Goal: Task Accomplishment & Management: Manage account settings

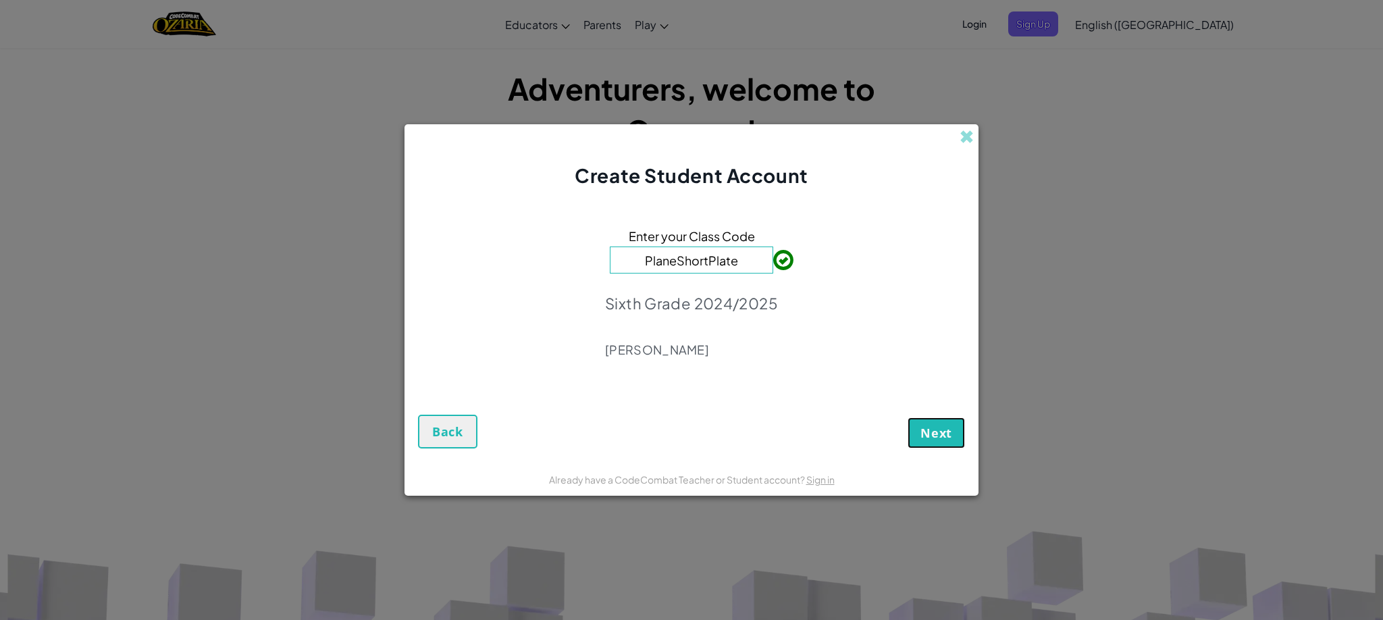
click at [931, 429] on span "Next" at bounding box center [937, 433] width 32 height 16
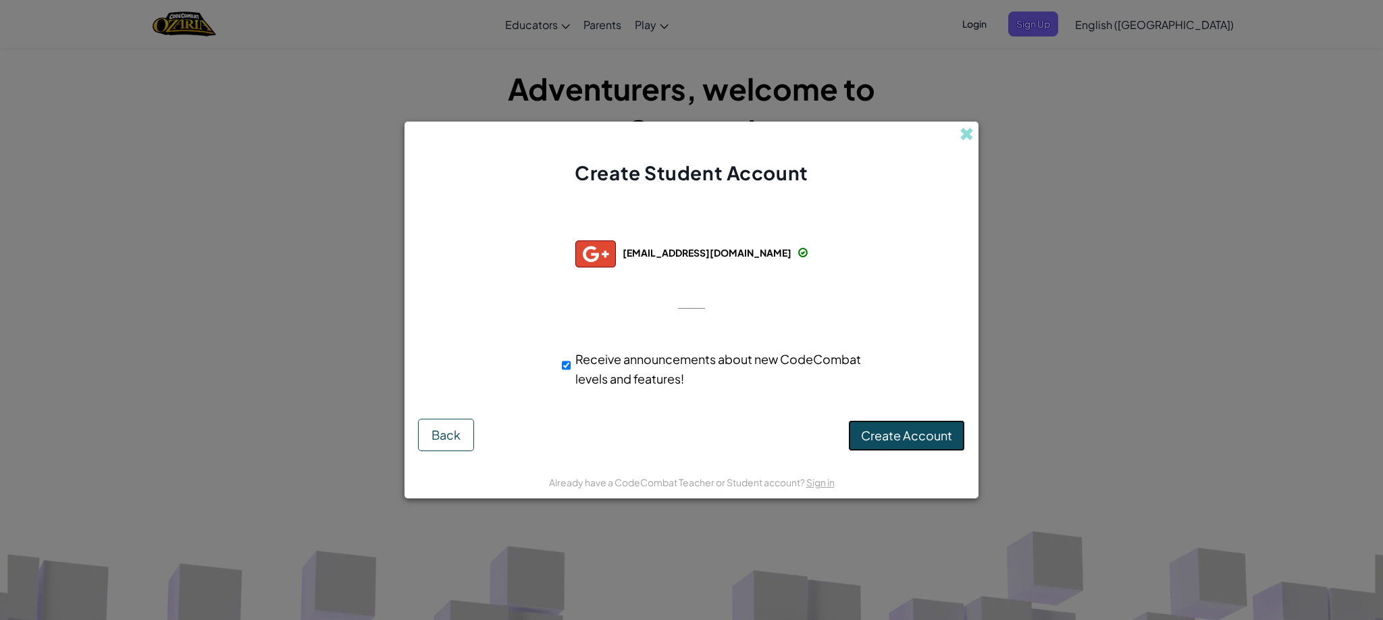
click at [942, 432] on span "Create Account" at bounding box center [906, 436] width 91 height 16
click at [944, 430] on button "Create Account" at bounding box center [906, 435] width 117 height 31
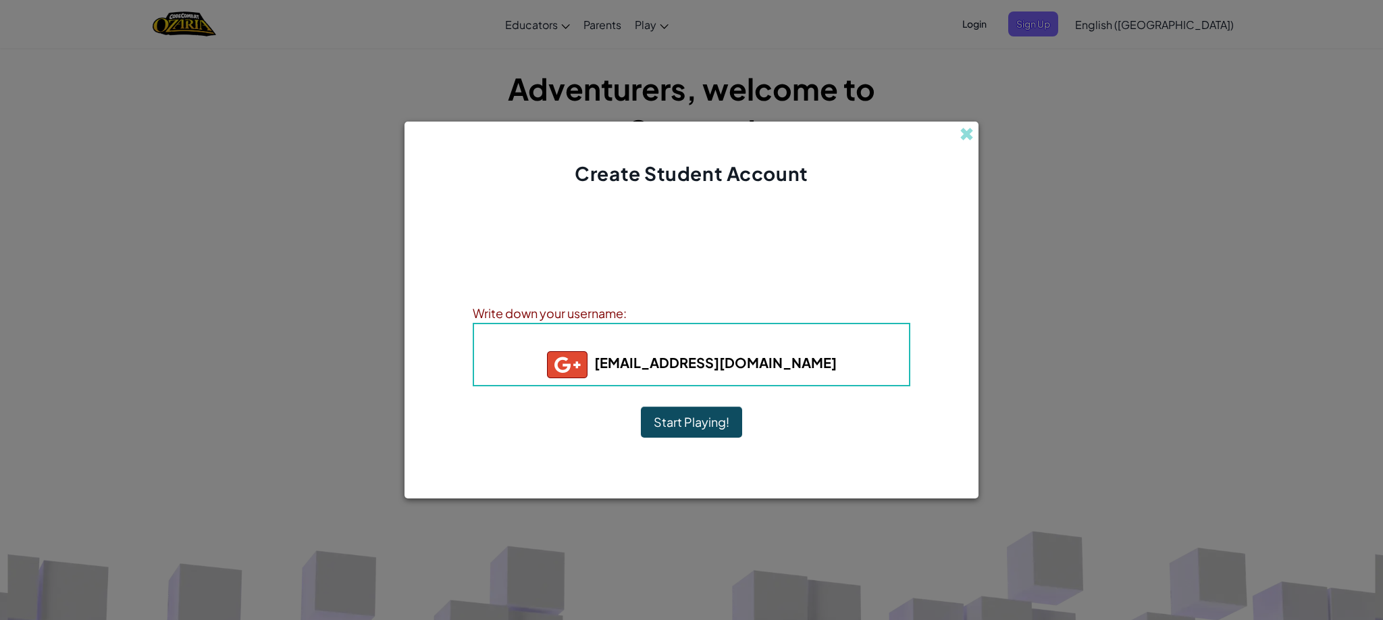
click at [702, 418] on button "Start Playing!" at bounding box center [691, 422] width 101 height 31
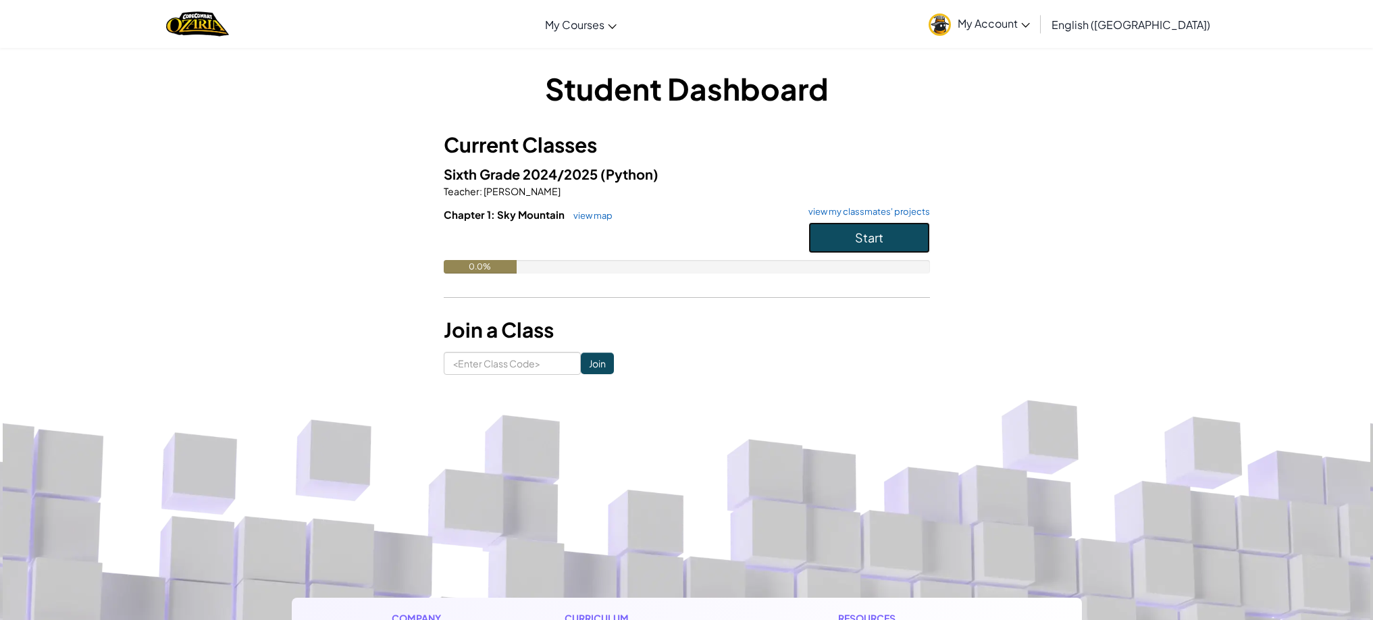
click at [897, 252] on button "Start" at bounding box center [870, 237] width 122 height 31
click at [869, 232] on span "Start" at bounding box center [869, 238] width 28 height 16
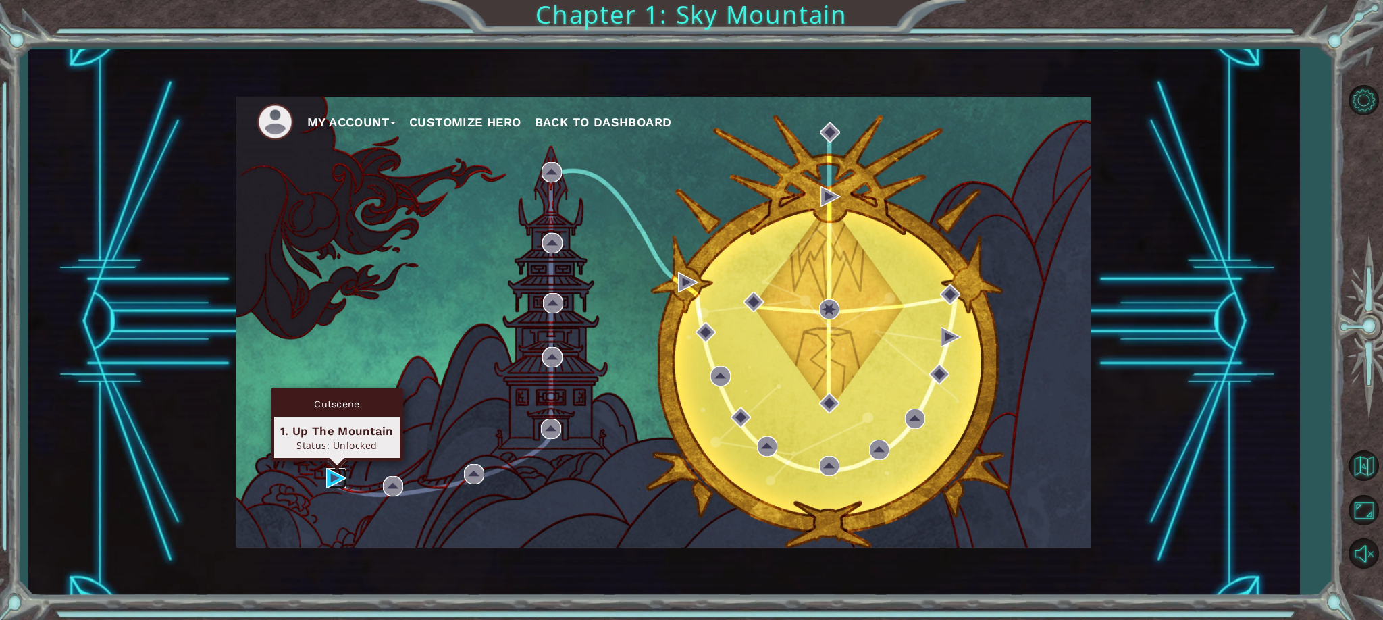
click at [336, 478] on img at bounding box center [336, 478] width 20 height 20
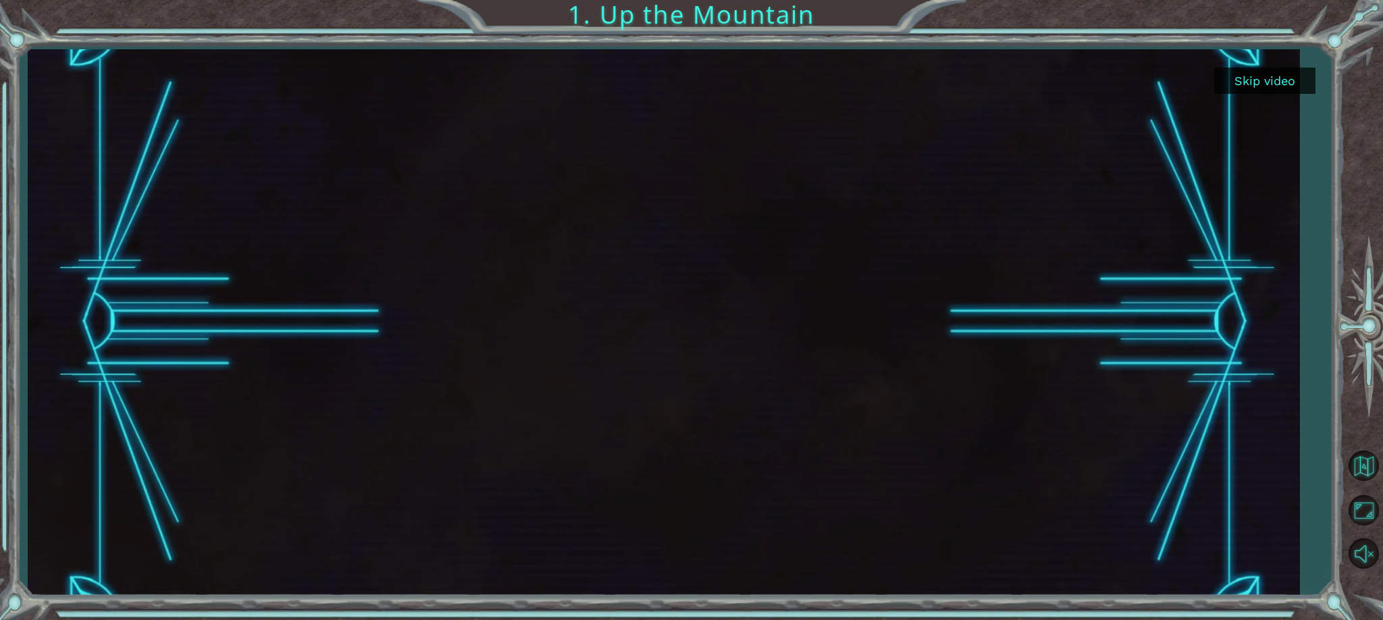
click at [1247, 80] on button "Skip video" at bounding box center [1265, 81] width 101 height 26
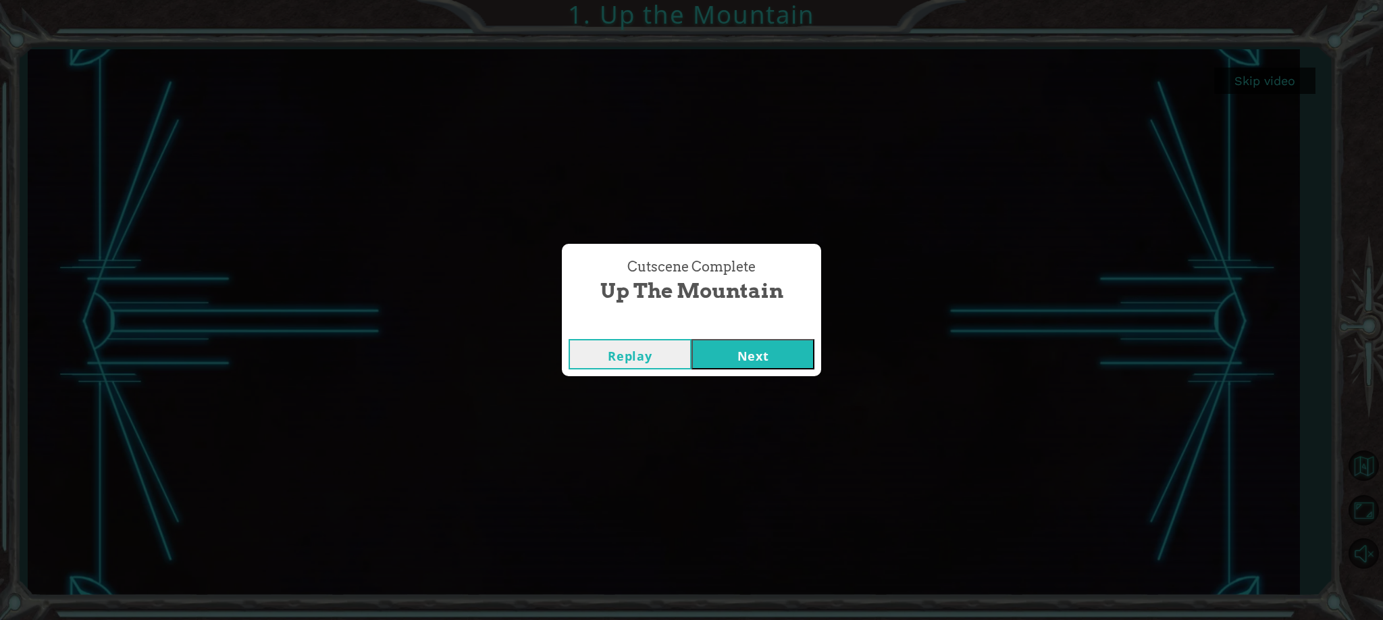
click at [771, 358] on button "Next" at bounding box center [753, 354] width 123 height 30
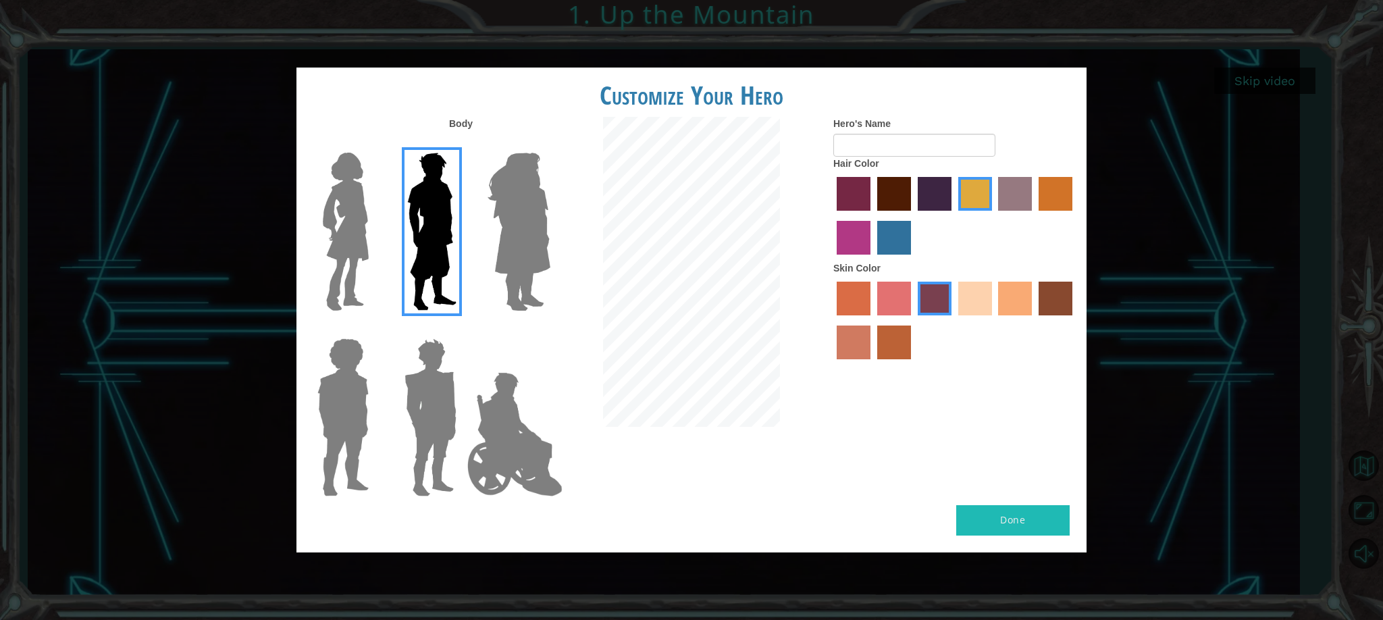
click at [507, 219] on img at bounding box center [519, 231] width 74 height 169
click at [550, 144] on input "Hero Amethyst" at bounding box center [550, 144] width 0 height 0
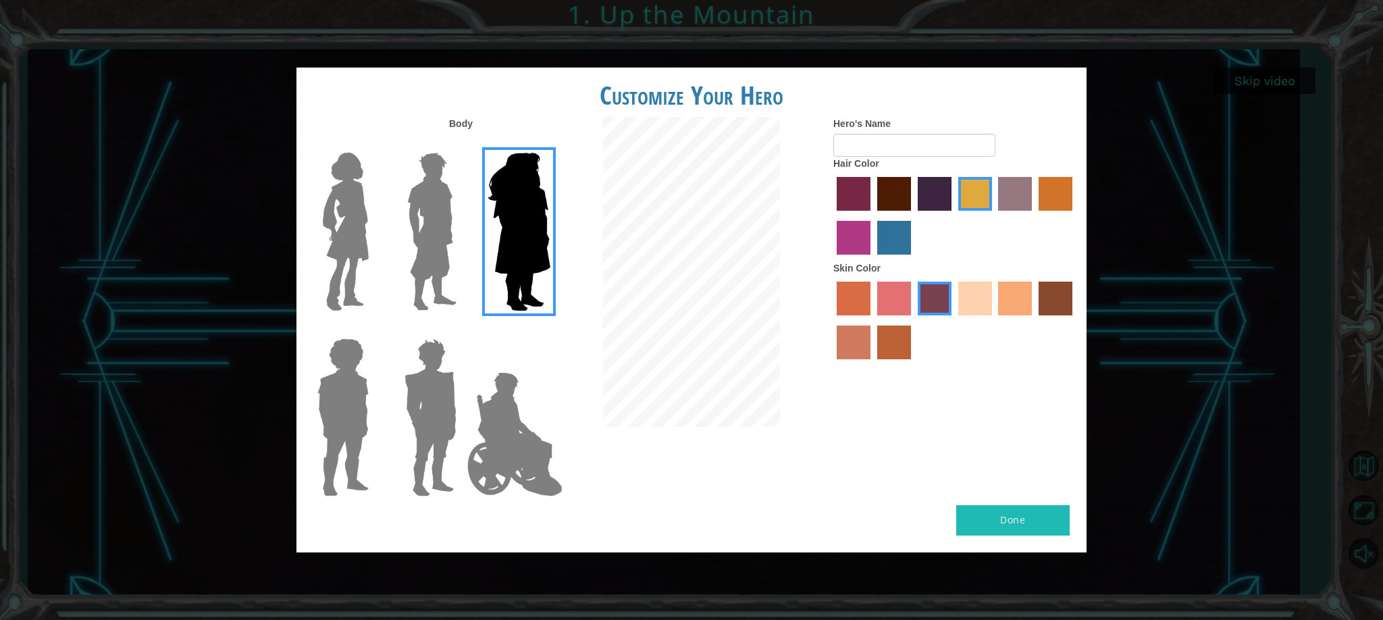
click at [343, 232] on img at bounding box center [345, 231] width 57 height 169
click at [374, 144] on input "Hero Connie" at bounding box center [374, 144] width 0 height 0
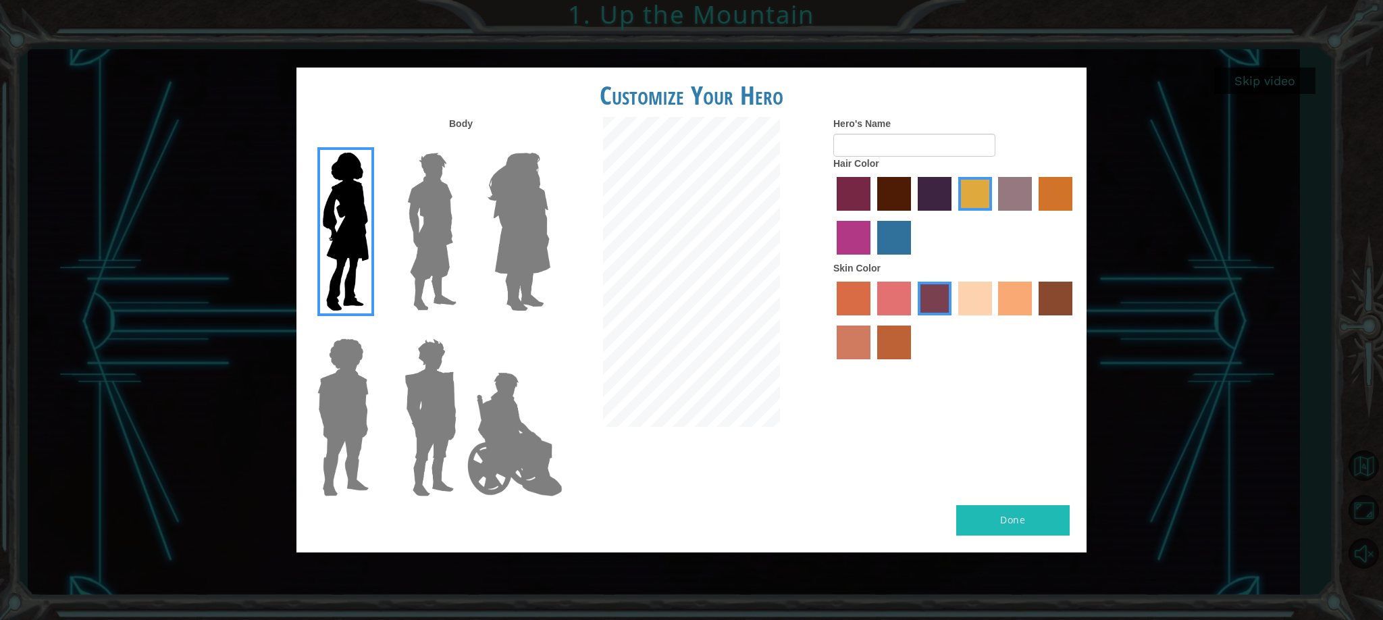
click at [913, 193] on div at bounding box center [955, 218] width 243 height 88
click at [897, 195] on label "maroon hair color" at bounding box center [895, 194] width 34 height 34
click at [873, 215] on input "maroon hair color" at bounding box center [873, 215] width 0 height 0
click at [986, 195] on label "tulip tree hair color" at bounding box center [976, 194] width 34 height 34
click at [954, 215] on input "tulip tree hair color" at bounding box center [954, 215] width 0 height 0
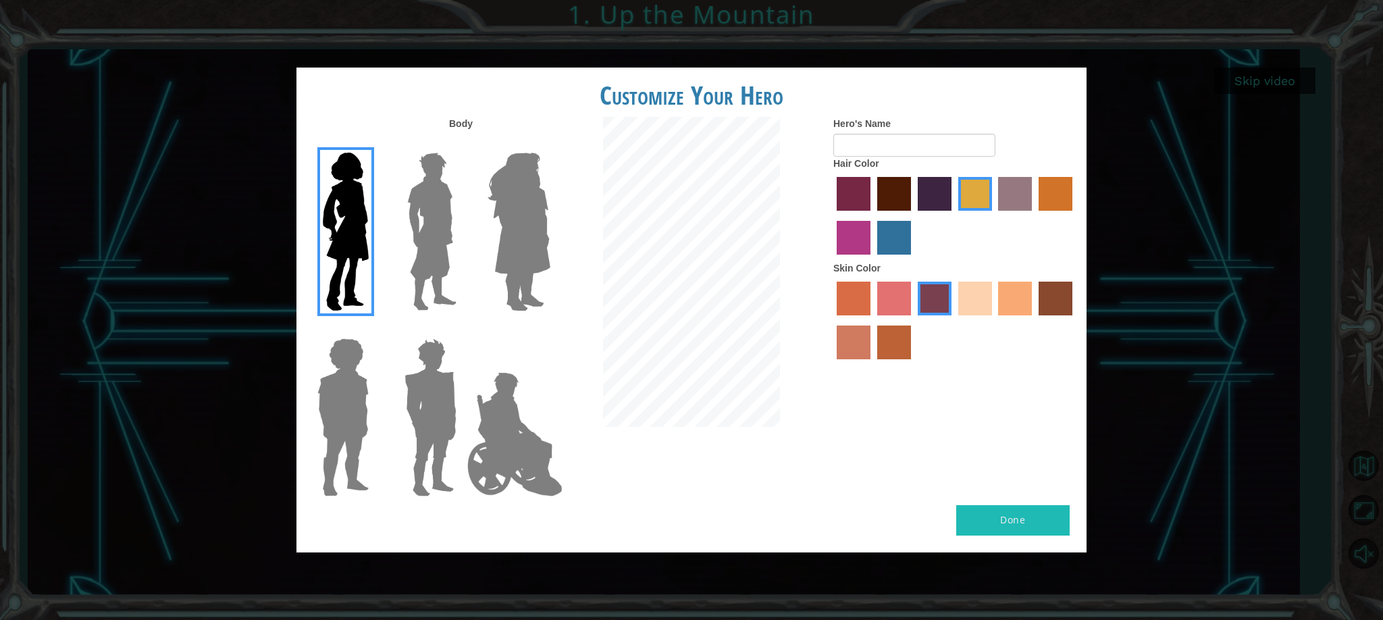
click at [867, 201] on label "paprika hair color" at bounding box center [854, 194] width 34 height 34
click at [832, 215] on input "paprika hair color" at bounding box center [832, 215] width 0 height 0
click at [896, 197] on label "maroon hair color" at bounding box center [895, 194] width 34 height 34
click at [873, 215] on input "maroon hair color" at bounding box center [873, 215] width 0 height 0
click at [892, 152] on input "Hero's Name" at bounding box center [915, 145] width 162 height 23
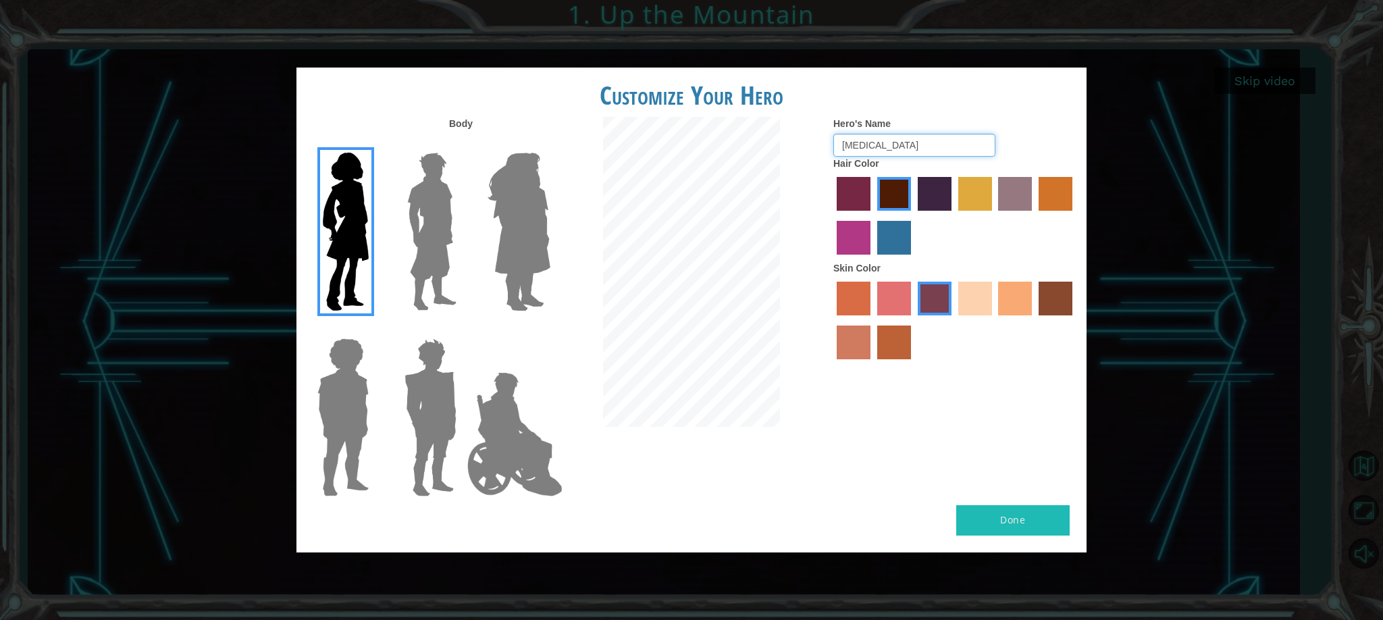
type input "[MEDICAL_DATA]"
click at [980, 296] on label "sandy beach skin color" at bounding box center [976, 299] width 34 height 34
click at [954, 320] on input "sandy beach skin color" at bounding box center [954, 320] width 0 height 0
click at [1019, 307] on label "tacao skin color" at bounding box center [1015, 299] width 34 height 34
click at [994, 320] on input "tacao skin color" at bounding box center [994, 320] width 0 height 0
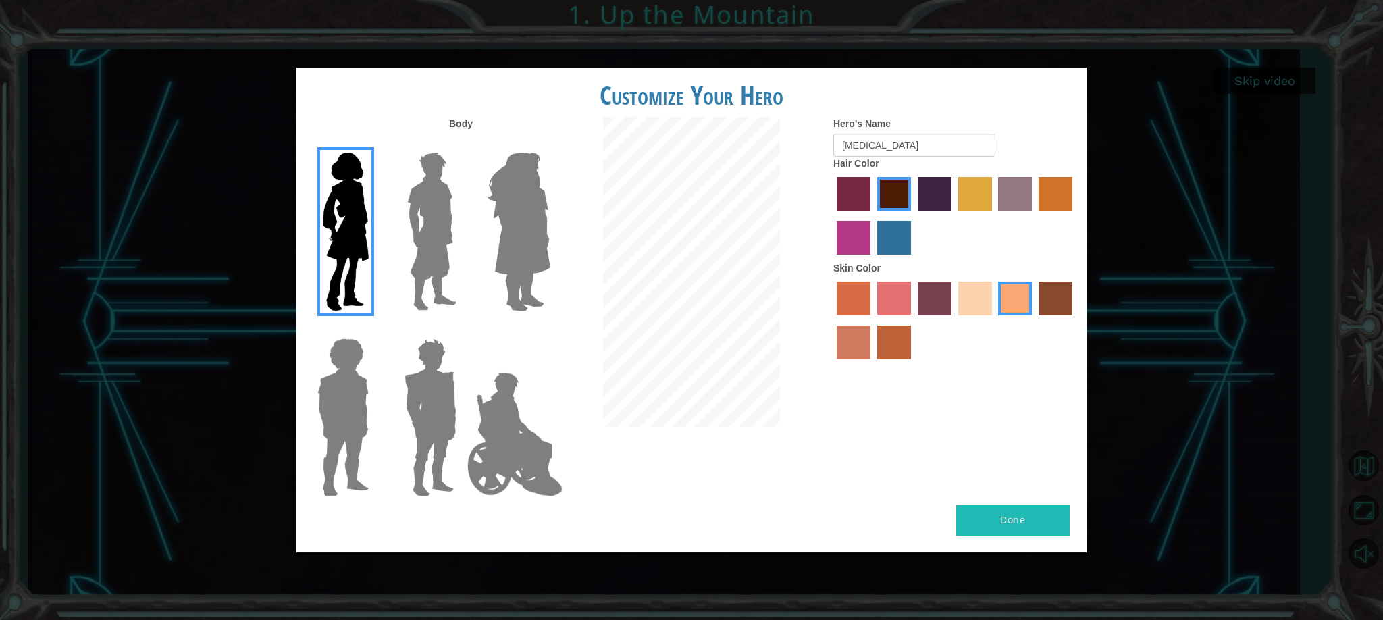
click at [1041, 307] on label "karma skin color" at bounding box center [1056, 299] width 34 height 34
click at [1034, 320] on input "karma skin color" at bounding box center [1034, 320] width 0 height 0
click at [1021, 303] on label "tacao skin color" at bounding box center [1015, 299] width 34 height 34
click at [994, 320] on input "tacao skin color" at bounding box center [994, 320] width 0 height 0
click at [340, 353] on img at bounding box center [343, 417] width 62 height 169
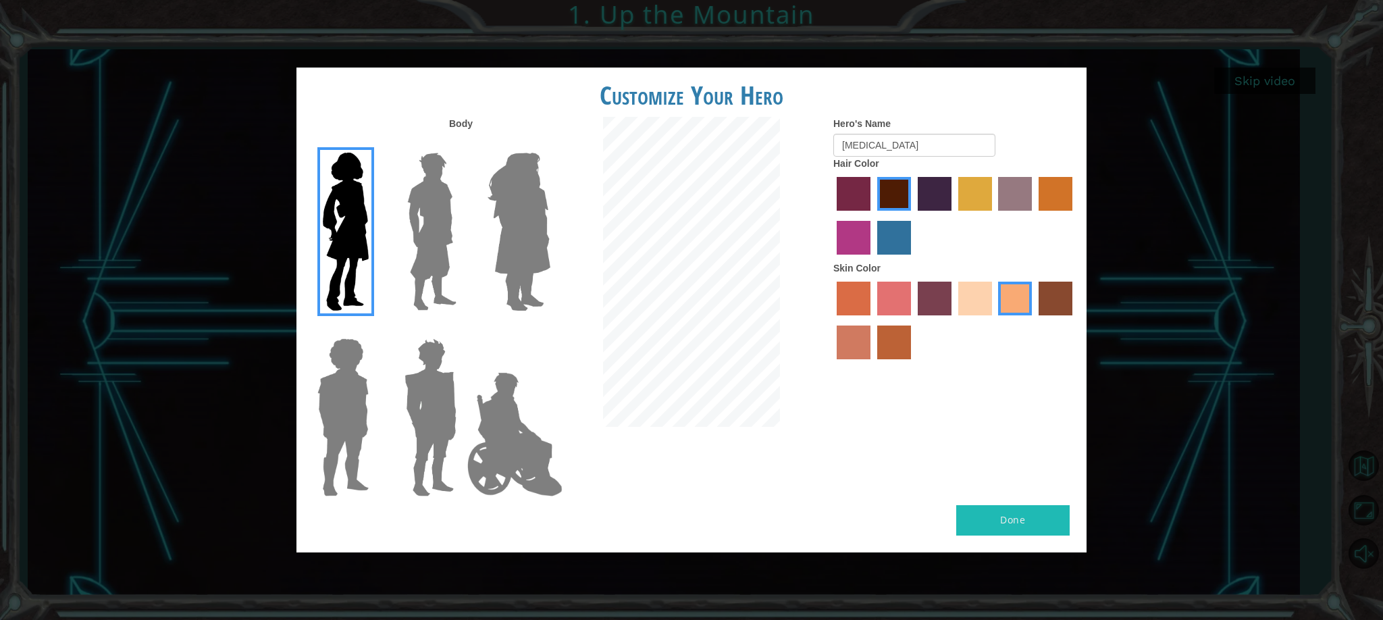
click at [374, 330] on input "Hero Steven" at bounding box center [374, 330] width 0 height 0
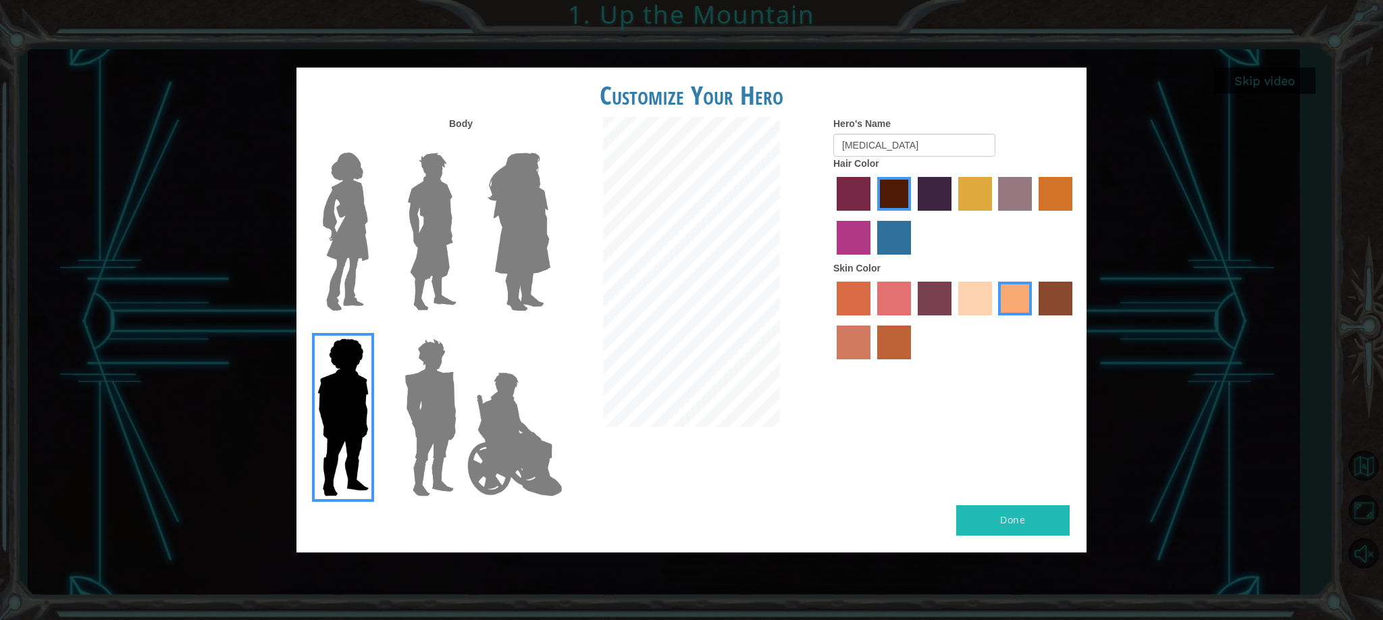
drag, startPoint x: 441, startPoint y: 211, endPoint x: 461, endPoint y: 218, distance: 21.4
click at [442, 212] on img at bounding box center [432, 231] width 60 height 169
click at [462, 144] on input "Hero Lars" at bounding box center [462, 144] width 0 height 0
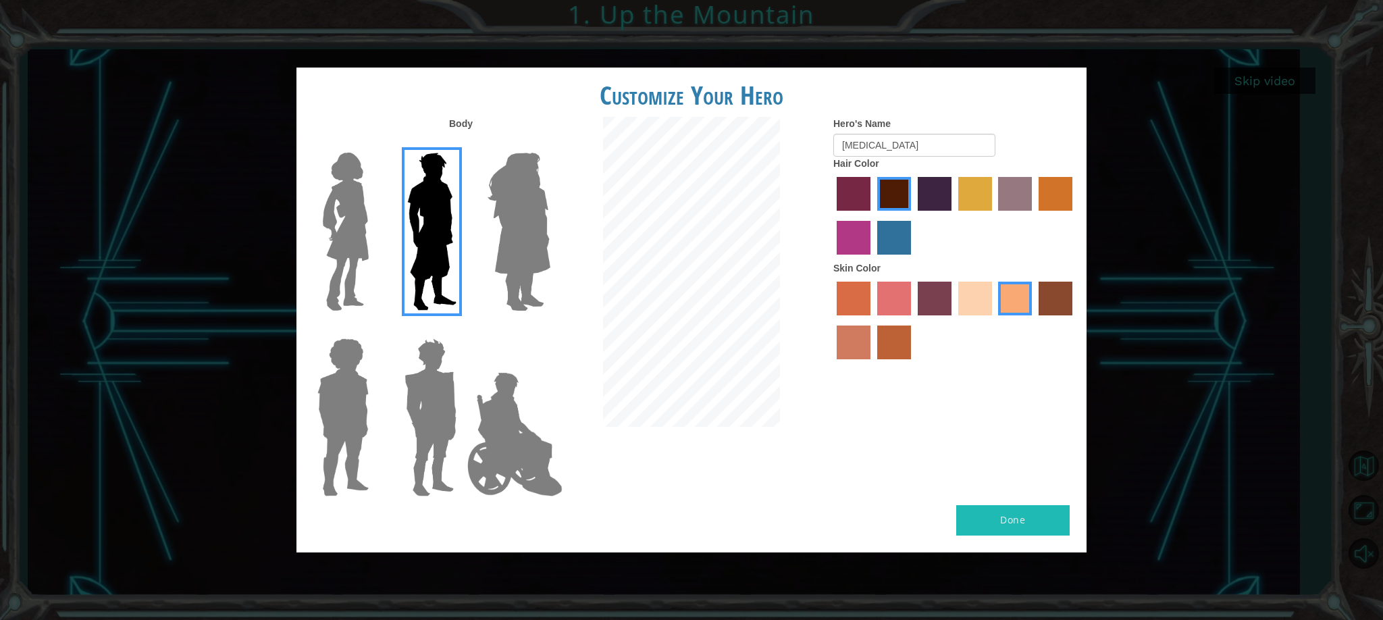
click at [535, 215] on img at bounding box center [519, 231] width 74 height 169
click at [550, 144] on input "Hero Amethyst" at bounding box center [550, 144] width 0 height 0
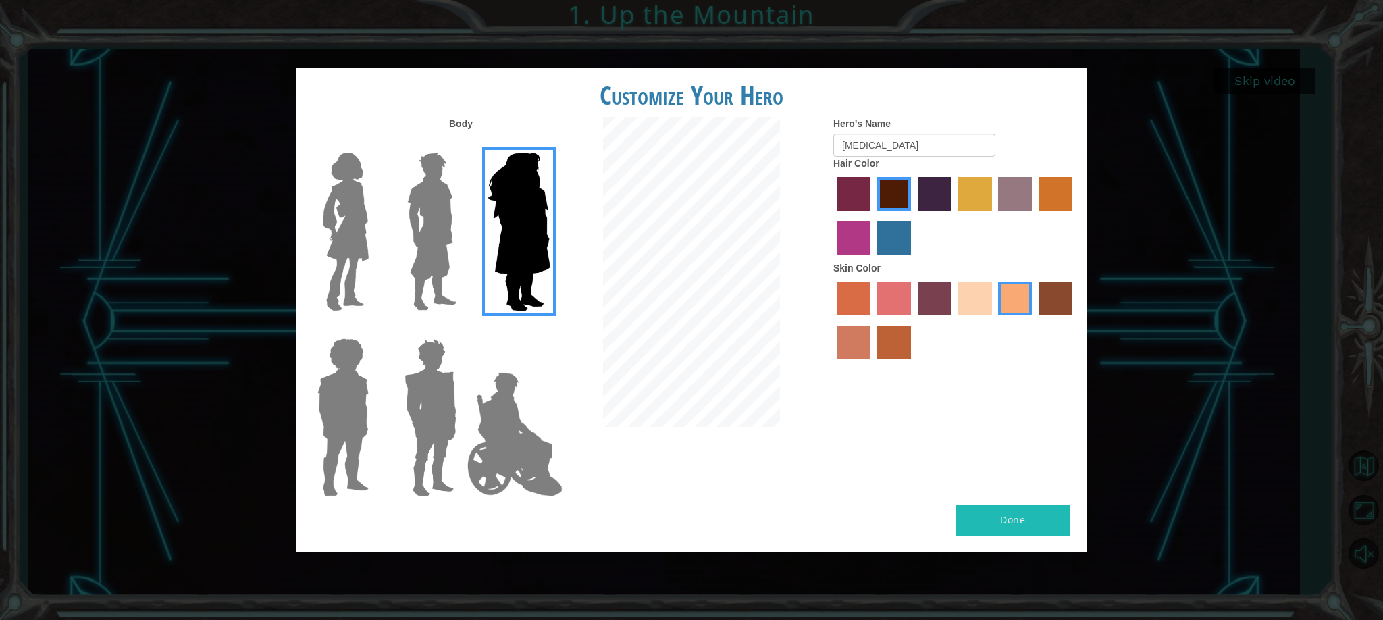
click at [357, 203] on img at bounding box center [345, 231] width 57 height 169
click at [374, 144] on input "Hero Connie" at bounding box center [374, 144] width 0 height 0
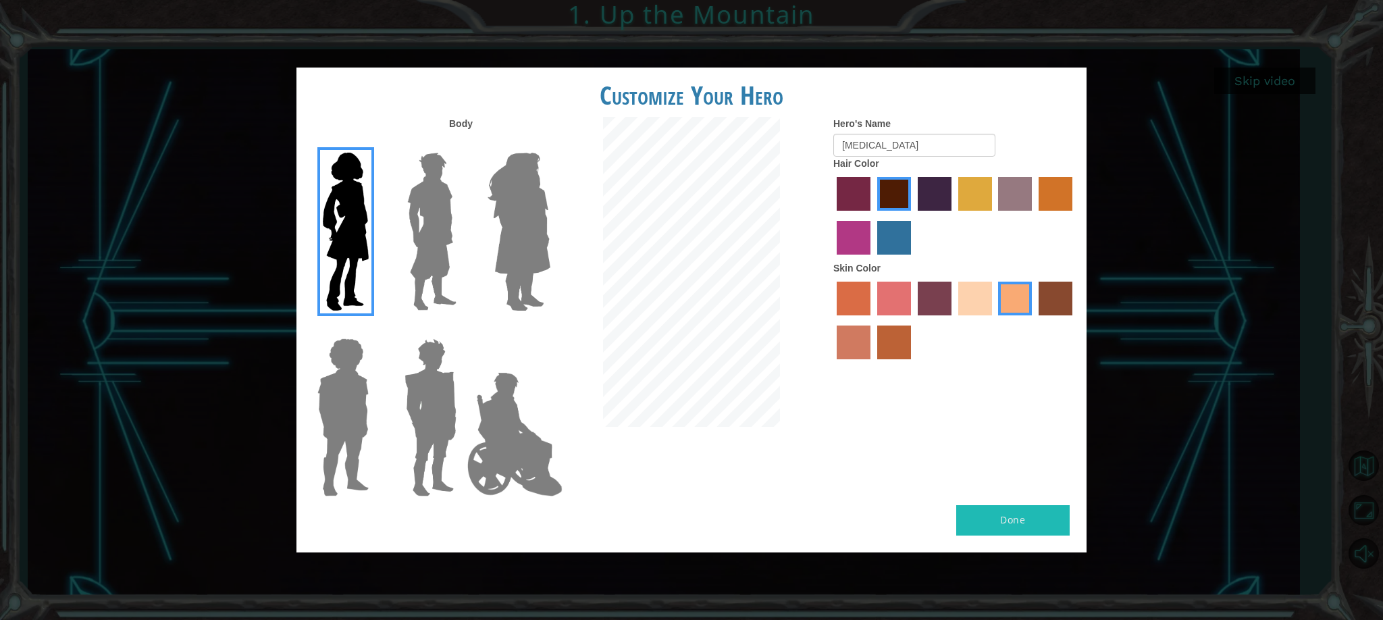
click at [1034, 530] on button "Done" at bounding box center [1013, 520] width 113 height 30
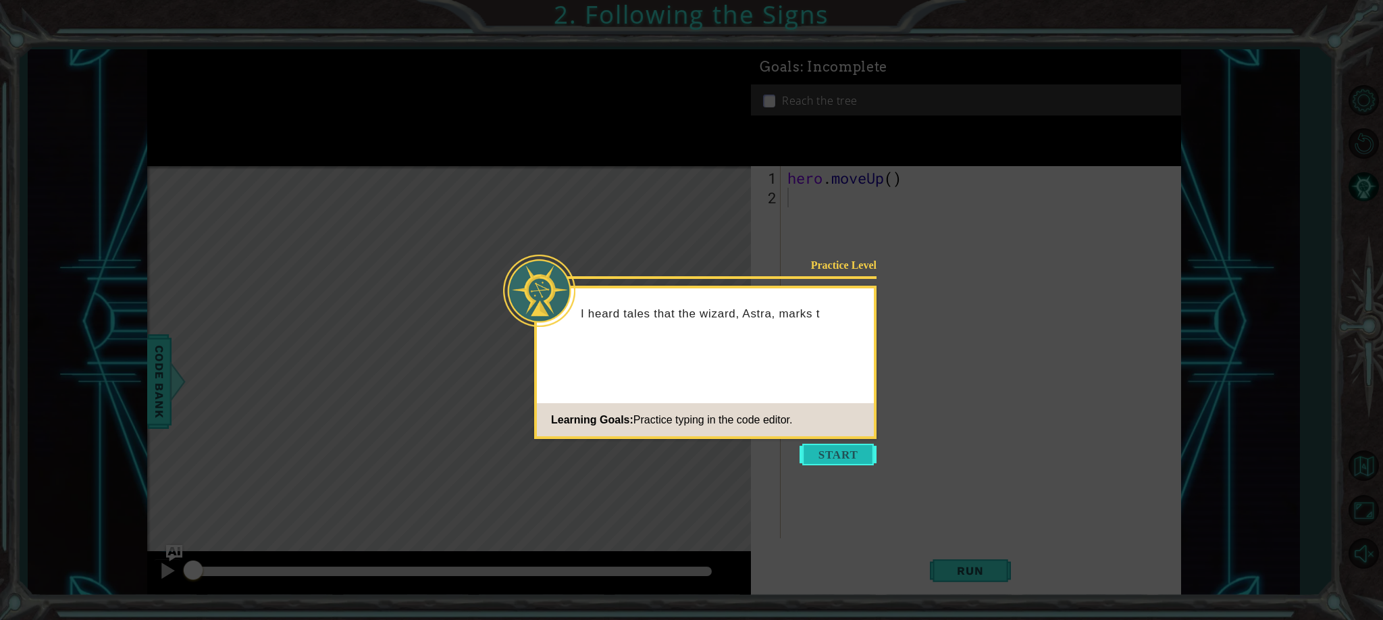
click at [820, 447] on button "Start" at bounding box center [838, 455] width 77 height 22
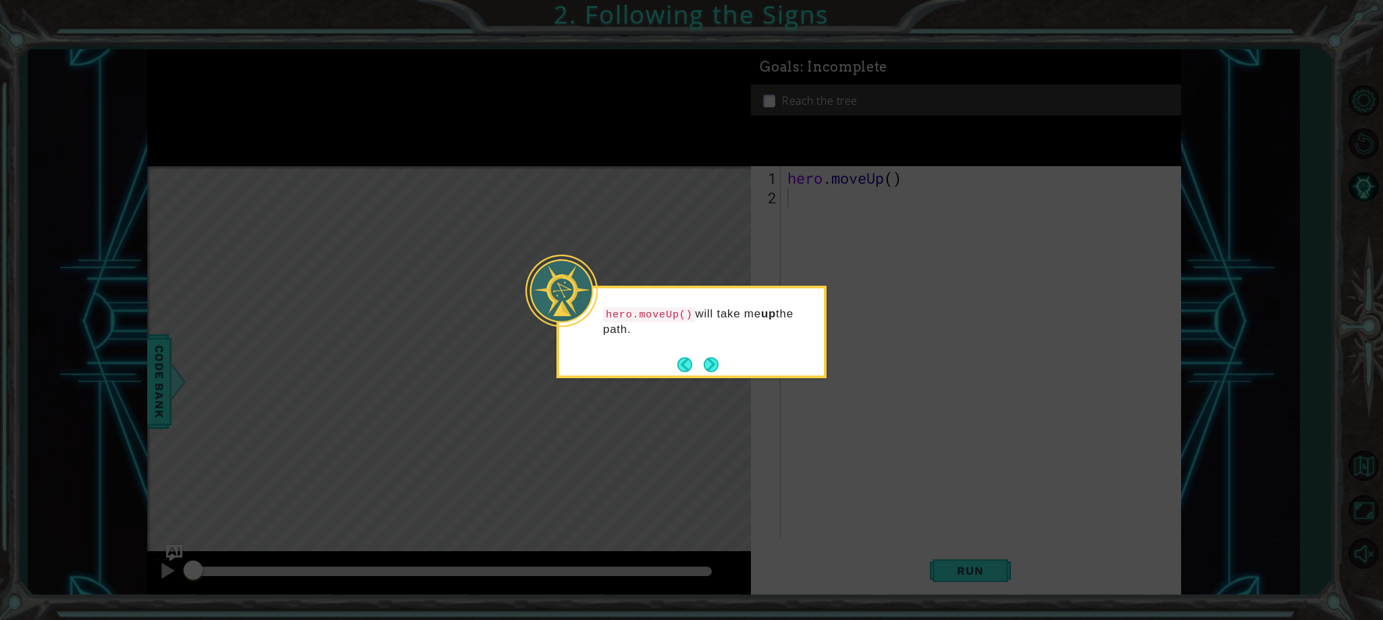
click at [719, 357] on footer at bounding box center [698, 365] width 41 height 20
click at [708, 360] on button "Next" at bounding box center [712, 364] width 22 height 22
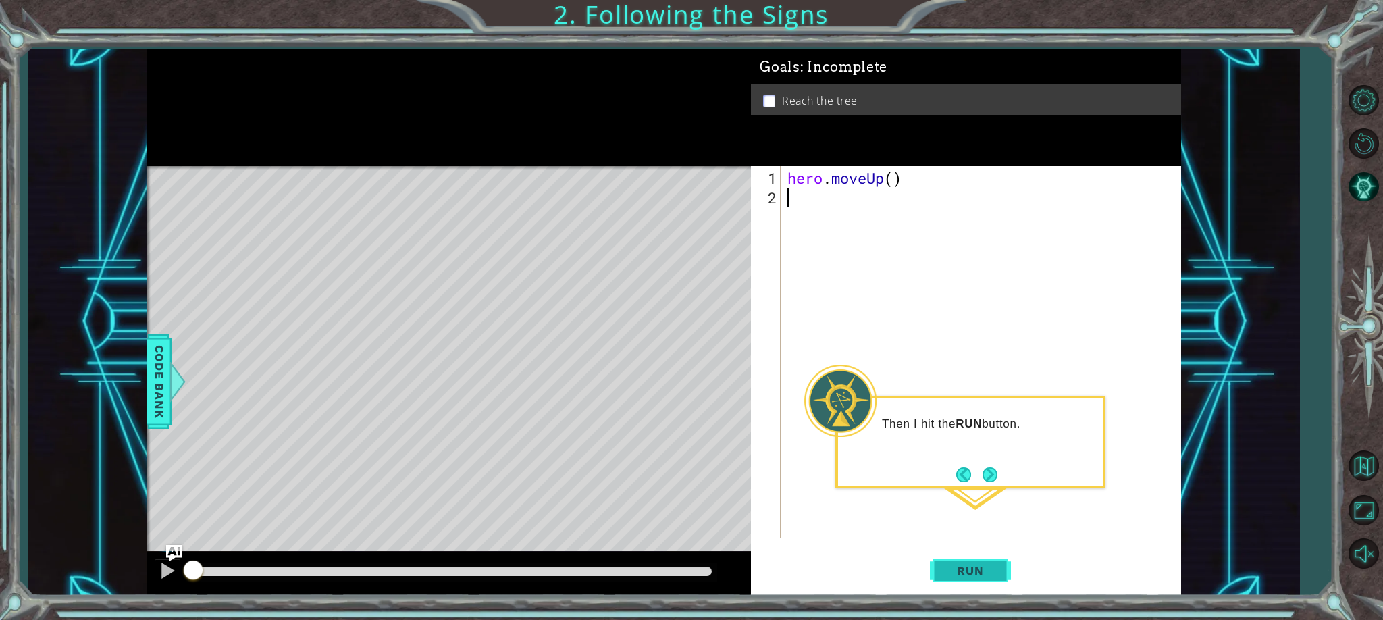
click at [942, 571] on button "Run" at bounding box center [970, 571] width 81 height 43
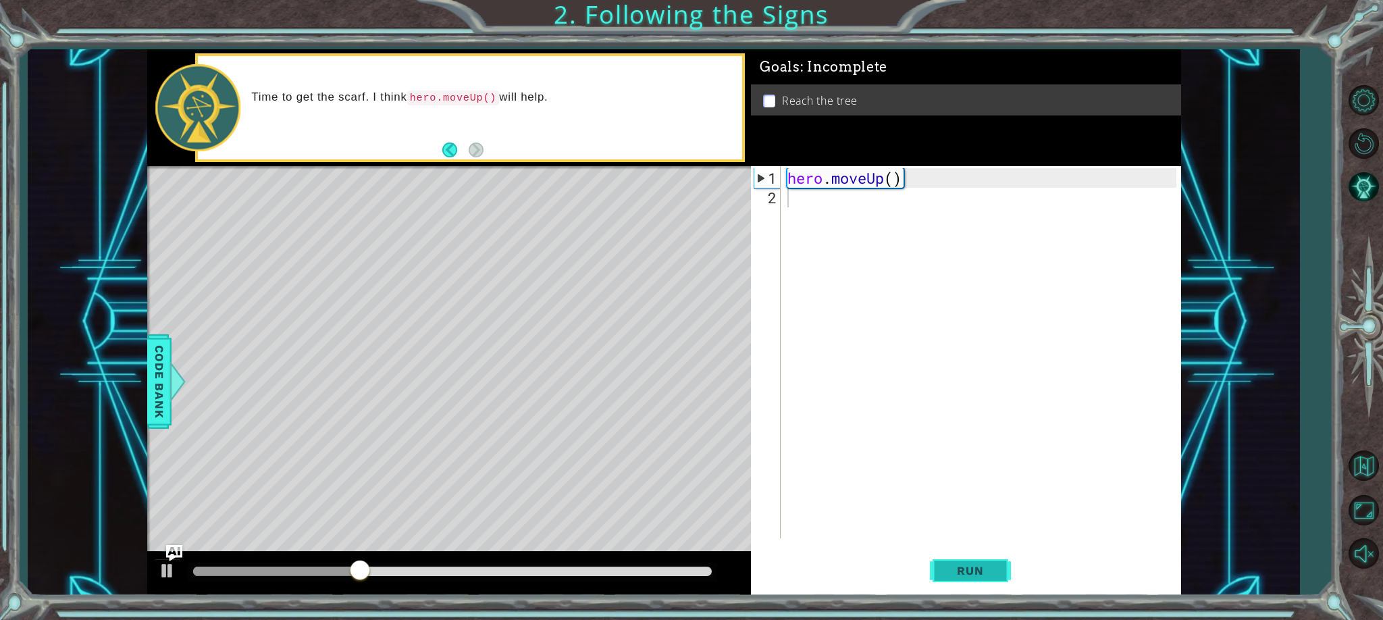
click at [951, 571] on span "Run" at bounding box center [970, 571] width 53 height 14
click at [896, 188] on div "hero . moveUp ( )" at bounding box center [984, 373] width 399 height 411
drag, startPoint x: 893, startPoint y: 186, endPoint x: 873, endPoint y: 184, distance: 20.3
click at [892, 185] on div "hero . moveUp ( )" at bounding box center [984, 373] width 399 height 411
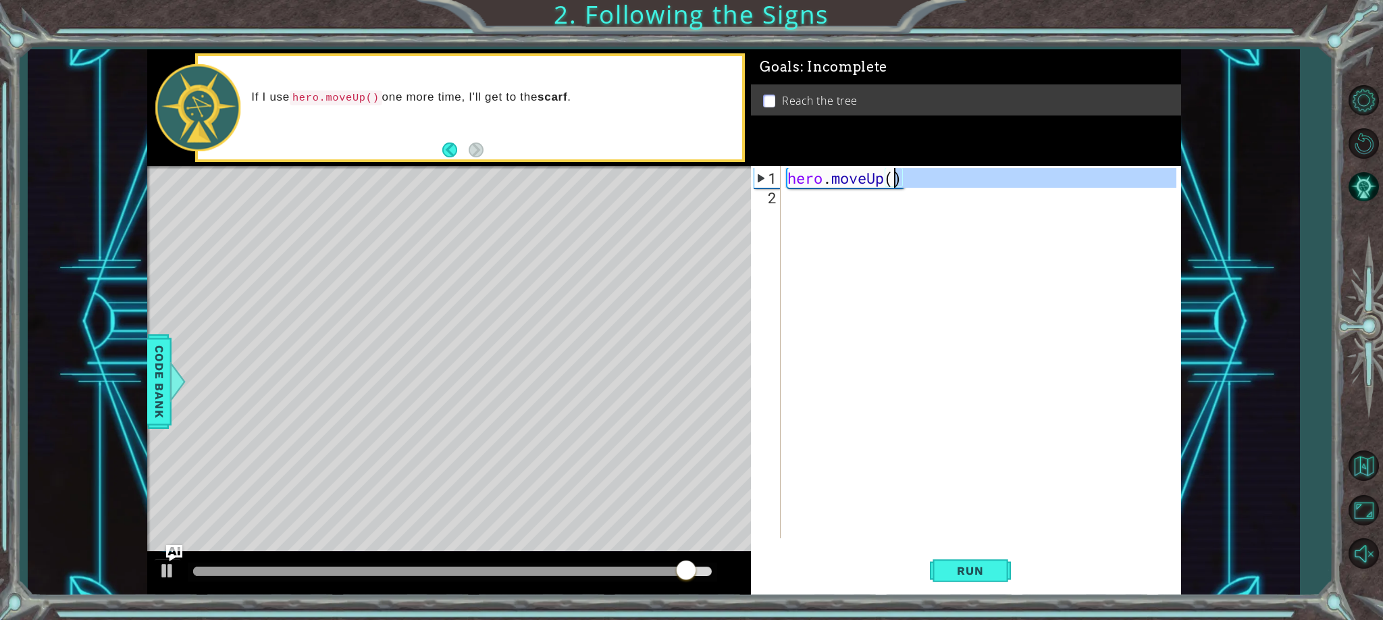
click at [893, 185] on div "hero . moveUp ( )" at bounding box center [984, 373] width 399 height 411
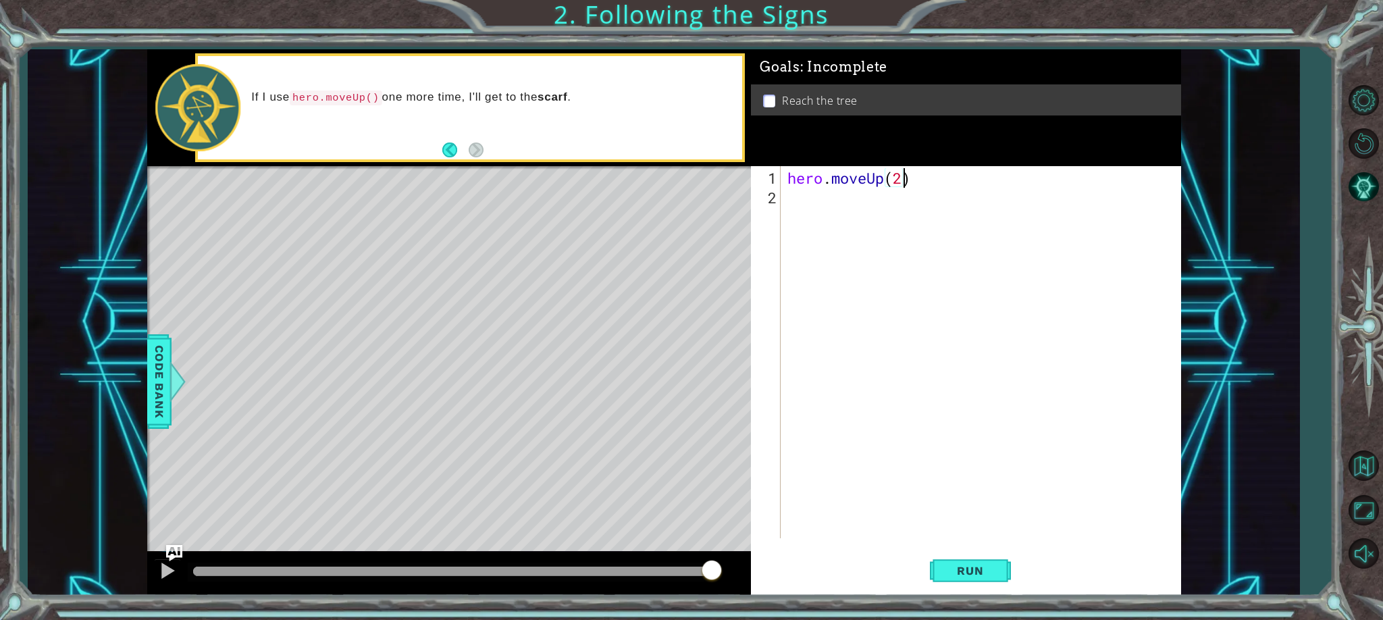
scroll to position [0, 5]
type textarea "hero.moveUp(2)"
click at [967, 573] on button "Run" at bounding box center [970, 571] width 81 height 43
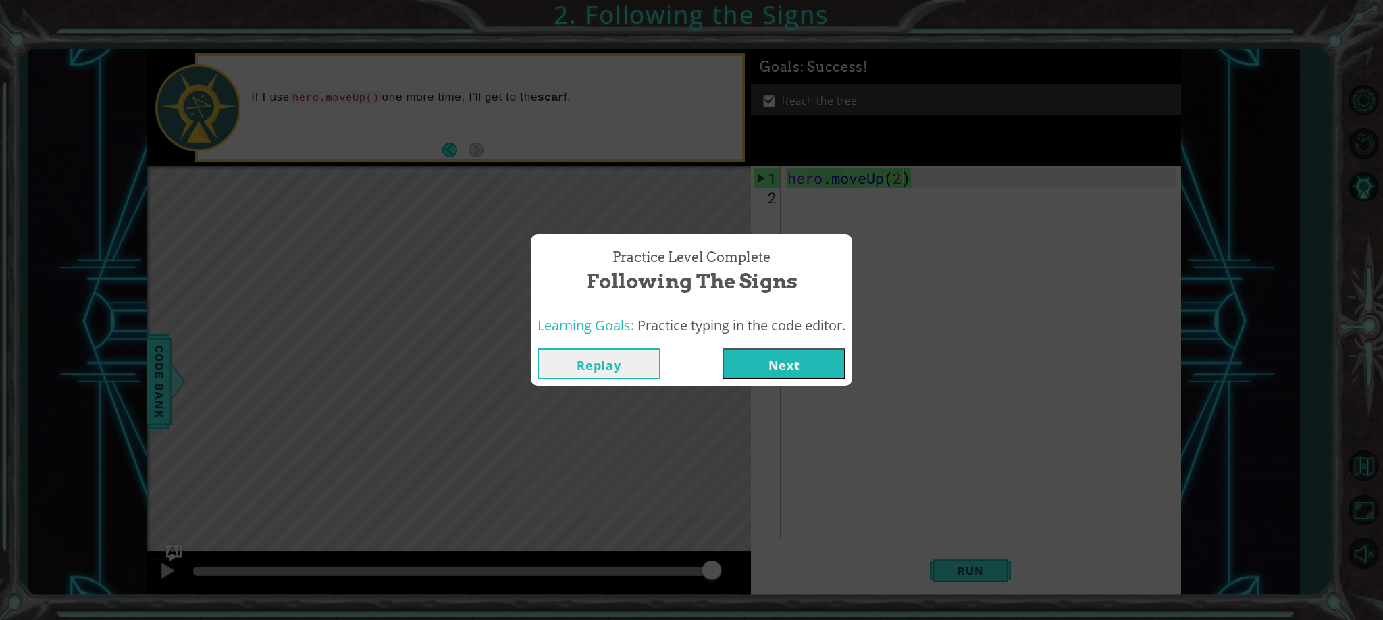
click at [790, 364] on button "Next" at bounding box center [784, 364] width 123 height 30
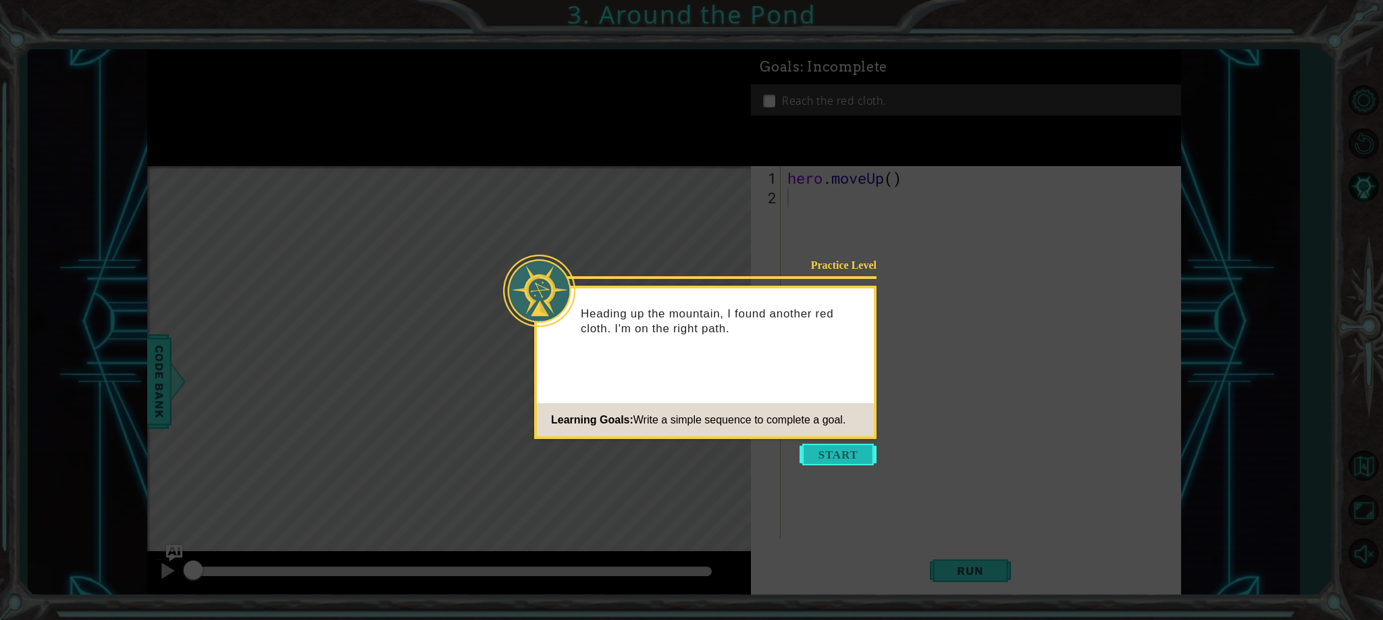
click at [824, 453] on button "Start" at bounding box center [838, 455] width 77 height 22
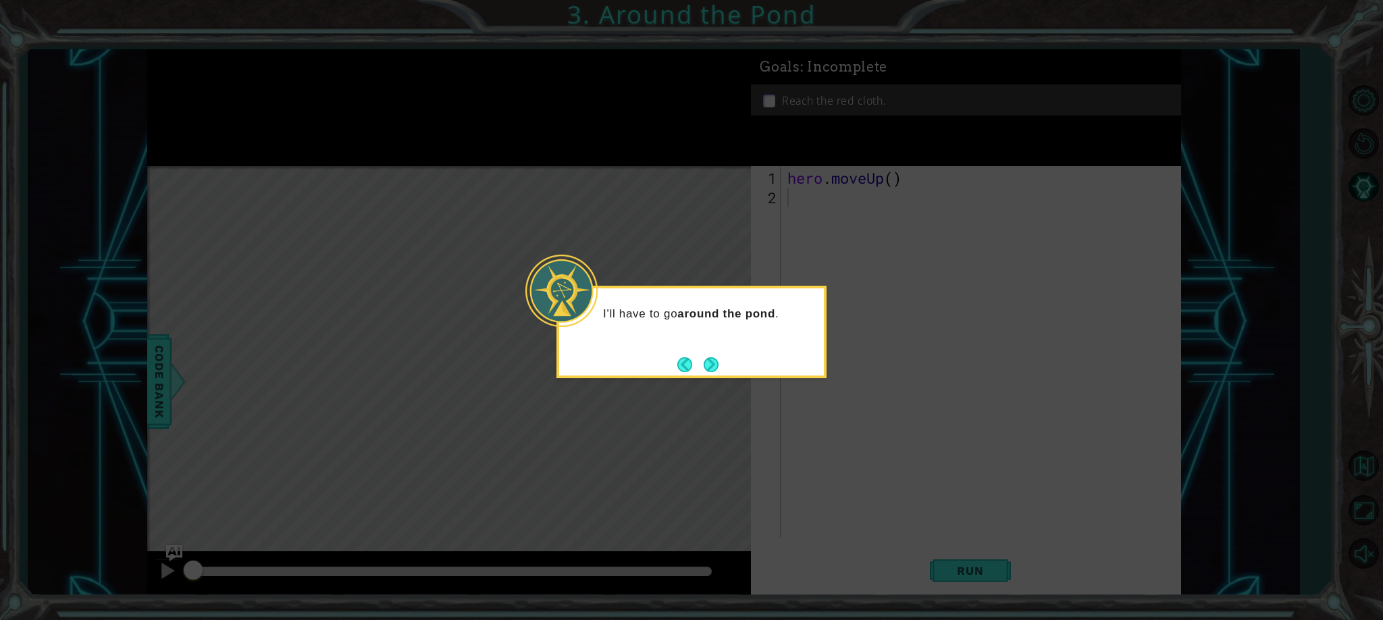
click at [715, 361] on button "Next" at bounding box center [711, 364] width 15 height 15
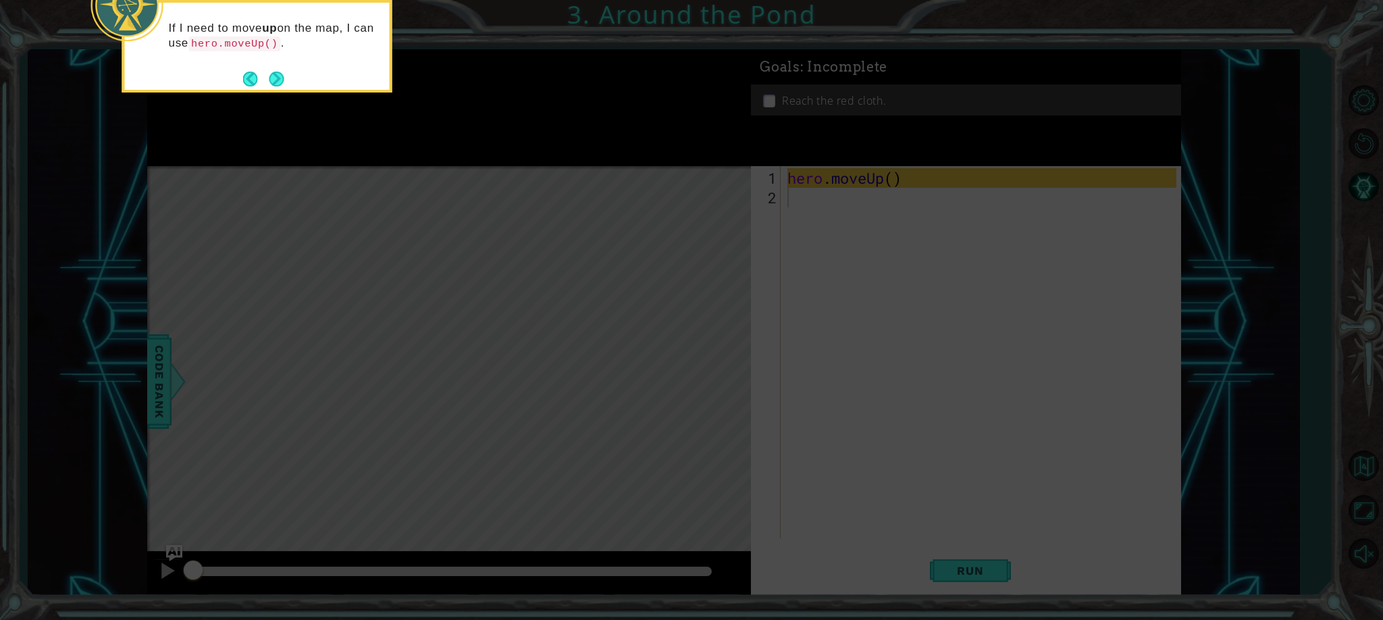
click at [796, 247] on icon at bounding box center [691, 93] width 1383 height 1054
click at [634, 256] on icon at bounding box center [691, 93] width 1383 height 1054
click at [278, 78] on button "Next" at bounding box center [276, 79] width 15 height 15
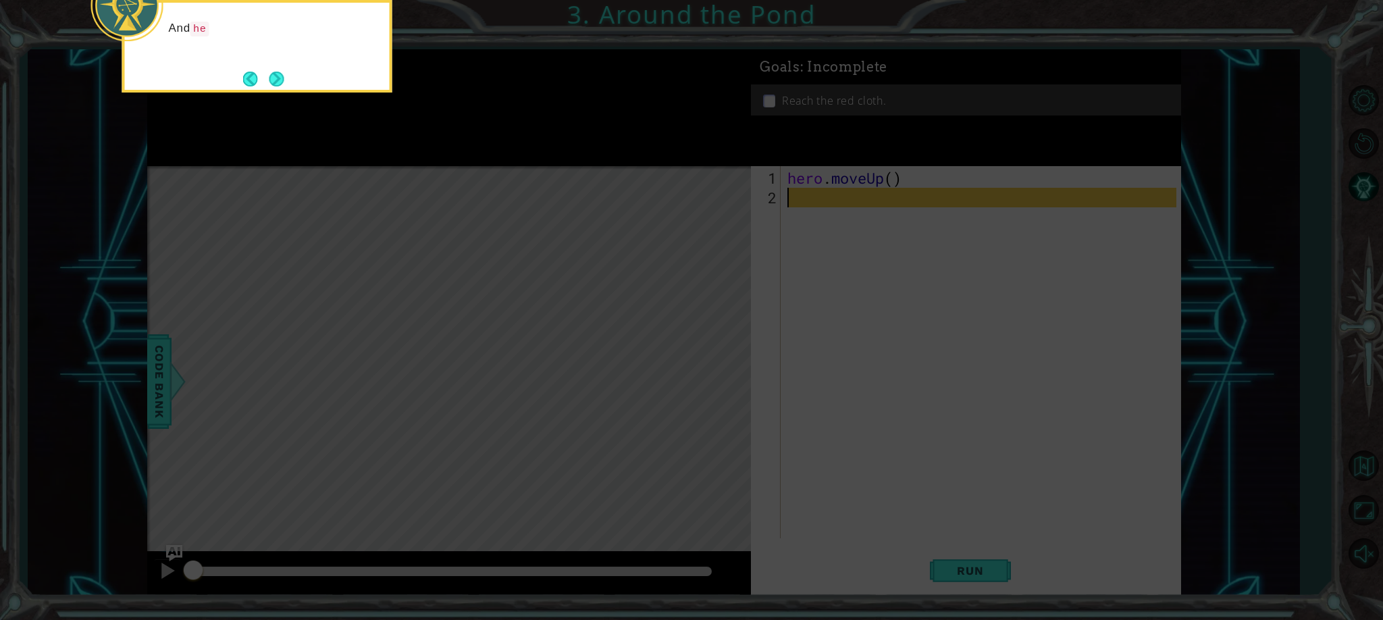
click at [278, 78] on button "Next" at bounding box center [276, 79] width 15 height 15
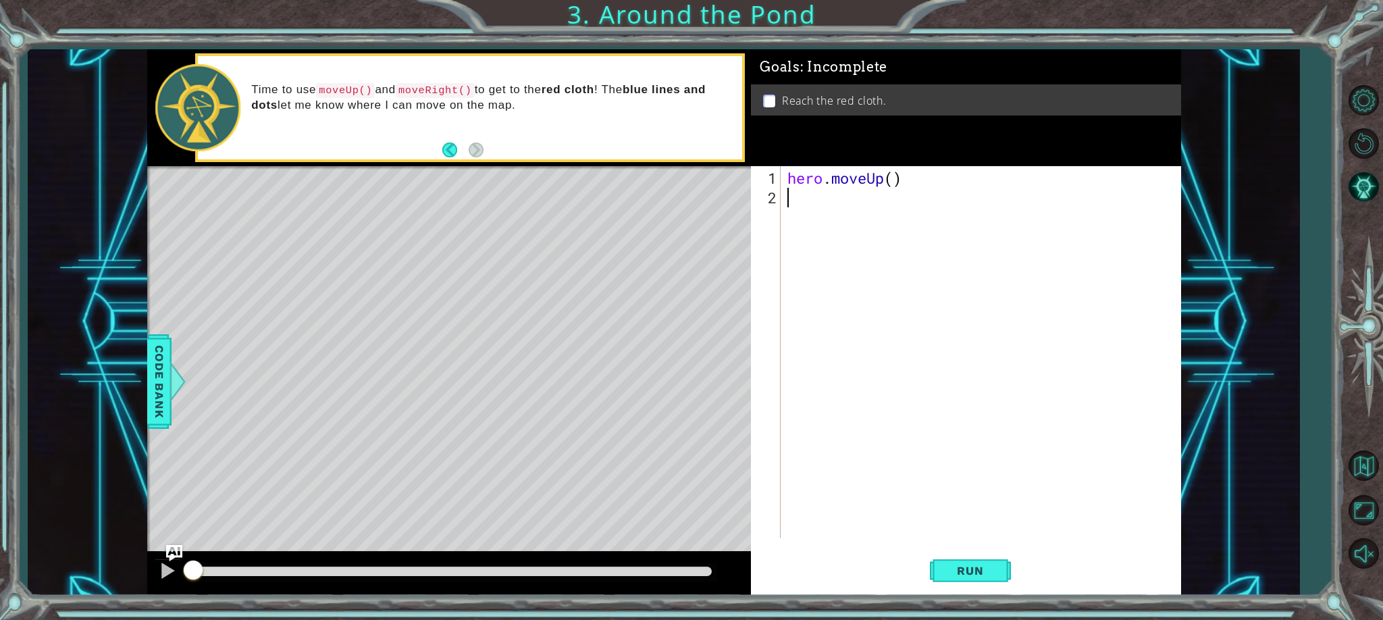
click at [892, 180] on div "hero . moveUp ( )" at bounding box center [984, 373] width 399 height 411
type textarea "hero.moveUp(2)"
click at [790, 197] on div "hero . moveUp ( 2 )" at bounding box center [984, 373] width 399 height 411
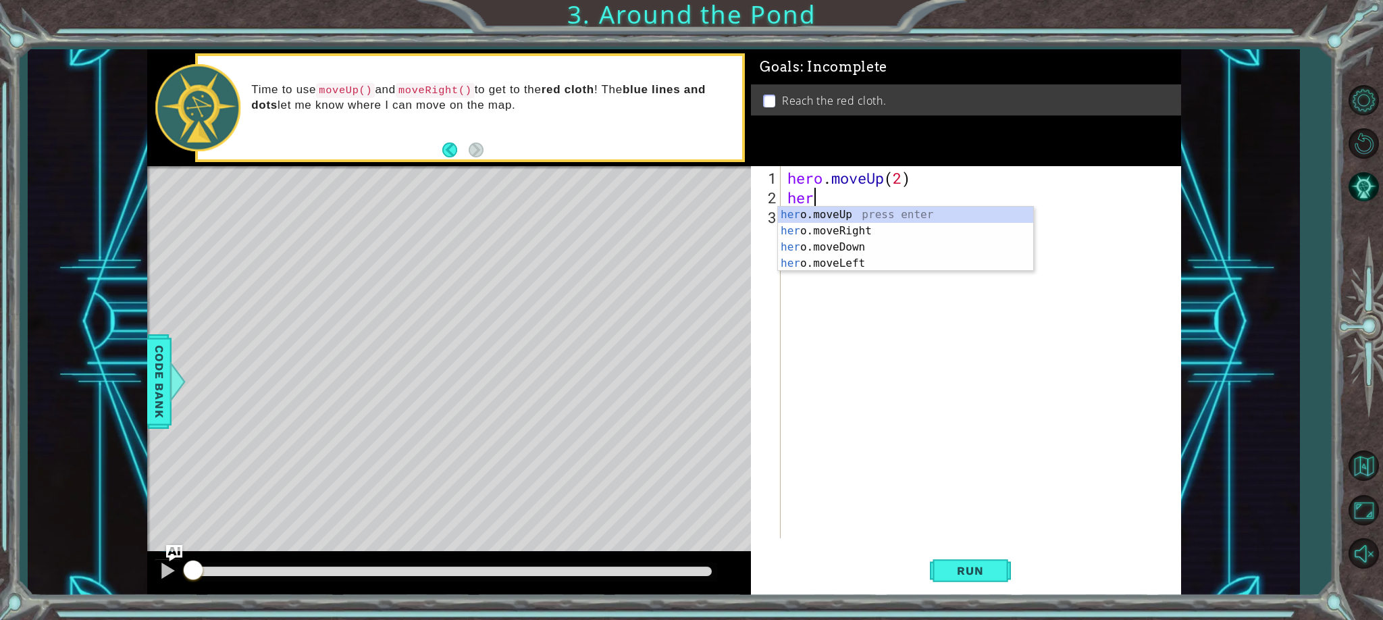
scroll to position [0, 1]
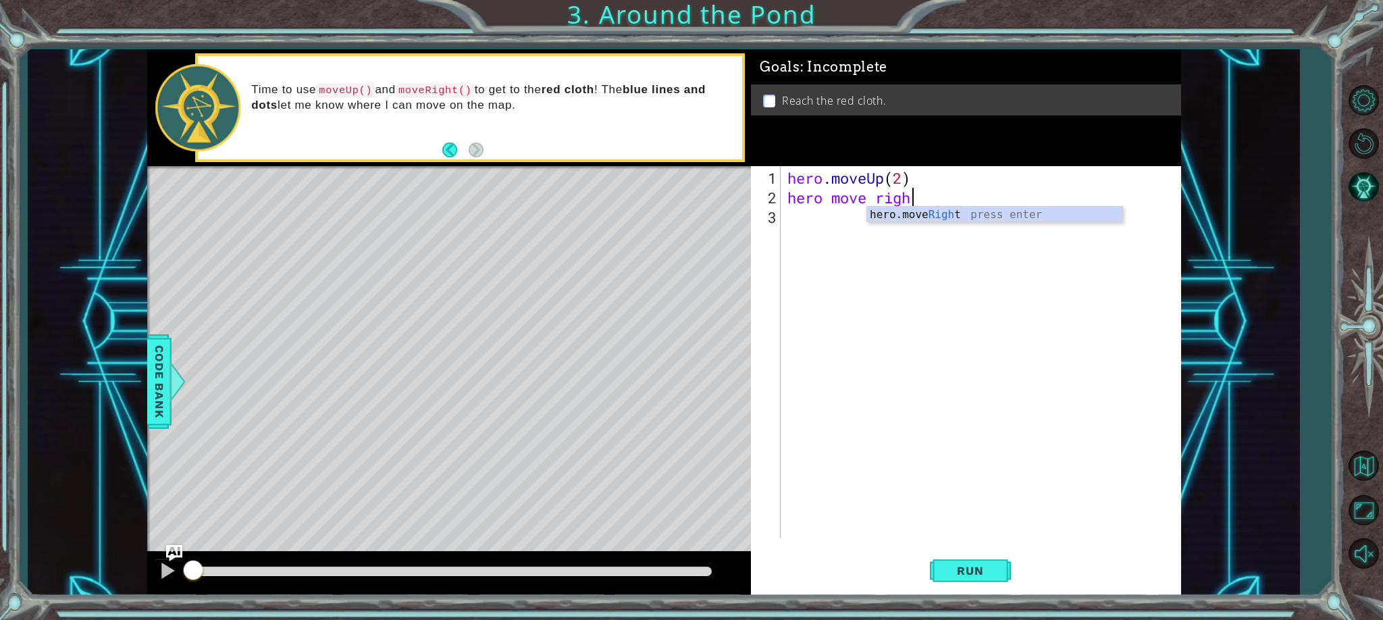
type textarea "hero move right"
click at [1013, 195] on div "hero . moveUp ( 2 ) hero move hero . moveRight ( )" at bounding box center [984, 373] width 399 height 411
click at [977, 580] on button "Run" at bounding box center [970, 571] width 81 height 43
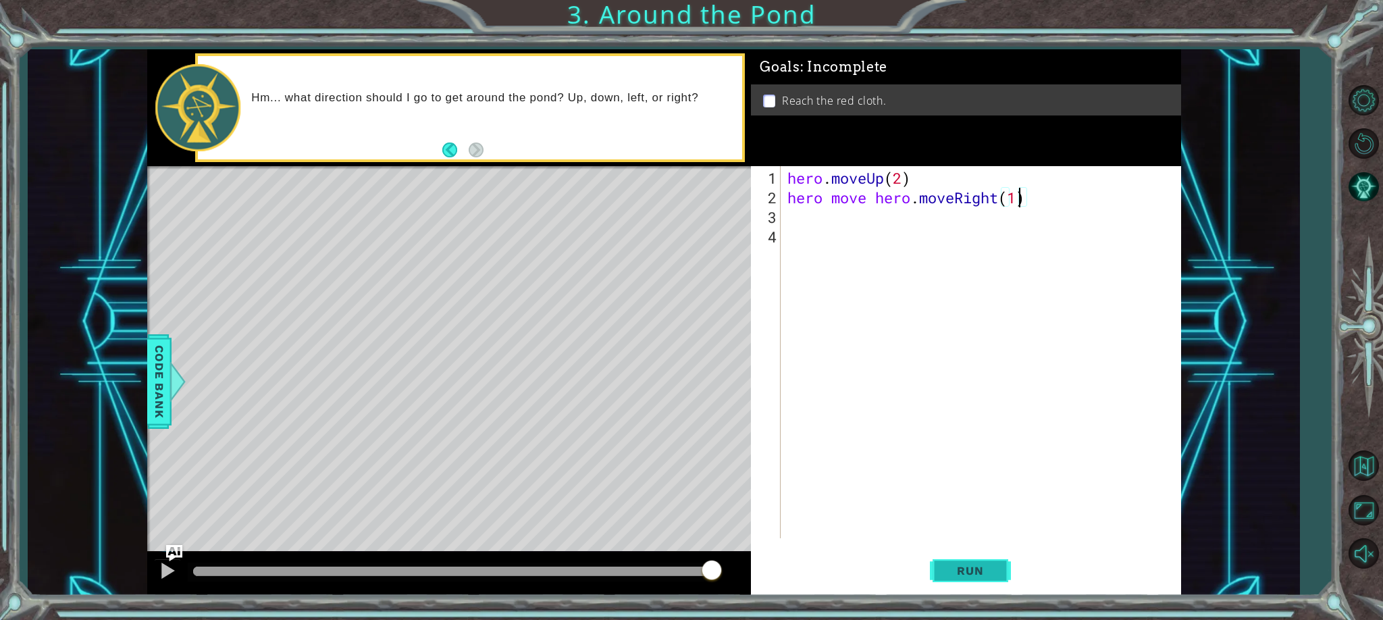
click at [983, 569] on span "Run" at bounding box center [970, 571] width 53 height 14
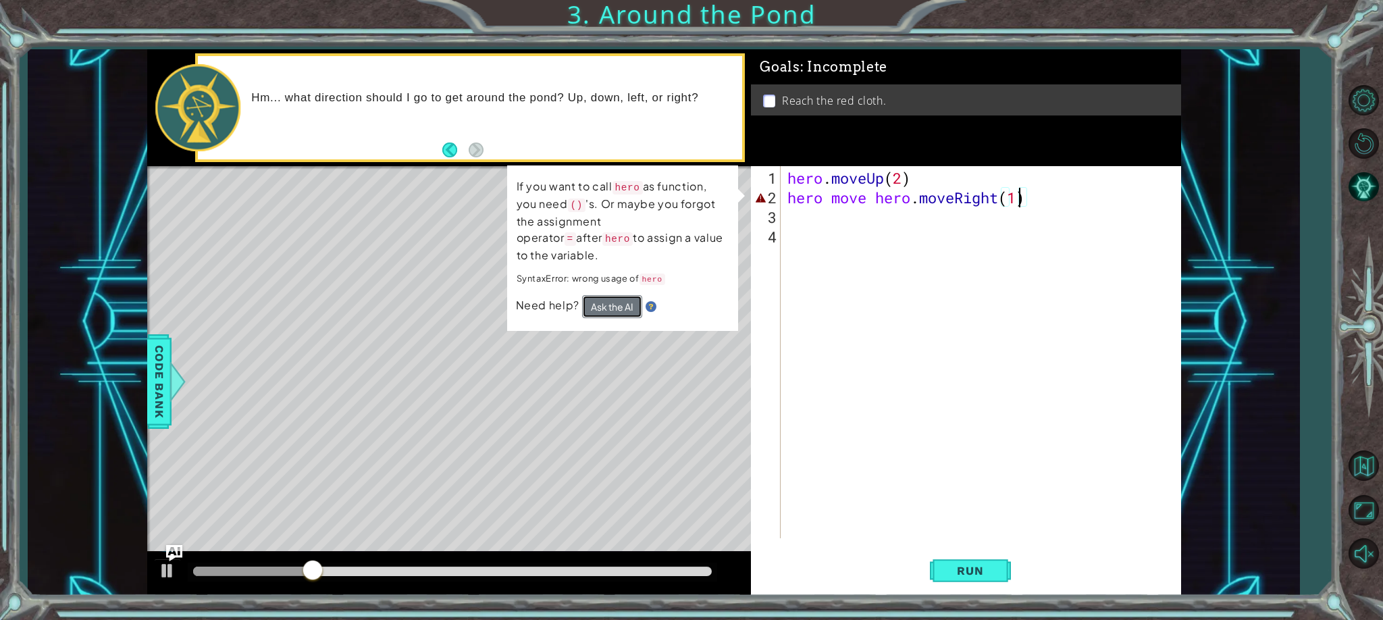
click at [610, 295] on button "Ask the AI" at bounding box center [612, 306] width 60 height 23
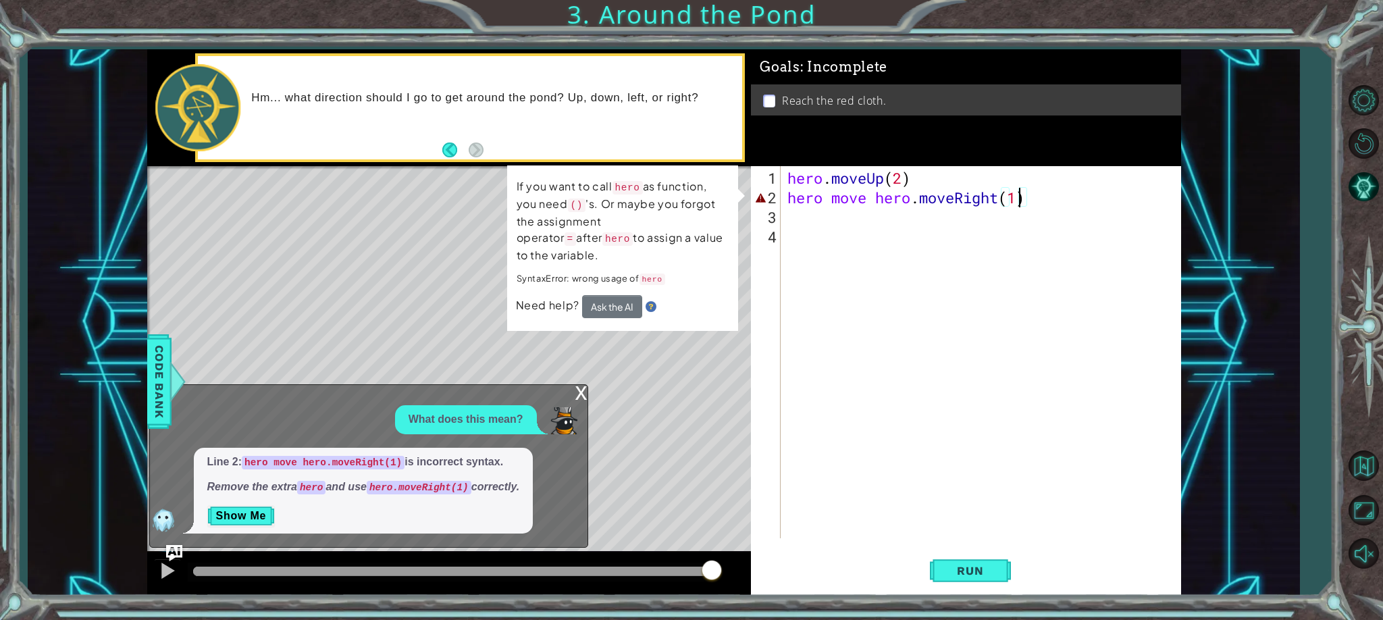
click at [917, 201] on div "hero . moveUp ( 2 ) hero move hero . moveRight ( 1 )" at bounding box center [984, 373] width 399 height 411
click at [913, 201] on div "hero . moveUp ( 2 ) hero move hero . moveRight ( 1 )" at bounding box center [984, 373] width 399 height 411
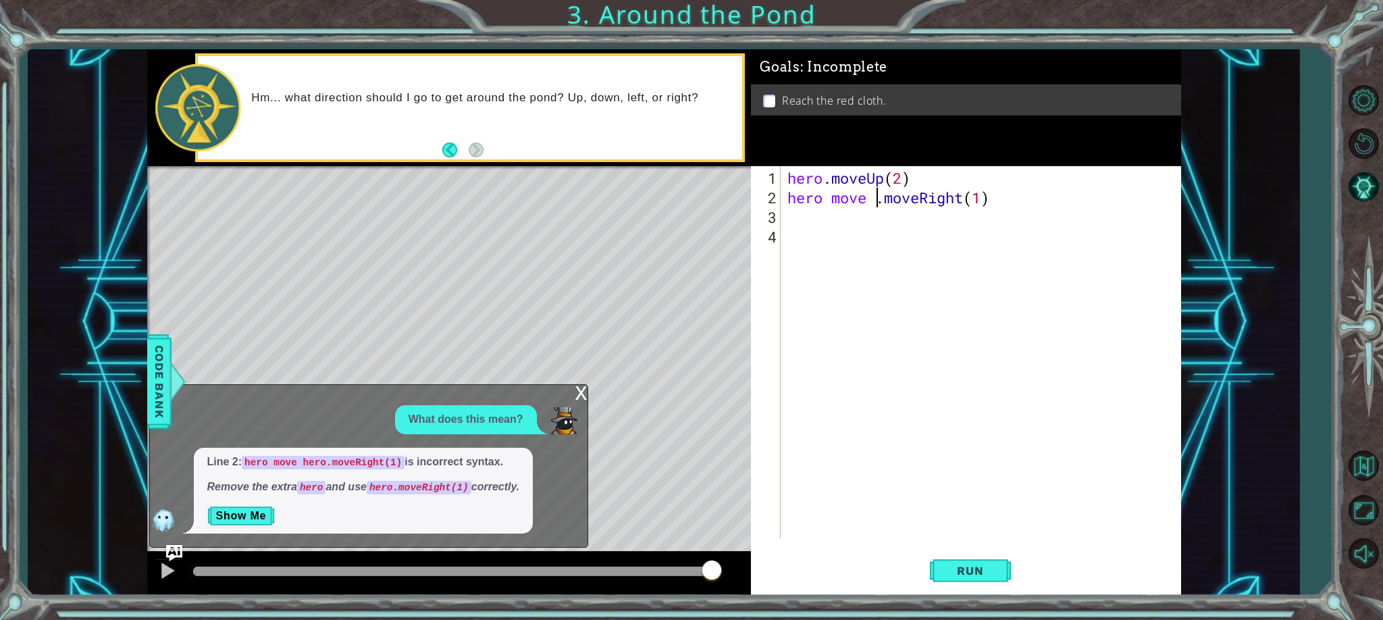
scroll to position [0, 9]
click at [957, 576] on span "Run" at bounding box center [970, 571] width 53 height 14
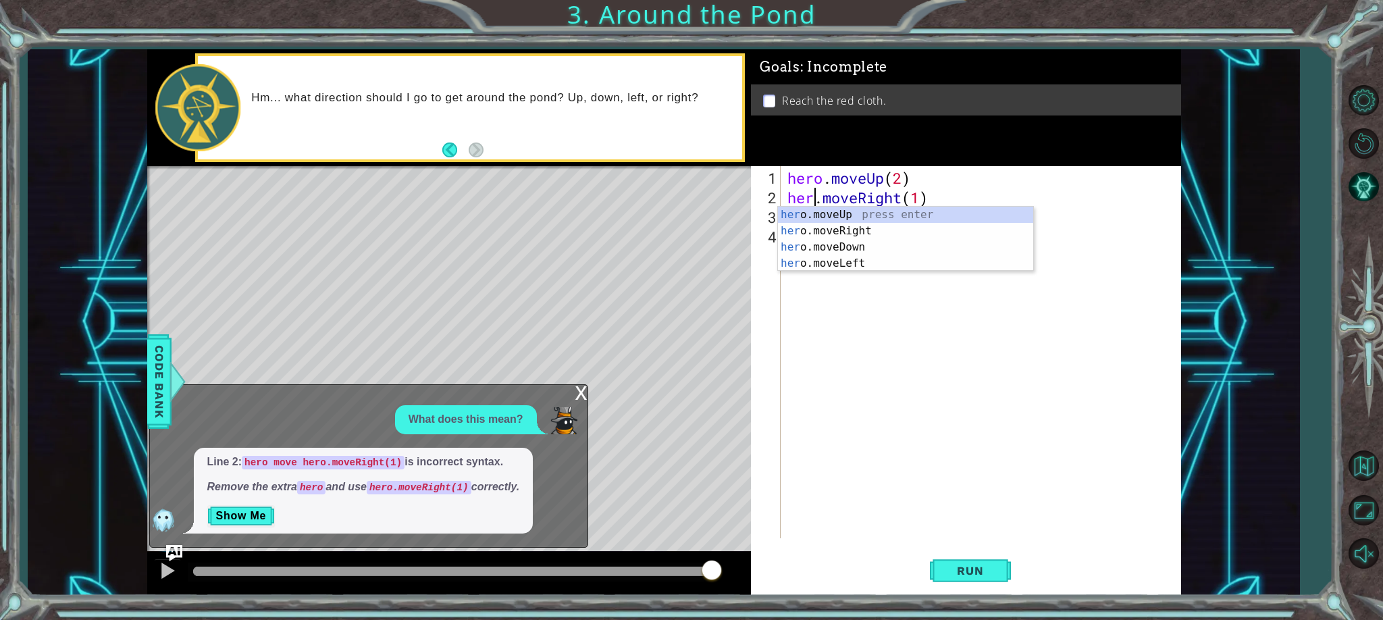
scroll to position [0, 1]
click at [846, 228] on div "hero .moveUp press enter hero .moveRight press enter hero .moveDown press enter…" at bounding box center [905, 255] width 255 height 97
click at [840, 203] on div "hero . moveUp ( 2 ) hero . . moveRight ( 1 )" at bounding box center [984, 373] width 399 height 411
type textarea "hero.moveRight(1)"
click at [975, 574] on span "Run" at bounding box center [970, 571] width 53 height 14
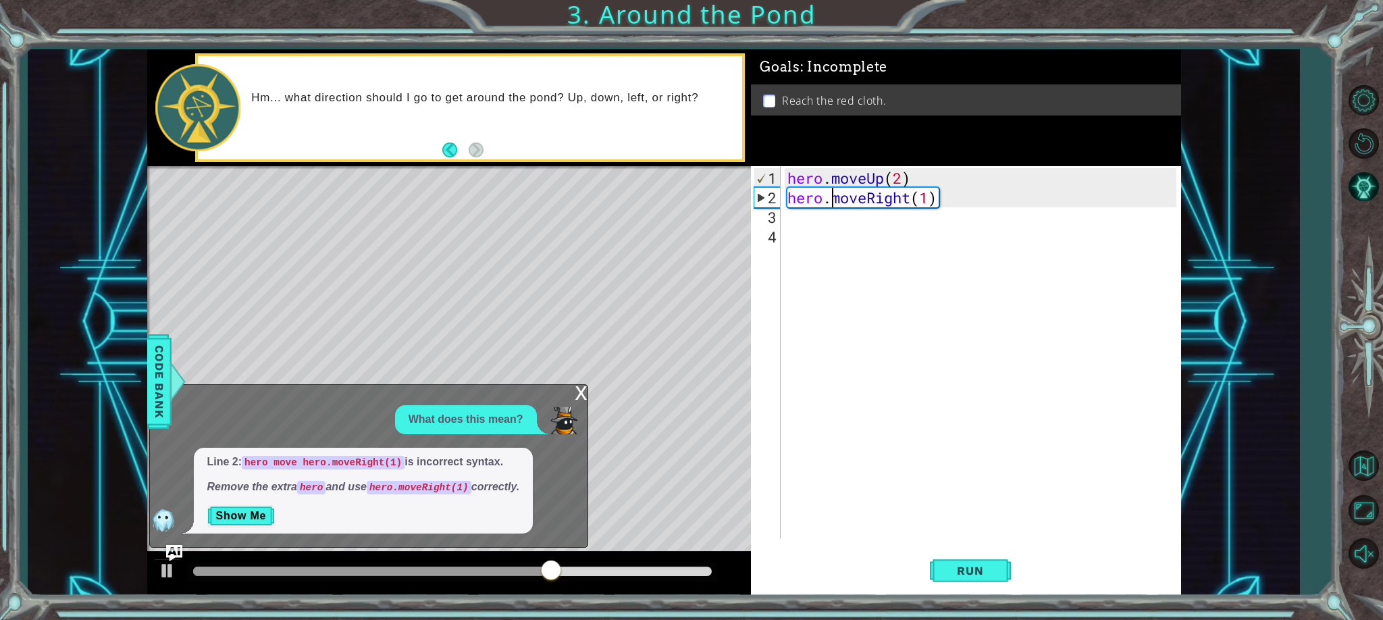
click at [784, 222] on div "hero.moveRight(1) 1 2 3 4 hero . moveUp ( 2 ) hero . moveRight ( 1 ) הההההההההה…" at bounding box center [964, 352] width 426 height 372
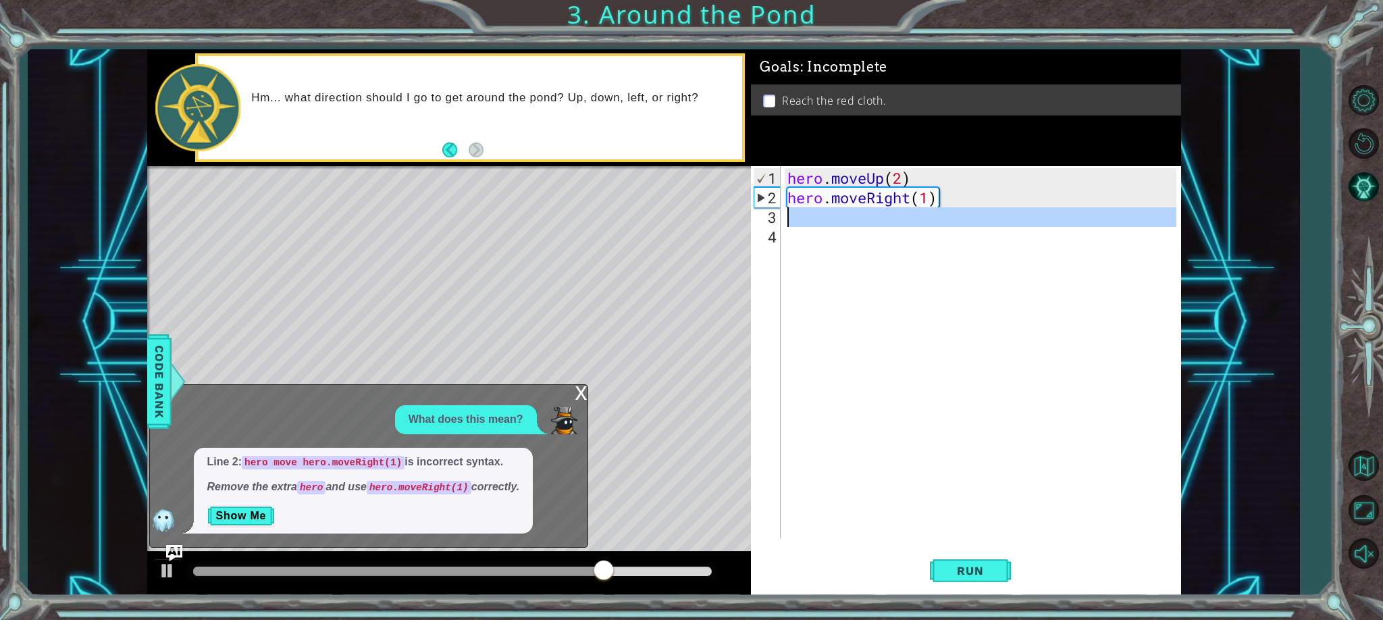
click at [781, 219] on div "1 2 3 4" at bounding box center [767, 352] width 27 height 372
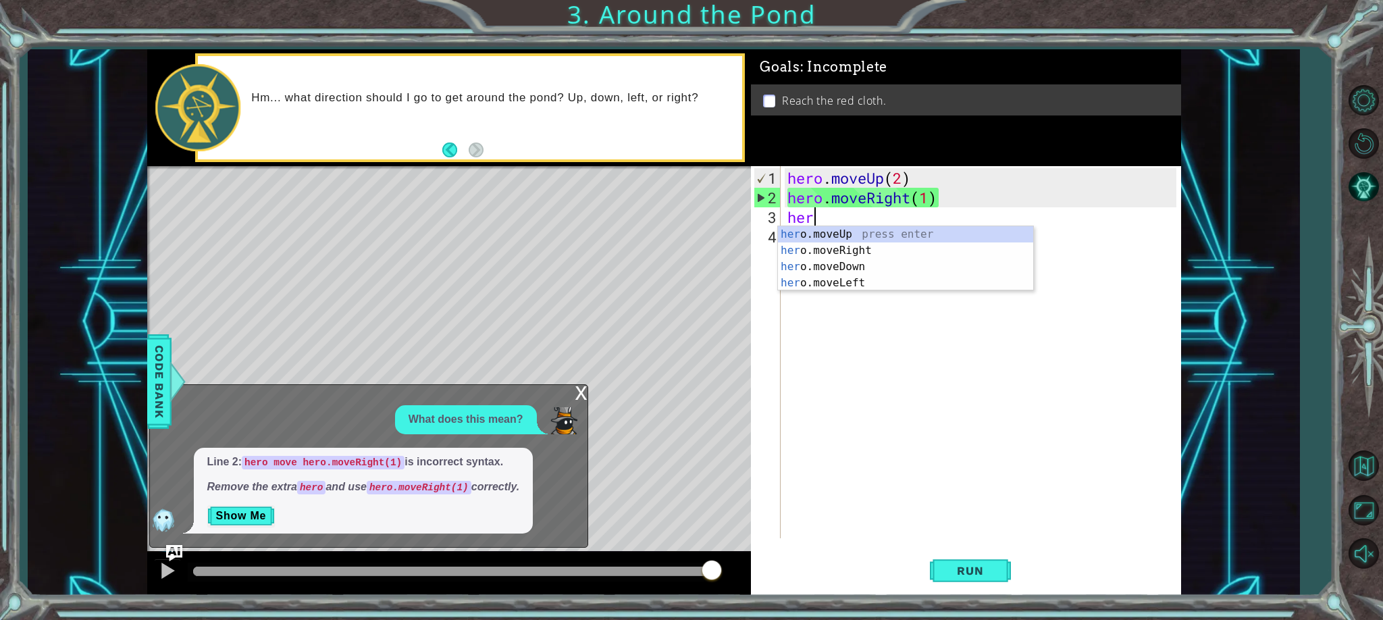
scroll to position [0, 0]
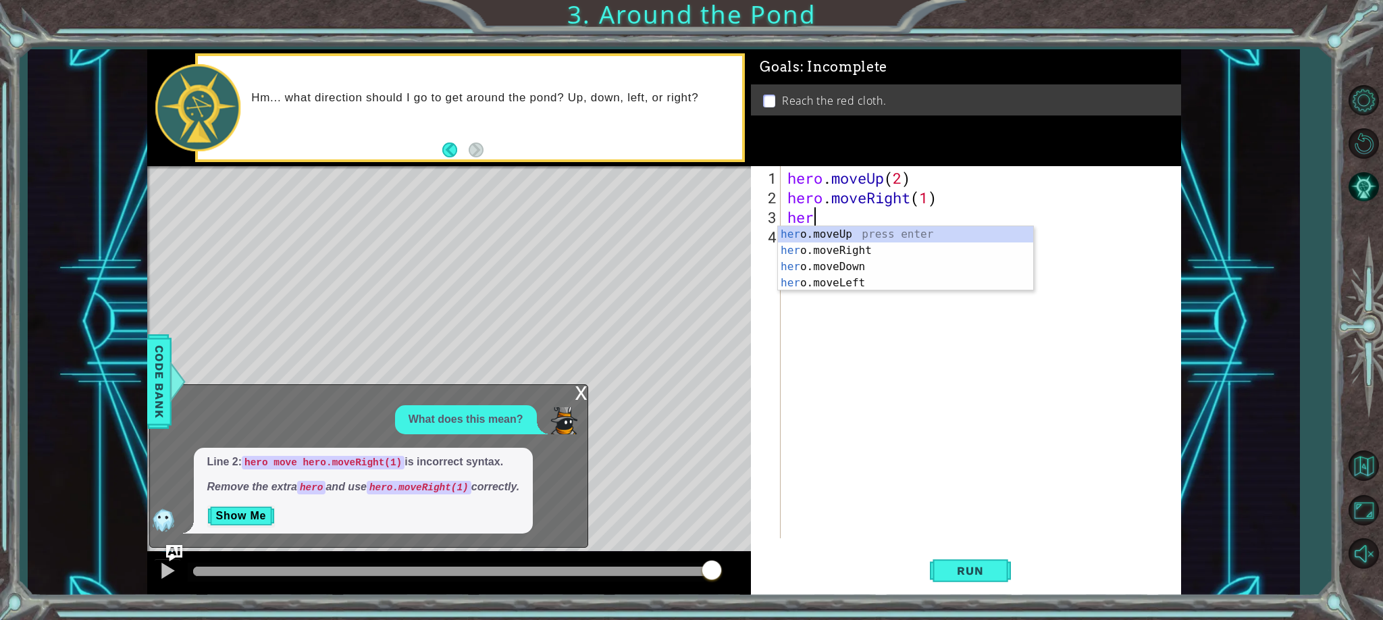
type textarea "hero"
click at [921, 236] on div "hero .moveUp press enter hero .moveRight press enter hero .moveDown press enter…" at bounding box center [905, 274] width 255 height 97
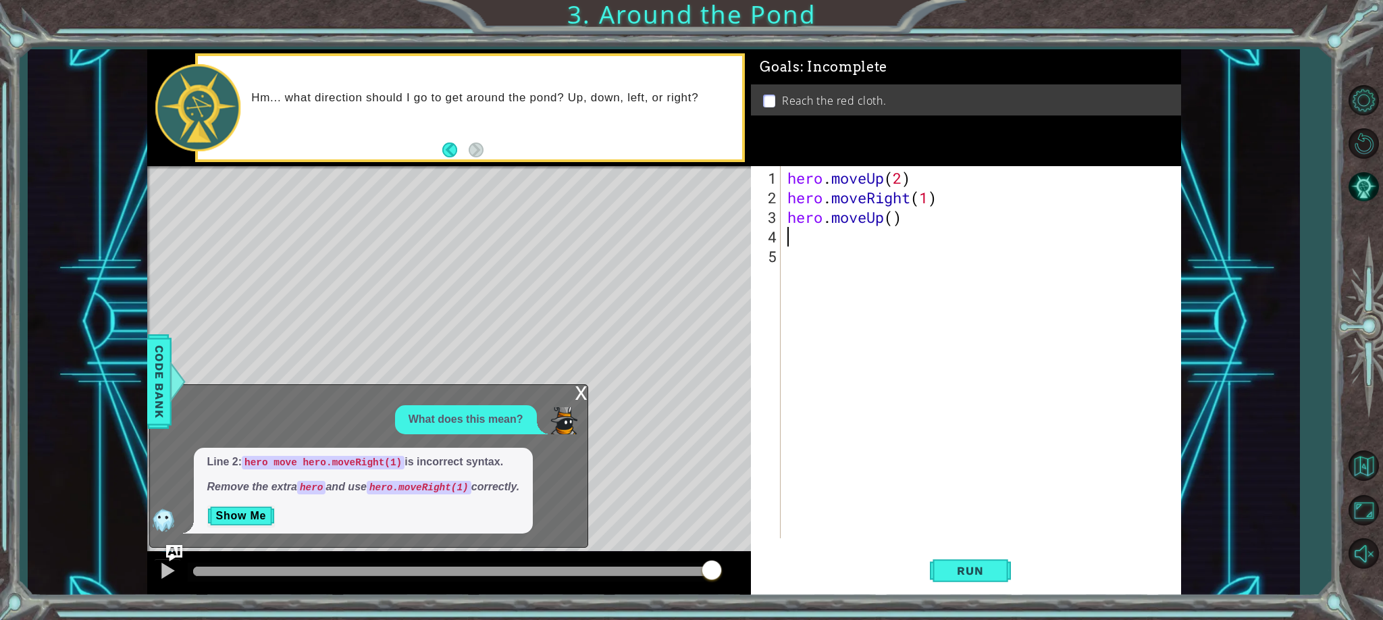
scroll to position [0, 0]
click at [898, 222] on div "hero . moveUp ( 2 ) hero . moveRight ( 1 ) hero . moveUp ( )" at bounding box center [984, 373] width 399 height 411
type textarea "hero.moveUp(1)"
click at [982, 579] on button "Run" at bounding box center [970, 571] width 81 height 43
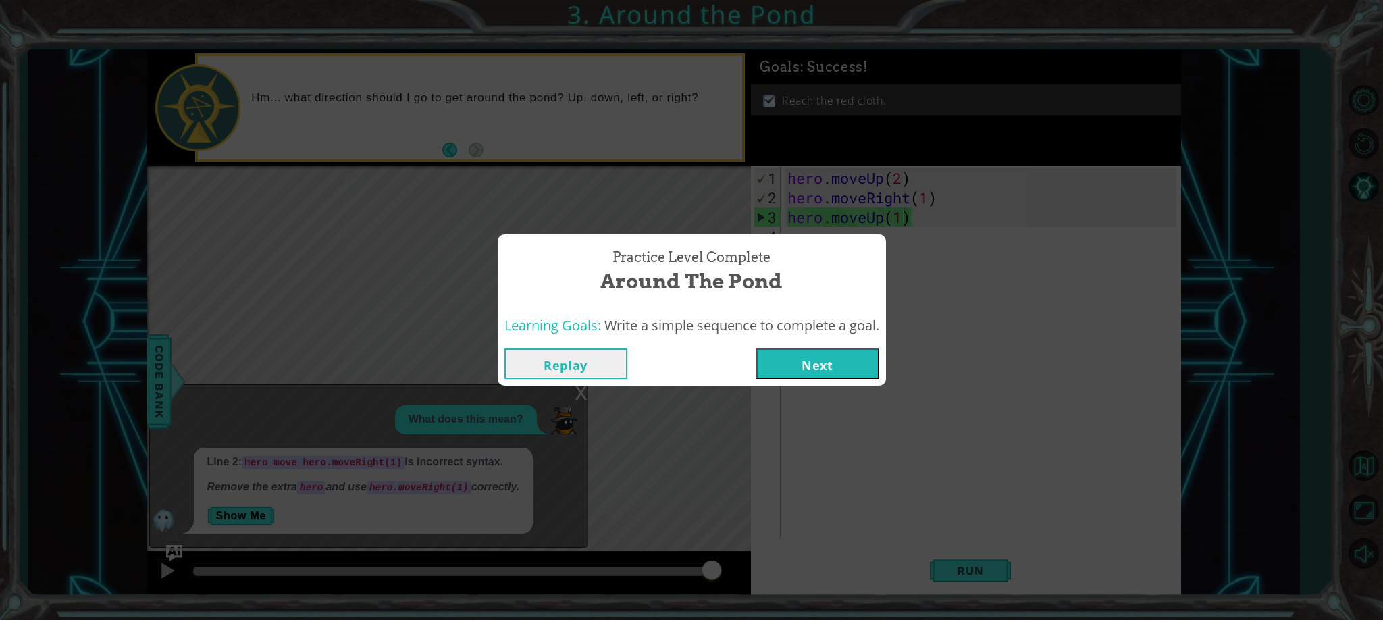
click at [809, 367] on button "Next" at bounding box center [818, 364] width 123 height 30
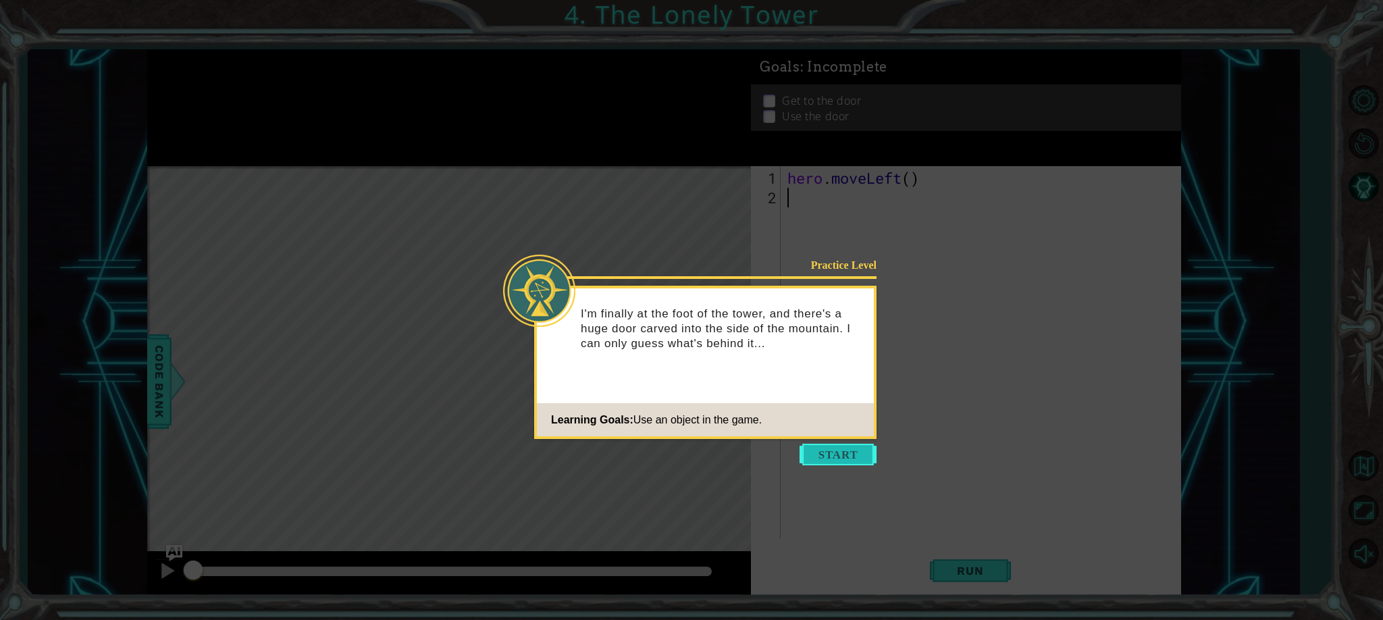
click at [824, 444] on button "Start" at bounding box center [838, 455] width 77 height 22
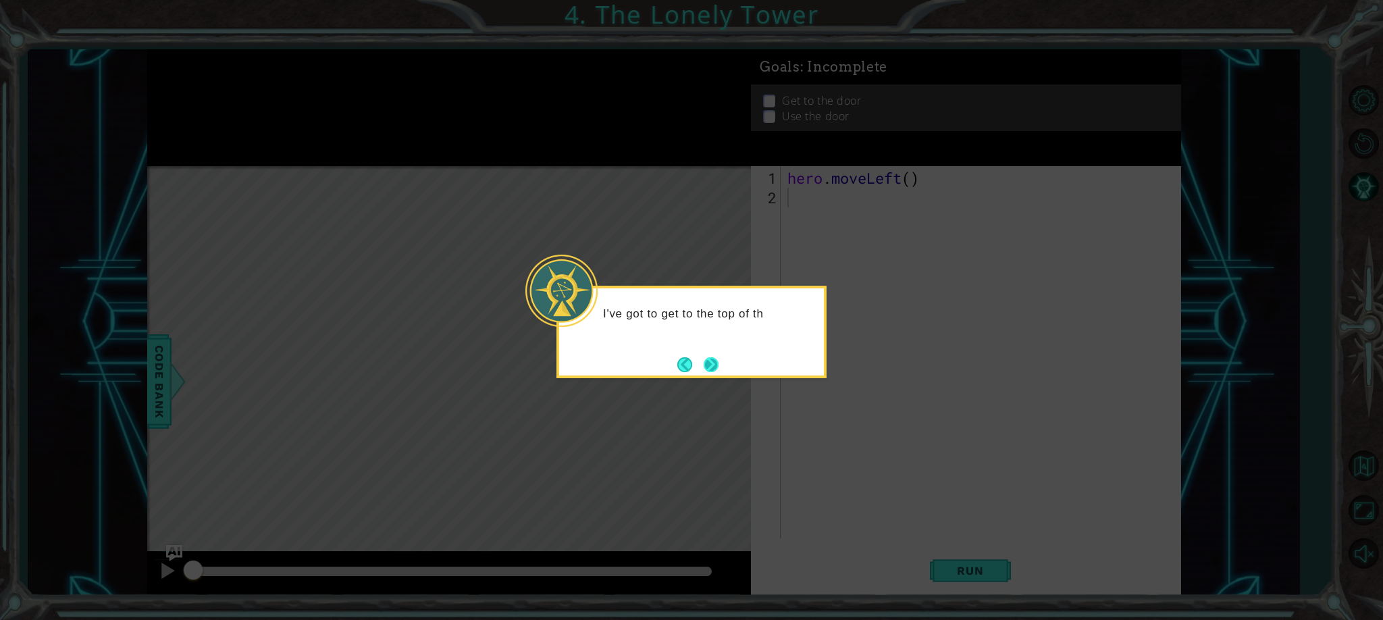
click at [713, 373] on button "Next" at bounding box center [711, 364] width 17 height 17
click at [709, 363] on button "Next" at bounding box center [712, 364] width 22 height 22
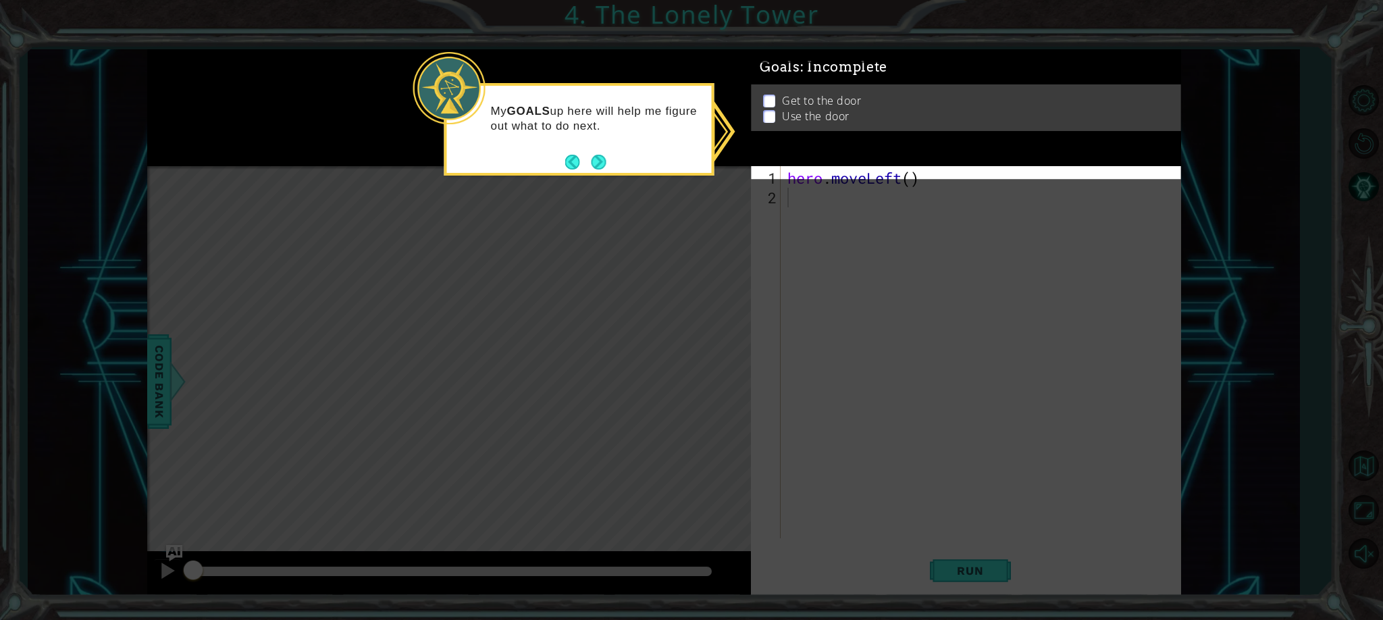
click at [778, 98] on div "Get to the door Use the door" at bounding box center [966, 121] width 430 height 47
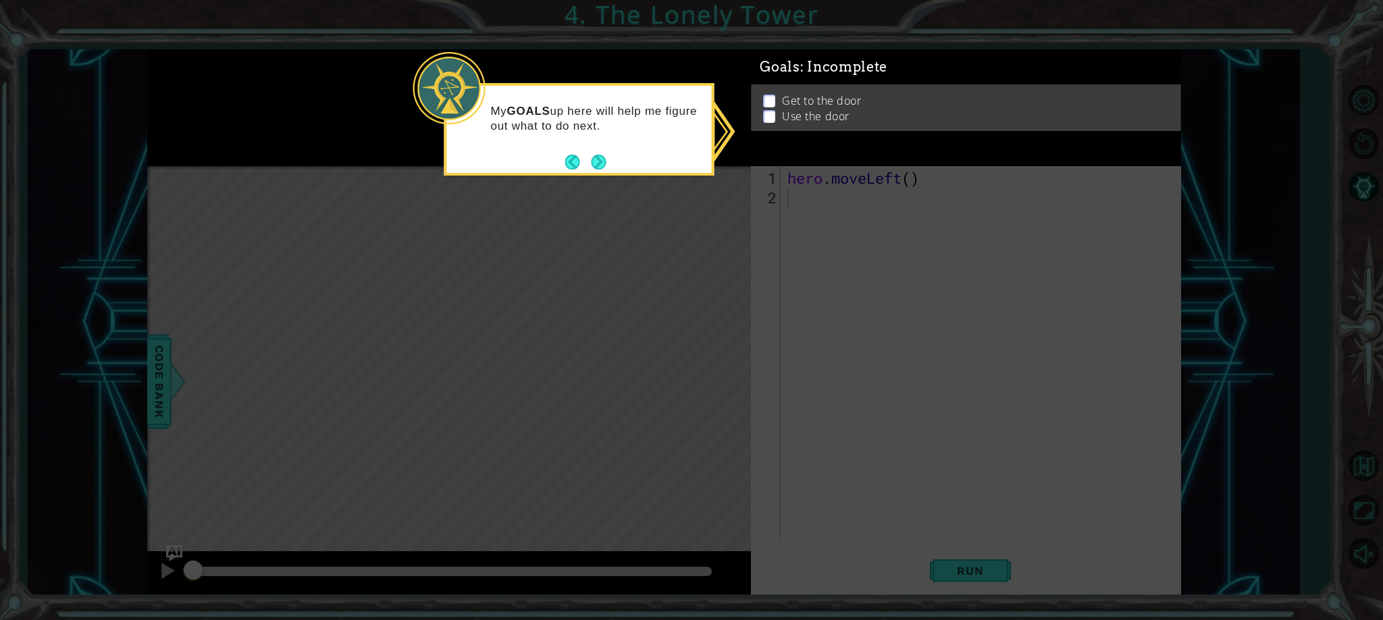
click at [771, 99] on p at bounding box center [769, 94] width 12 height 13
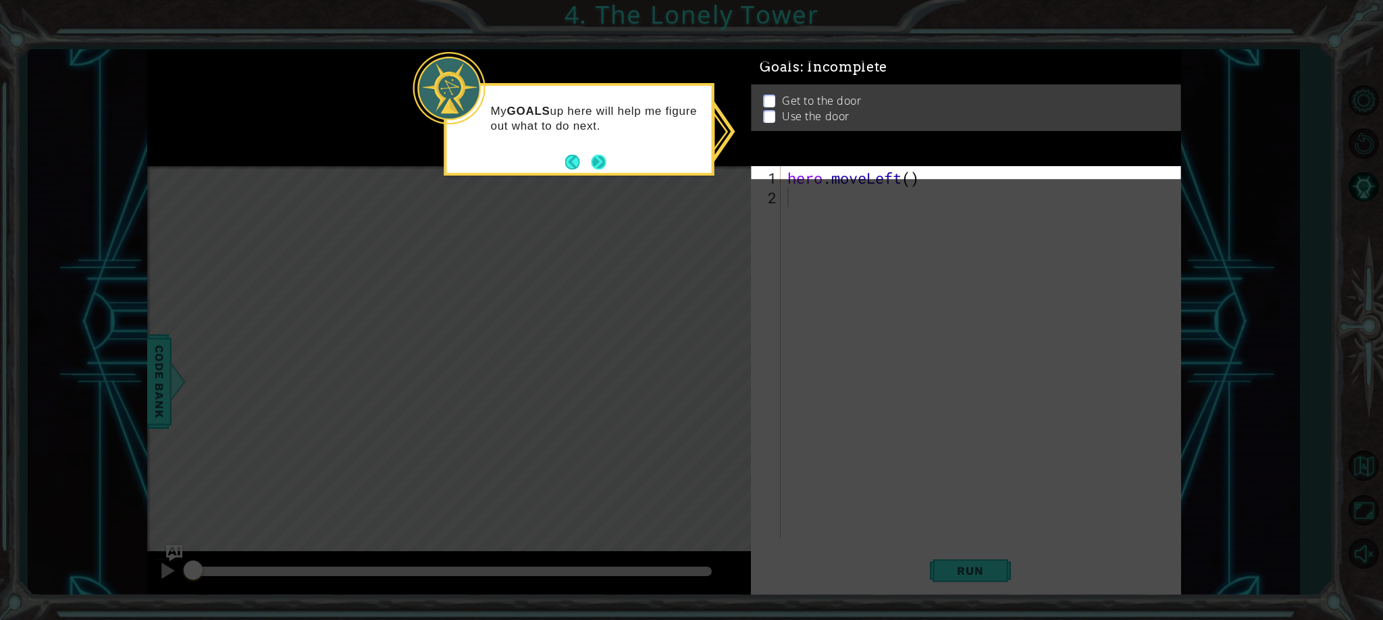
click at [601, 162] on button "Next" at bounding box center [598, 161] width 19 height 19
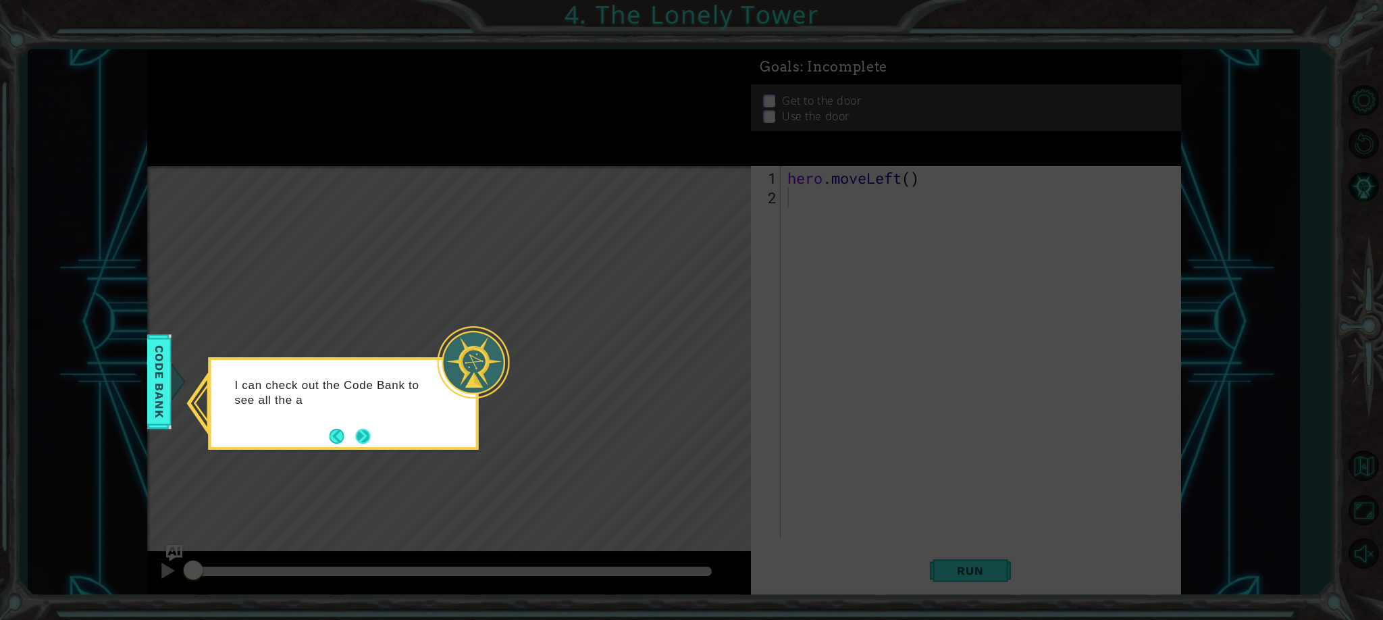
click at [357, 440] on button "Next" at bounding box center [362, 436] width 15 height 15
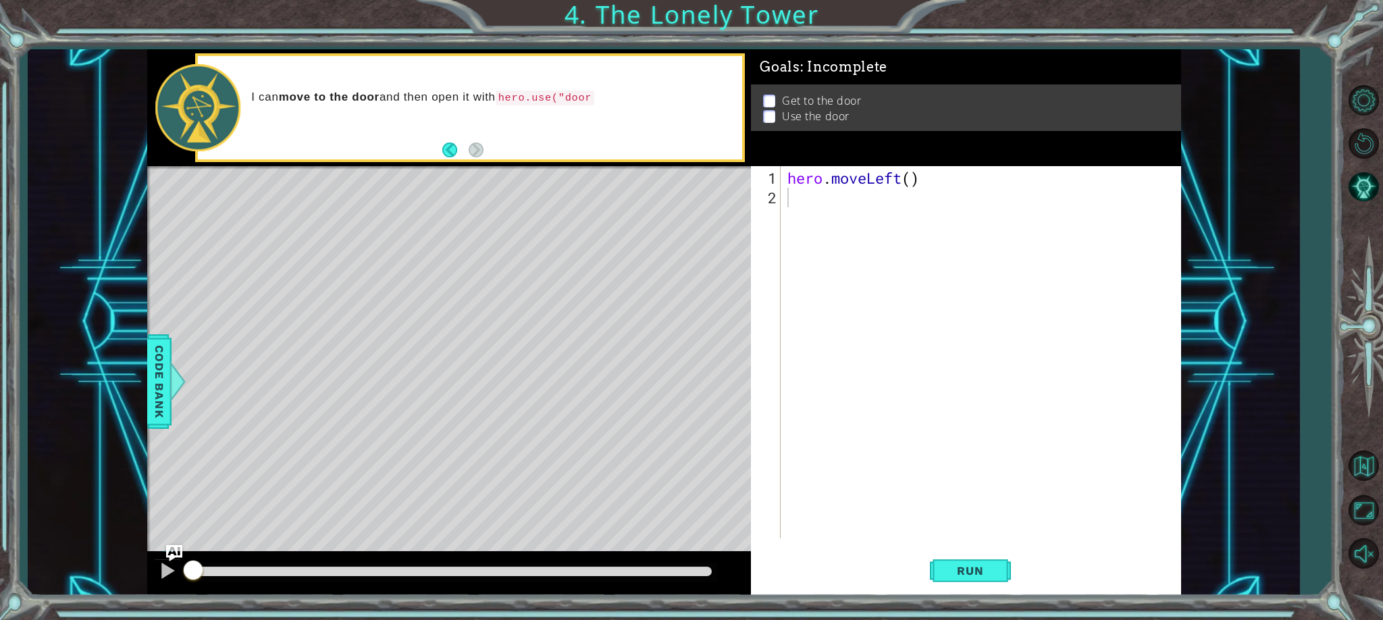
click at [768, 124] on p at bounding box center [769, 130] width 12 height 13
click at [775, 124] on p at bounding box center [769, 130] width 12 height 13
click at [763, 124] on p at bounding box center [769, 130] width 12 height 13
click at [790, 204] on div "hero . moveLeft ( )" at bounding box center [984, 373] width 399 height 411
click at [910, 186] on div "hero . moveLeft ( )" at bounding box center [984, 373] width 399 height 411
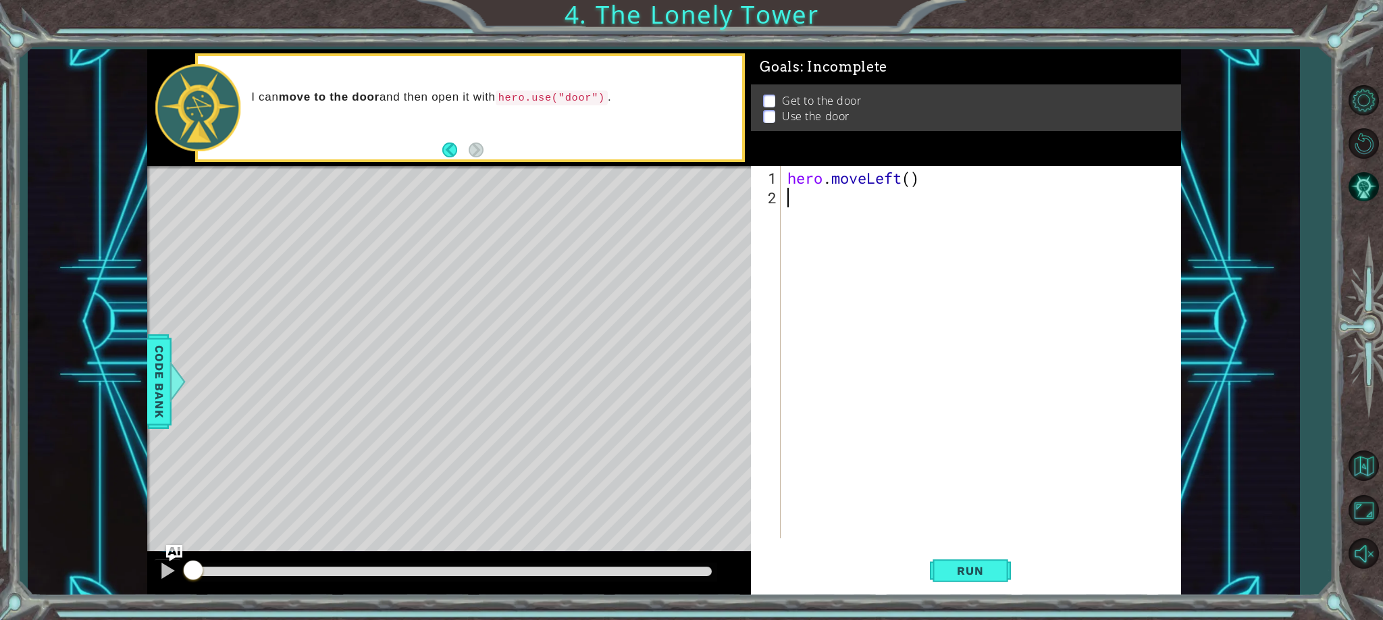
click at [912, 185] on div "hero . moveLeft ( )" at bounding box center [984, 373] width 399 height 411
type textarea "hero.moveLeft(2)"
click at [790, 199] on div "hero . moveLeft ( 2 )" at bounding box center [984, 373] width 399 height 411
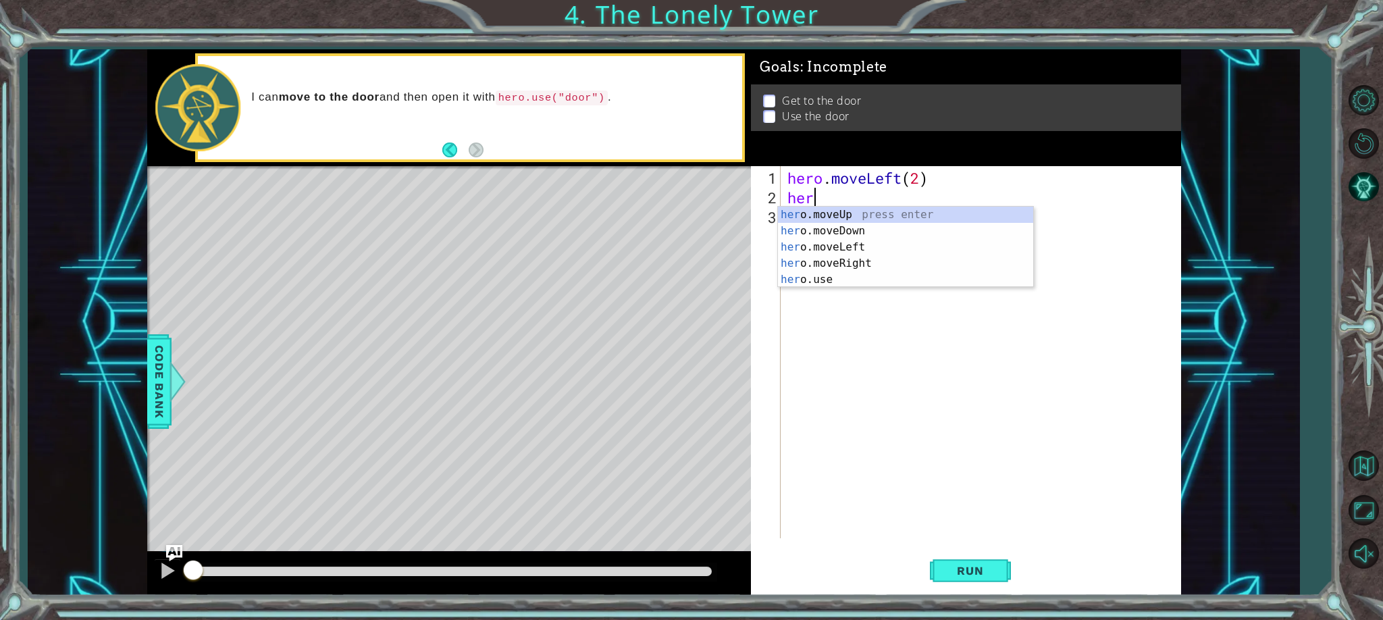
scroll to position [0, 1]
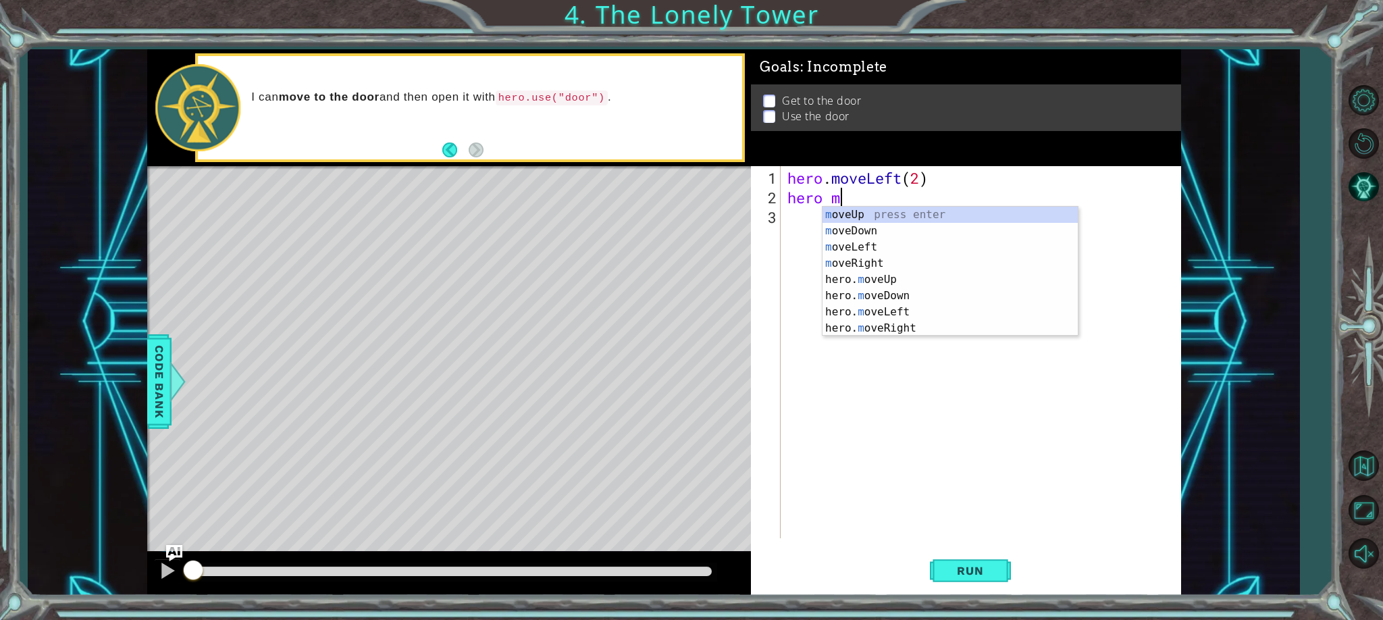
type textarea "hero mo"
click at [863, 214] on div "mo veUp press enter mo veDown press enter mo veLeft press enter mo veRight pres…" at bounding box center [950, 288] width 255 height 162
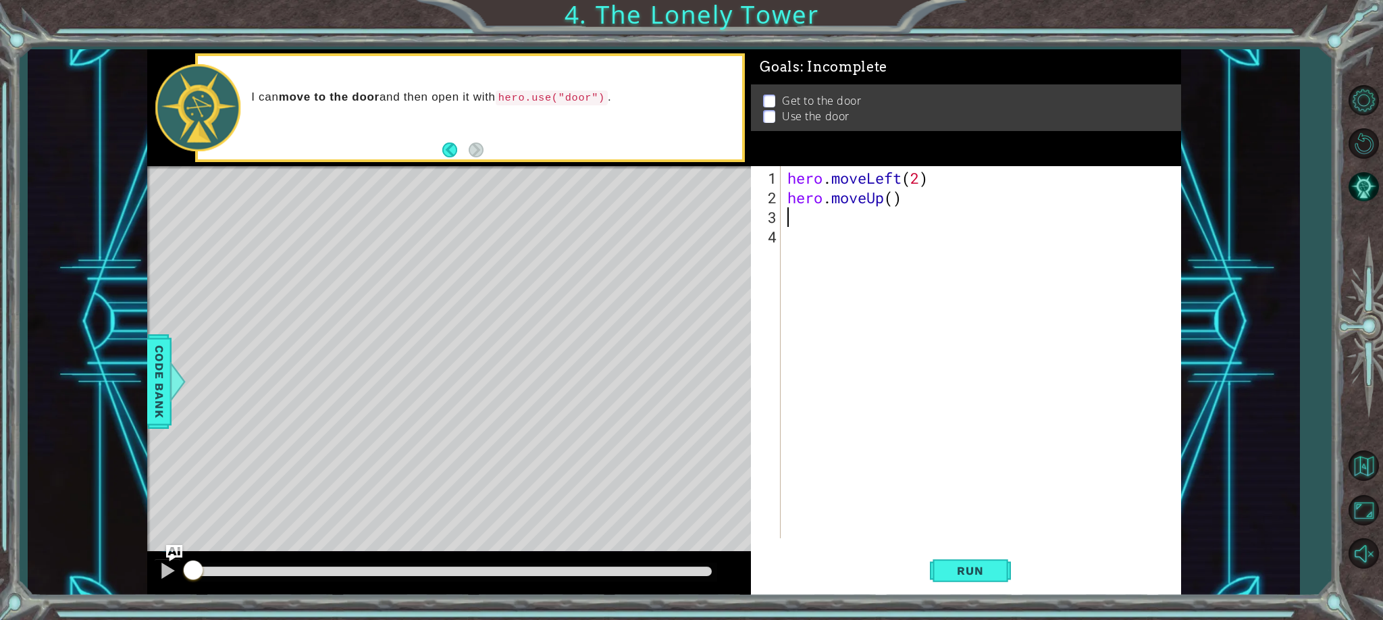
click at [892, 206] on div "hero . moveLeft ( 2 ) hero . moveUp ( )" at bounding box center [984, 373] width 399 height 411
click at [894, 200] on div "hero . moveLeft ( 2 ) hero . moveUp ( )" at bounding box center [984, 373] width 399 height 411
click at [903, 179] on div "hero . moveLeft ( 2 ) hero . moveUp ( )" at bounding box center [984, 373] width 399 height 411
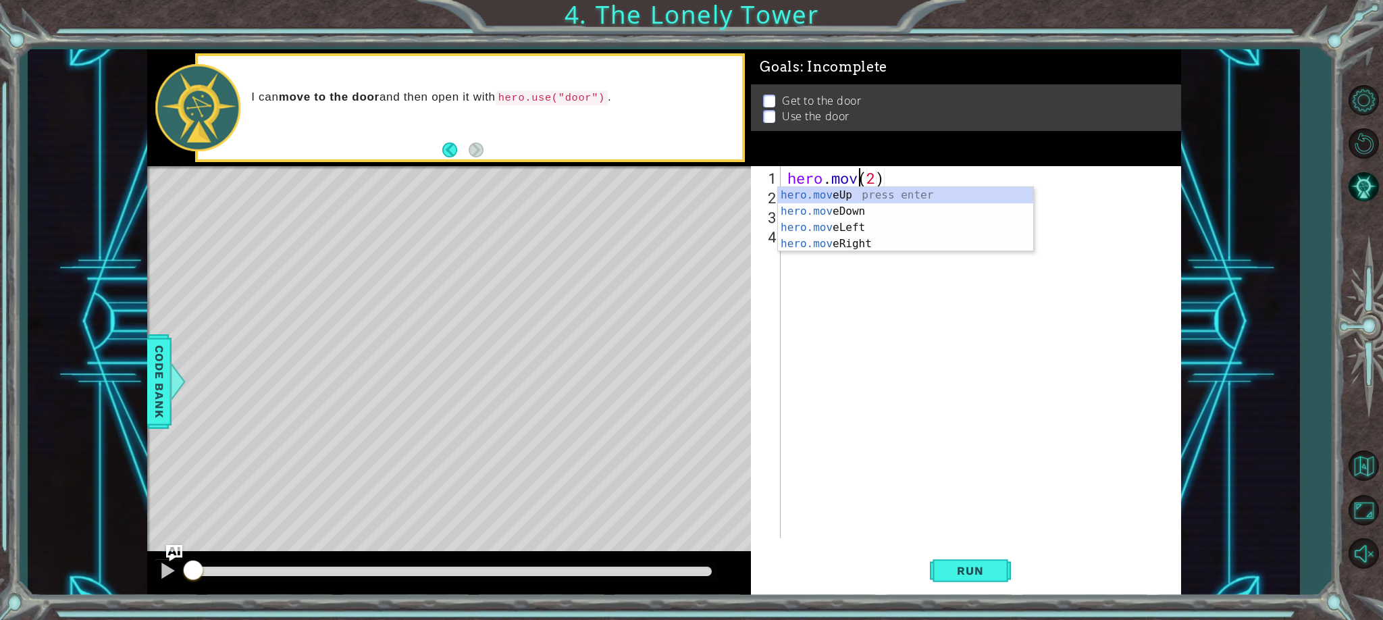
scroll to position [0, 3]
click at [846, 197] on div "hero.mov eUp press enter hero.mov eDown press enter hero.mov eLeft press enter …" at bounding box center [905, 235] width 255 height 97
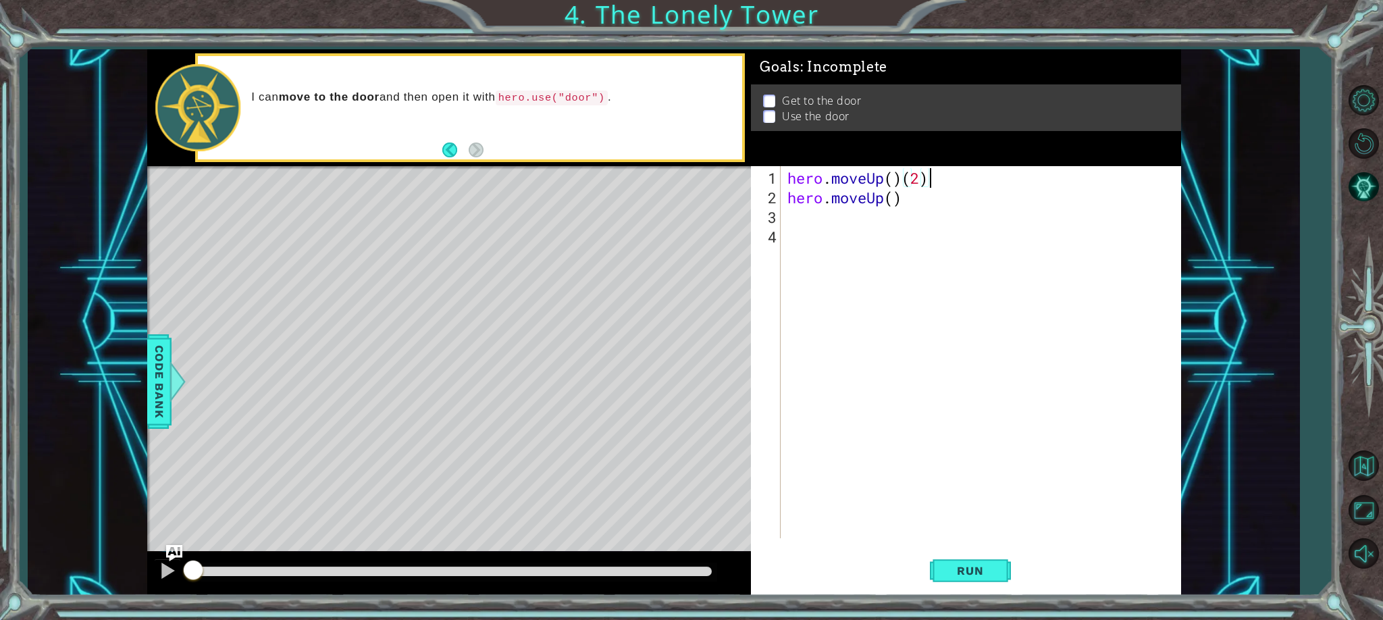
click at [930, 182] on div "hero . moveUp ( ) ( 2 ) hero . moveUp ( )" at bounding box center [984, 373] width 399 height 411
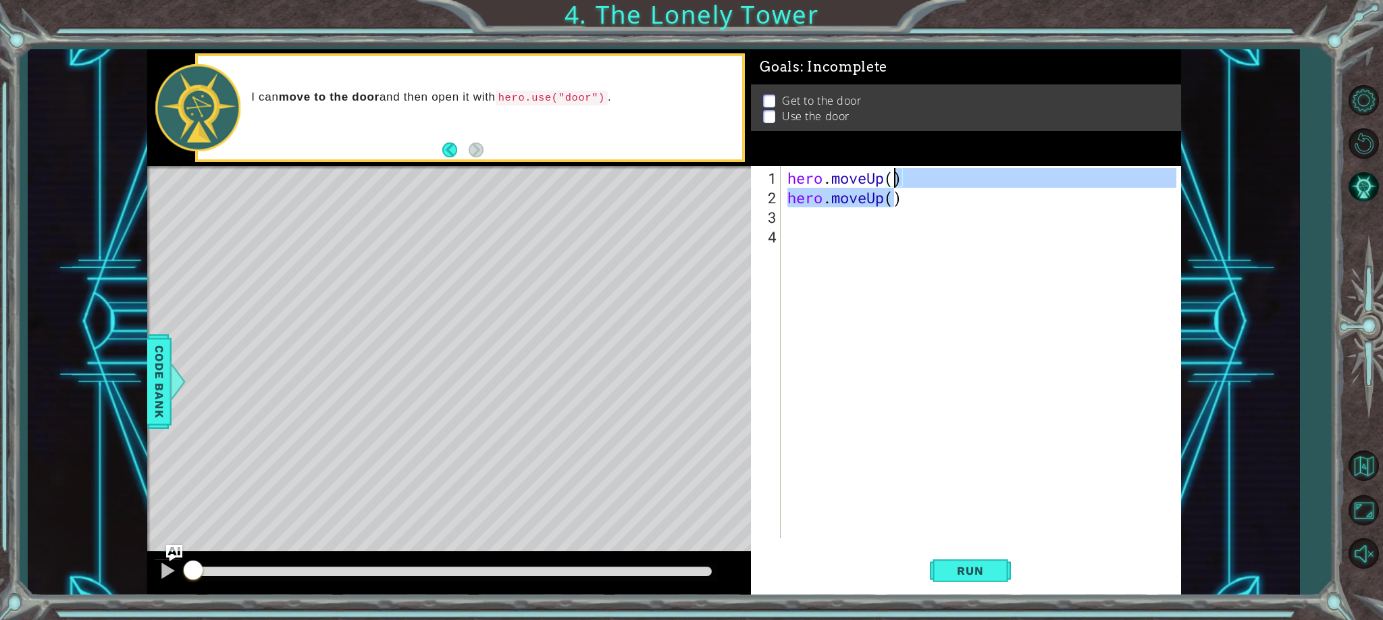
click at [896, 184] on div "hero . moveUp ( ) hero . moveUp ( )" at bounding box center [984, 373] width 399 height 411
type textarea "hero.moveUp() hero.moveUp()"
click at [929, 295] on div "hero . moveUp ( ) hero . moveUp ( )" at bounding box center [984, 373] width 399 height 411
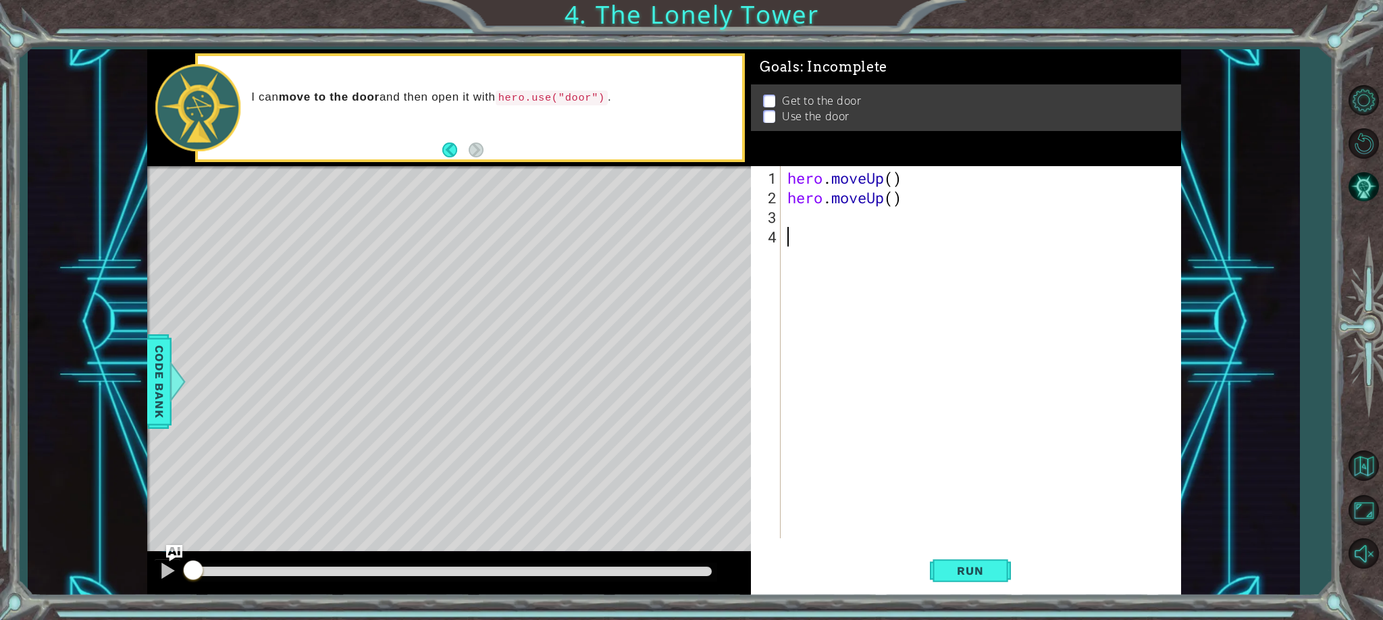
scroll to position [0, 0]
click at [896, 182] on div "hero . moveUp ( ) hero . moveUp ( )" at bounding box center [984, 373] width 399 height 411
click at [895, 196] on div "hero . moveUp ( 2 ) hero . moveUp ( )" at bounding box center [984, 373] width 399 height 411
click at [889, 201] on div "hero . moveUp ( 2 ) hero . moveUp ( )" at bounding box center [984, 373] width 399 height 411
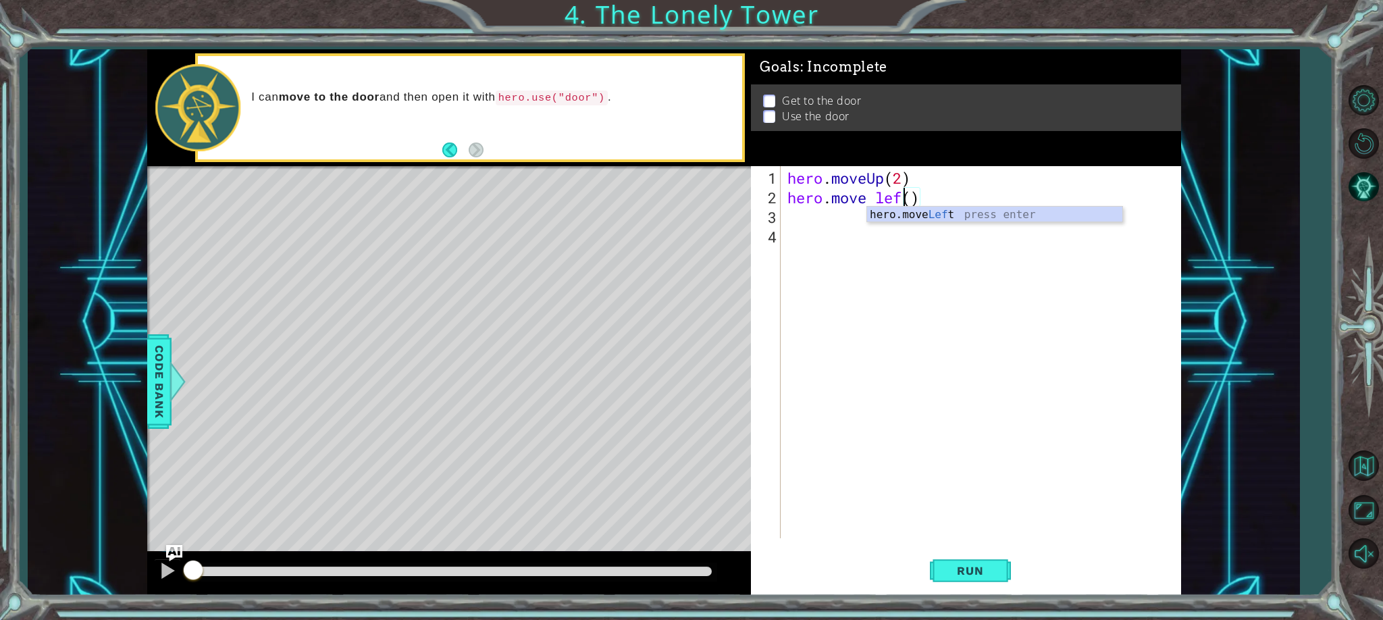
scroll to position [0, 5]
click at [919, 203] on div "hero . moveUp ( 2 ) hero . move left ( )" at bounding box center [984, 373] width 399 height 411
click at [966, 574] on span "Run" at bounding box center [970, 571] width 53 height 14
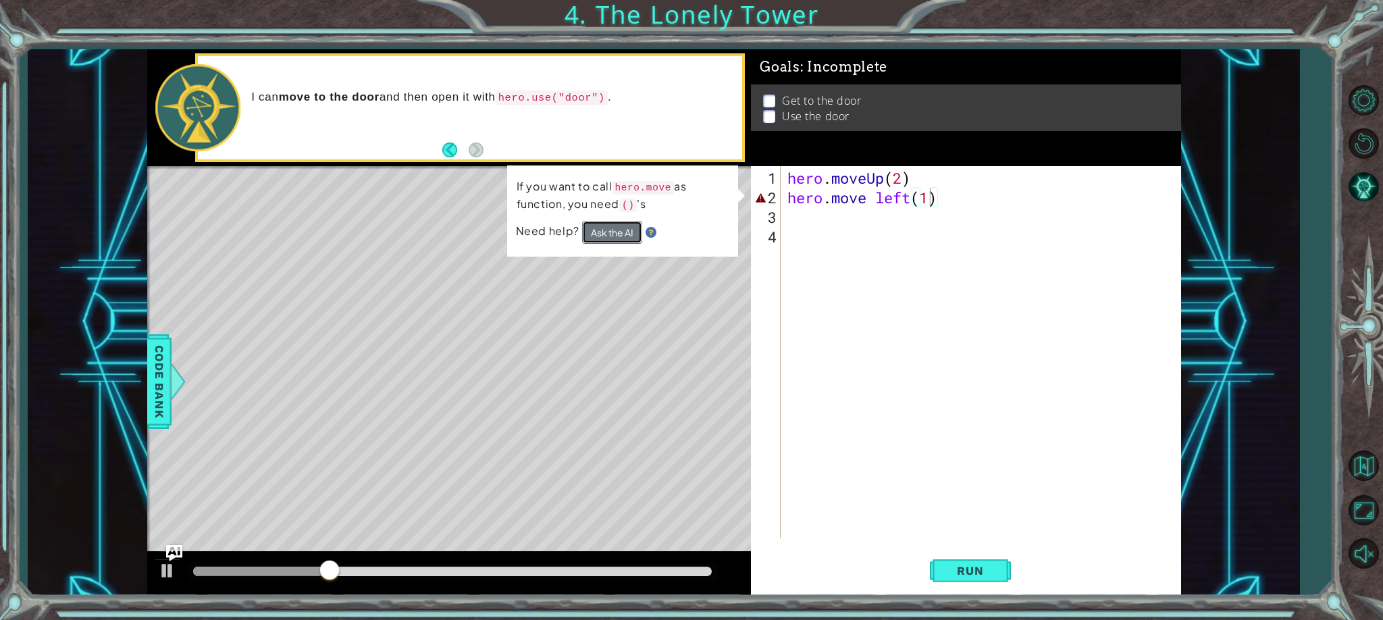
click at [611, 229] on button "Ask the AI" at bounding box center [612, 232] width 60 height 23
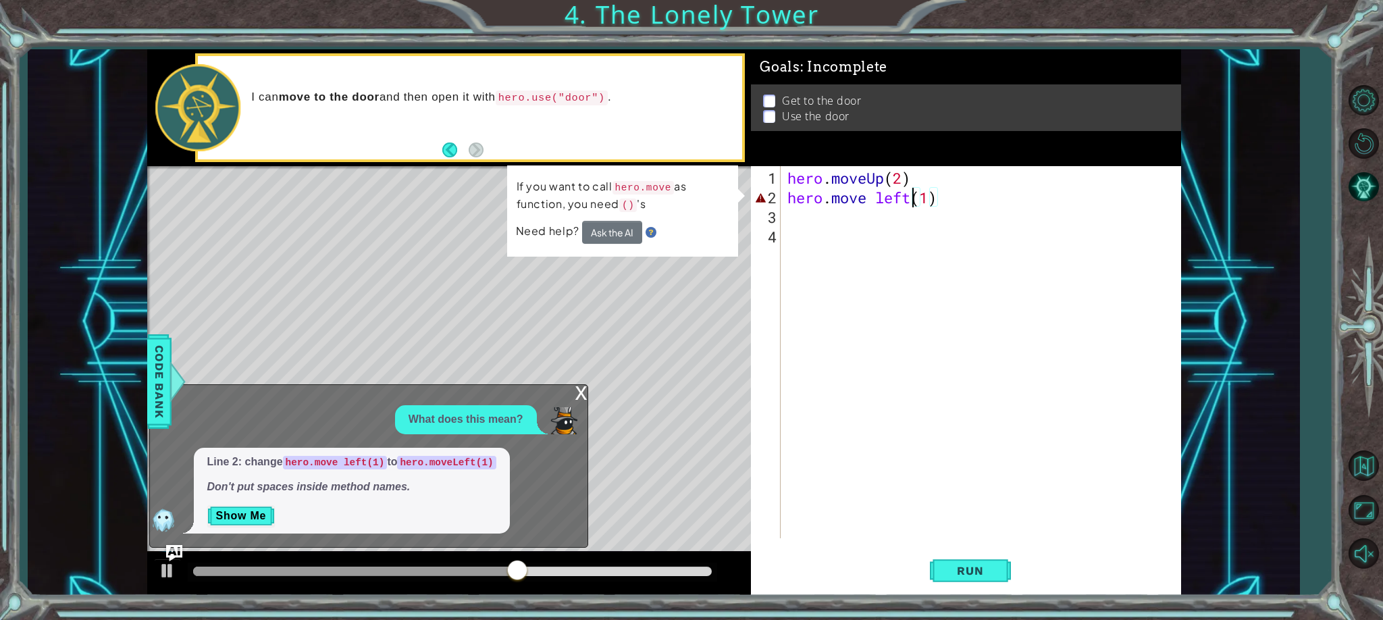
click at [909, 201] on div "hero . moveUp ( 2 ) hero . move left ( 1 )" at bounding box center [984, 373] width 399 height 411
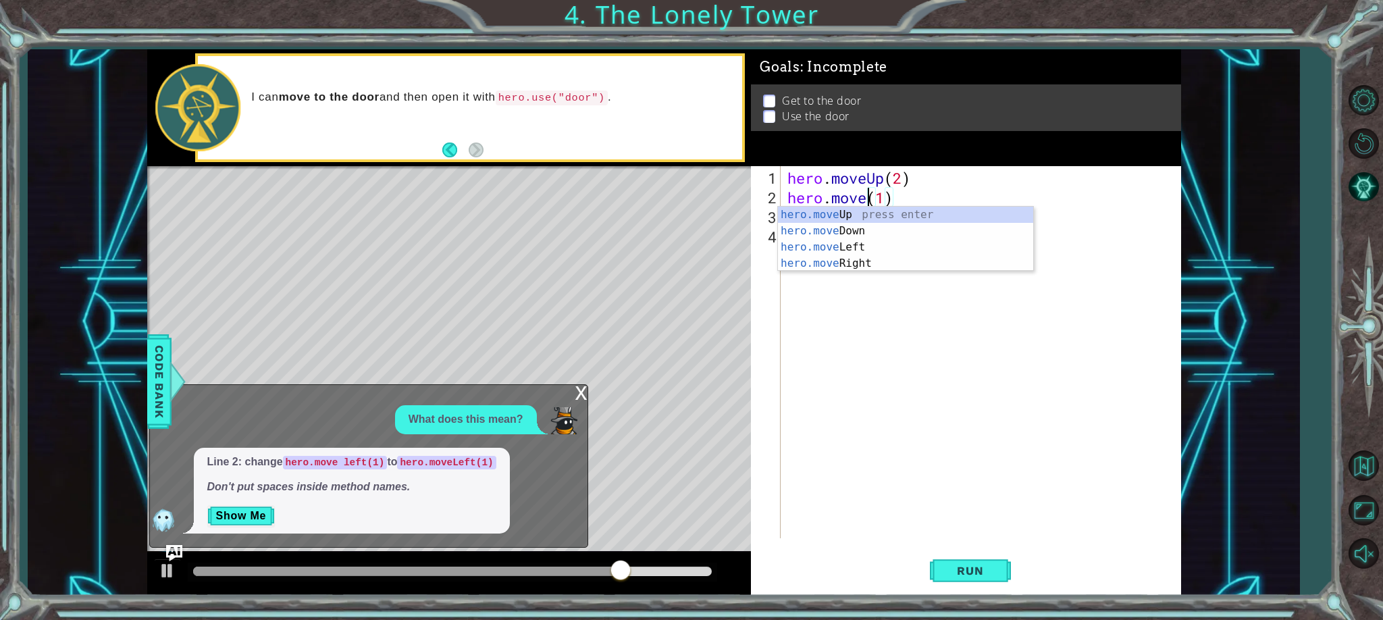
scroll to position [0, 4]
click at [856, 240] on div "hero.move Up press enter hero.move Down press enter hero.move Left press enter …" at bounding box center [905, 255] width 255 height 97
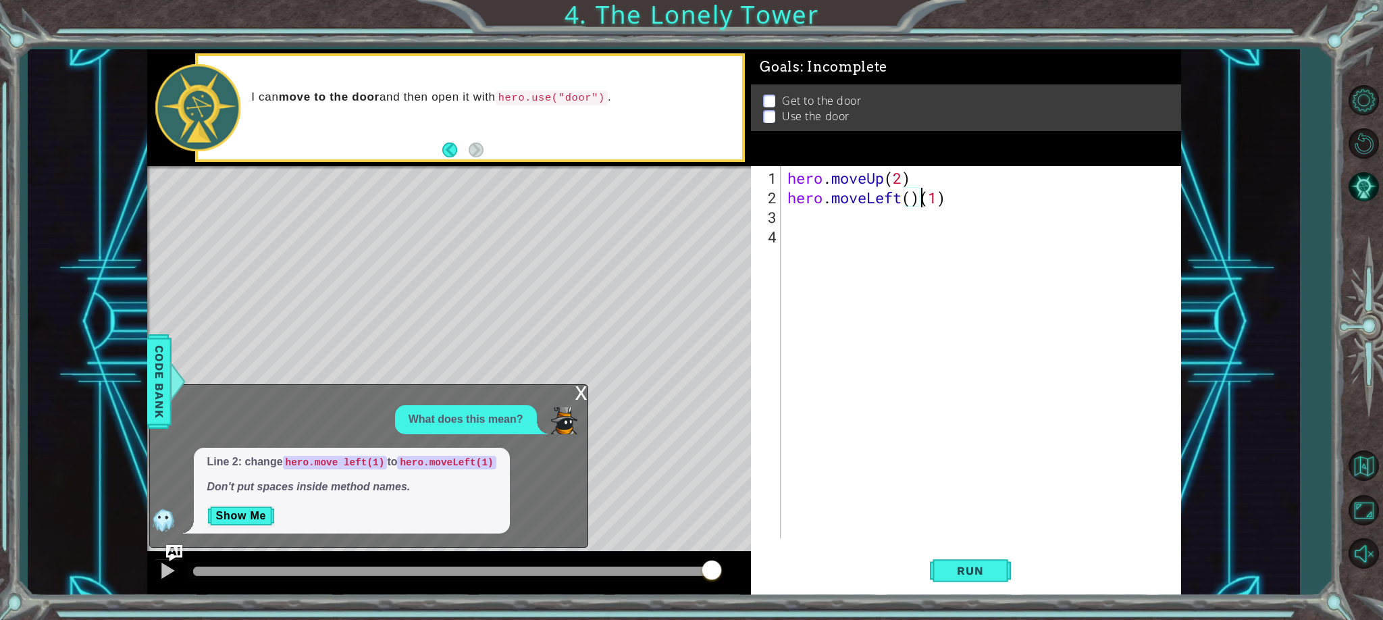
click at [945, 199] on div "hero . moveUp ( 2 ) hero . moveLeft ( ) ( 1 )" at bounding box center [984, 373] width 399 height 411
click at [913, 203] on div "hero . moveUp ( 2 ) hero . moveLeft ( )" at bounding box center [984, 373] width 399 height 411
type textarea "hero.moveLeft(1)"
click at [984, 560] on button "Run" at bounding box center [970, 571] width 81 height 43
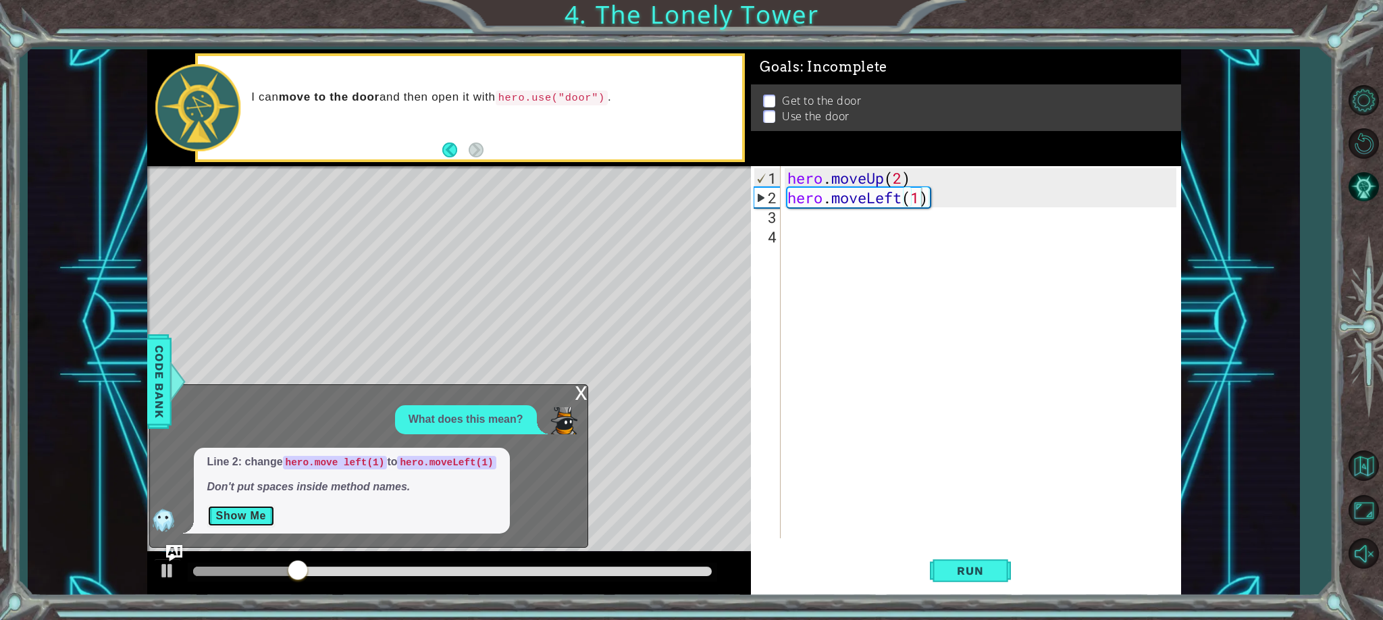
click at [250, 519] on button "Show Me" at bounding box center [241, 516] width 68 height 22
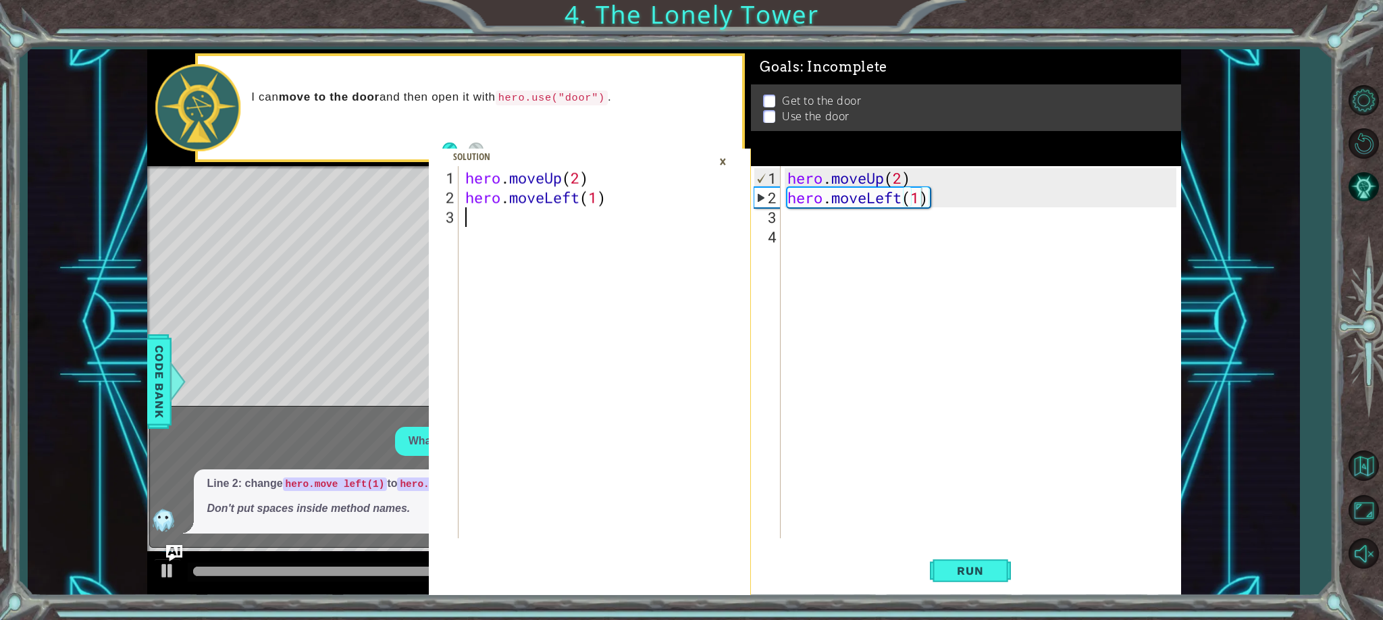
click at [476, 214] on div "hero . moveUp ( 2 ) hero . moveLeft ( 1 )" at bounding box center [590, 373] width 255 height 411
click at [789, 232] on div "hero . moveUp ( 2 ) hero . moveLeft ( 1 )" at bounding box center [984, 373] width 399 height 411
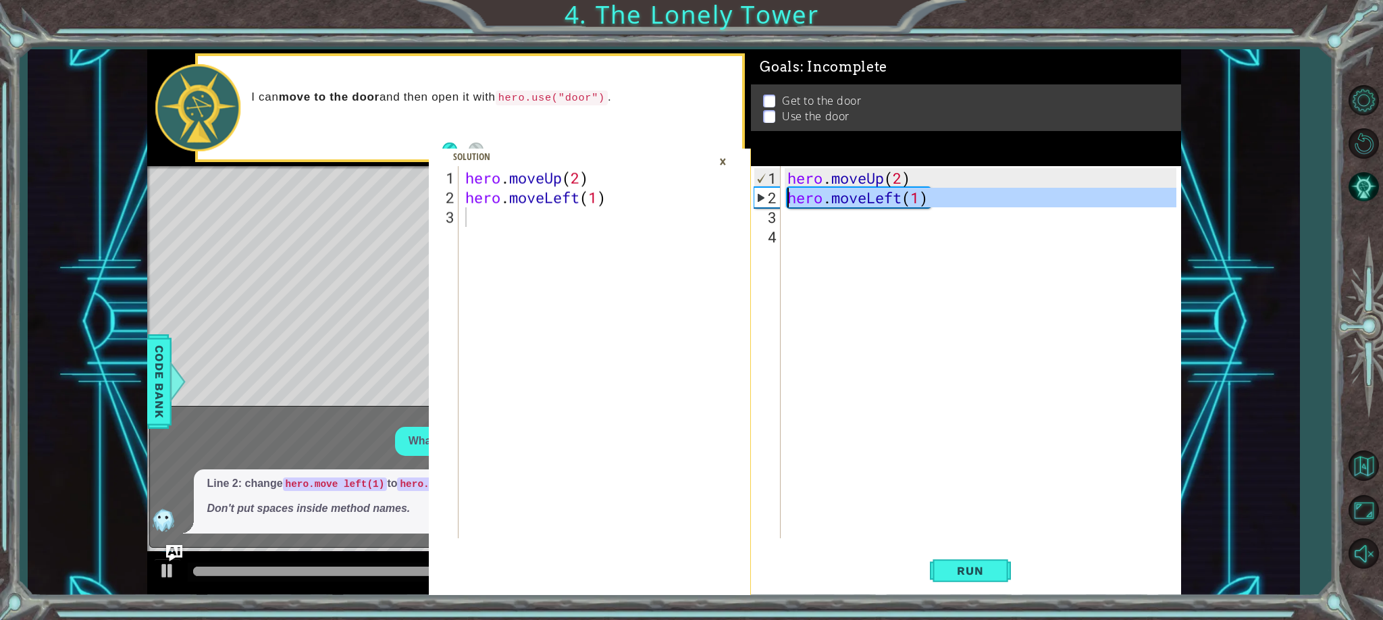
click at [760, 199] on div "2" at bounding box center [768, 198] width 26 height 20
type textarea "hero.moveLeft(1)"
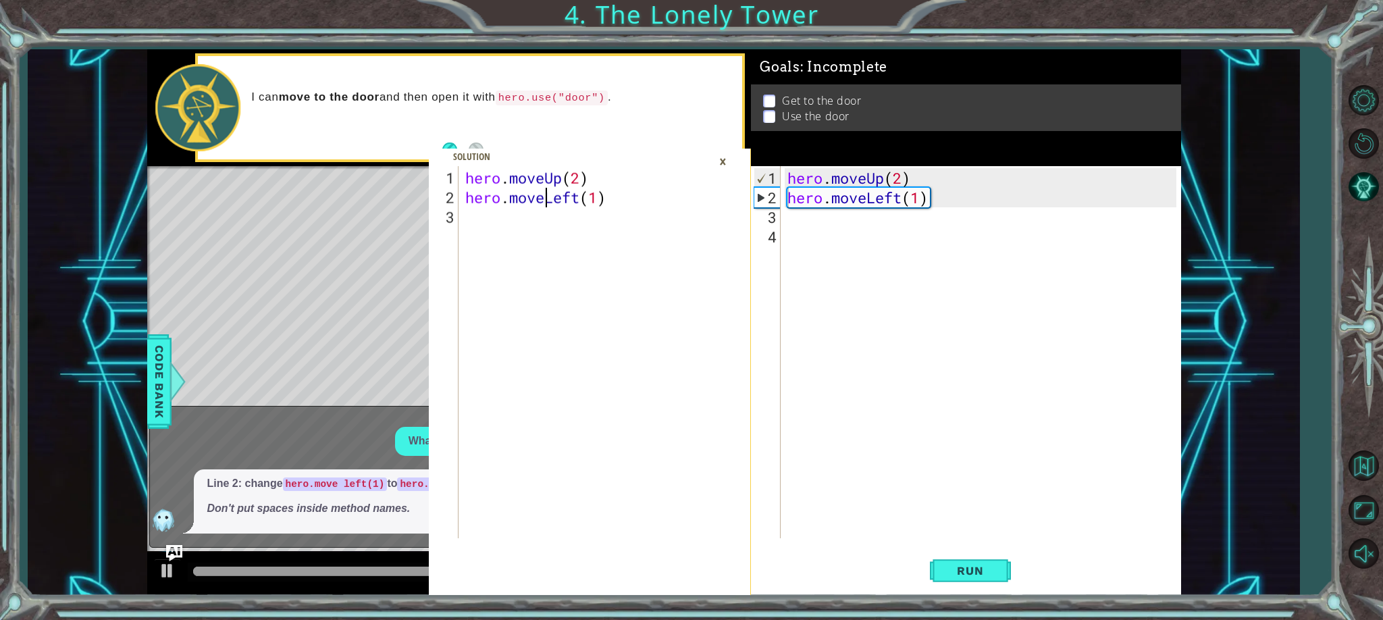
click at [547, 195] on div "hero . moveUp ( 2 ) hero . moveLeft ( 1 )" at bounding box center [590, 373] width 255 height 411
click at [549, 196] on div "hero . moveUp ( 2 ) hero . moveLeft ( 1 )" at bounding box center [590, 373] width 255 height 411
click at [584, 201] on div "hero.moveLeft(1) 1 2 3 hero . moveUp ( 2 ) hero . moveLeft ( 1 ) הההההההההההההה…" at bounding box center [664, 322] width 1034 height 546
type textarea "hero.moveLeft(1)"
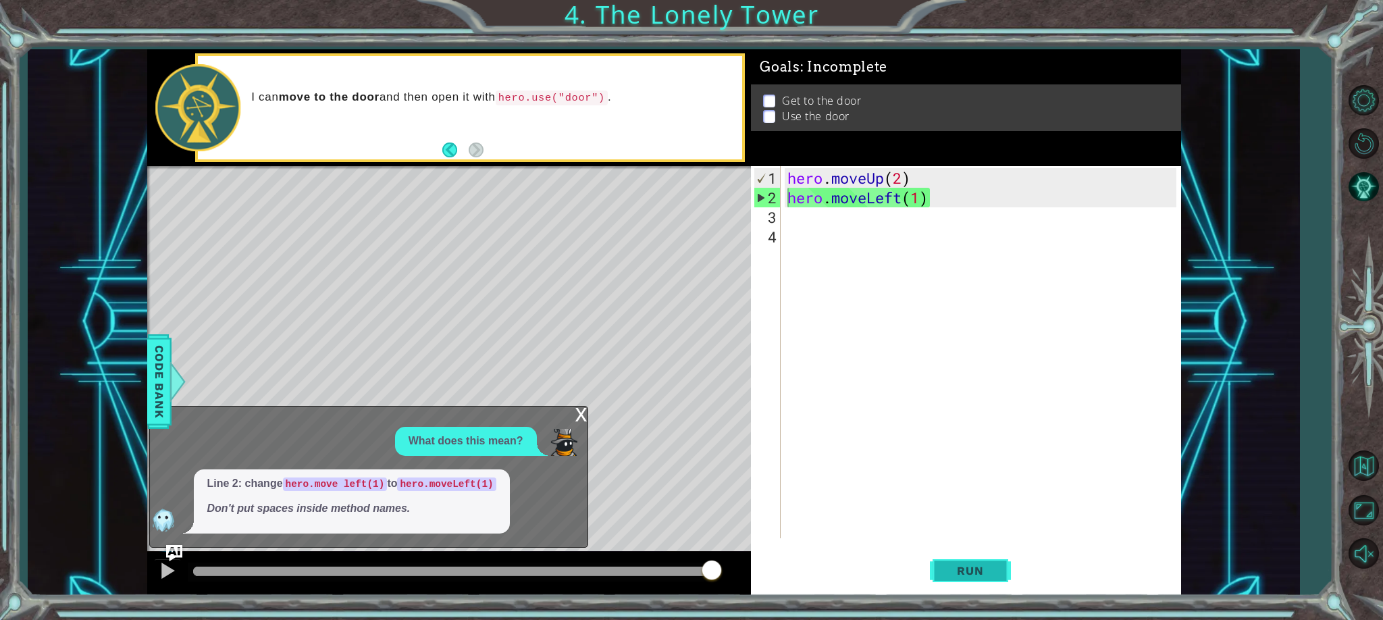
click at [954, 560] on button "Run" at bounding box center [970, 571] width 81 height 43
drag, startPoint x: 268, startPoint y: 532, endPoint x: 274, endPoint y: 523, distance: 11.2
click at [273, 525] on div "Line 2: change hero.move left(1) to hero.moveLeft(1) Don't put spaces inside me…" at bounding box center [352, 501] width 316 height 65
click at [280, 513] on em "Don't put spaces inside method names." at bounding box center [308, 508] width 203 height 11
click at [583, 415] on div "x" at bounding box center [582, 414] width 12 height 14
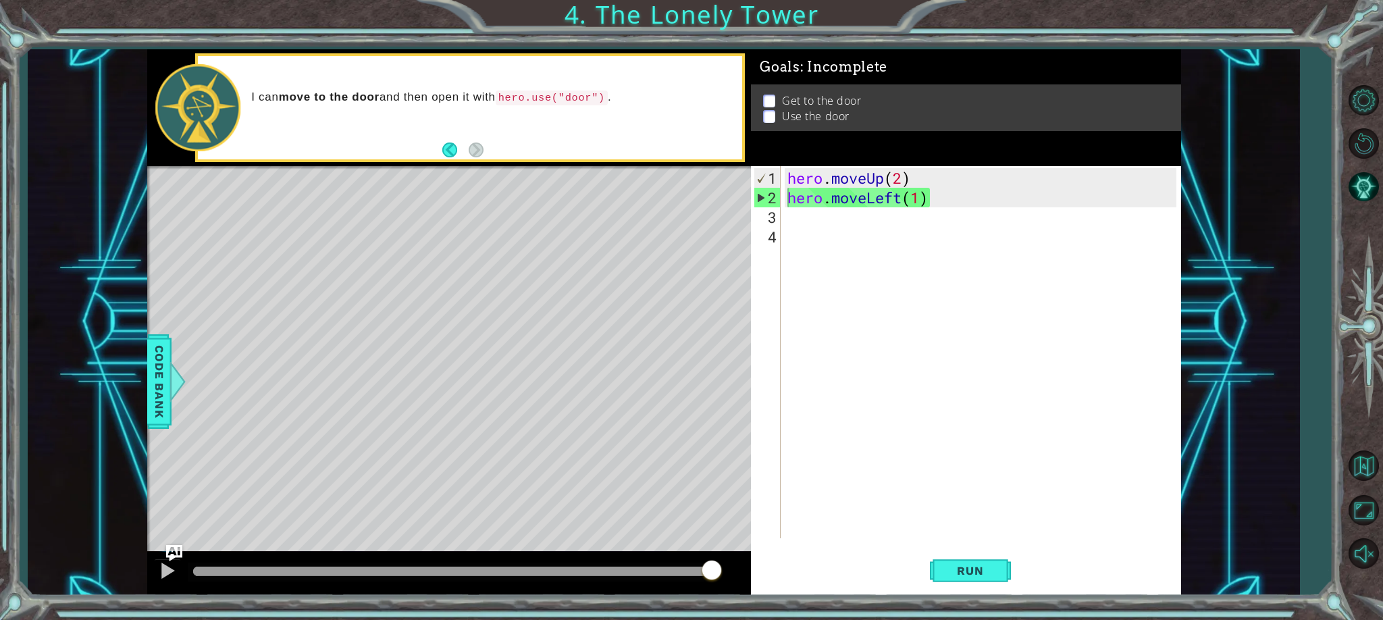
click at [816, 291] on div "hero . moveUp ( 2 ) hero . moveLeft ( 1 )" at bounding box center [984, 373] width 399 height 411
click at [764, 203] on div "2" at bounding box center [768, 198] width 26 height 20
type textarea "hero.moveLeft(1)"
drag, startPoint x: 955, startPoint y: 269, endPoint x: 953, endPoint y: 296, distance: 27.1
click at [955, 270] on div "hero . moveUp ( 2 ) hero . moveLeft ( 1 )" at bounding box center [984, 373] width 399 height 411
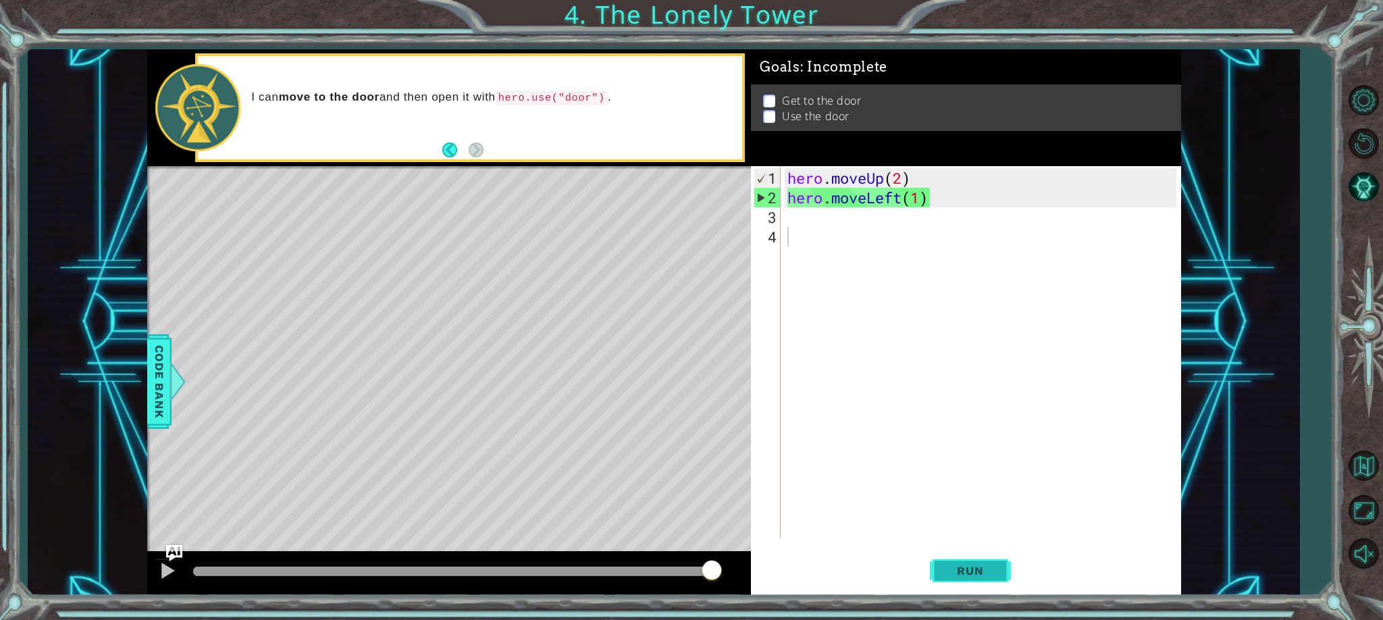
click at [981, 568] on span "Run" at bounding box center [970, 571] width 53 height 14
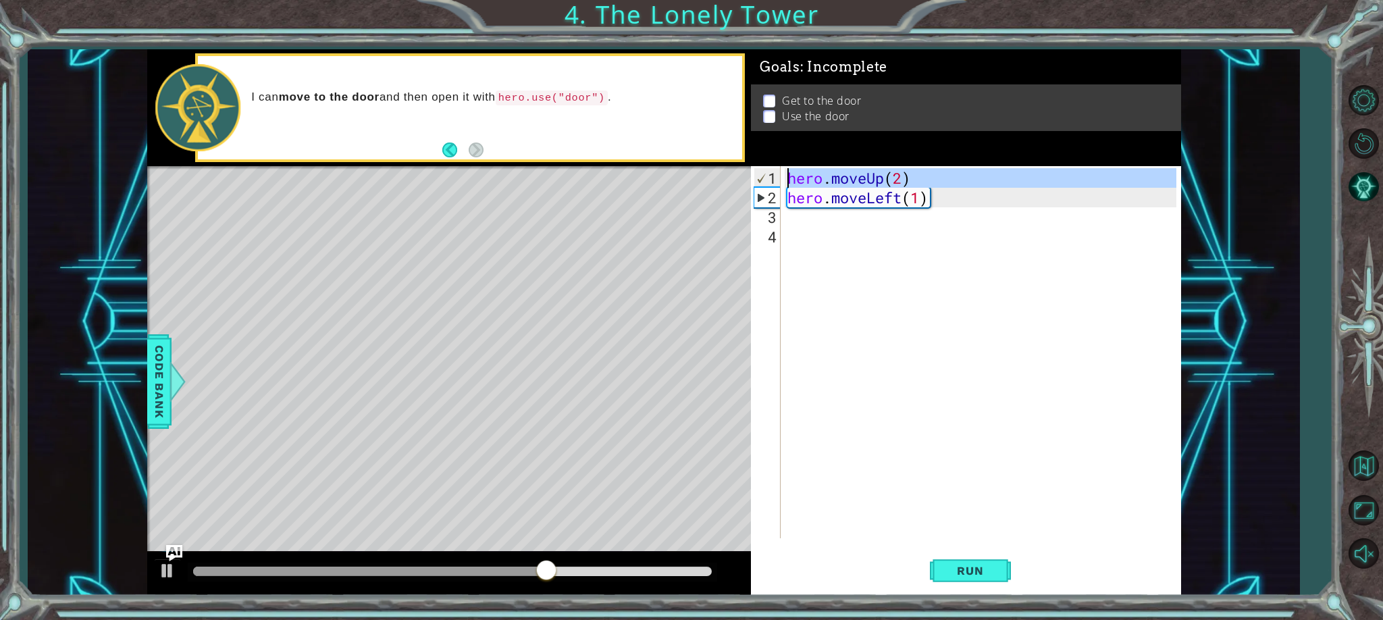
click at [767, 176] on div "1" at bounding box center [768, 178] width 26 height 20
type textarea "hero.moveUp(2)"
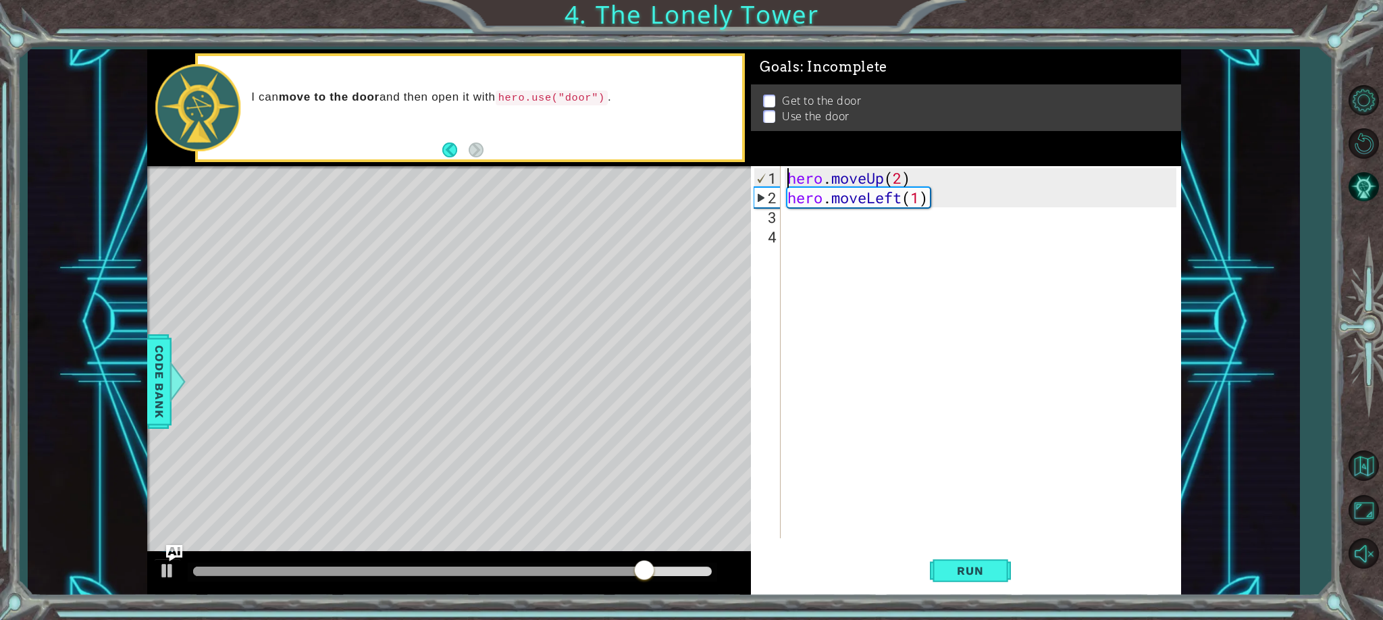
click at [904, 178] on div "hero . moveUp ( 2 ) hero . moveLeft ( 1 )" at bounding box center [984, 373] width 399 height 411
click at [942, 226] on div "hero . moveUp ( 2 ) hero . moveLeft ( 1 )" at bounding box center [984, 373] width 399 height 411
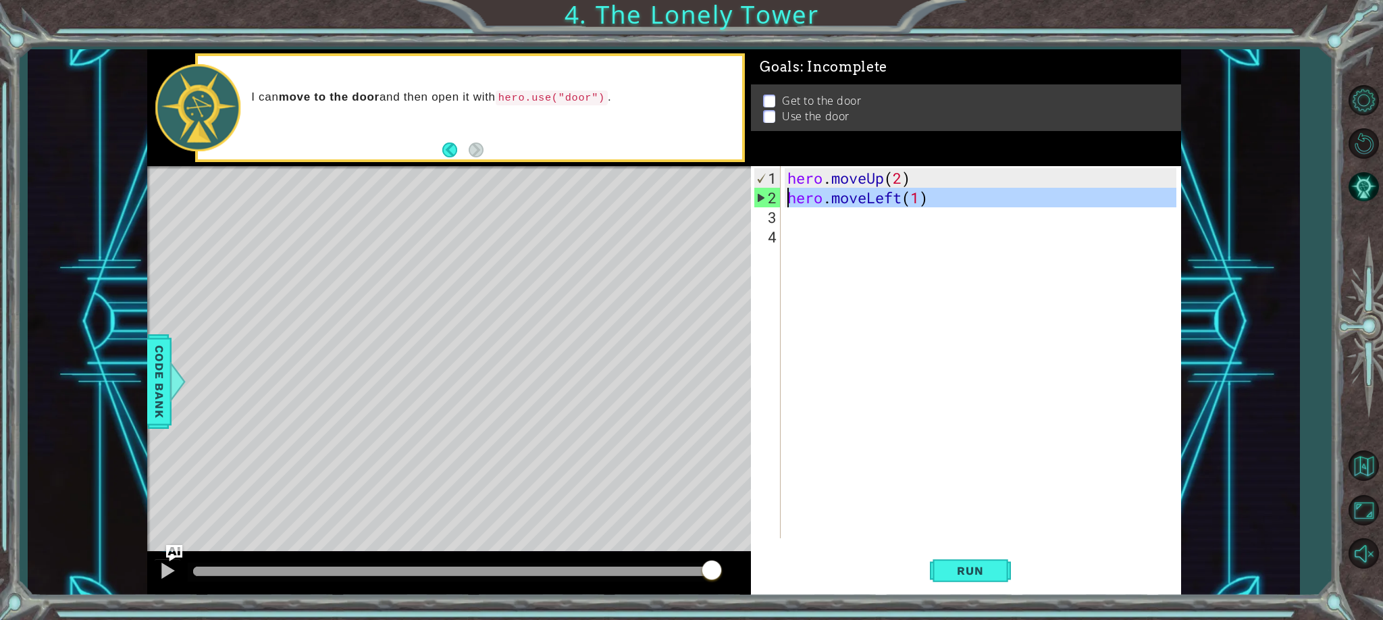
click at [763, 197] on div "2" at bounding box center [768, 198] width 26 height 20
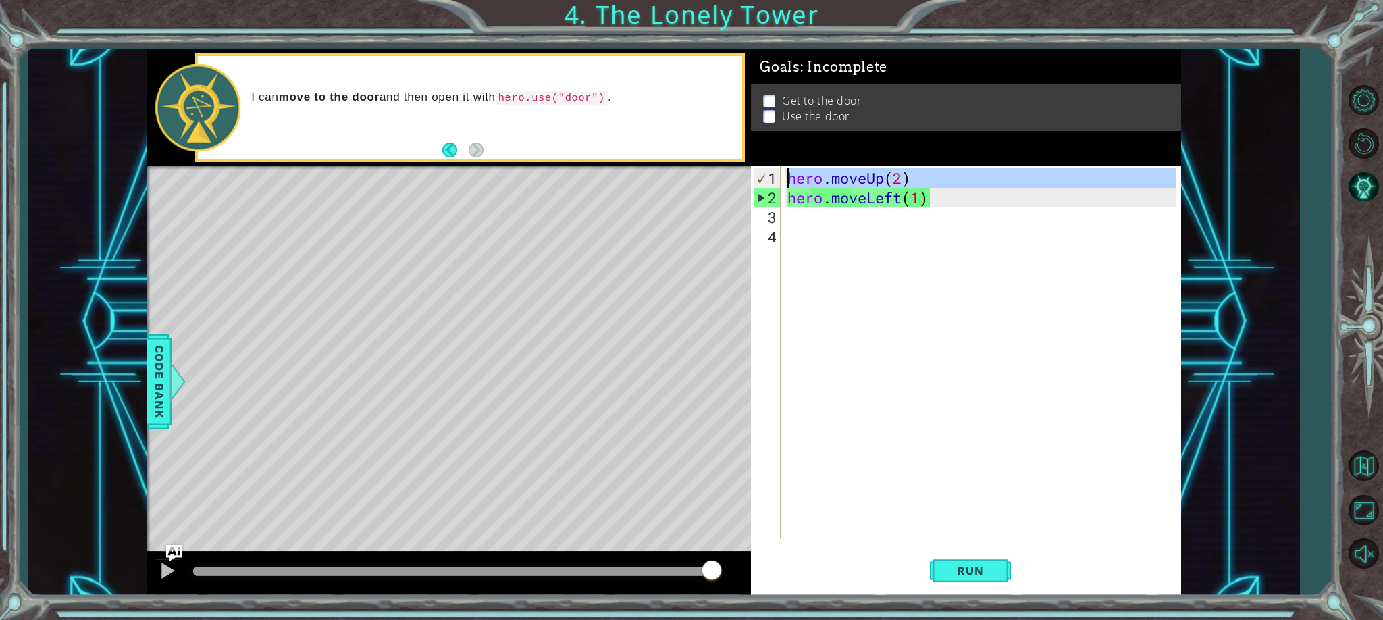
click at [762, 179] on div "1" at bounding box center [768, 178] width 26 height 20
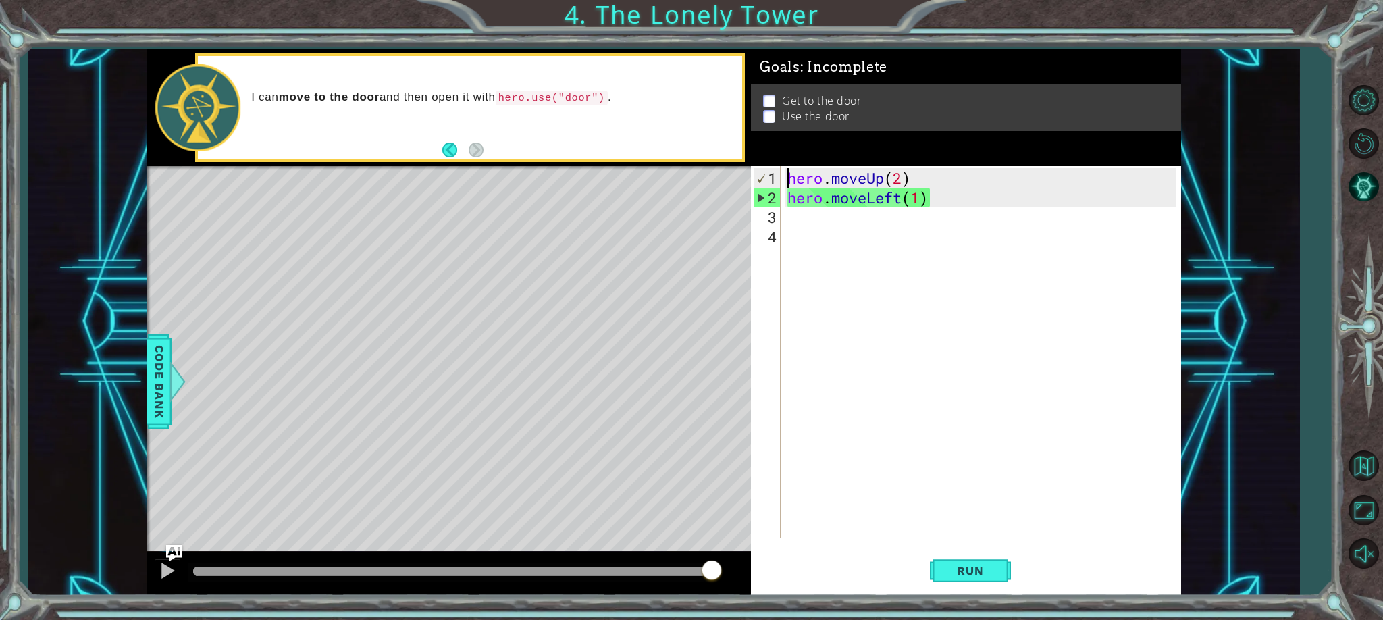
click at [762, 179] on div "1" at bounding box center [768, 178] width 26 height 20
type textarea "hero.moveUp(2)"
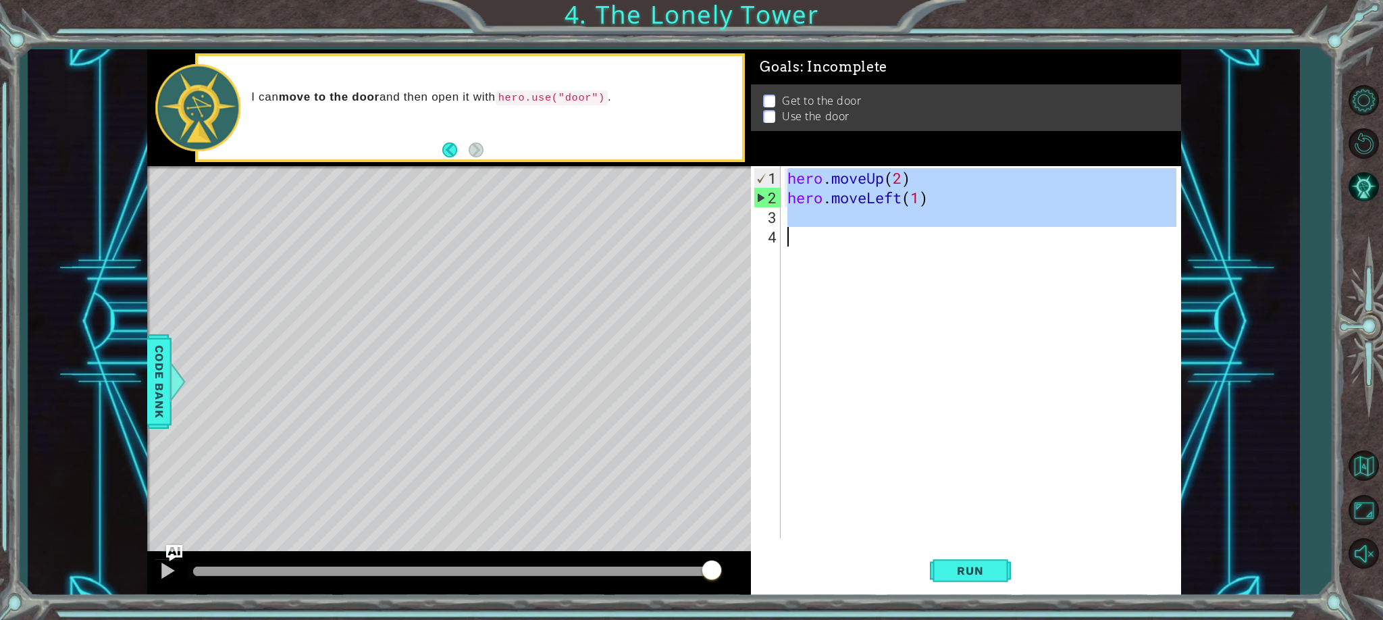
click at [762, 179] on div "1" at bounding box center [768, 178] width 26 height 20
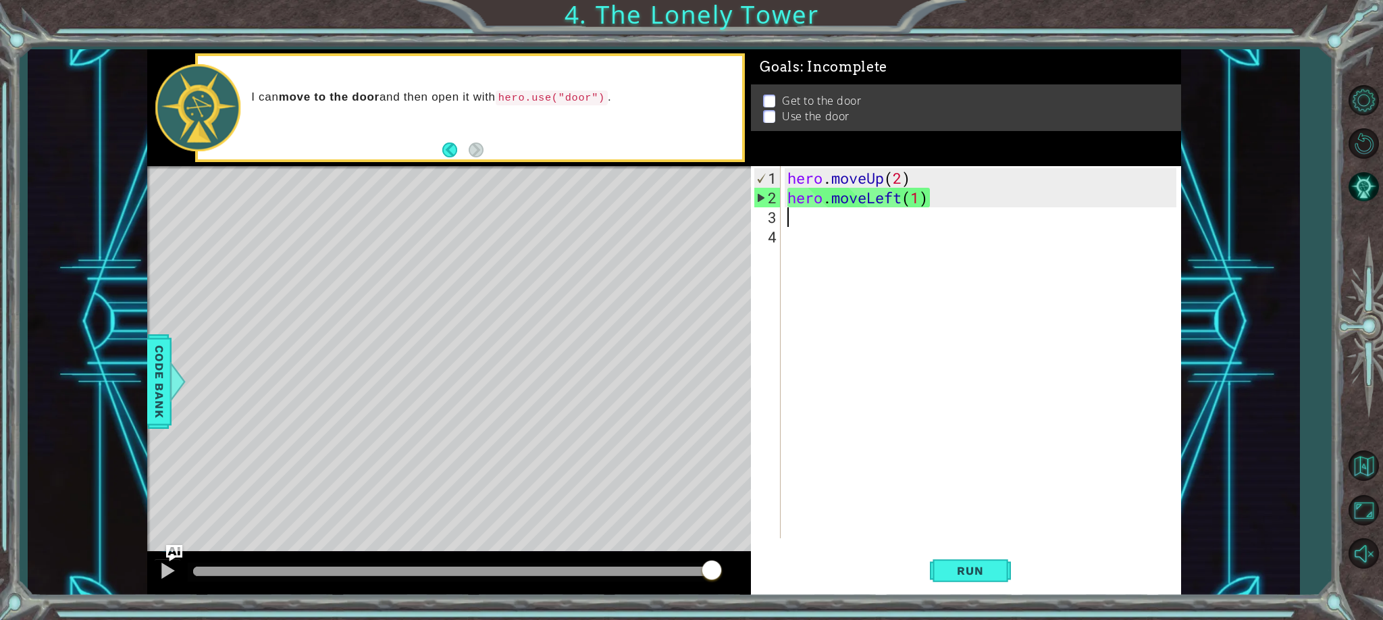
click at [790, 222] on div "hero . moveUp ( 2 ) hero . moveLeft ( 1 )" at bounding box center [984, 373] width 399 height 411
click at [931, 205] on div "hero . moveUp ( 2 ) hero . moveLeft ( 1 )" at bounding box center [984, 373] width 399 height 411
click at [915, 203] on div "hero . moveUp ( 2 ) hero . moveLeft ( 1 )" at bounding box center [984, 373] width 399 height 411
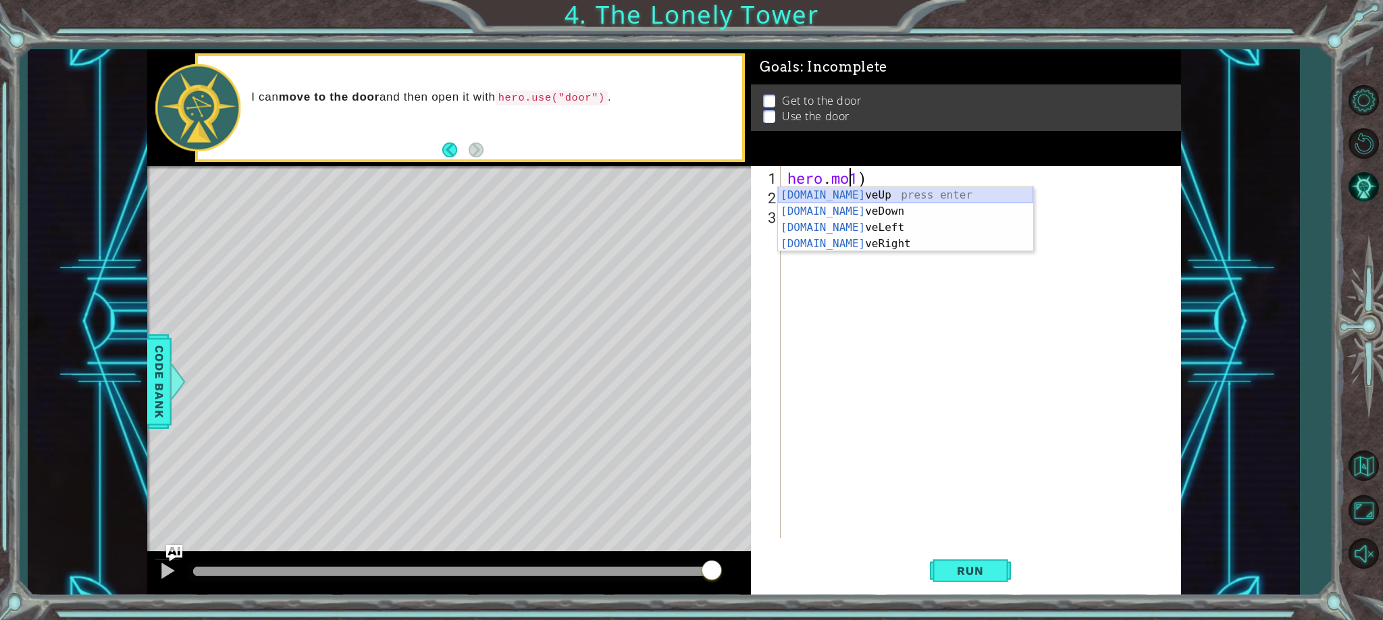
click at [860, 192] on div "[DOMAIN_NAME] veUp press enter [DOMAIN_NAME] veDown press enter [DOMAIN_NAME] v…" at bounding box center [905, 235] width 255 height 97
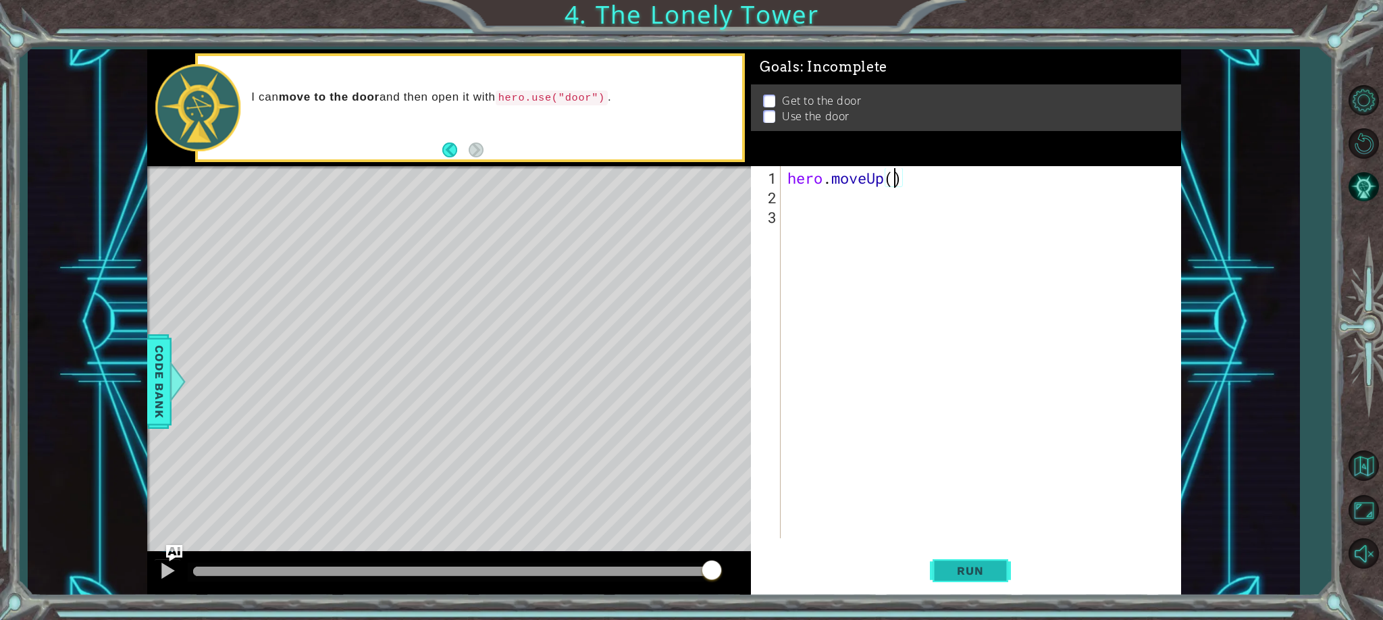
scroll to position [0, 5]
click at [976, 565] on span "Run" at bounding box center [970, 571] width 53 height 14
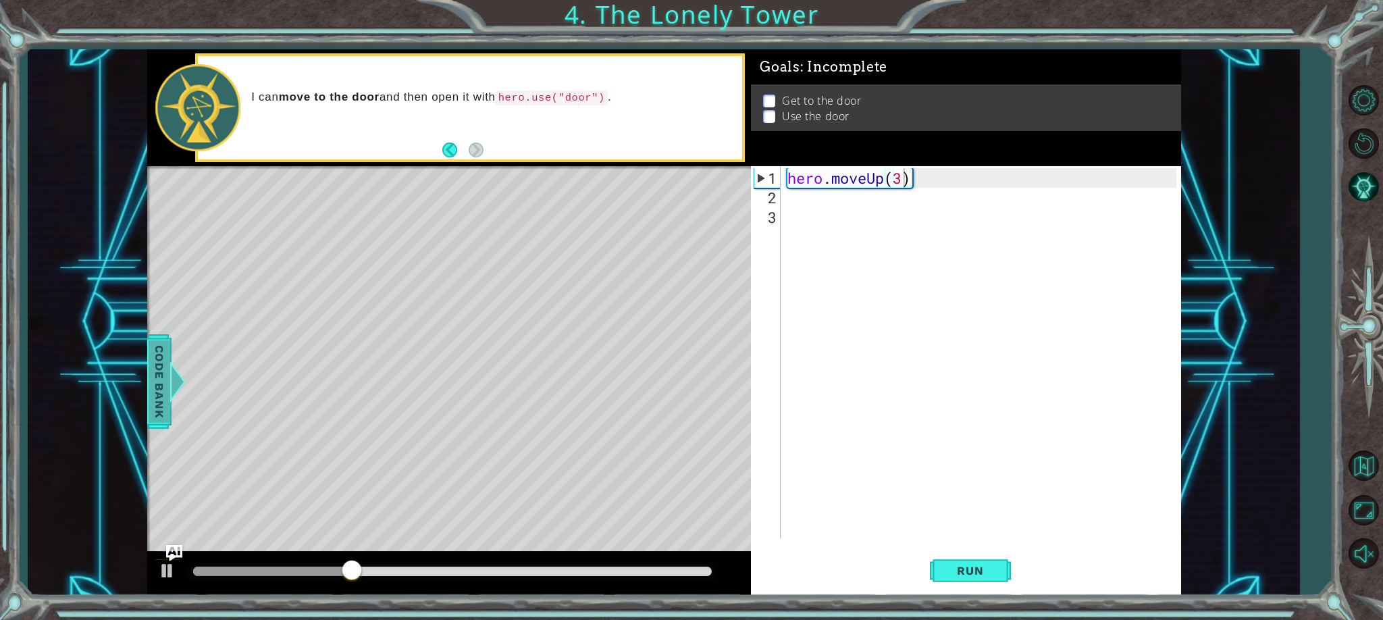
click at [165, 380] on span "Code Bank" at bounding box center [162, 381] width 22 height 82
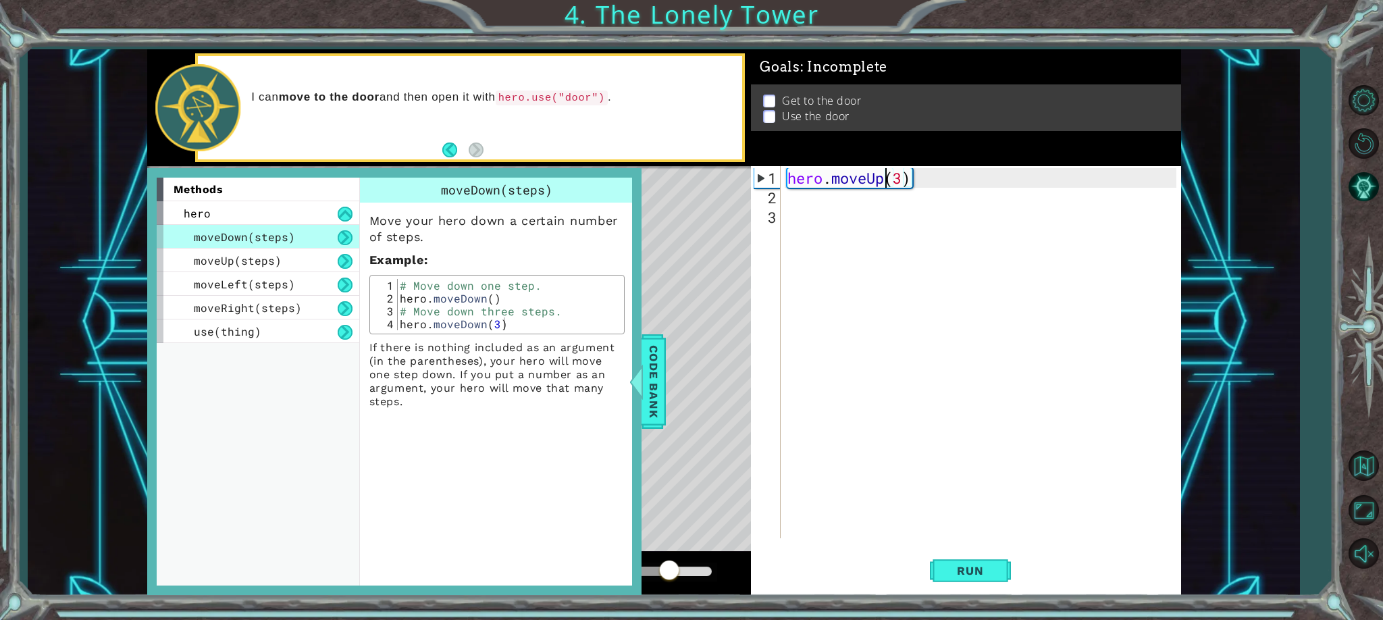
click at [883, 181] on div "hero . moveUp ( 3 )" at bounding box center [984, 373] width 399 height 411
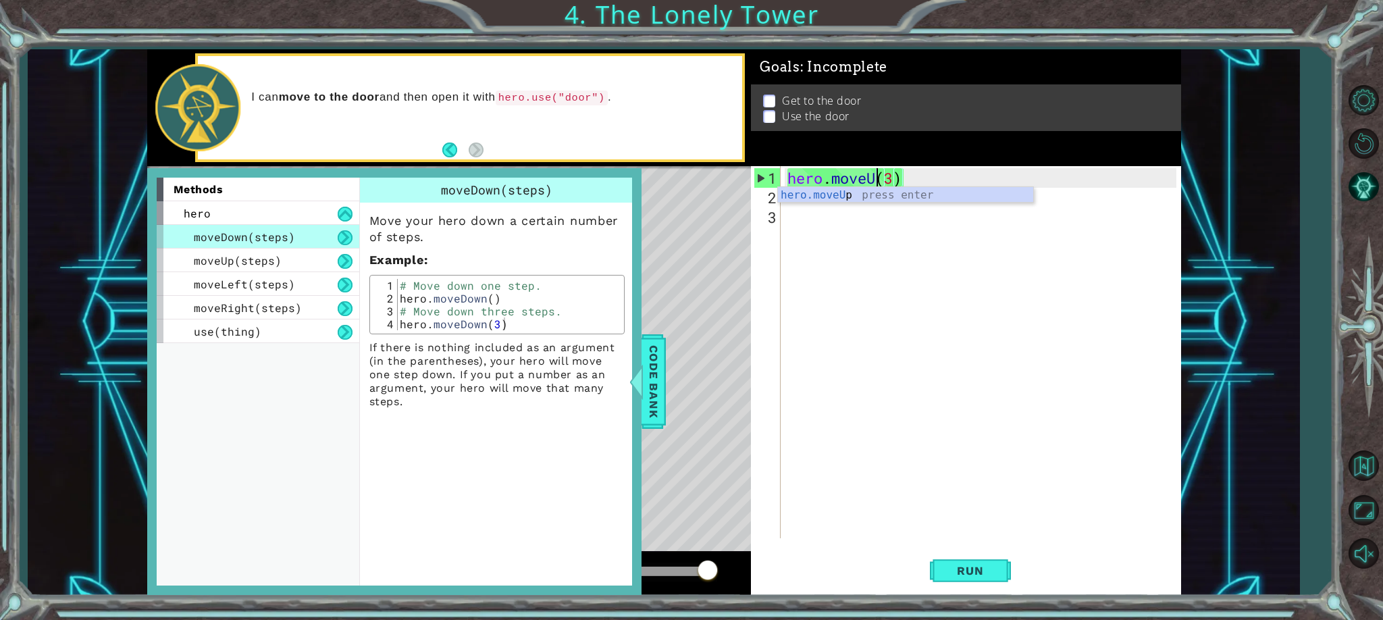
scroll to position [0, 4]
click at [859, 210] on div "hero.move Up press enter hero.move Down press enter hero.move Left press enter …" at bounding box center [905, 235] width 255 height 97
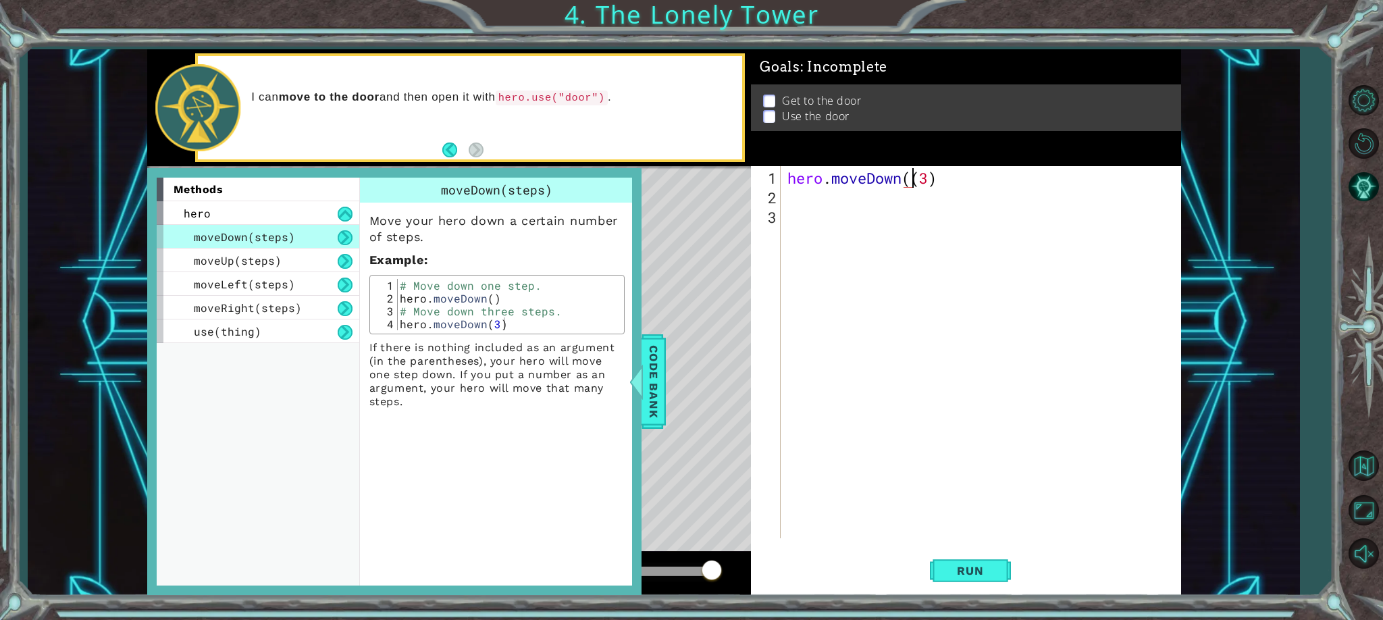
type textarea "hero.moveDown(3)"
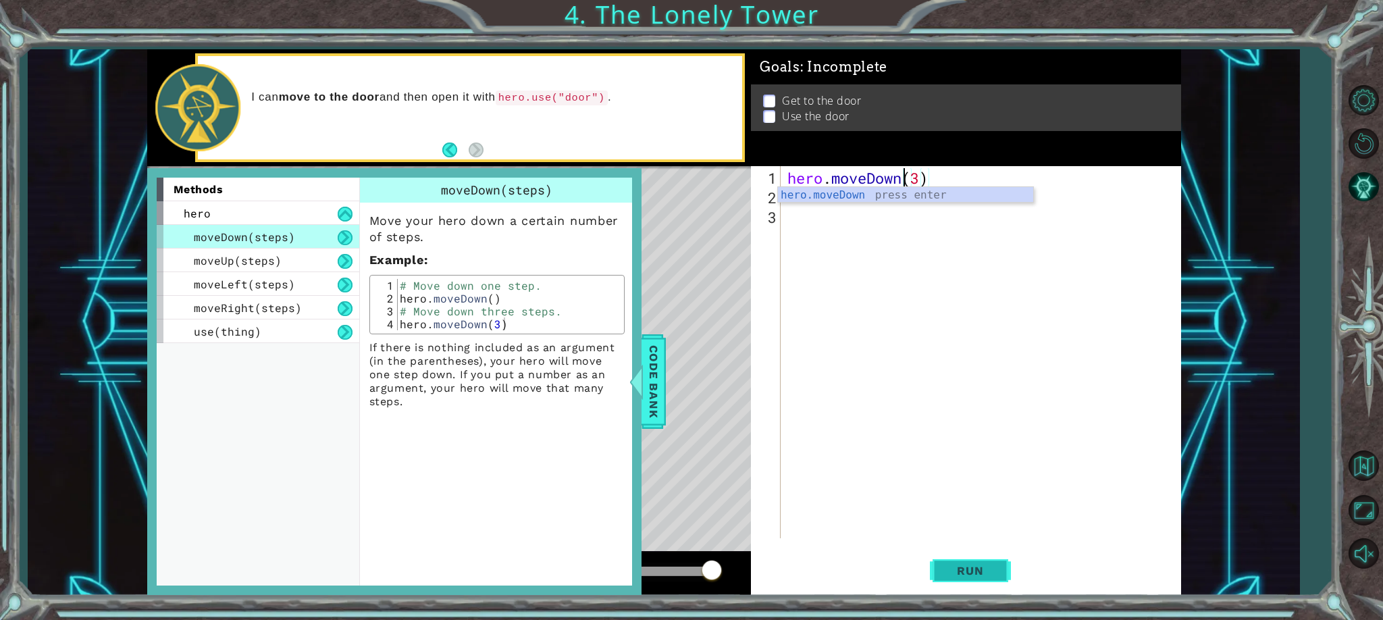
click at [965, 578] on span "Run" at bounding box center [970, 571] width 53 height 14
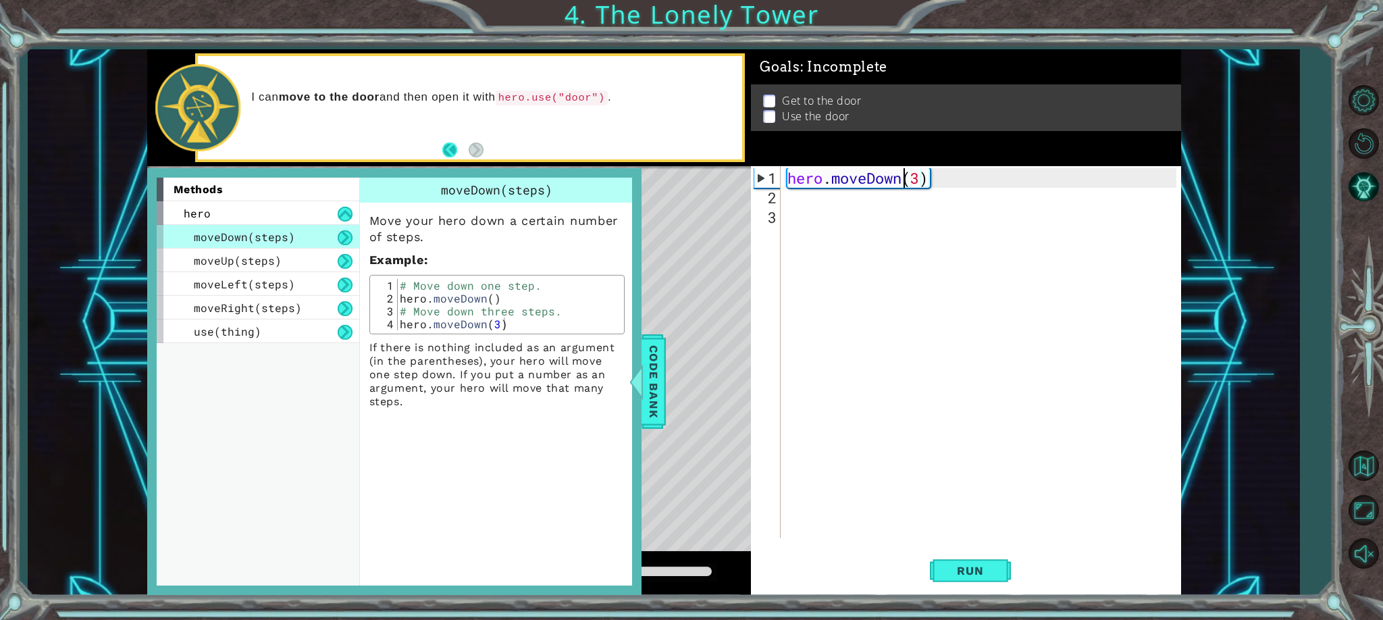
click at [446, 143] on button "Back" at bounding box center [455, 150] width 26 height 15
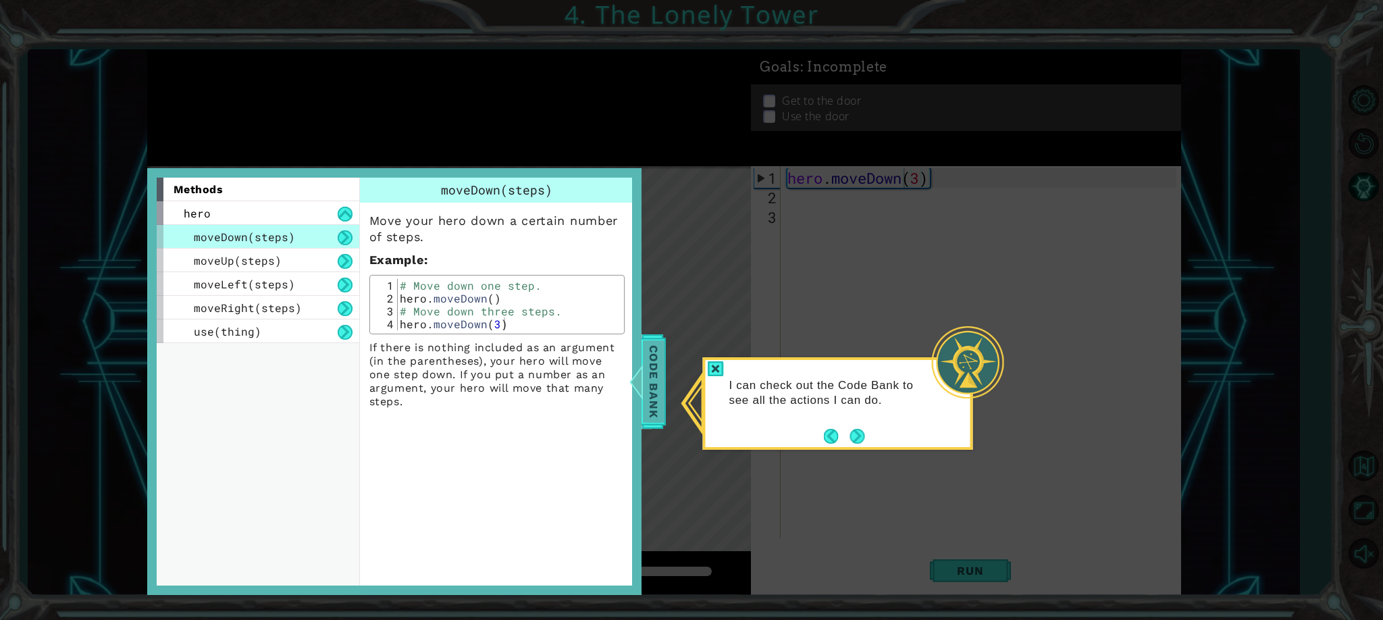
click at [651, 386] on span "Code Bank" at bounding box center [650, 381] width 22 height 82
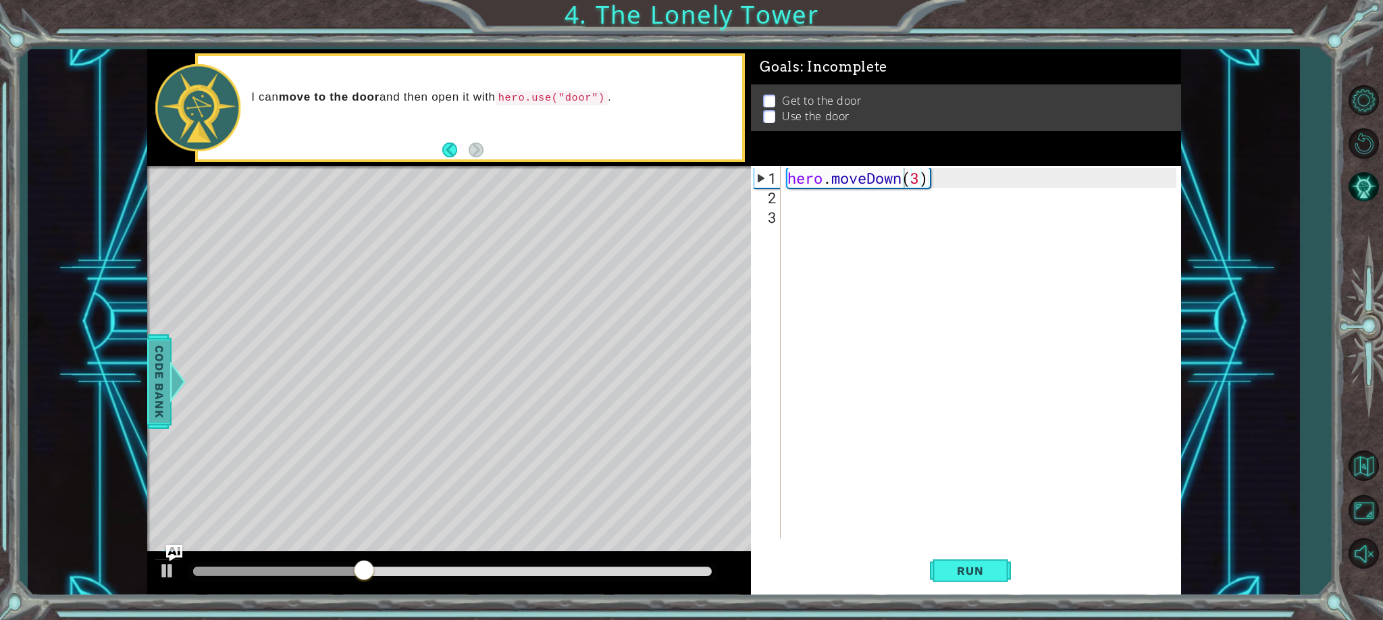
click at [159, 347] on span "Code Bank" at bounding box center [160, 381] width 22 height 82
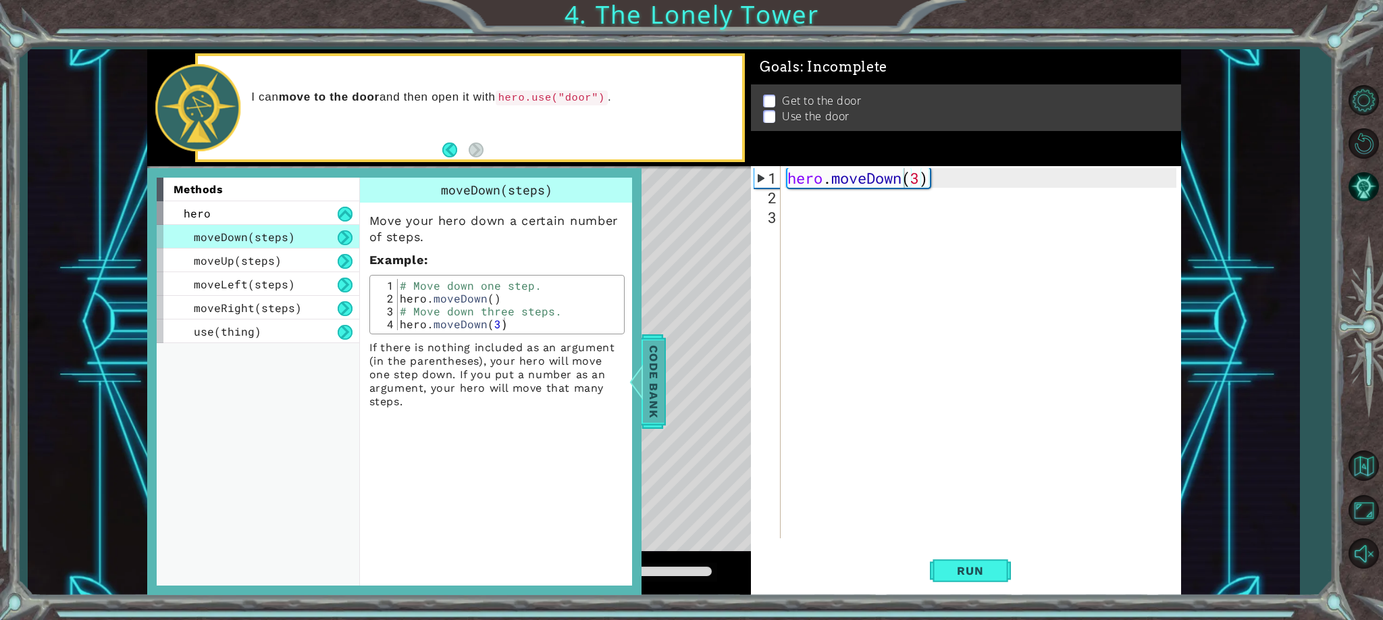
click at [648, 363] on span "Code Bank" at bounding box center [643, 381] width 22 height 82
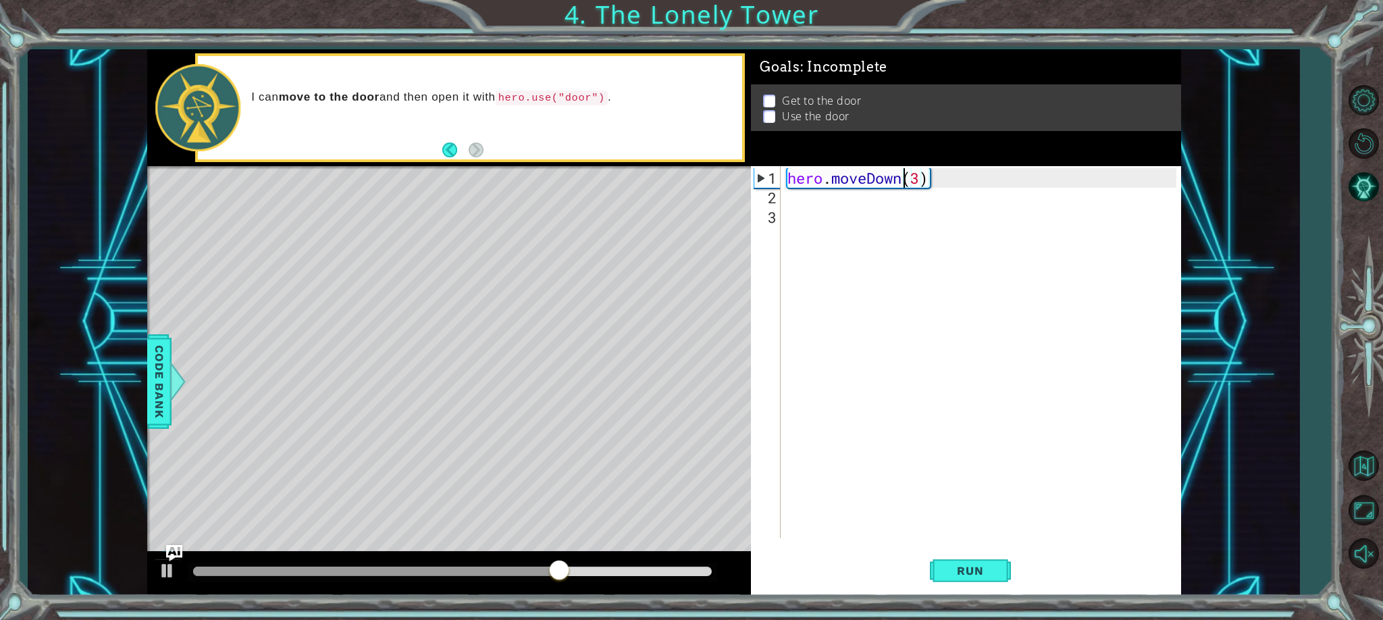
click at [769, 207] on div "3" at bounding box center [767, 217] width 27 height 20
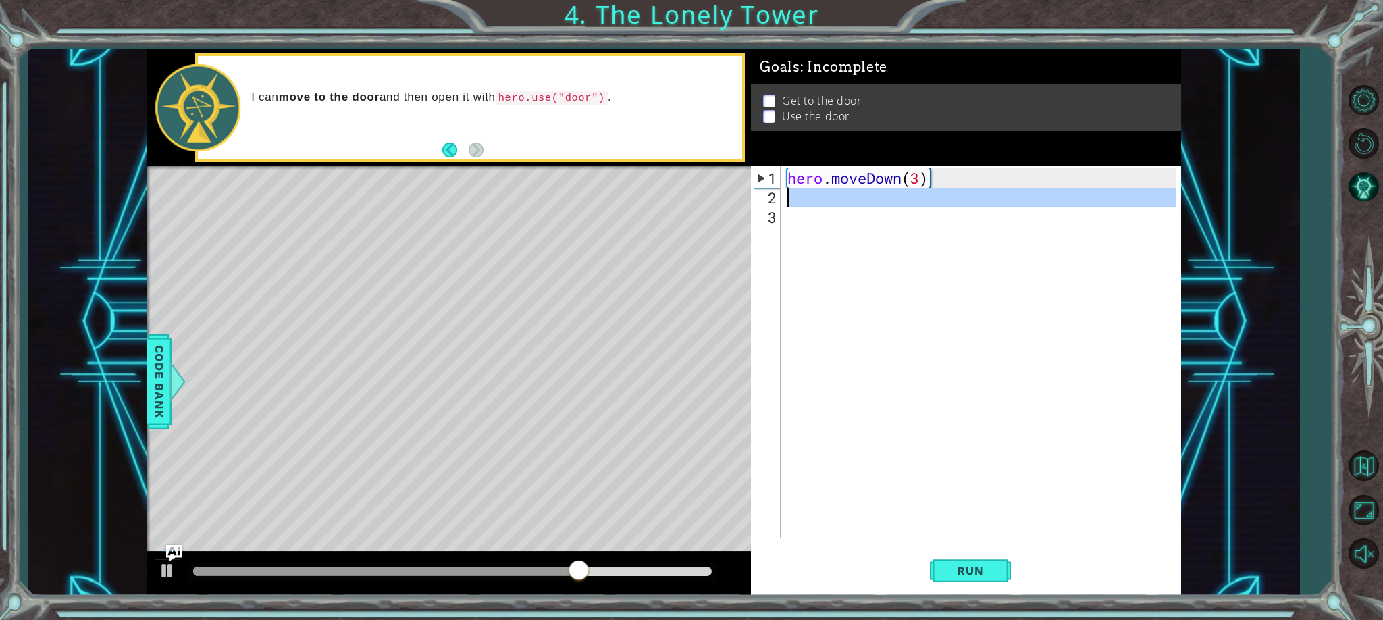
click at [777, 197] on div "2" at bounding box center [767, 198] width 27 height 20
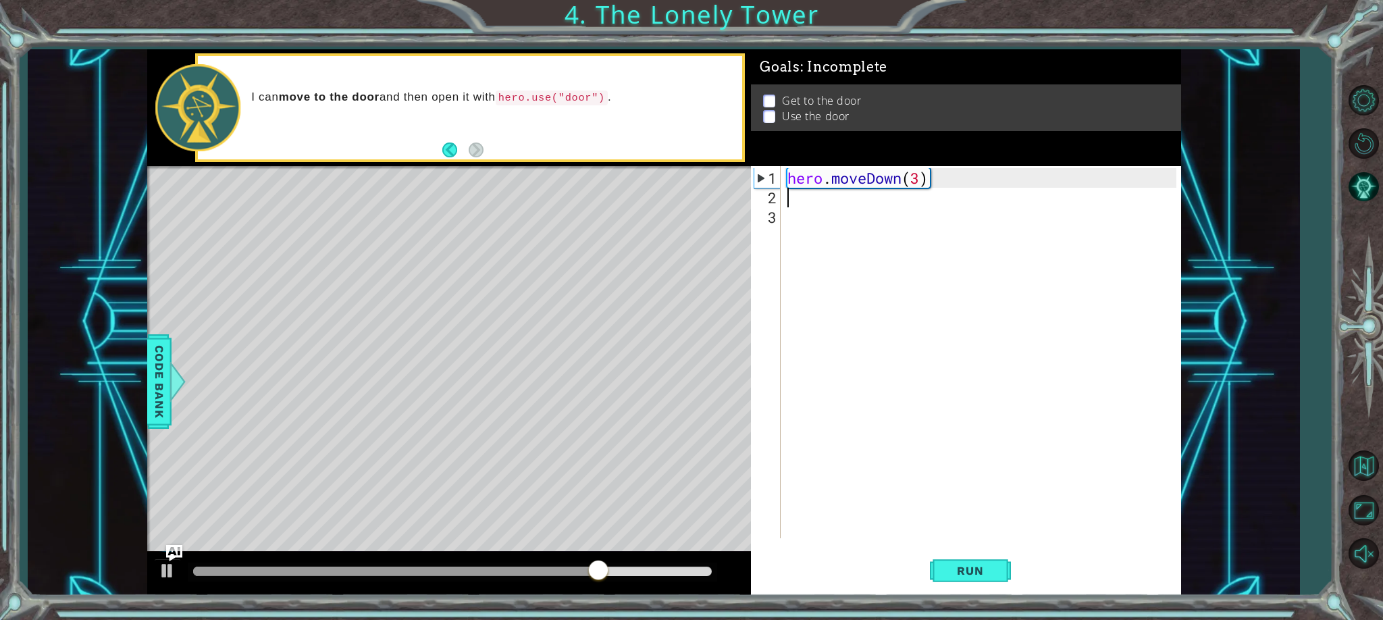
click at [785, 195] on div "hero . moveDown ( 3 )" at bounding box center [984, 373] width 399 height 411
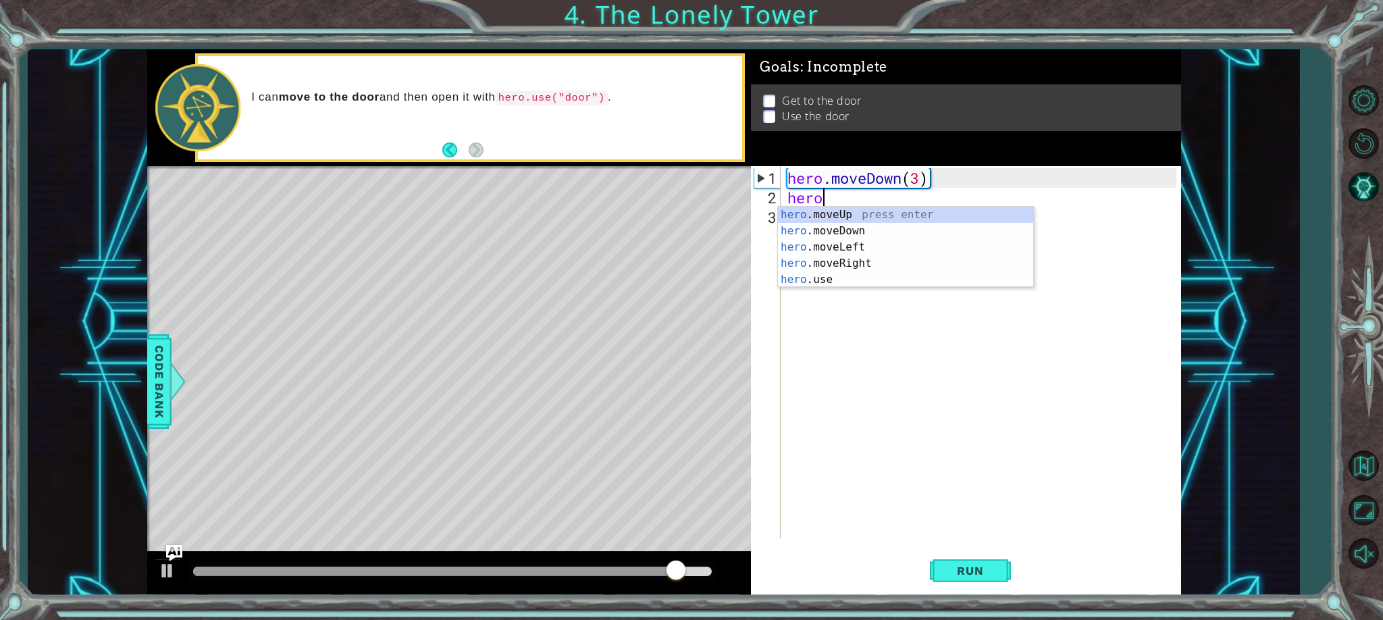
scroll to position [0, 1]
type textarea "hero."
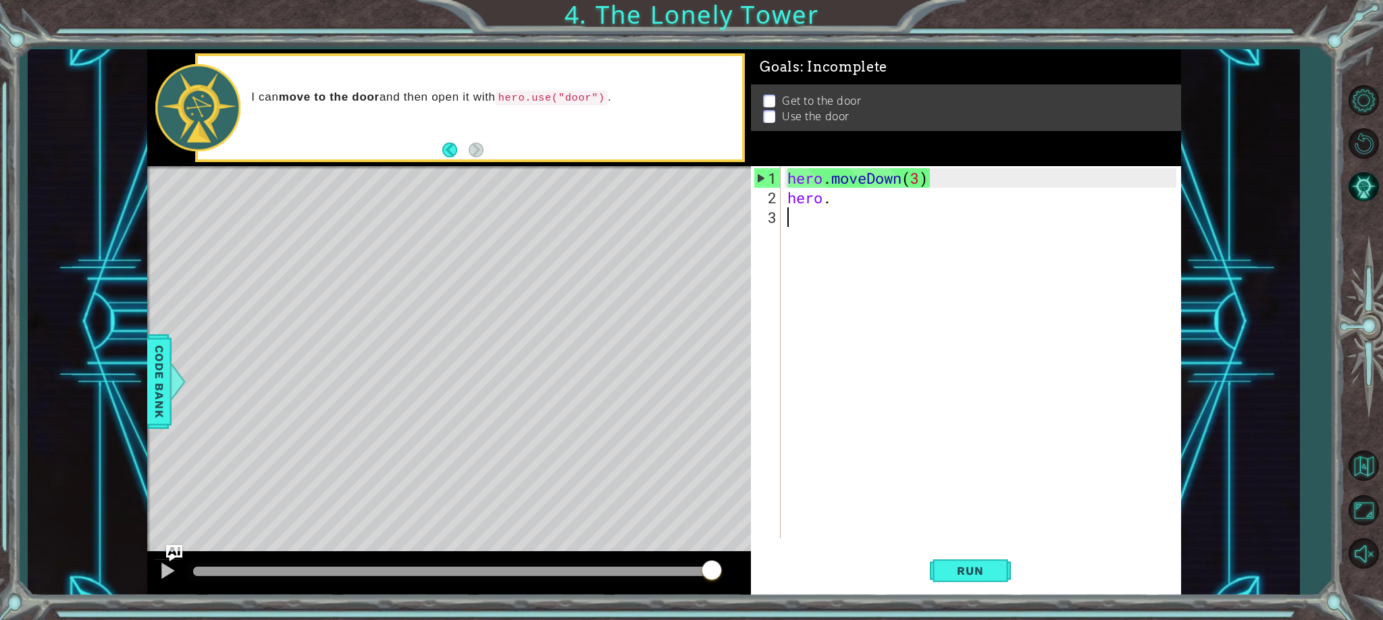
click at [824, 296] on div "hero . moveDown ( 3 ) hero ." at bounding box center [984, 373] width 399 height 411
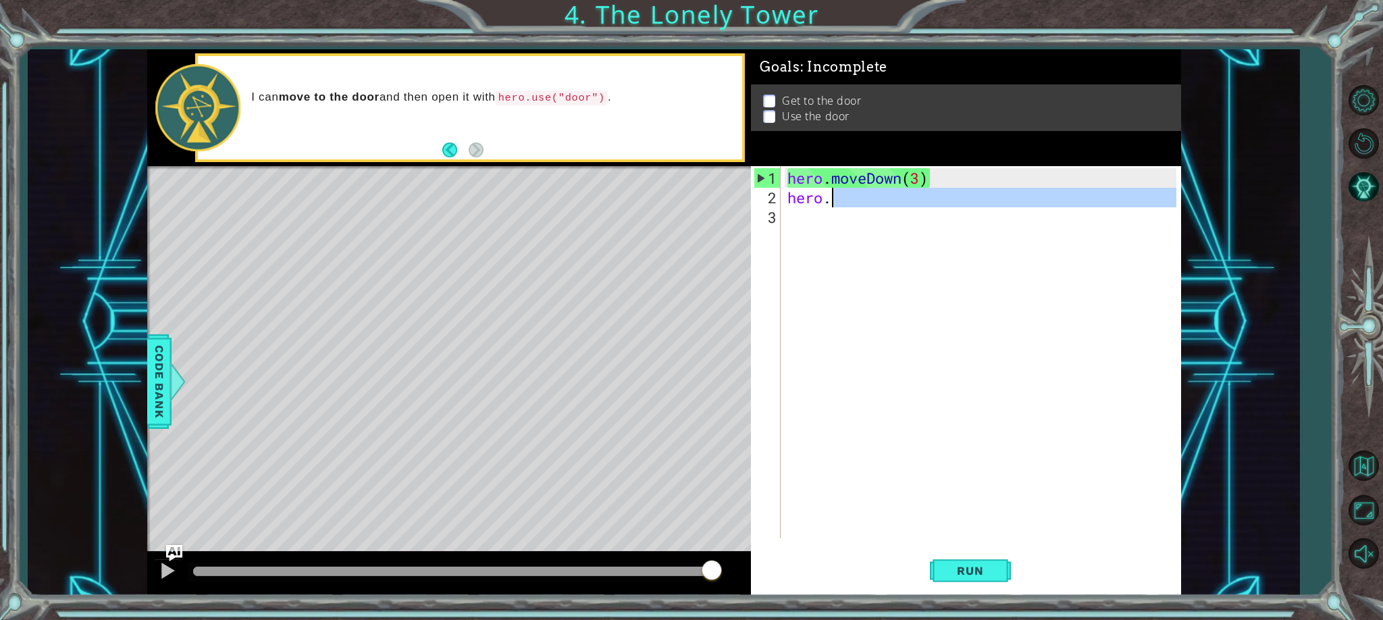
click at [840, 204] on div "hero . moveDown ( 3 ) hero ." at bounding box center [984, 373] width 399 height 411
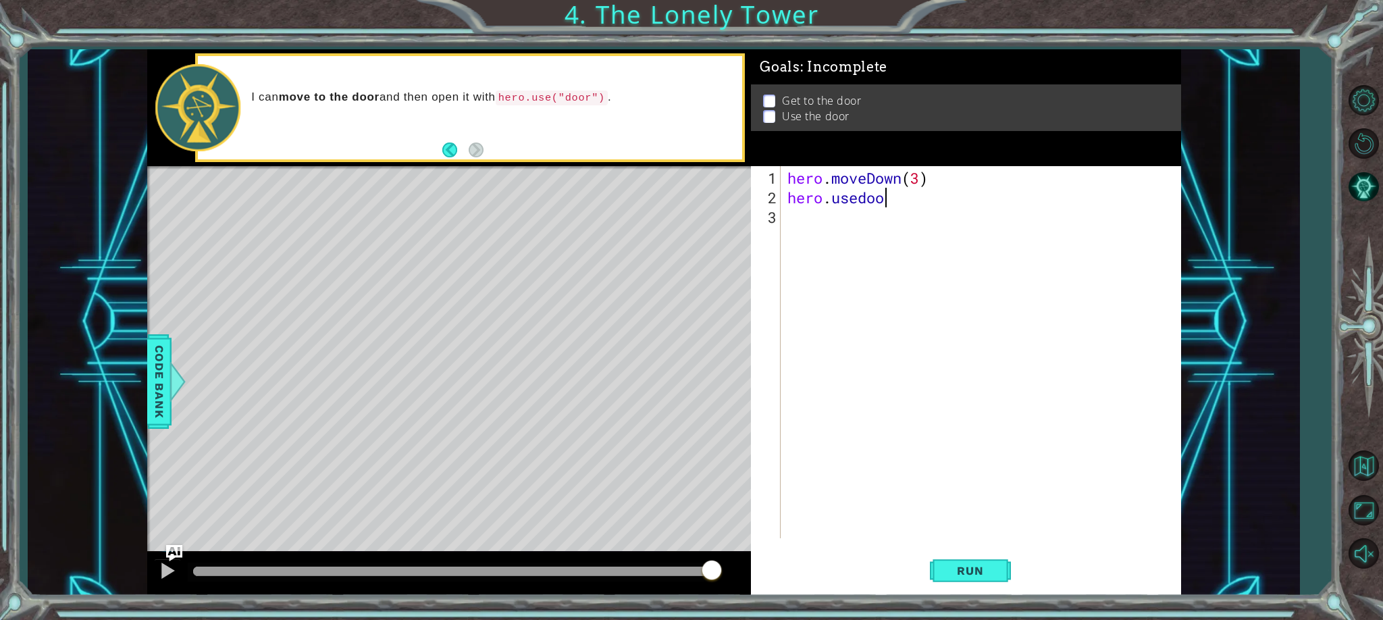
scroll to position [0, 4]
click at [971, 564] on span "Run" at bounding box center [970, 571] width 53 height 14
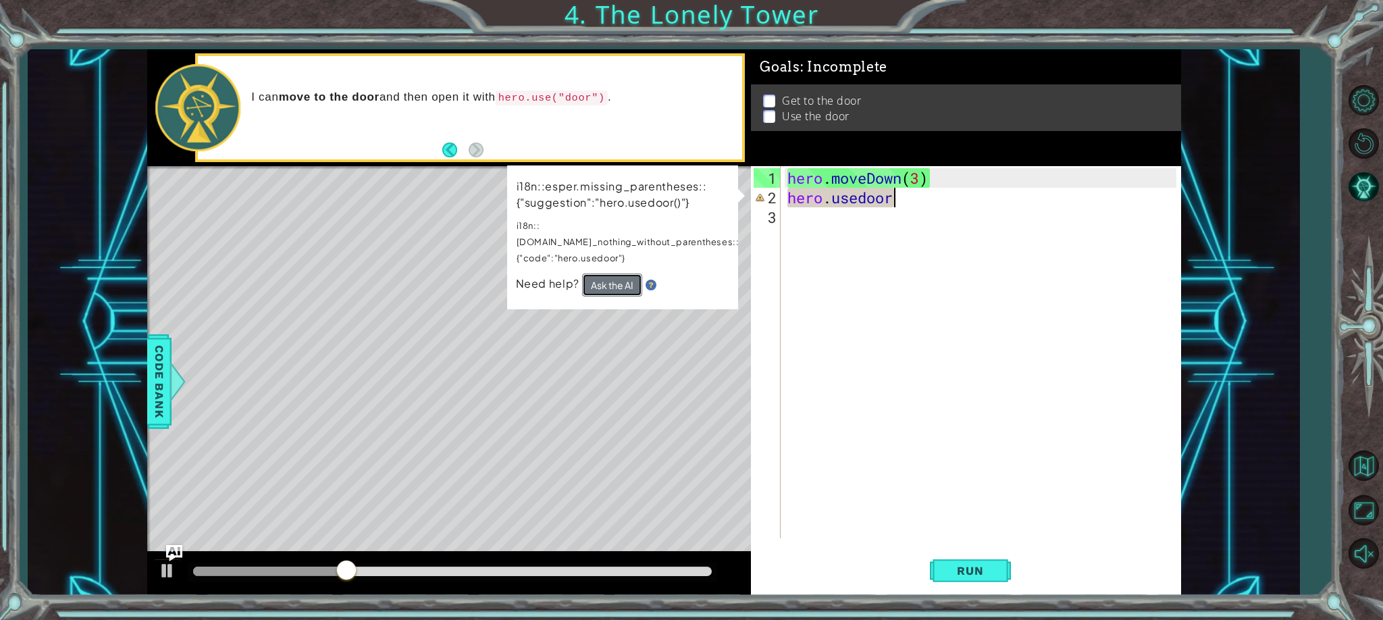
click at [617, 274] on button "Ask the AI" at bounding box center [612, 285] width 60 height 23
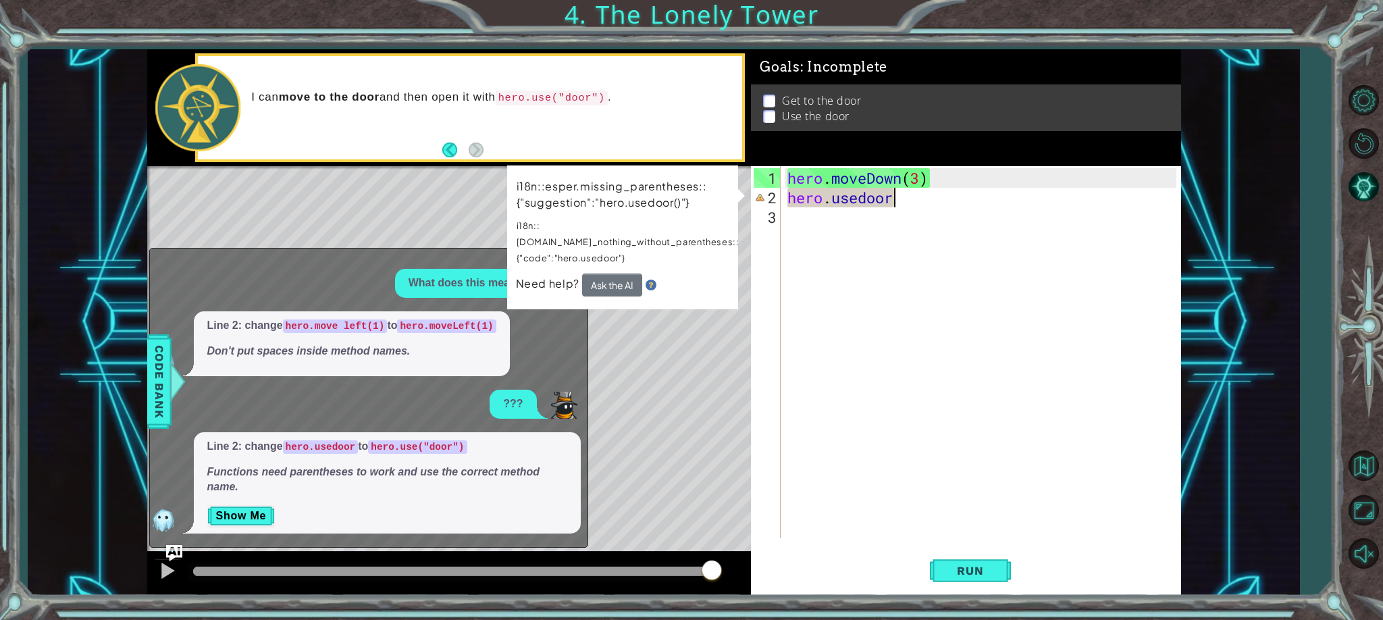
click at [859, 200] on div "hero . moveDown ( 3 ) hero . [GEOGRAPHIC_DATA]" at bounding box center [984, 373] width 399 height 411
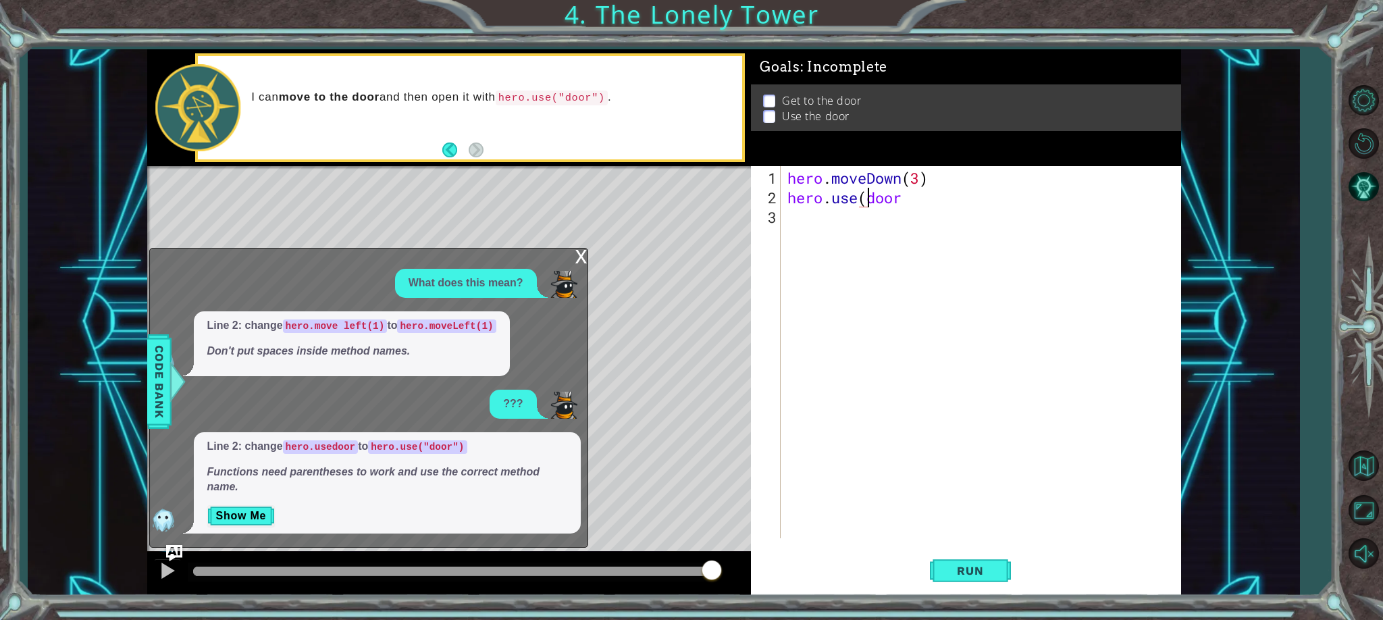
click at [905, 202] on div "hero . moveDown ( 3 ) hero . use ( door" at bounding box center [984, 373] width 399 height 411
click at [898, 197] on div "hero . moveDown ( 3 ) hero . use ( door )" at bounding box center [984, 373] width 399 height 411
click at [903, 197] on div "hero . moveDown ( 3 ) hero . use ( door )" at bounding box center [984, 373] width 399 height 411
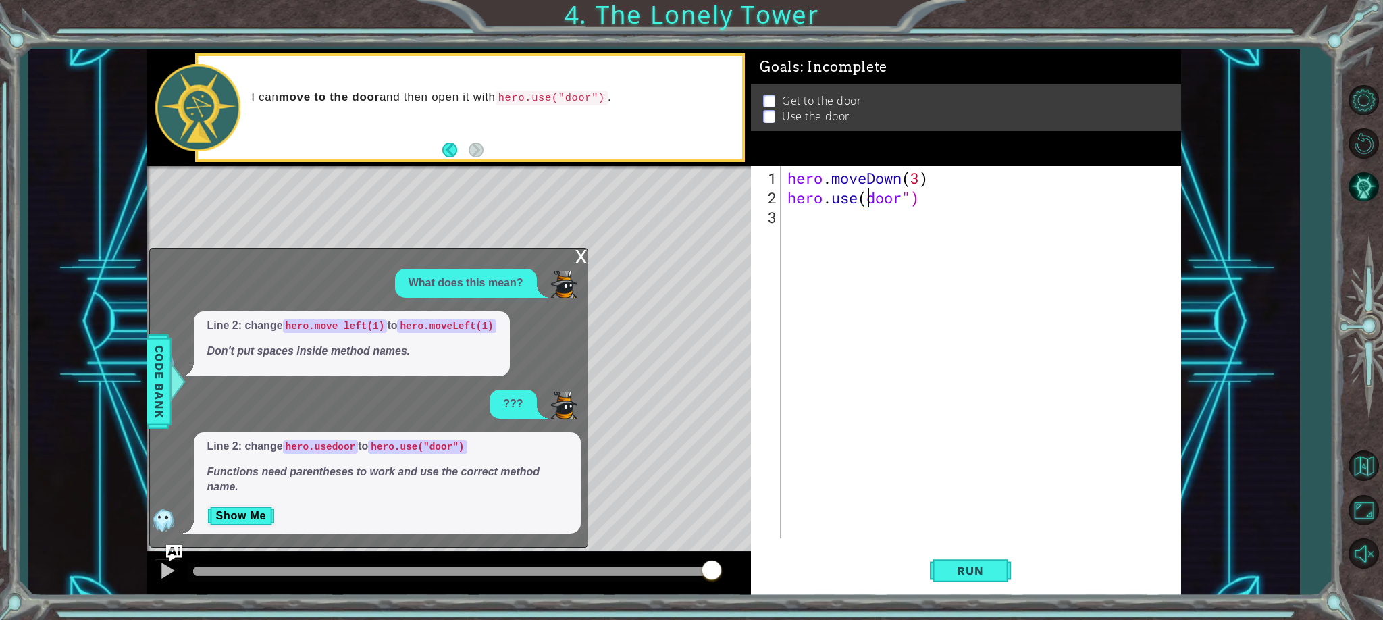
click at [869, 201] on div "hero . moveDown ( 3 ) hero . use ( door ")" at bounding box center [984, 373] width 399 height 411
type textarea "hero.use("door")"
click at [990, 587] on button "Run" at bounding box center [970, 571] width 81 height 43
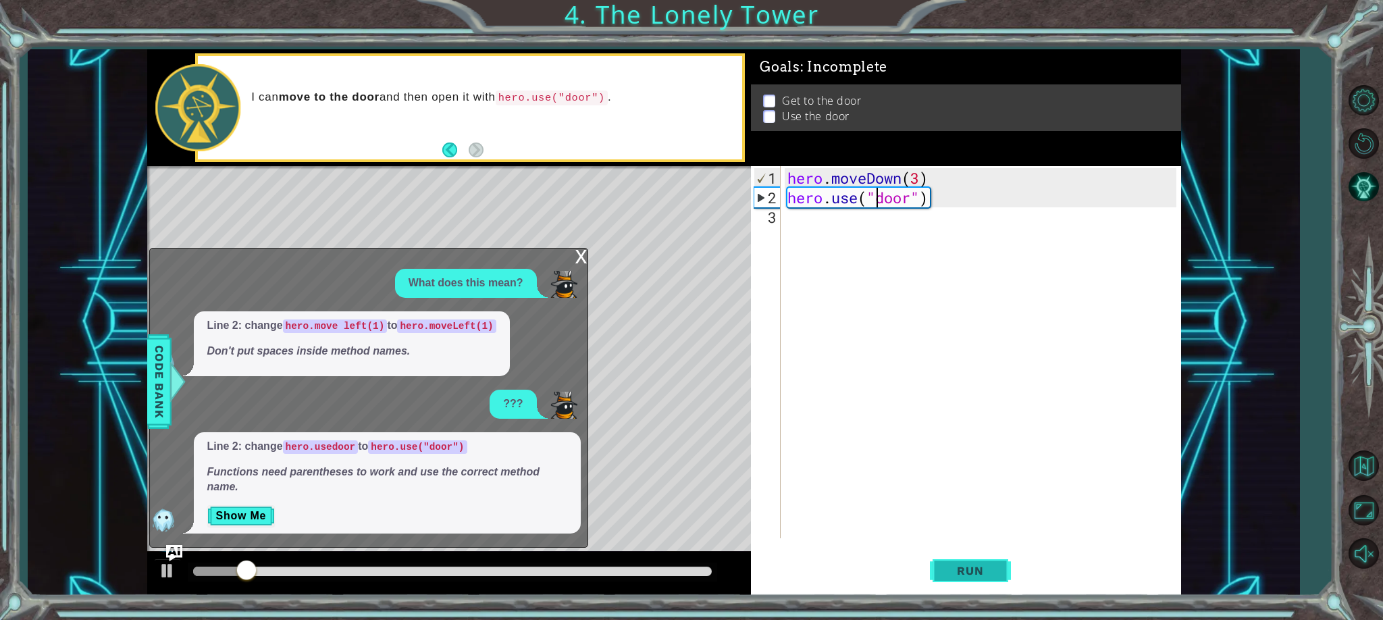
click at [989, 578] on button "Run" at bounding box center [970, 571] width 81 height 43
click at [340, 424] on div "What does this mean? Line 2: change hero.move left(1) to hero.moveLeft(1) Don't…" at bounding box center [365, 401] width 431 height 265
click at [249, 509] on button "Show Me" at bounding box center [241, 516] width 68 height 22
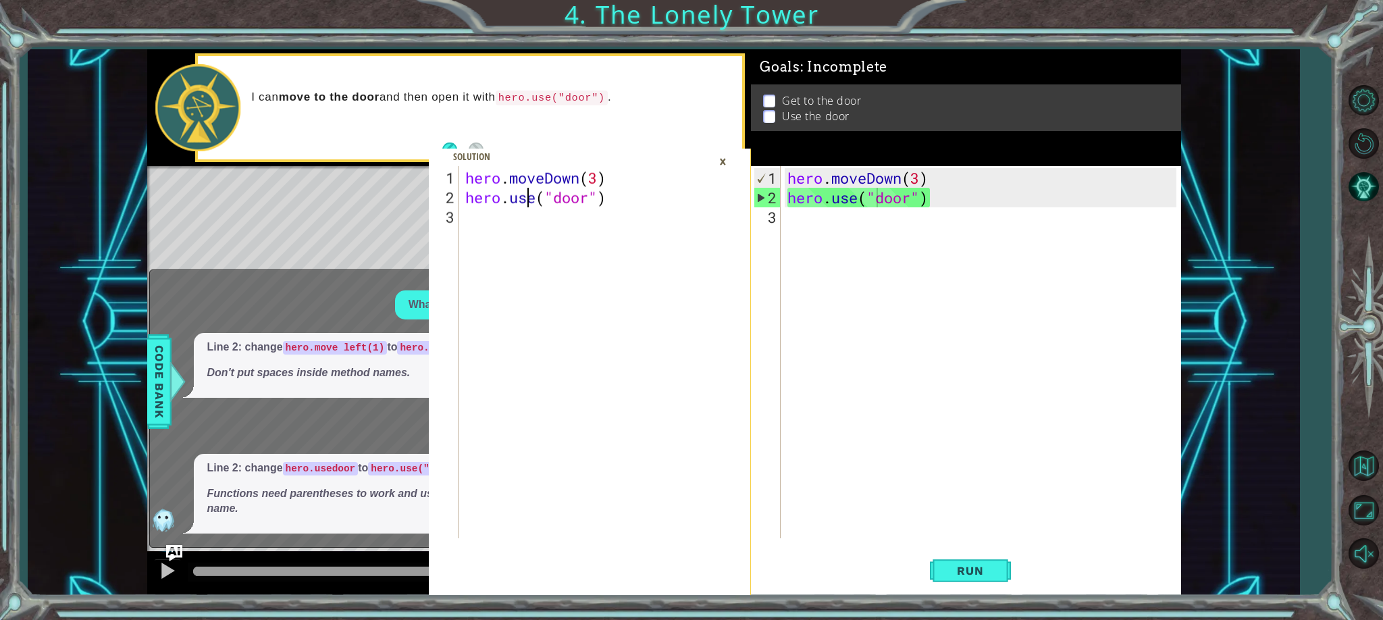
click at [524, 200] on div "hero . moveDown ( 3 ) hero . use ( "door" )" at bounding box center [590, 373] width 255 height 411
click at [540, 201] on div "hero.use("door") 1 2 3 hero . moveDown ( 3 ) hero . use ( "door" ) הההההההההההה…" at bounding box center [664, 322] width 1034 height 546
type textarea "hero.use("door")"
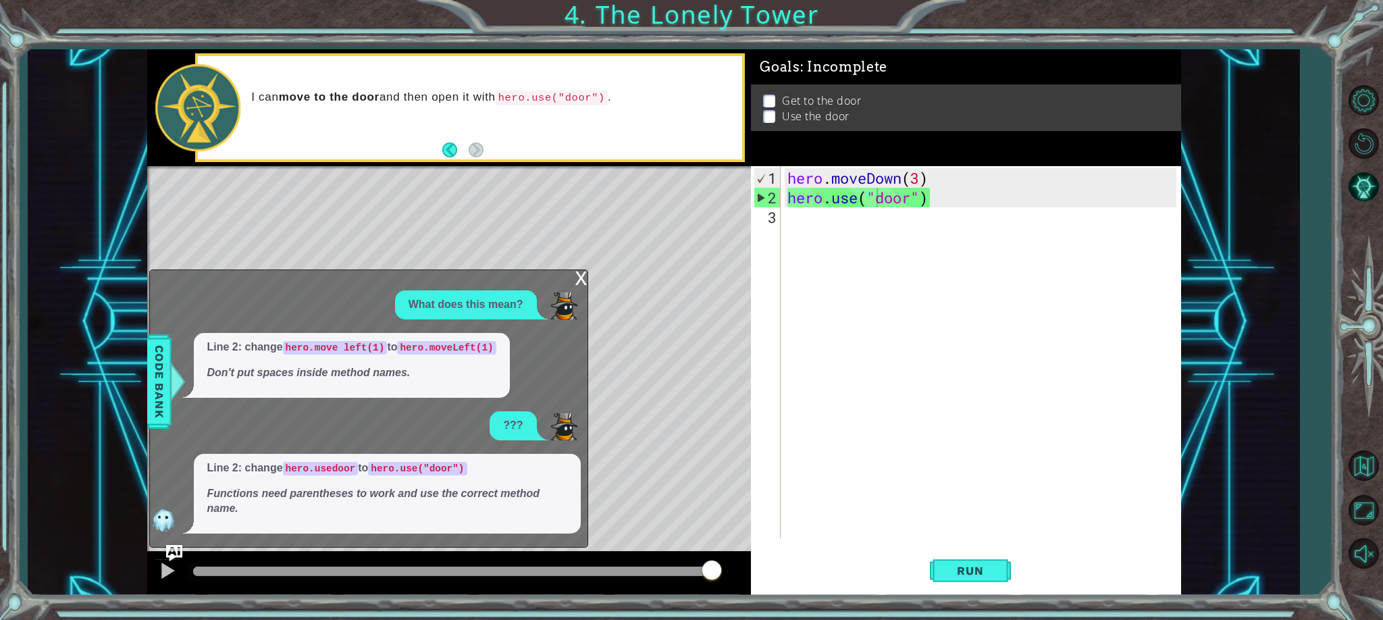
click at [479, 463] on p "Line 2: change hero.usedoor to hero.use("door")" at bounding box center [387, 469] width 360 height 16
click at [461, 462] on code "hero.use("door")" at bounding box center [417, 469] width 99 height 14
click at [903, 182] on div "hero . moveDown ( 3 ) hero . use ( "door" )" at bounding box center [984, 373] width 399 height 411
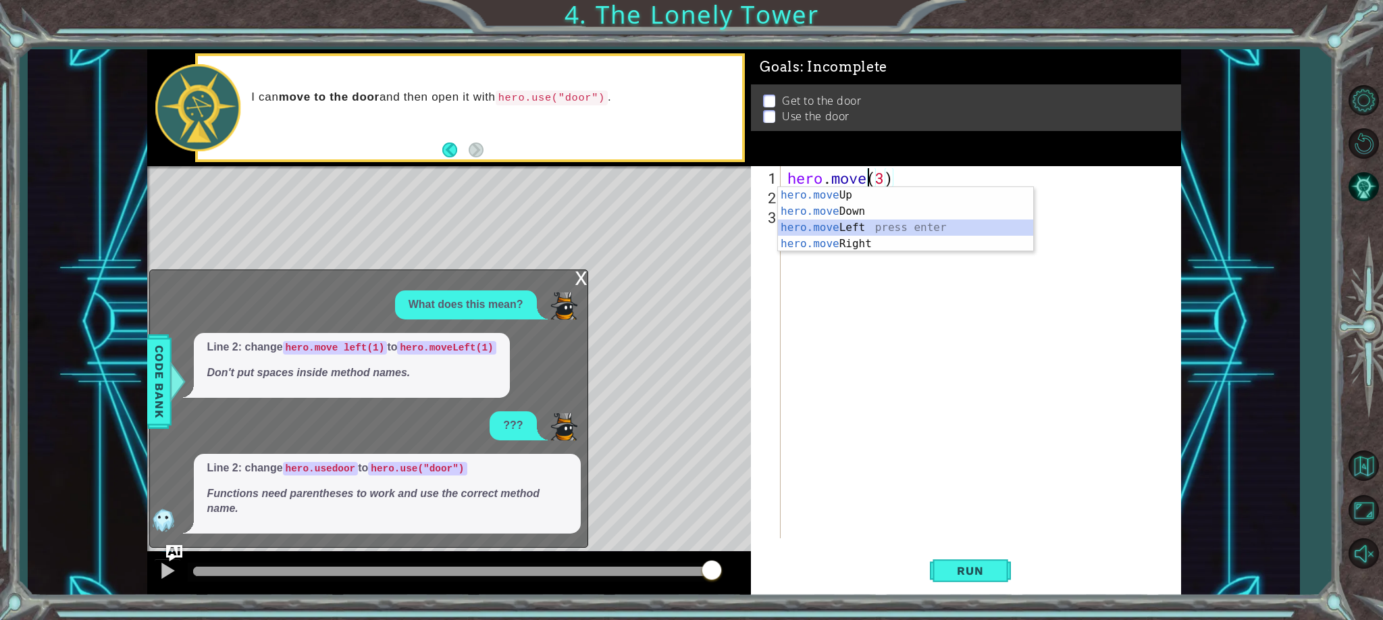
click at [848, 224] on div "hero.move Up press enter hero.move Down press enter hero.move Left press enter …" at bounding box center [905, 235] width 255 height 97
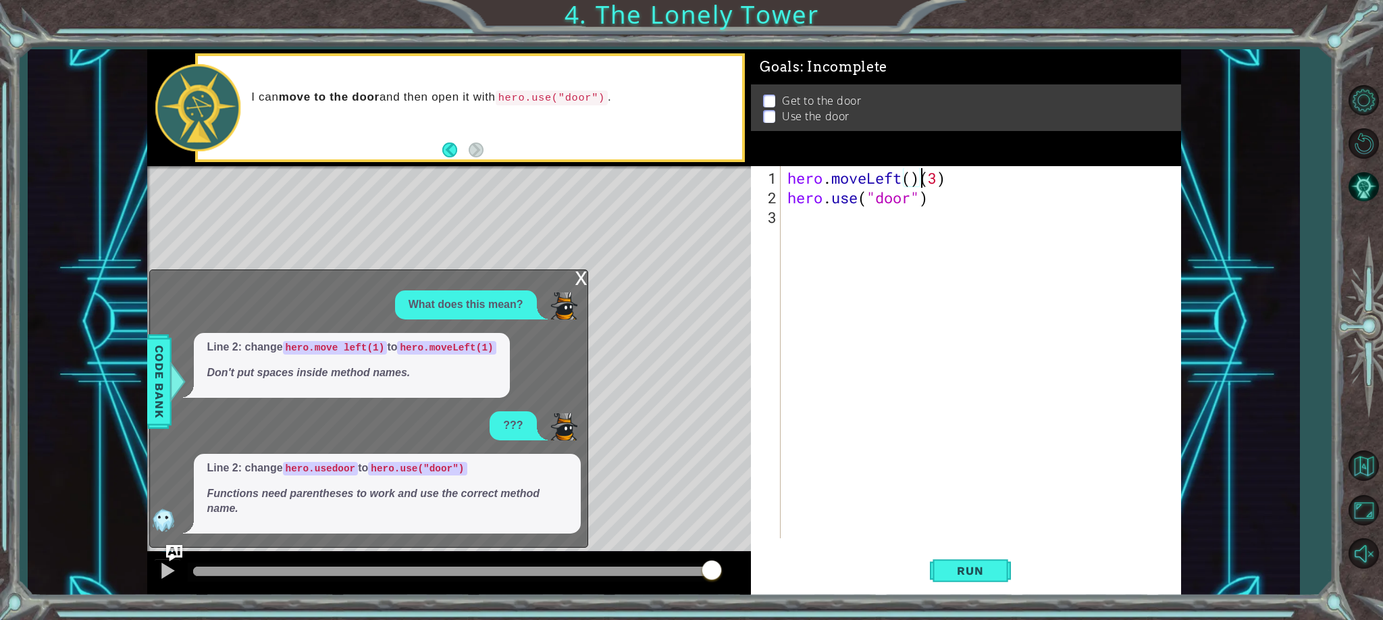
click at [948, 182] on div "hero . moveLeft ( ) ( 3 ) hero . use ( "door" )" at bounding box center [984, 373] width 399 height 411
click at [913, 182] on div "hero . moveLeft ( ) hero . use ( "door" )" at bounding box center [984, 373] width 399 height 411
type textarea "hero.moveLeft(1)"
click at [932, 208] on div "hero . moveLeft ( 1 ) hero . use ( "door" )" at bounding box center [984, 373] width 399 height 411
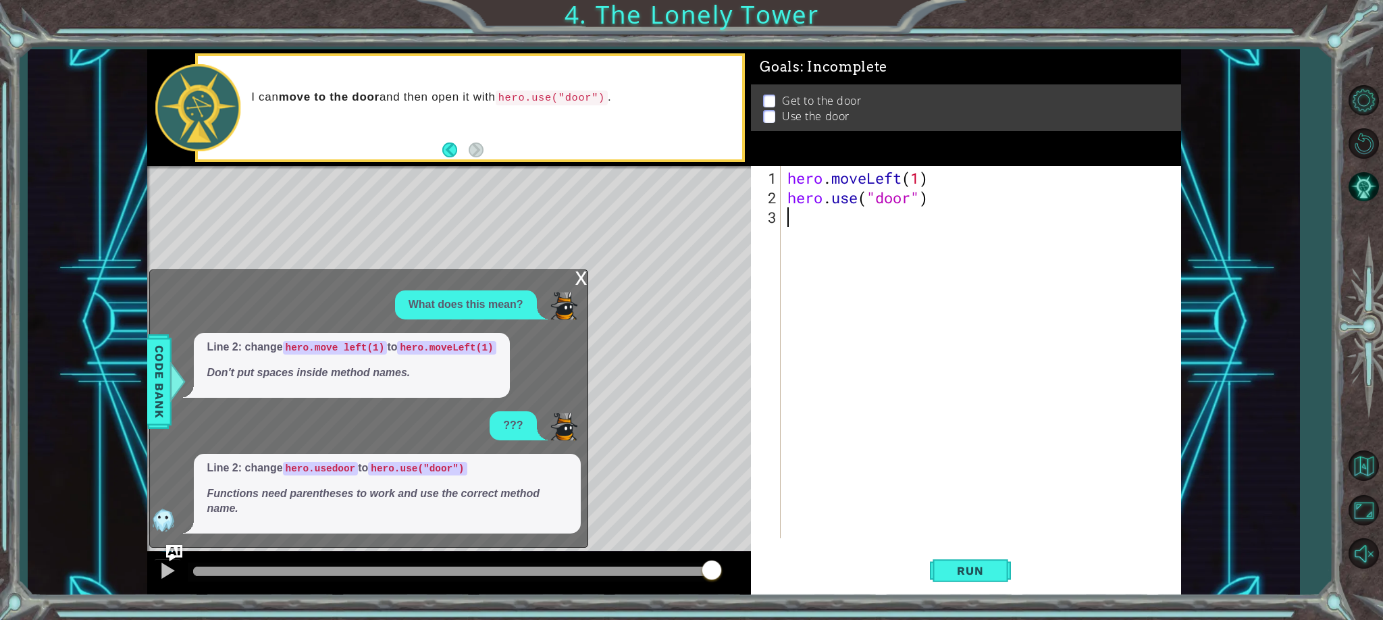
scroll to position [0, 0]
click at [930, 205] on div "hero . moveLeft ( 1 ) hero . use ( "door" )" at bounding box center [984, 373] width 399 height 411
click at [962, 580] on button "Run" at bounding box center [970, 571] width 81 height 43
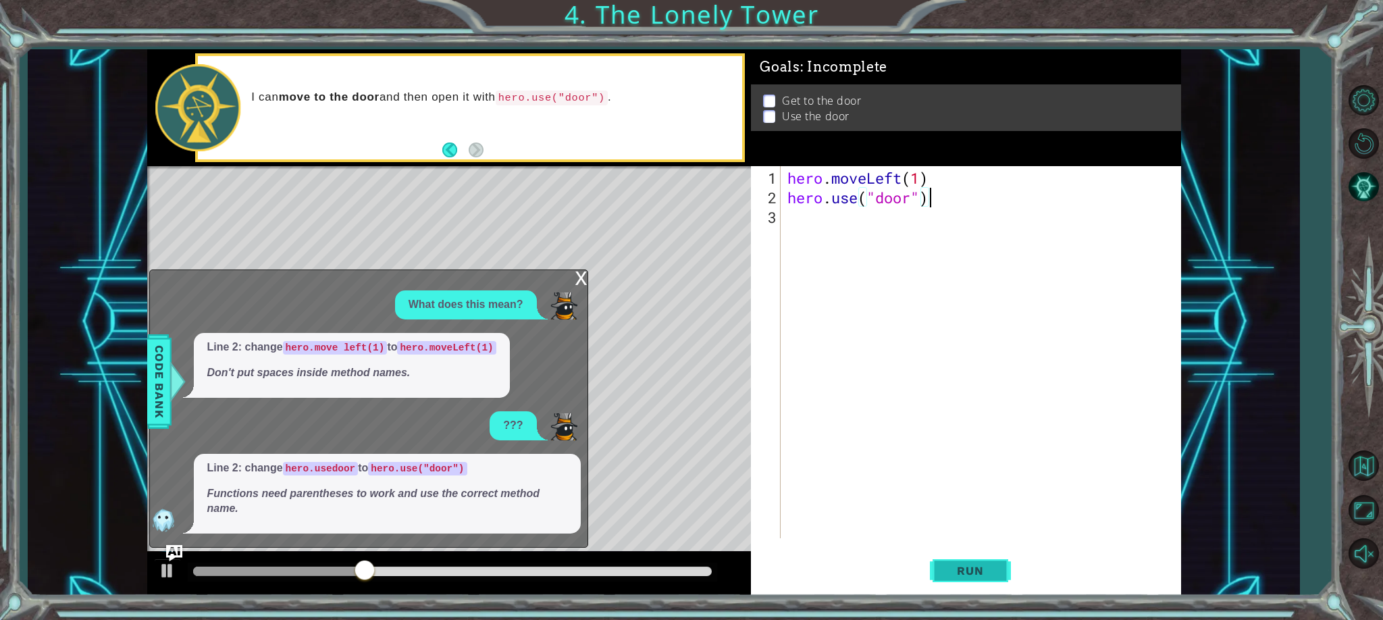
click at [992, 573] on span "Run" at bounding box center [970, 571] width 53 height 14
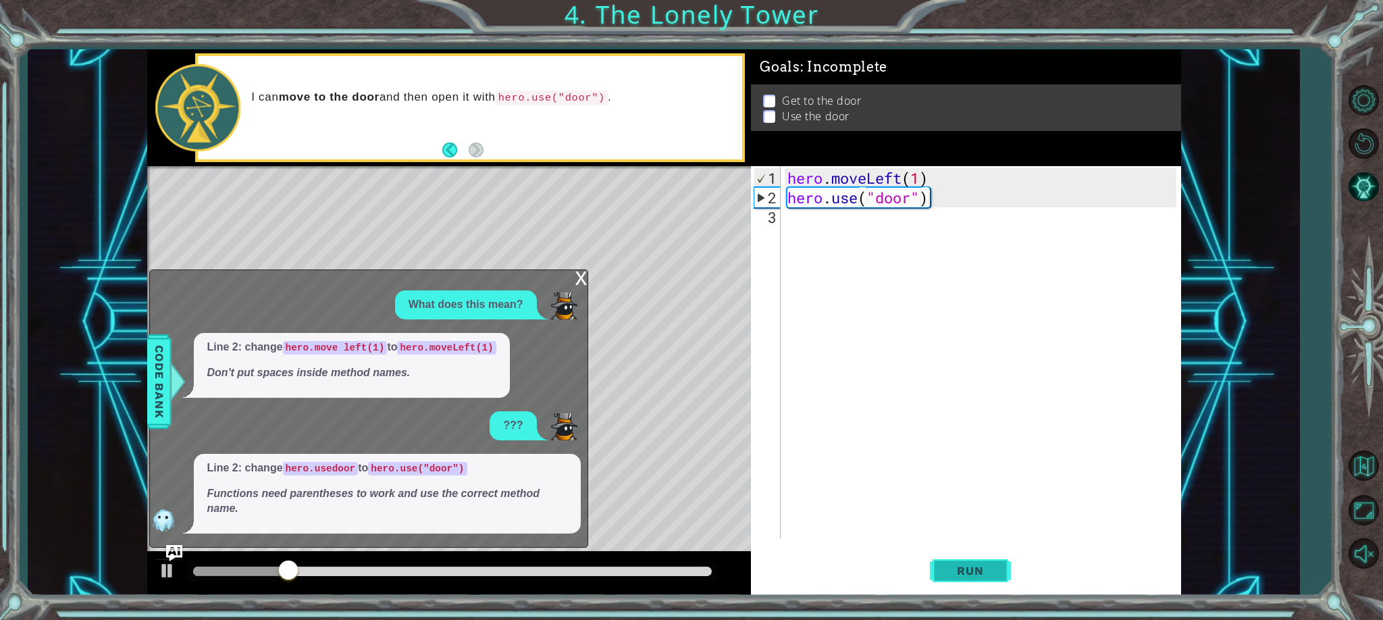
click at [979, 576] on span "Run" at bounding box center [970, 571] width 53 height 14
click at [656, 301] on div "Level Map" at bounding box center [459, 365] width 624 height 398
click at [450, 147] on button "Back" at bounding box center [455, 150] width 26 height 15
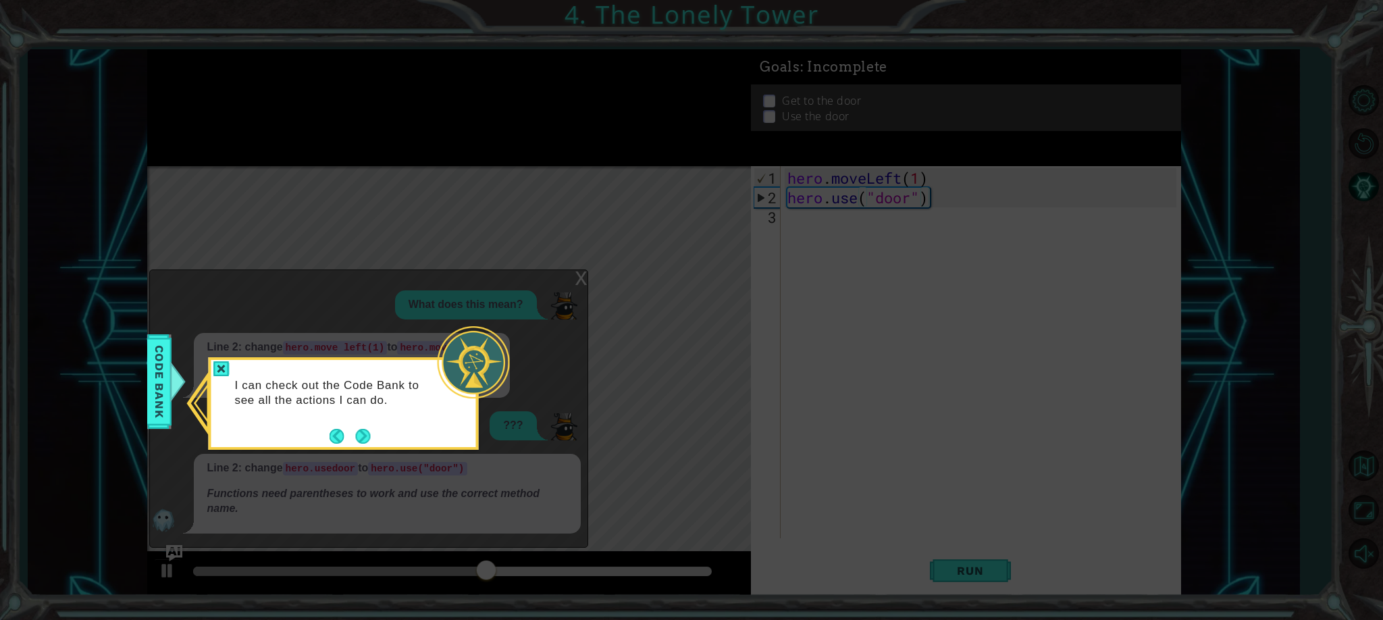
click at [362, 425] on div "I can check out the Code Bank to see all the actions I can do." at bounding box center [343, 399] width 265 height 68
click at [355, 439] on button "Back" at bounding box center [343, 436] width 26 height 15
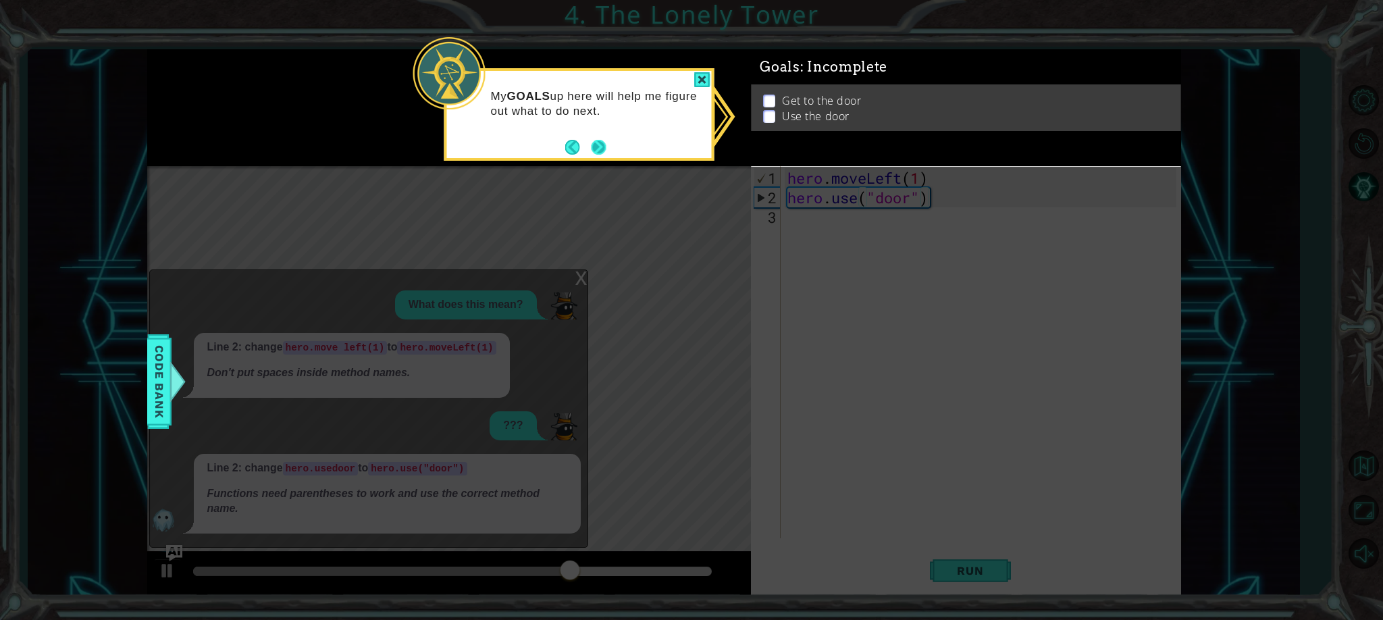
click at [590, 151] on footer at bounding box center [585, 147] width 41 height 20
click at [594, 144] on button "Next" at bounding box center [599, 147] width 16 height 16
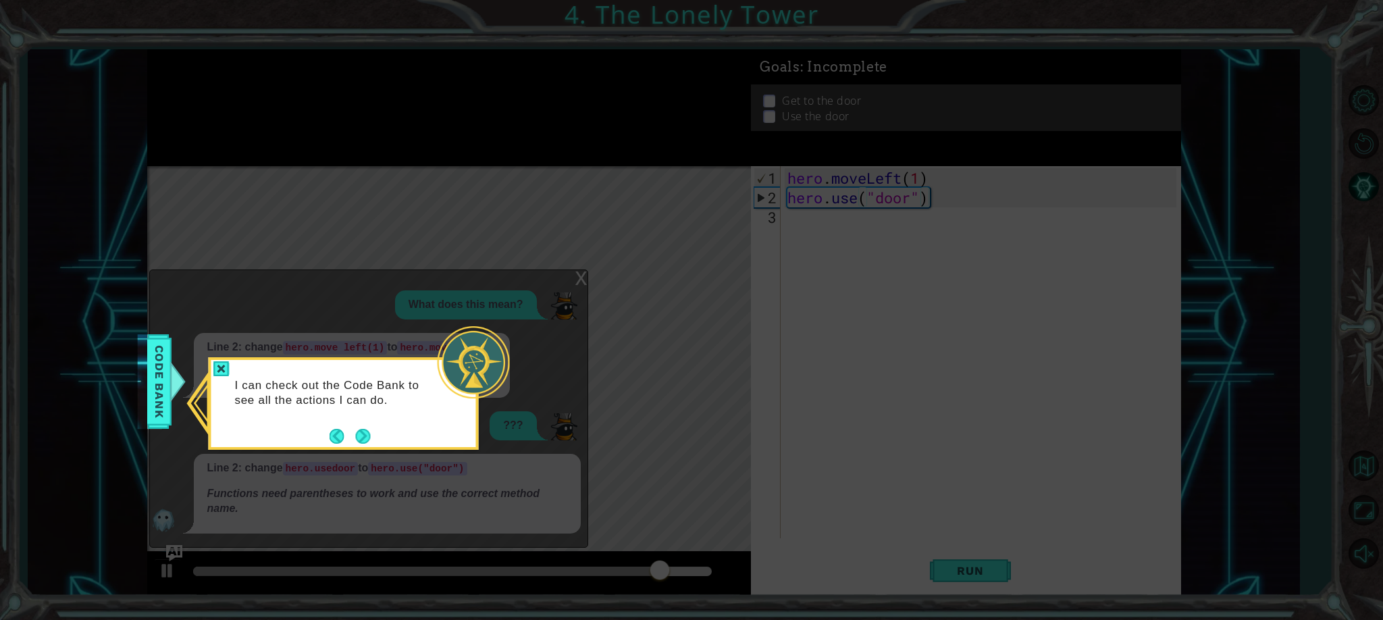
click at [361, 442] on button "Next" at bounding box center [362, 436] width 15 height 15
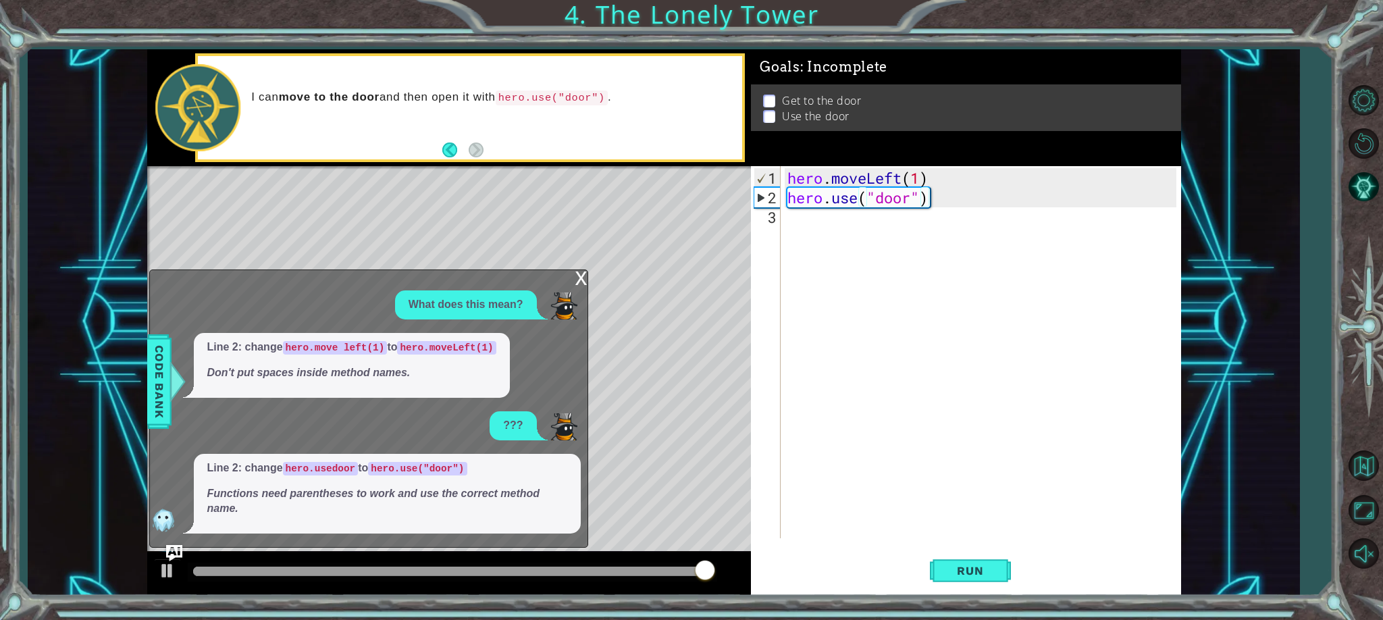
drag, startPoint x: 423, startPoint y: 147, endPoint x: 438, endPoint y: 150, distance: 15.2
click at [424, 147] on div "I can move to the door and then open it with hero.use("door") ." at bounding box center [470, 108] width 544 height 104
click at [444, 151] on button "Back" at bounding box center [455, 150] width 26 height 15
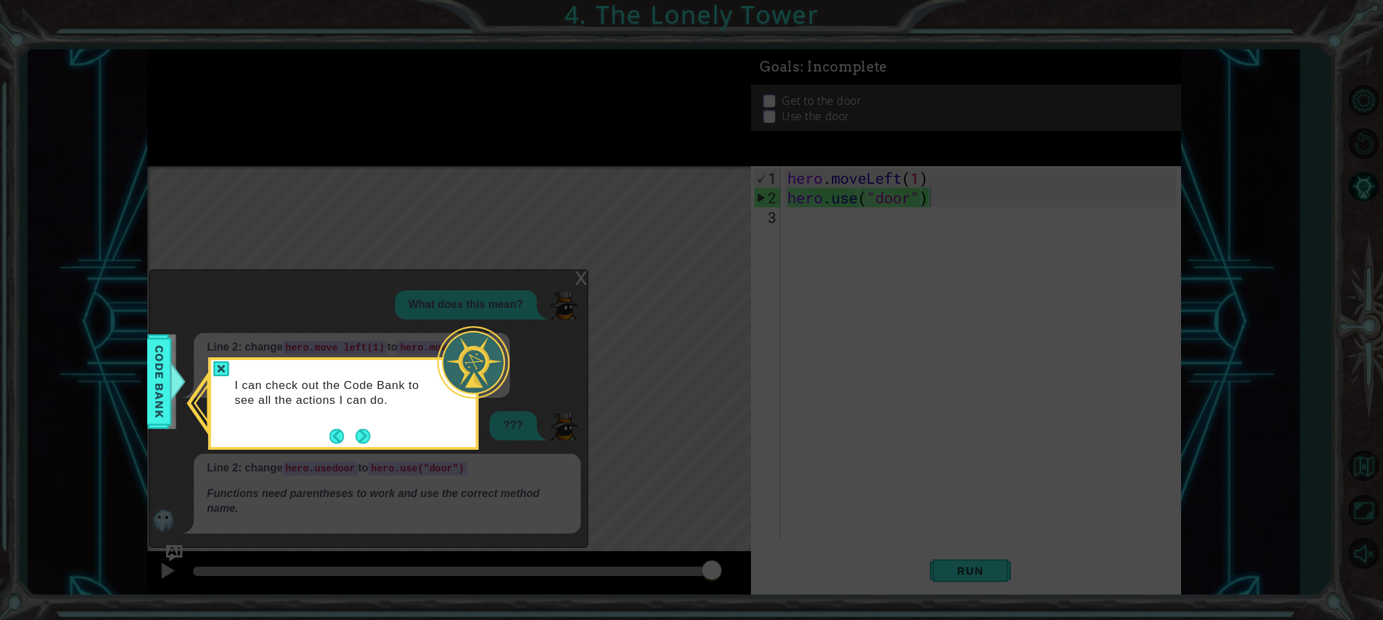
click at [365, 429] on button "Next" at bounding box center [362, 436] width 15 height 15
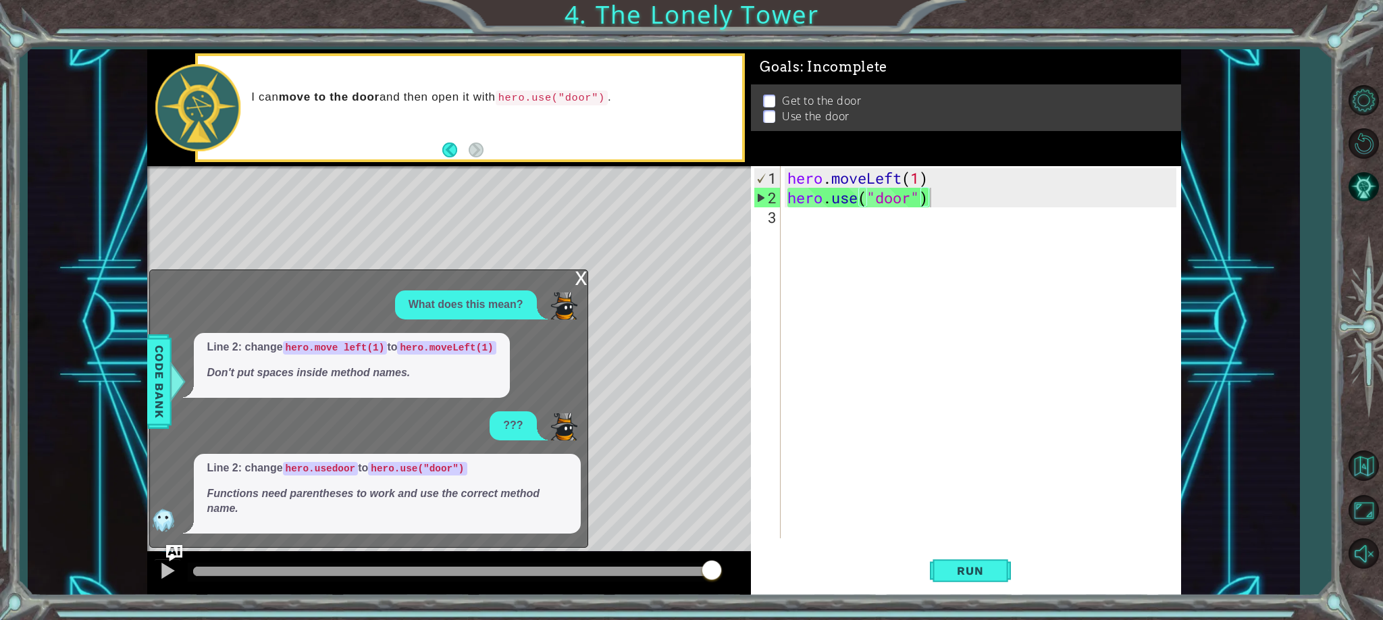
drag, startPoint x: 610, startPoint y: 95, endPoint x: 449, endPoint y: 145, distance: 168.8
click at [917, 179] on div "hero . moveLeft ( 1 ) hero . use ( "door" )" at bounding box center [984, 373] width 399 height 411
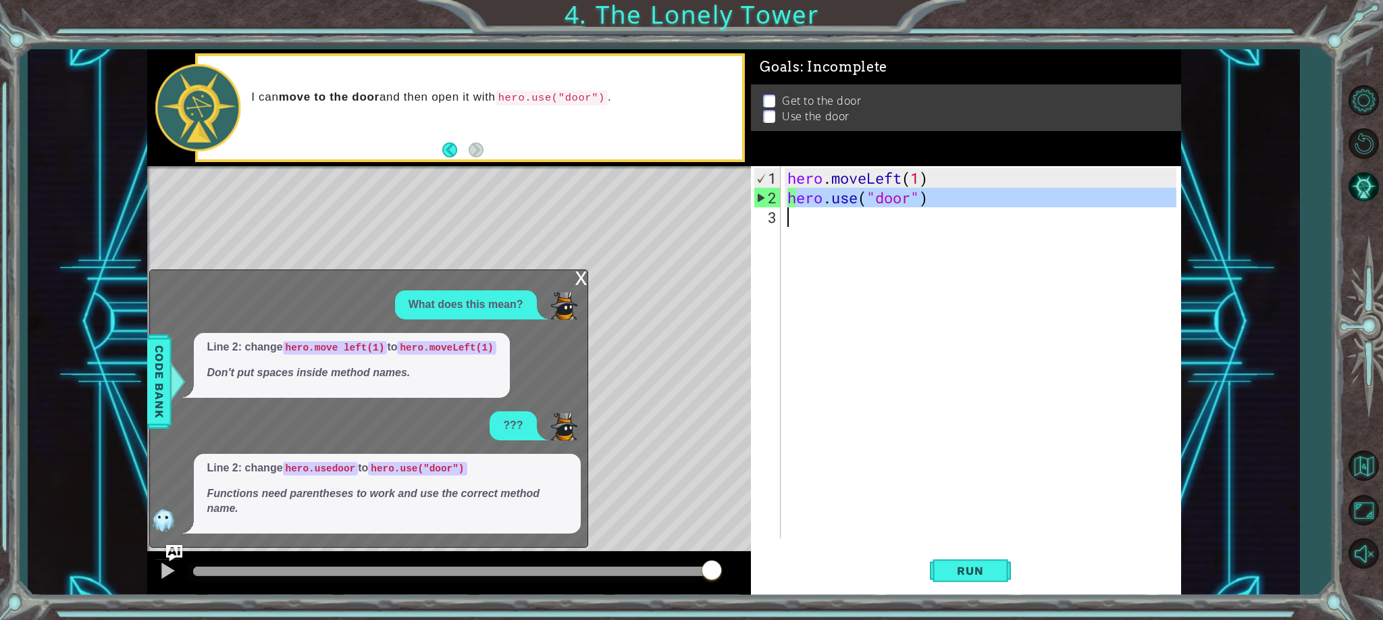
drag, startPoint x: 800, startPoint y: 204, endPoint x: 797, endPoint y: 218, distance: 13.8
click at [797, 218] on div "hero . moveLeft ( 1 ) hero . use ( "door" )" at bounding box center [984, 373] width 399 height 411
type textarea "hero.use("door")"
click at [787, 219] on div "hero . moveLeft ( 1 ) hero . use ( "door" )" at bounding box center [984, 373] width 399 height 411
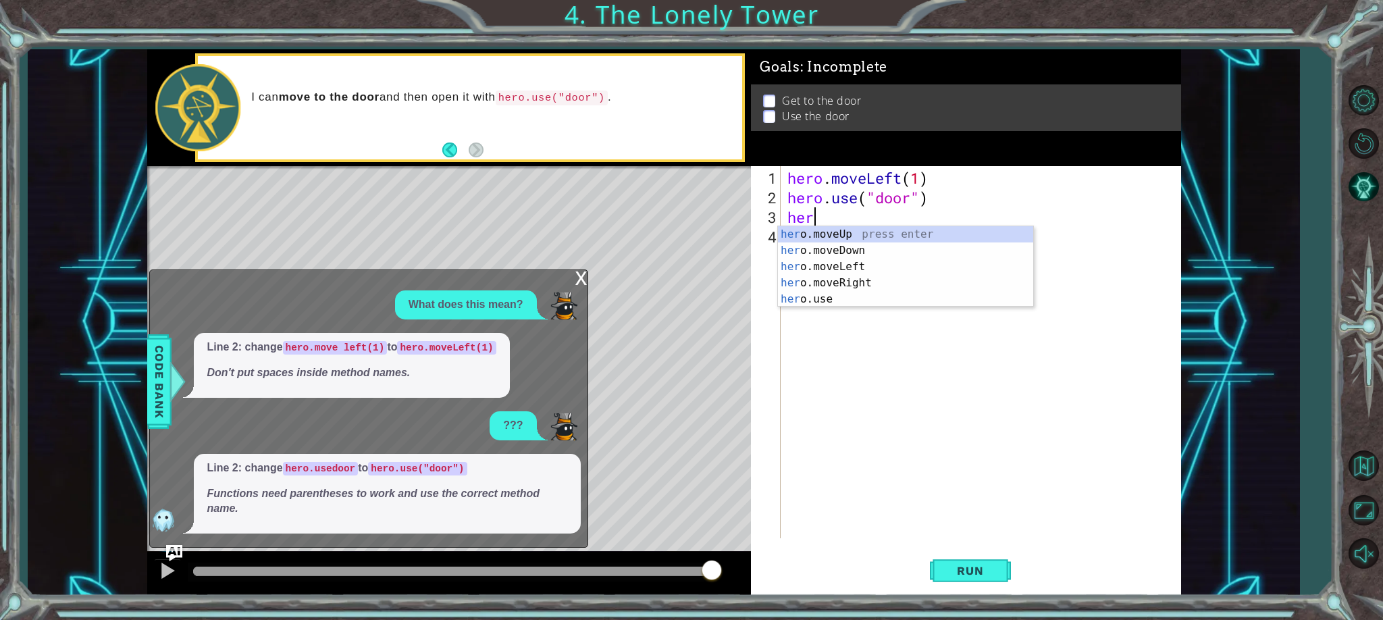
scroll to position [0, 1]
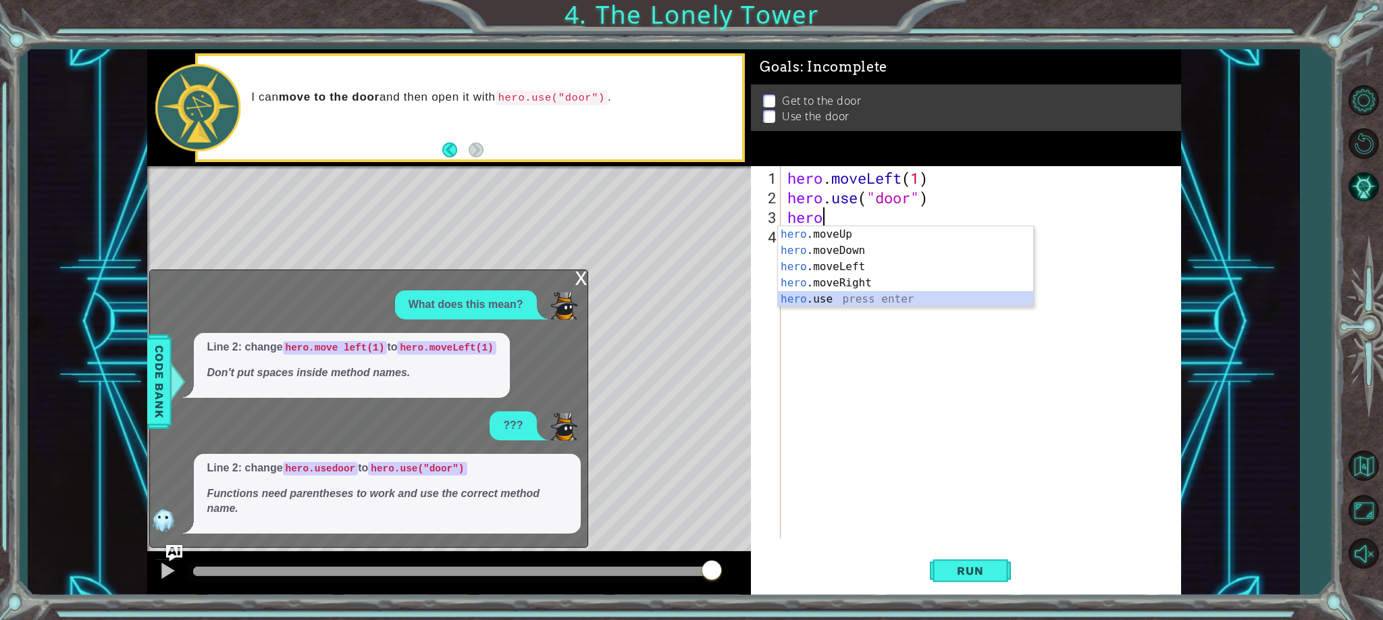
click at [838, 299] on div "hero .moveUp press enter hero .moveDown press enter hero .moveLeft press enter …" at bounding box center [905, 282] width 255 height 113
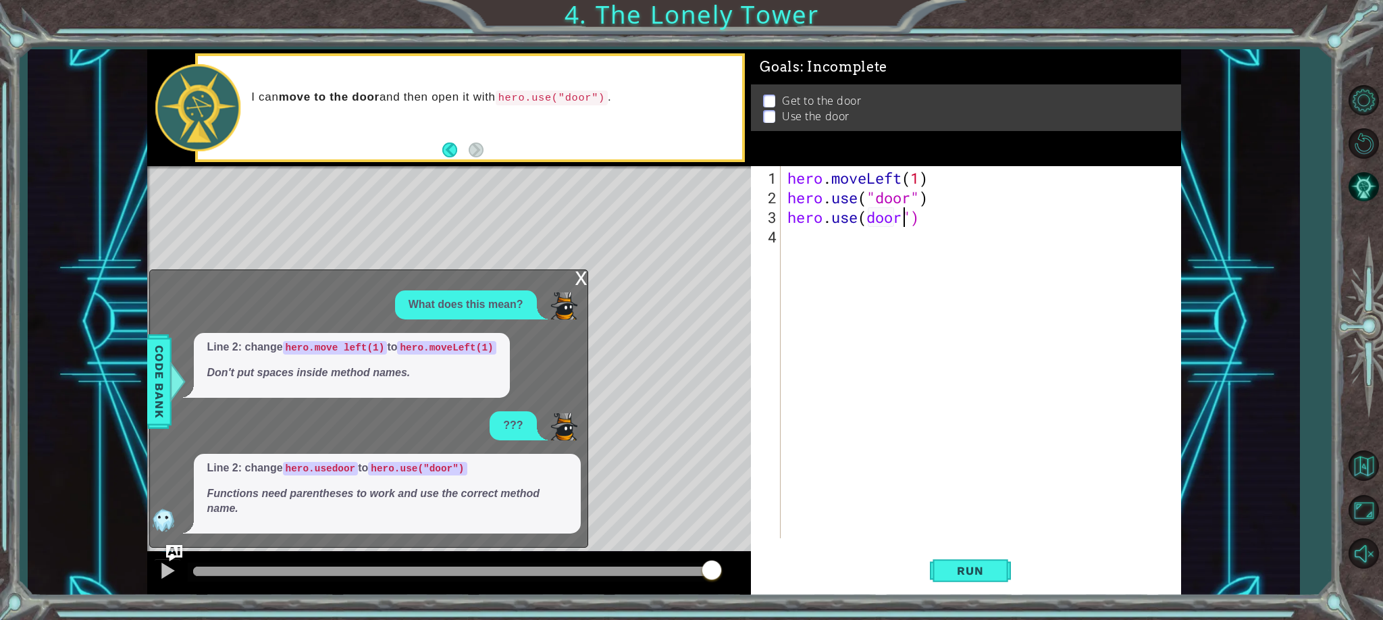
scroll to position [0, 5]
click at [869, 214] on div "hero . moveLeft ( 1 ) hero . use ( "door" ) hero . use ( door ")" at bounding box center [984, 373] width 399 height 411
type textarea "hero.use("door")"
click at [828, 315] on div "hero . moveLeft ( 1 ) hero . use ( "door" ) hero . use ( "door" )" at bounding box center [984, 373] width 399 height 411
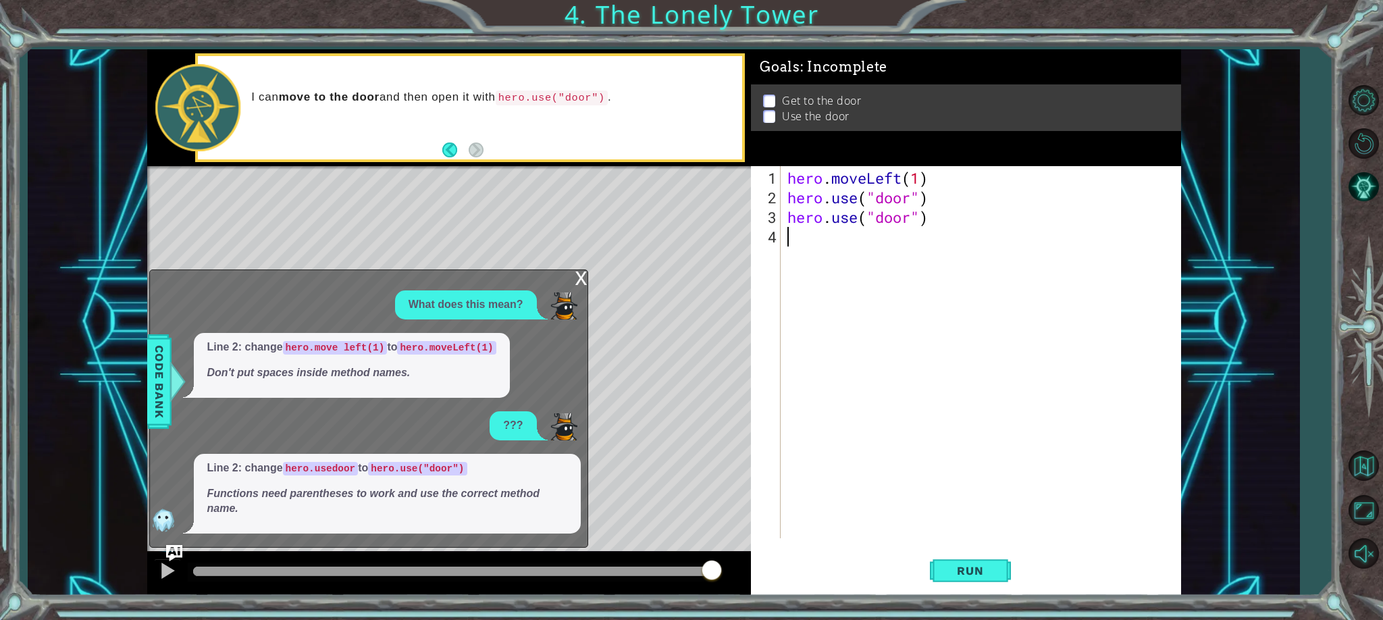
scroll to position [0, 0]
click at [789, 234] on div "hero . moveLeft ( 1 ) hero . use ( "door" ) hero . use ( "door" )" at bounding box center [984, 373] width 399 height 411
click at [921, 195] on div "hero . moveLeft ( 1 ) hero . use ( "door" ) hero . use ( "door" )" at bounding box center [984, 373] width 399 height 411
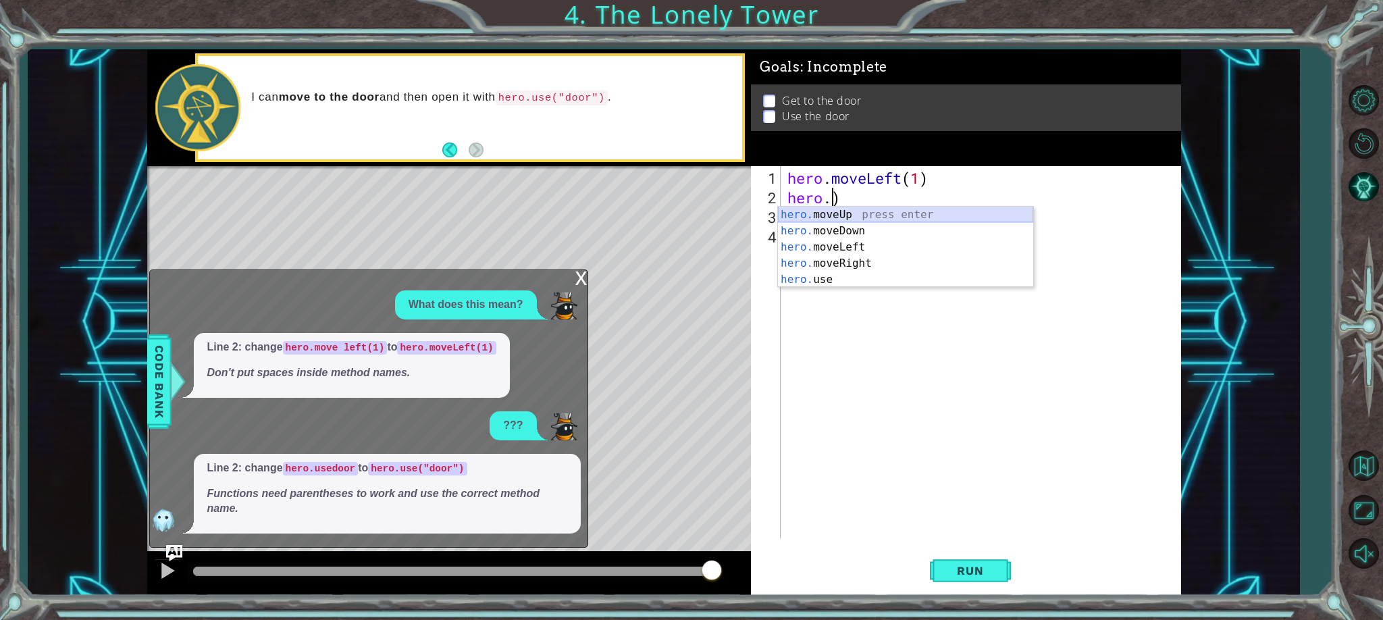
click at [849, 215] on div "hero. moveUp press enter hero. moveDown press enter hero. moveLeft press enter …" at bounding box center [905, 263] width 255 height 113
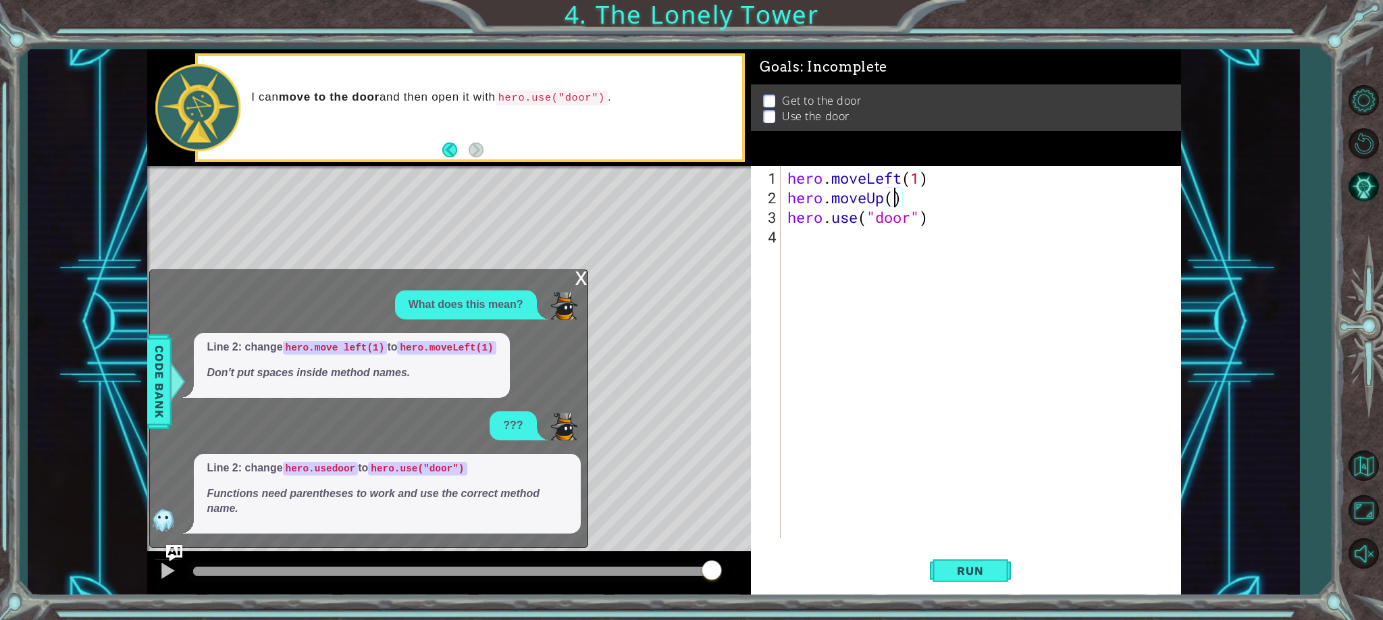
scroll to position [0, 5]
click at [998, 570] on button "Run" at bounding box center [970, 571] width 81 height 43
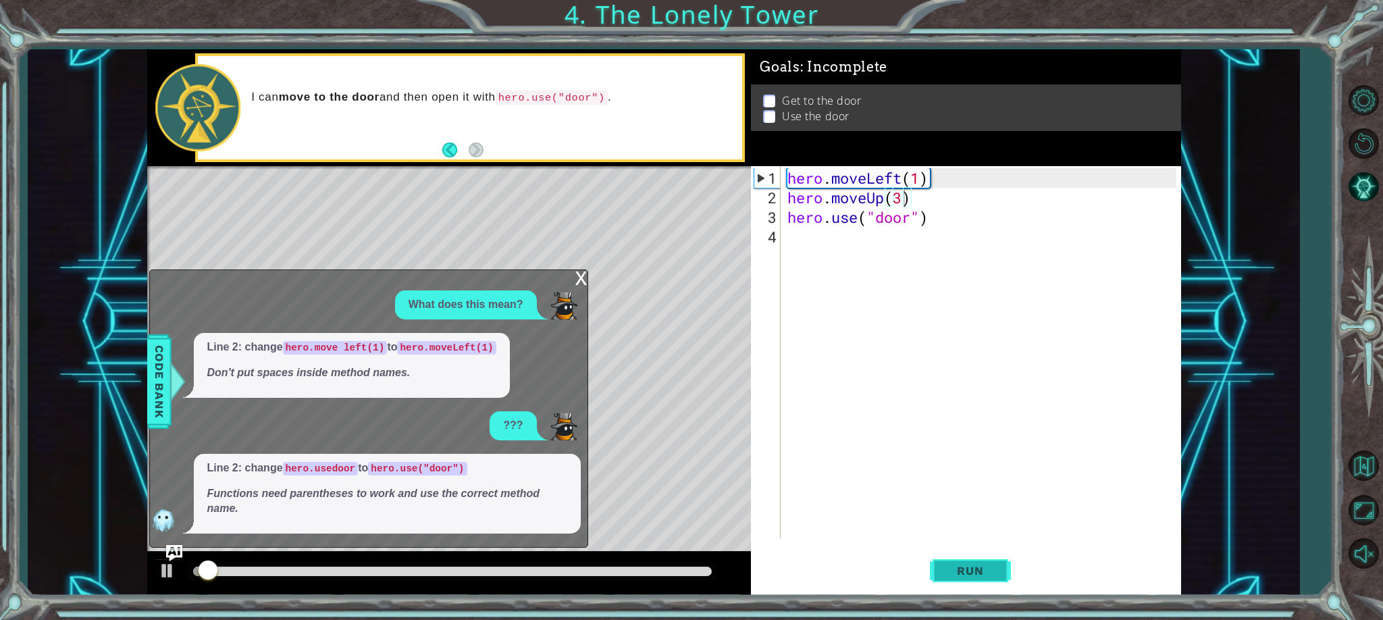
drag, startPoint x: 996, startPoint y: 563, endPoint x: 983, endPoint y: 563, distance: 12.8
click at [994, 563] on button "Run" at bounding box center [970, 571] width 81 height 43
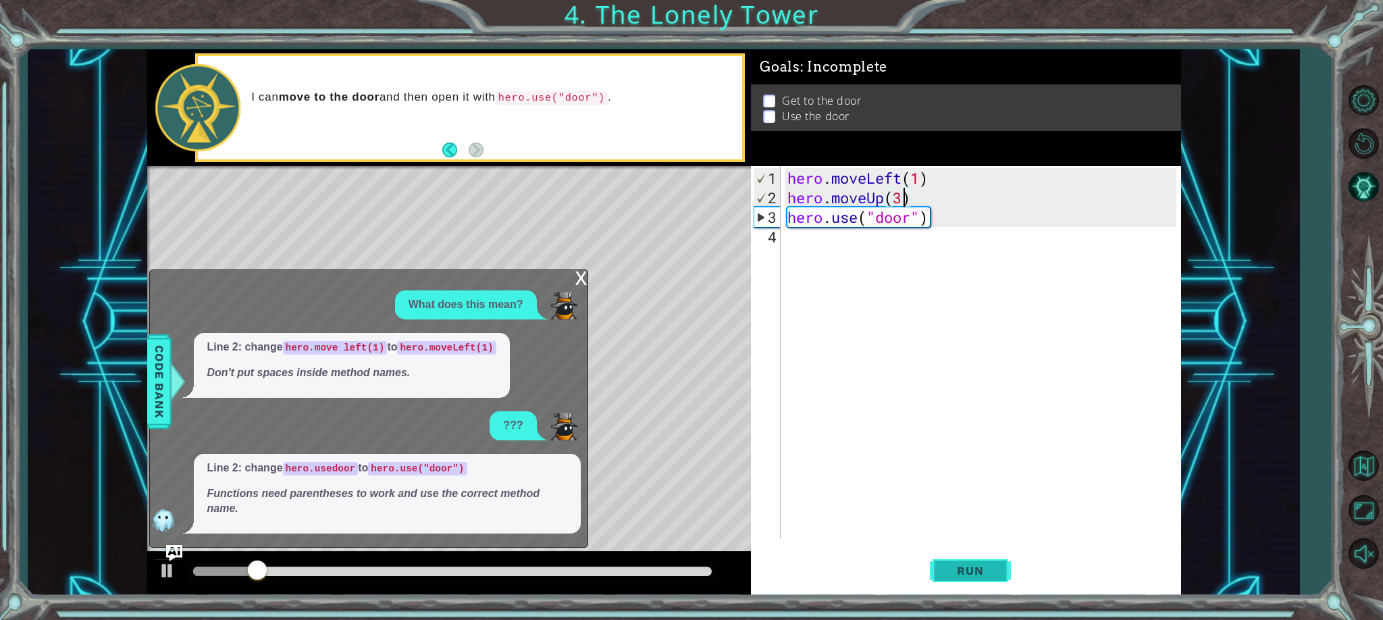
click at [993, 568] on span "Run" at bounding box center [970, 571] width 53 height 14
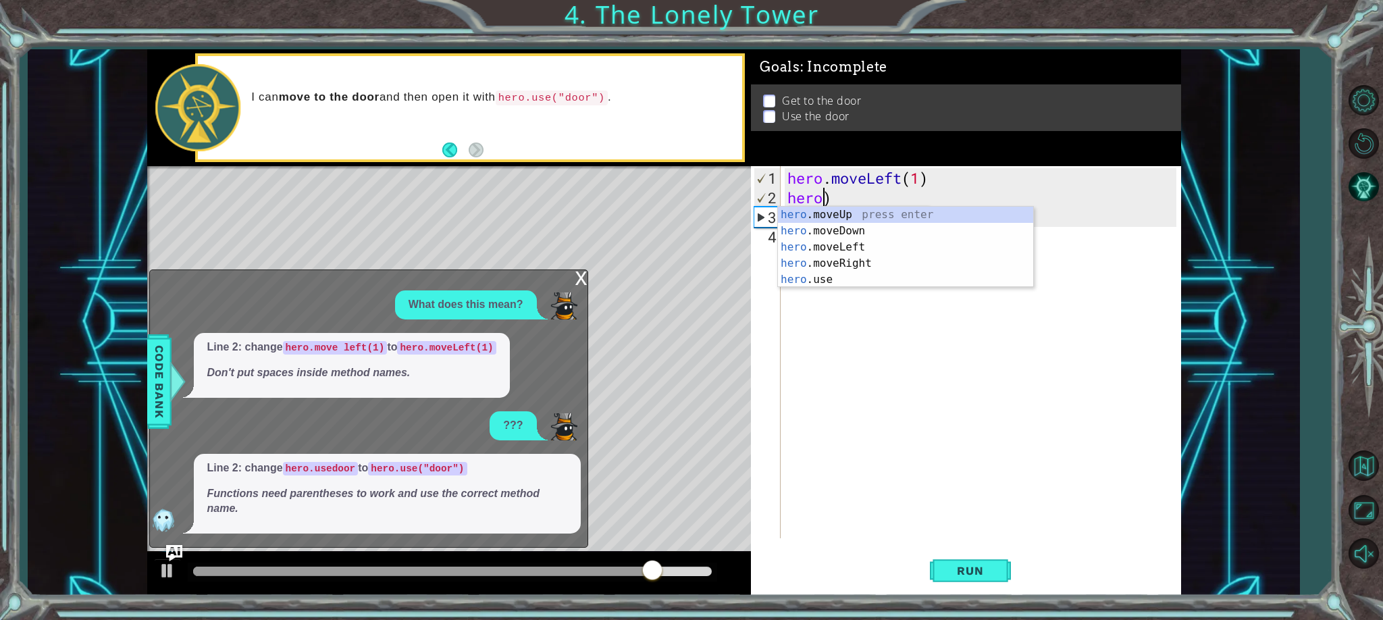
scroll to position [0, 1]
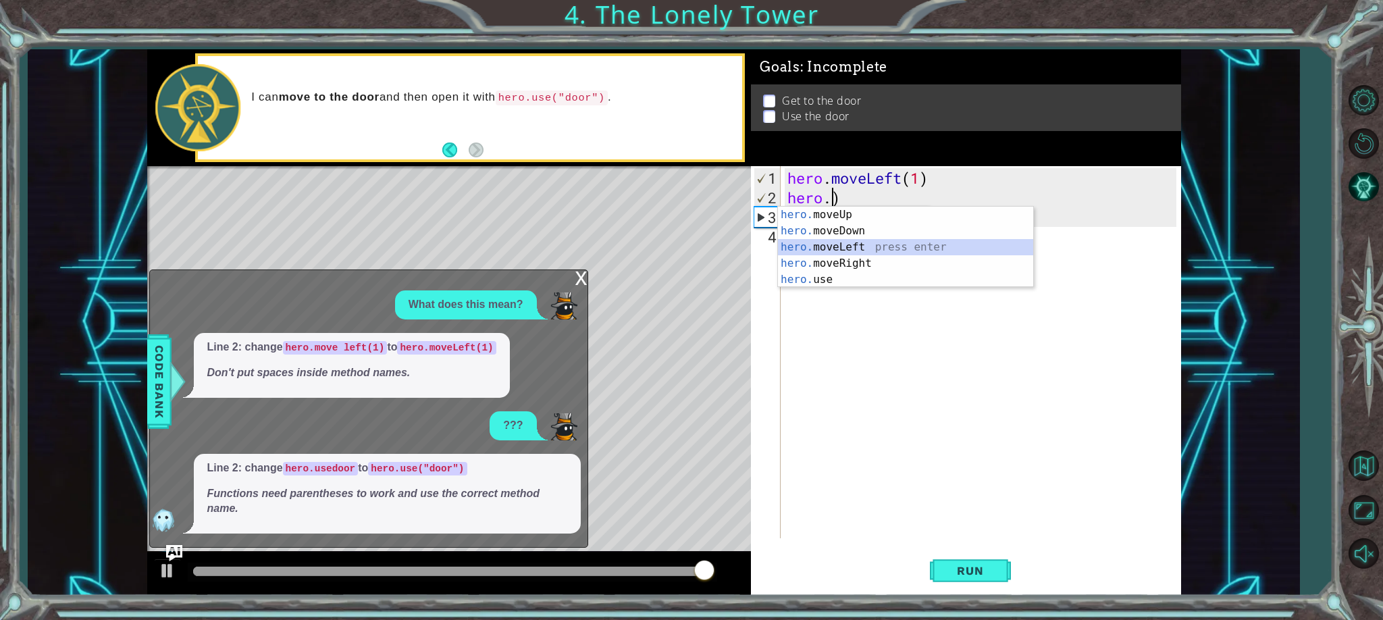
click at [842, 243] on div "hero. moveUp press enter hero. moveDown press enter hero. moveLeft press enter …" at bounding box center [905, 263] width 255 height 113
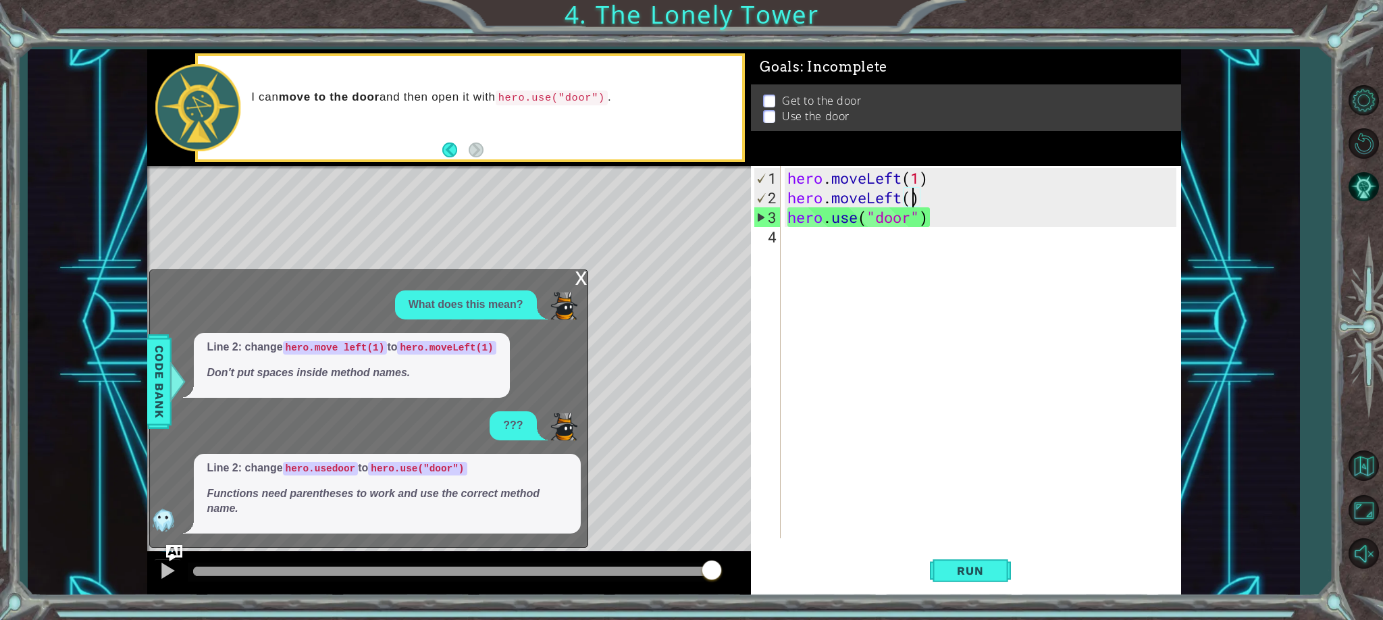
scroll to position [0, 5]
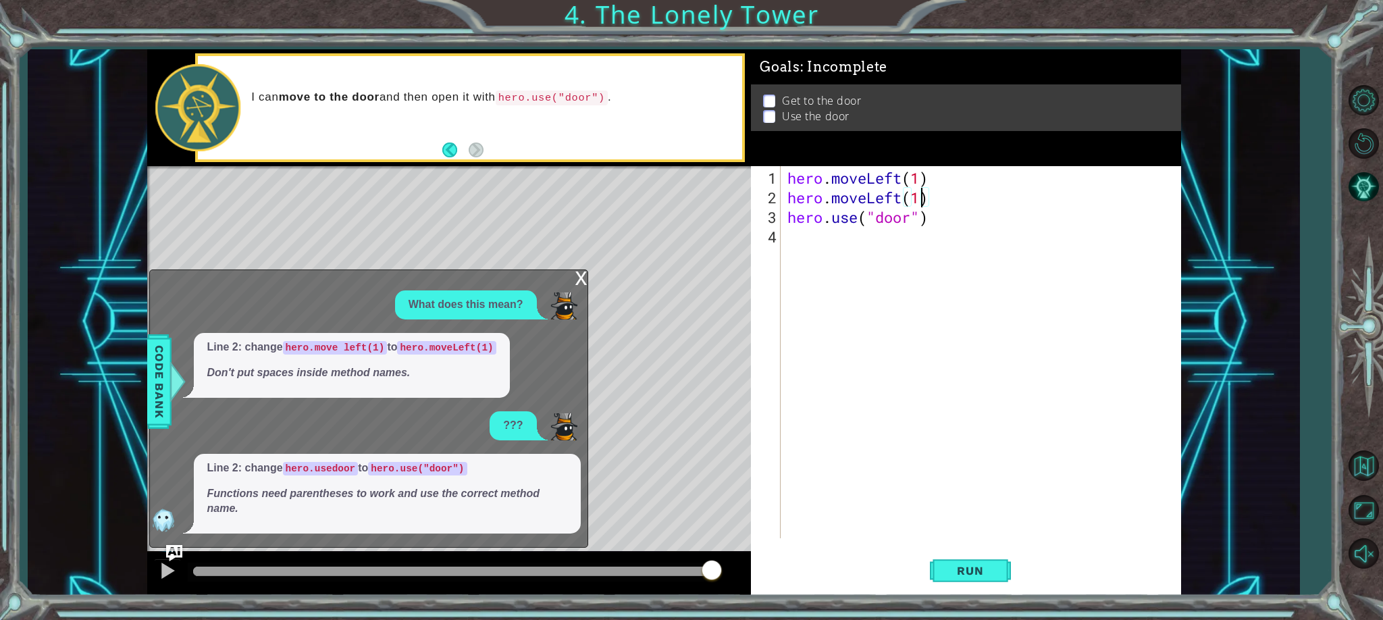
click at [902, 178] on div "hero . moveLeft ( 1 ) hero . moveLeft ( 1 ) hero . use ( "door" )" at bounding box center [984, 373] width 399 height 411
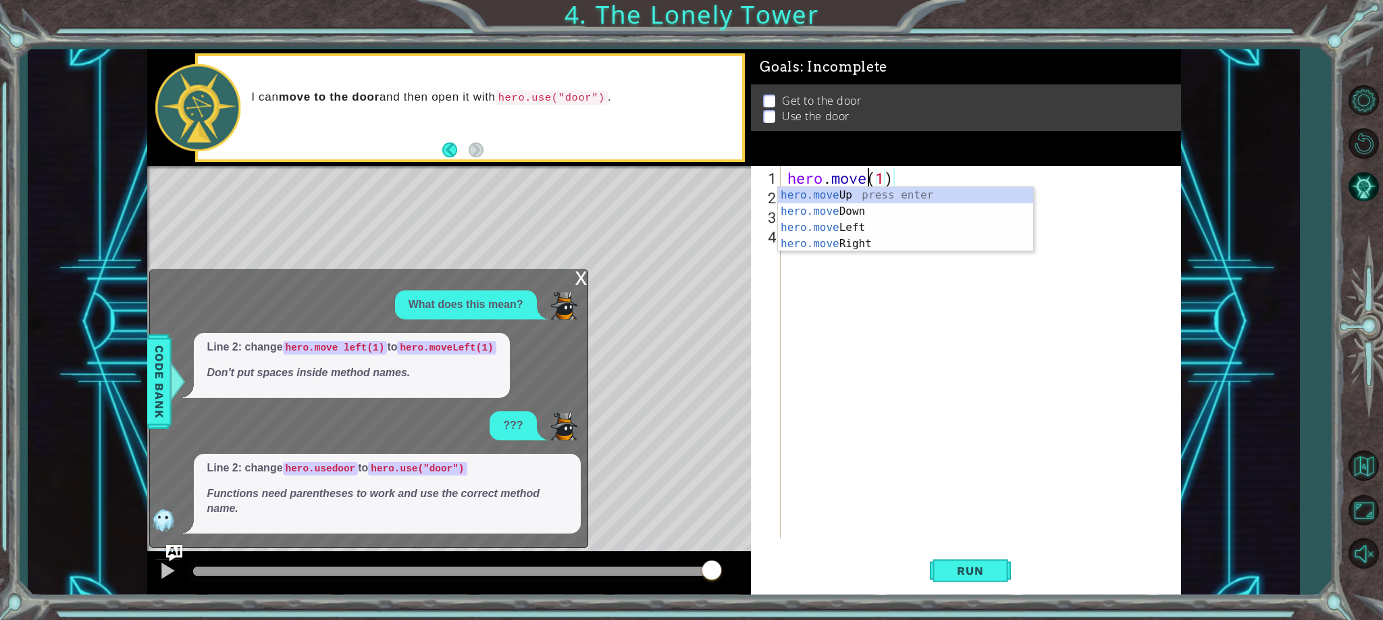
scroll to position [0, 4]
click at [855, 200] on div "hero.move Up press enter hero.move Down press enter hero.move Left press enter …" at bounding box center [905, 235] width 255 height 97
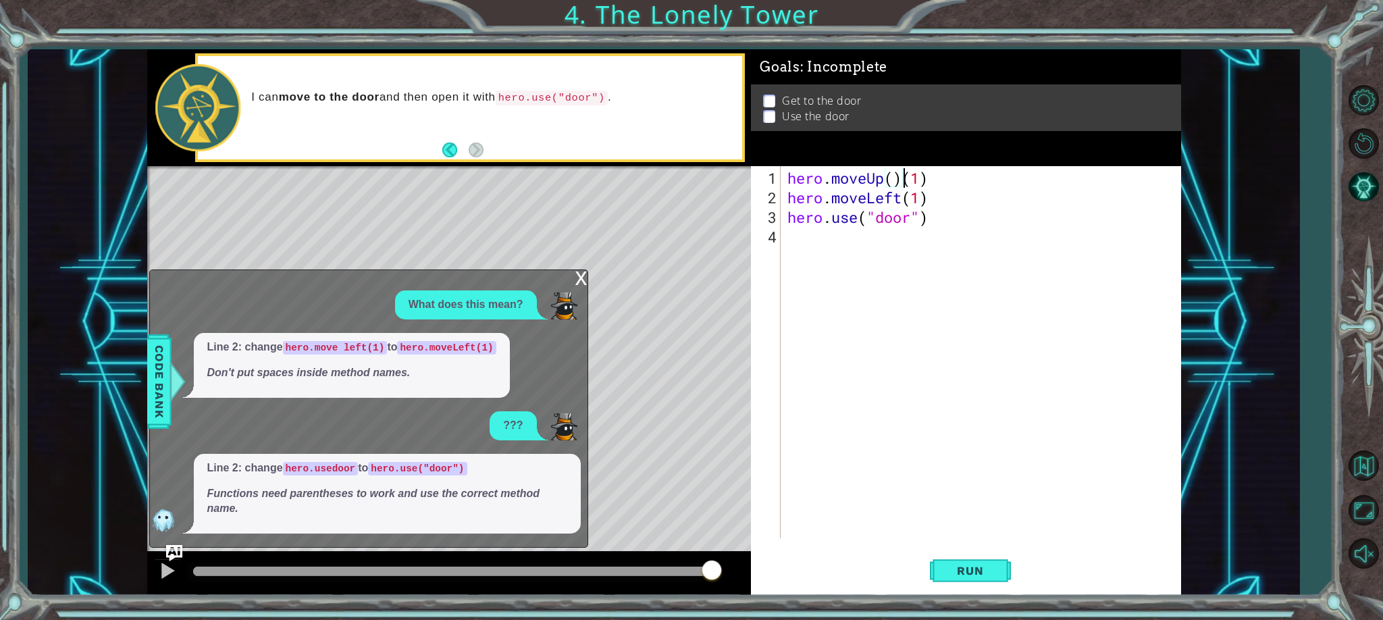
click at [931, 182] on div "hero . moveUp ( ) ( 1 ) hero . moveLeft ( 1 ) hero . use ( "door" )" at bounding box center [984, 373] width 399 height 411
click at [899, 182] on div "hero . moveUp ( ) hero . moveLeft ( 1 ) hero . use ( "door" )" at bounding box center [984, 373] width 399 height 411
click at [998, 566] on button "Run" at bounding box center [970, 571] width 81 height 43
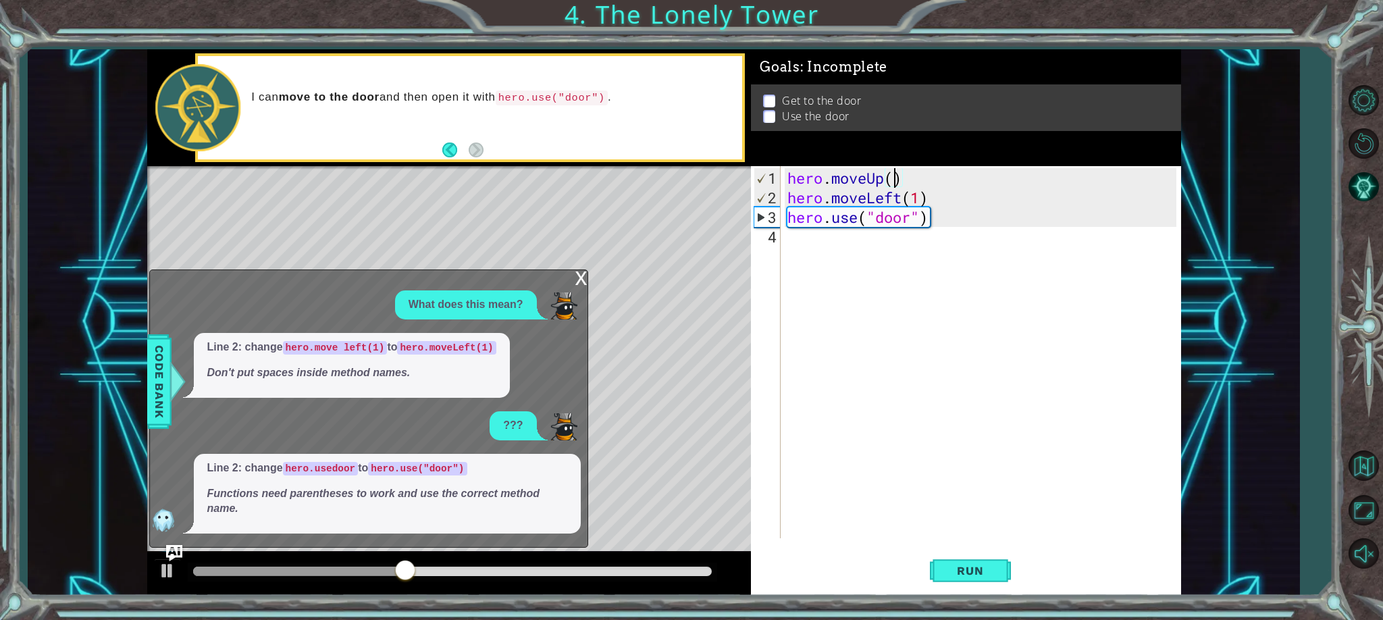
scroll to position [0, 5]
click at [919, 195] on div "hero . moveUp ( 4 ) hero . moveLeft ( 1 ) hero . use ( "door" )" at bounding box center [984, 373] width 399 height 411
click at [668, 353] on div "Level Map" at bounding box center [459, 365] width 624 height 398
click at [959, 578] on button "Run" at bounding box center [970, 571] width 81 height 43
click at [903, 175] on div "hero . moveUp ( 4 ) hero . moveLeft ( ) hero . use ( "door" )" at bounding box center [984, 373] width 399 height 411
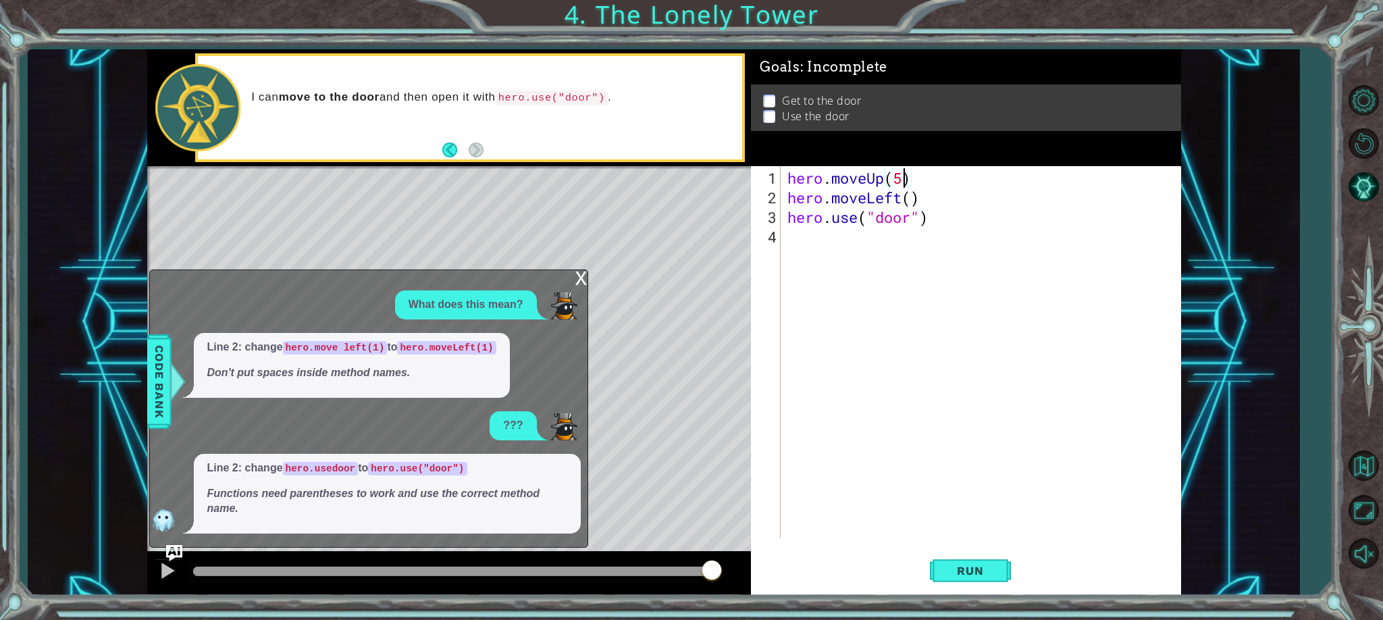
click at [909, 197] on div "hero . moveUp ( 5 ) hero . moveLeft ( ) hero . use ( "door" )" at bounding box center [984, 373] width 399 height 411
click at [917, 219] on div "hero . moveUp ( 5 ) hero . moveLeft ( 1 ) hero . use ( "door" )" at bounding box center [984, 373] width 399 height 411
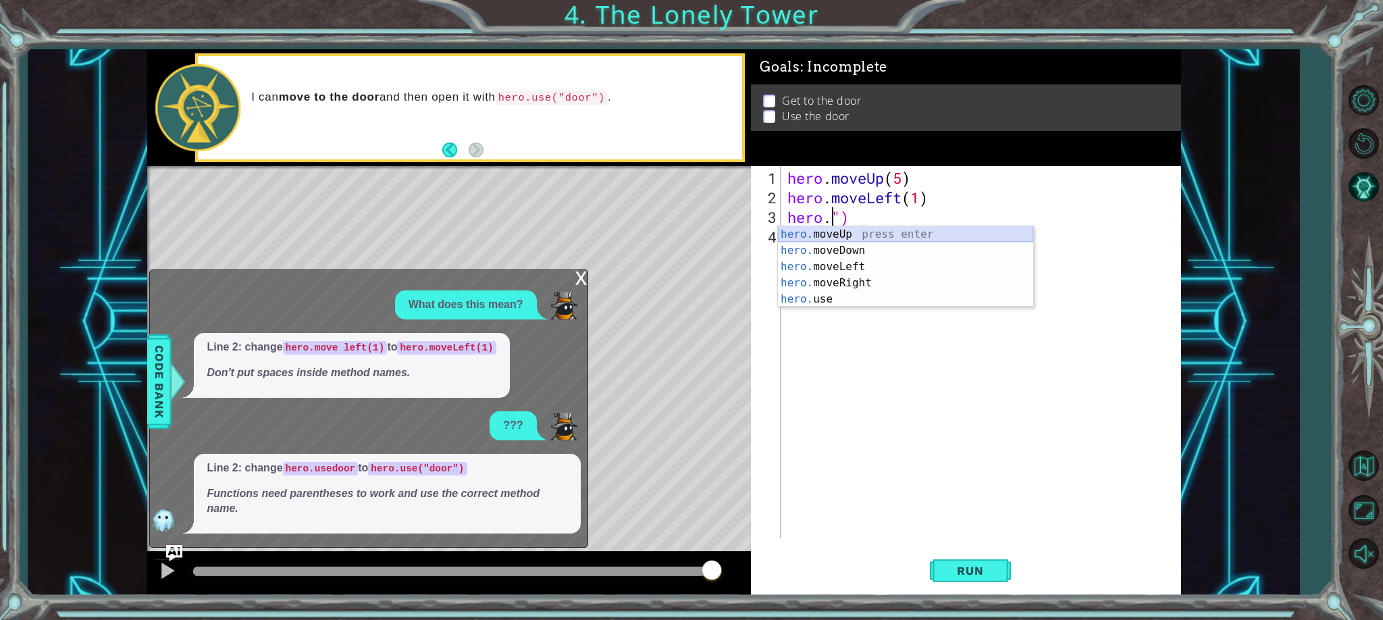
drag, startPoint x: 861, startPoint y: 232, endPoint x: 853, endPoint y: 233, distance: 8.9
click at [861, 231] on div "hero. moveUp press enter hero. moveDown press enter hero. moveLeft press enter …" at bounding box center [905, 282] width 255 height 113
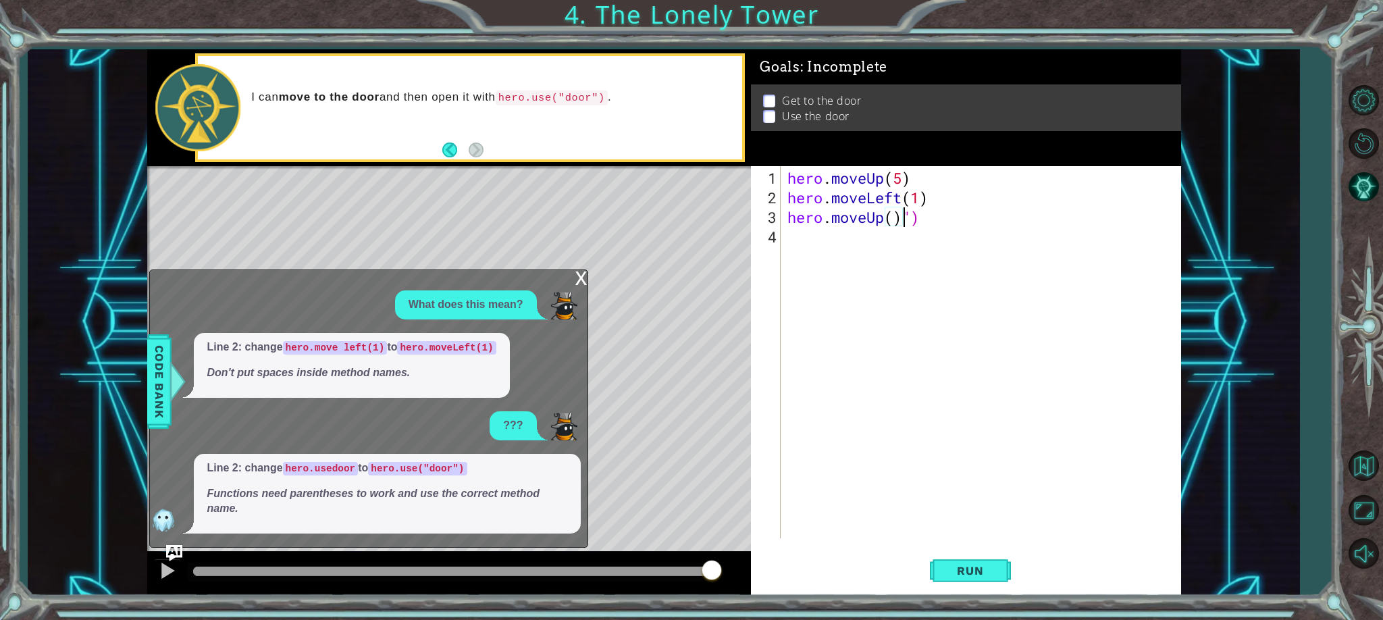
click at [922, 218] on div "hero . moveUp ( 5 ) hero . moveLeft ( 1 ) hero . moveUp ( ) ")" at bounding box center [984, 373] width 399 height 411
type textarea "hero.moveUp()"
click at [890, 218] on div "hero . moveUp ( 5 ) hero . moveLeft ( 1 ) hero . moveUp ( )" at bounding box center [984, 373] width 399 height 411
click at [902, 219] on div "hero . moveUp ( 5 ) hero . moveLeft ( 1 ) hero . moveUp ( )" at bounding box center [984, 373] width 399 height 411
click at [915, 278] on div "hero . moveUp ( 5 ) hero . moveLeft ( 1 ) hero . moveUp ( )" at bounding box center [984, 373] width 399 height 411
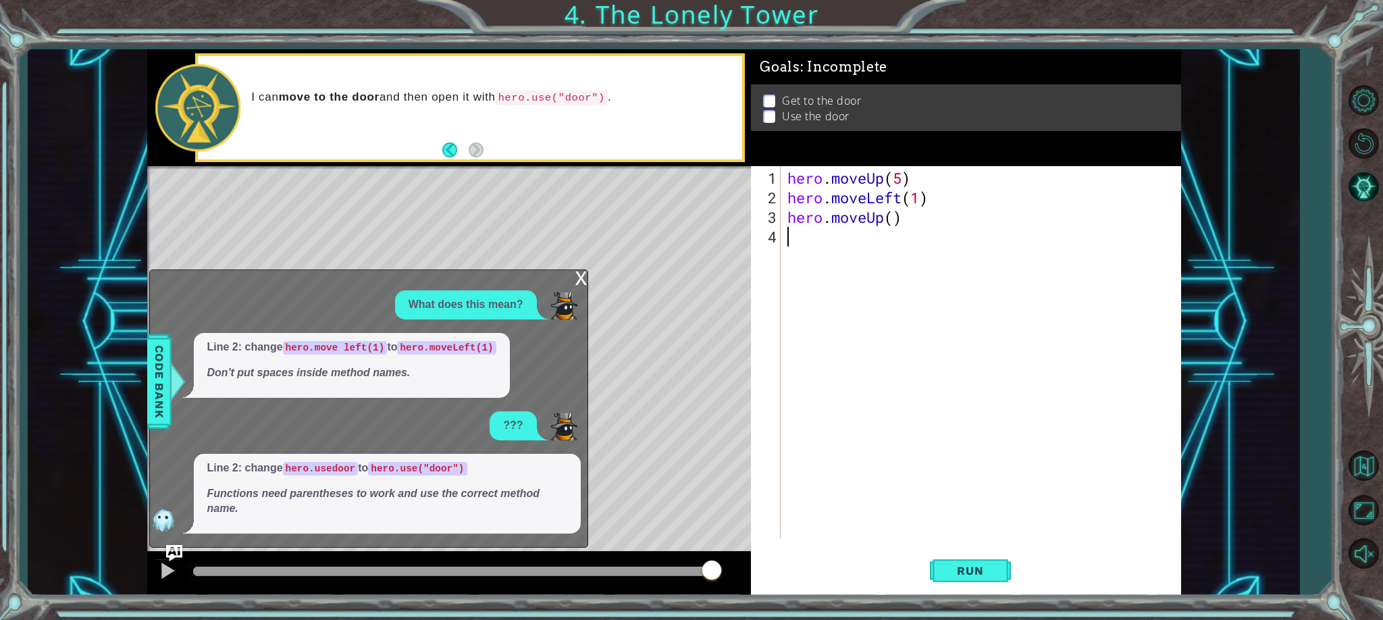
scroll to position [0, 0]
click at [894, 219] on div "hero . moveUp ( 5 ) hero . moveLeft ( 1 ) hero . moveUp ( )" at bounding box center [984, 373] width 399 height 411
type textarea "hero.moveUp(2)"
click at [782, 235] on div "hero.moveUp(2) 1 2 3 4 hero . moveUp ( 5 ) hero . moveLeft ( 1 ) hero . moveUp …" at bounding box center [964, 352] width 426 height 372
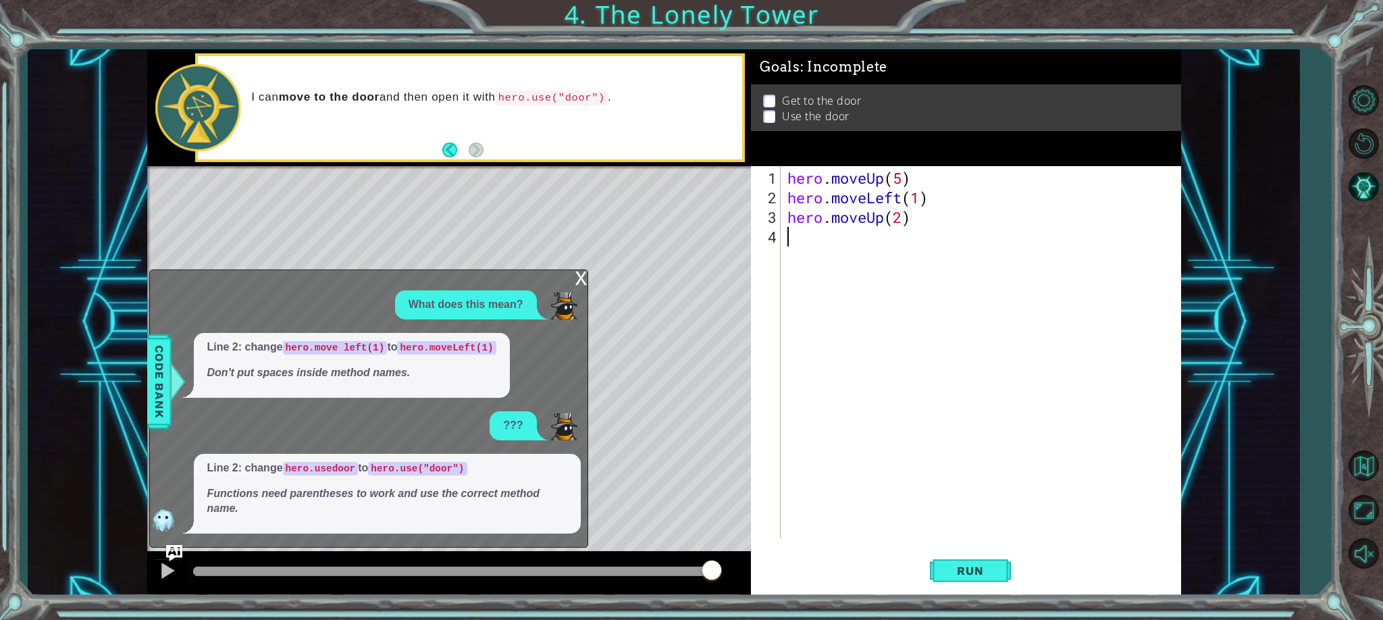
click at [781, 236] on div "1 2 3 4" at bounding box center [767, 352] width 27 height 372
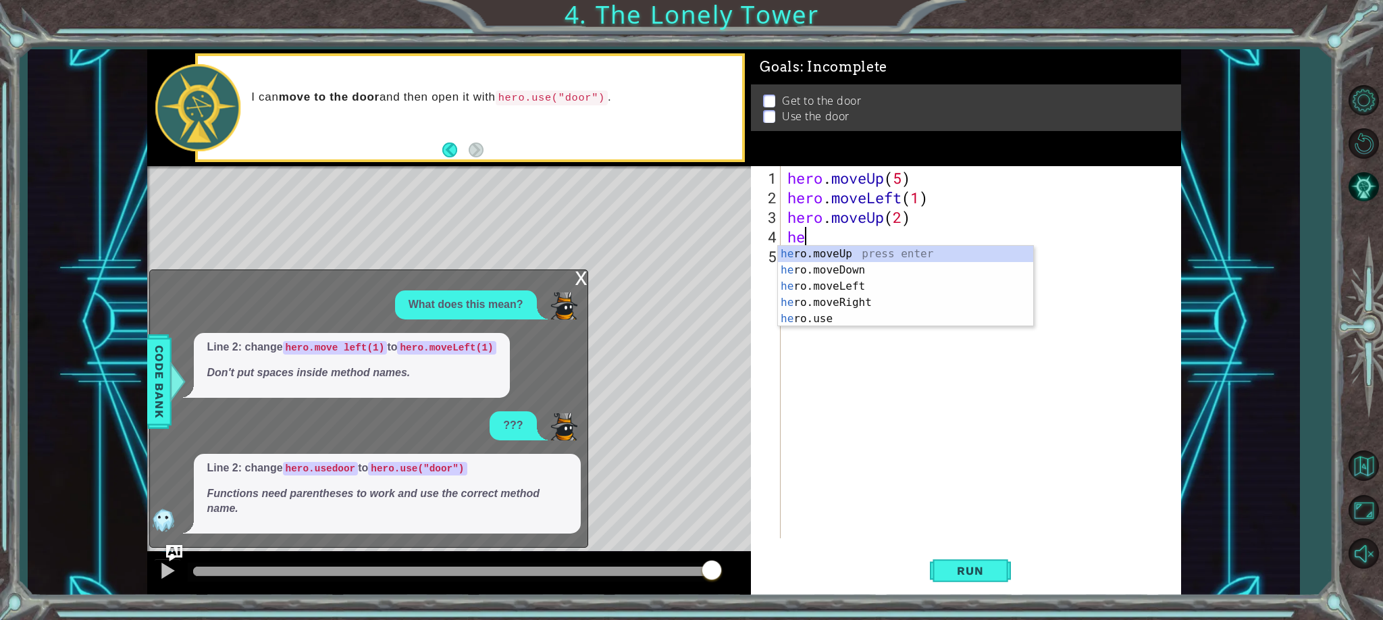
type textarea "her"
click at [843, 284] on div "her o.moveUp press enter her o.moveDown press enter her o.moveLeft press enter …" at bounding box center [905, 302] width 255 height 113
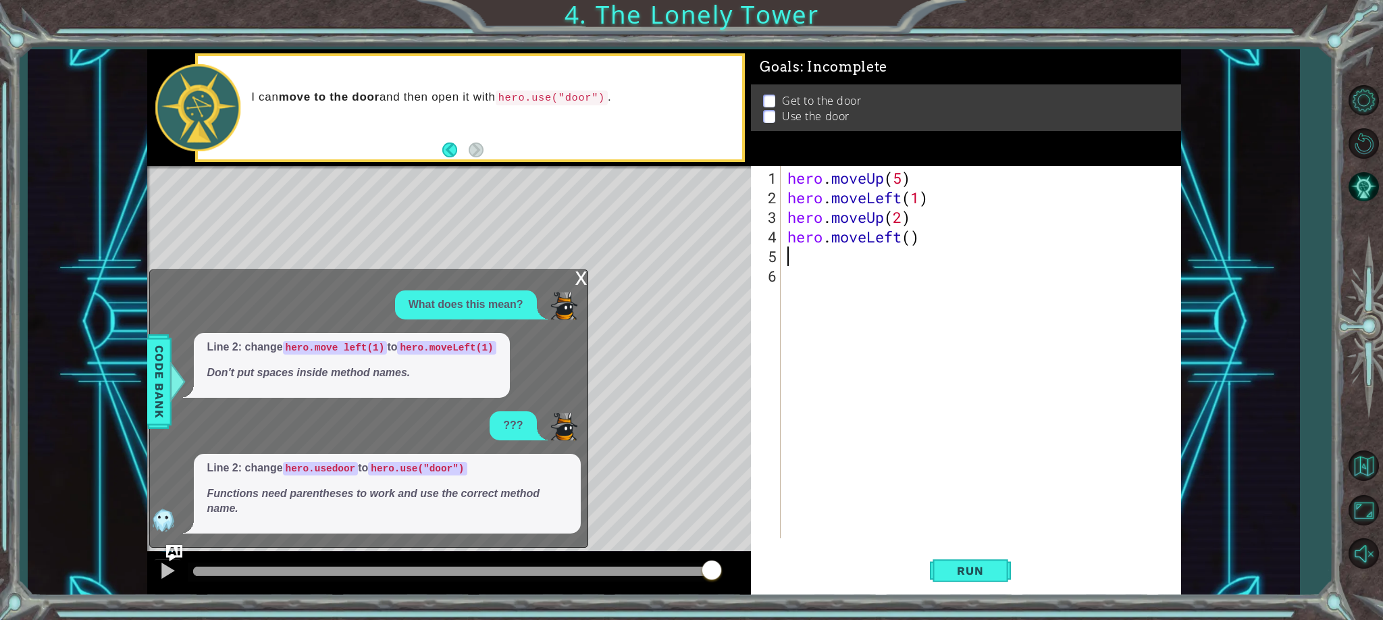
click at [911, 243] on div "hero . moveUp ( 5 ) hero . moveLeft ( 1 ) hero . moveUp ( 2 ) hero . moveLeft (…" at bounding box center [984, 373] width 399 height 411
type textarea "hero.moveLeft(1)"
click at [792, 261] on div "hero . moveUp ( 5 ) hero . moveLeft ( 1 ) hero . moveUp ( 2 ) hero . moveLeft (…" at bounding box center [984, 373] width 399 height 411
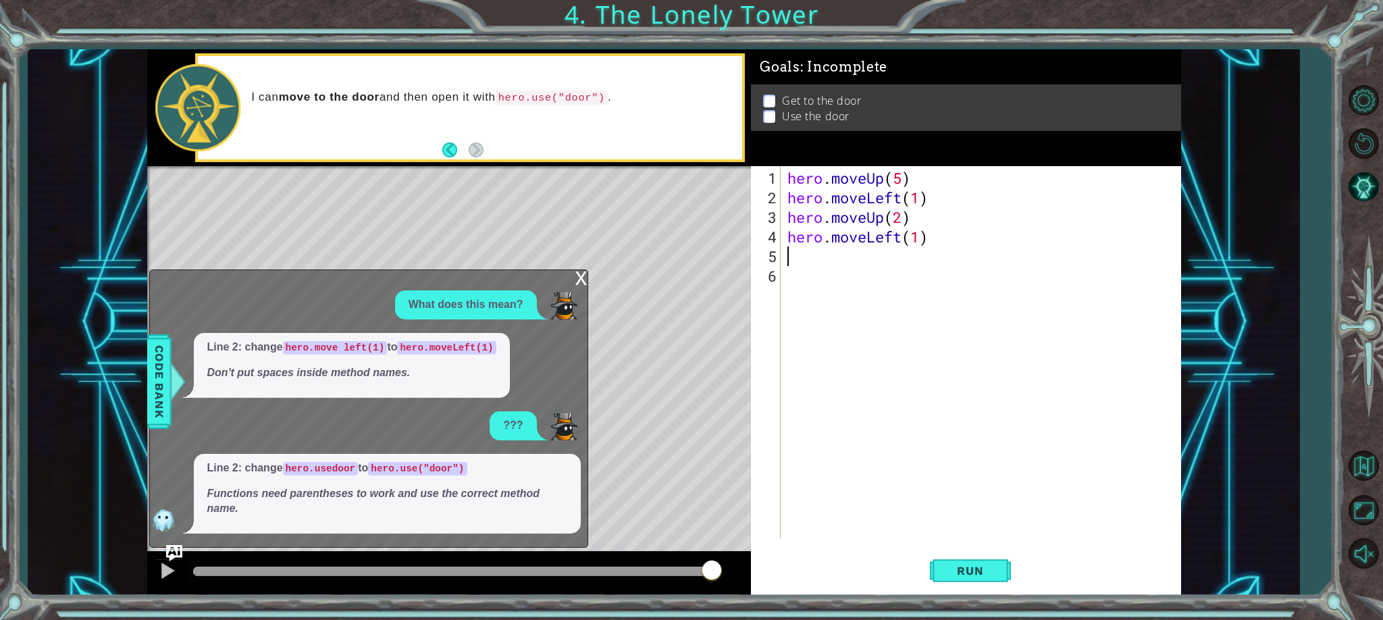
type textarea "m"
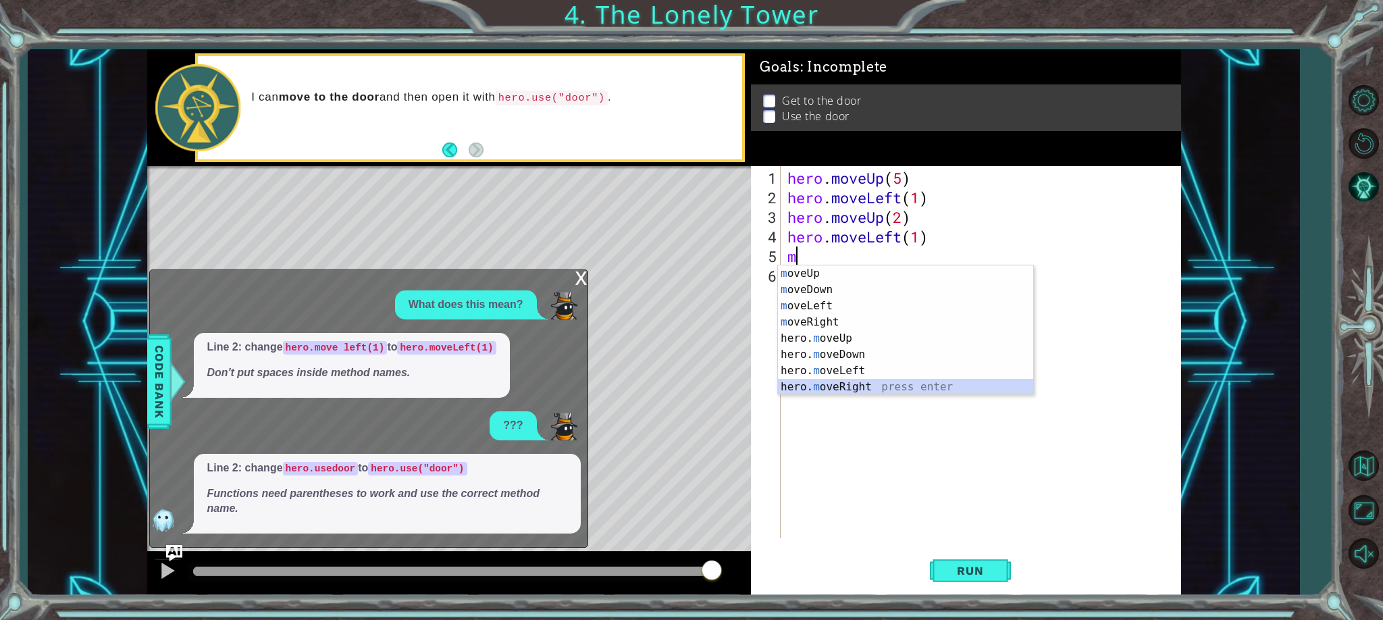
click at [844, 379] on div "m oveUp press enter m oveDown press enter m oveLeft press enter m oveRight pres…" at bounding box center [905, 346] width 255 height 162
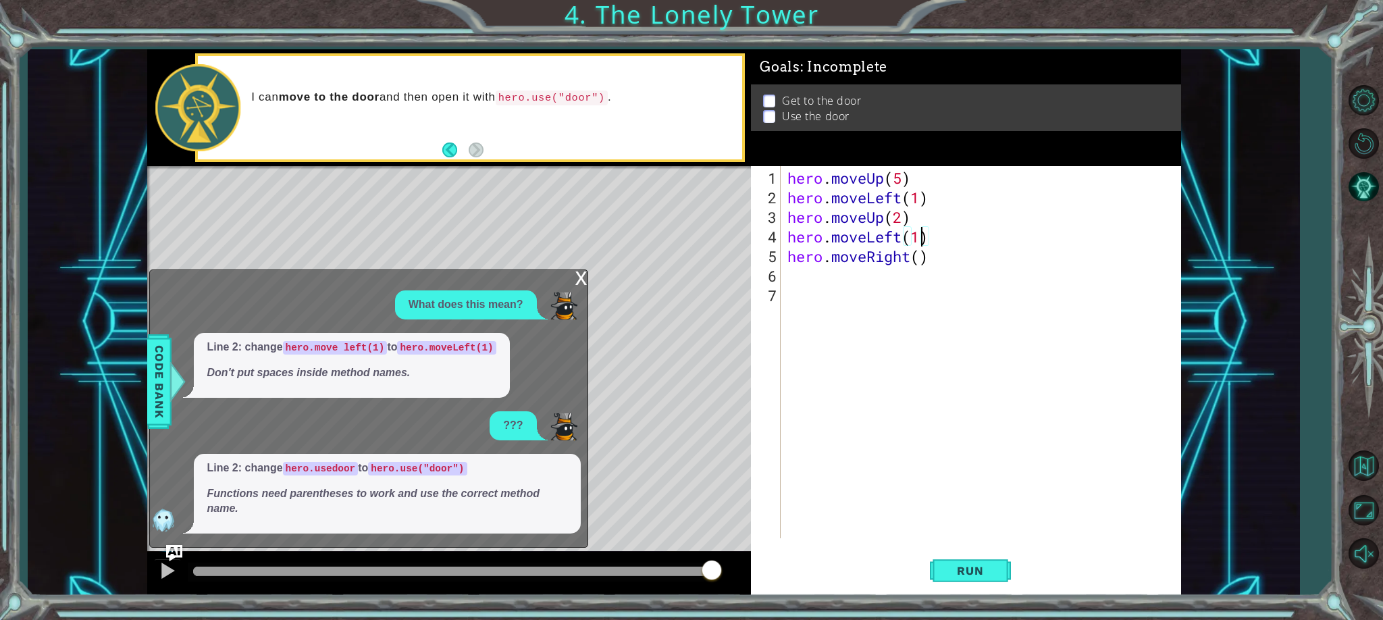
click at [923, 242] on div "hero . moveUp ( 5 ) hero . moveLeft ( 1 ) hero . moveUp ( 2 ) hero . moveLeft (…" at bounding box center [984, 373] width 399 height 411
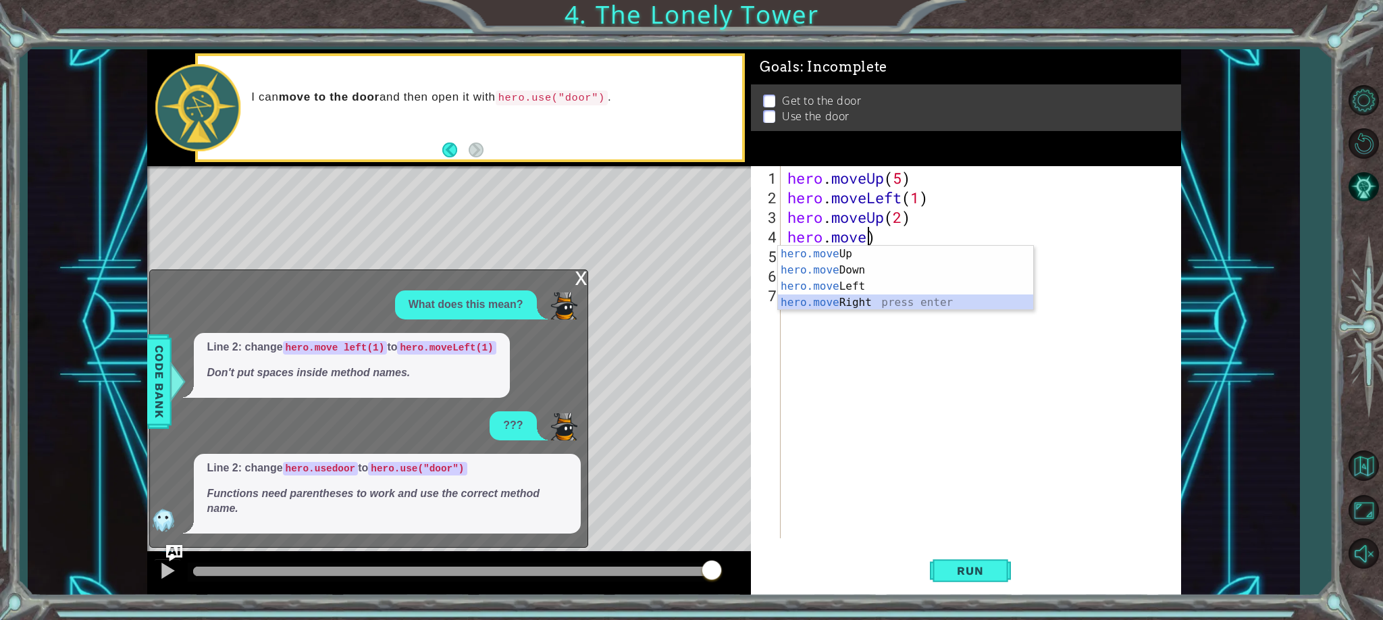
click at [872, 303] on div "hero.move Up press enter hero.move Down press enter hero.move Left press enter …" at bounding box center [905, 294] width 255 height 97
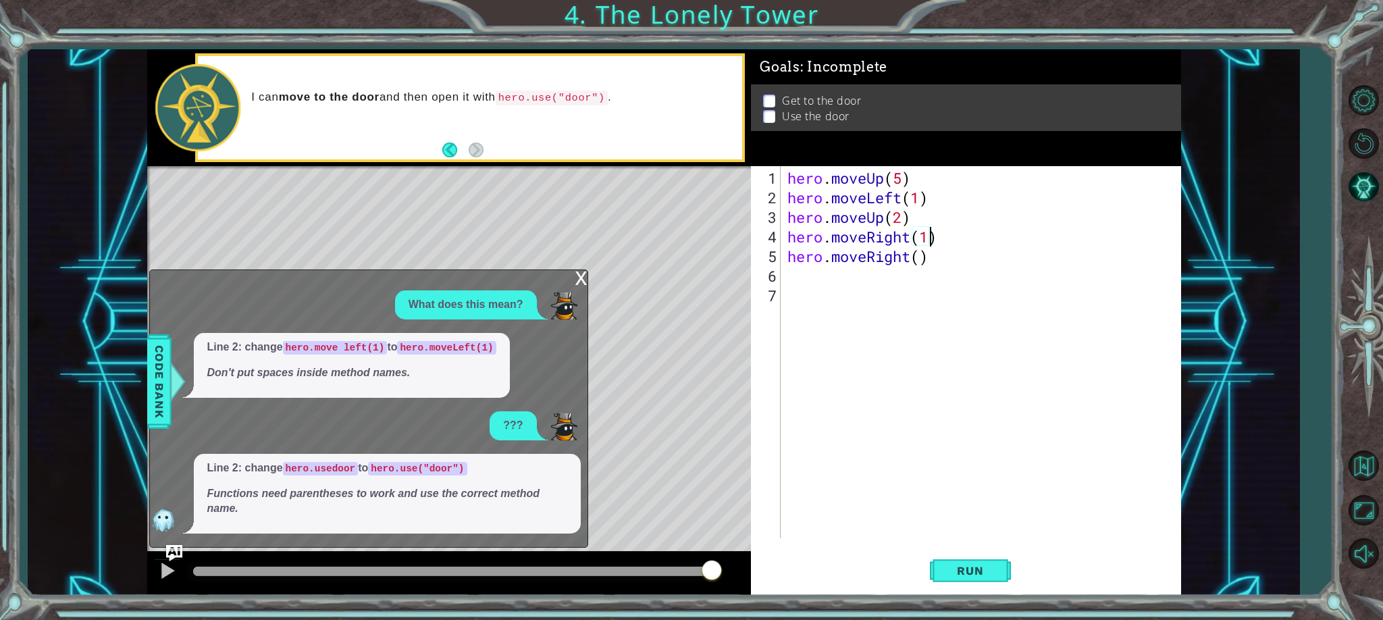
scroll to position [0, 6]
click at [909, 257] on div "hero . moveUp ( 5 ) hero . moveLeft ( 1 ) hero . moveUp ( 2 ) hero . moveRight …" at bounding box center [984, 373] width 399 height 411
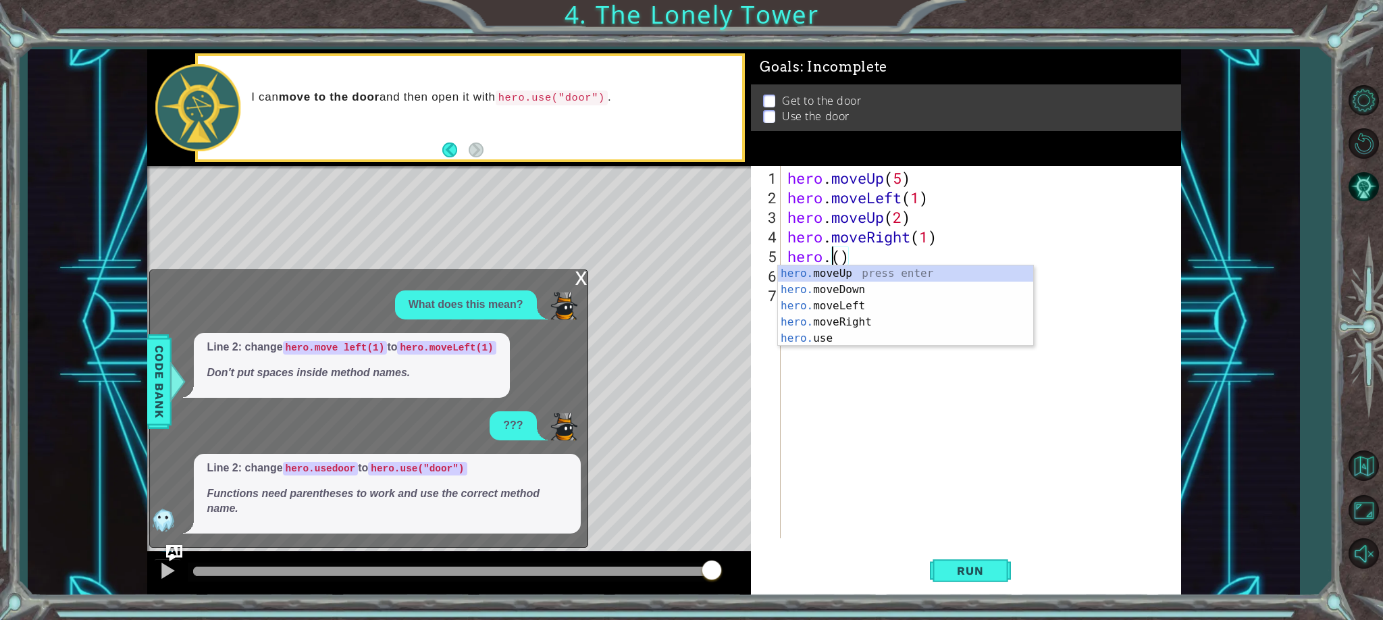
scroll to position [0, 2]
click at [836, 339] on div "hero. moveUp press enter hero. moveDown press enter hero. moveLeft press enter …" at bounding box center [905, 321] width 255 height 113
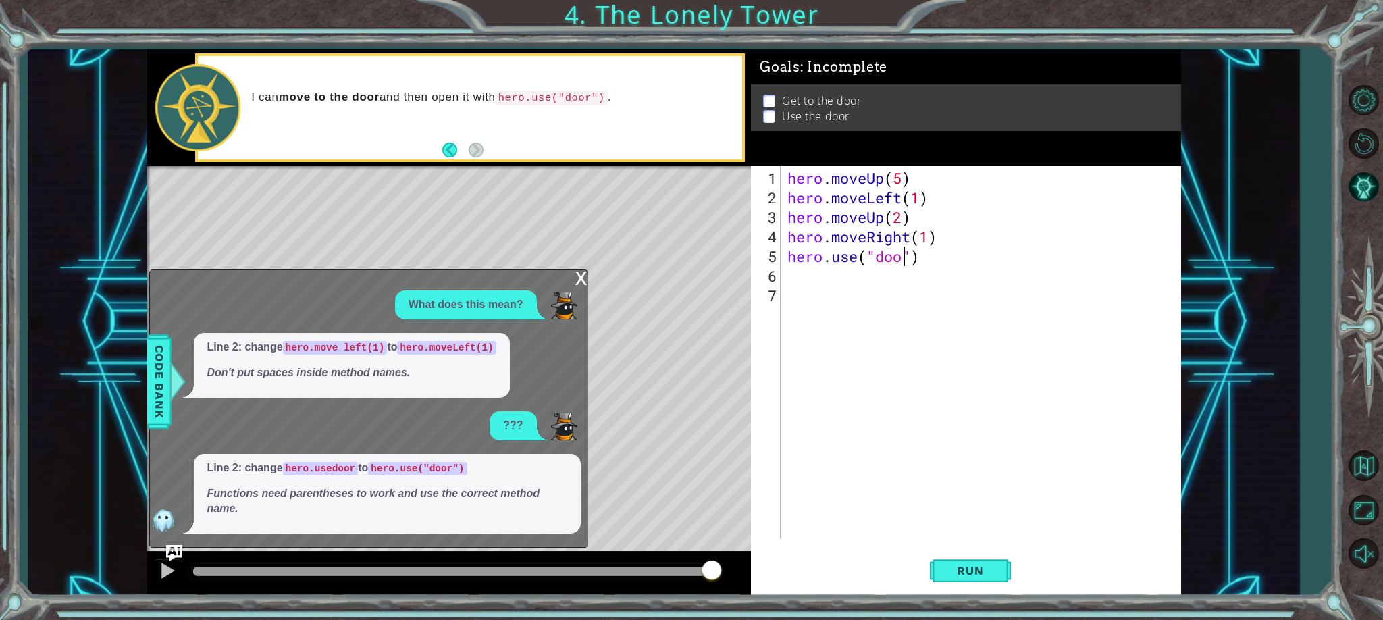
scroll to position [0, 5]
click at [639, 286] on div "Level Map" at bounding box center [459, 365] width 624 height 398
click at [919, 257] on div "hero . moveUp ( 5 ) hero . moveLeft ( 1 ) hero . moveUp ( 2 ) hero . moveRight …" at bounding box center [984, 373] width 399 height 411
type textarea "hero.gets to doo)"
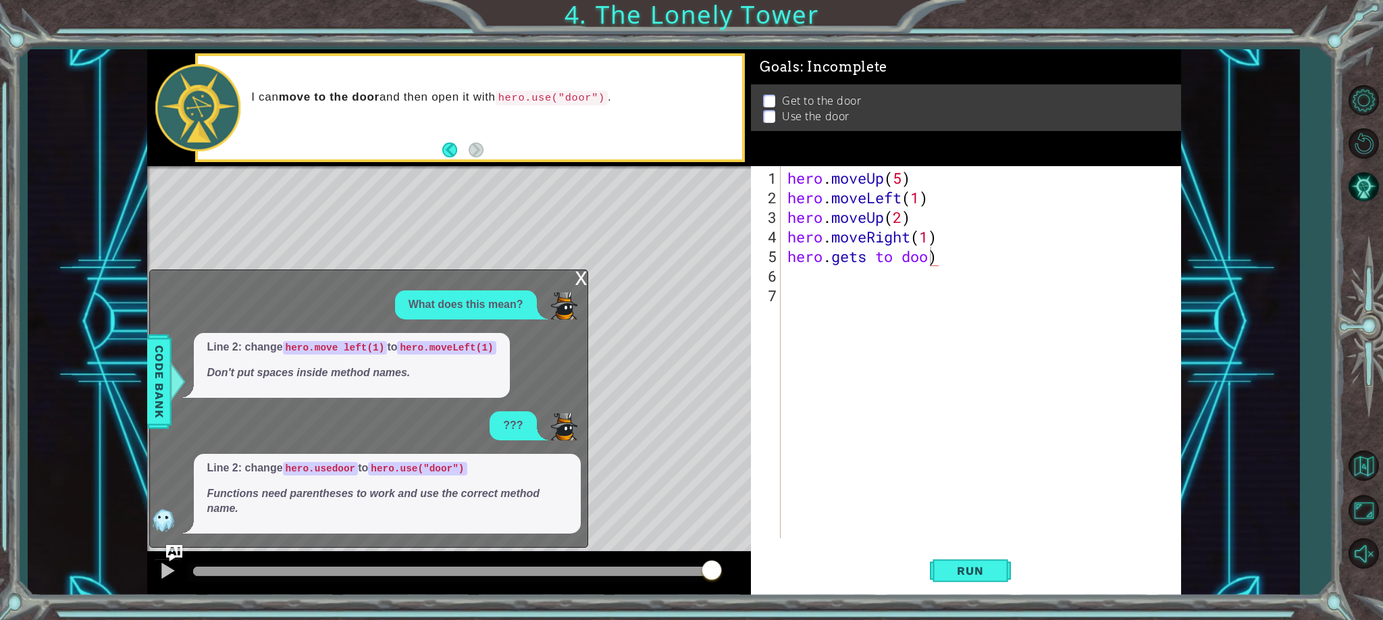
click at [767, 97] on p at bounding box center [769, 100] width 12 height 13
click at [942, 264] on div "hero . moveUp ( 5 ) hero . moveLeft ( 1 ) hero . moveUp ( 2 ) hero . moveRight …" at bounding box center [984, 373] width 399 height 411
click at [931, 259] on div "hero . moveUp ( 5 ) hero . moveLeft ( 1 ) hero . moveUp ( 2 ) hero . moveRight …" at bounding box center [984, 373] width 399 height 411
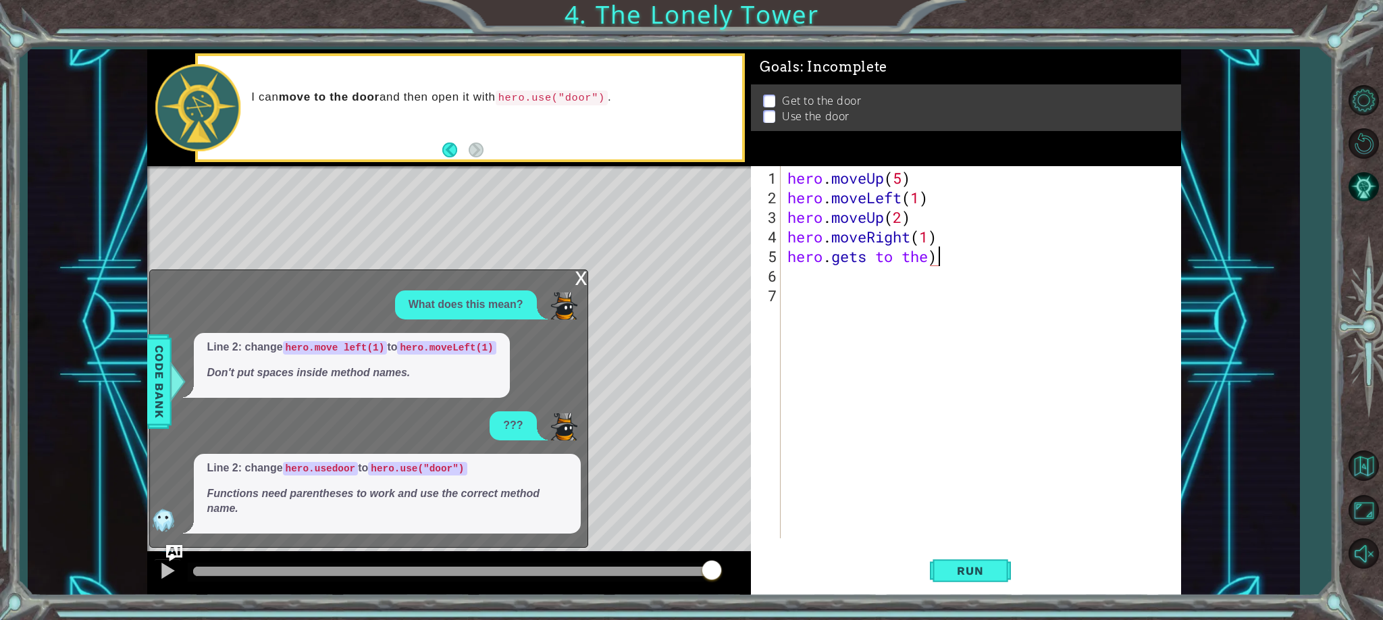
click at [936, 255] on div "hero . moveUp ( 5 ) hero . moveLeft ( 1 ) hero . moveUp ( 2 ) hero . moveRight …" at bounding box center [984, 373] width 399 height 411
click at [981, 571] on span "Run" at bounding box center [970, 571] width 53 height 14
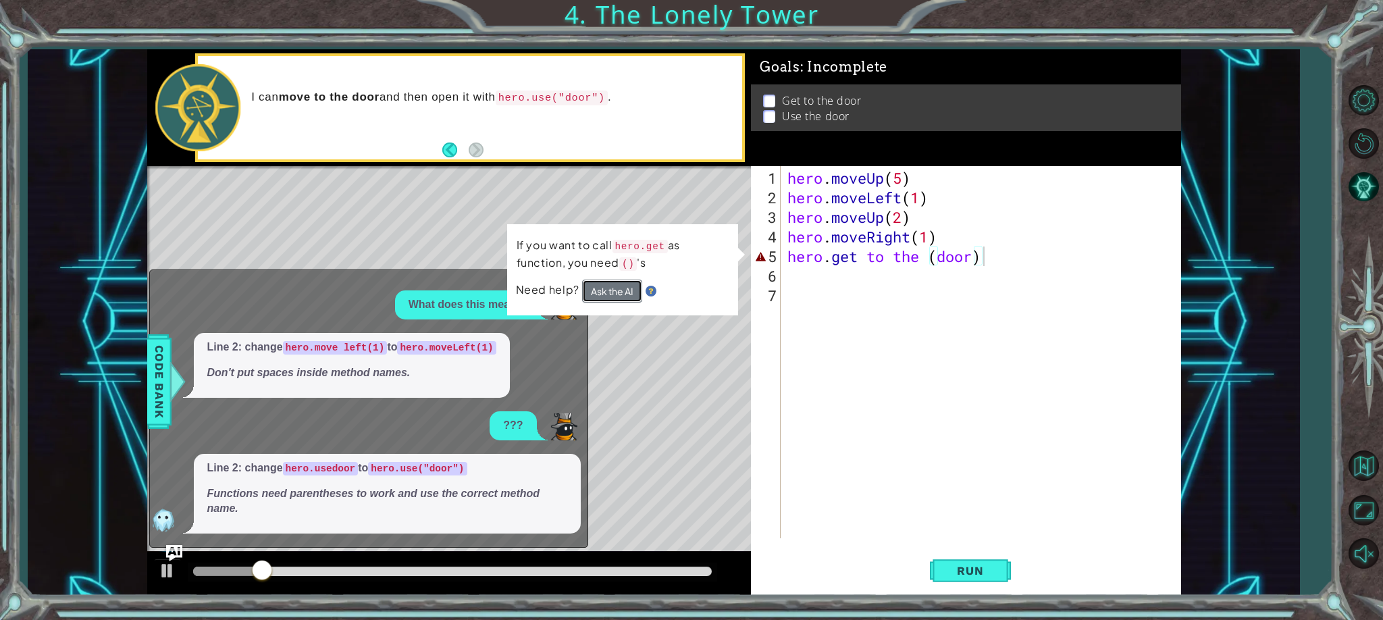
click at [605, 292] on button "Ask the AI" at bounding box center [612, 291] width 60 height 23
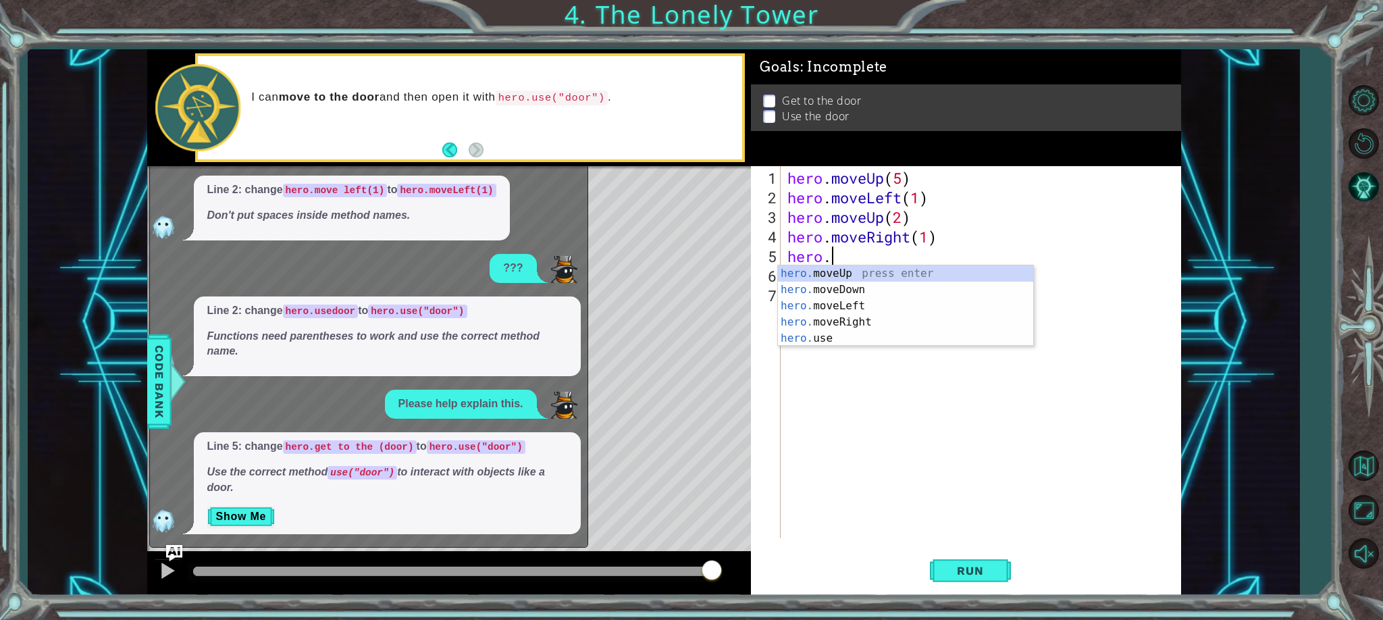
scroll to position [0, 1]
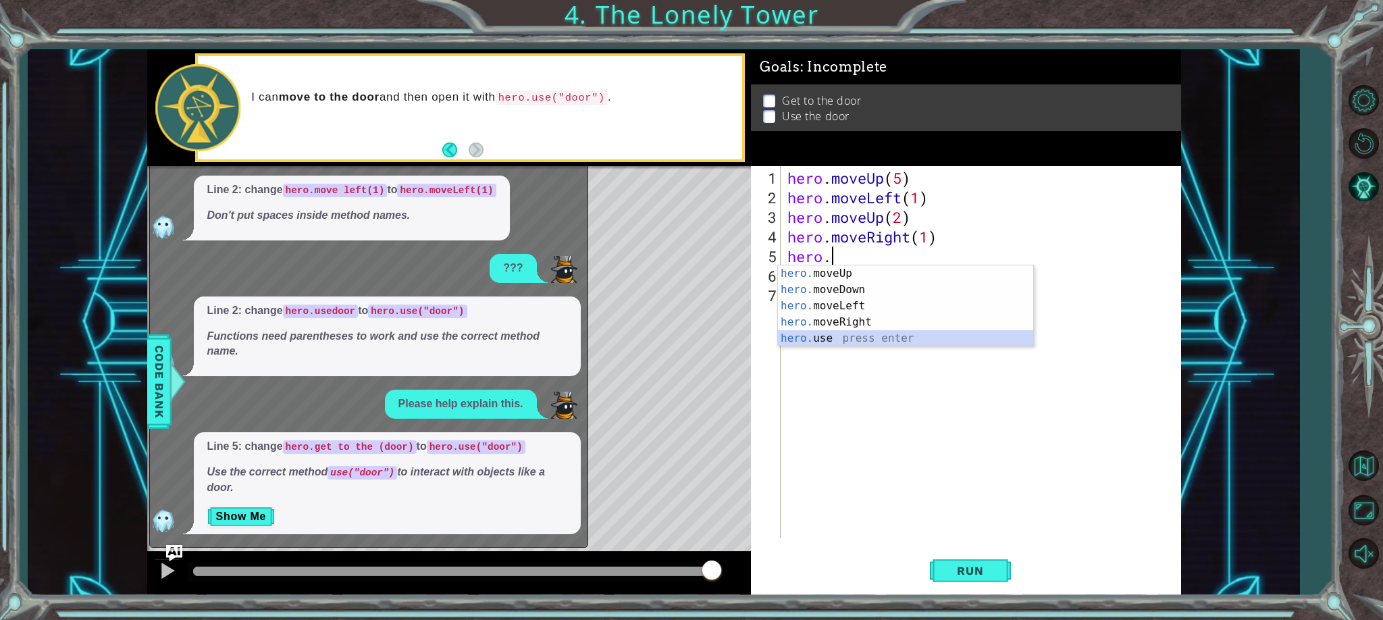
click at [832, 340] on div "hero. moveUp press enter hero. moveDown press enter hero. moveLeft press enter …" at bounding box center [905, 321] width 255 height 113
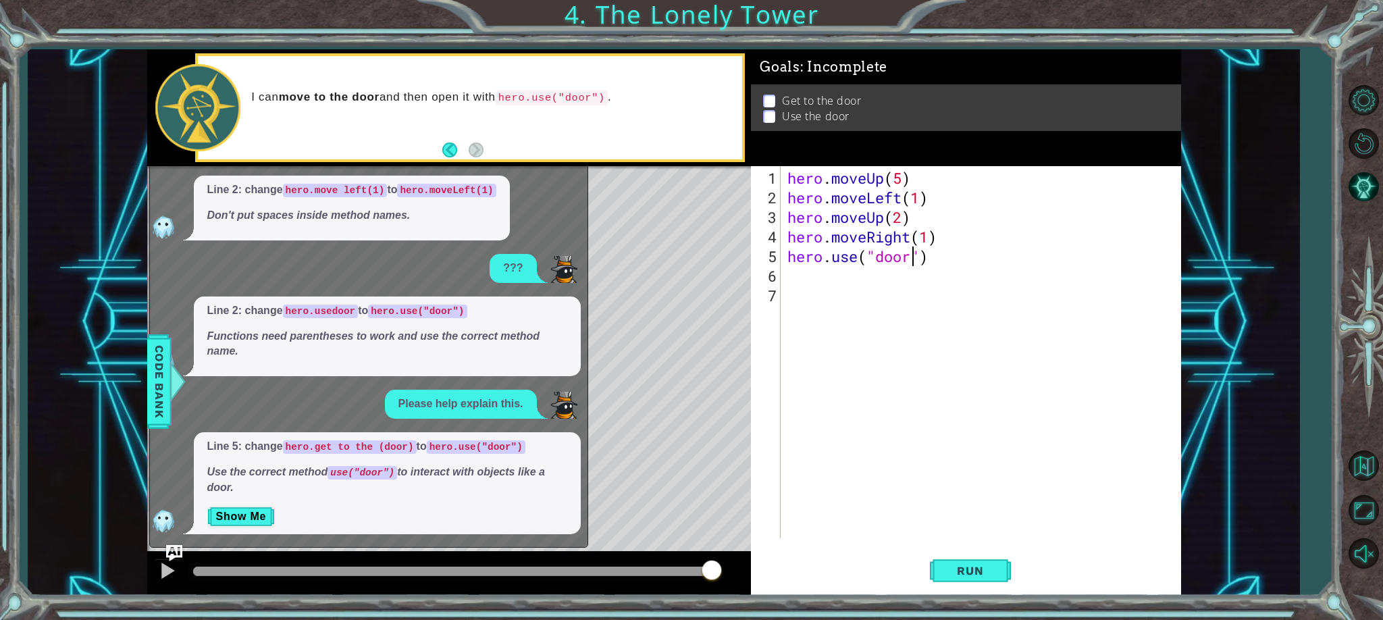
scroll to position [0, 5]
type textarea "hero.use("door")"
click at [446, 147] on button "Back" at bounding box center [455, 150] width 26 height 15
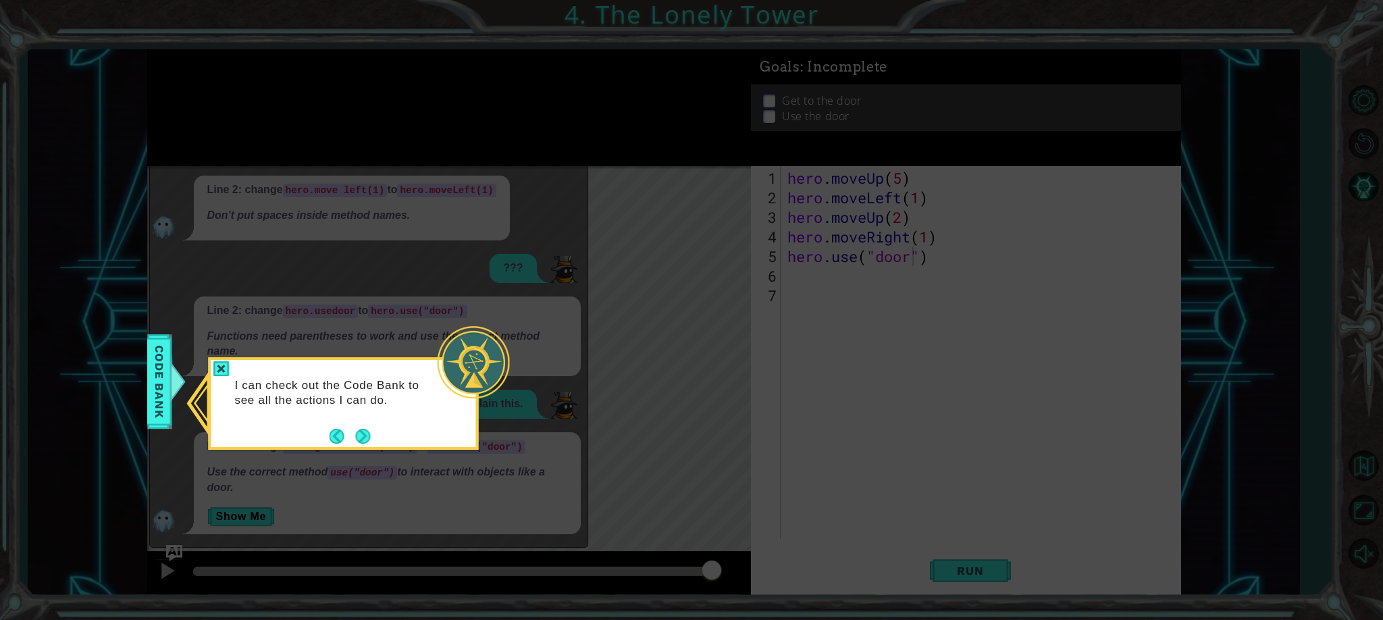
click at [224, 368] on div at bounding box center [221, 369] width 16 height 16
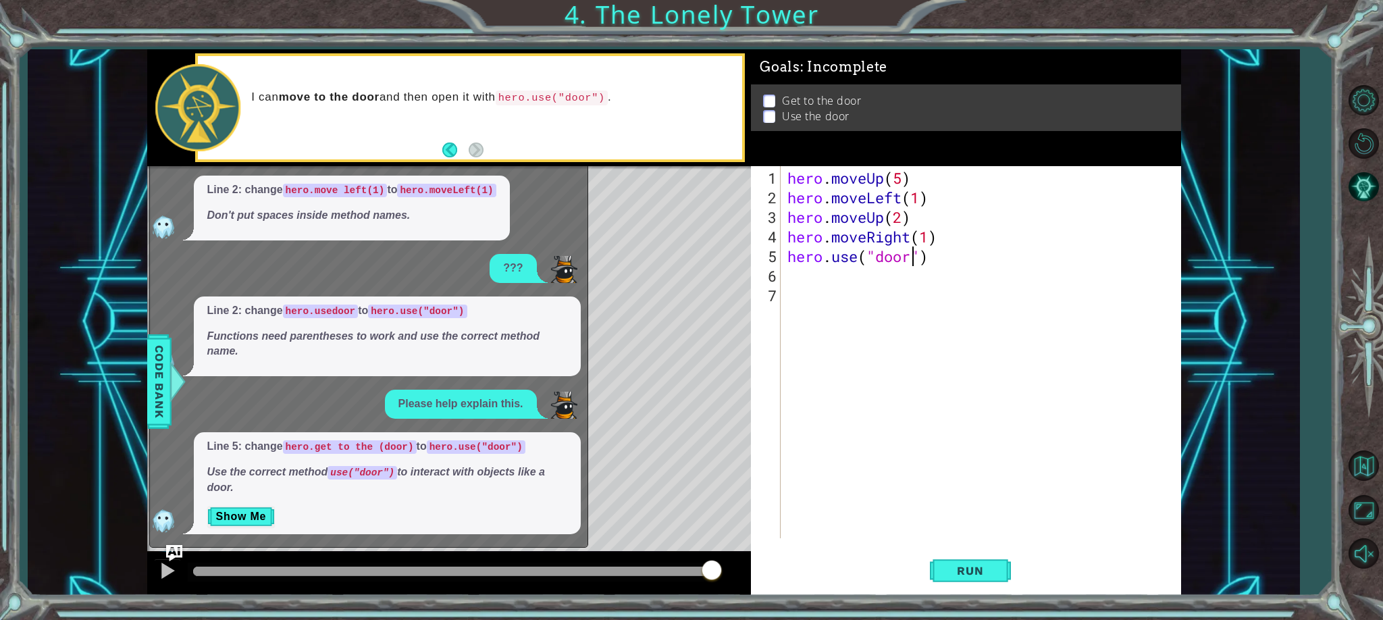
drag, startPoint x: 1265, startPoint y: 203, endPoint x: 1250, endPoint y: 210, distance: 16.3
click at [1264, 203] on div "hero.use("door") 1 2 3 4 5 6 hero . moveUp ( 5 ) hero . moveLeft ( 1 ) hero . m…" at bounding box center [664, 322] width 1273 height 546
click at [454, 150] on button "Back" at bounding box center [455, 150] width 26 height 15
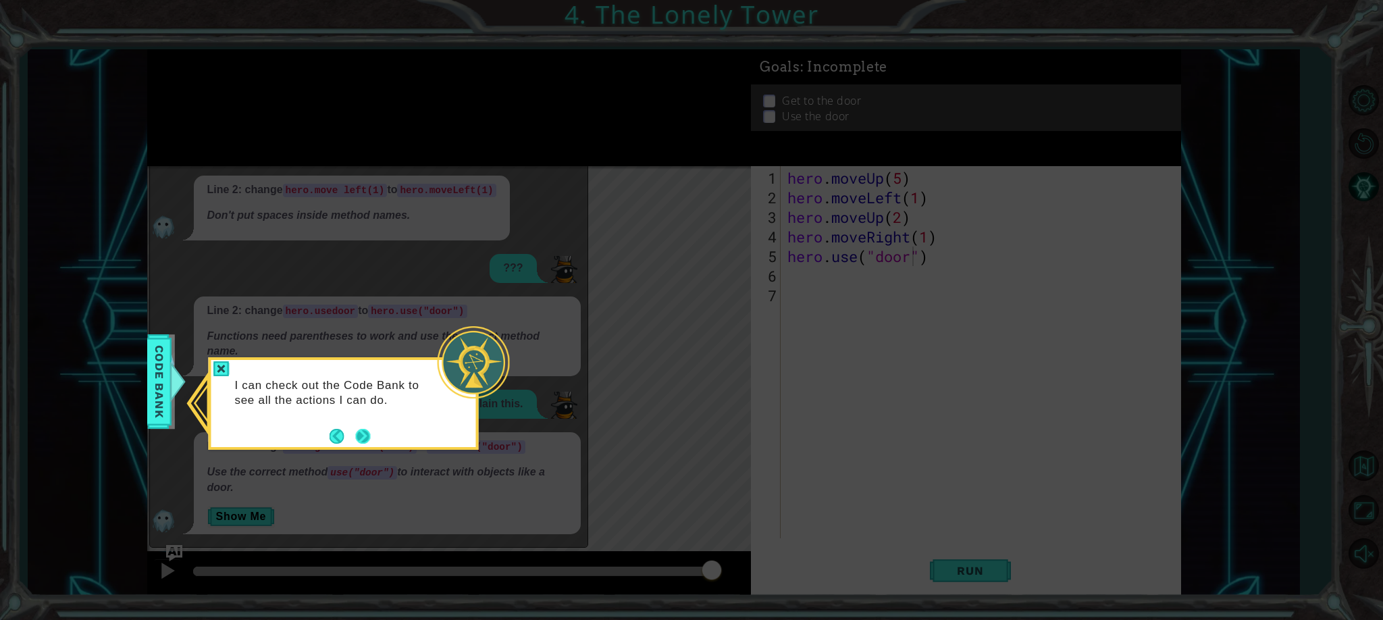
click at [368, 434] on button "Next" at bounding box center [362, 436] width 15 height 15
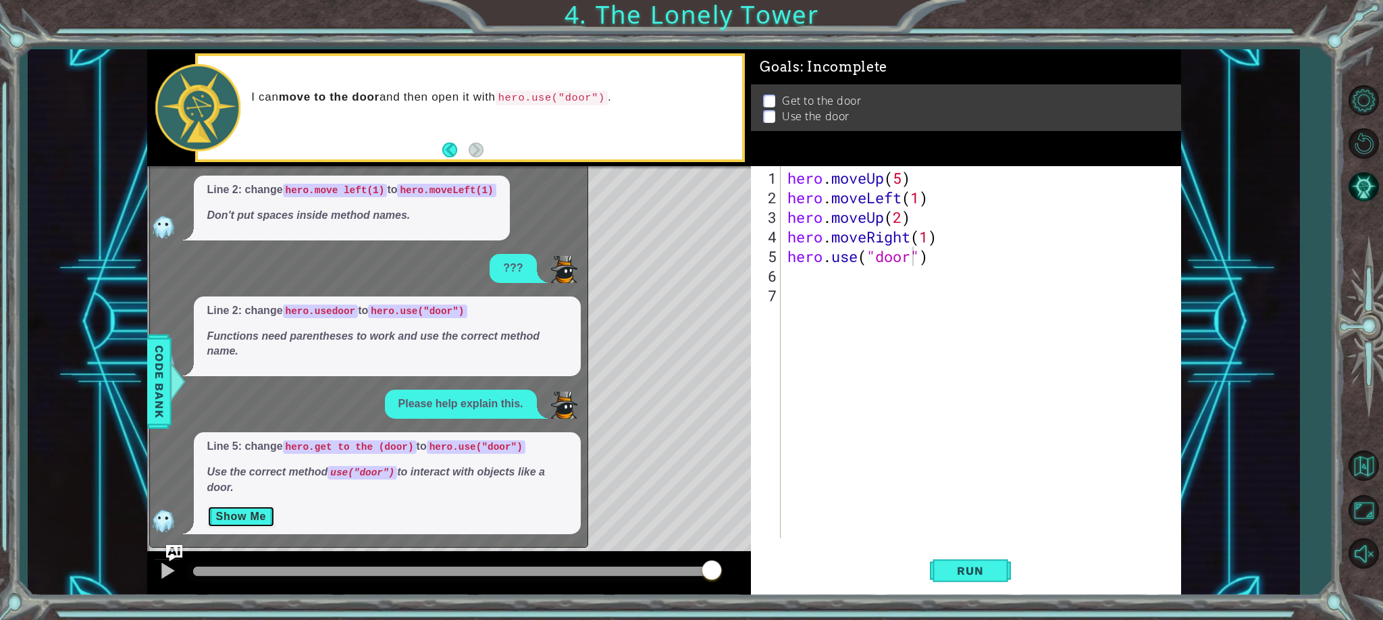
click at [250, 515] on button "Show Me" at bounding box center [241, 517] width 68 height 22
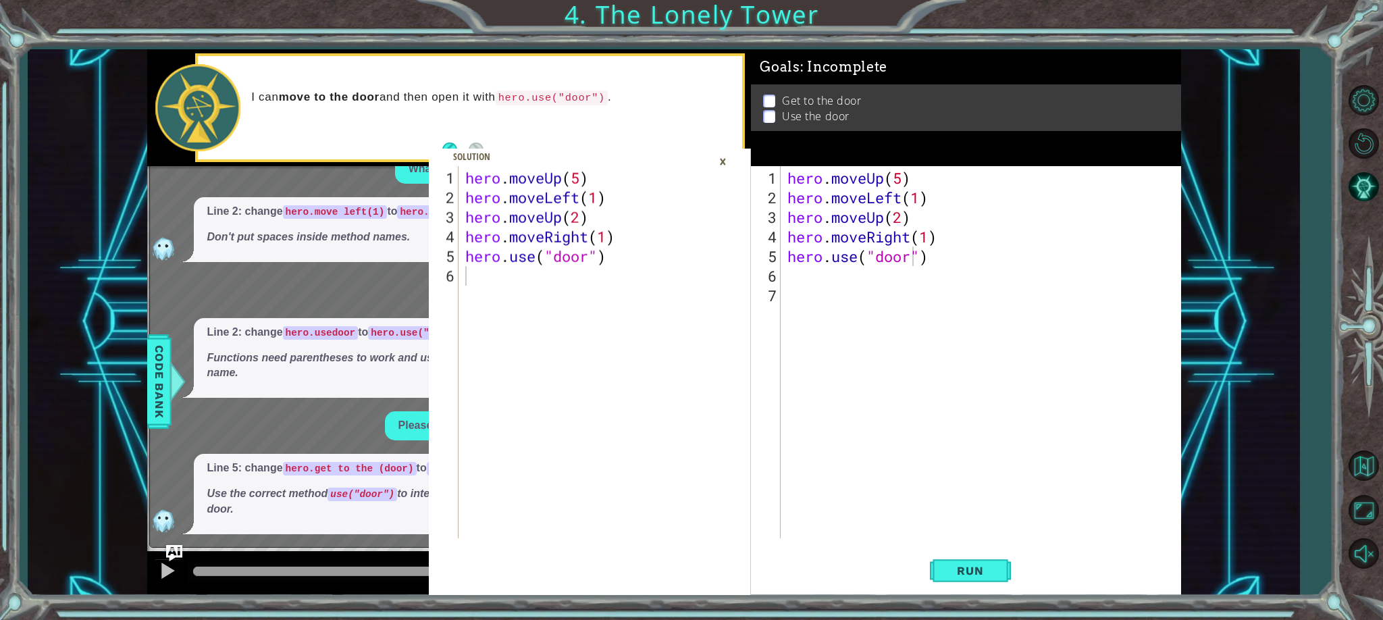
click at [544, 237] on div "hero . moveUp ( 5 ) hero . moveLeft ( 1 ) hero . moveUp ( 2 ) hero . moveRight …" at bounding box center [590, 373] width 255 height 411
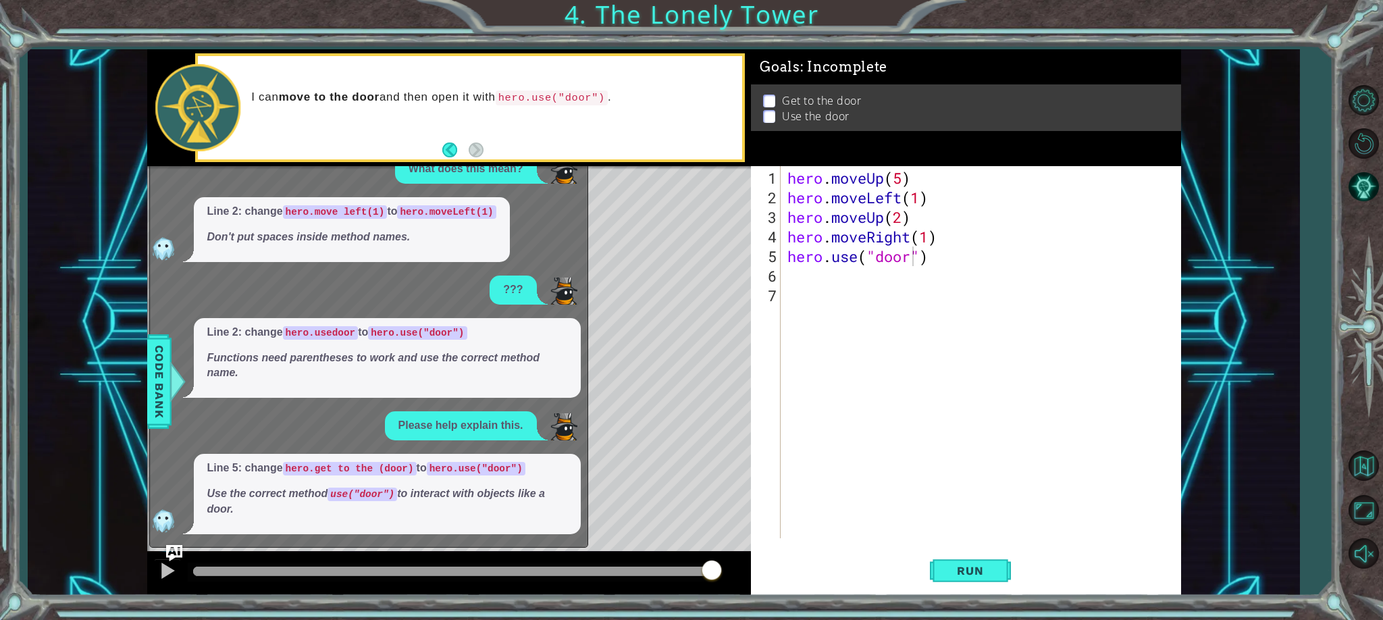
click at [589, 234] on div "hero.moveRight(1) 1 2 3 4 5 6 hero . moveUp ( 5 ) hero . moveLeft ( 1 ) hero . …" at bounding box center [664, 322] width 1034 height 546
type textarea "hero.use("door")"
click at [959, 574] on span "Run" at bounding box center [970, 571] width 53 height 14
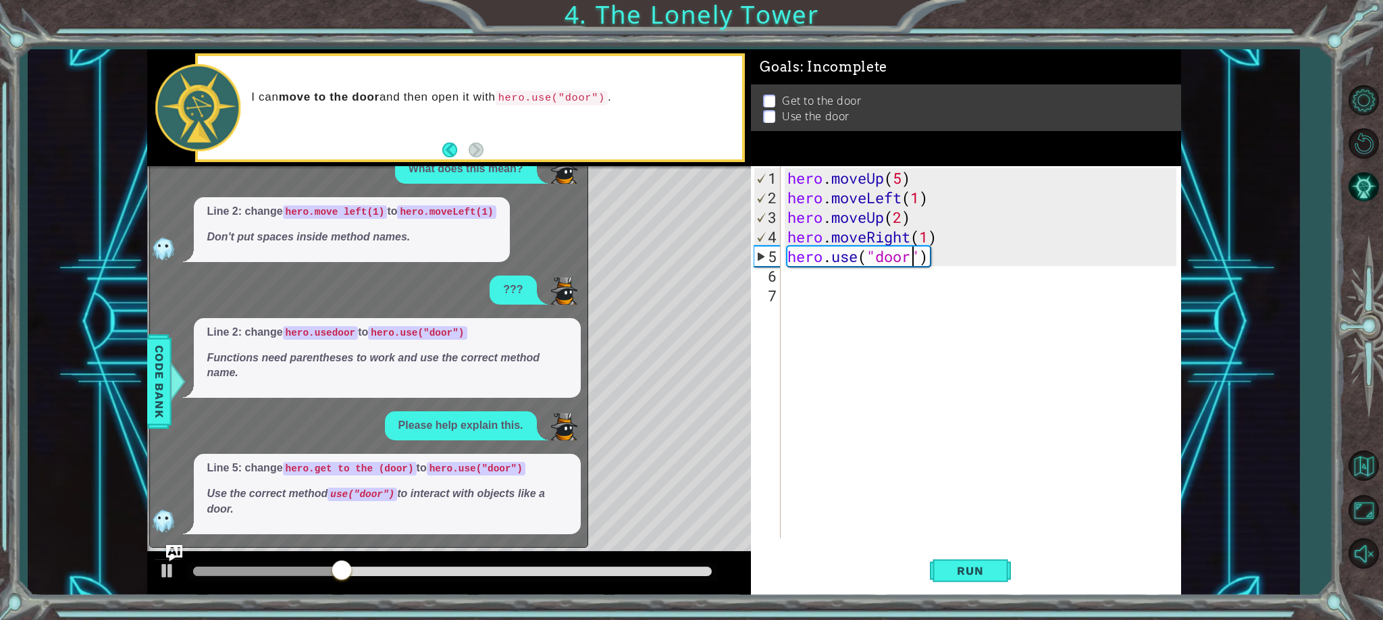
click at [884, 222] on div "hero . moveUp ( 5 ) hero . moveLeft ( 1 ) hero . moveUp ( 2 ) hero . moveRight …" at bounding box center [984, 373] width 399 height 411
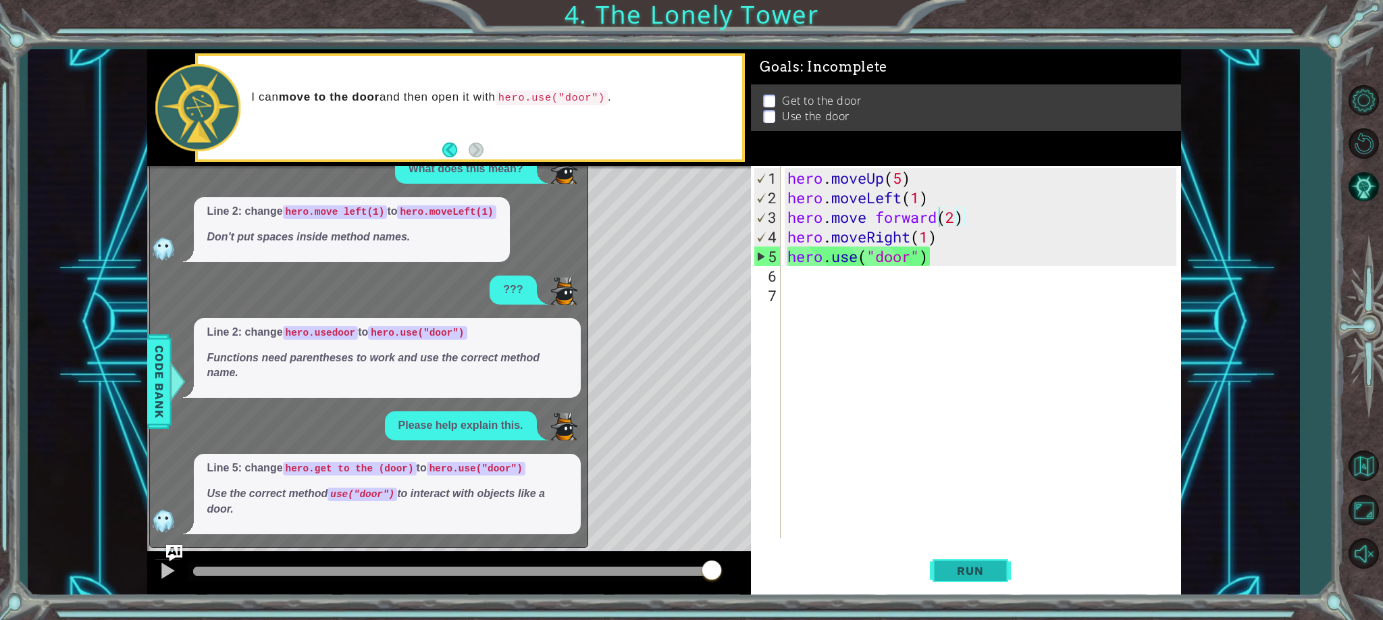
click at [965, 576] on span "Run" at bounding box center [970, 571] width 53 height 14
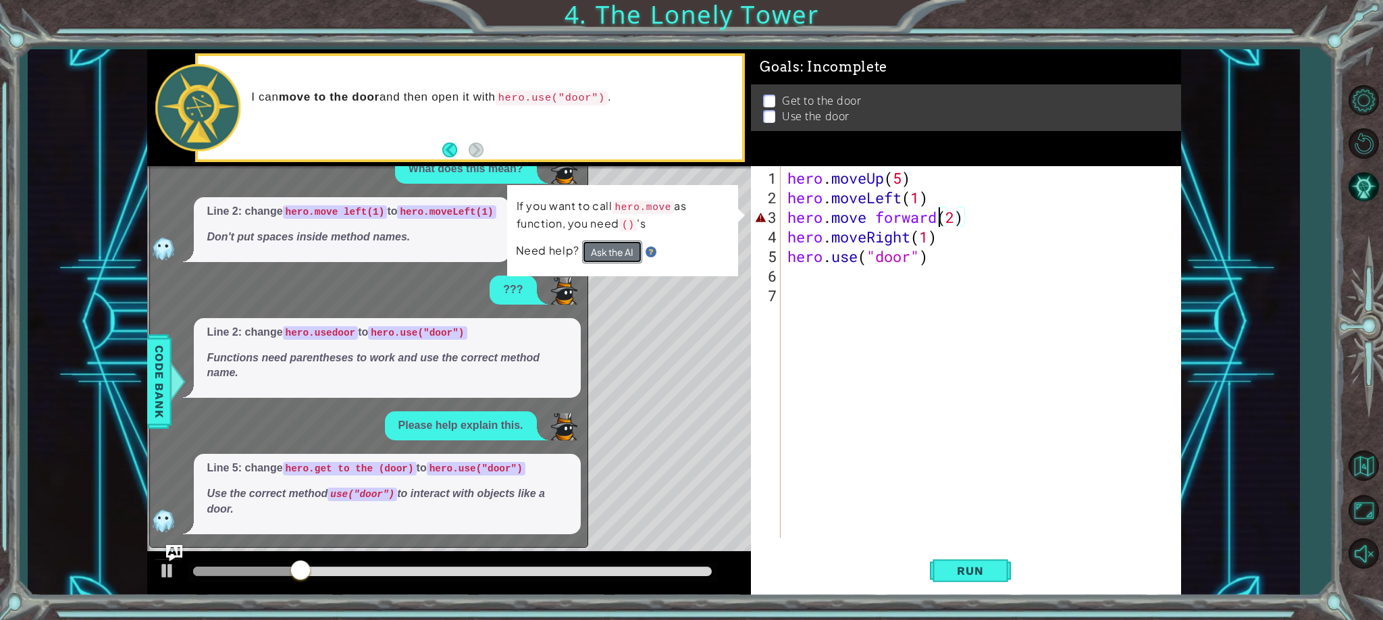
click at [623, 247] on button "Ask the AI" at bounding box center [612, 251] width 60 height 23
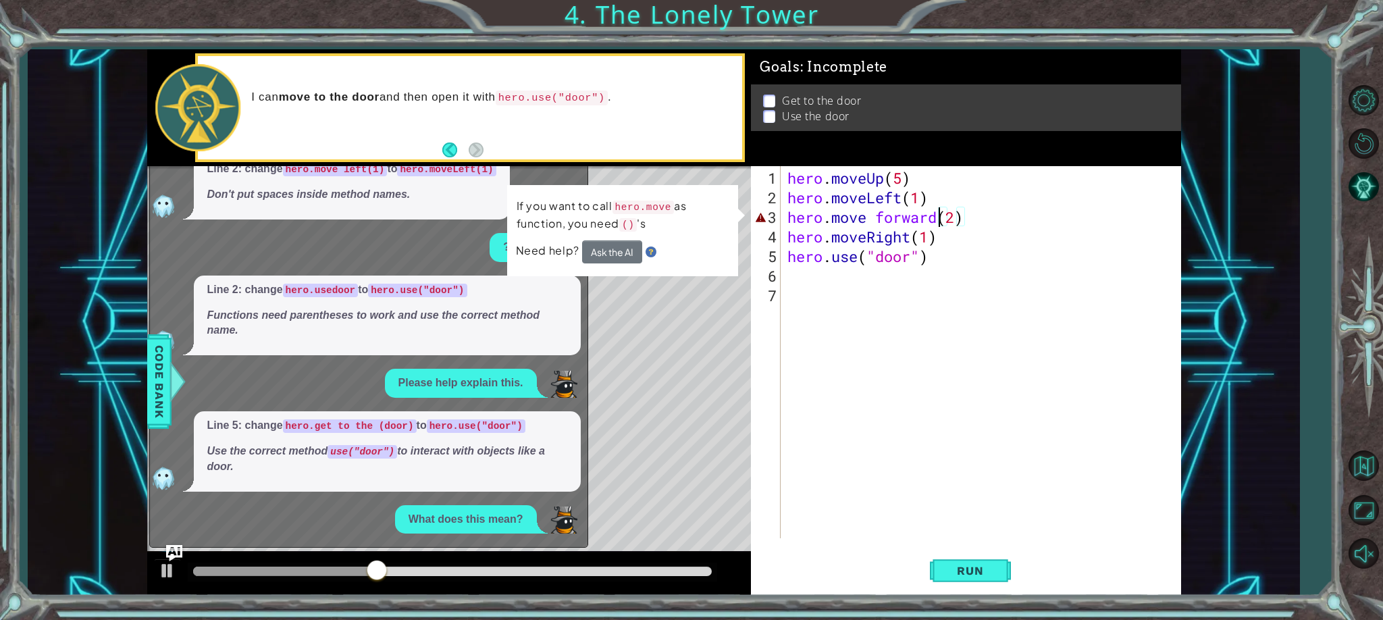
scroll to position [166, 0]
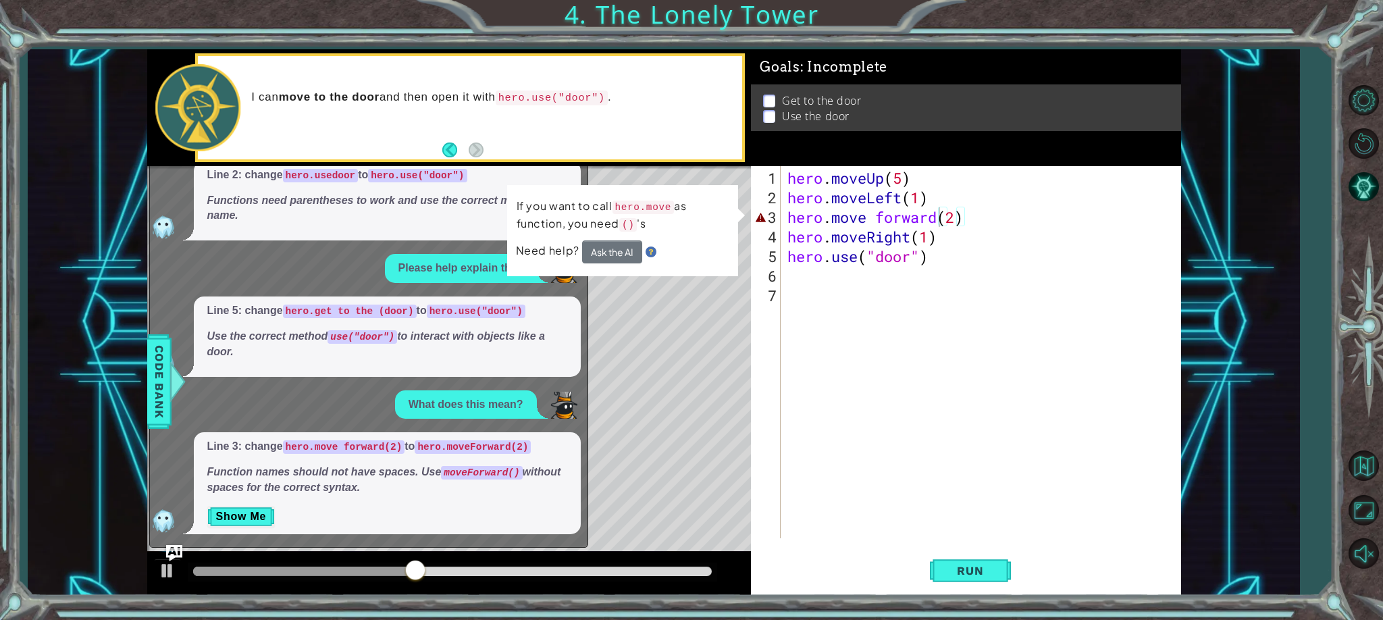
drag, startPoint x: 558, startPoint y: 449, endPoint x: 565, endPoint y: 434, distance: 16.3
click at [565, 434] on div "Line 3: change hero.move forward(2) to hero.moveForward(2) Function names shoul…" at bounding box center [387, 483] width 387 height 102
click at [969, 224] on div "hero . moveUp ( 5 ) hero . moveLeft ( 1 ) hero . move forward ( 2 ) hero . move…" at bounding box center [984, 373] width 399 height 411
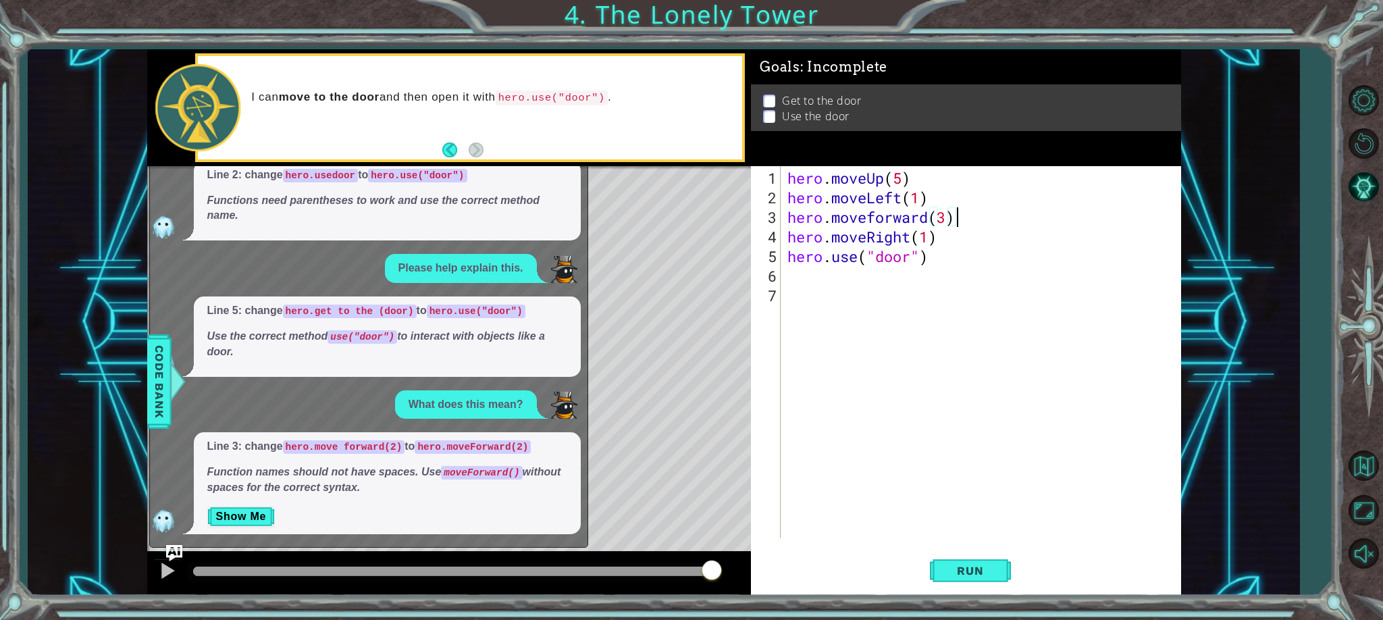
scroll to position [0, 7]
type textarea "hero.moveforward(3)"
click at [990, 577] on button "Run" at bounding box center [970, 571] width 81 height 43
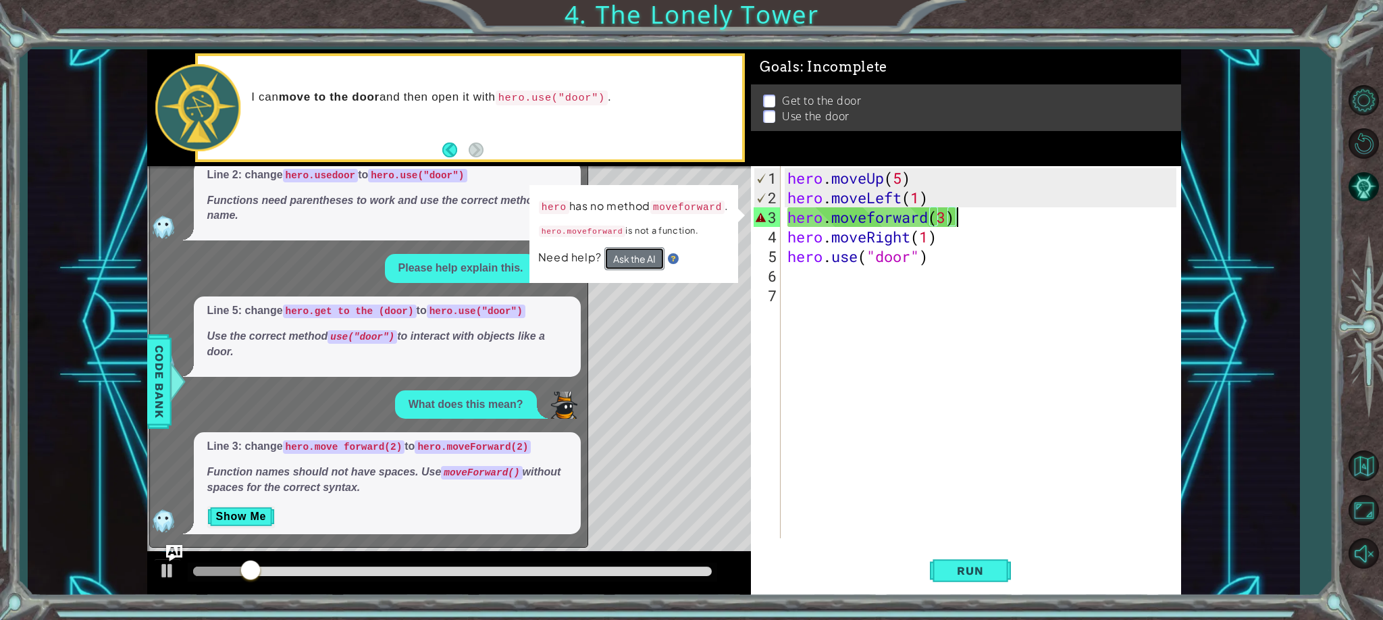
click at [625, 257] on button "Ask the AI" at bounding box center [634, 259] width 61 height 24
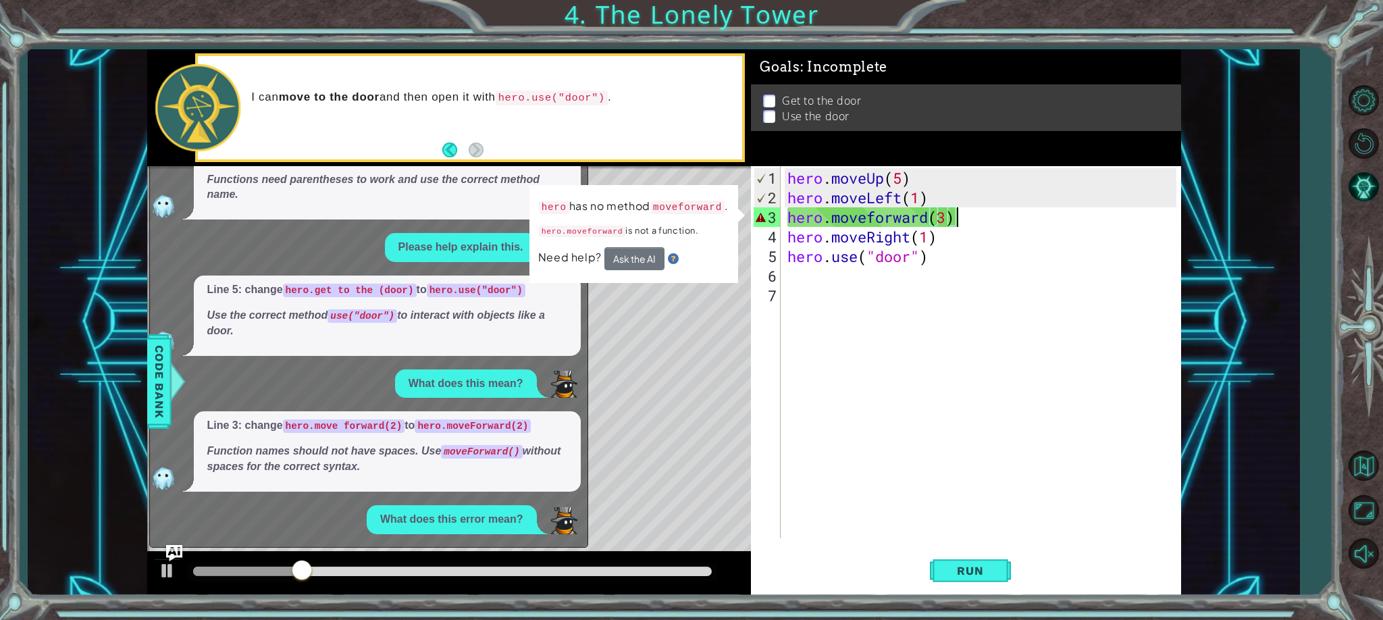
scroll to position [303, 0]
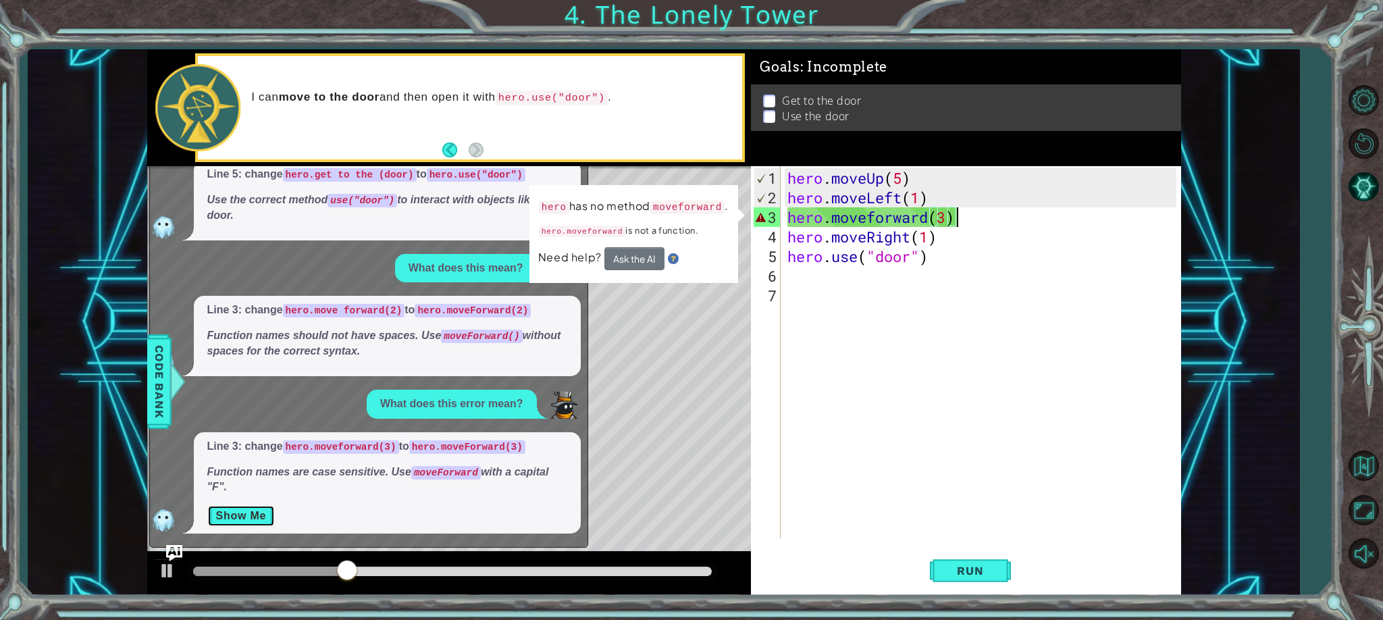
click at [247, 519] on button "Show Me" at bounding box center [241, 516] width 68 height 22
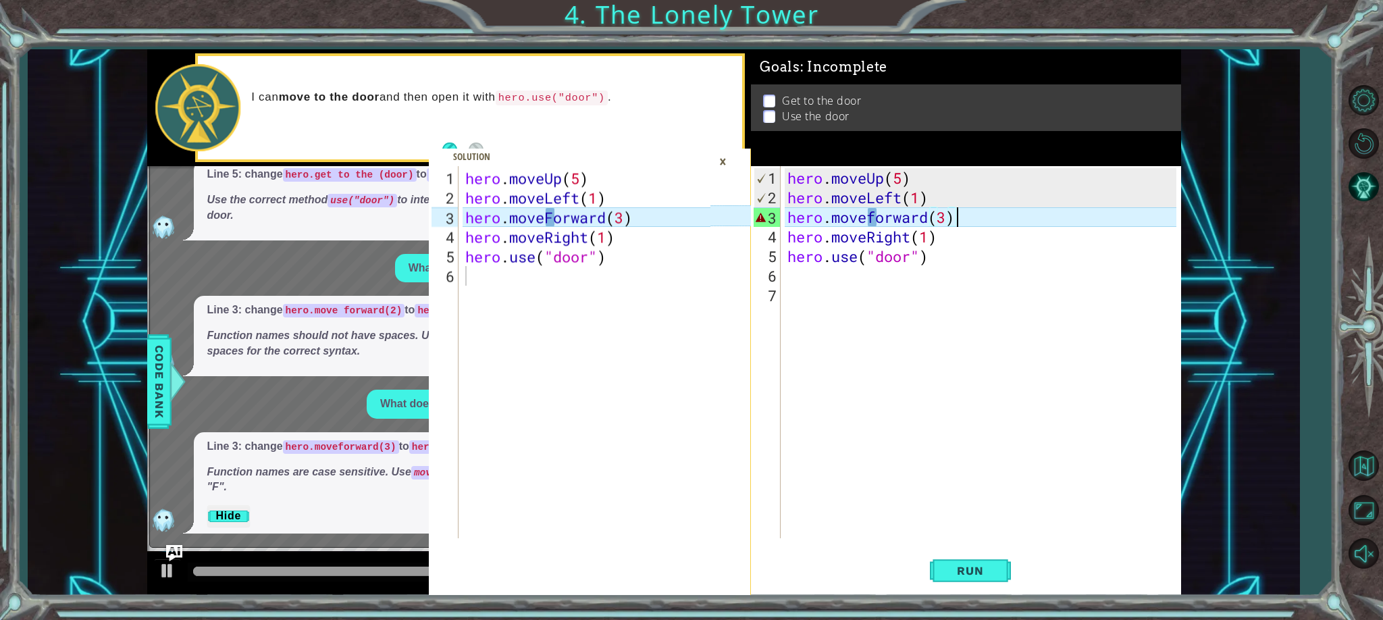
type textarea "hero.moveForward(3)"
click at [604, 222] on div "hero . moveUp ( 5 ) hero . moveLeft ( 1 ) hero . moveForward ( 3 ) hero . moveR…" at bounding box center [590, 373] width 255 height 411
click at [959, 230] on div "hero . moveUp ( 5 ) hero . moveLeft ( 1 ) hero . moveforward ( 3 ) hero . moveR…" at bounding box center [984, 373] width 399 height 411
click at [961, 216] on div "hero . moveUp ( 5 ) hero . moveLeft ( 1 ) hero . moveforward ( 3 ) hero . moveR…" at bounding box center [984, 373] width 399 height 411
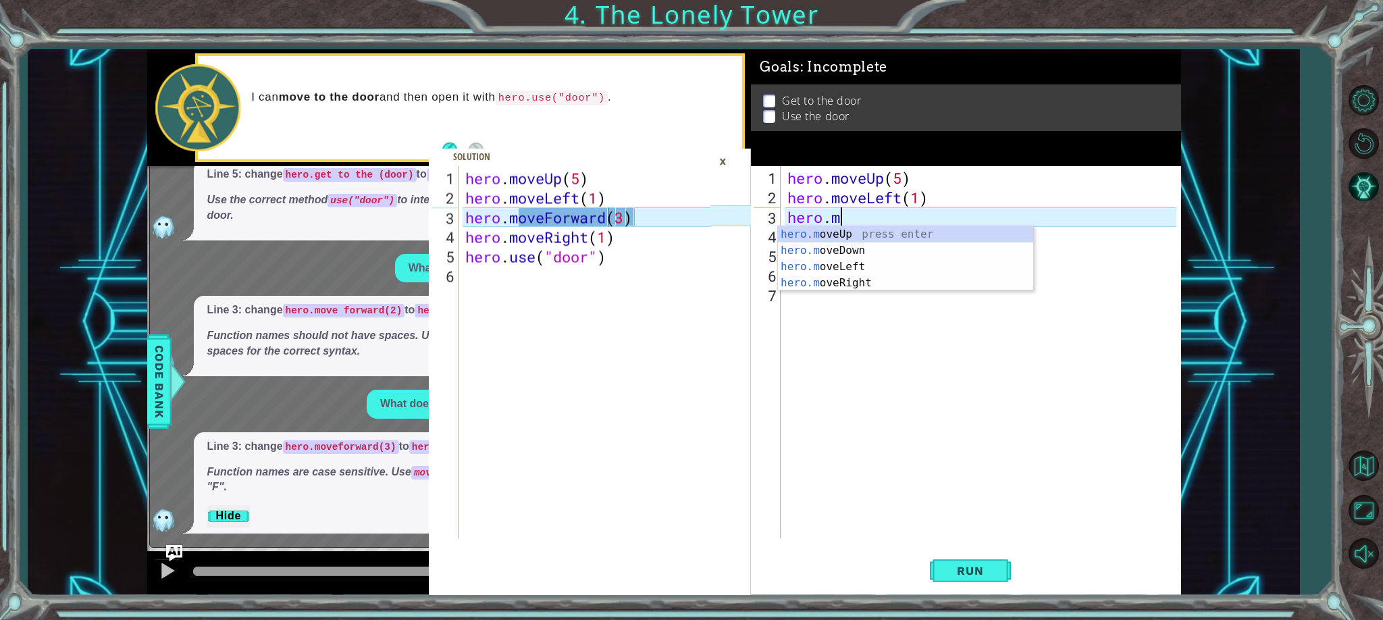
type textarea "hero."
click at [888, 234] on div "hero. moveUp press enter hero. moveDown press enter hero. moveLeft press enter …" at bounding box center [905, 282] width 255 height 113
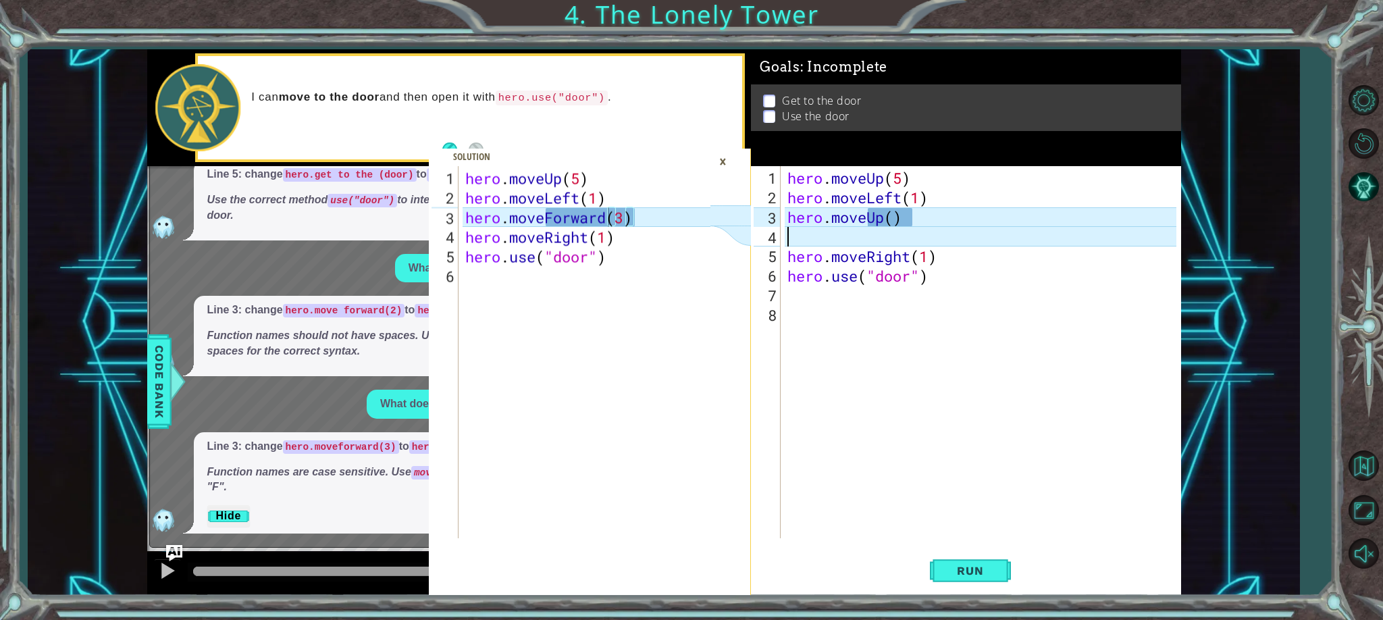
click at [889, 235] on div "hero . moveUp ( 5 ) hero . moveLeft ( 1 ) hero . moveUp ( ) hero . moveRight ( …" at bounding box center [984, 373] width 399 height 411
click at [898, 222] on div "hero . moveUp ( 5 ) hero . moveLeft ( 1 ) hero . moveUp ( ) hero . moveRight ( …" at bounding box center [984, 373] width 399 height 411
type textarea "hero.moveUp(2)"
click at [991, 574] on span "Run" at bounding box center [970, 571] width 53 height 14
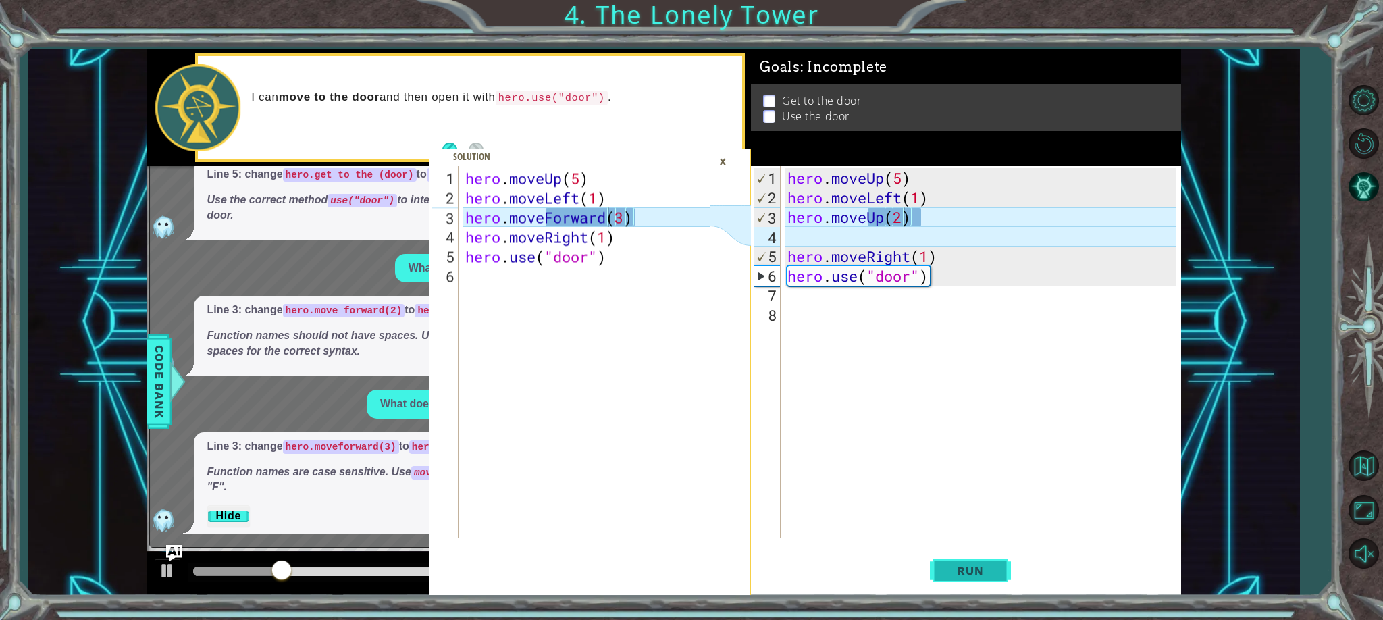
click at [963, 559] on button "Run" at bounding box center [970, 571] width 81 height 43
click at [959, 549] on div "hero.moveUp(2) 1 2 3 4 5 6 7 8 hero . moveUp ( 5 ) hero . moveLeft ( 1 ) hero .…" at bounding box center [966, 381] width 430 height 430
click at [973, 567] on span "Run" at bounding box center [970, 571] width 53 height 14
click at [973, 569] on span "Run" at bounding box center [970, 571] width 53 height 14
click at [972, 578] on button "Run" at bounding box center [970, 571] width 81 height 43
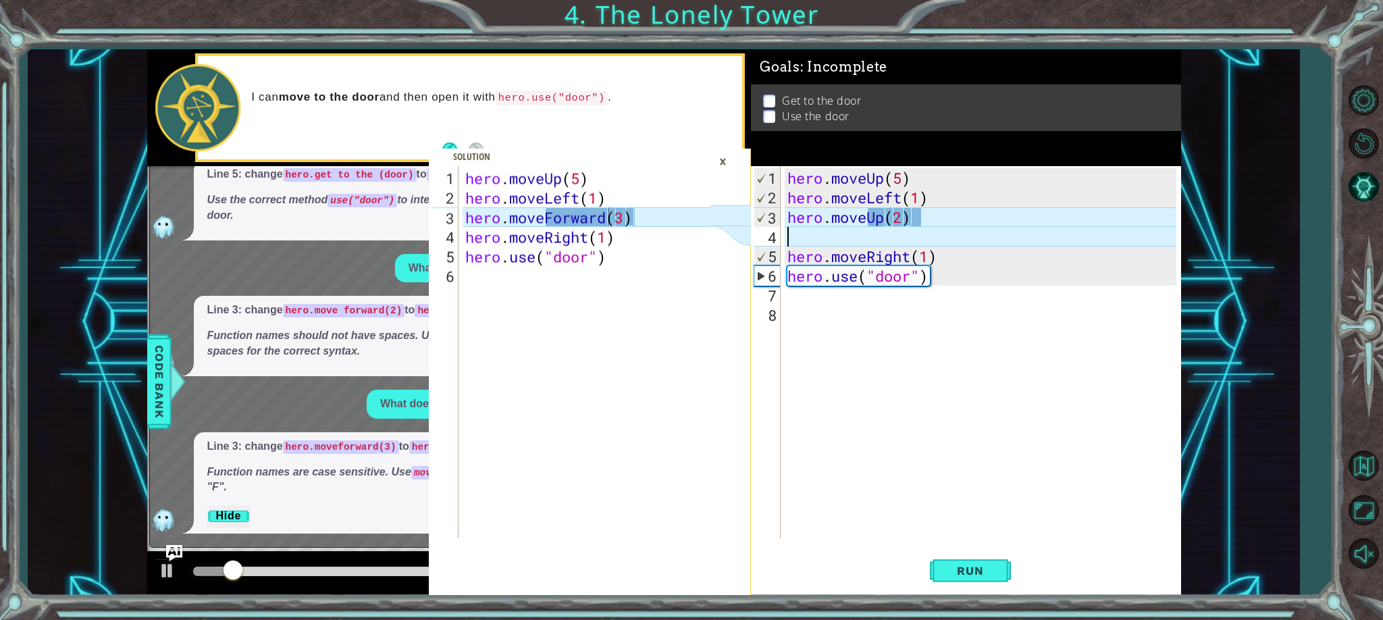
click at [787, 239] on div "hero . moveUp ( 5 ) hero . moveLeft ( 1 ) hero . moveUp ( 2 ) hero . moveRight …" at bounding box center [984, 373] width 399 height 411
click at [935, 257] on div "hero . moveUp ( 5 ) hero . moveLeft ( 1 ) hero . moveUp ( 2 ) hero . moveRight …" at bounding box center [984, 373] width 399 height 411
type textarea "hero.moveRight(1)"
click at [723, 163] on div "×" at bounding box center [723, 161] width 21 height 23
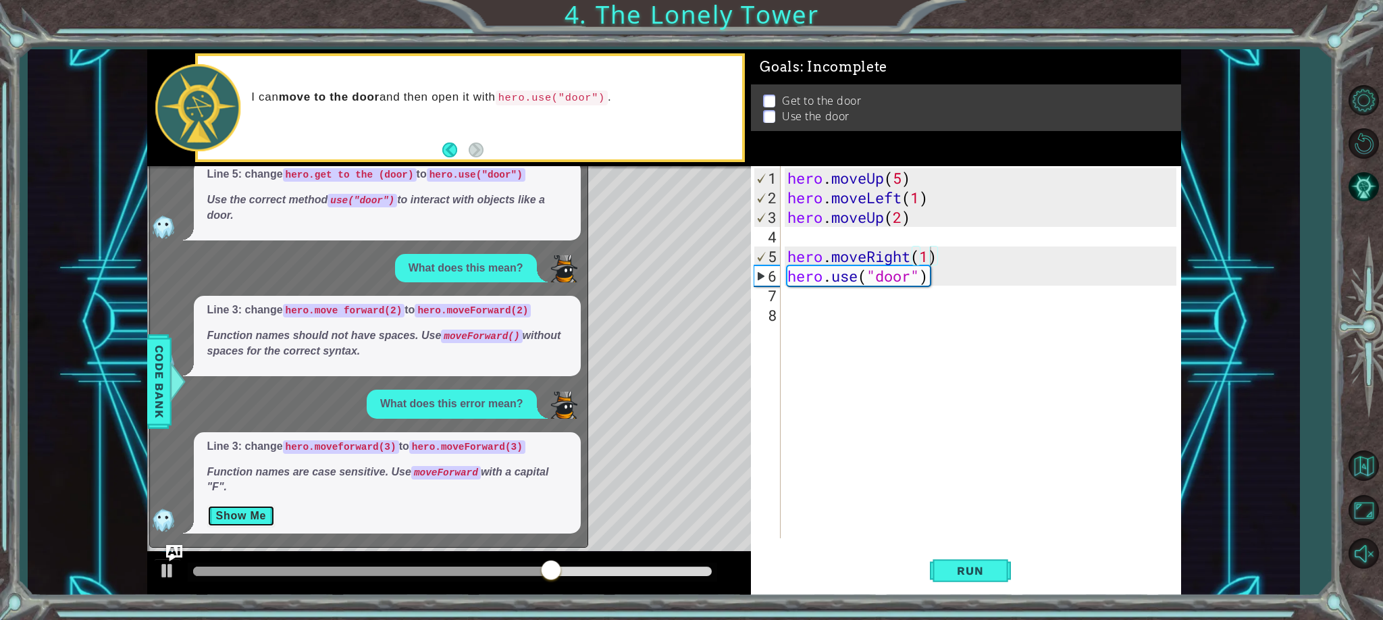
click at [258, 516] on button "Show Me" at bounding box center [241, 516] width 68 height 22
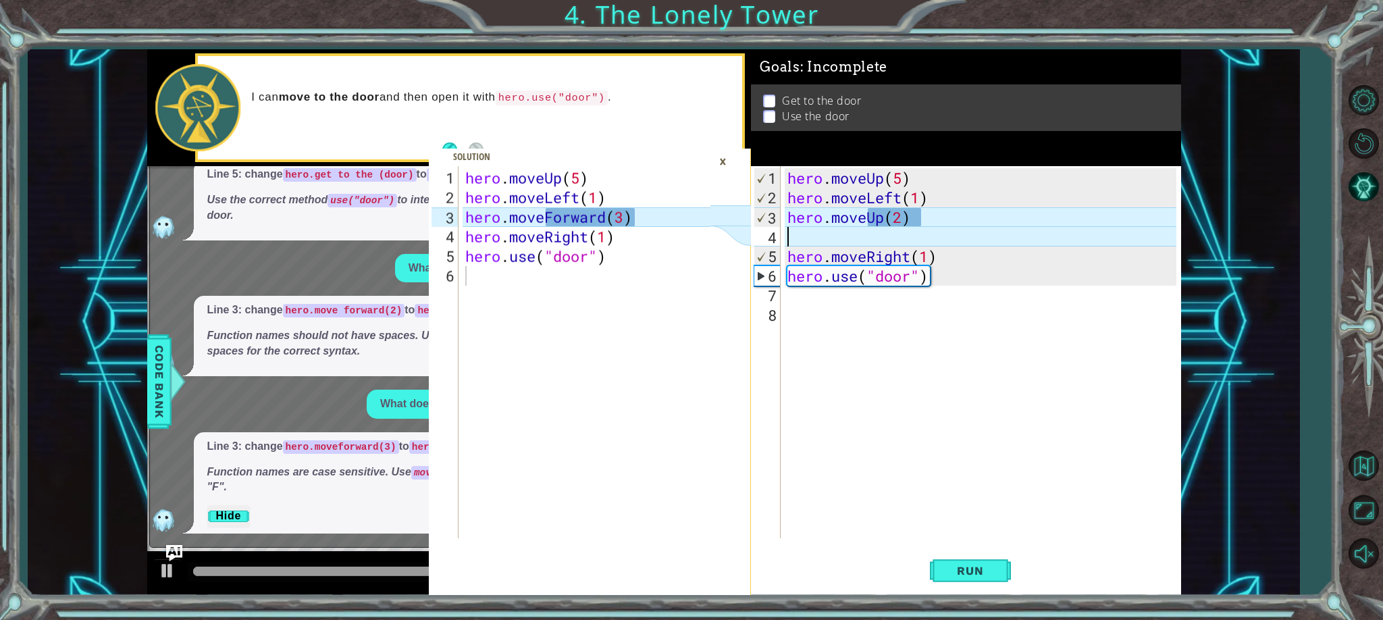
click at [938, 243] on div "hero . moveUp ( 5 ) hero . moveLeft ( 1 ) hero . moveUp ( 2 ) hero . moveRight …" at bounding box center [984, 373] width 399 height 411
click at [948, 279] on div "hero . moveUp ( 5 ) hero . moveLeft ( 1 ) hero . moveUp ( 2 ) hero . moveRight …" at bounding box center [984, 373] width 399 height 411
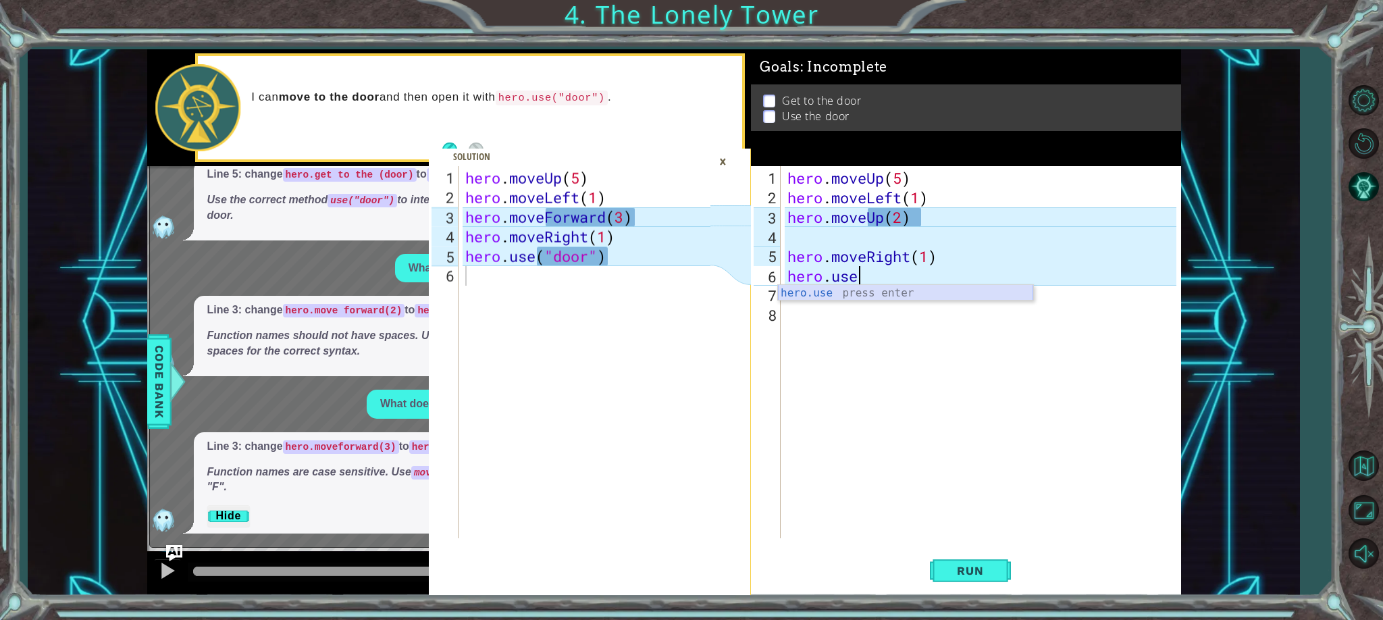
click at [833, 297] on div "hero.use press enter" at bounding box center [905, 309] width 255 height 49
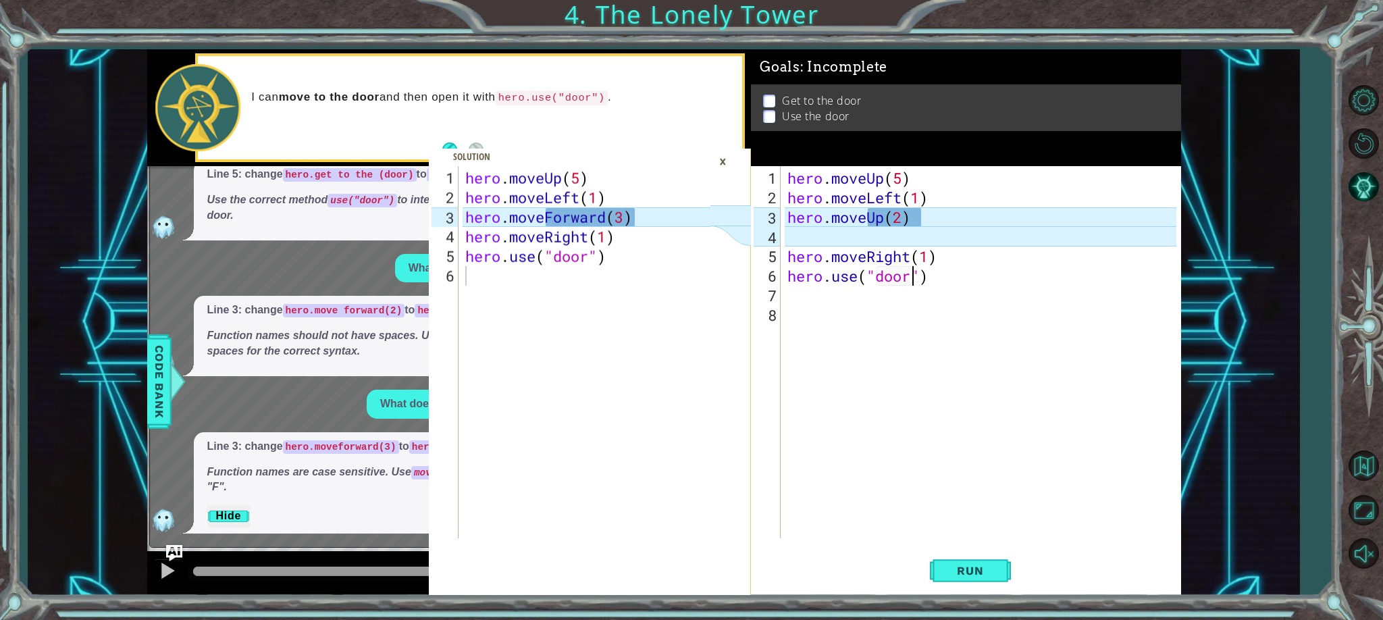
type textarea "hero.use("door")"
click at [730, 159] on div "×" at bounding box center [723, 161] width 21 height 23
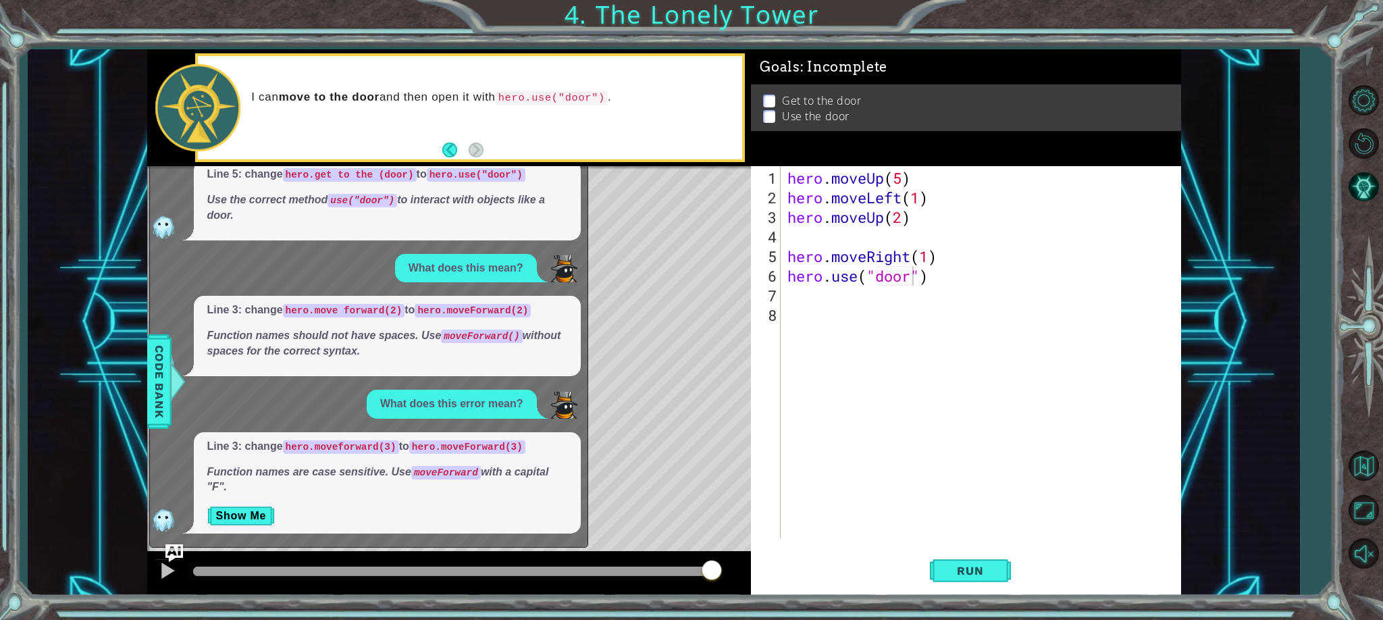
click at [166, 561] on img "Ask AI" at bounding box center [174, 553] width 18 height 18
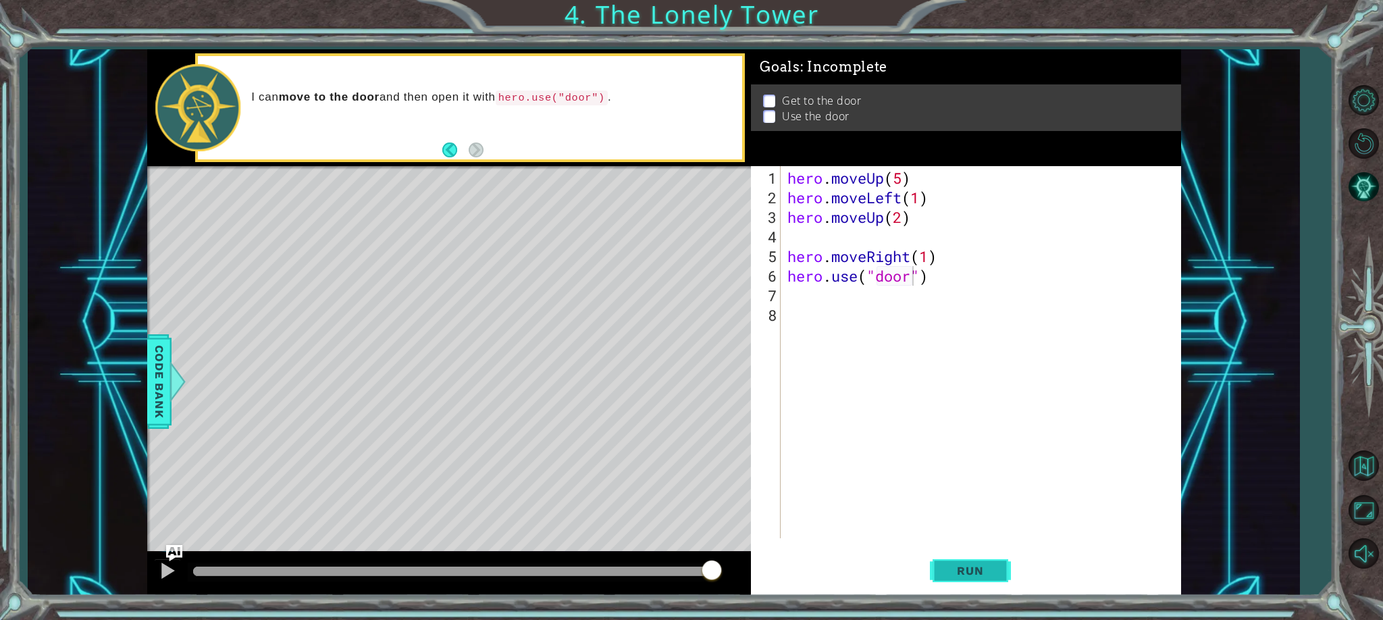
click at [967, 563] on button "Run" at bounding box center [970, 571] width 81 height 43
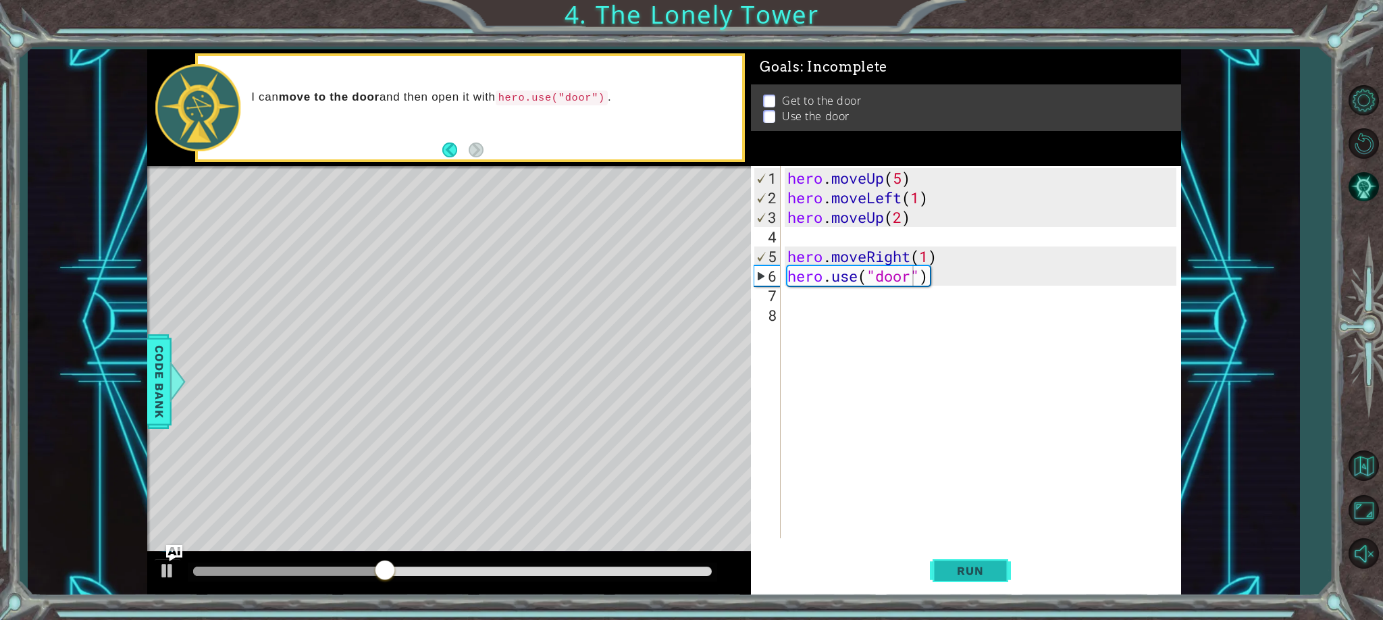
click at [990, 575] on span "Run" at bounding box center [970, 571] width 53 height 14
click at [907, 225] on div "hero . moveUp ( 5 ) hero . moveLeft ( 1 ) hero . moveUp ( 2 ) hero . moveRight …" at bounding box center [984, 373] width 399 height 411
click at [907, 220] on div "hero . moveUp ( 5 ) hero . moveLeft ( 1 ) hero . moveUp ( 2 ) hero . moveRight …" at bounding box center [984, 373] width 399 height 411
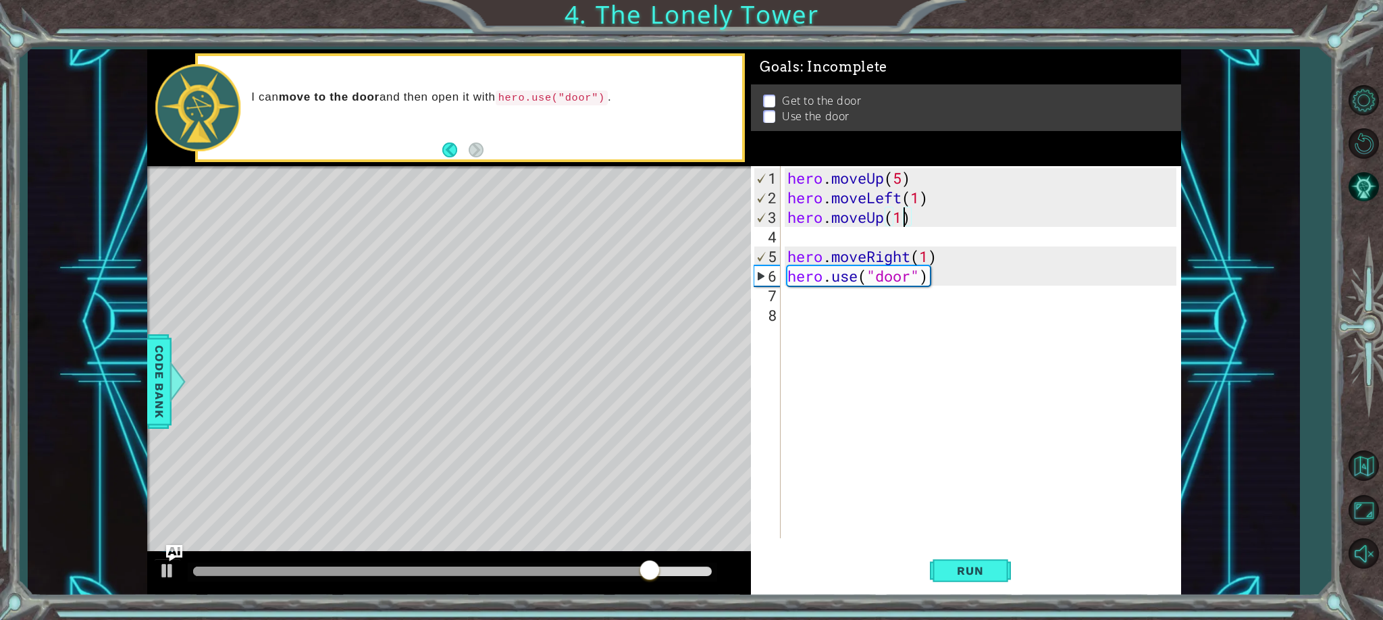
click at [938, 257] on div "hero . moveUp ( 5 ) hero . moveLeft ( 1 ) hero . moveUp ( 1 ) hero . moveRight …" at bounding box center [984, 373] width 399 height 411
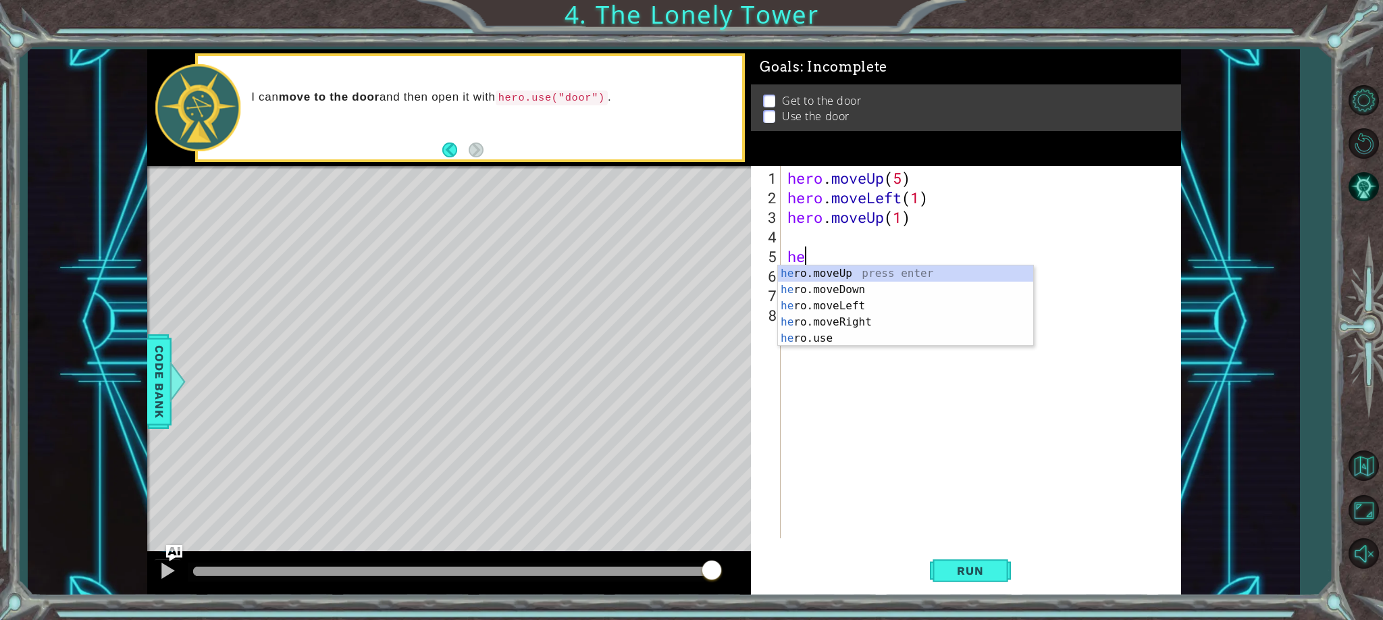
scroll to position [0, 0]
type textarea "h"
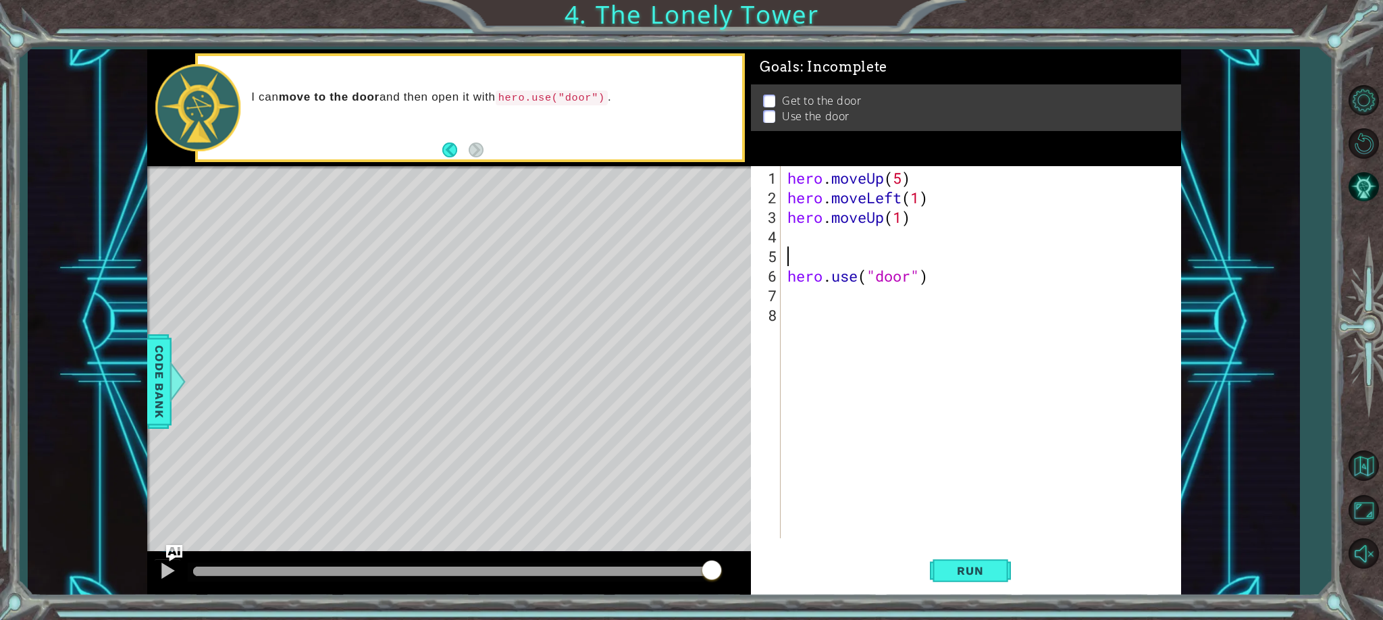
click at [778, 237] on div "4" at bounding box center [767, 237] width 27 height 20
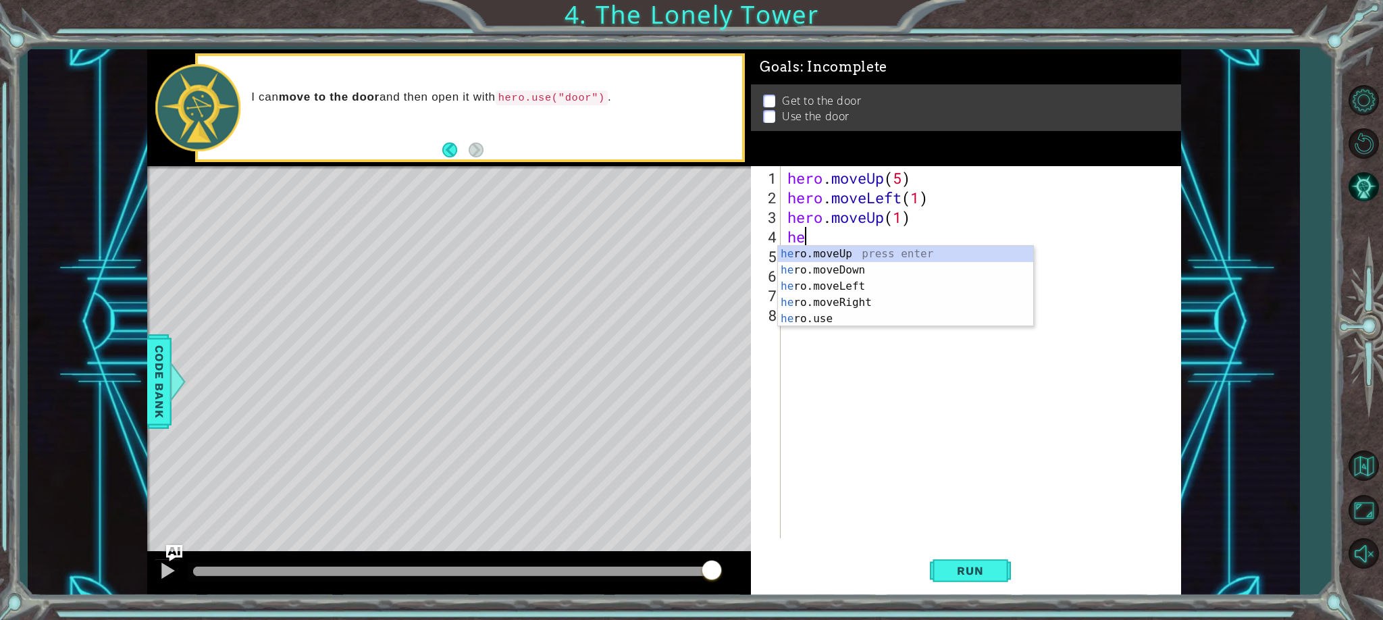
type textarea "her"
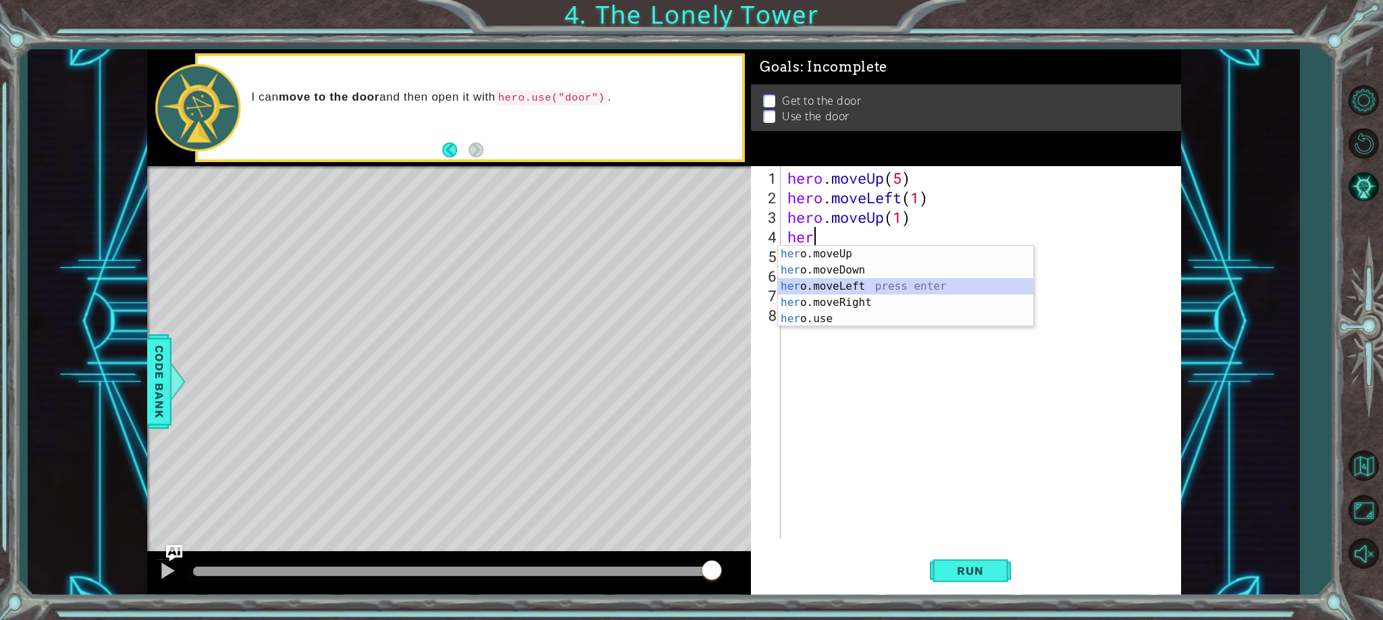
click at [851, 286] on div "her o.moveUp press enter her o.moveDown press enter her o.moveLeft press enter …" at bounding box center [905, 302] width 255 height 113
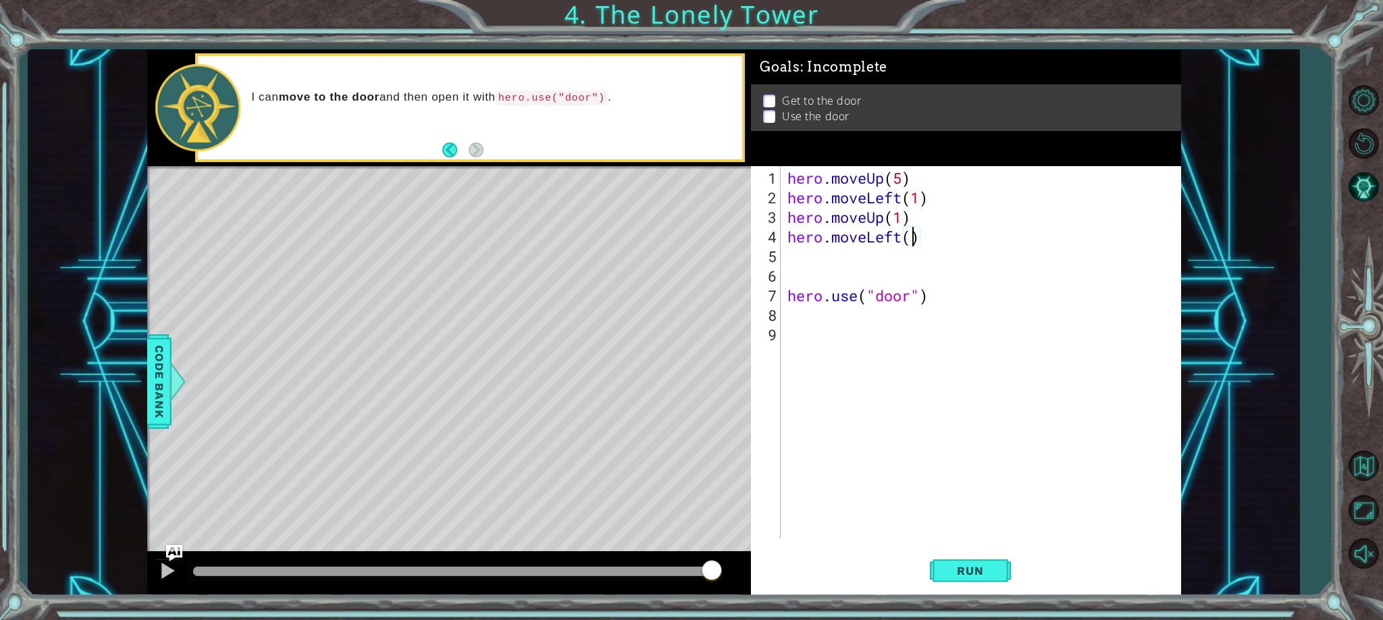
click at [912, 240] on div "hero . moveUp ( 5 ) hero . moveLeft ( 1 ) hero . moveUp ( 1 ) hero . moveLeft (…" at bounding box center [984, 373] width 399 height 411
click at [968, 576] on span "Run" at bounding box center [970, 571] width 53 height 14
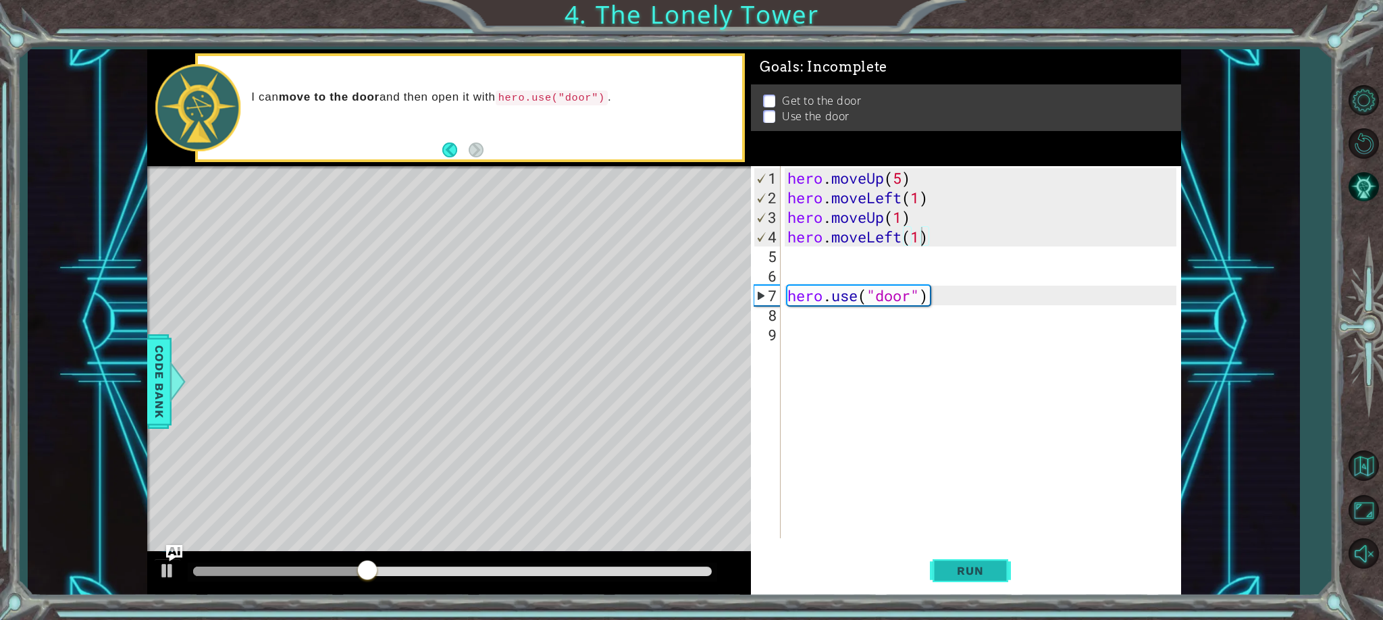
click at [985, 561] on button "Run" at bounding box center [970, 571] width 81 height 43
click at [936, 297] on div "hero . moveUp ( 5 ) hero . moveLeft ( 1 ) hero . moveUp ( 1 ) hero . moveLeft (…" at bounding box center [984, 373] width 399 height 411
click at [930, 295] on div "hero . moveUp ( 5 ) hero . moveLeft ( 1 ) hero . moveUp ( 1 ) hero . moveLeft (…" at bounding box center [984, 373] width 399 height 411
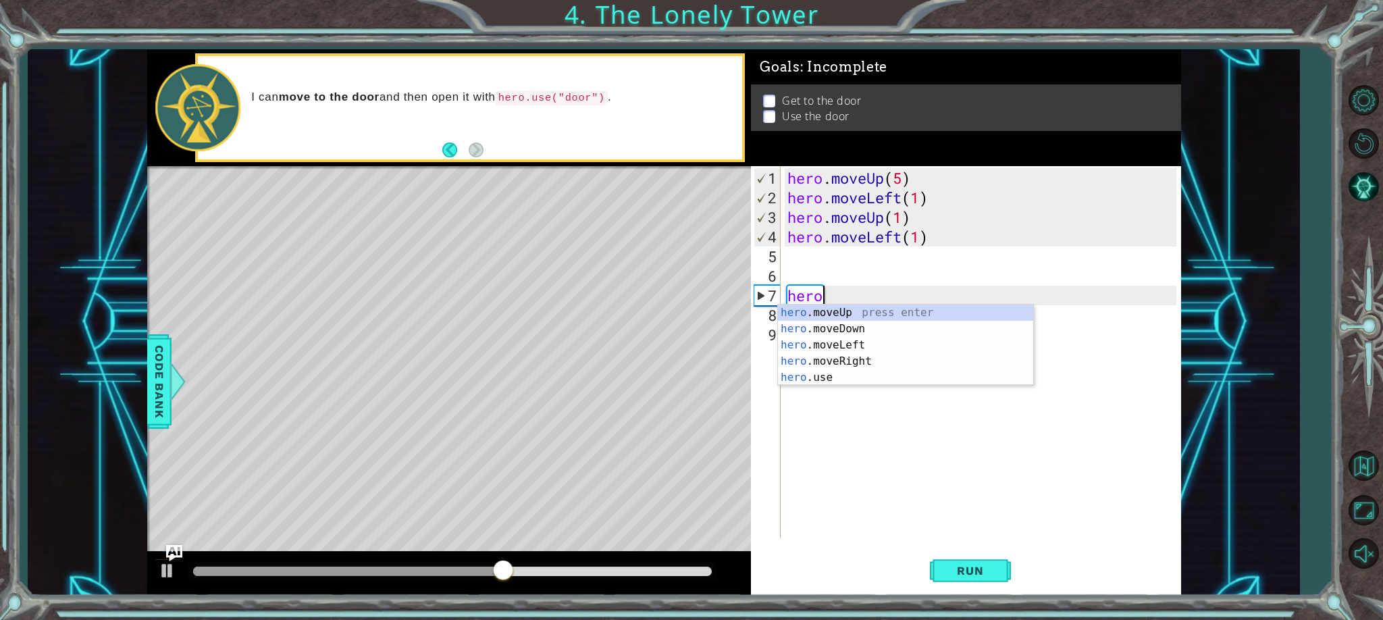
scroll to position [0, 0]
type textarea "h"
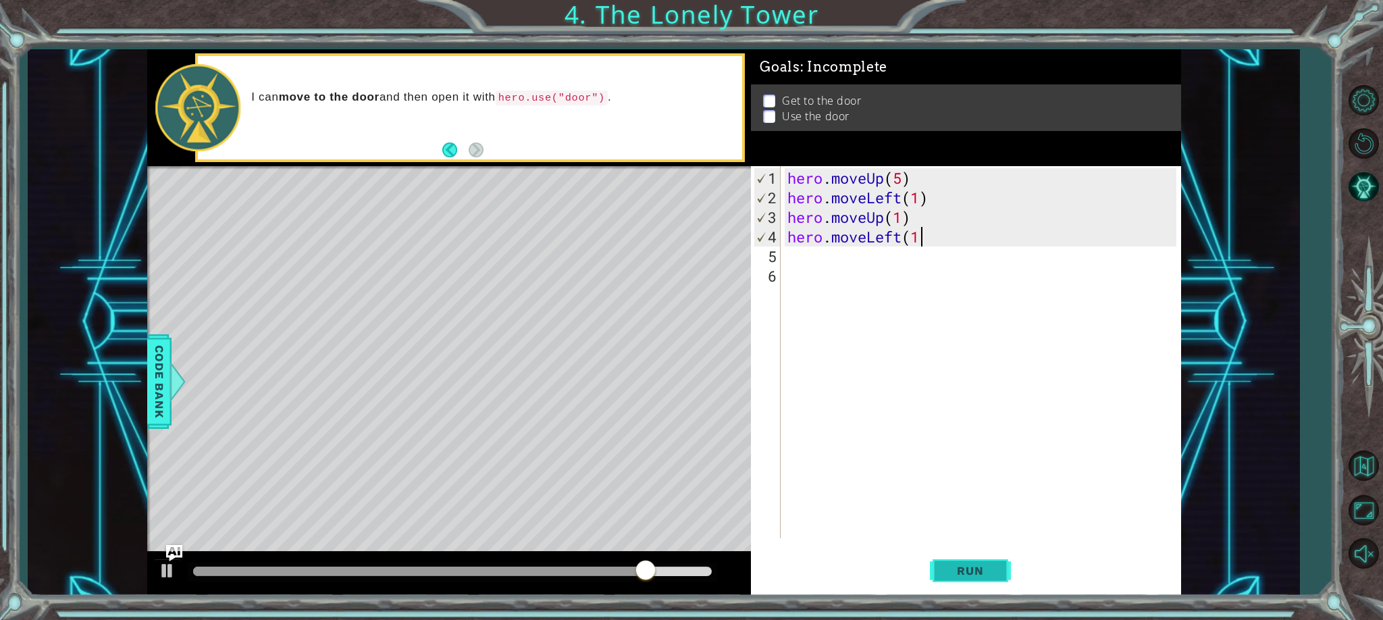
scroll to position [0, 5]
click at [977, 567] on span "Run" at bounding box center [970, 571] width 53 height 14
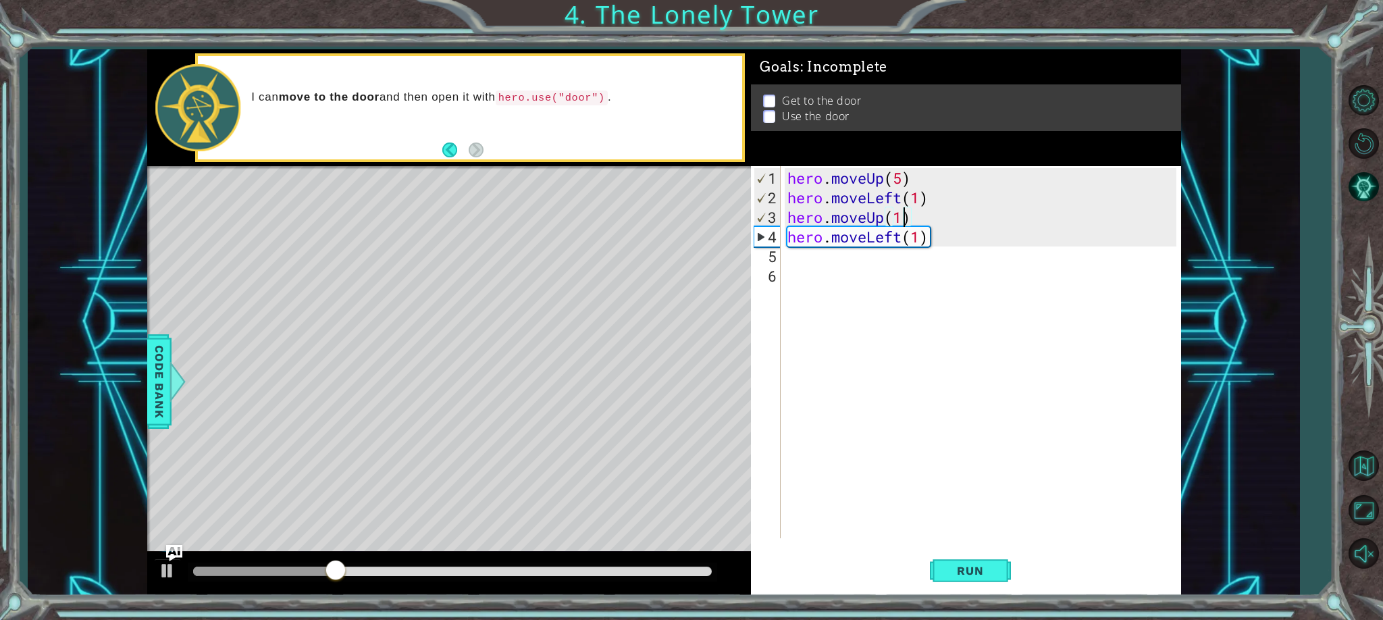
click at [901, 216] on div "hero . moveUp ( 5 ) hero . moveLeft ( 1 ) hero . moveUp ( 1 ) hero . moveLeft (…" at bounding box center [984, 373] width 399 height 411
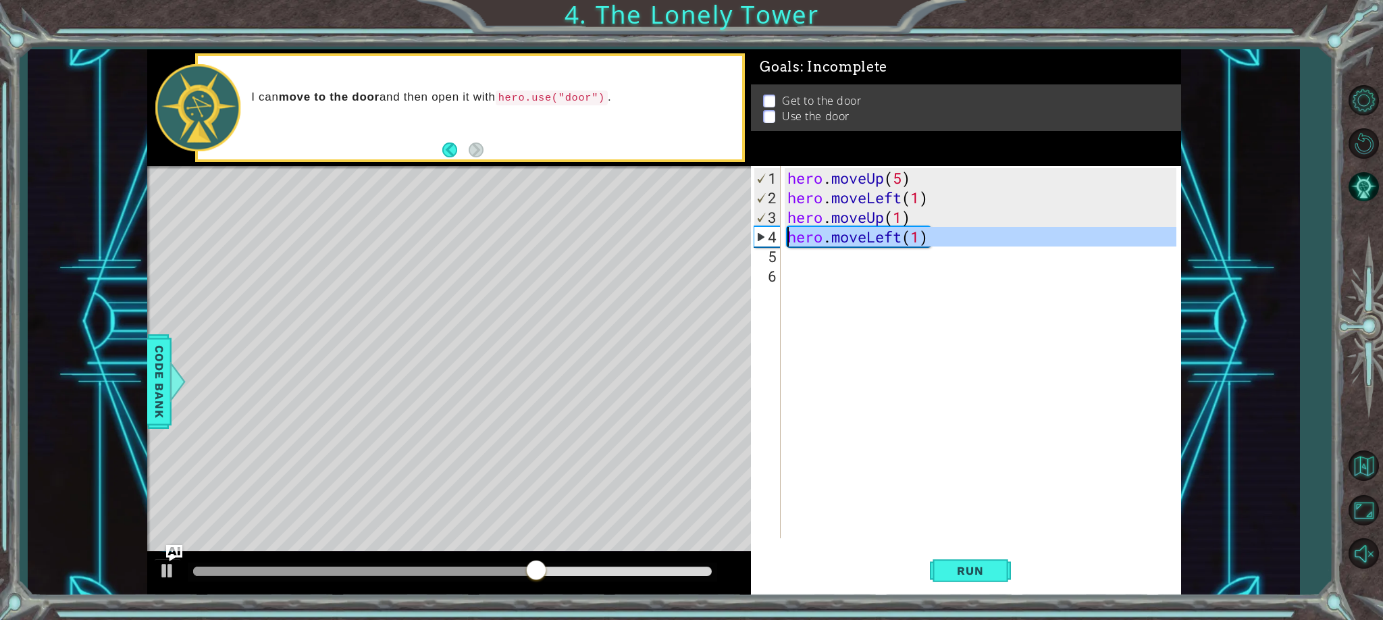
click at [770, 240] on div "4" at bounding box center [768, 237] width 26 height 20
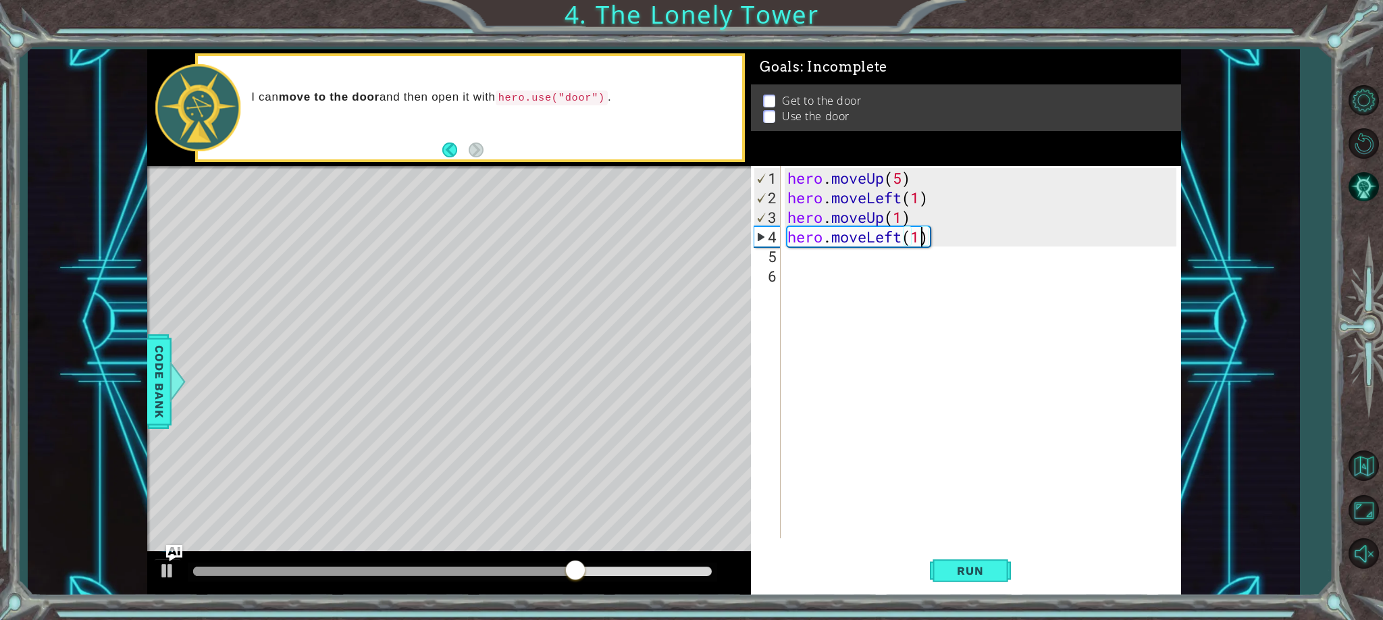
click at [925, 243] on div "hero . moveUp ( 5 ) hero . moveLeft ( 1 ) hero . moveUp ( 1 ) hero . moveLeft (…" at bounding box center [984, 373] width 399 height 411
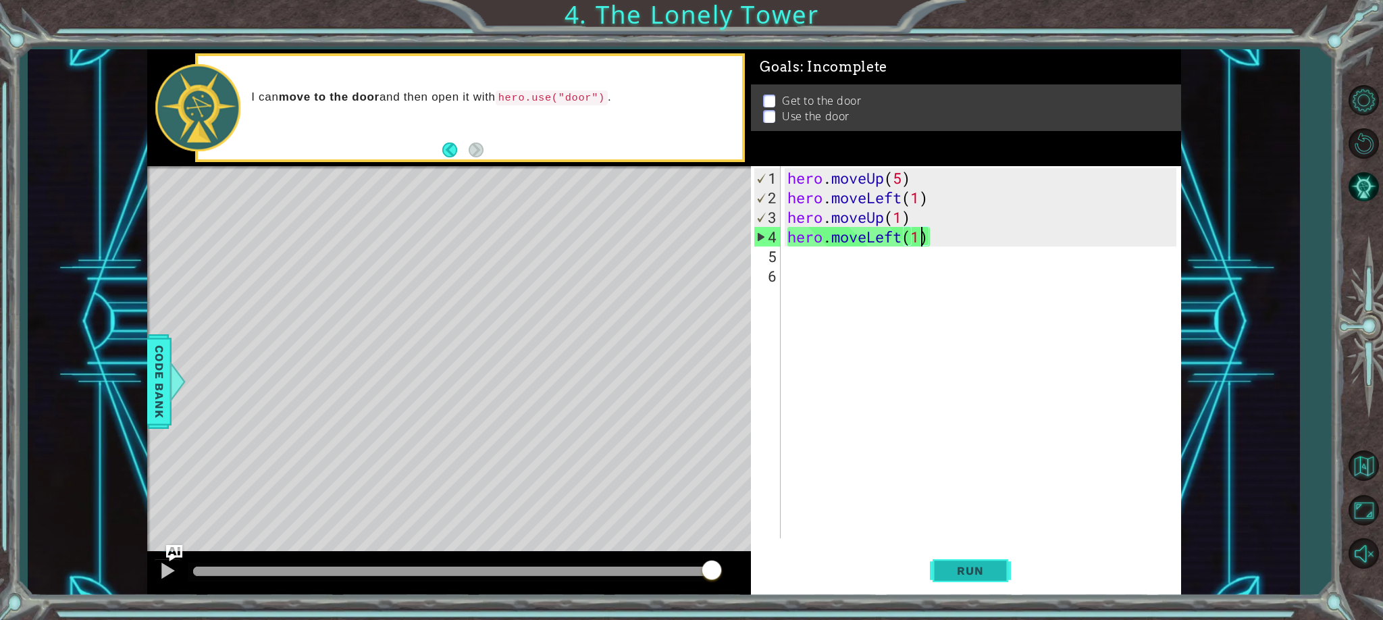
type textarea "hero.moveLeft(1)"
click at [971, 565] on span "Run" at bounding box center [970, 571] width 53 height 14
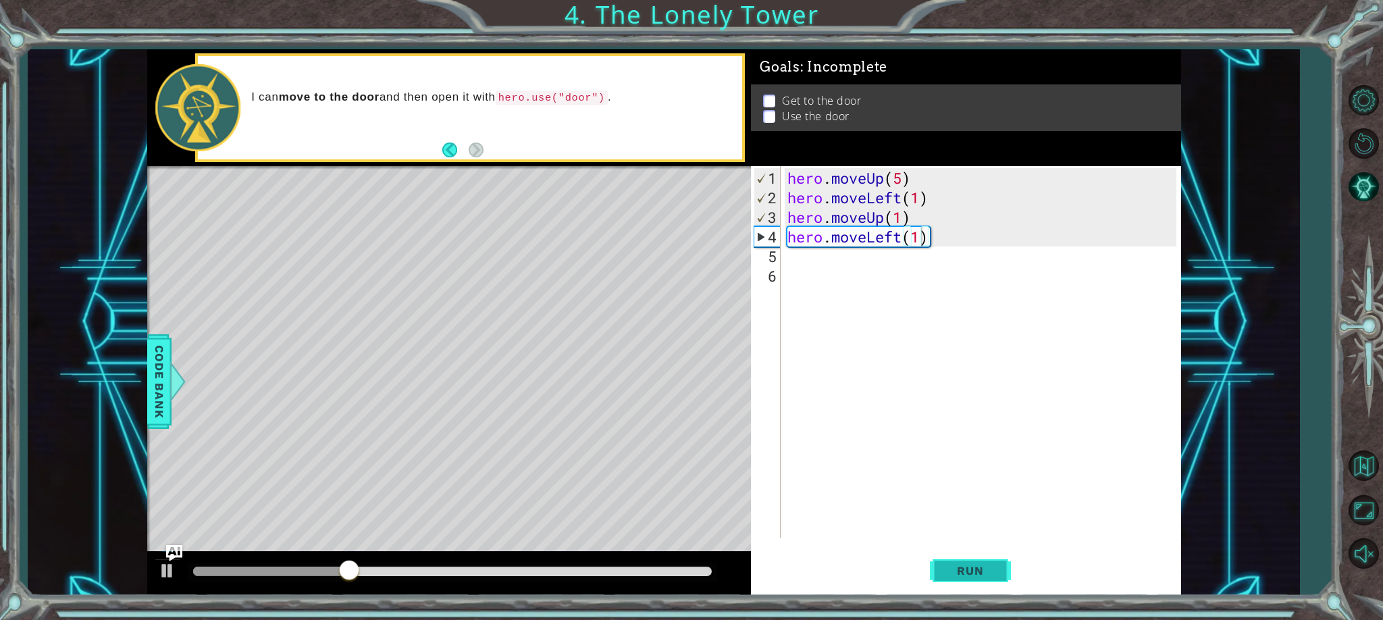
click at [982, 575] on span "Run" at bounding box center [970, 571] width 53 height 14
click at [1009, 294] on div "hero . moveUp ( 5 ) hero . moveLeft ( 1 ) hero . moveUp ( 1 ) hero . moveLeft (…" at bounding box center [984, 373] width 399 height 411
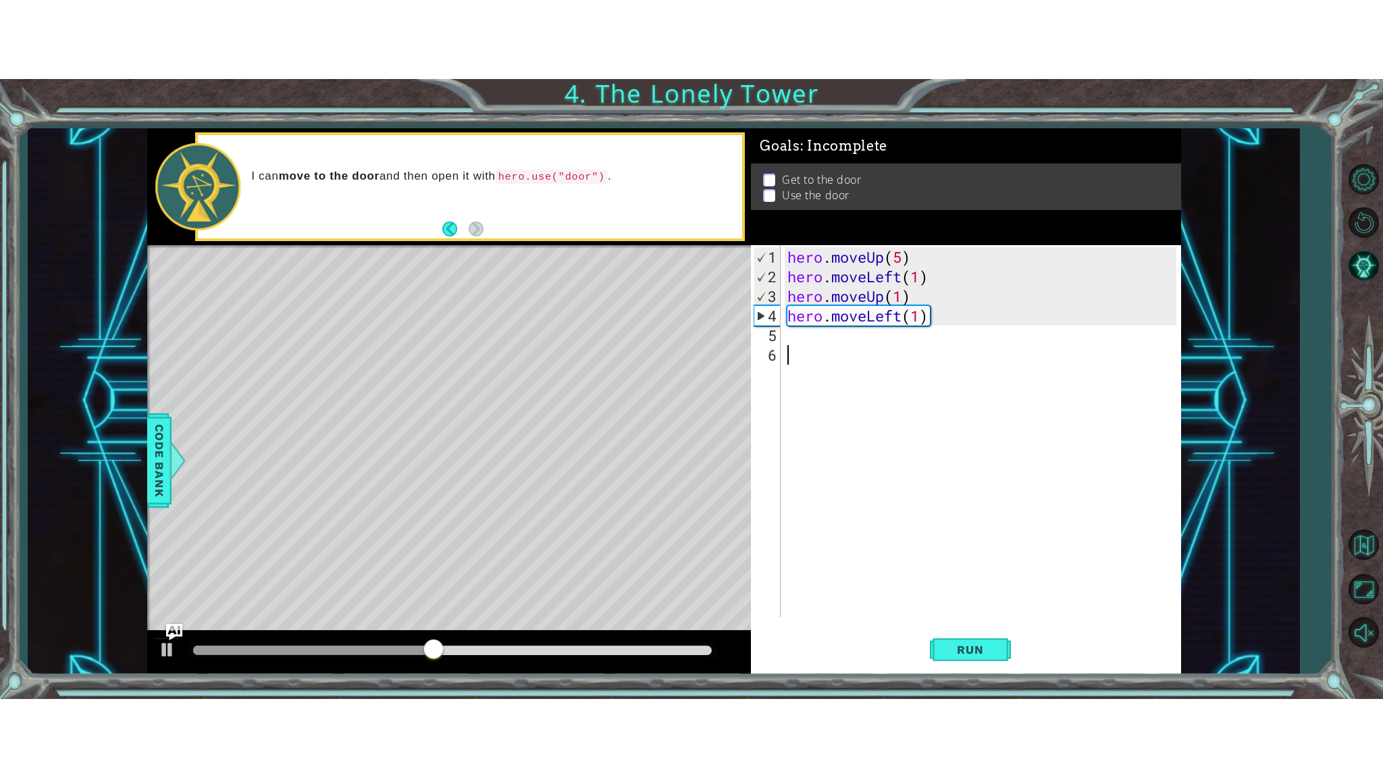
scroll to position [0, 0]
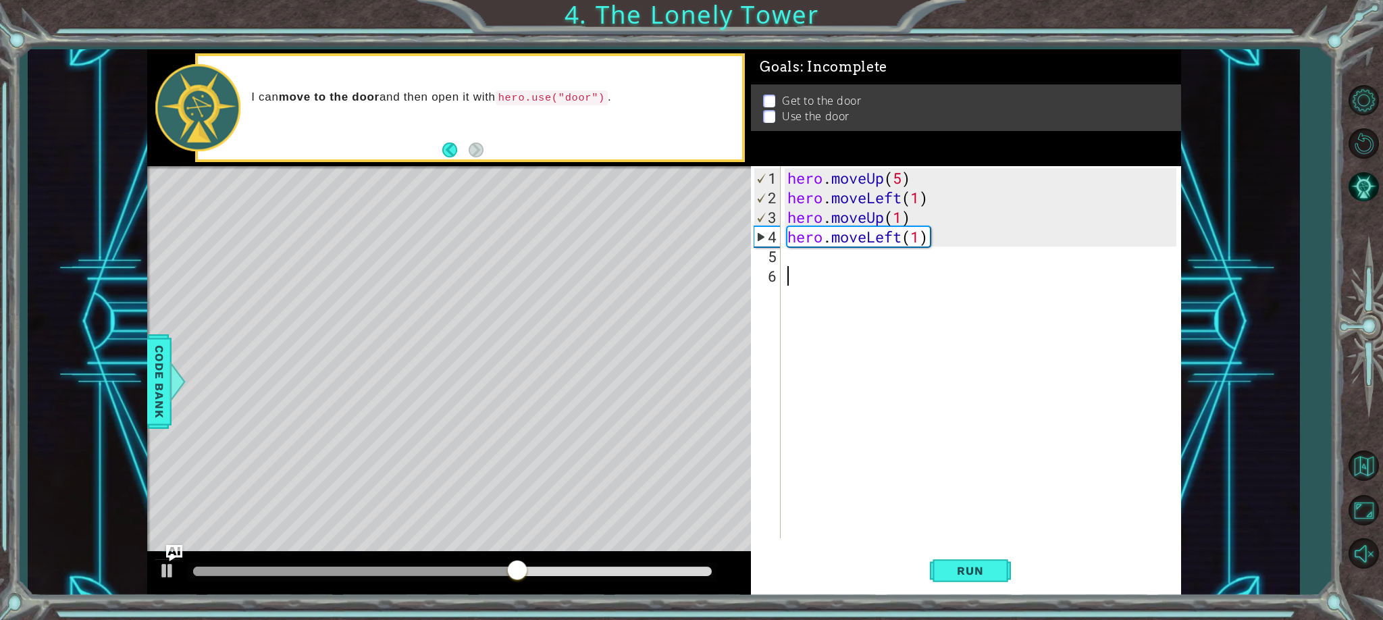
click at [930, 241] on div "hero . moveUp ( 5 ) hero . moveLeft ( 1 ) hero . moveUp ( 1 ) hero . moveLeft (…" at bounding box center [984, 373] width 399 height 411
type textarea "hero.moveLeft(1)"
click at [1347, 457] on button "Back to Map" at bounding box center [1363, 465] width 39 height 39
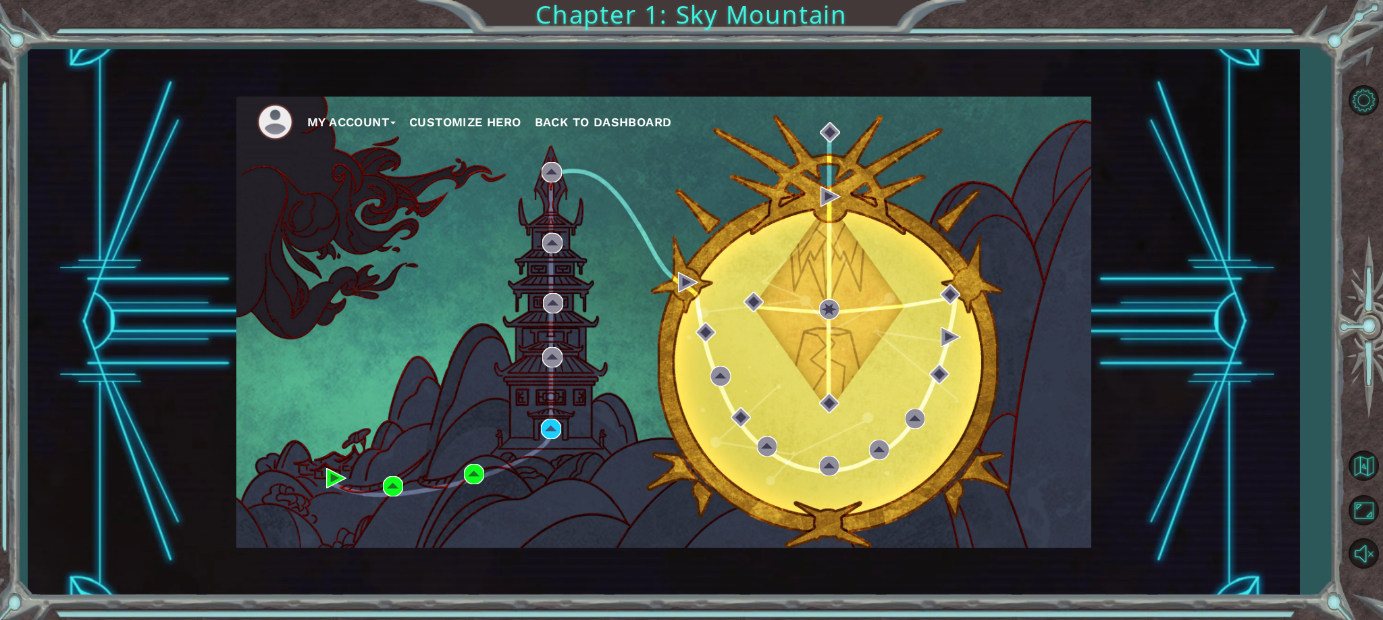
drag, startPoint x: 471, startPoint y: 454, endPoint x: 475, endPoint y: 465, distance: 11.5
click at [471, 455] on div "My Account Customize Hero Back to Dashboard" at bounding box center [663, 322] width 855 height 451
click at [477, 470] on img at bounding box center [474, 474] width 20 height 20
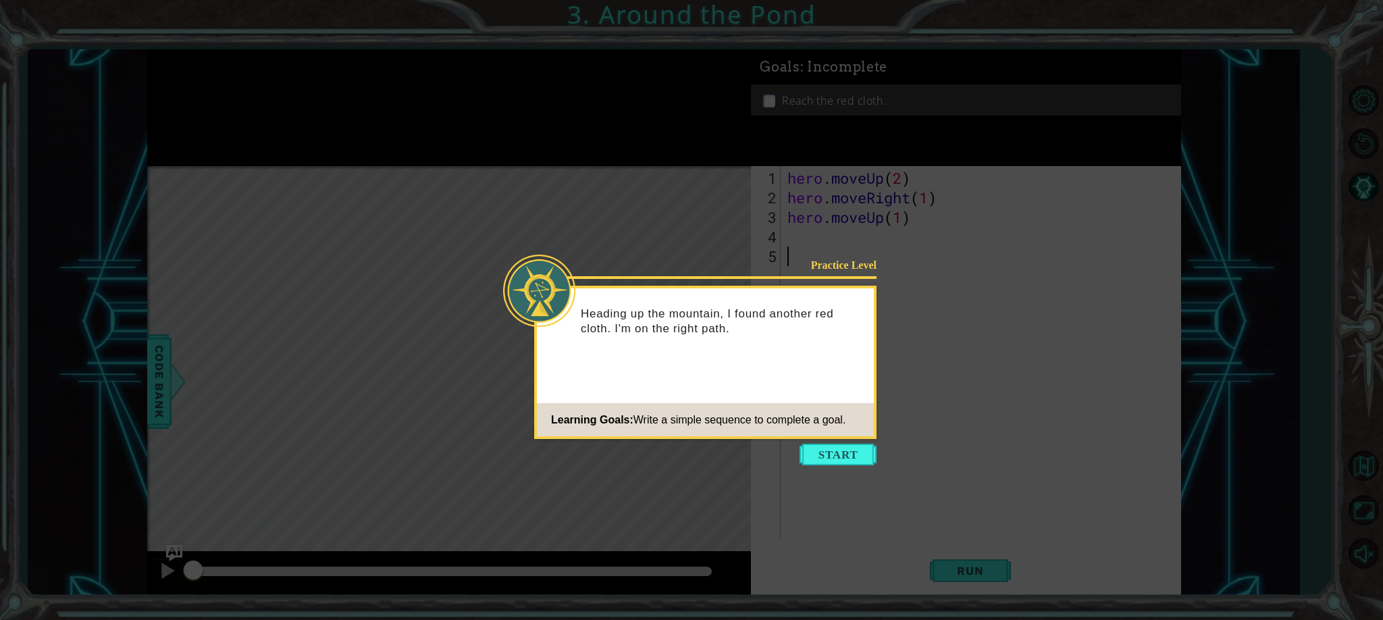
click at [861, 465] on icon at bounding box center [691, 310] width 1383 height 620
click at [861, 450] on button "Start" at bounding box center [838, 455] width 77 height 22
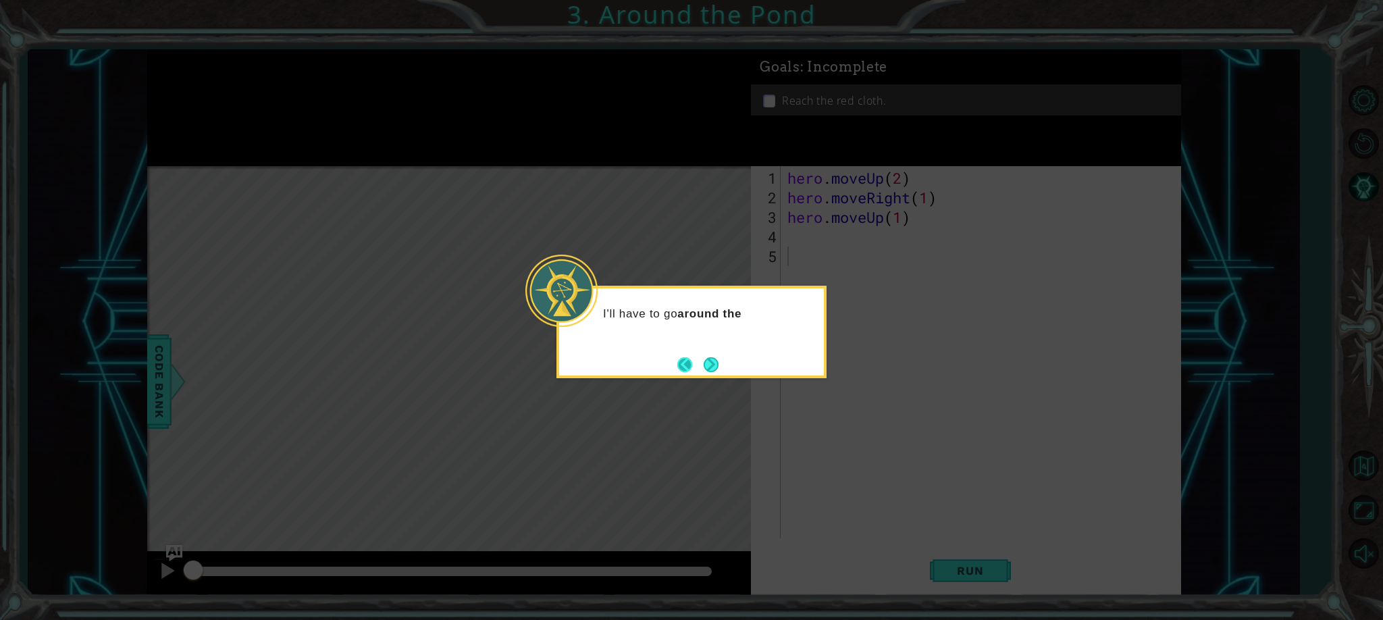
click at [696, 370] on button "Back" at bounding box center [691, 364] width 26 height 15
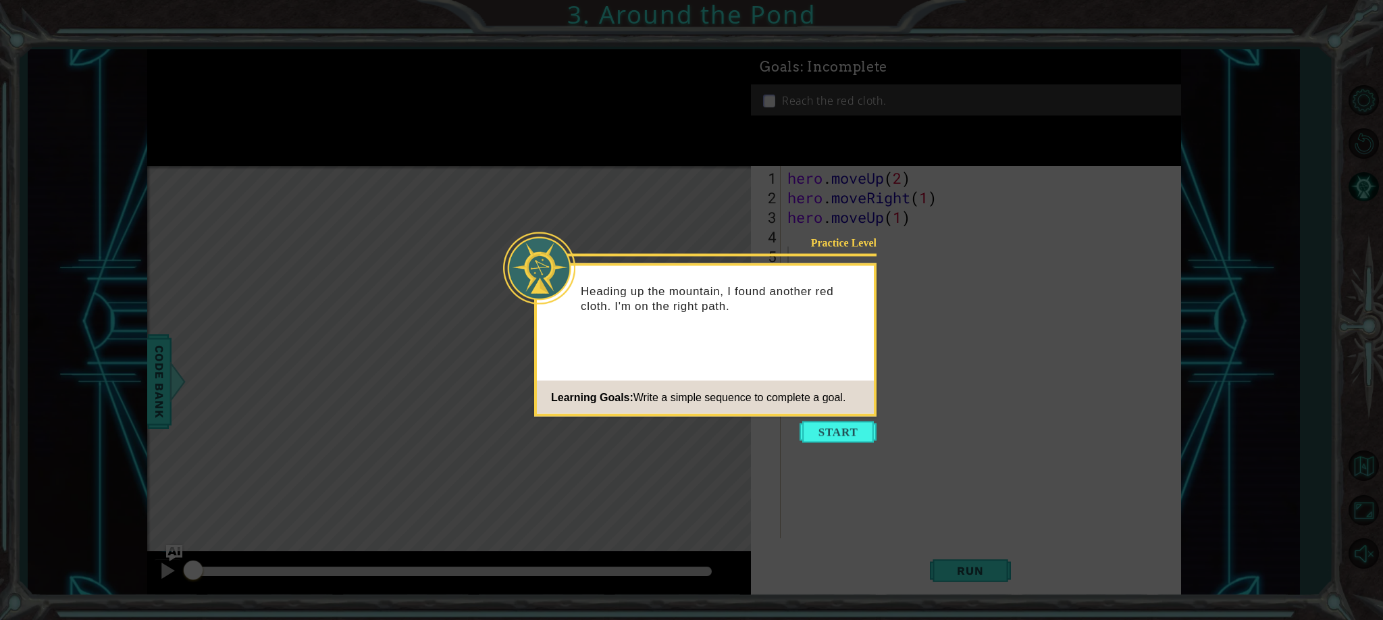
click at [709, 372] on div "Practice Level Heading up the mountain, I found another red cloth. I'm on the r…" at bounding box center [705, 339] width 342 height 153
drag, startPoint x: 710, startPoint y: 373, endPoint x: 753, endPoint y: 386, distance: 45.1
click at [713, 374] on div "Practice Level Heading up the mountain, I found another red cloth. I'm on the r…" at bounding box center [705, 339] width 342 height 153
drag, startPoint x: 823, startPoint y: 427, endPoint x: 836, endPoint y: 433, distance: 14.2
click at [825, 428] on button "Start" at bounding box center [838, 433] width 77 height 22
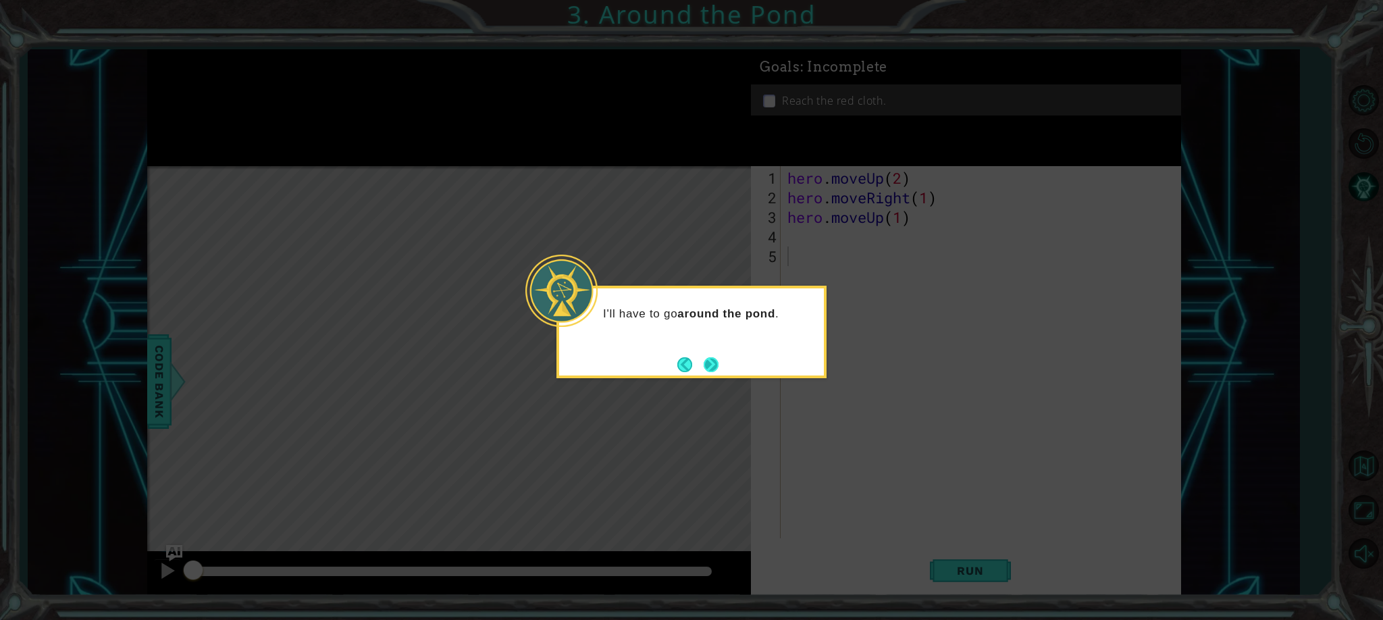
click at [715, 372] on button "Next" at bounding box center [712, 365] width 16 height 16
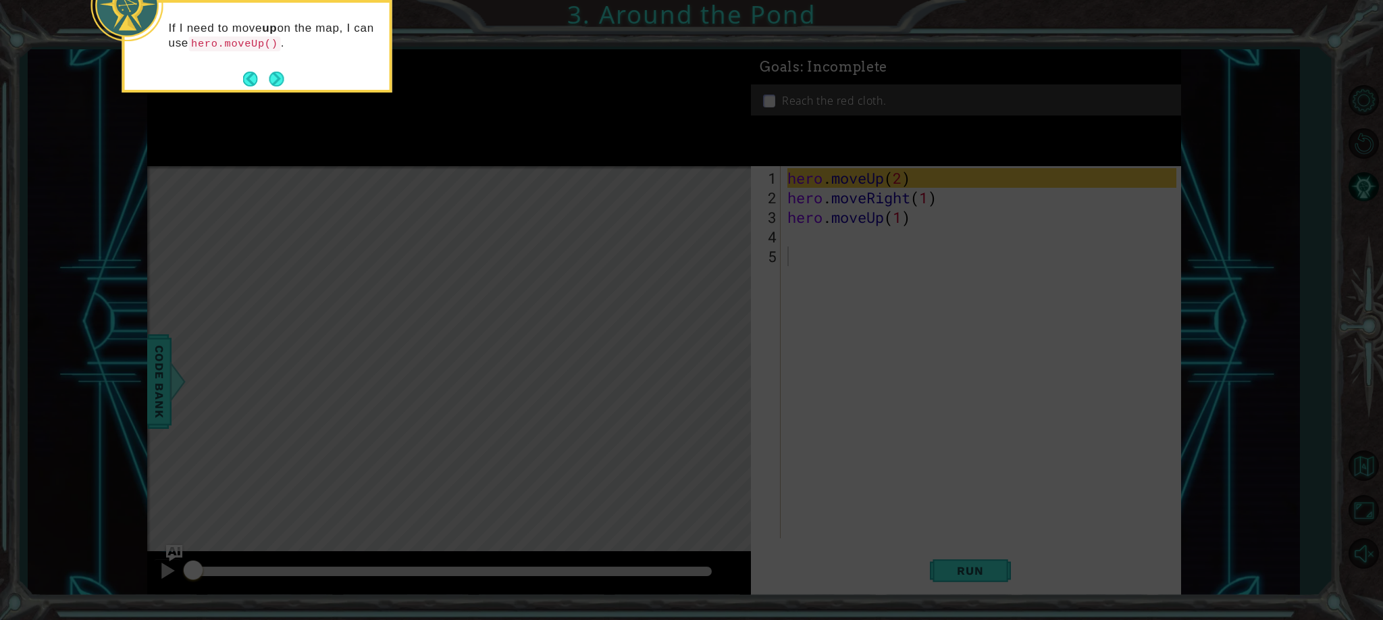
click at [284, 78] on div "If I need to move up on the map, I can use hero.moveUp() ." at bounding box center [257, 46] width 270 height 93
click at [280, 77] on button "Next" at bounding box center [276, 79] width 16 height 16
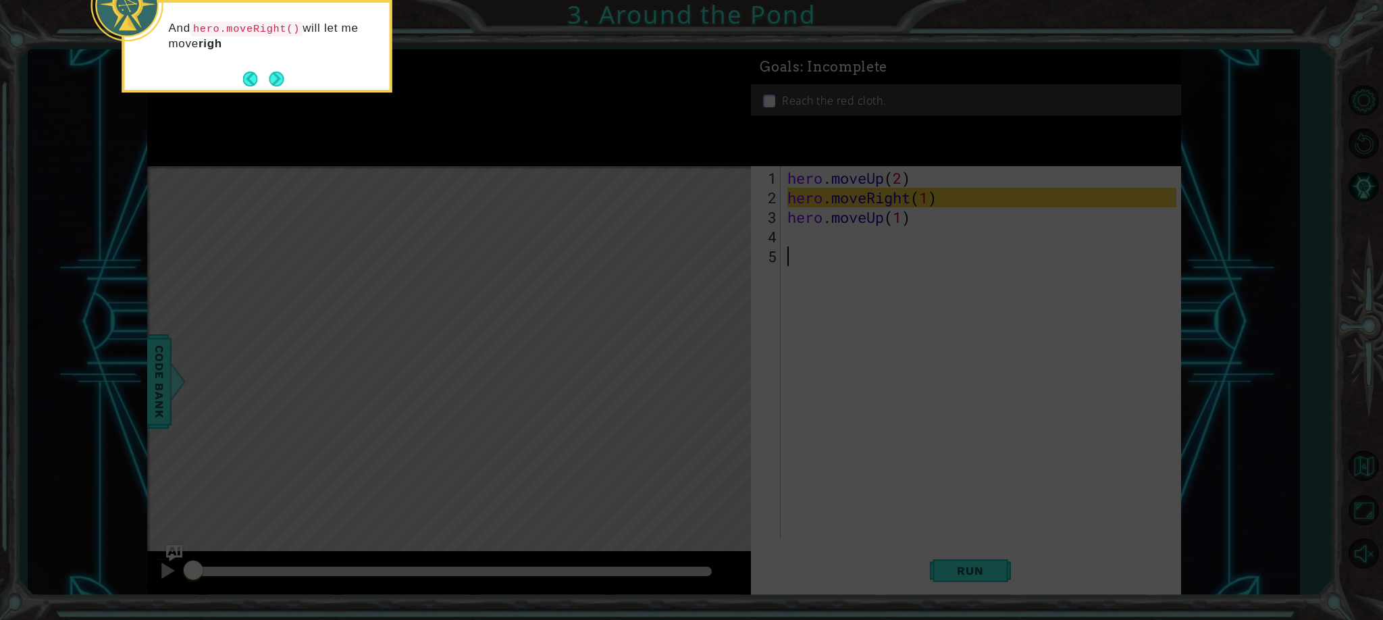
click at [271, 71] on button "Next" at bounding box center [277, 79] width 16 height 16
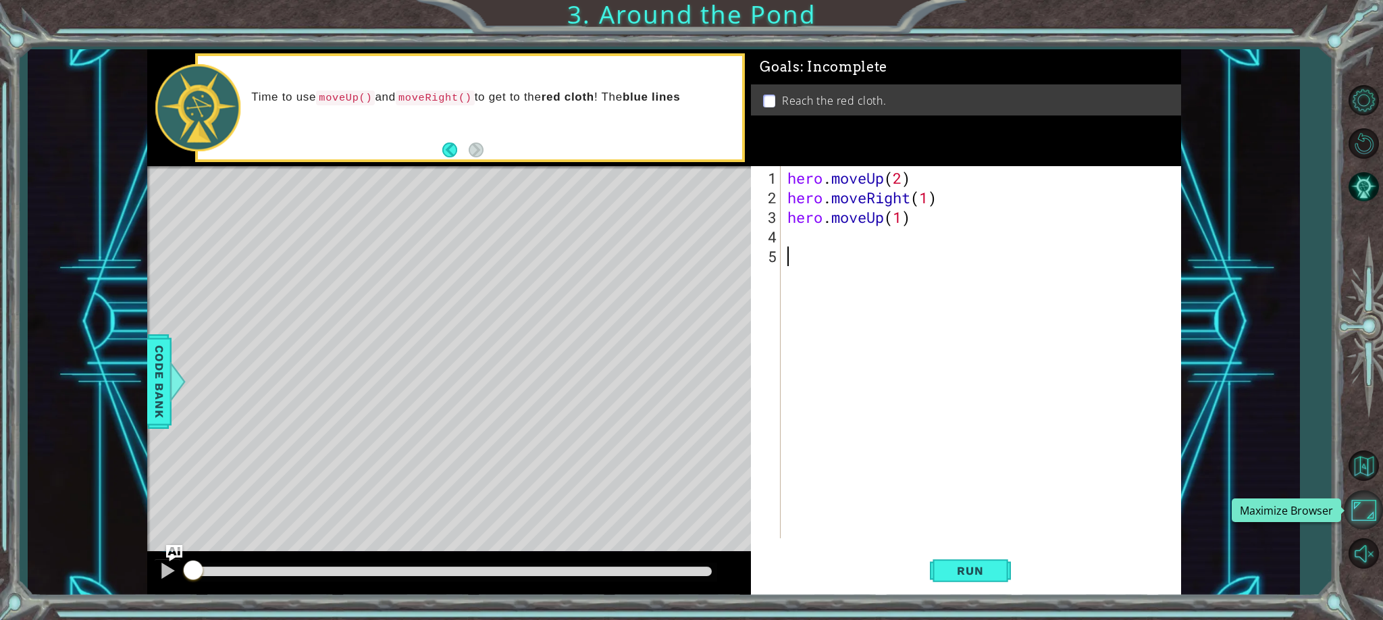
click at [1373, 505] on button "Maximize Browser" at bounding box center [1363, 509] width 39 height 39
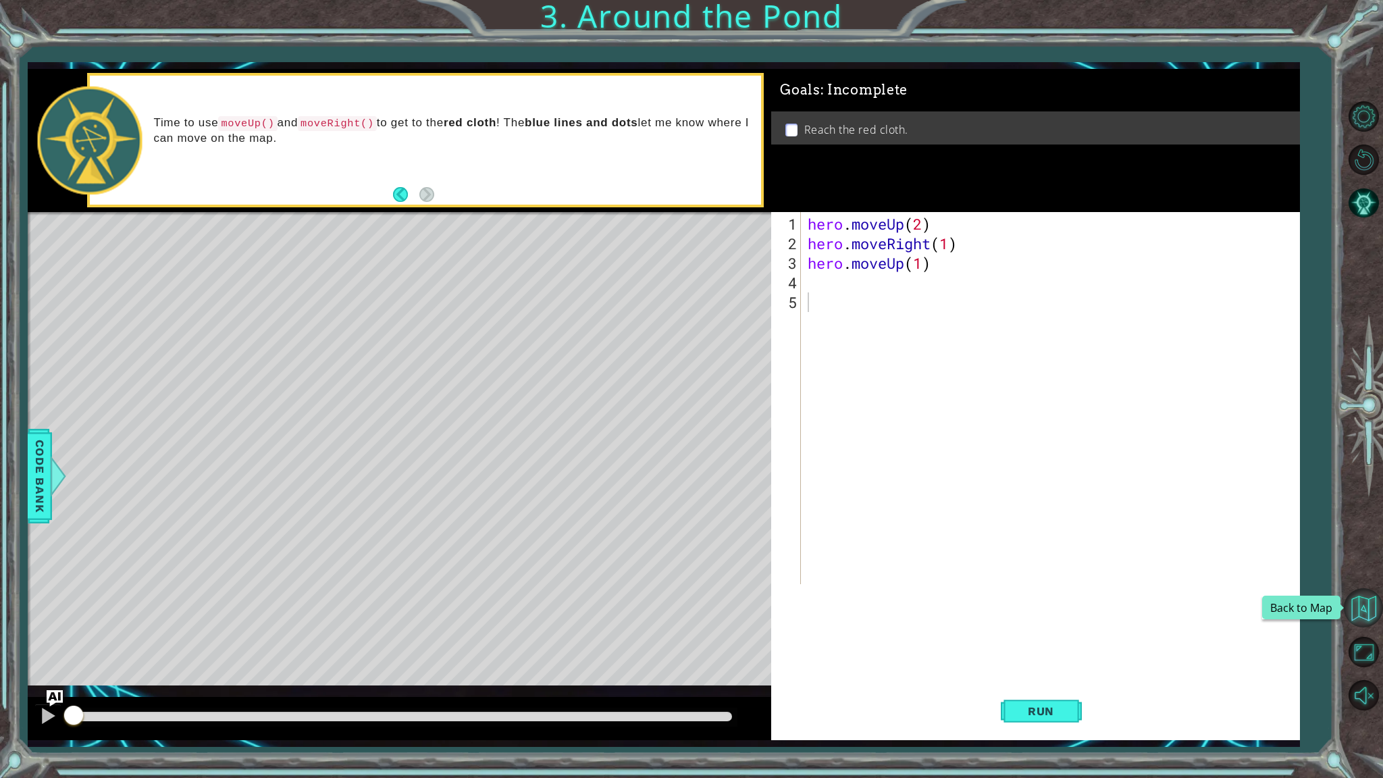
click at [1373, 596] on button "Back to Map" at bounding box center [1363, 607] width 39 height 39
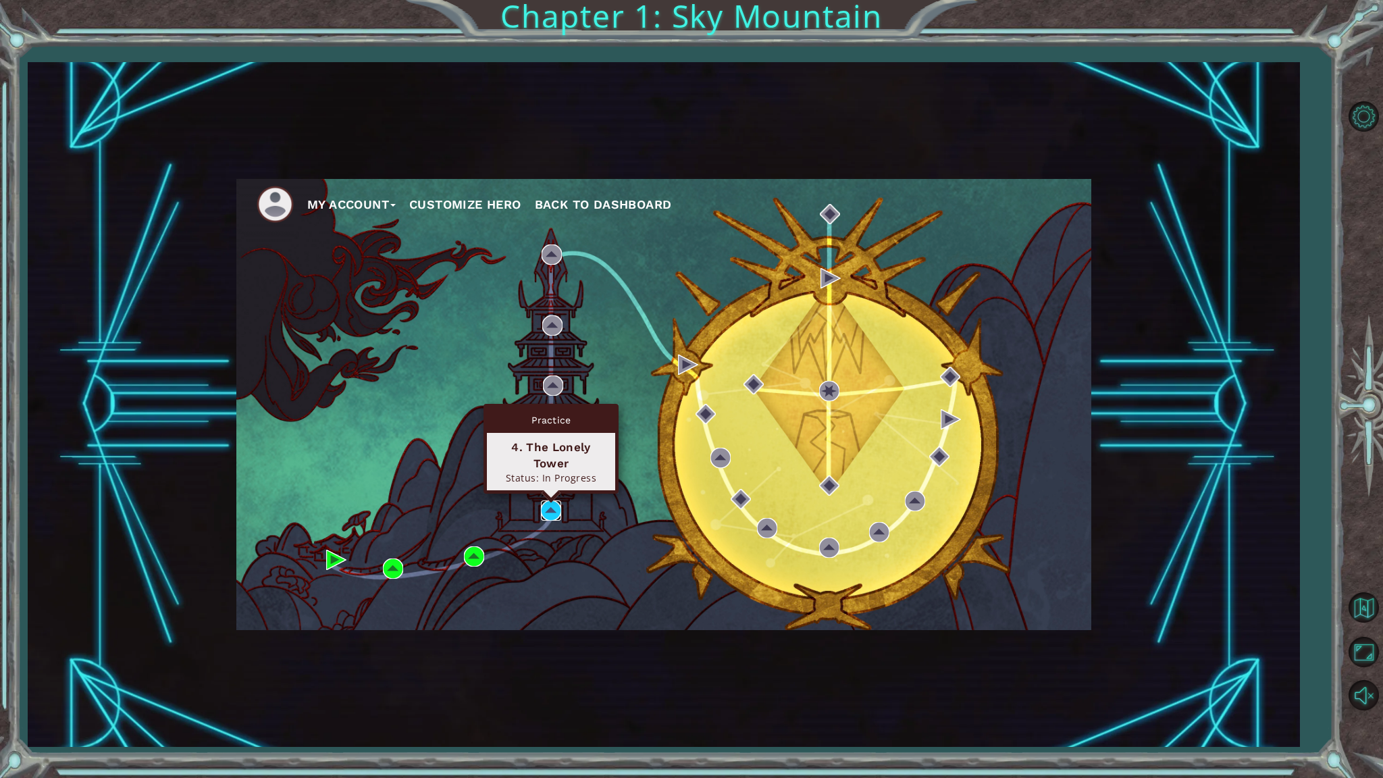
click at [544, 507] on img at bounding box center [551, 511] width 20 height 20
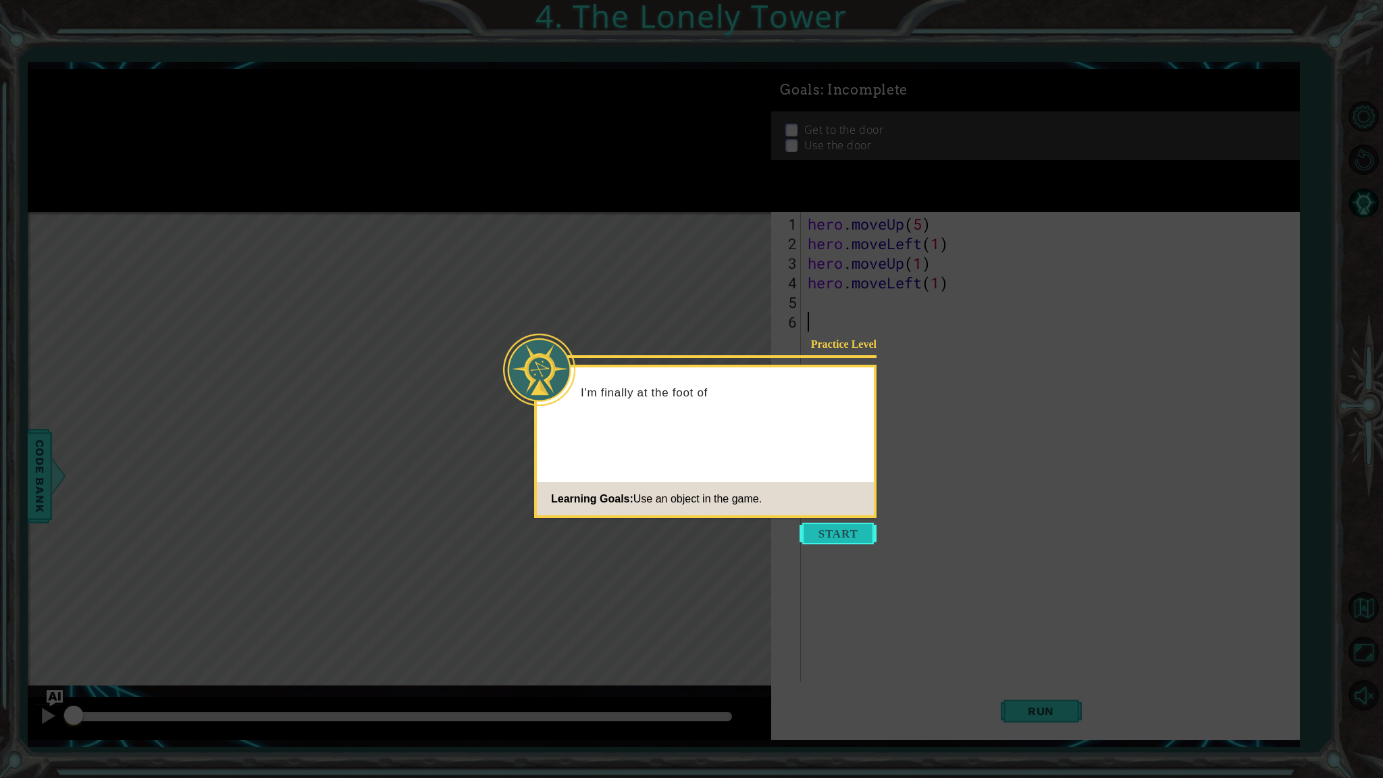
click at [817, 530] on button "Start" at bounding box center [838, 534] width 77 height 22
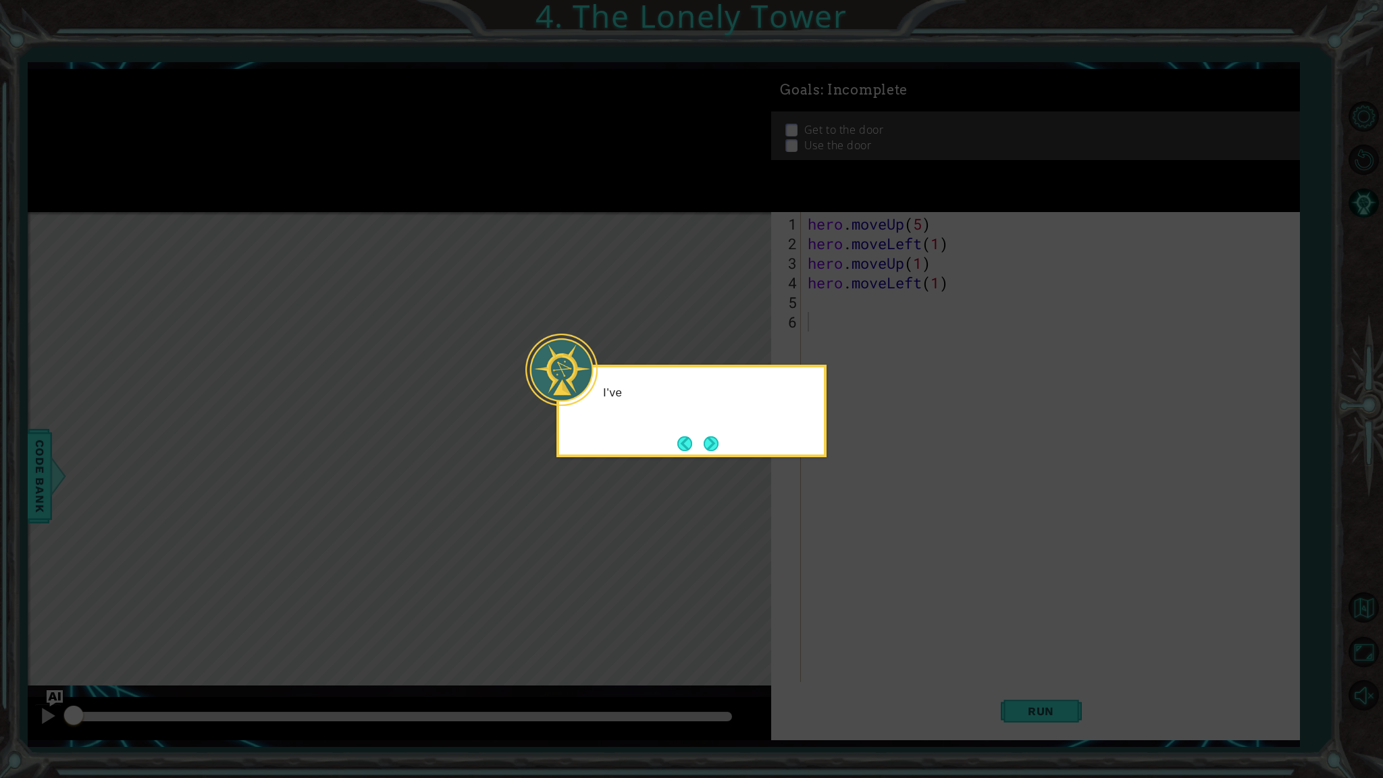
click at [828, 534] on icon at bounding box center [691, 389] width 1383 height 778
drag, startPoint x: 719, startPoint y: 449, endPoint x: 715, endPoint y: 443, distance: 7.7
click at [715, 443] on button "Next" at bounding box center [712, 444] width 16 height 16
click at [713, 441] on button "Next" at bounding box center [712, 444] width 16 height 16
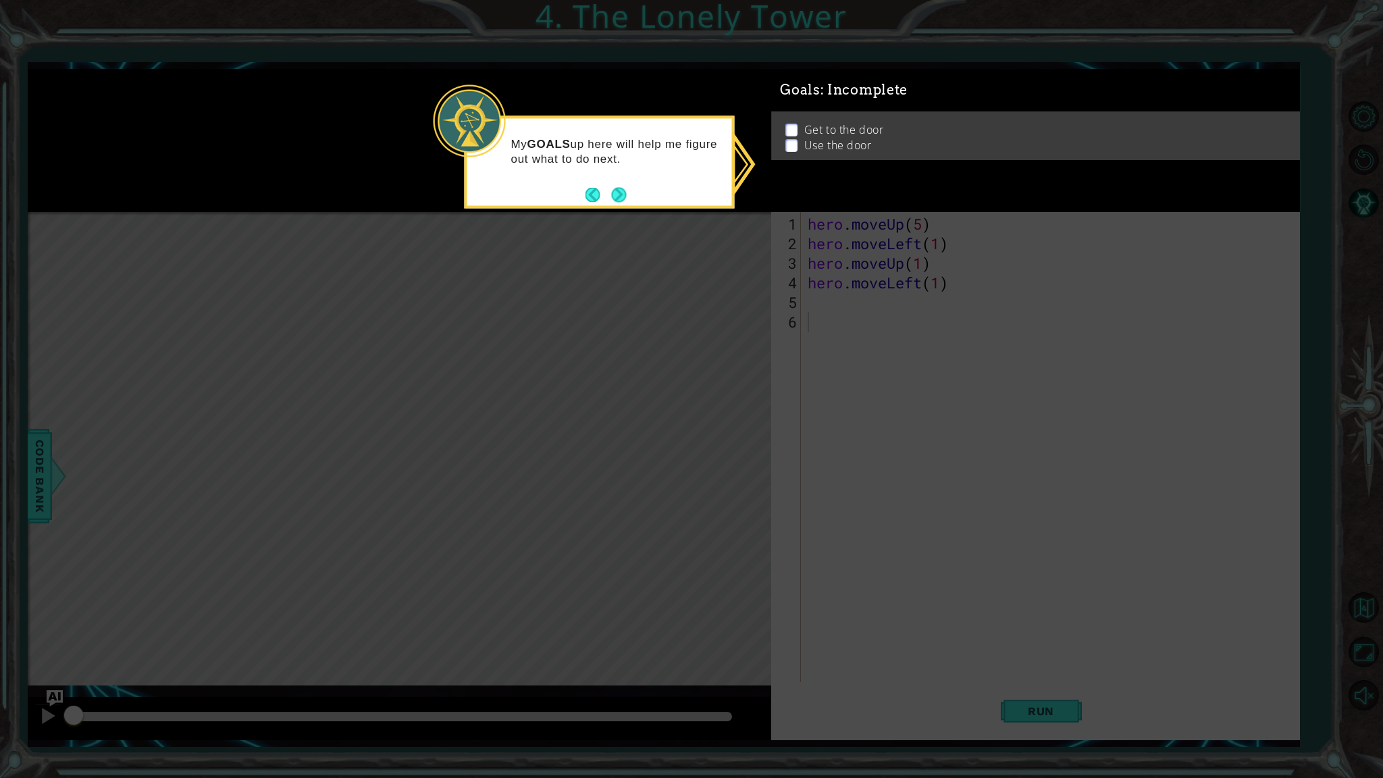
click at [631, 201] on div "My GOALS up here will help me figure out what to do next." at bounding box center [600, 162] width 270 height 93
click at [632, 201] on div "My GOALS up here will help me figure out what to do next." at bounding box center [600, 162] width 270 height 93
click at [624, 197] on button "Next" at bounding box center [619, 195] width 20 height 20
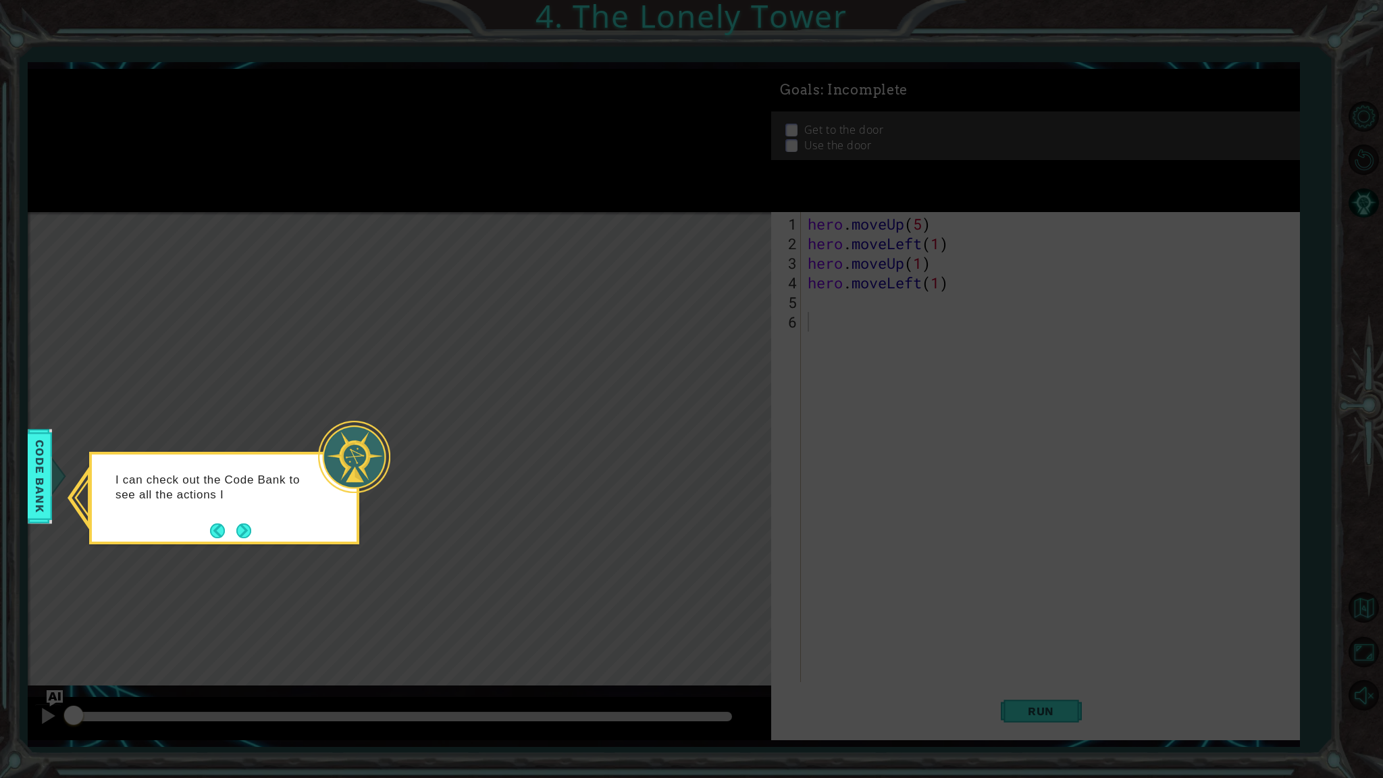
click at [241, 521] on footer at bounding box center [230, 531] width 41 height 20
click at [236, 538] on button "Next" at bounding box center [243, 531] width 15 height 15
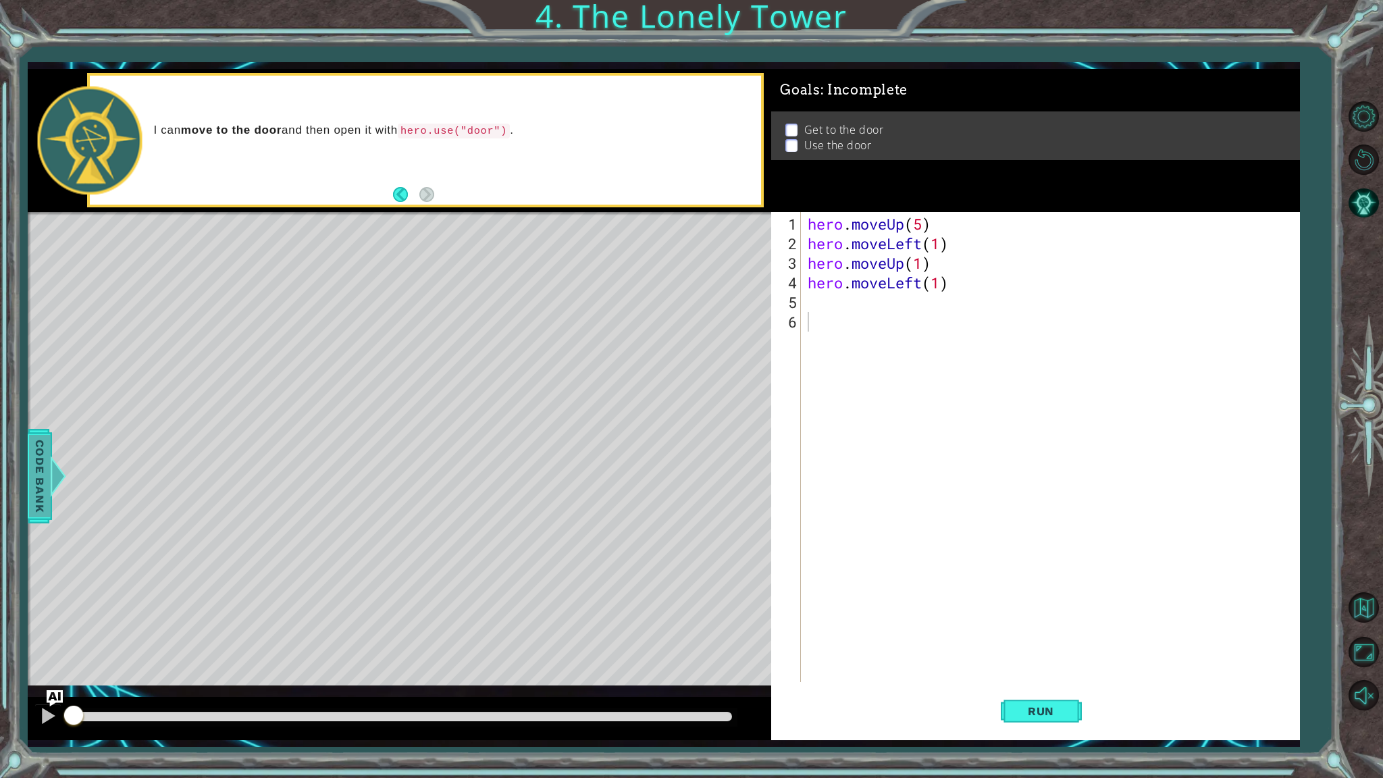
click at [54, 495] on div at bounding box center [54, 476] width 17 height 41
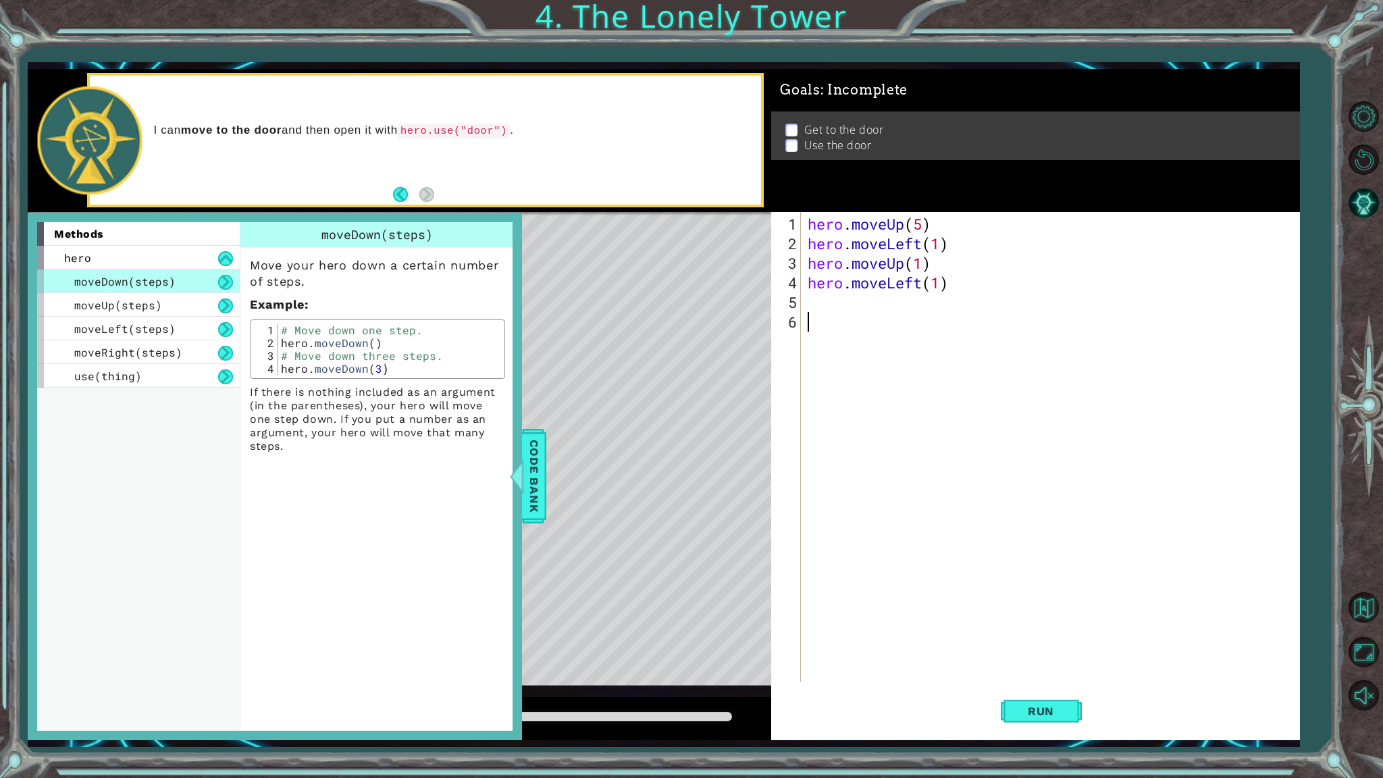
click at [913, 406] on div "hero . moveUp ( 5 ) hero . moveLeft ( 1 ) hero . moveUp ( 1 ) hero . moveLeft (…" at bounding box center [1053, 468] width 497 height 509
click at [146, 302] on span "moveUp(steps)" at bounding box center [118, 305] width 88 height 14
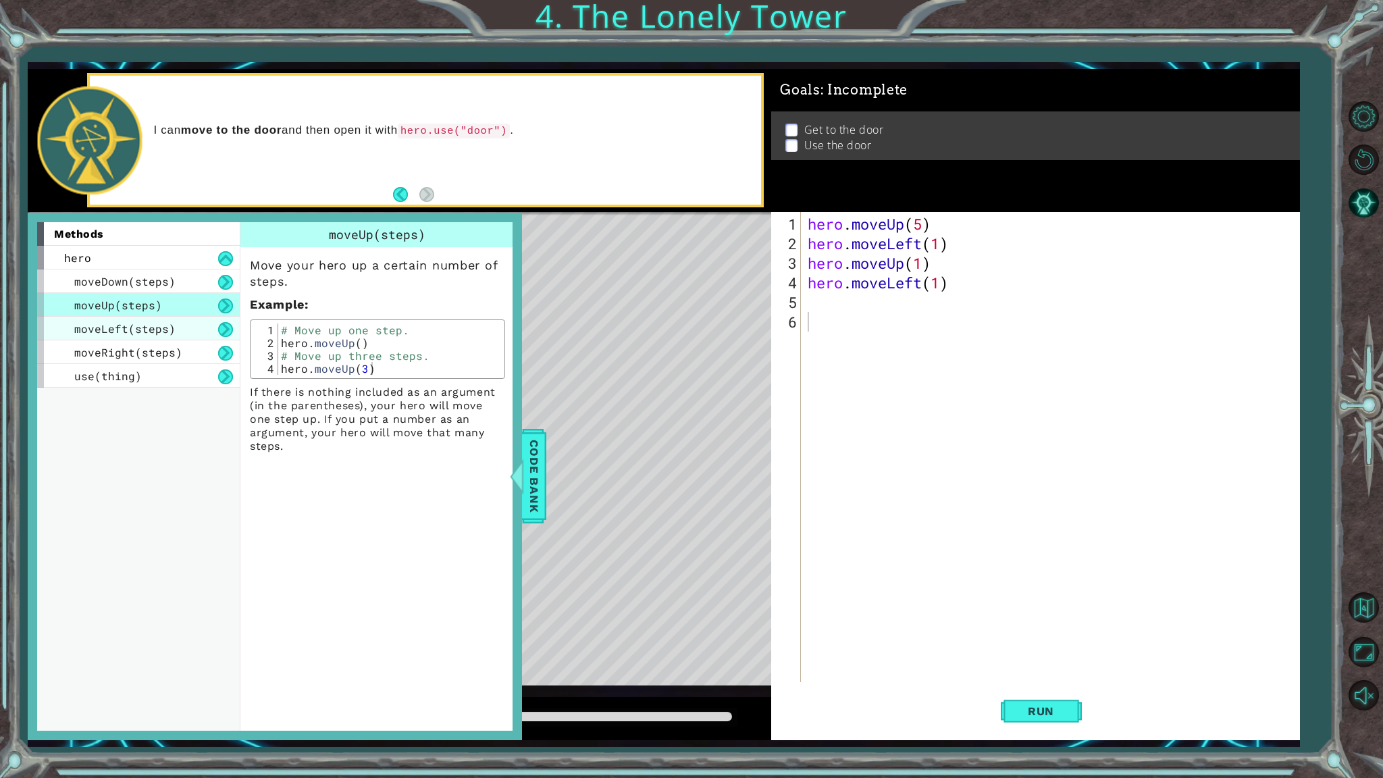
click at [149, 326] on span "moveLeft(steps)" at bounding box center [124, 329] width 101 height 14
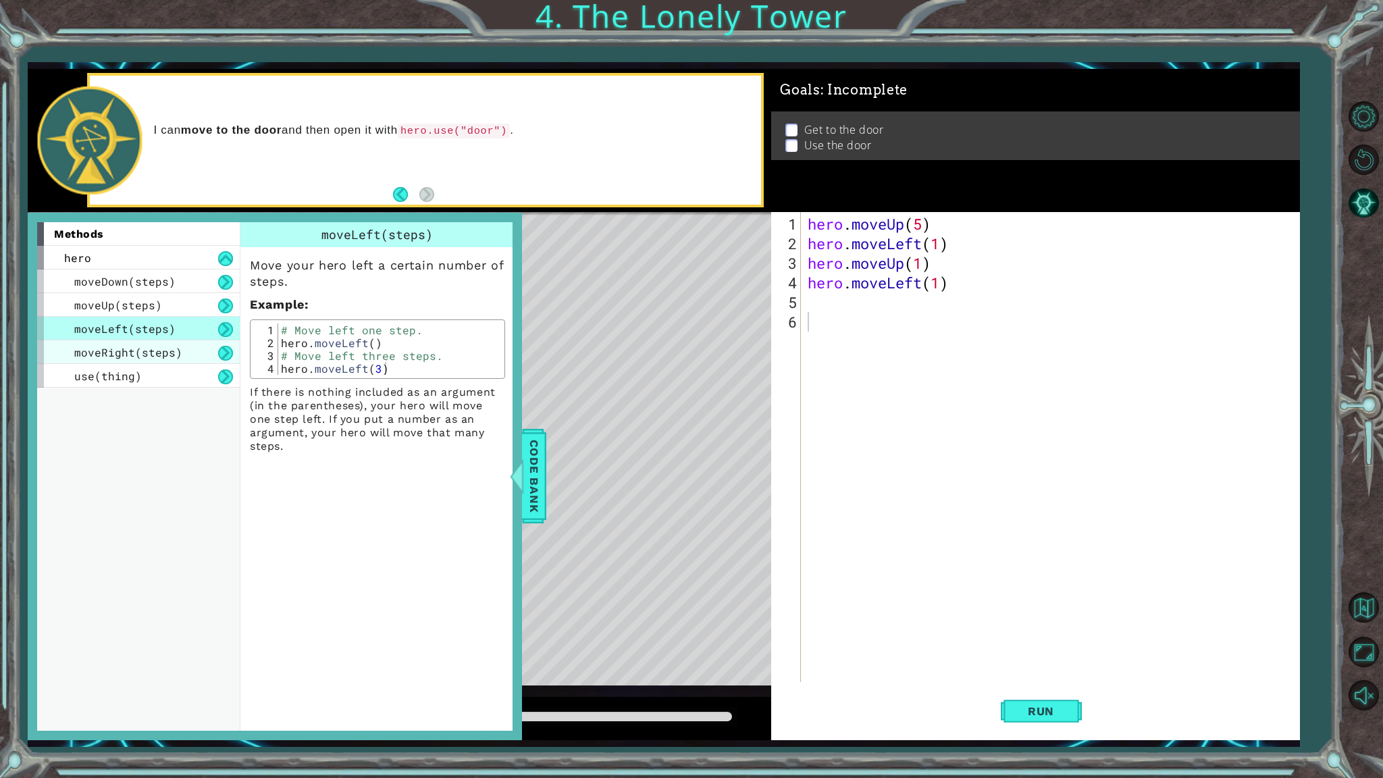
click at [151, 354] on span "moveRight(steps)" at bounding box center [128, 352] width 108 height 14
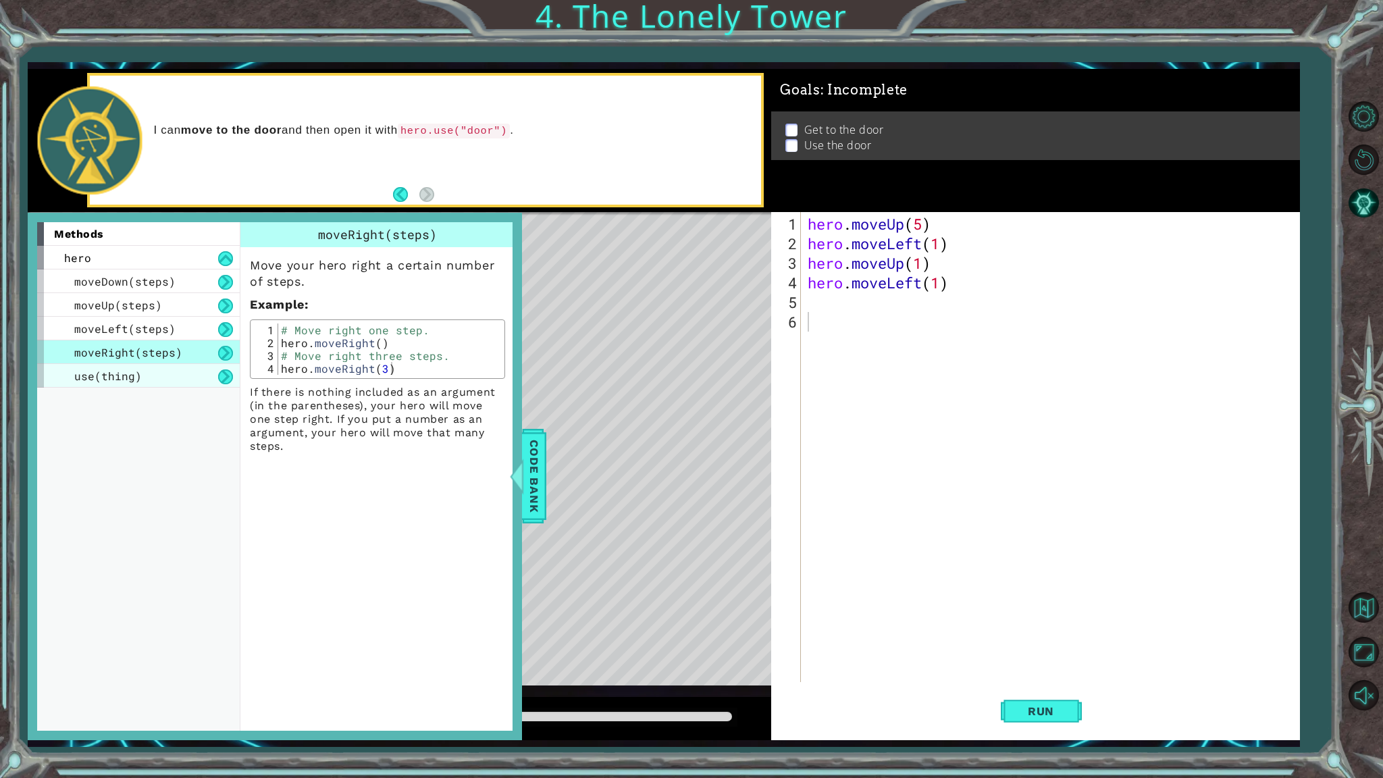
click at [144, 375] on div "use(thing)" at bounding box center [138, 376] width 203 height 24
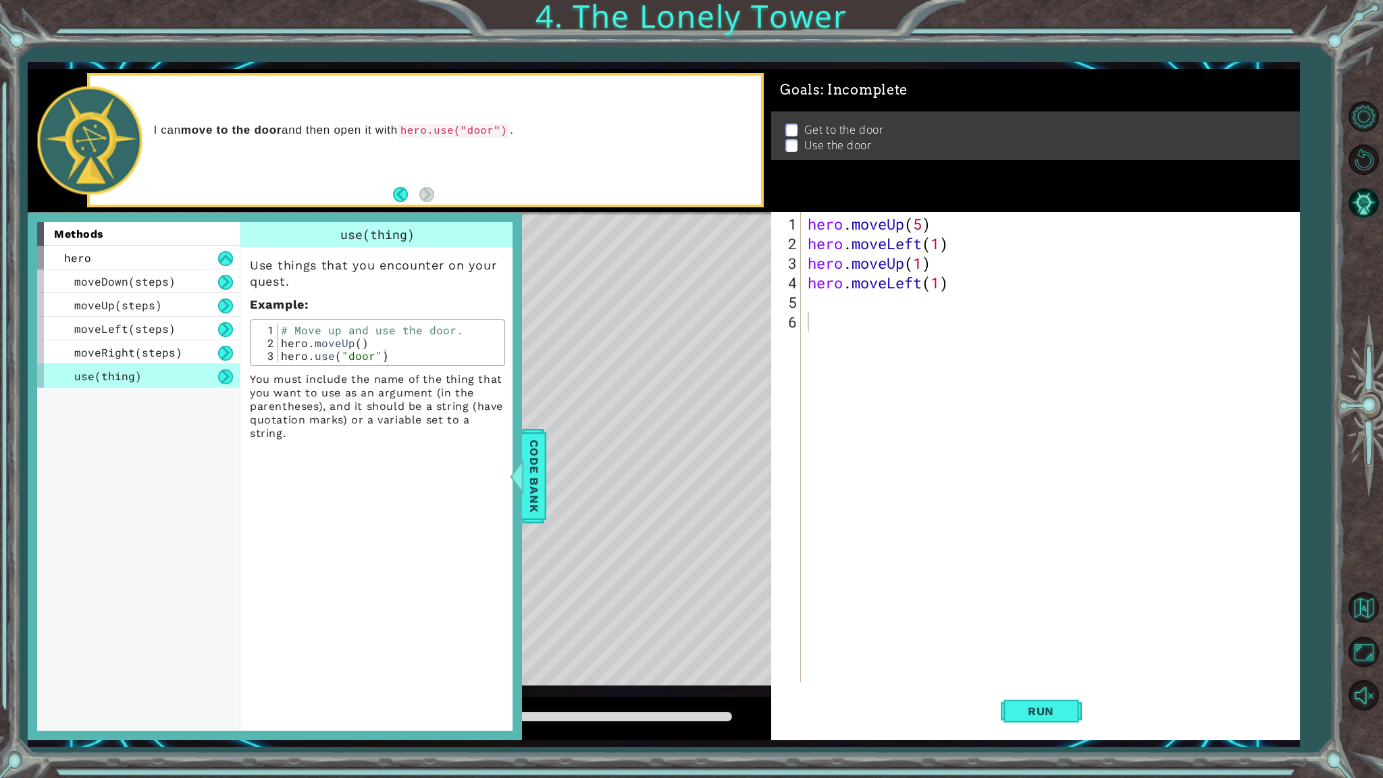
type textarea "hero.moveUp()"
click at [430, 343] on div "# Move up and use the door. hero . moveUp ( ) hero . use ( "door" )" at bounding box center [390, 356] width 224 height 64
click at [1037, 619] on span "Run" at bounding box center [1041, 712] width 53 height 14
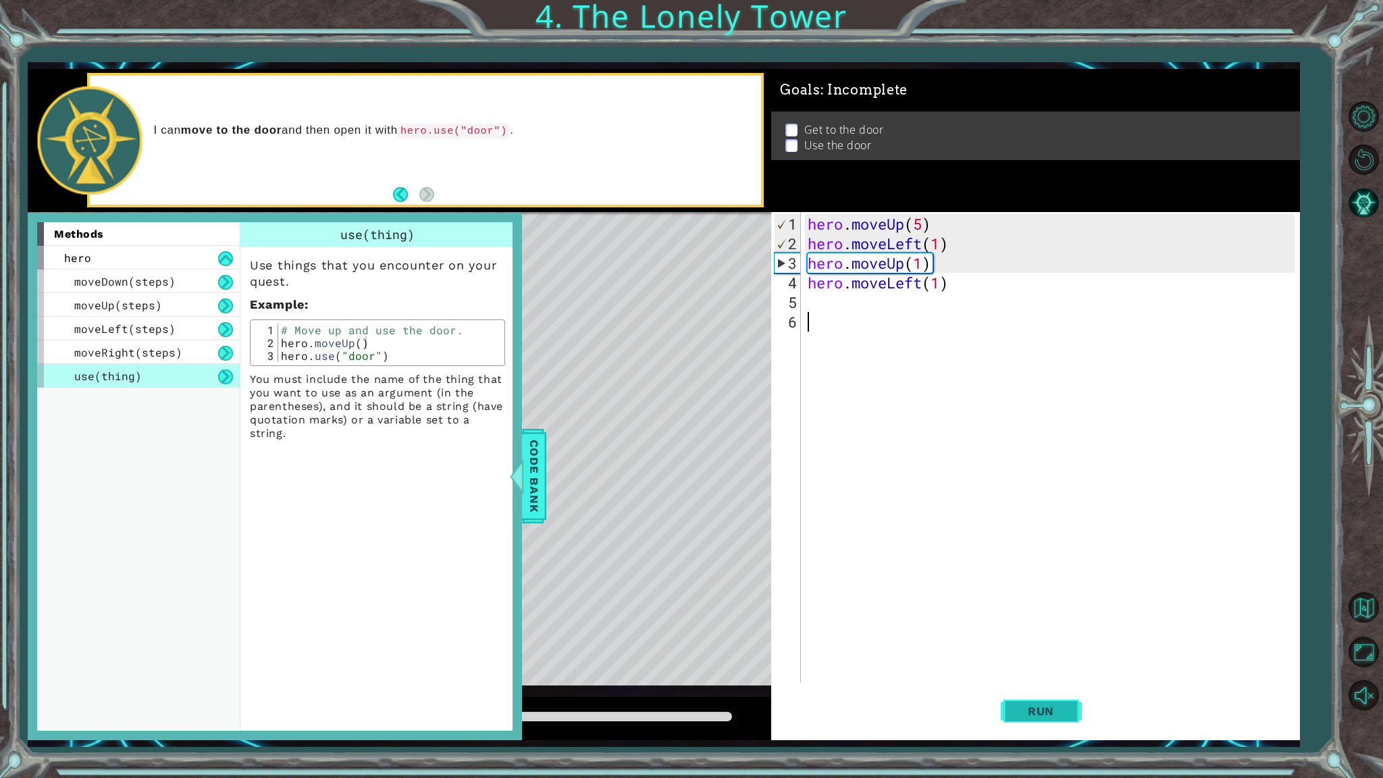
click at [1034, 619] on button "Run" at bounding box center [1041, 711] width 81 height 53
click at [539, 449] on span "Code Bank" at bounding box center [530, 476] width 22 height 82
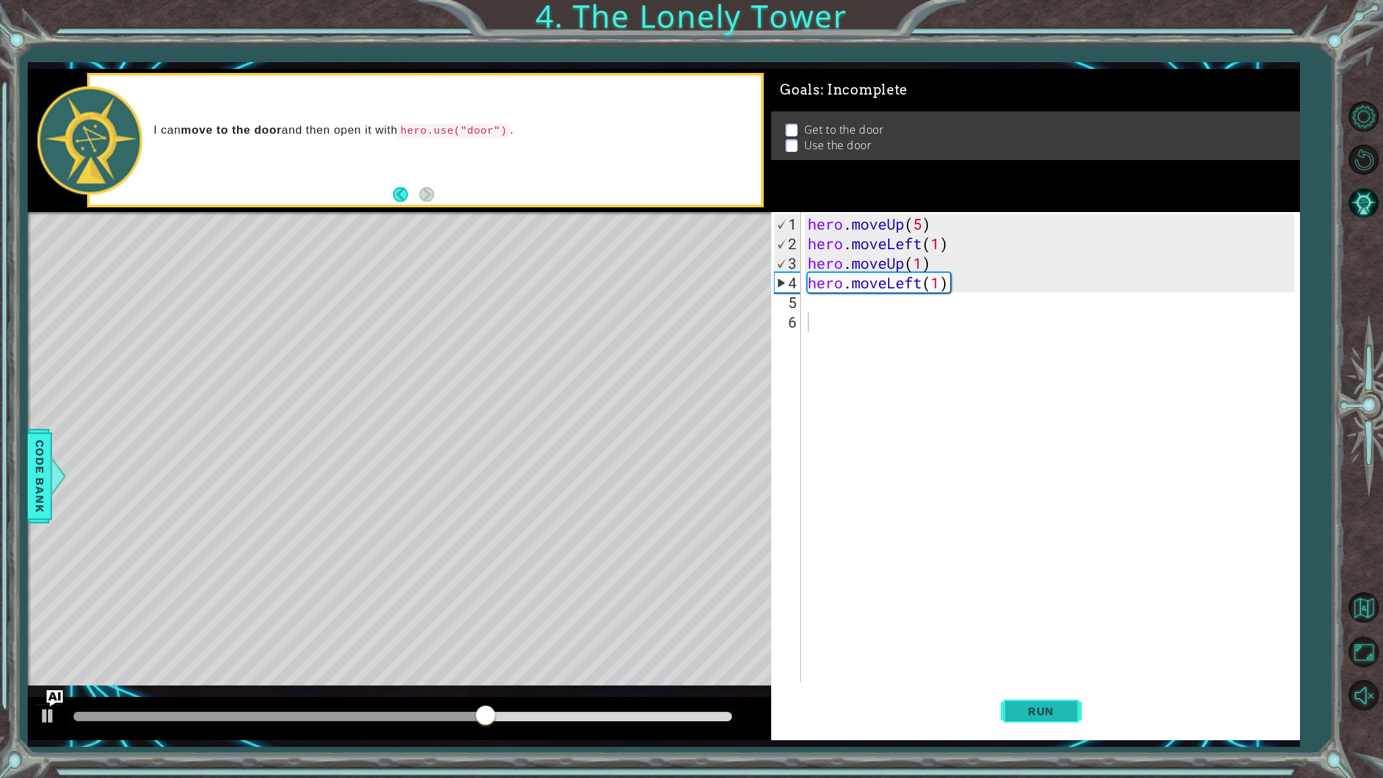
click at [1063, 619] on span "Run" at bounding box center [1041, 712] width 53 height 14
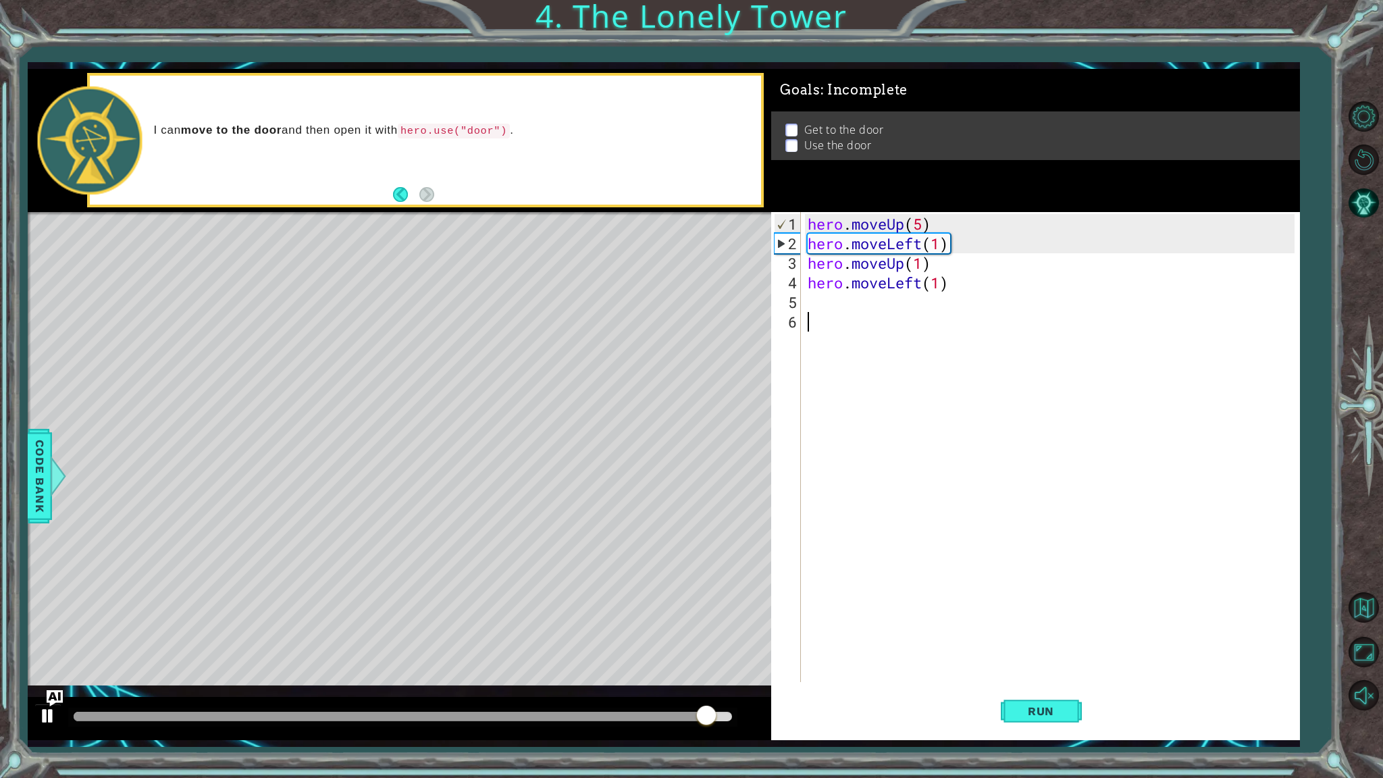
drag, startPoint x: 1032, startPoint y: 715, endPoint x: 49, endPoint y: 717, distance: 983.6
click at [1007, 619] on button "Run" at bounding box center [1041, 711] width 81 height 53
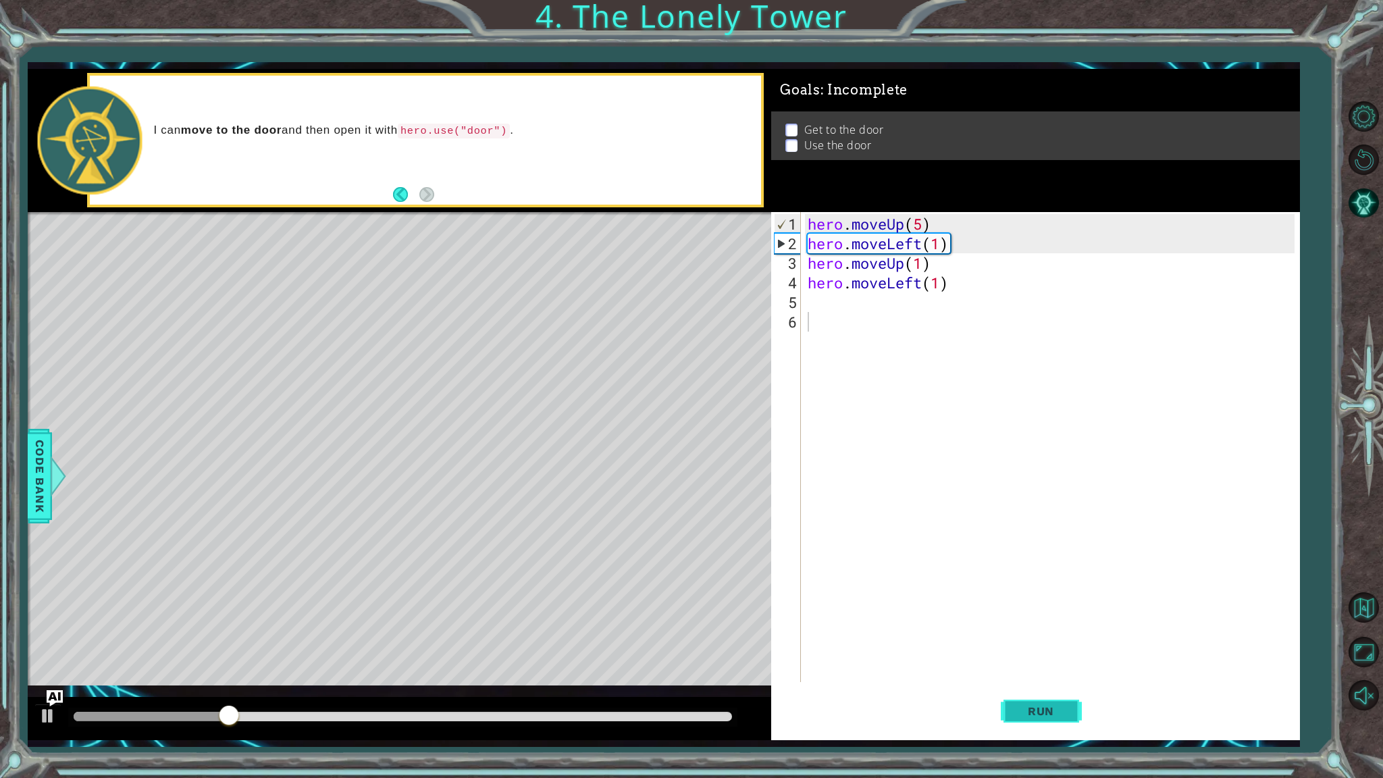
click at [1013, 619] on button "Run" at bounding box center [1041, 711] width 81 height 53
click at [925, 230] on div "hero . moveUp ( 5 ) hero . moveLeft ( 1 ) hero . moveUp ( 1 ) hero . moveLeft (…" at bounding box center [1053, 468] width 497 height 509
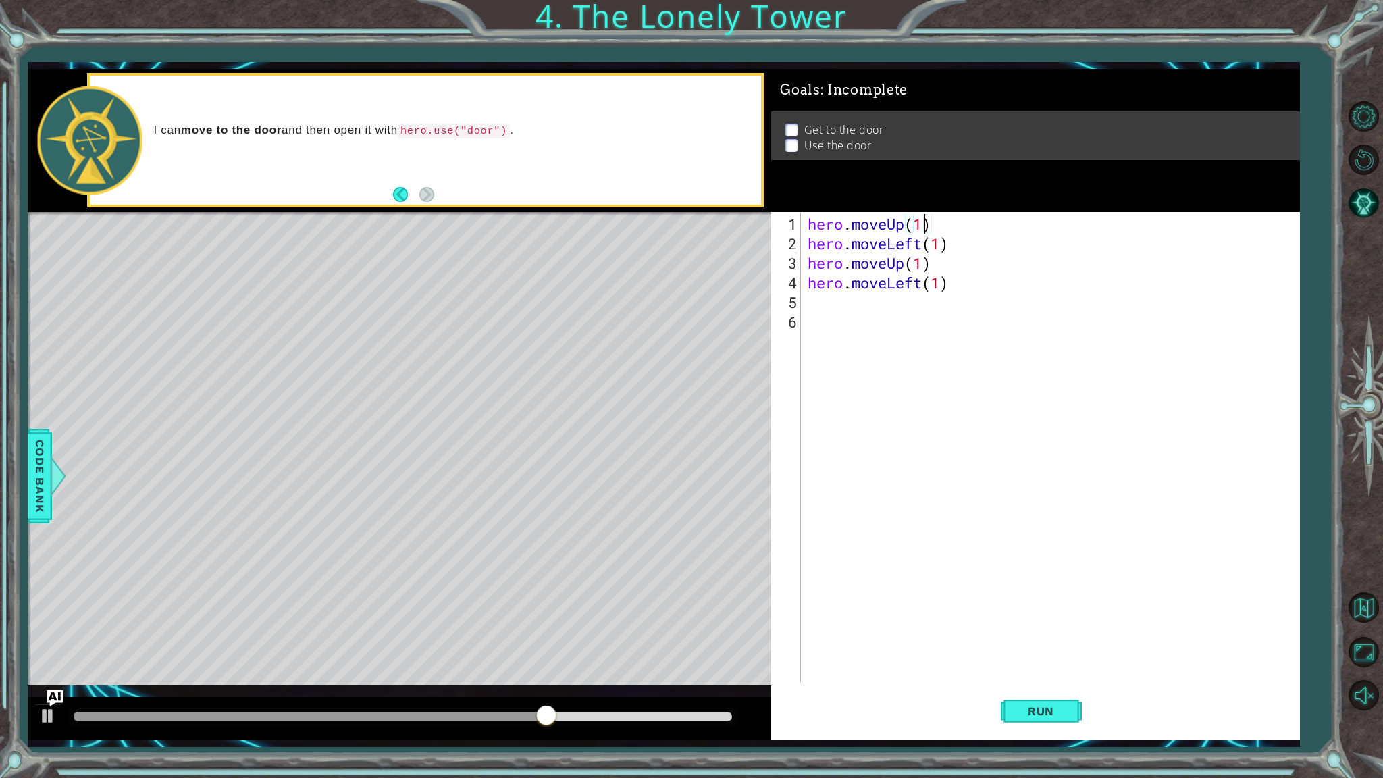
scroll to position [0, 5]
click at [1052, 619] on span "Run" at bounding box center [1041, 712] width 53 height 14
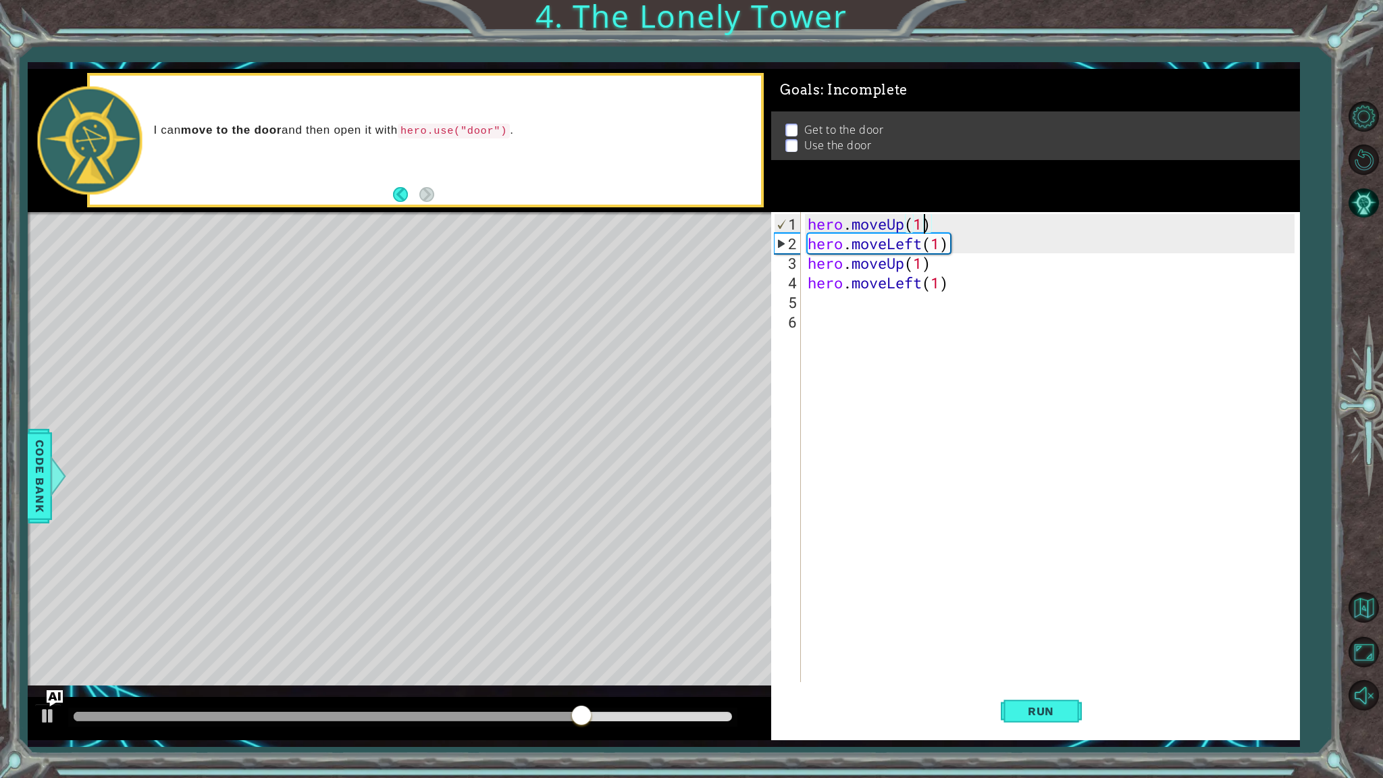
click at [926, 232] on div "hero . moveUp ( 1 ) hero . moveLeft ( 1 ) hero . moveUp ( 1 ) hero . moveLeft (…" at bounding box center [1053, 468] width 497 height 509
click at [926, 223] on div "hero . moveUp ( 1 ) hero . moveLeft ( 1 ) hero . moveUp ( 1 ) hero . moveLeft (…" at bounding box center [1053, 468] width 497 height 509
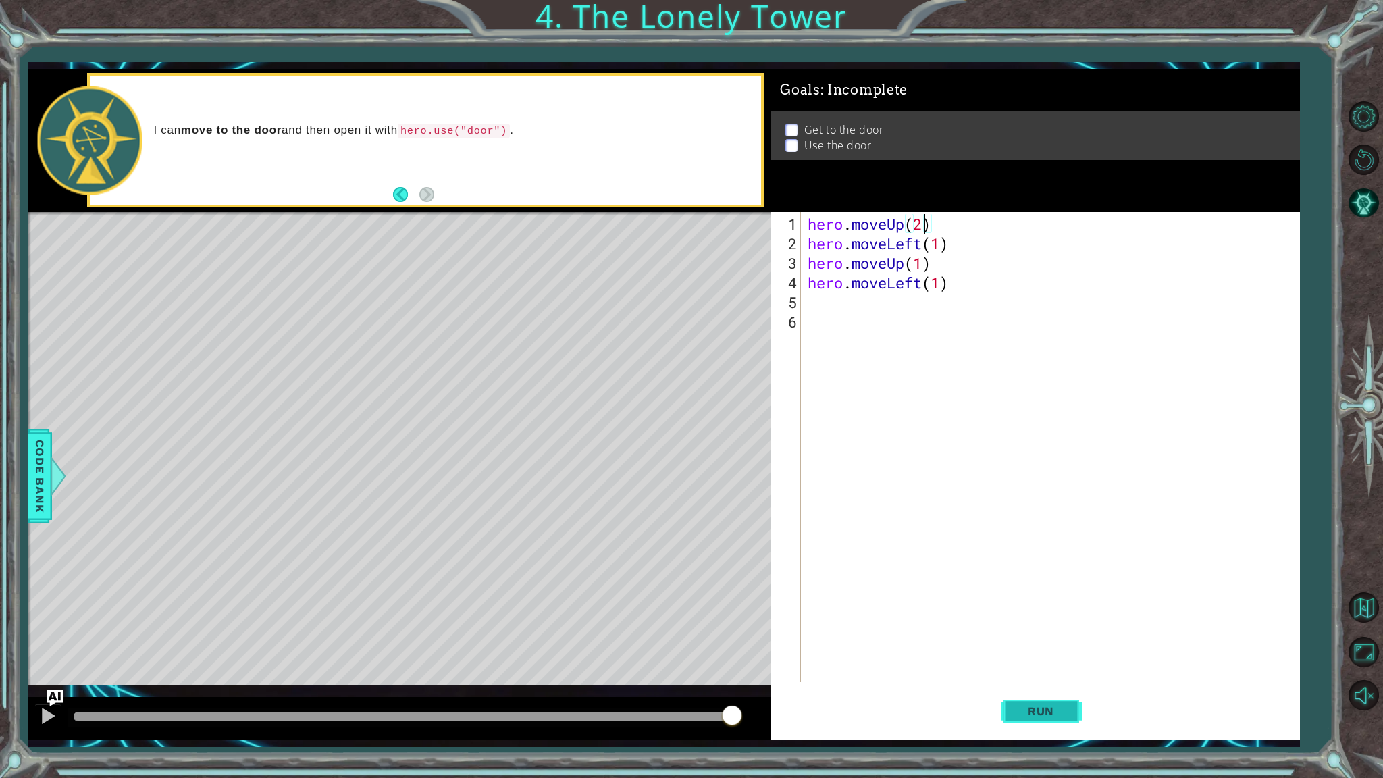
click at [1066, 619] on span "Run" at bounding box center [1041, 712] width 53 height 14
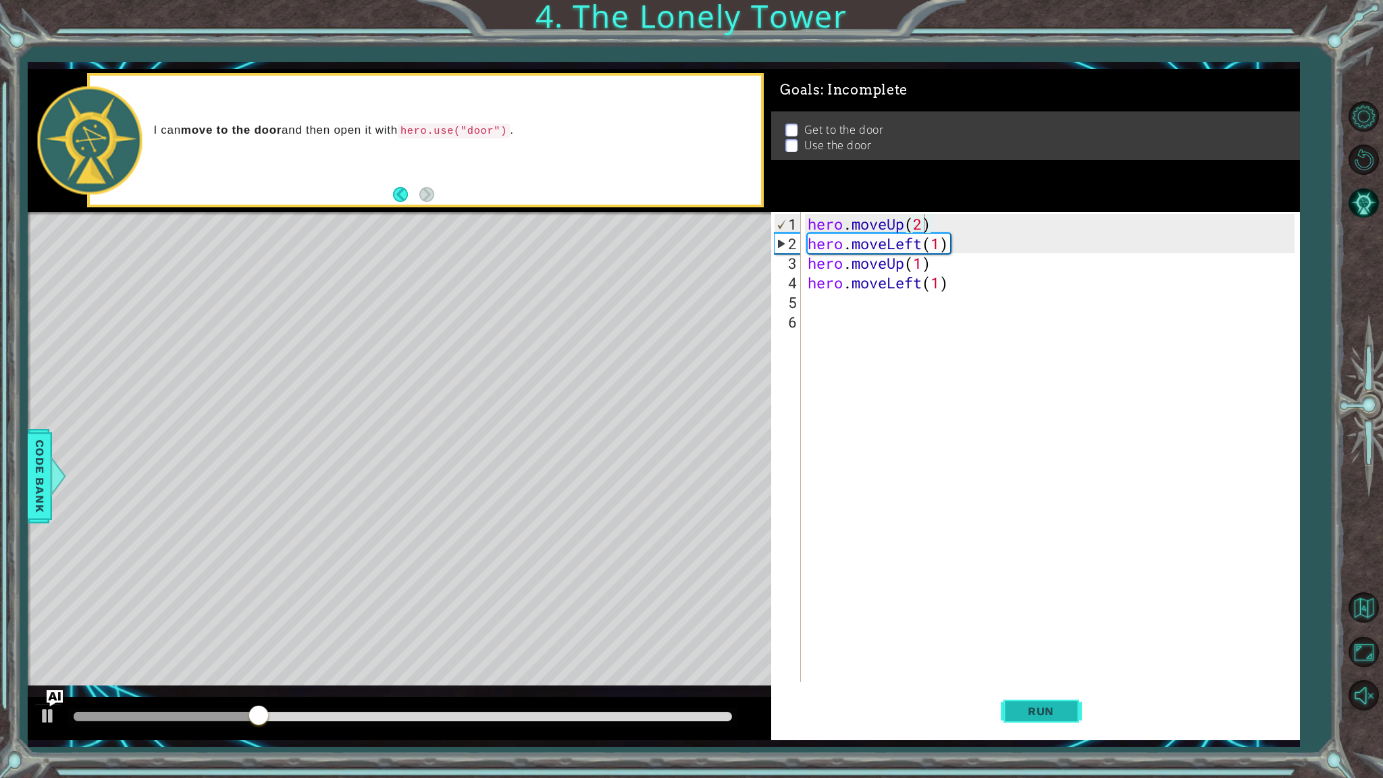
click at [1067, 619] on button "Run" at bounding box center [1041, 711] width 81 height 53
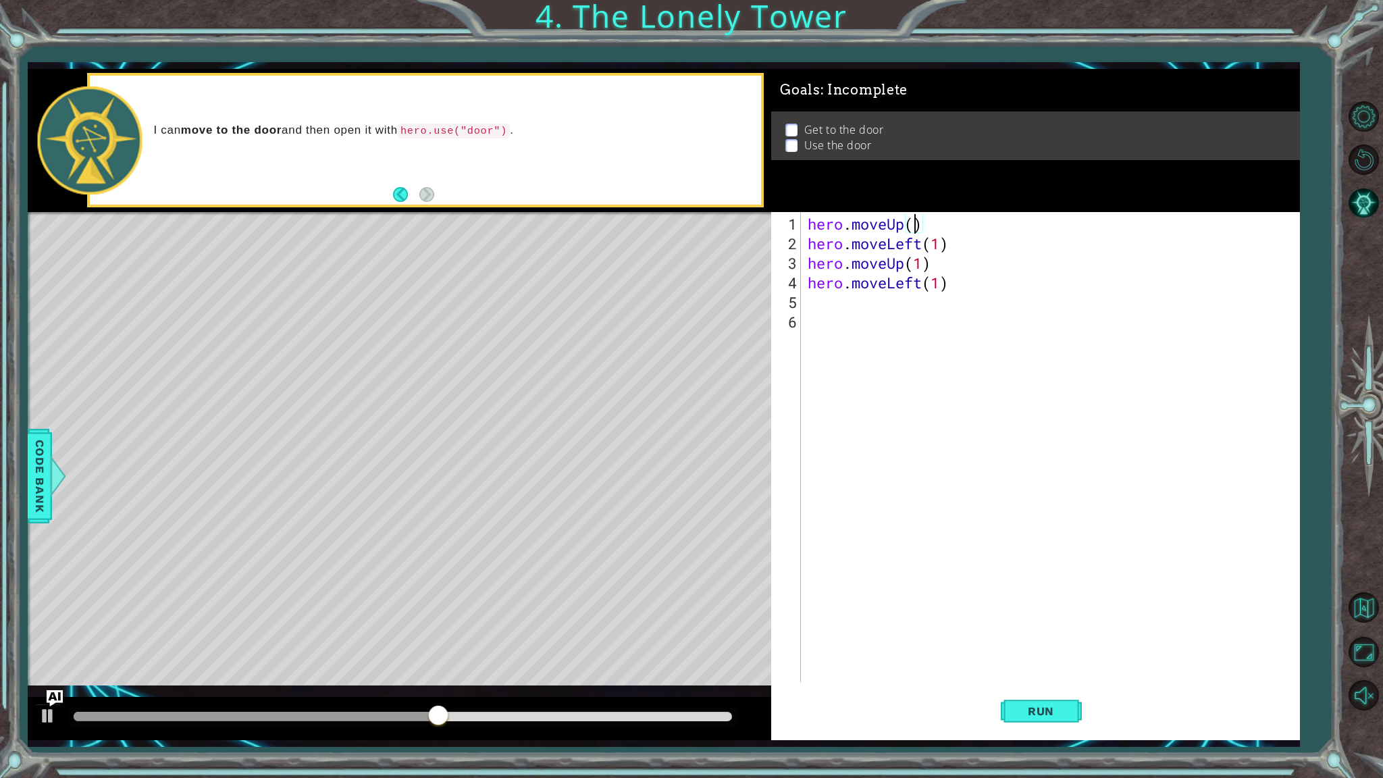
click at [926, 223] on div "hero . moveUp ( ) hero . moveLeft ( 1 ) hero . moveUp ( 1 ) hero . moveLeft ( 1…" at bounding box center [1053, 468] width 497 height 509
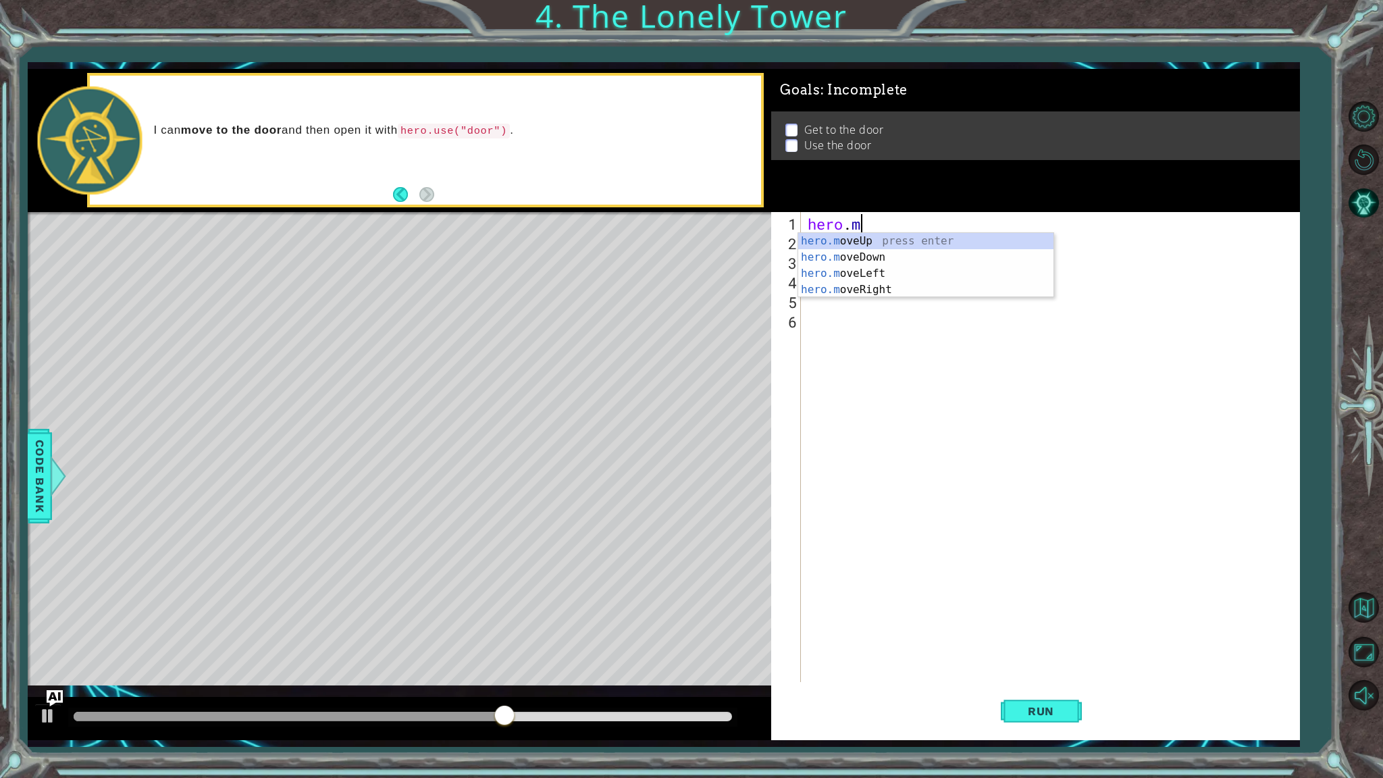
type textarea "her"
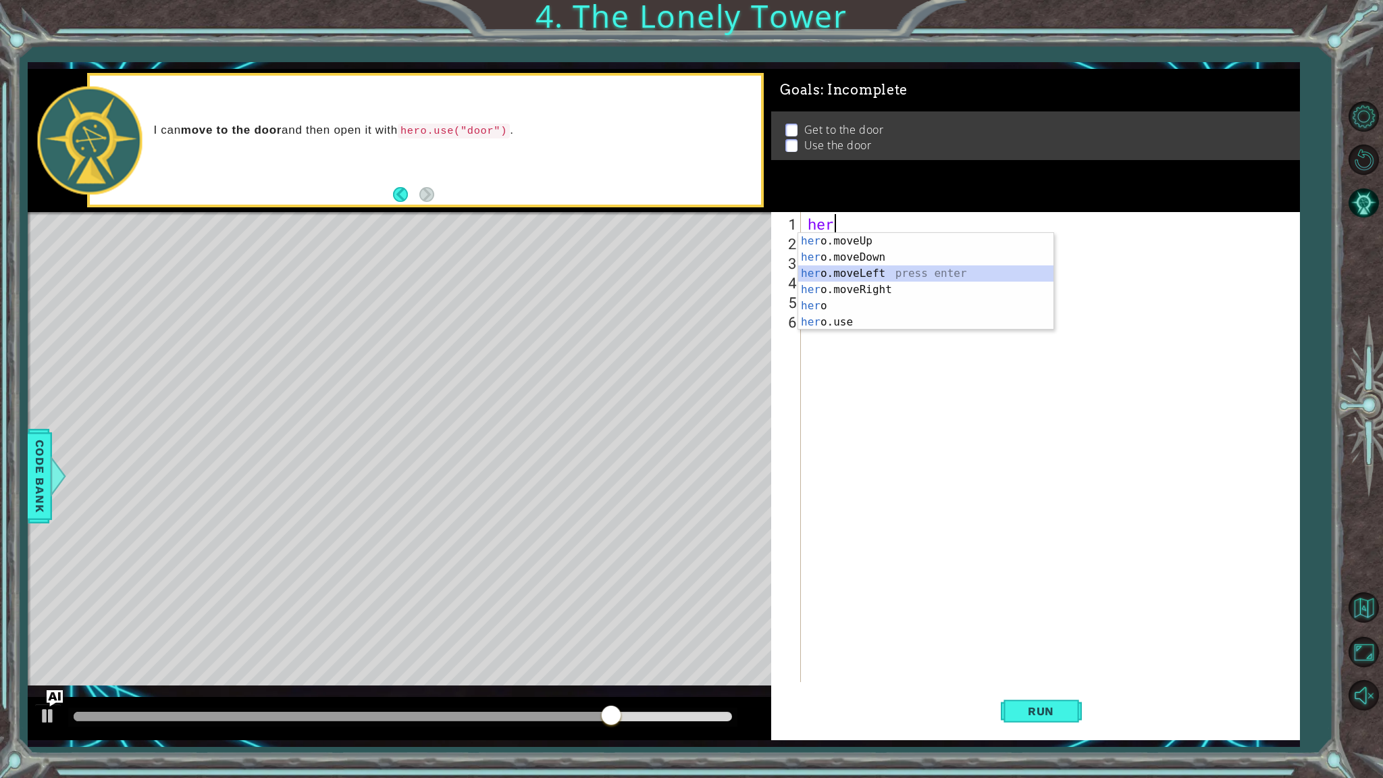
click at [926, 268] on div "her o.moveUp press enter her o.moveDown press enter her o.moveLeft press enter …" at bounding box center [925, 298] width 255 height 130
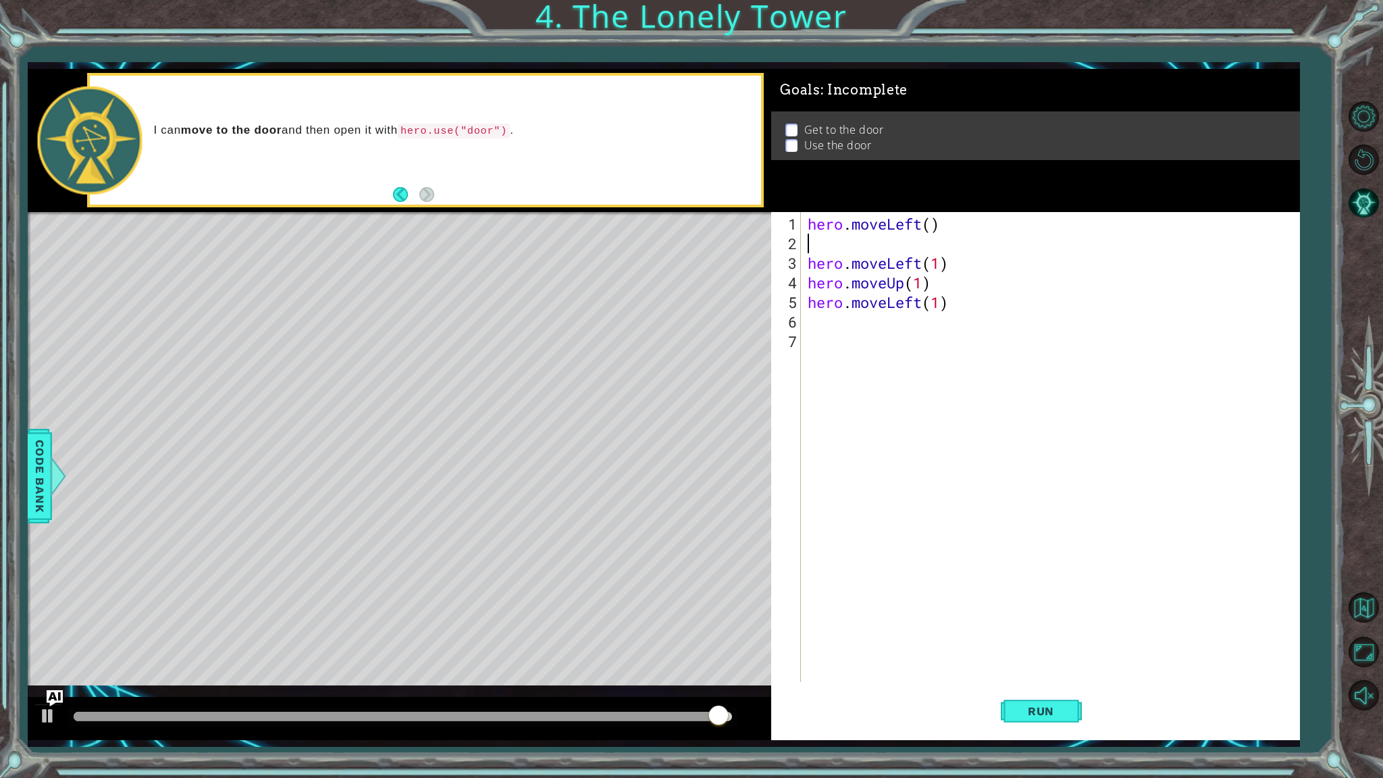
click at [950, 267] on div "hero . moveLeft ( ) hero . moveLeft ( 1 ) hero . moveUp ( 1 ) hero . moveLeft (…" at bounding box center [1053, 468] width 497 height 509
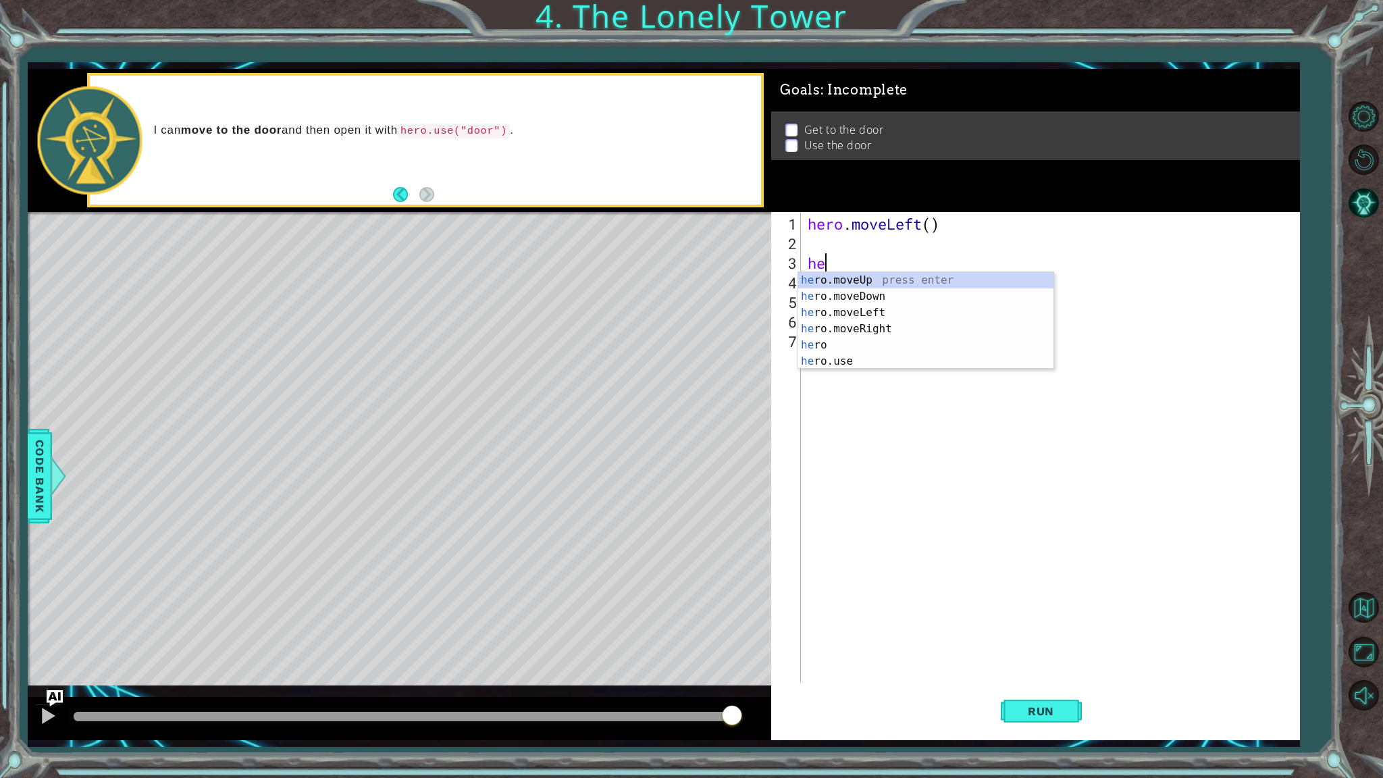
type textarea "h"
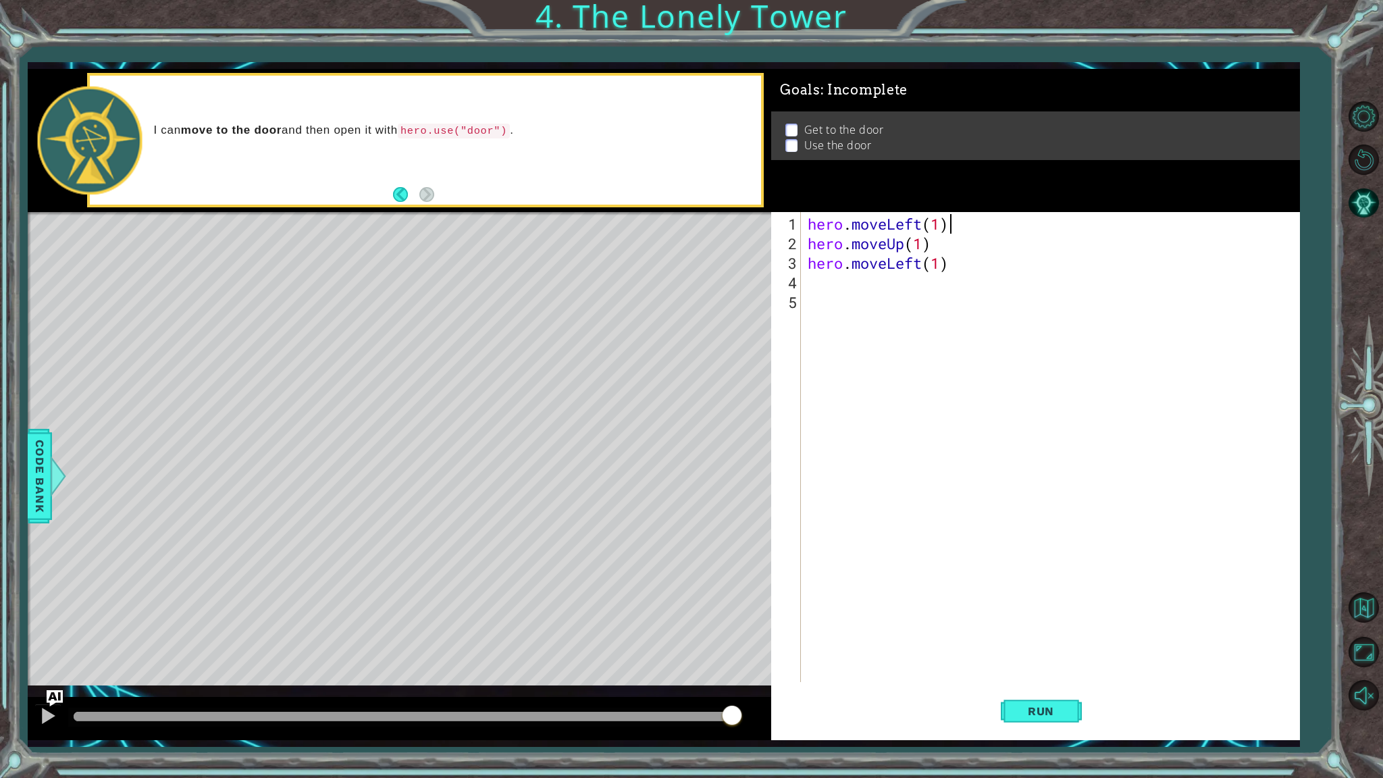
scroll to position [0, 5]
click at [1065, 619] on span "Run" at bounding box center [1041, 712] width 53 height 14
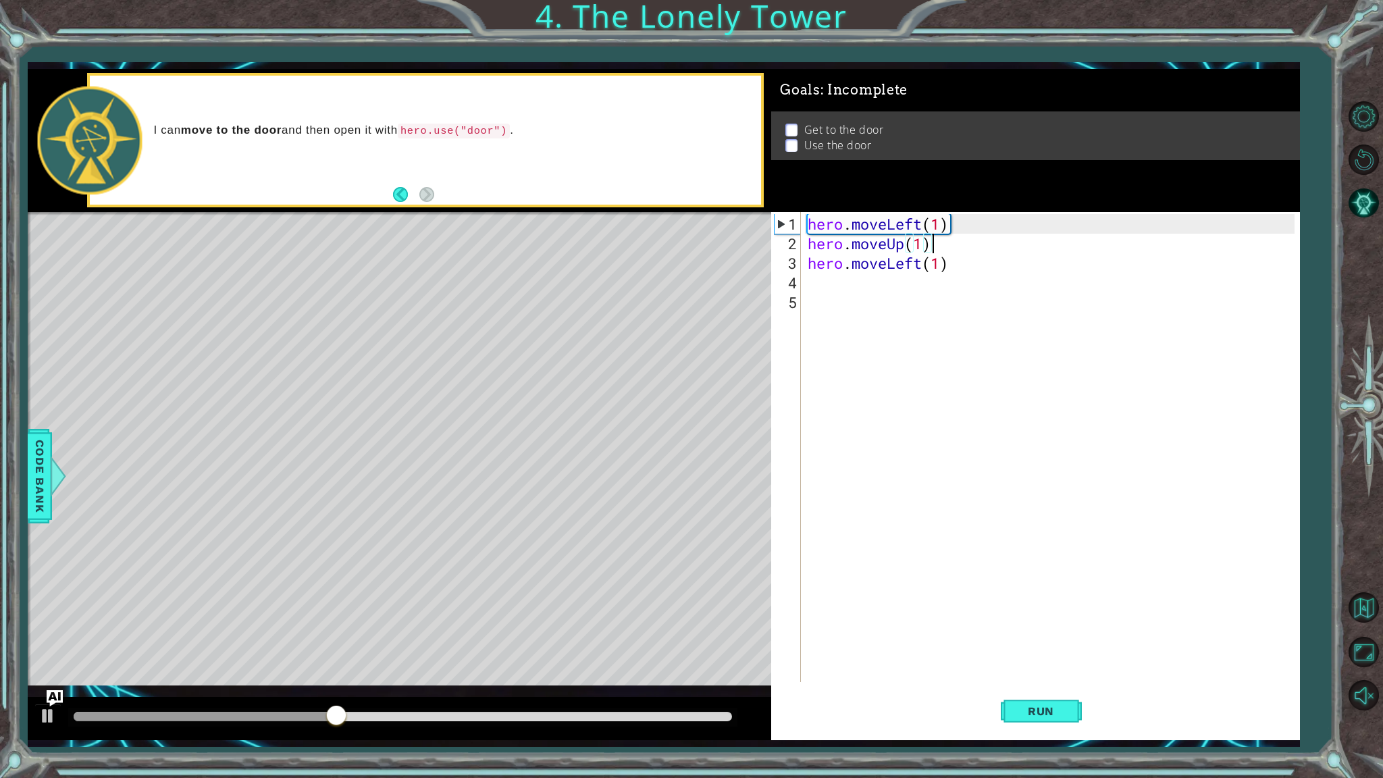
click at [929, 247] on div "hero . moveLeft ( 1 ) hero . moveUp ( 1 ) hero . moveLeft ( 1 )" at bounding box center [1053, 468] width 497 height 509
click at [919, 247] on div "hero . moveLeft ( 1 ) hero . moveUp ( 1 ) hero . moveLeft ( 1 )" at bounding box center [1053, 468] width 497 height 509
click at [936, 247] on div "hero . moveLeft ( 1 ) hero . moveUp ( 1 ) hero . moveLeft ( 1 )" at bounding box center [1053, 468] width 497 height 509
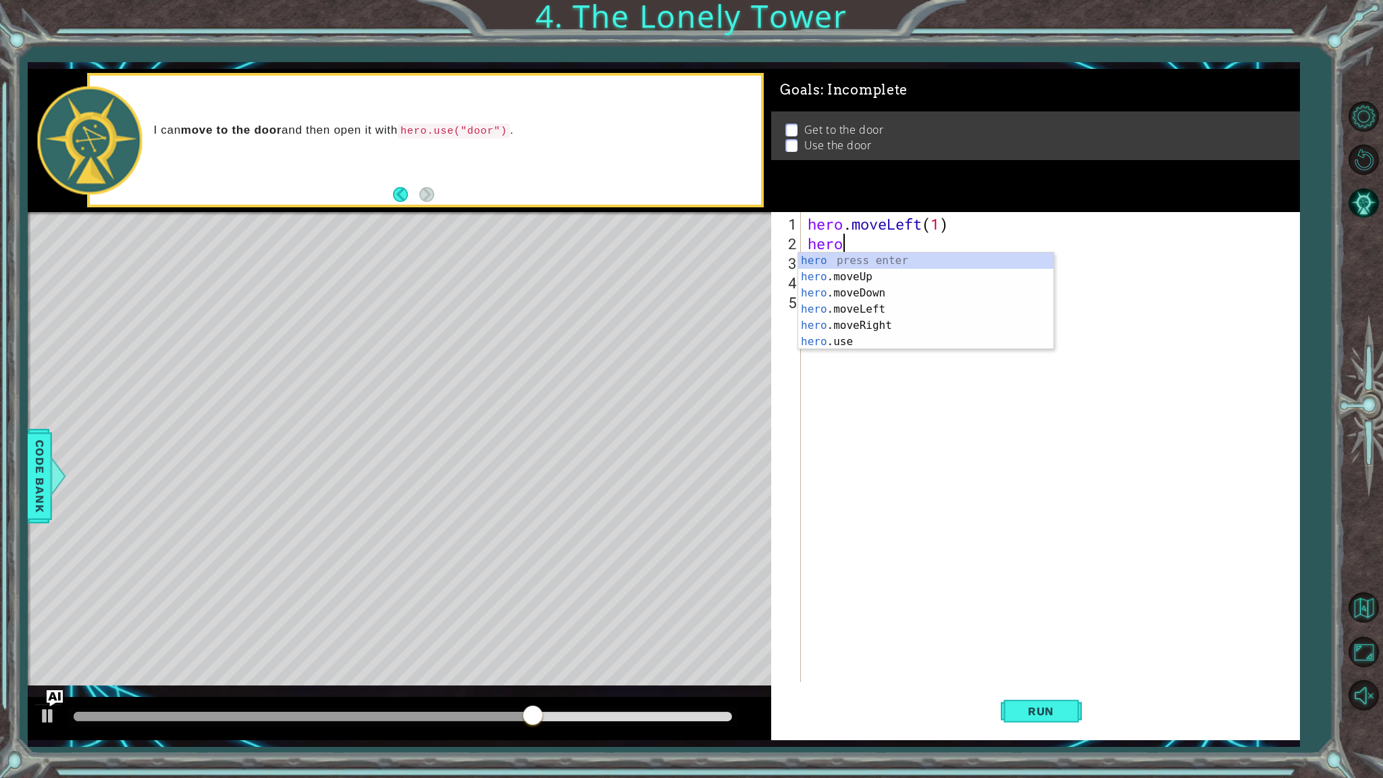
scroll to position [0, 0]
type textarea "h"
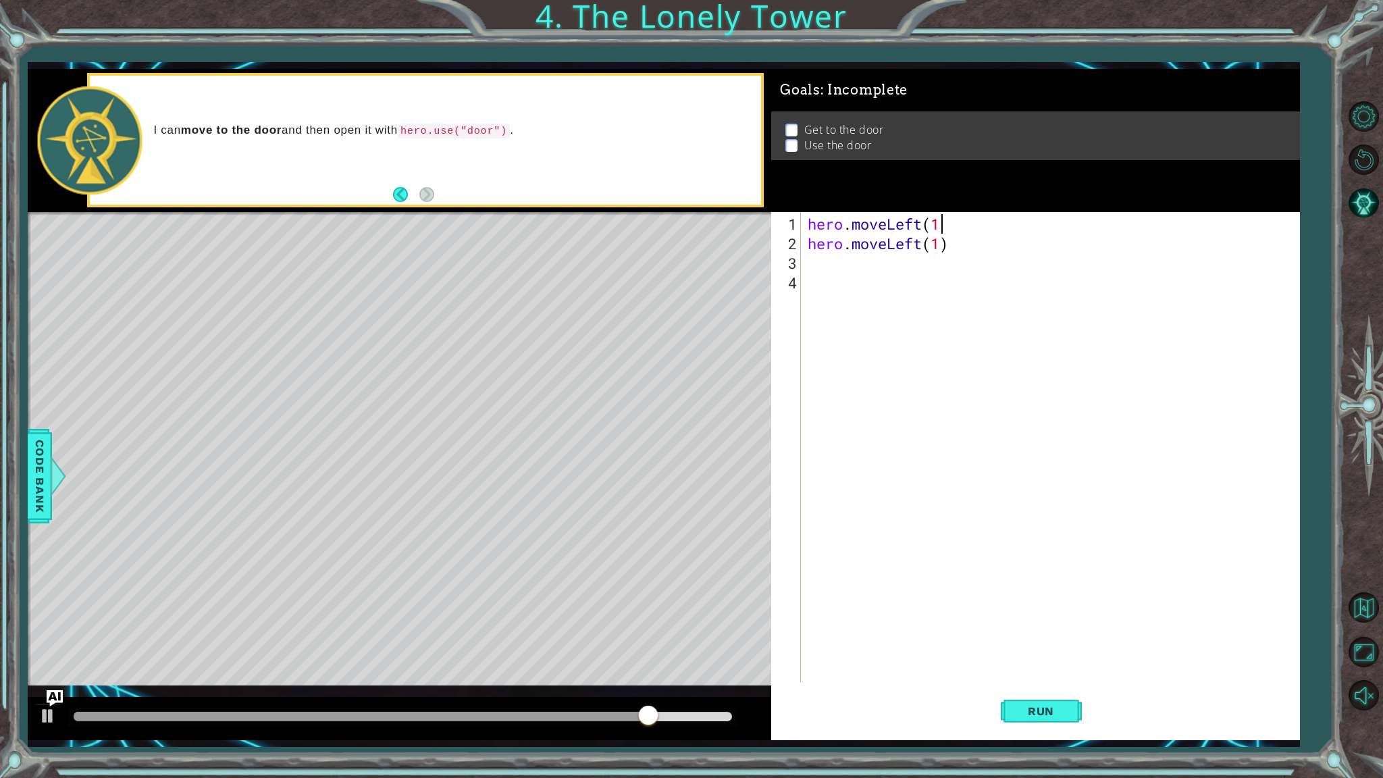
scroll to position [0, 5]
click at [1067, 619] on span "Run" at bounding box center [1041, 712] width 53 height 14
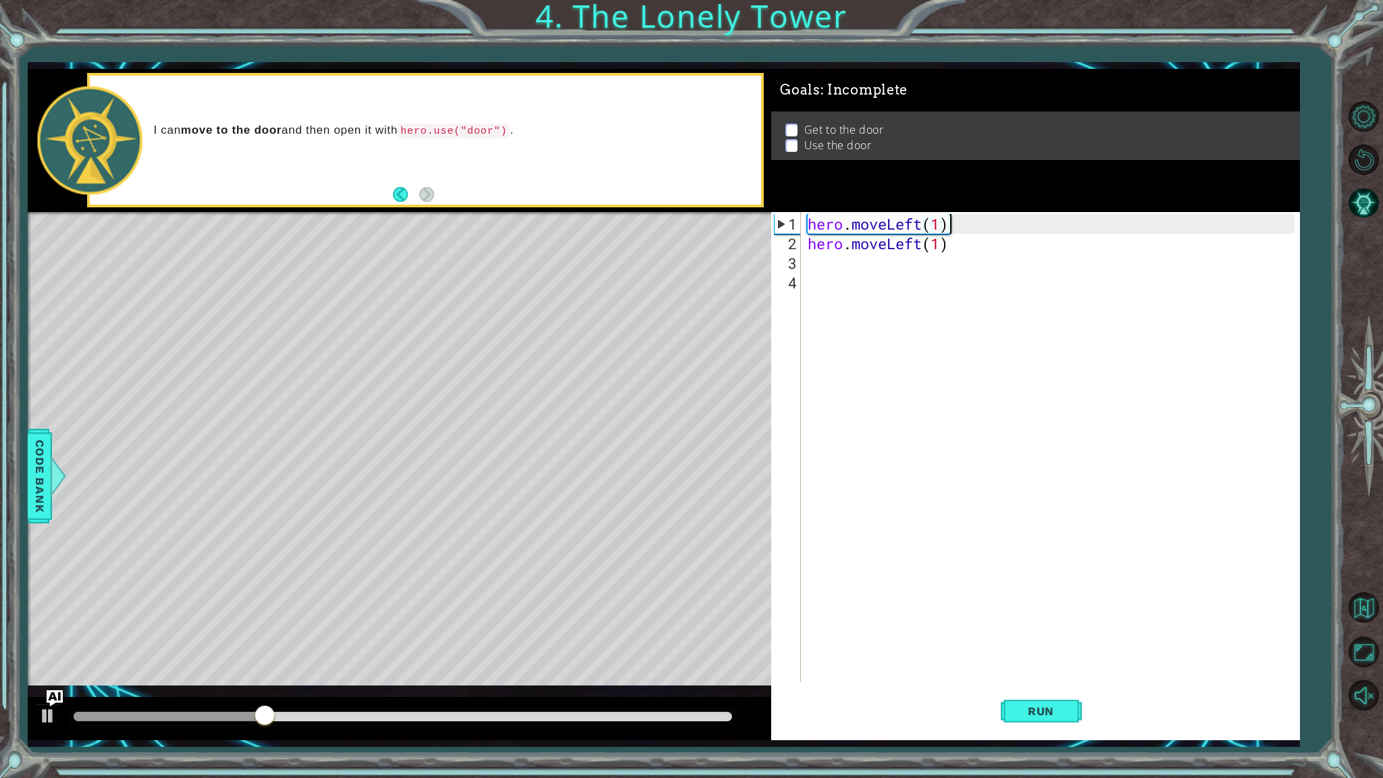
click at [950, 246] on div "hero . moveLeft ( 1 ) hero . moveLeft ( 1 )" at bounding box center [1053, 468] width 497 height 509
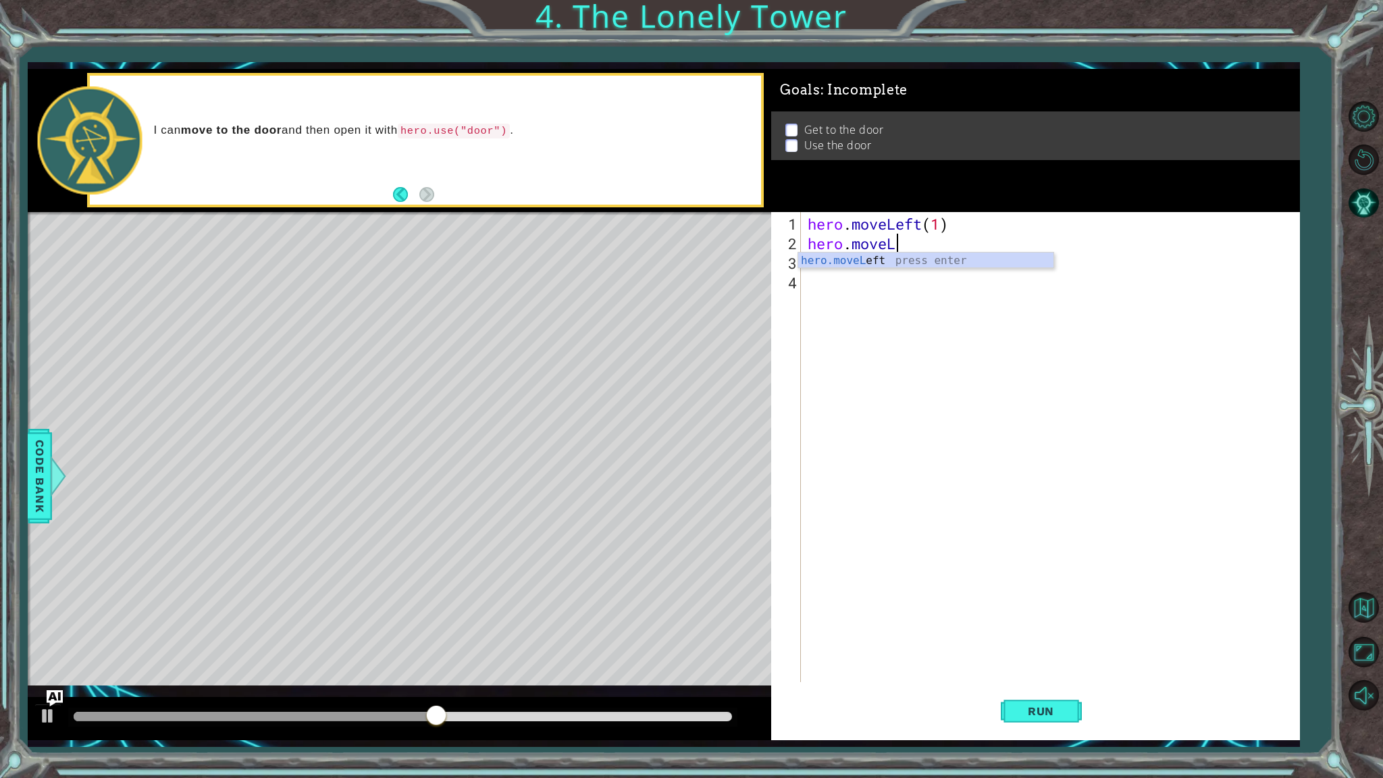
type textarea "hero.move"
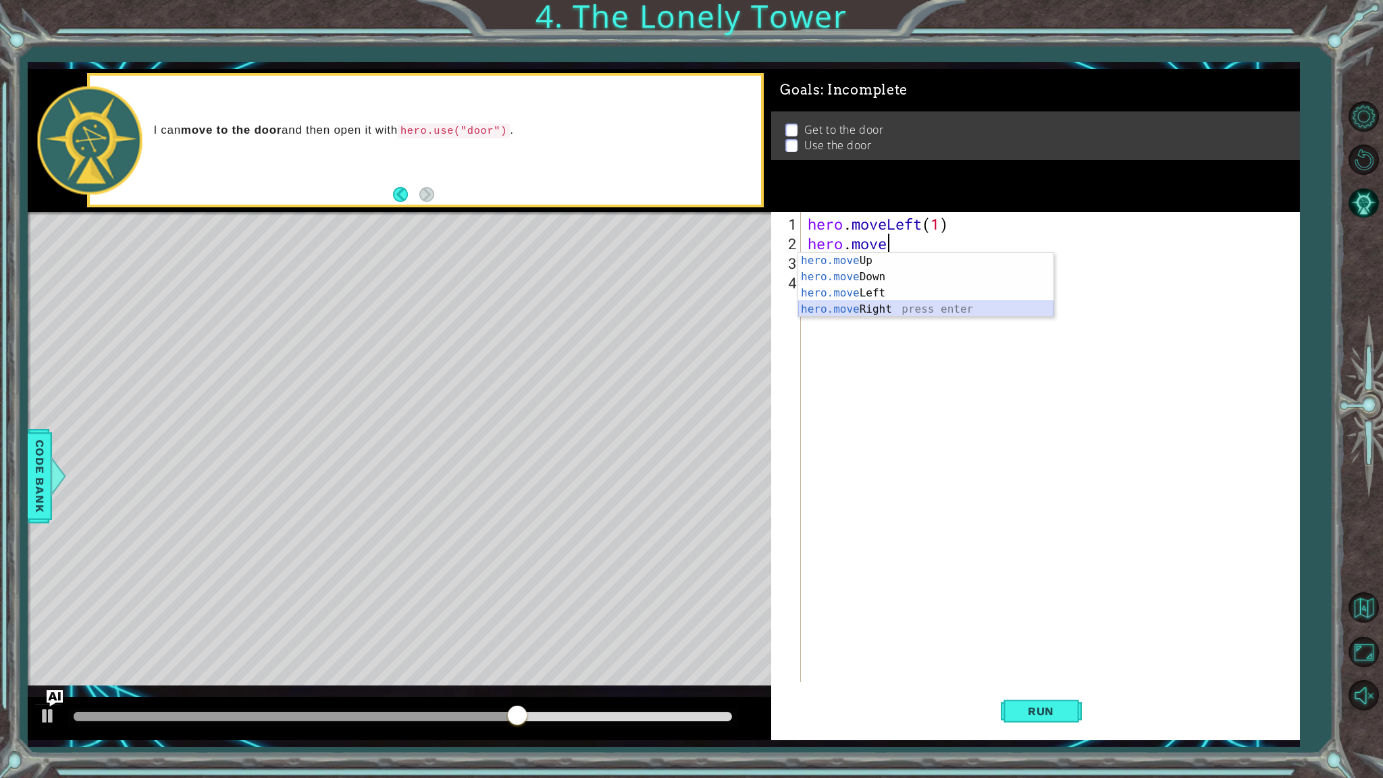
click at [878, 307] on div "hero.move Up press enter hero.move Down press enter hero.move Left press enter …" at bounding box center [925, 301] width 255 height 97
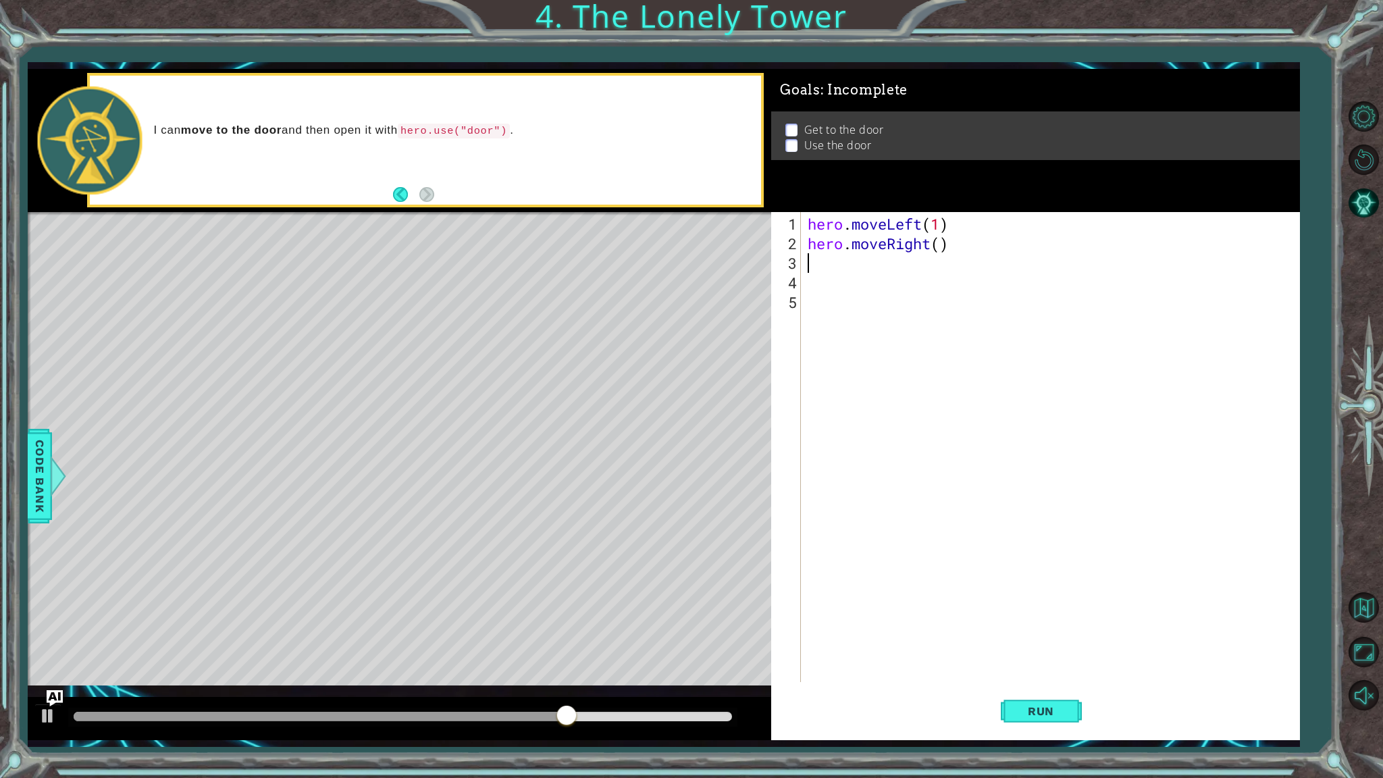
click at [940, 245] on div "hero . moveLeft ( 1 ) hero . moveRight ( )" at bounding box center [1053, 468] width 497 height 509
click at [1069, 619] on button "Run" at bounding box center [1041, 711] width 81 height 53
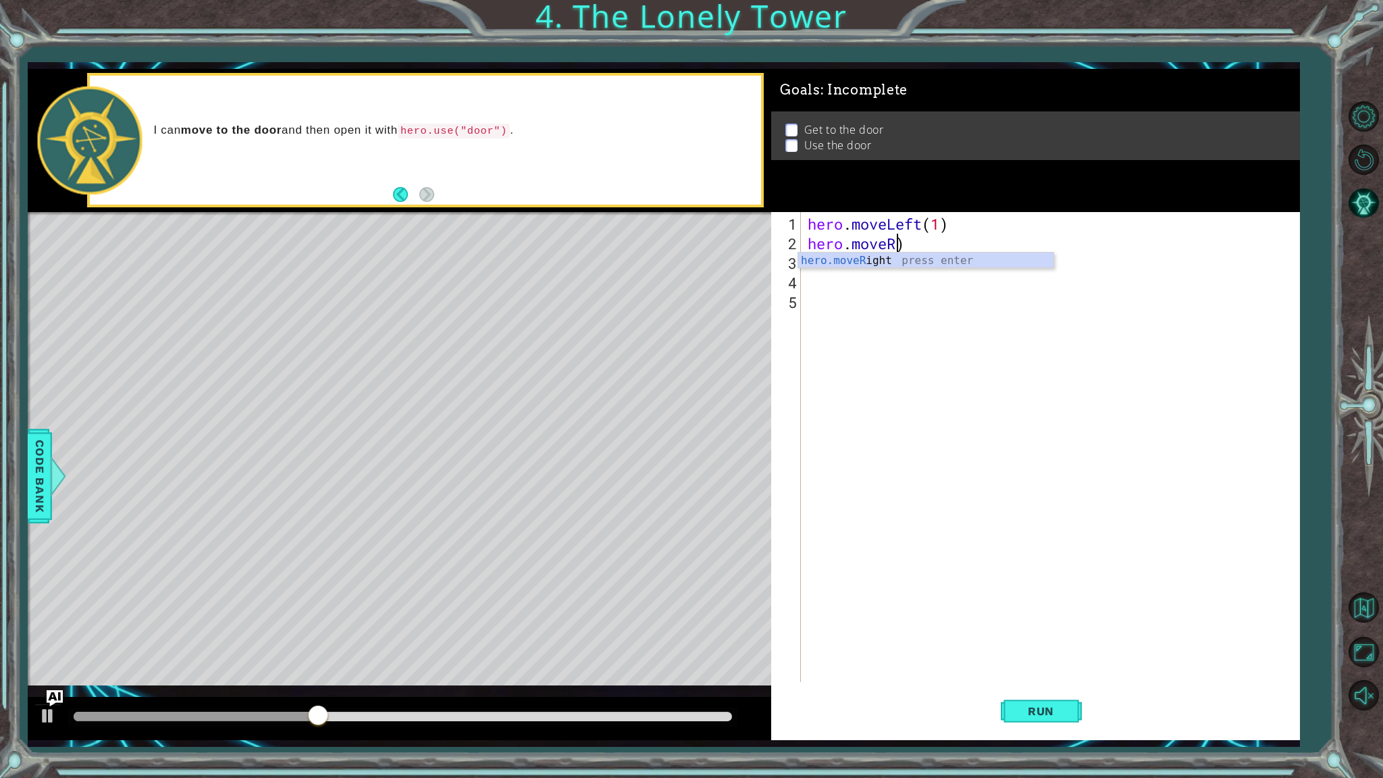
scroll to position [0, 3]
click at [865, 259] on div "hero.move Up press enter hero.move Down press enter hero.move Left press enter …" at bounding box center [925, 301] width 255 height 97
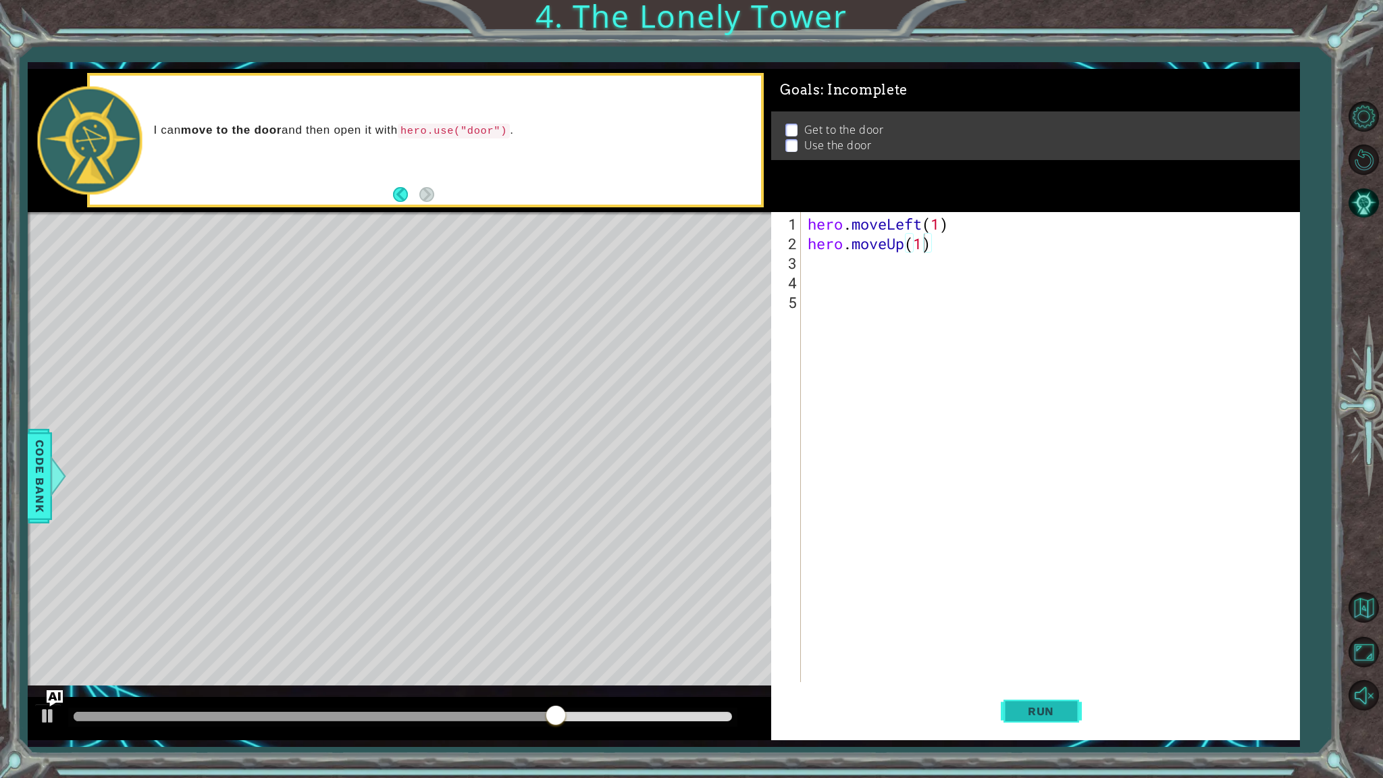
click at [1060, 619] on button "Run" at bounding box center [1041, 711] width 81 height 53
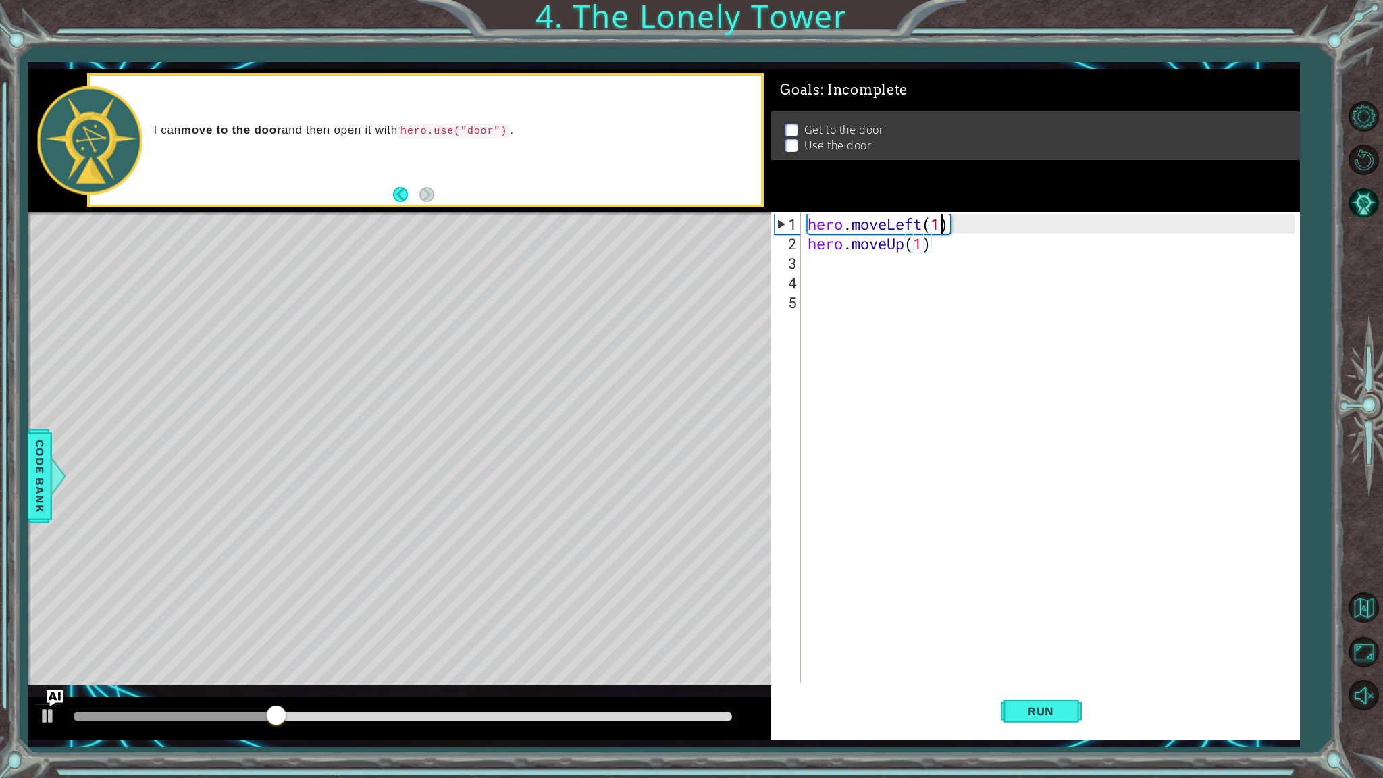
drag, startPoint x: 940, startPoint y: 228, endPoint x: 952, endPoint y: 228, distance: 11.5
click at [945, 228] on div "hero . moveLeft ( 1 ) hero . moveUp ( 1 )" at bounding box center [1053, 468] width 497 height 509
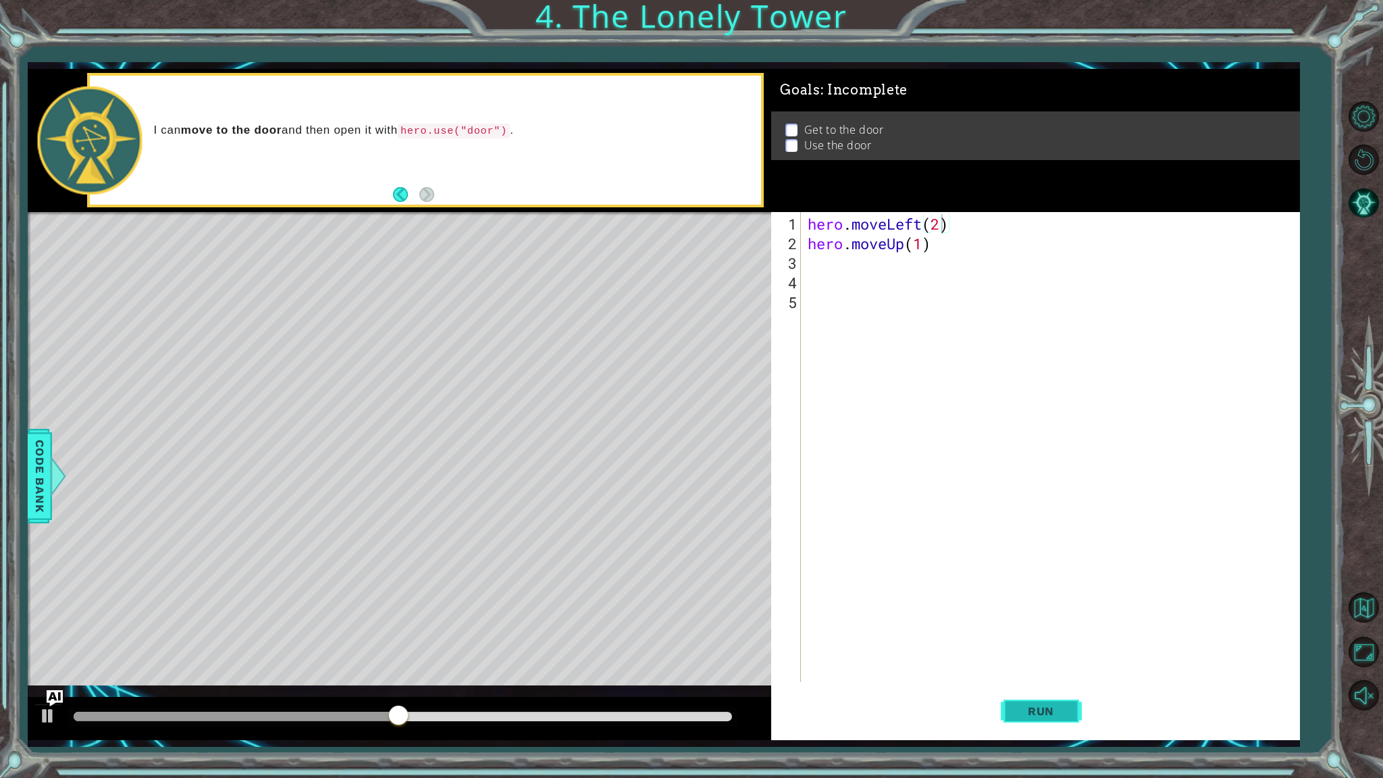
click at [1020, 619] on span "Run" at bounding box center [1041, 712] width 53 height 14
click at [1030, 619] on button "Run" at bounding box center [1041, 711] width 81 height 53
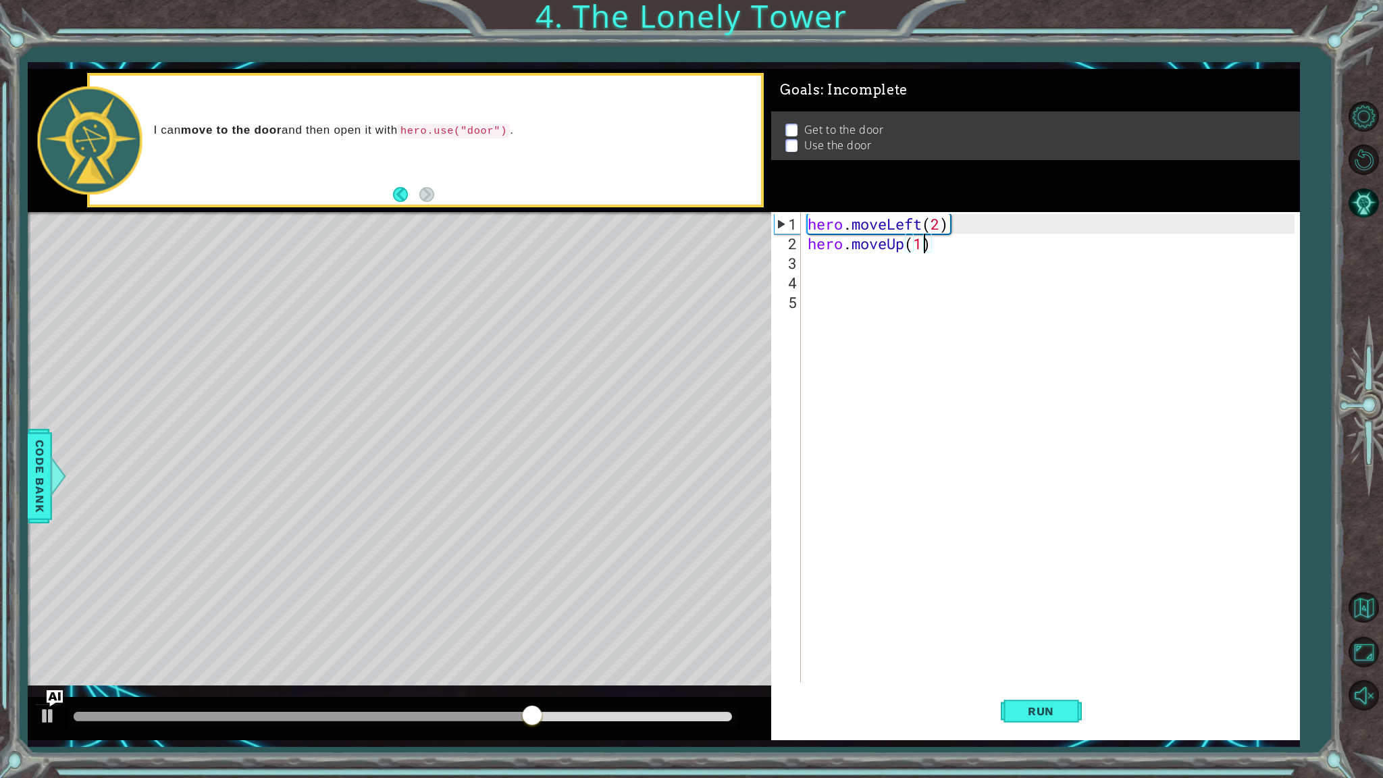
click at [922, 247] on div "hero . moveLeft ( 2 ) hero . moveUp ( 1 )" at bounding box center [1053, 468] width 497 height 509
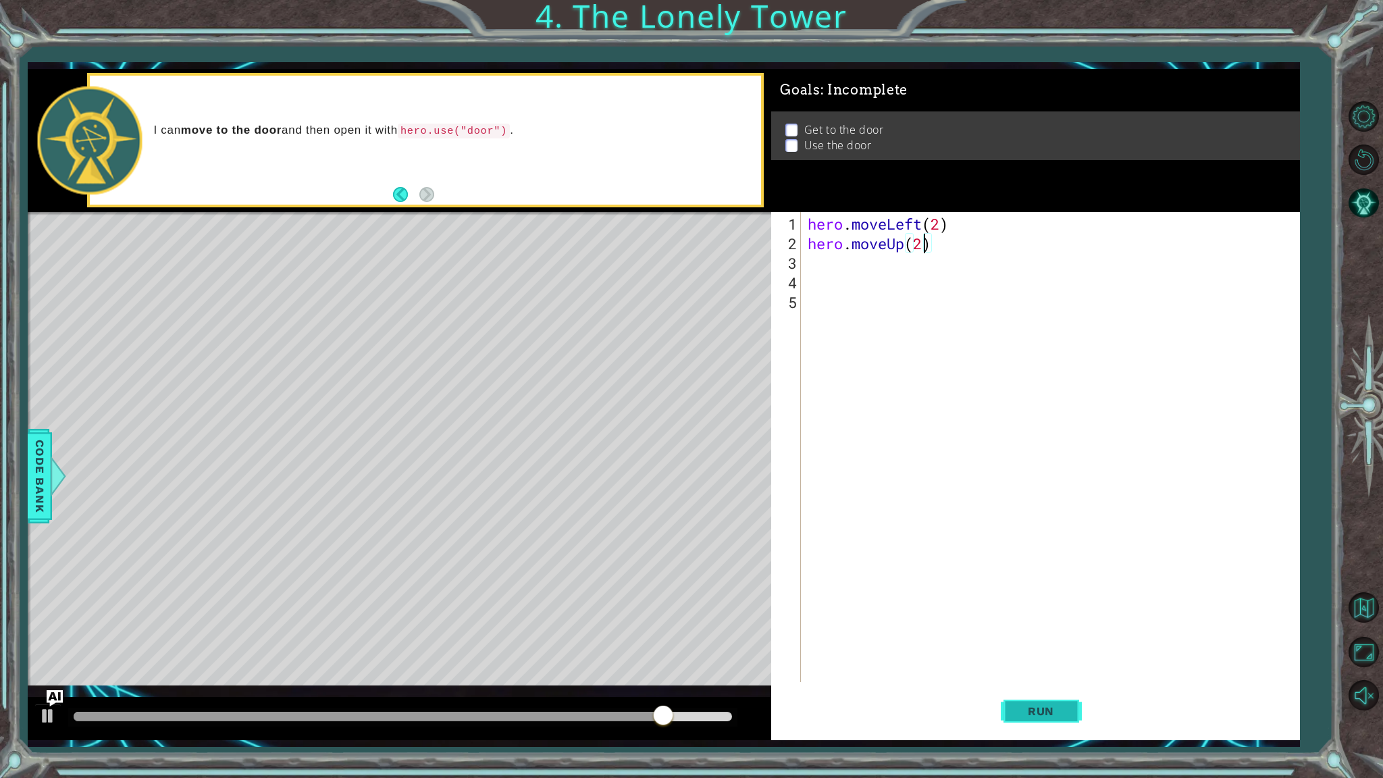
type textarea "hero.moveUp(2)"
click at [1036, 619] on span "Run" at bounding box center [1041, 712] width 53 height 14
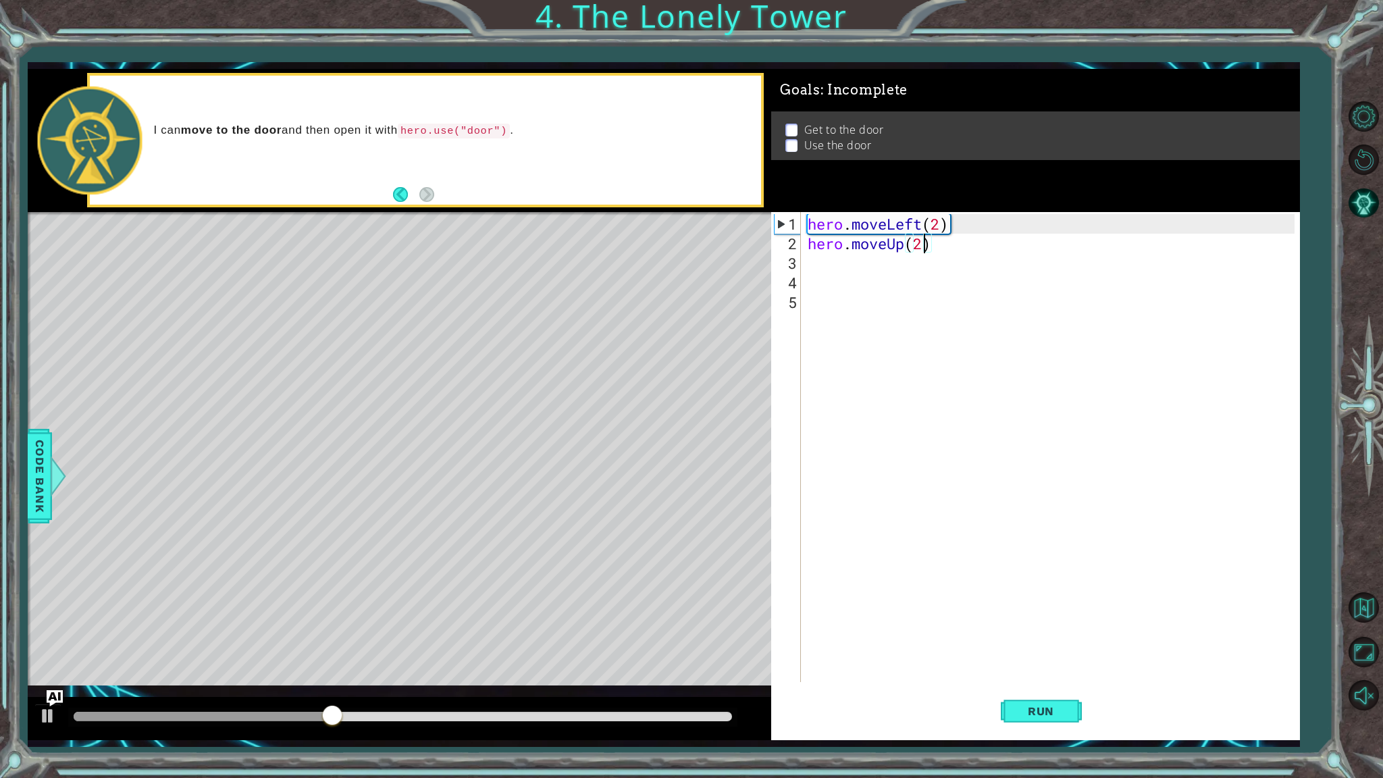
click at [803, 259] on div "hero.moveUp(2) 1 2 3 4 5 hero . moveLeft ( 2 ) hero . moveUp ( 2 ) הההההההההההה…" at bounding box center [1033, 447] width 524 height 470
click at [801, 259] on div "1 2 3 4 5" at bounding box center [787, 447] width 27 height 470
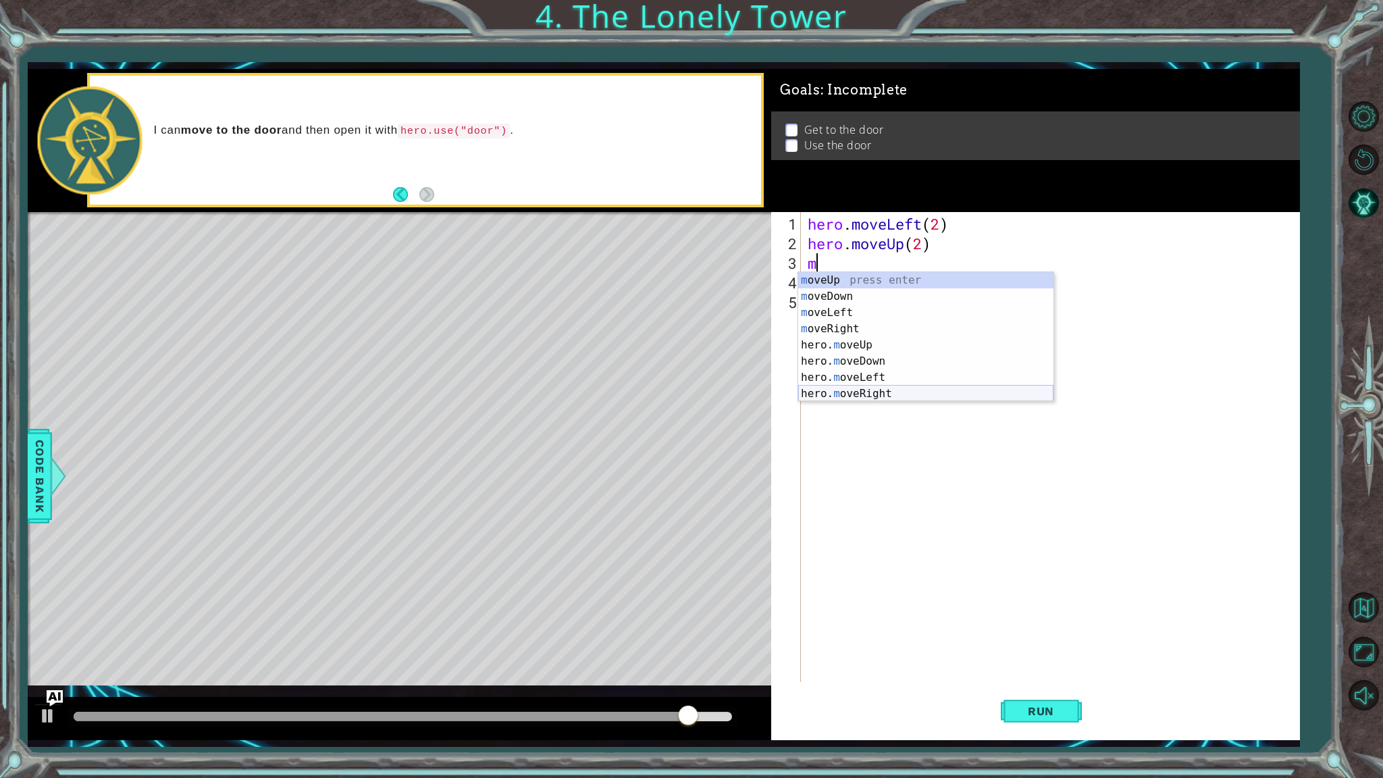
type textarea "m"
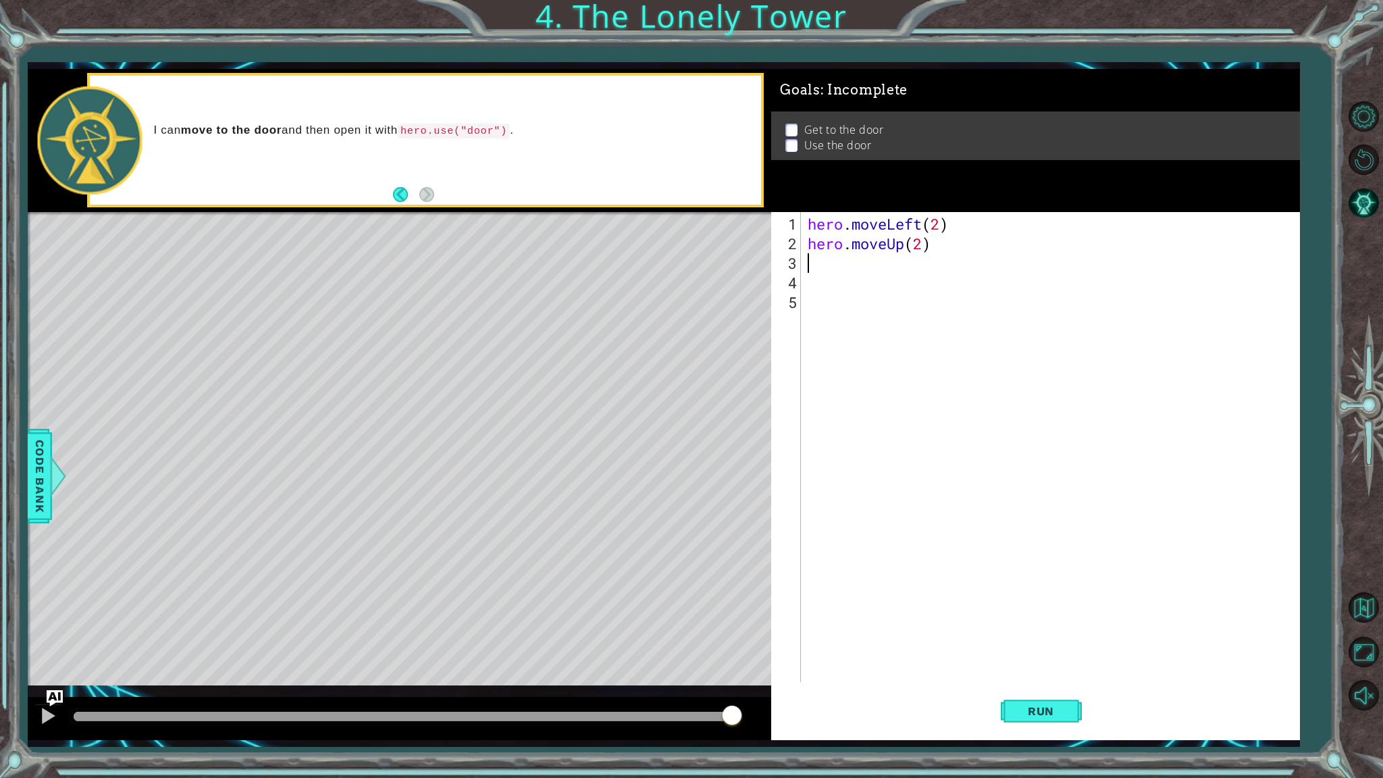
type textarea "m"
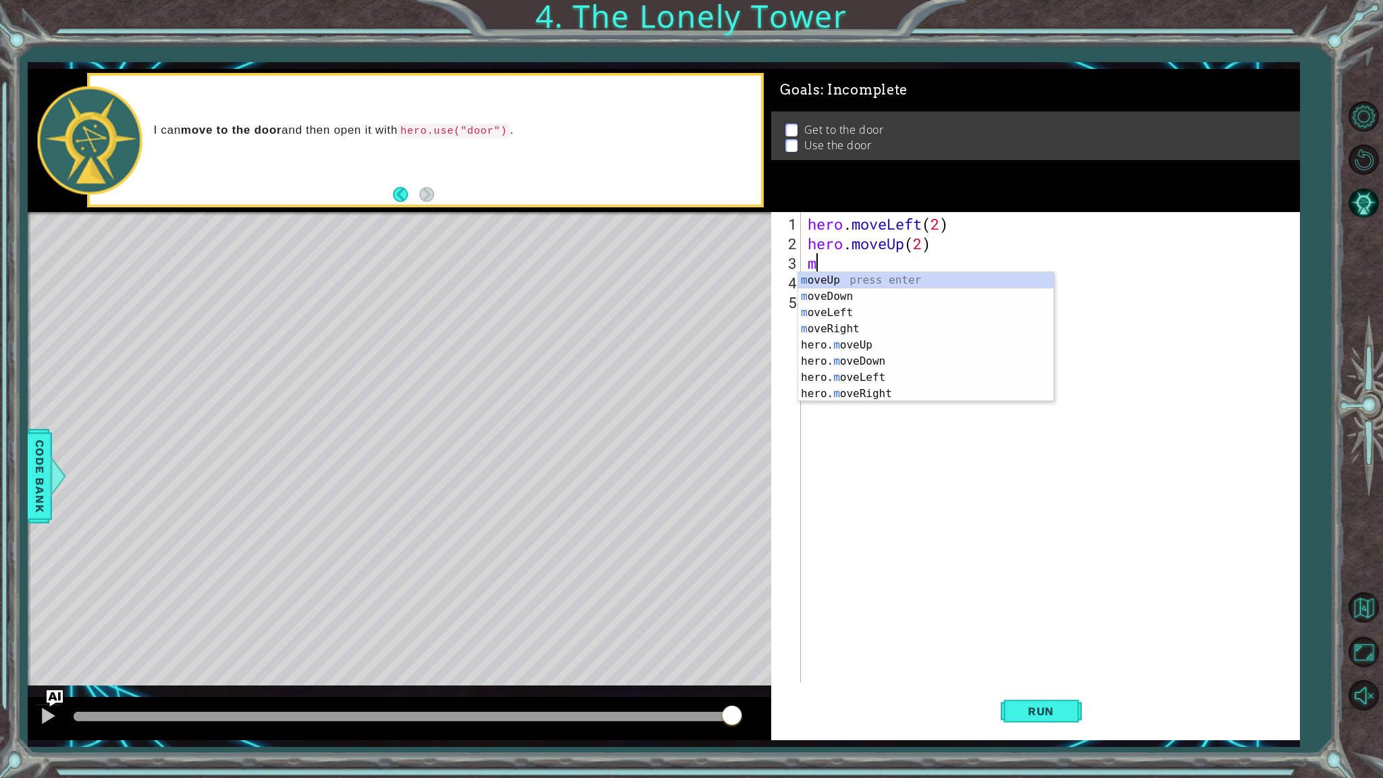
click at [870, 409] on div "hero . moveLeft ( 2 ) hero . moveUp ( 2 ) m" at bounding box center [1053, 468] width 497 height 509
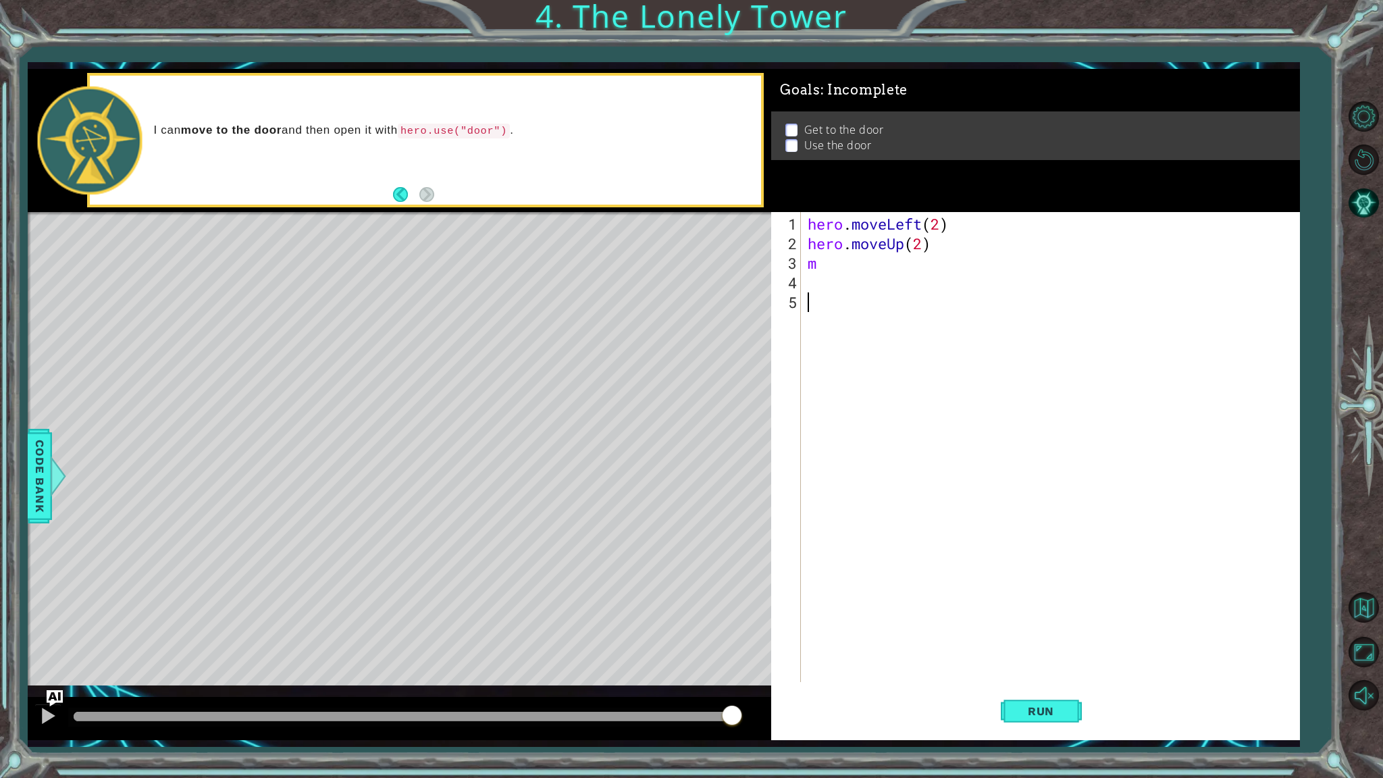
click at [825, 261] on div "hero . moveLeft ( 2 ) hero . moveUp ( 2 ) m" at bounding box center [1053, 468] width 497 height 509
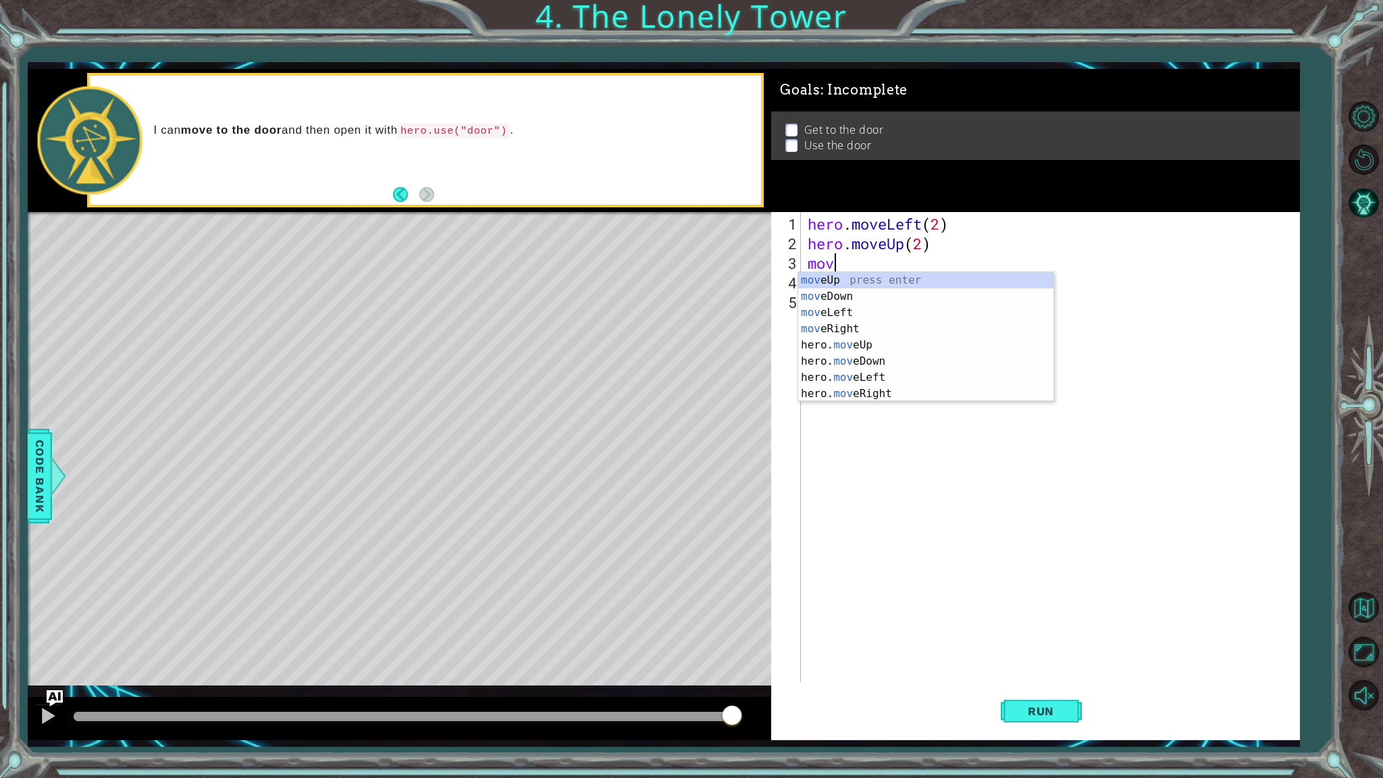
type textarea "move"
click at [803, 334] on div "move Up press enter move Down press enter move Left press enter move Right pres…" at bounding box center [925, 353] width 255 height 162
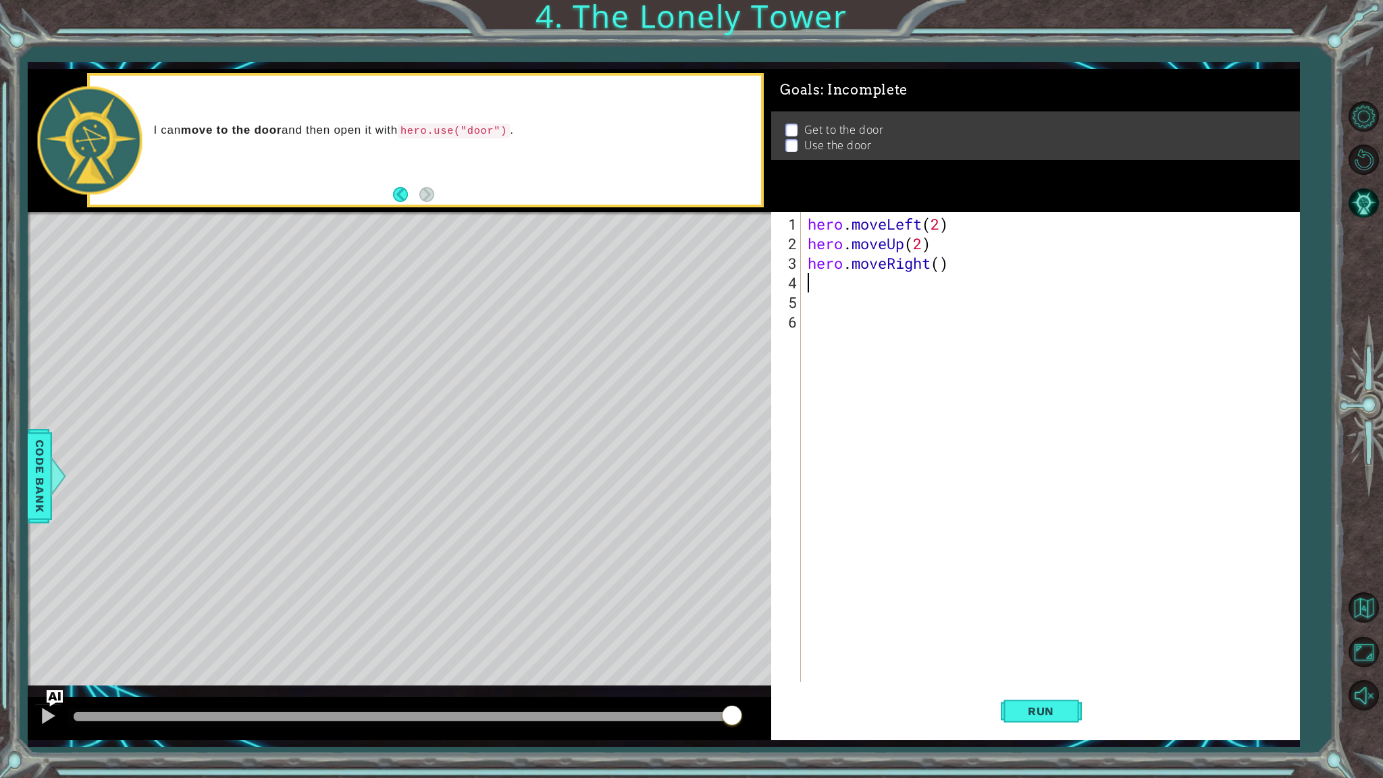
click at [940, 271] on div "hero . moveLeft ( 2 ) hero . moveUp ( 2 ) hero . moveRight ( )" at bounding box center [1053, 468] width 497 height 509
click at [946, 269] on div "hero . moveLeft ( 2 ) hero . moveUp ( 2 ) hero . moveRight ( ) 2" at bounding box center [1053, 468] width 497 height 509
type textarea "2"
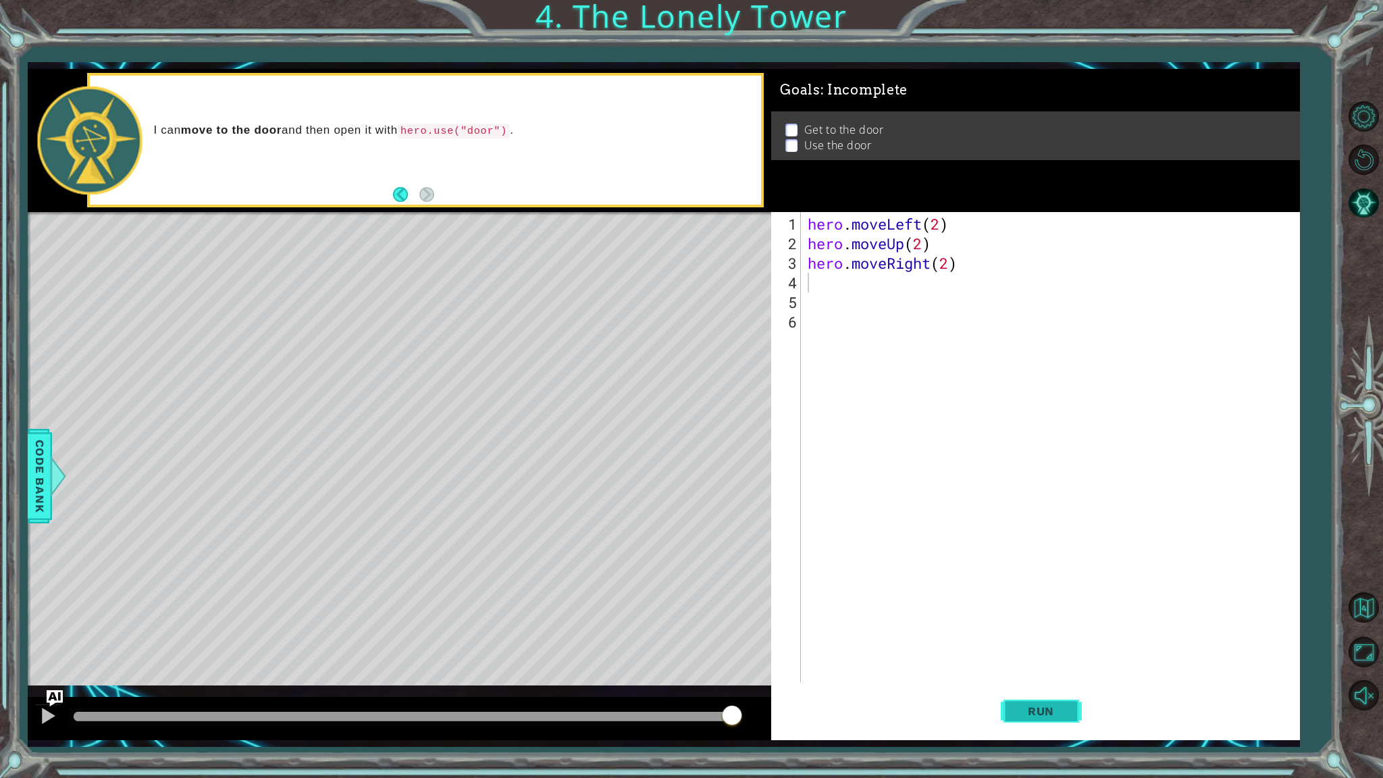
click at [1028, 619] on span "Run" at bounding box center [1041, 712] width 53 height 14
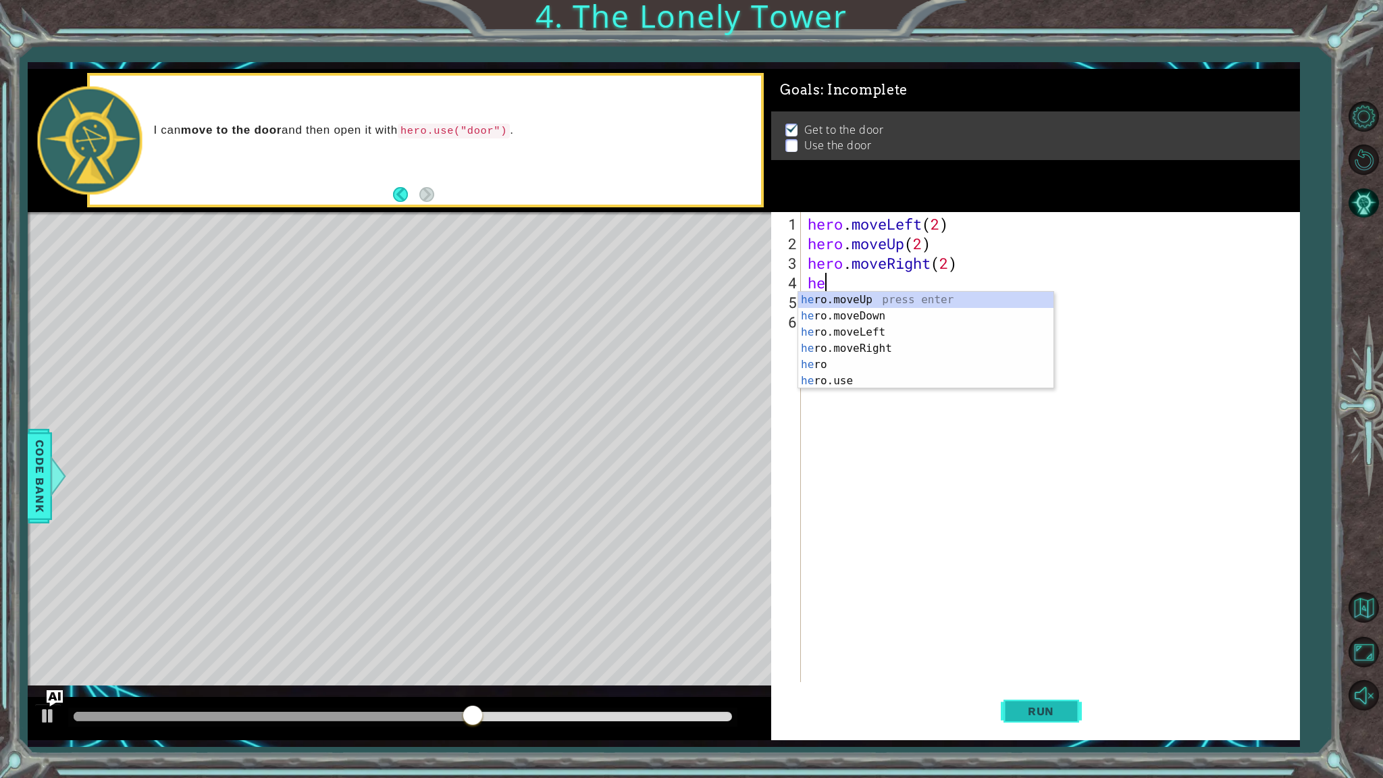
type textarea "her"
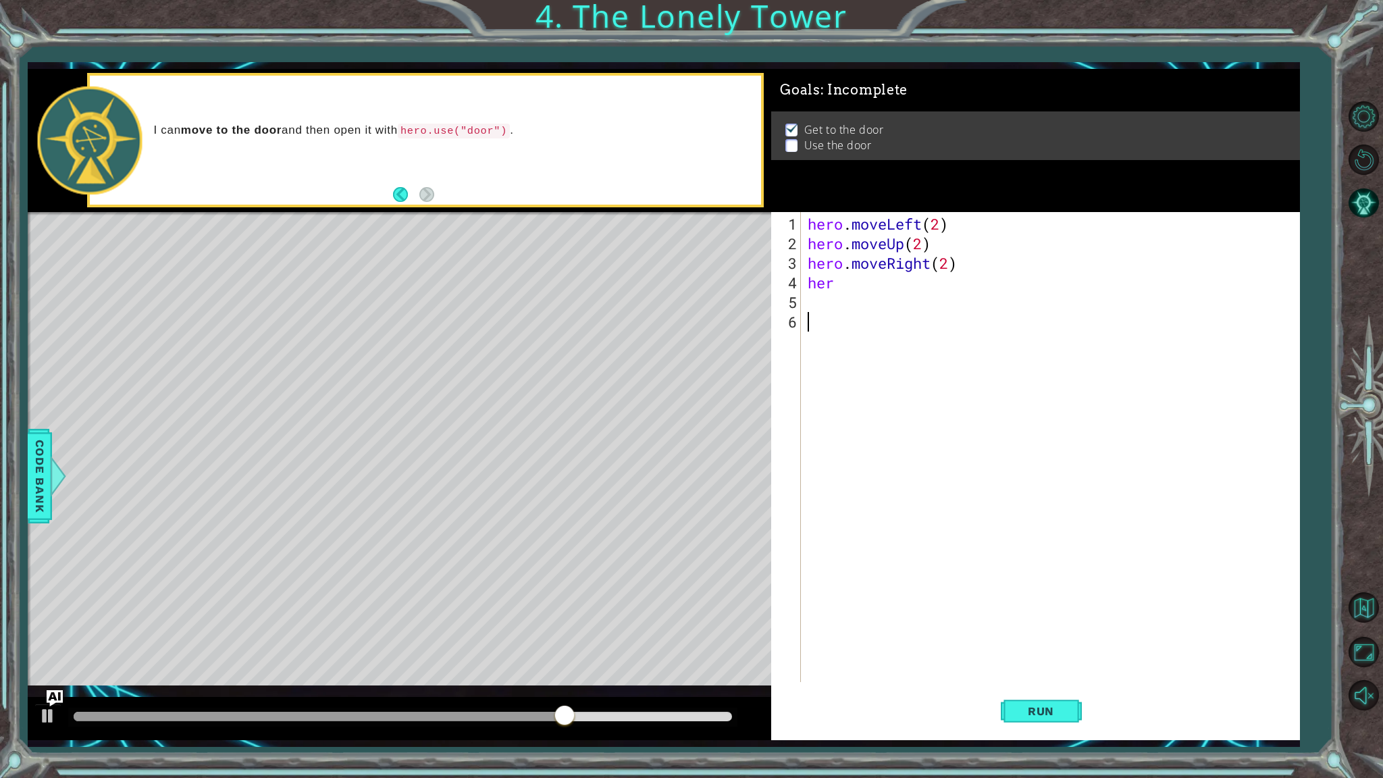
click at [847, 395] on div "hero . moveLeft ( 2 ) hero . moveUp ( 2 ) hero . moveRight ( 2 ) her" at bounding box center [1053, 468] width 497 height 509
click at [841, 281] on div "hero . moveLeft ( 2 ) hero . moveUp ( 2 ) hero . moveRight ( 2 ) her" at bounding box center [1053, 468] width 497 height 509
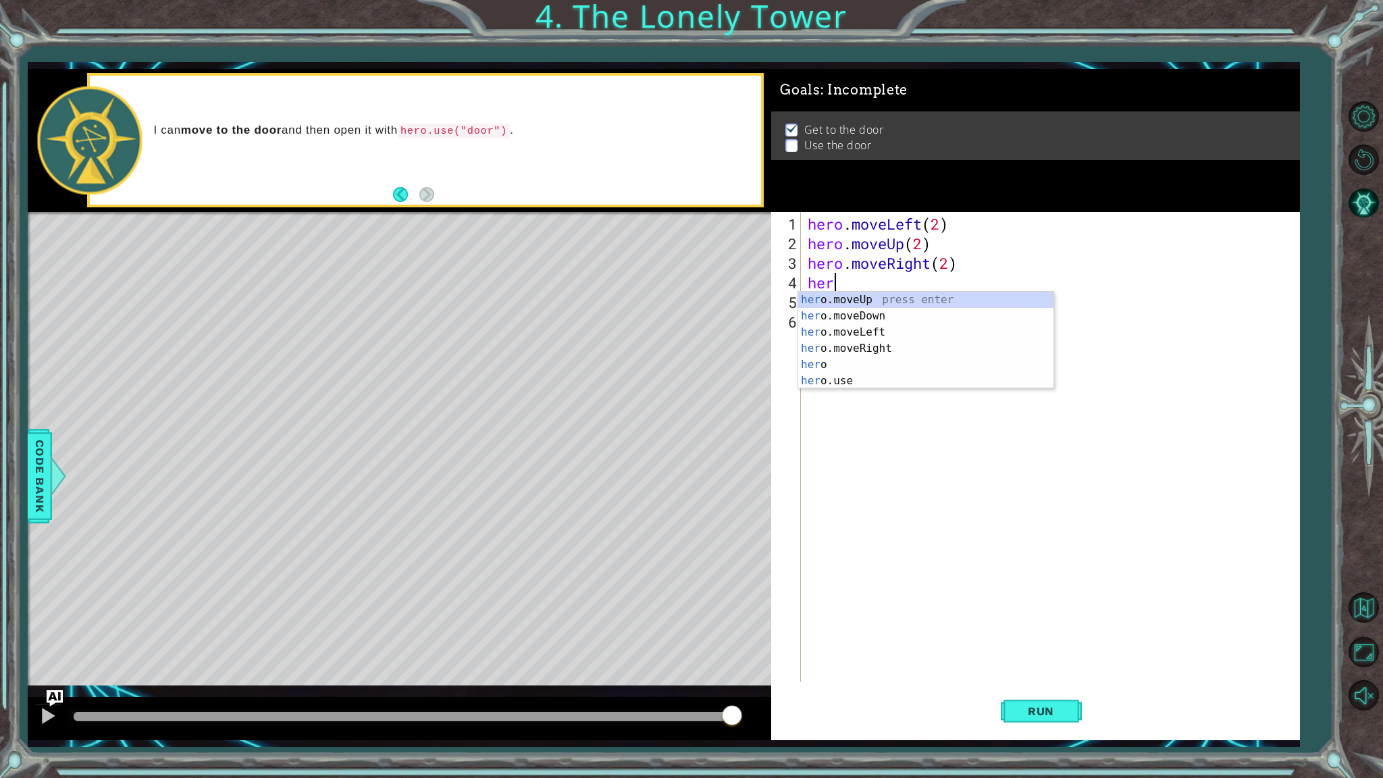
type textarea "hero"
click at [844, 388] on div "hero . moveLeft ( 2 ) hero . moveUp ( 2 ) hero . moveRight ( 2 ) hero" at bounding box center [1053, 468] width 497 height 509
click at [849, 289] on div "hero . moveLeft ( 2 ) hero . moveUp ( 2 ) hero . moveRight ( 2 ) hero" at bounding box center [1053, 468] width 497 height 509
click at [842, 284] on div "hero . moveLeft ( 2 ) hero . moveUp ( 2 ) hero . moveRight ( 2 ) hero" at bounding box center [1053, 468] width 497 height 509
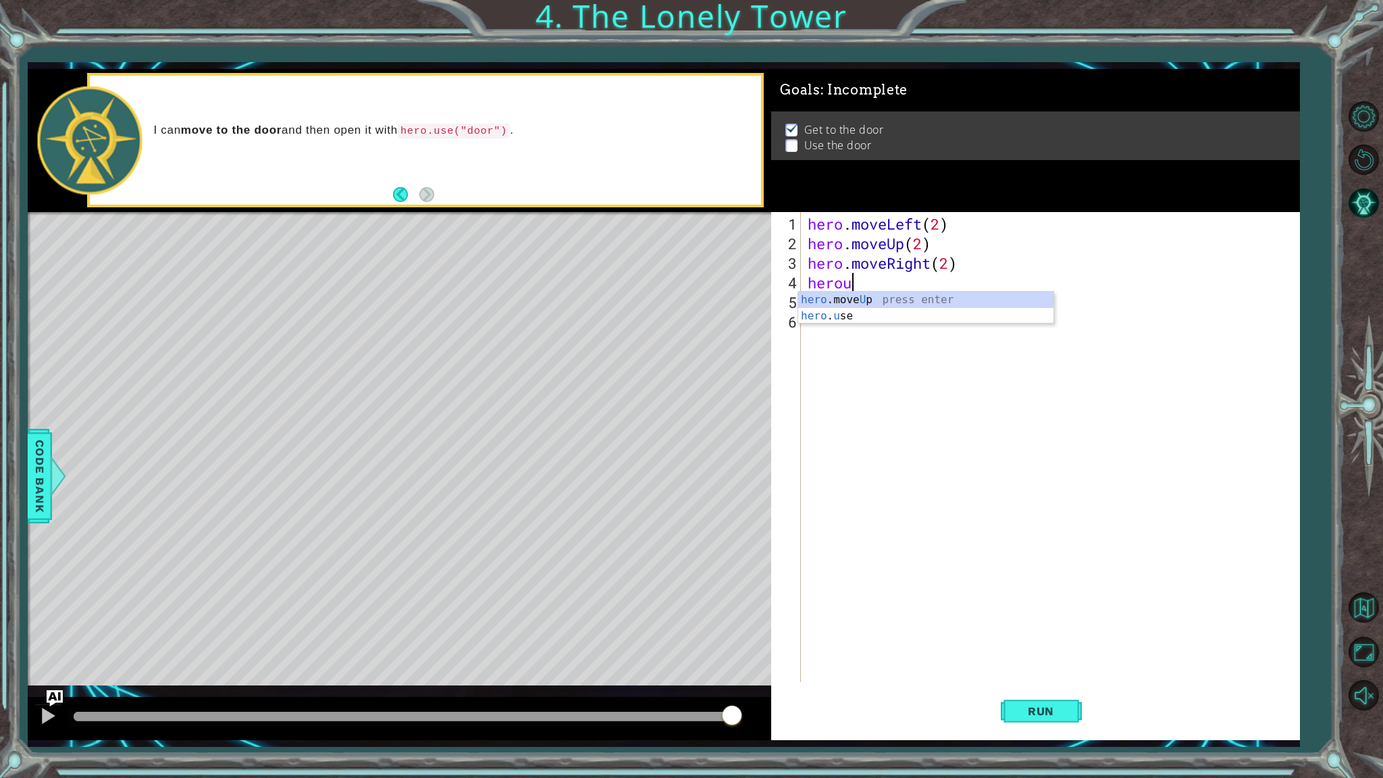
scroll to position [0, 1]
click at [846, 312] on div "hero .move U p press enter hero . u se press enter" at bounding box center [925, 324] width 255 height 65
type textarea "hero.use("door")"
click at [1018, 619] on span "Run" at bounding box center [1041, 712] width 53 height 14
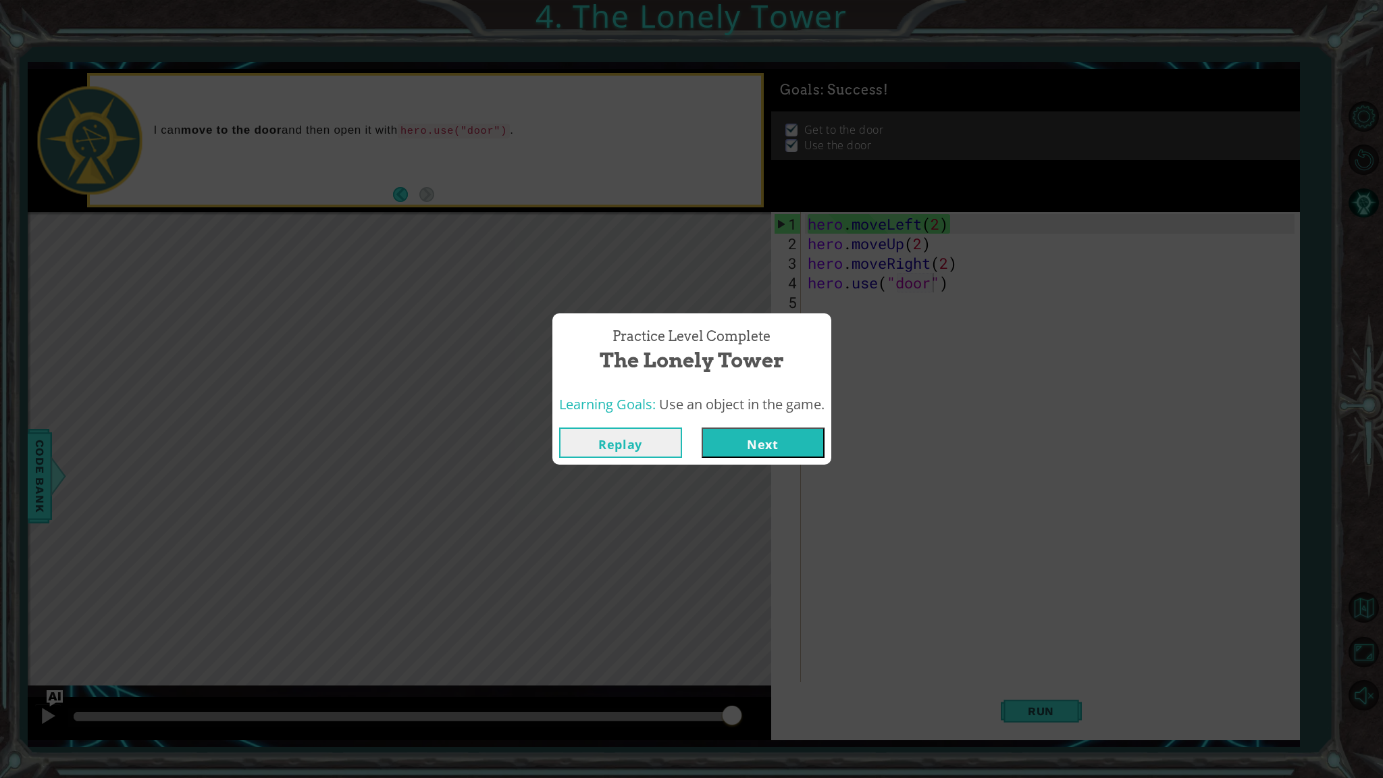
click at [794, 447] on button "Next" at bounding box center [763, 443] width 123 height 30
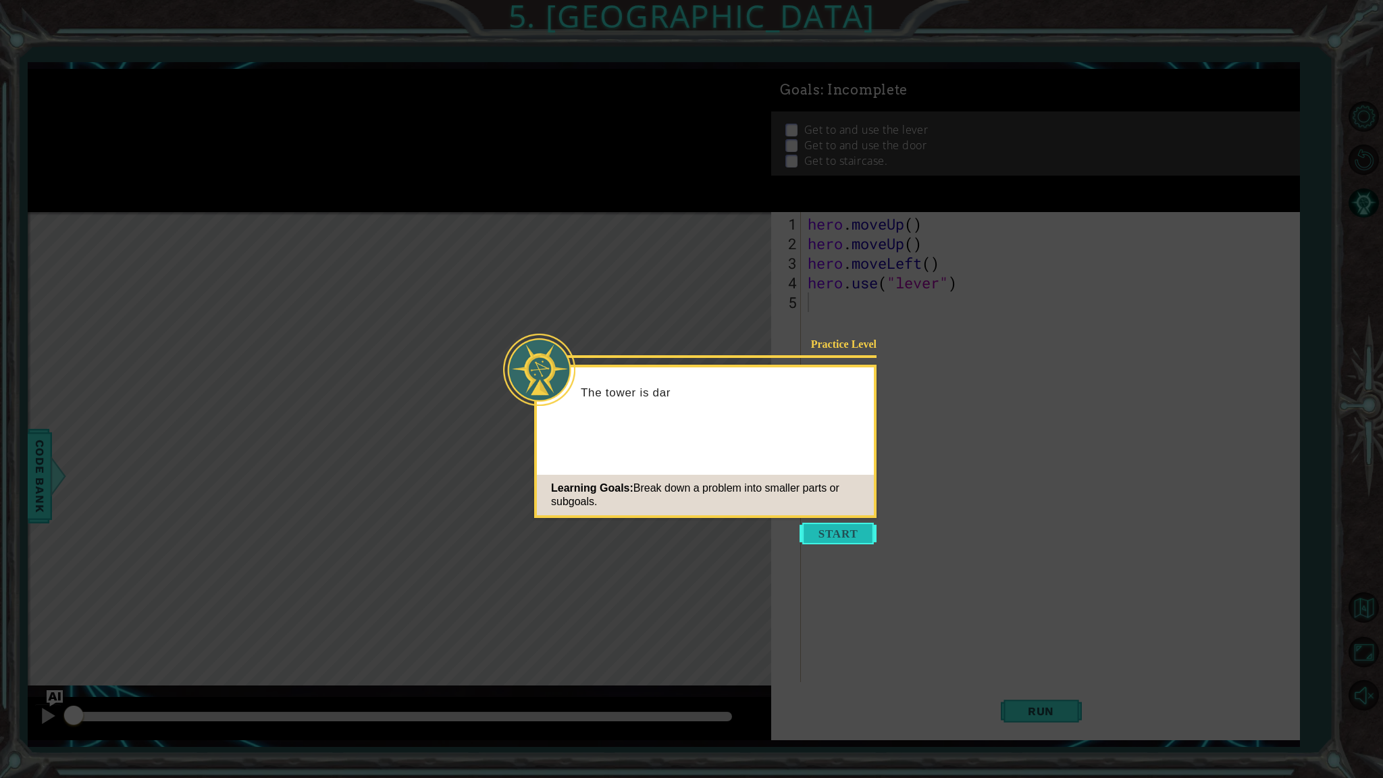
click at [831, 536] on button "Start" at bounding box center [838, 534] width 77 height 22
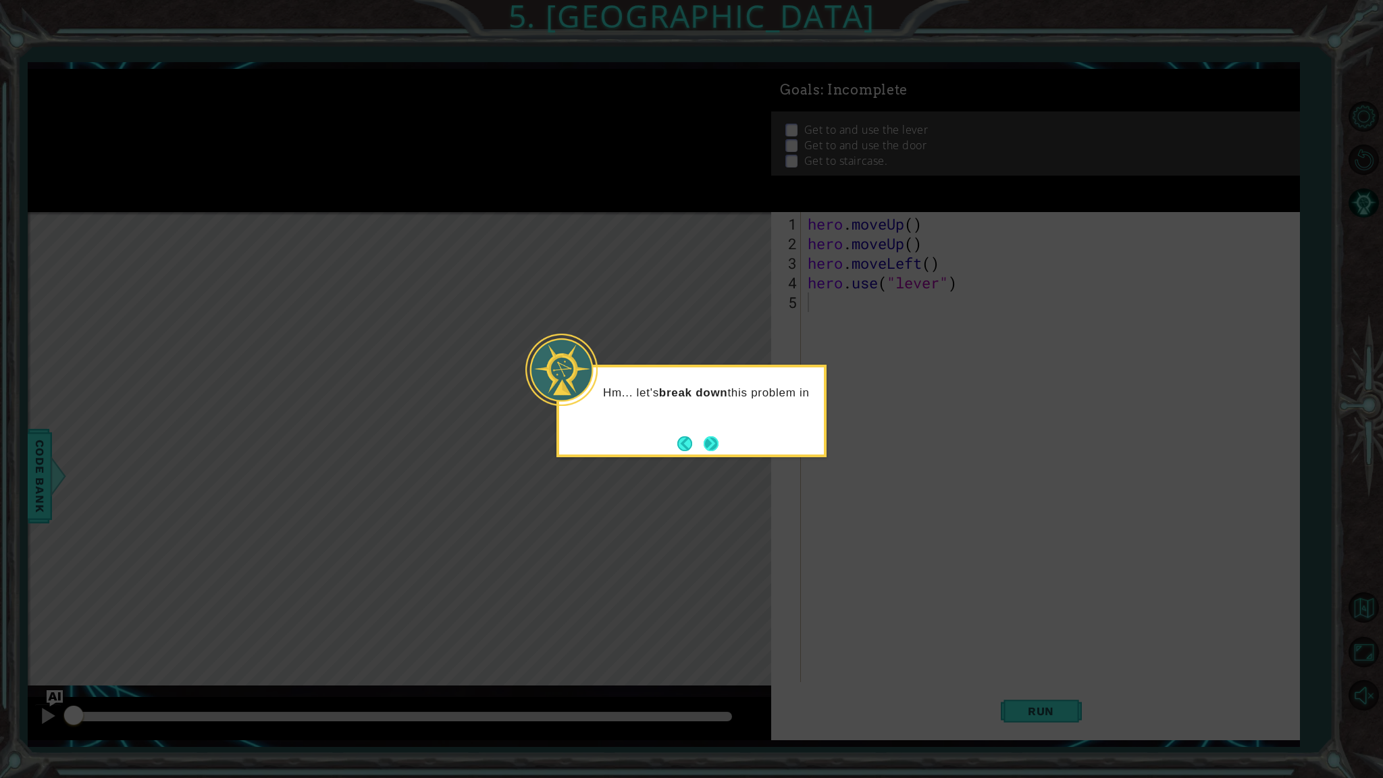
click at [711, 451] on button "Next" at bounding box center [711, 443] width 21 height 21
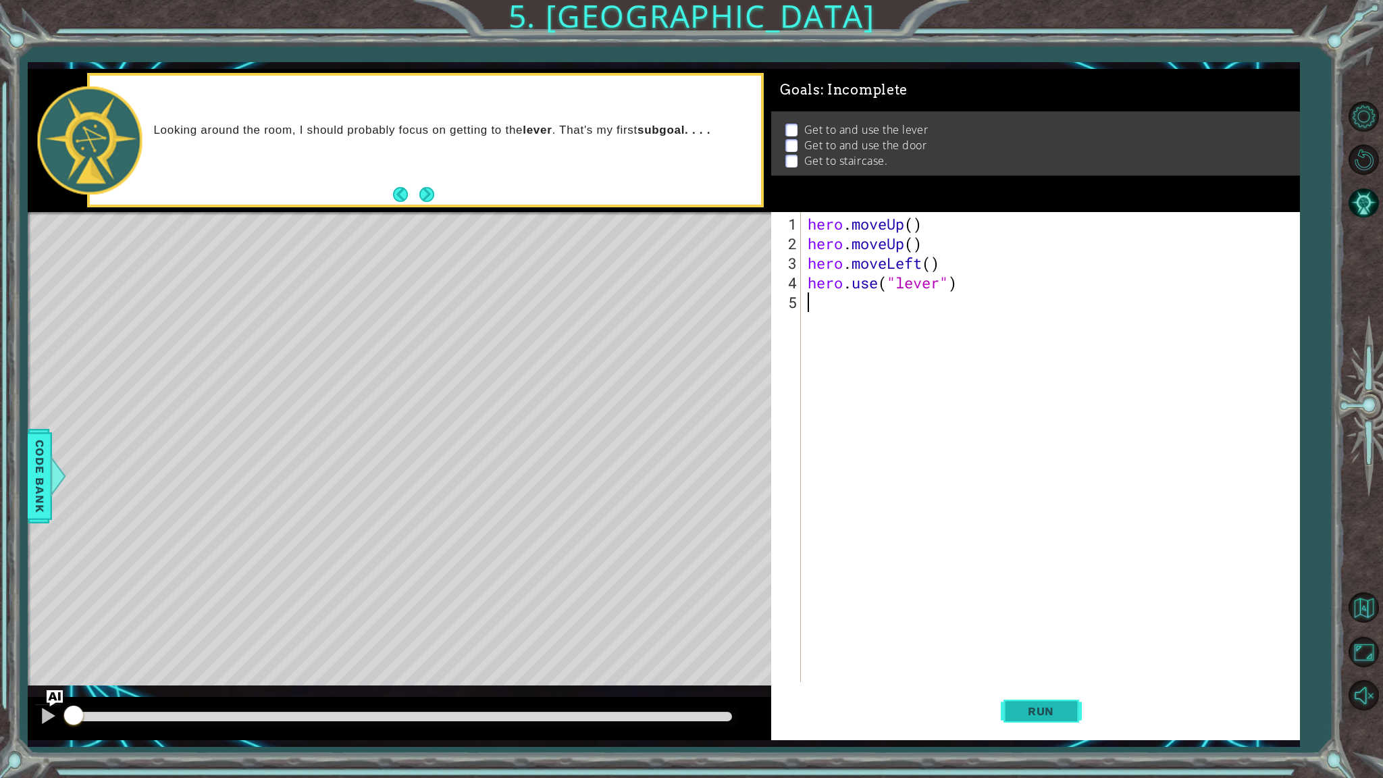
click at [1049, 619] on span "Run" at bounding box center [1041, 712] width 53 height 14
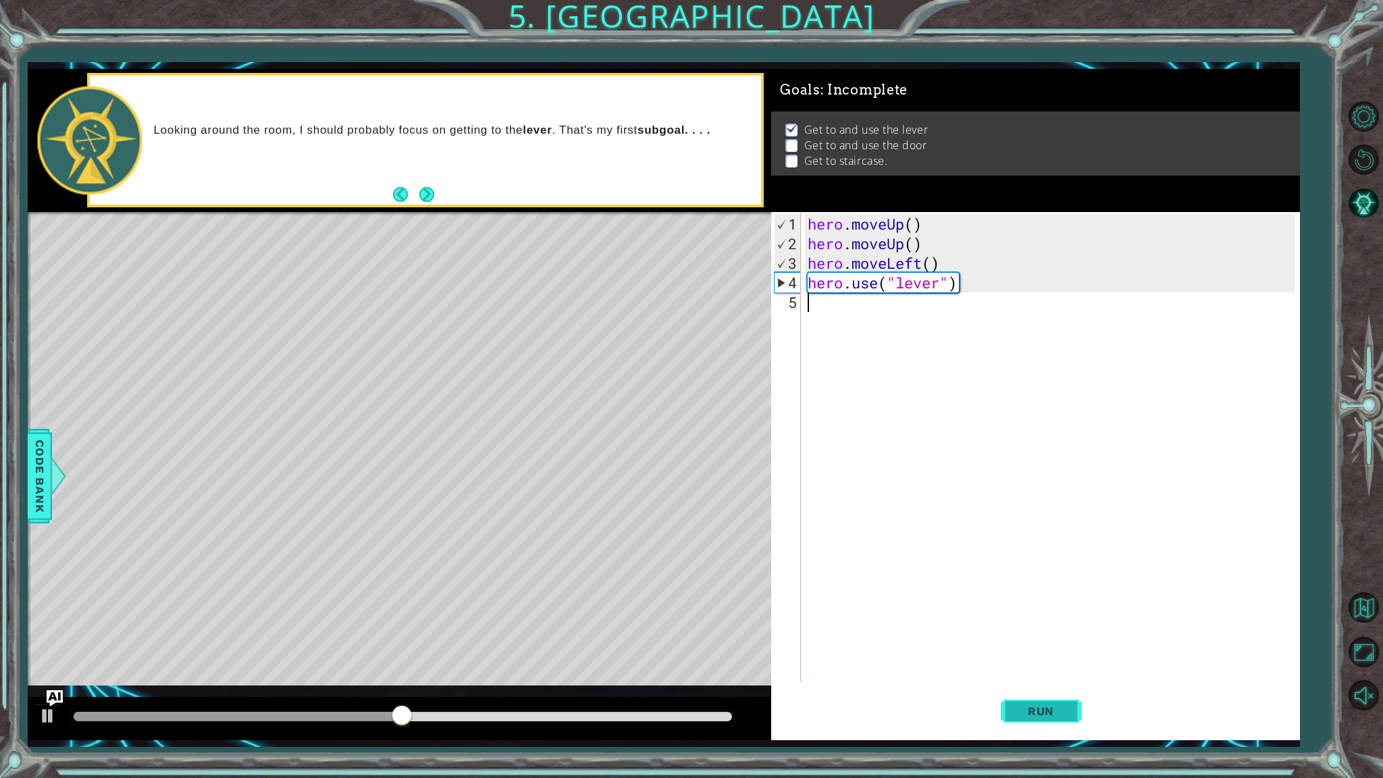
click at [1035, 619] on span "Run" at bounding box center [1041, 712] width 53 height 14
click at [1016, 619] on span "Run" at bounding box center [1041, 712] width 53 height 14
click at [915, 230] on div "hero . moveUp ( ) hero . moveUp ( ) hero . moveLeft ( ) hero . use ( "lever" )" at bounding box center [1053, 468] width 497 height 509
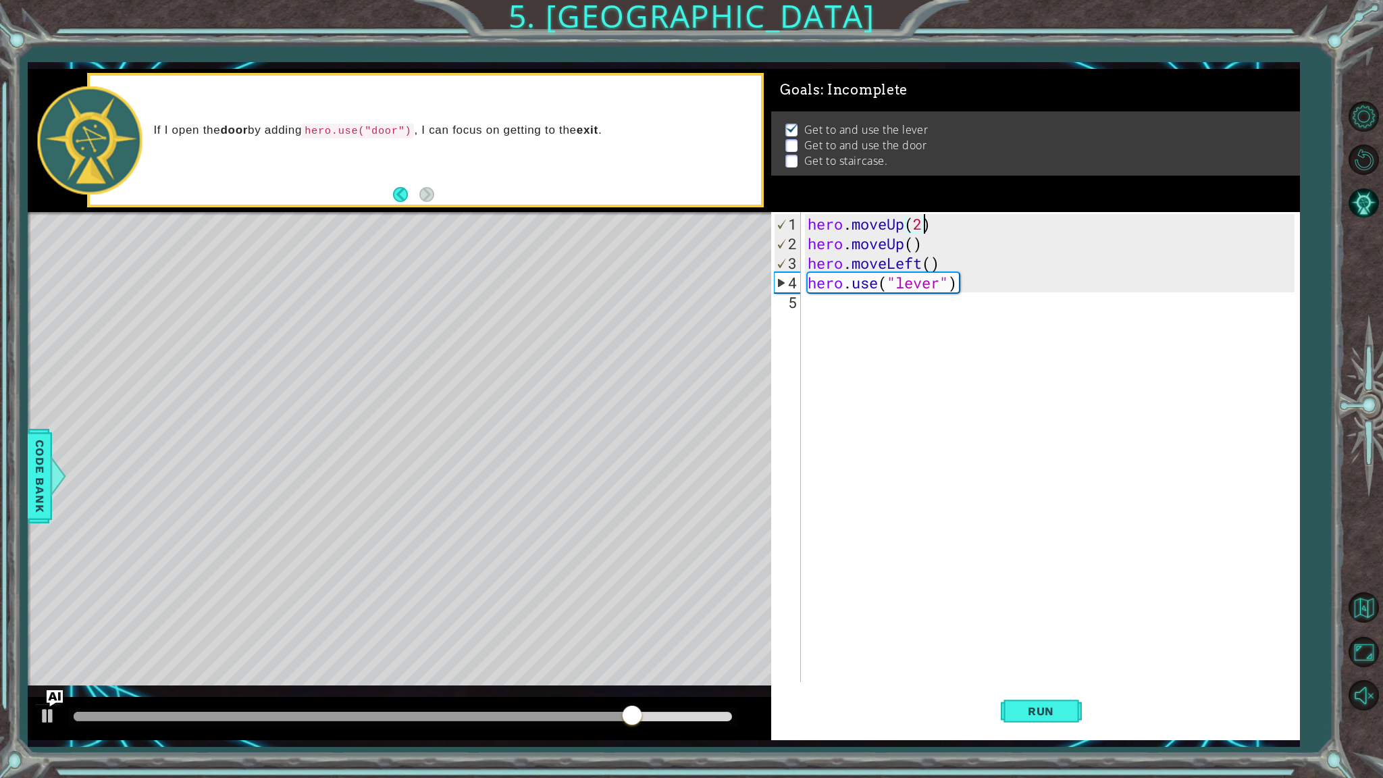
scroll to position [0, 5]
click at [1048, 619] on button "Run" at bounding box center [1041, 711] width 81 height 53
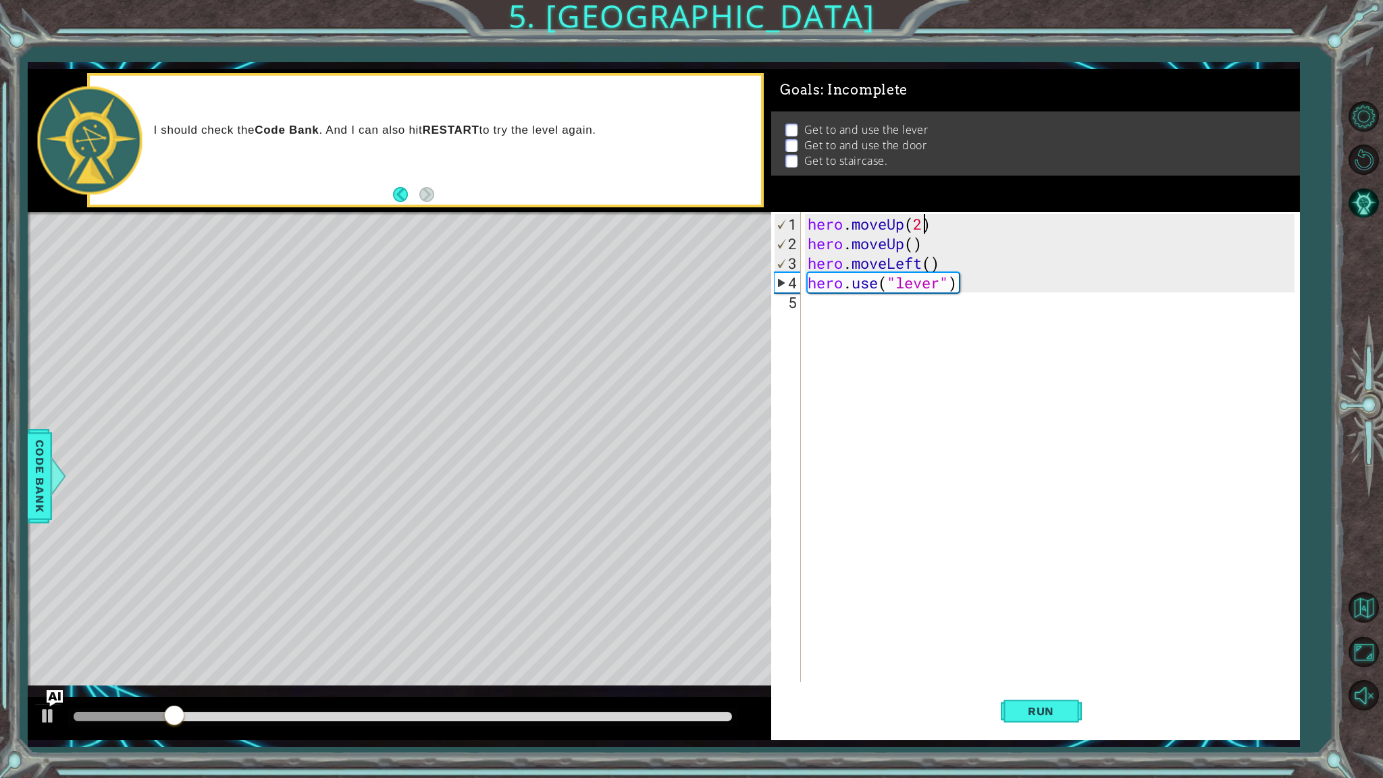
click at [914, 253] on div "hero . moveUp ( 2 ) hero . moveUp ( ) hero . moveLeft ( ) hero . use ( "lever" )" at bounding box center [1053, 468] width 497 height 509
click at [923, 245] on div "hero . moveUp ( 2 ) hero . moveUp ( ) hero . moveLeft ( ) hero . use ( "lever" )" at bounding box center [1053, 468] width 497 height 509
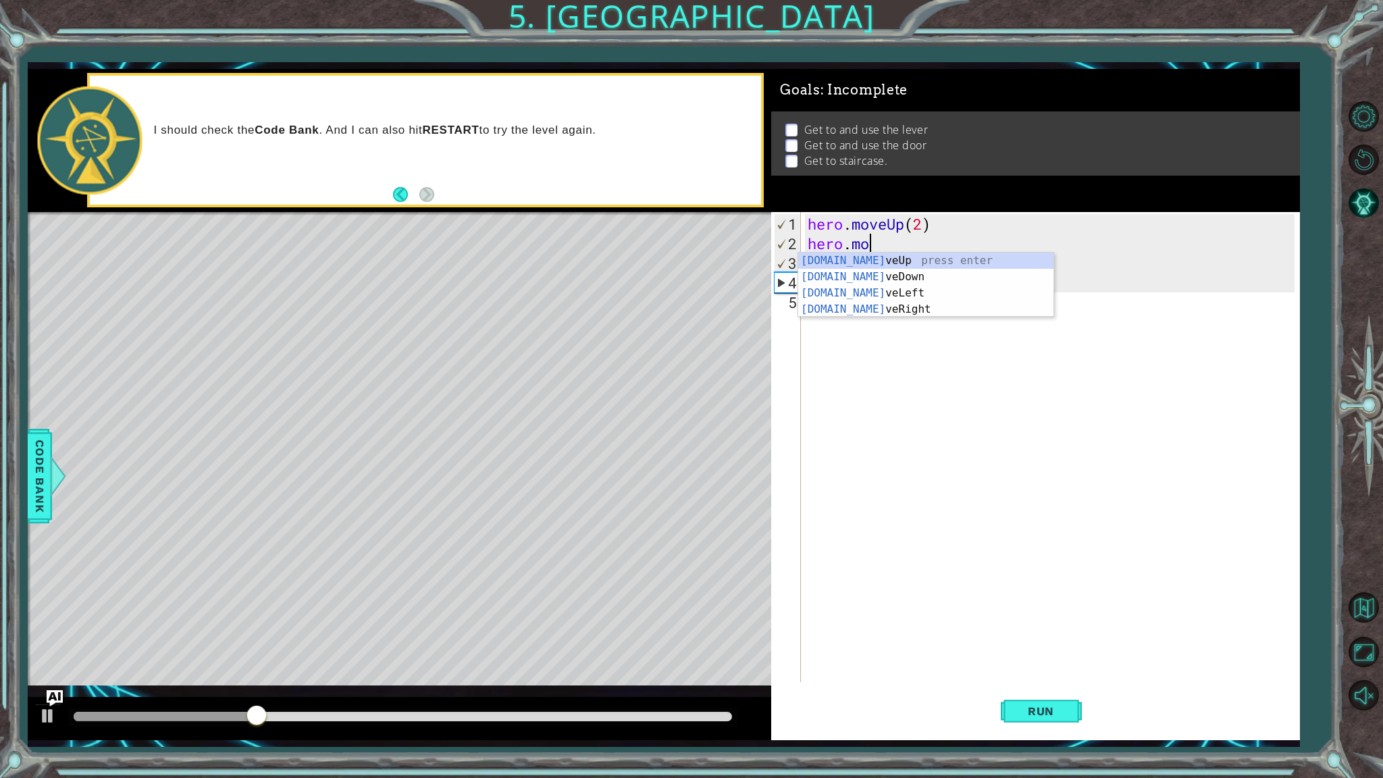
type textarea "hero.m"
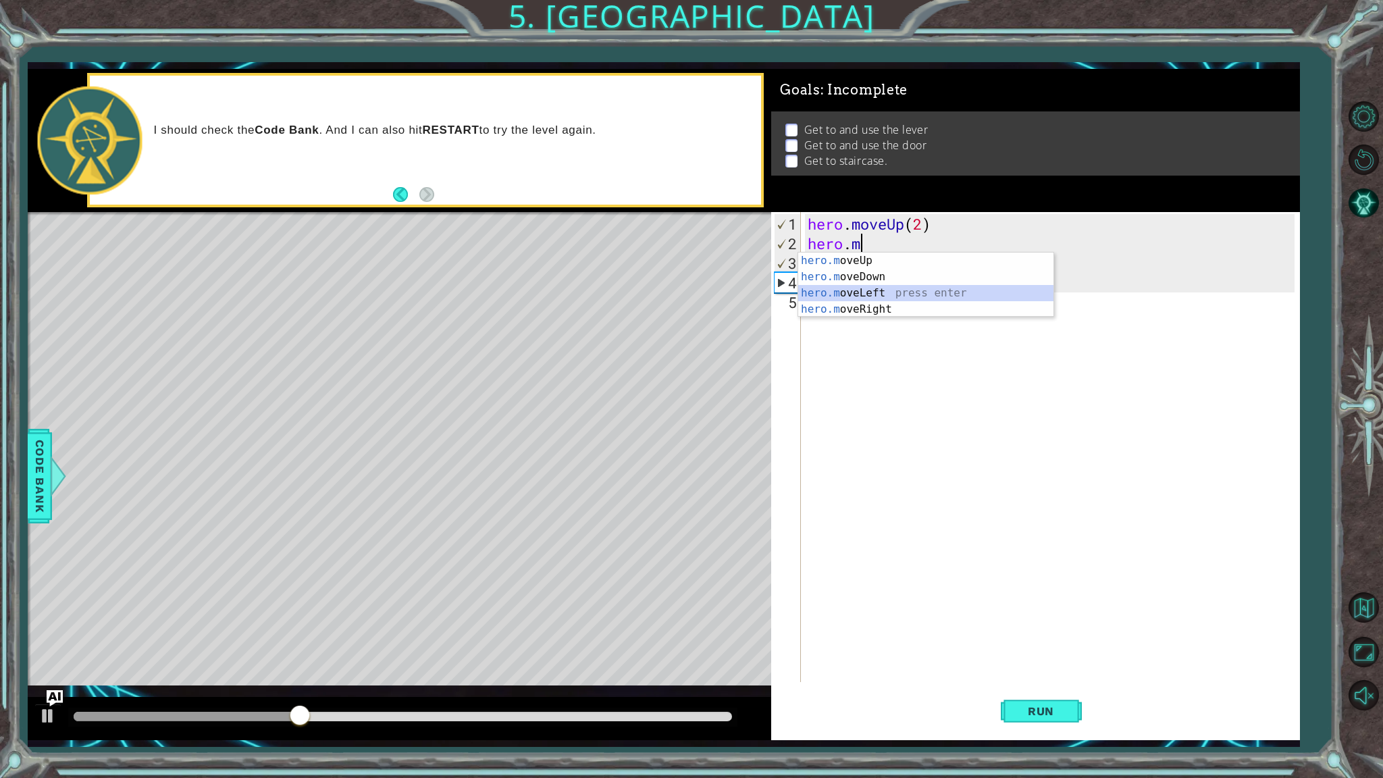
click at [881, 290] on div "hero.m oveUp press enter hero.m oveDown press enter hero.m oveLeft press enter …" at bounding box center [925, 301] width 255 height 97
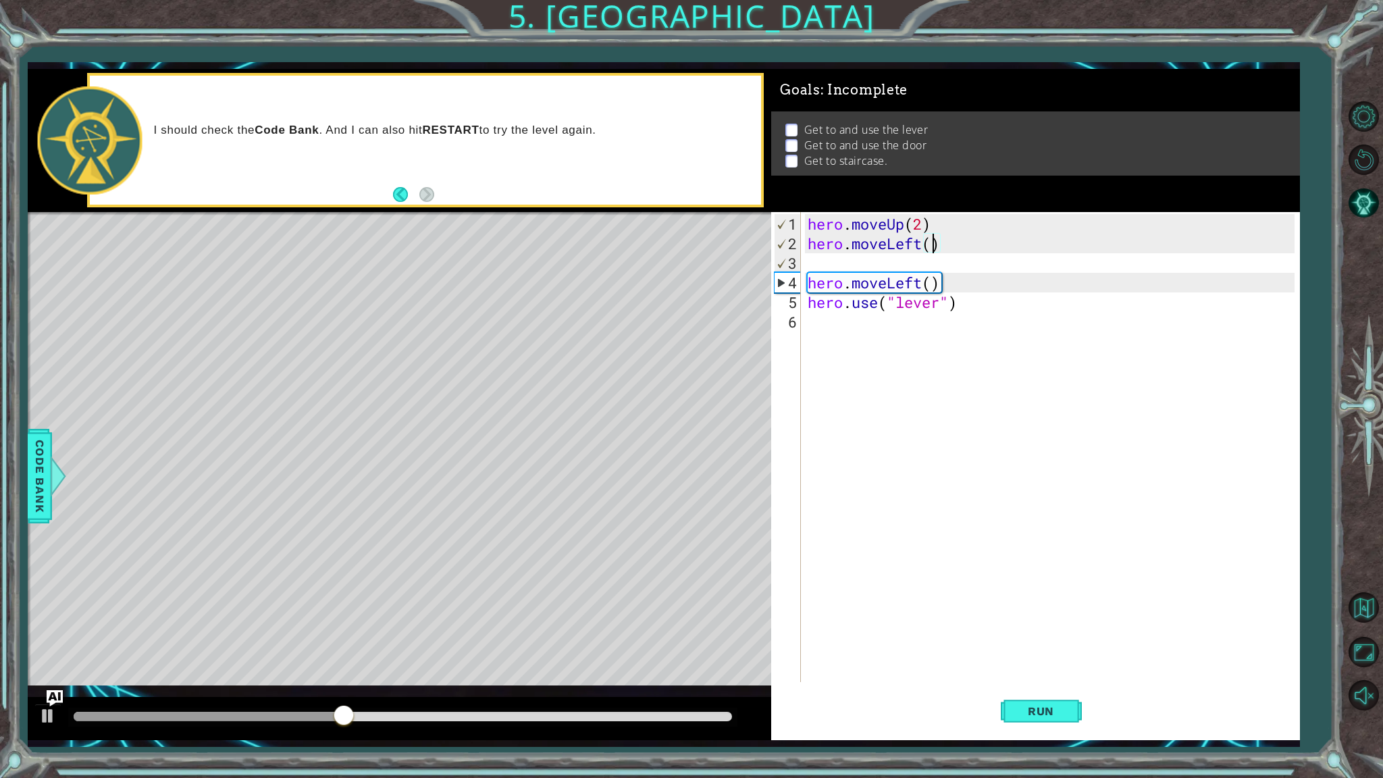
click at [928, 245] on div "hero . moveUp ( 2 ) hero . moveLeft ( ) hero . moveLeft ( ) hero . use ( "lever…" at bounding box center [1053, 468] width 497 height 509
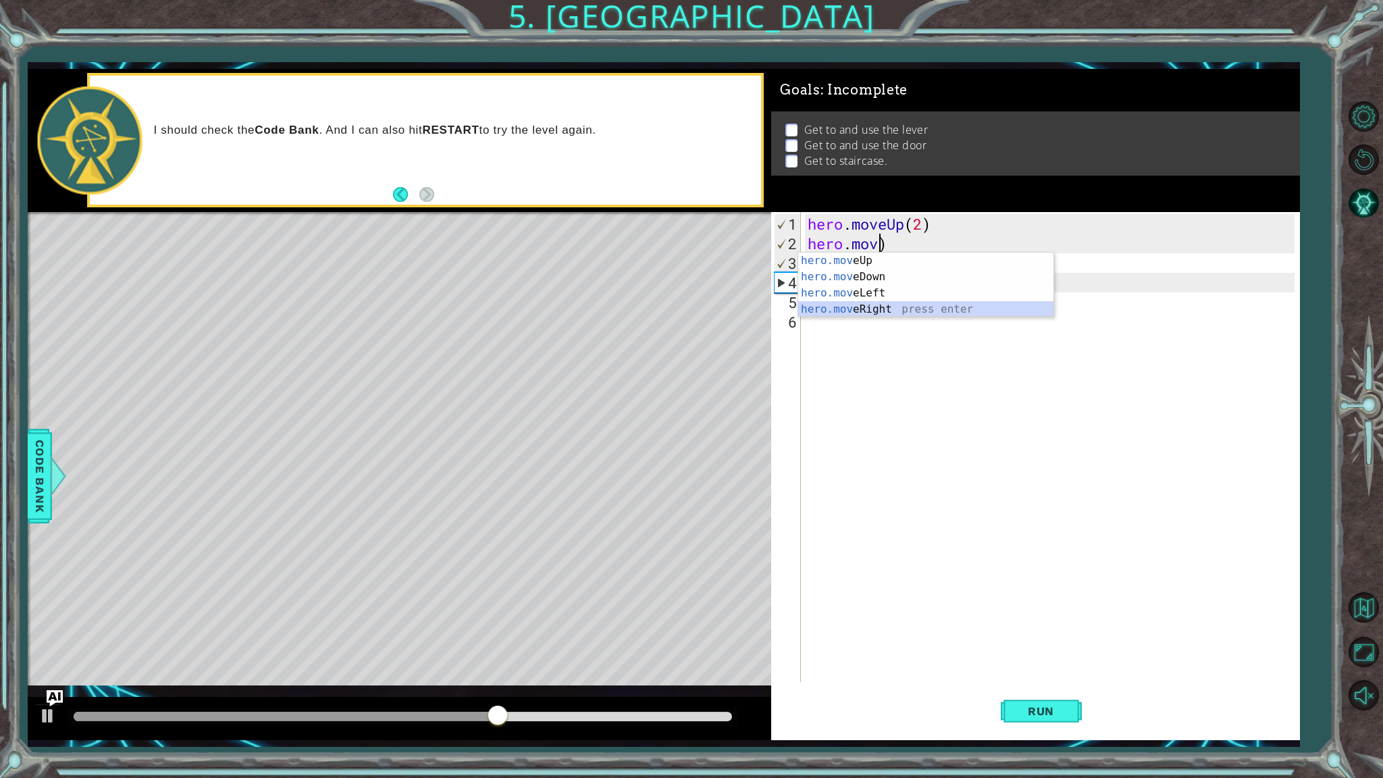
drag, startPoint x: 882, startPoint y: 305, endPoint x: 889, endPoint y: 301, distance: 7.9
click at [882, 305] on div "hero.mov eUp press enter hero.mov eDown press enter hero.mov eLeft press enter …" at bounding box center [925, 301] width 255 height 97
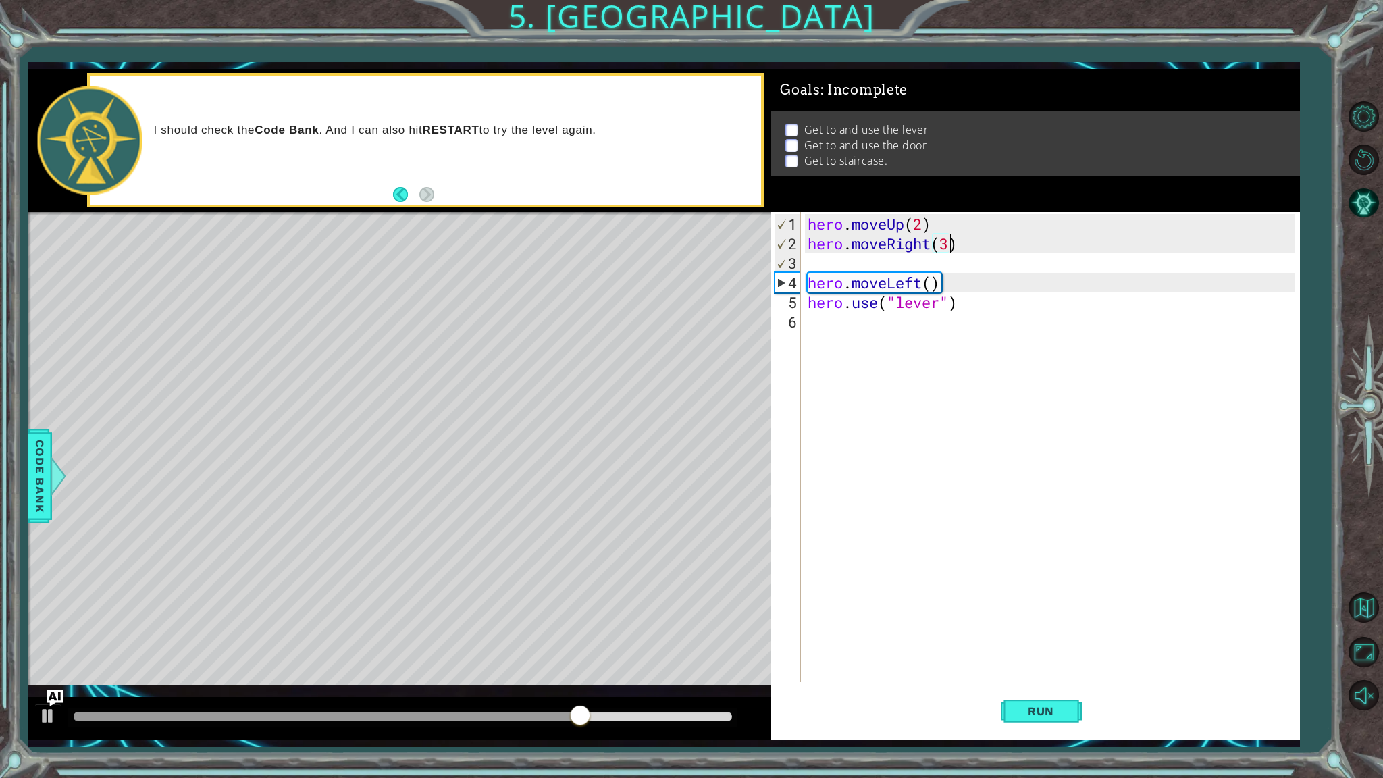
scroll to position [0, 6]
click at [939, 285] on div "hero . moveUp ( 2 ) hero . moveRight ( 3 ) hero . moveLeft ( ) hero . use ( "le…" at bounding box center [1053, 468] width 497 height 509
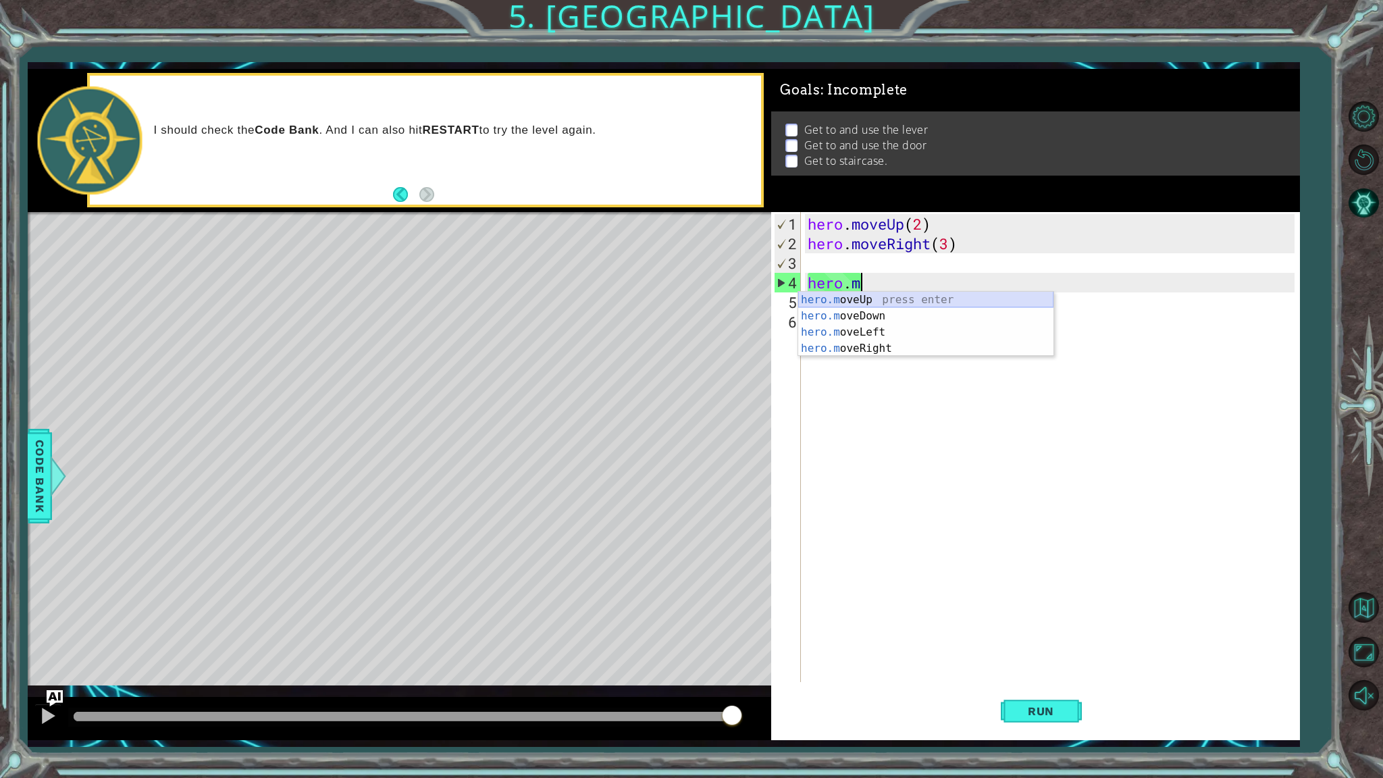
scroll to position [0, 1]
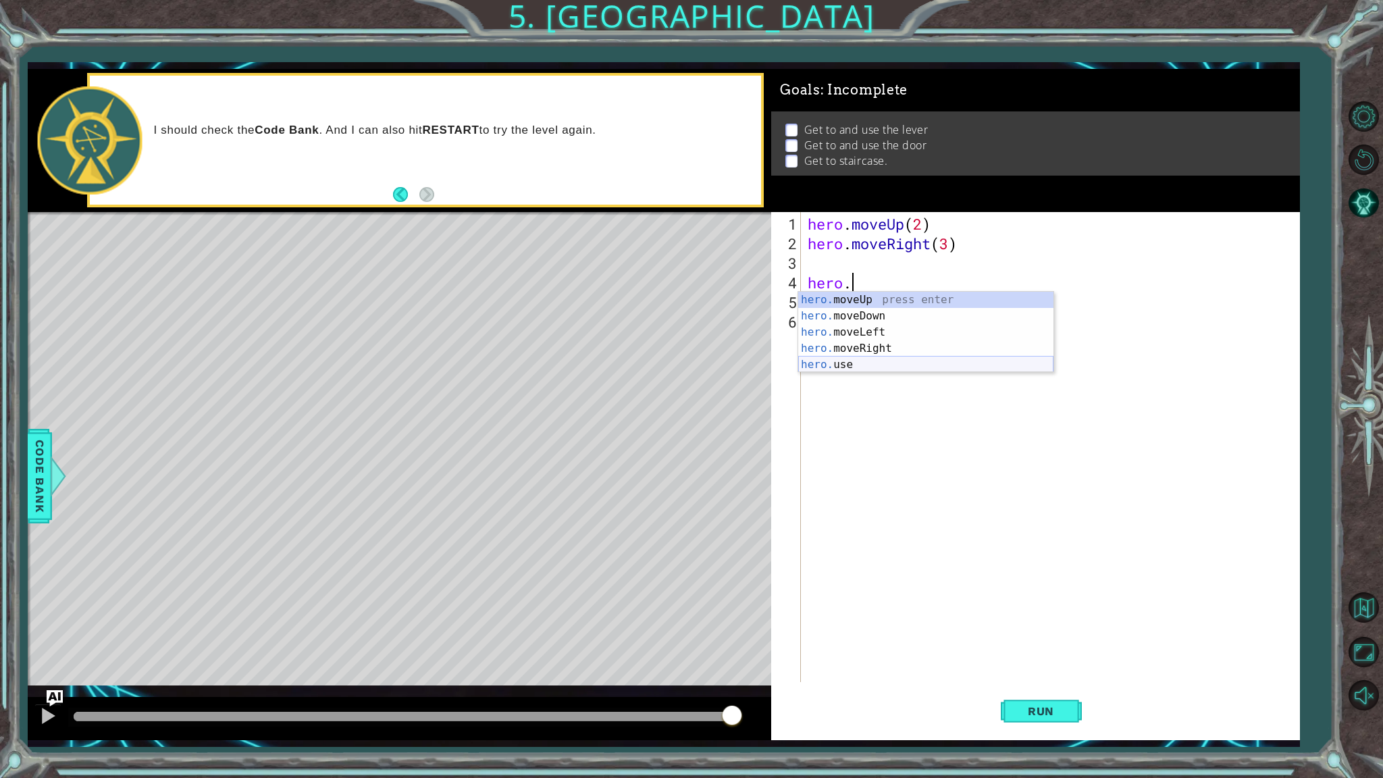
click at [840, 367] on div "hero. moveUp press enter hero. moveDown press enter hero. moveLeft press enter …" at bounding box center [925, 348] width 255 height 113
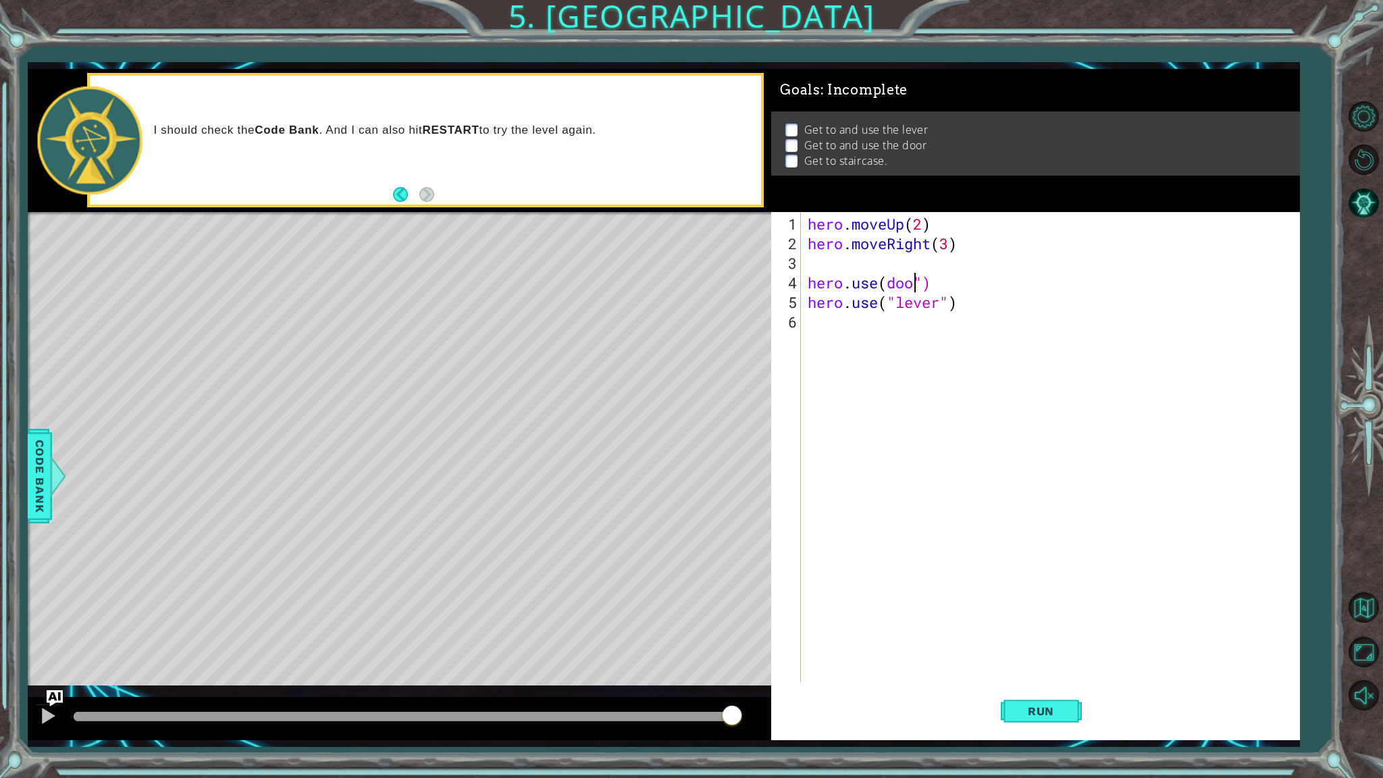
scroll to position [0, 5]
click at [961, 307] on div "hero . moveUp ( 2 ) hero . moveRight ( 3 ) hero . use ( door ") hero . use ( "l…" at bounding box center [1053, 468] width 497 height 509
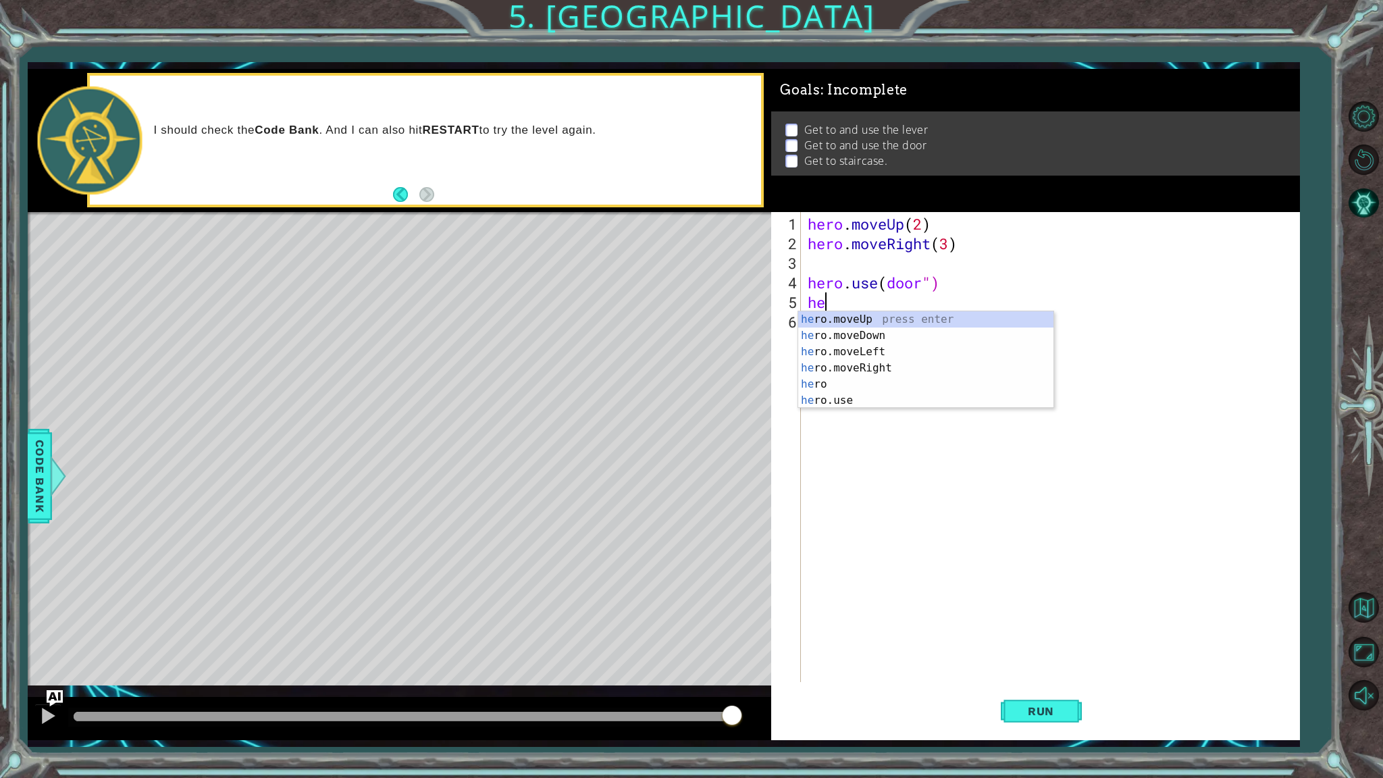
scroll to position [0, 0]
type textarea "h"
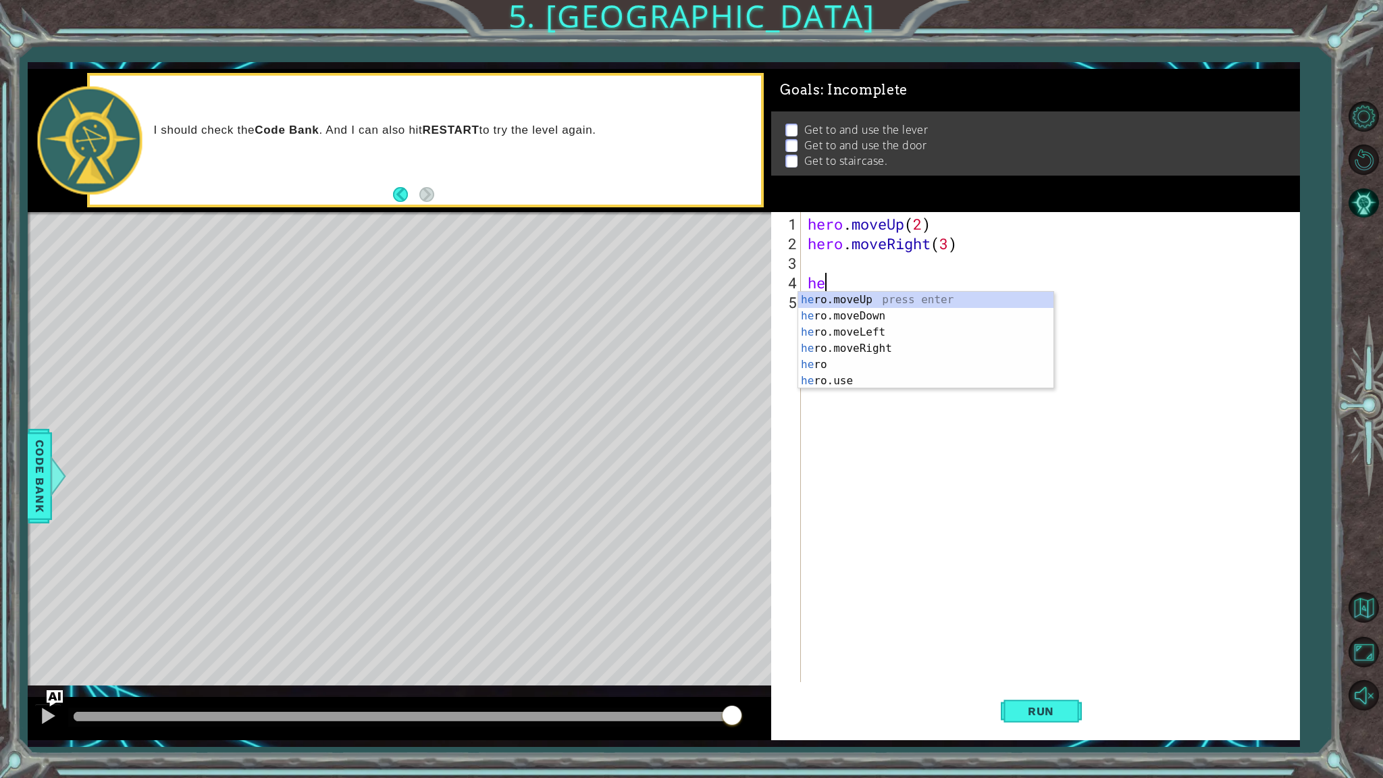
type textarea "h"
click at [801, 263] on div "1 2 3 4 5 hero . moveUp ( 2 ) hero . moveRight ( 3 ) הההההההההההההההההההההההההה…" at bounding box center [1033, 447] width 524 height 470
click at [814, 259] on div "hero . moveUp ( 2 ) hero . moveRight ( 3 )" at bounding box center [1053, 468] width 497 height 509
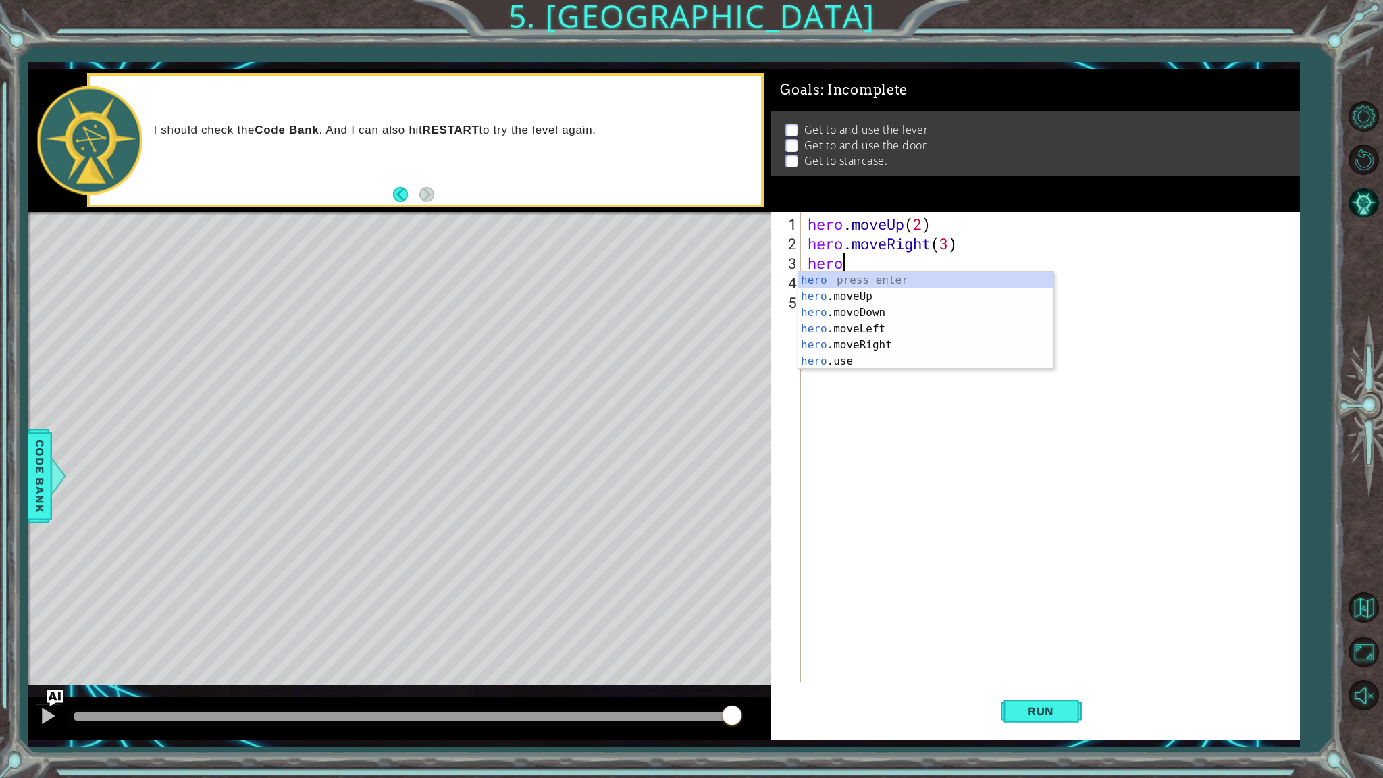
scroll to position [0, 1]
click at [840, 356] on div "hero press enter hero .moveUp press enter hero .moveDown press enter hero .move…" at bounding box center [925, 337] width 255 height 130
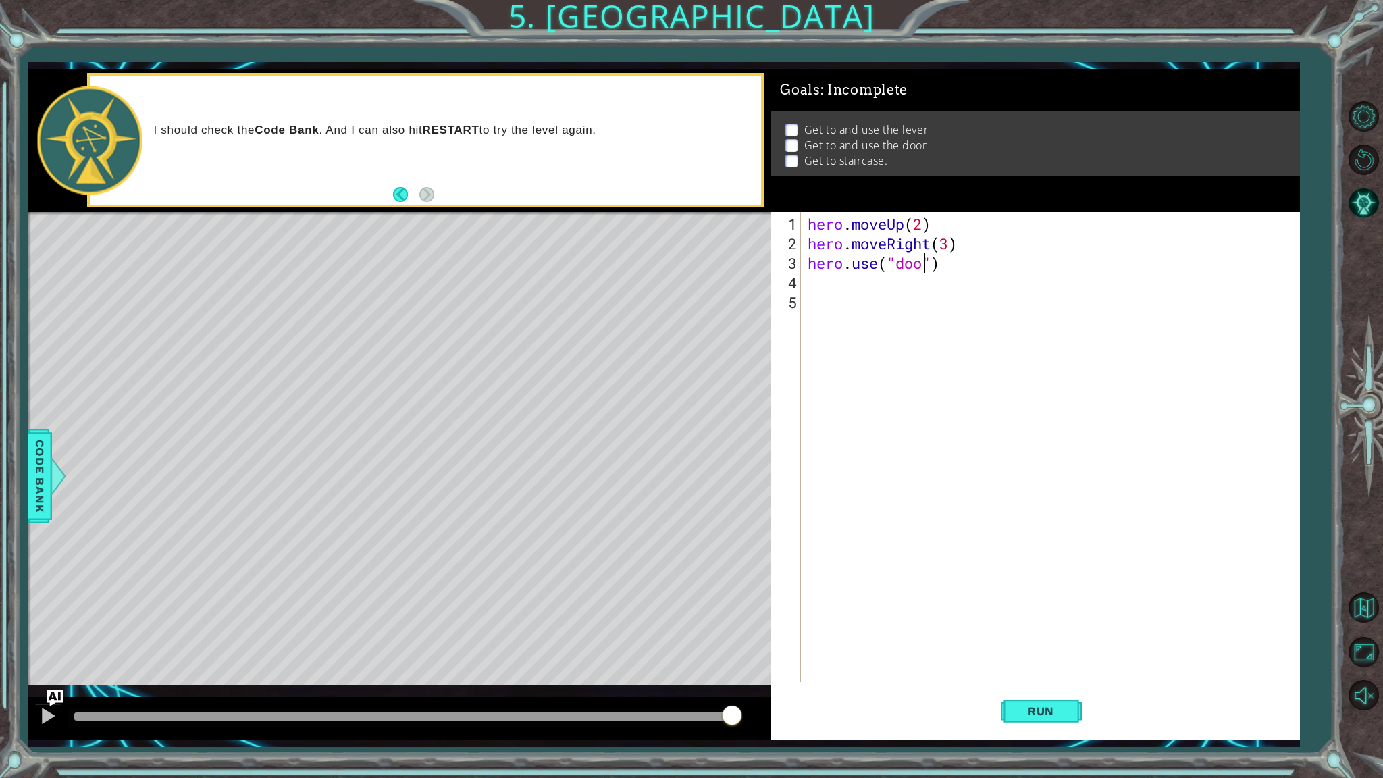
scroll to position [0, 5]
click at [1046, 619] on span "Run" at bounding box center [1041, 712] width 53 height 14
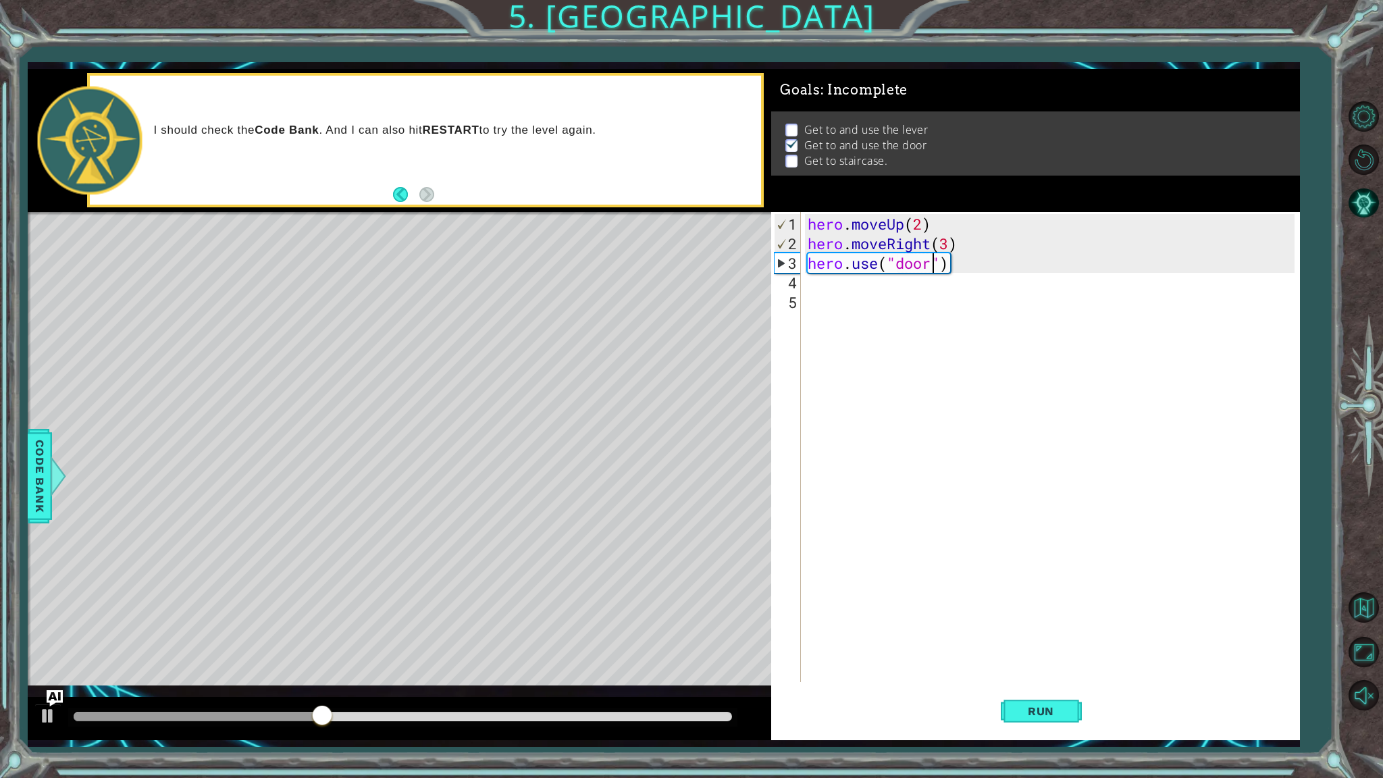
click at [950, 245] on div "hero . moveUp ( 2 ) hero . moveRight ( 3 ) hero . use ( "door" )" at bounding box center [1053, 468] width 497 height 509
type textarea "hero.moveRight(3)"
click at [795, 286] on div "4" at bounding box center [787, 283] width 27 height 20
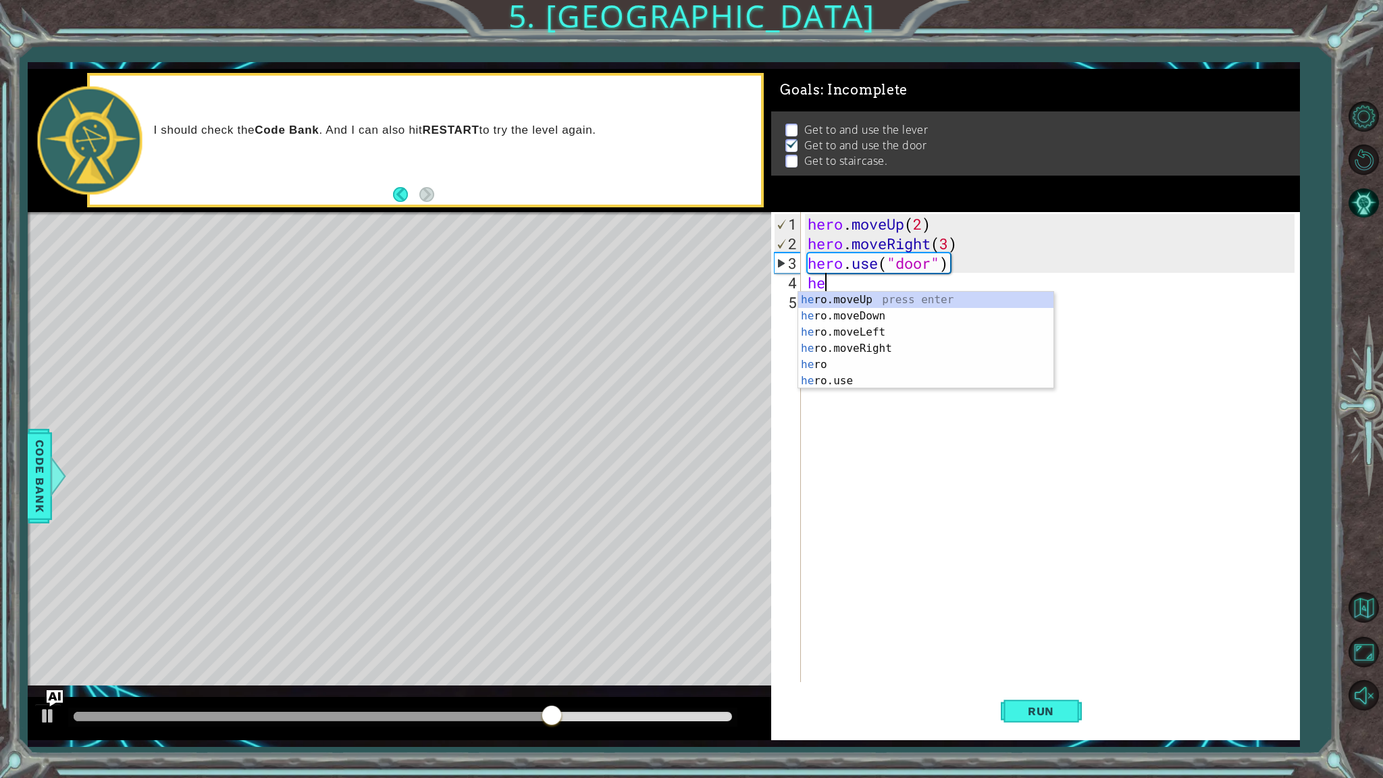
scroll to position [0, 0]
type textarea "hero"
click at [866, 315] on div "hero press enter hero .moveUp press enter hero .moveDown press enter hero .move…" at bounding box center [925, 357] width 255 height 130
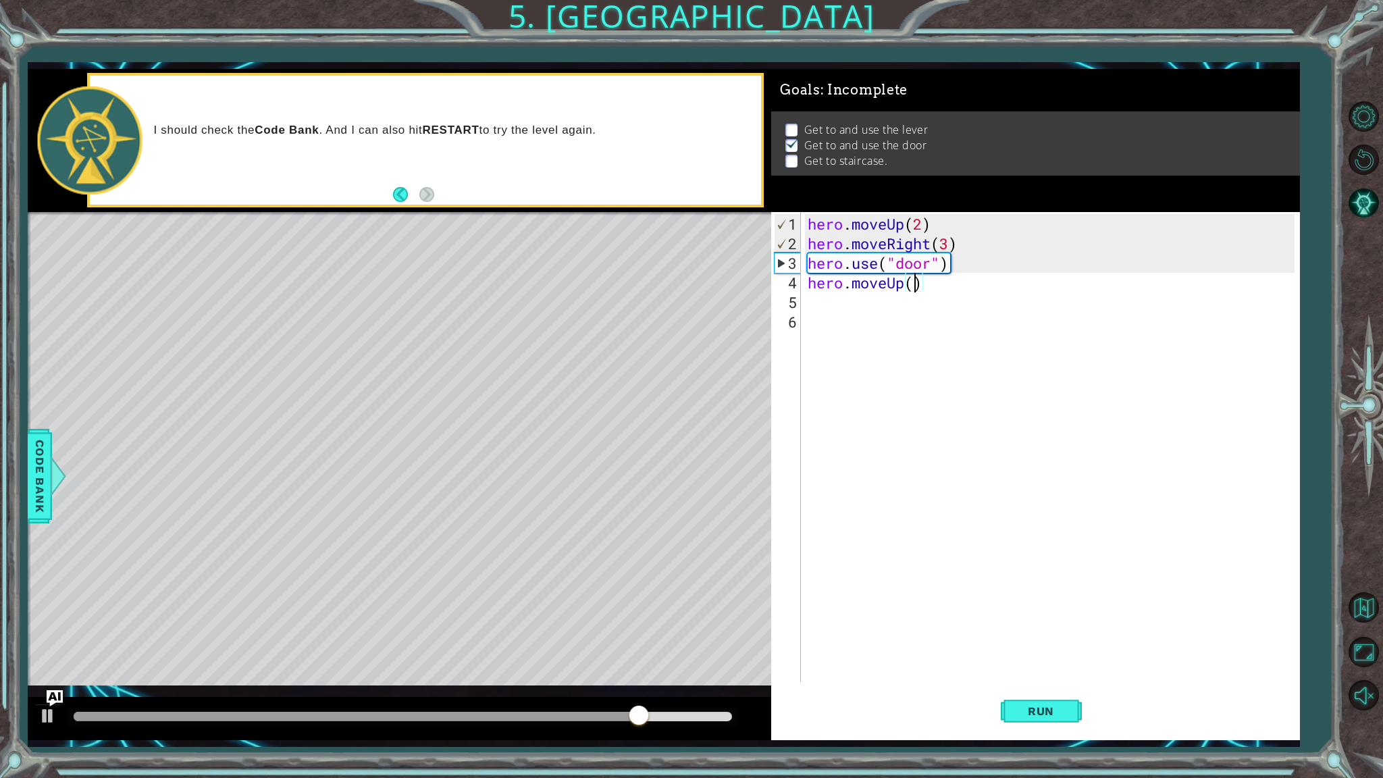
click at [917, 287] on div "hero . moveUp ( 2 ) hero . moveRight ( 3 ) hero . use ( "door" ) hero . moveUp …" at bounding box center [1053, 468] width 497 height 509
type textarea "hero.moveUp(1)"
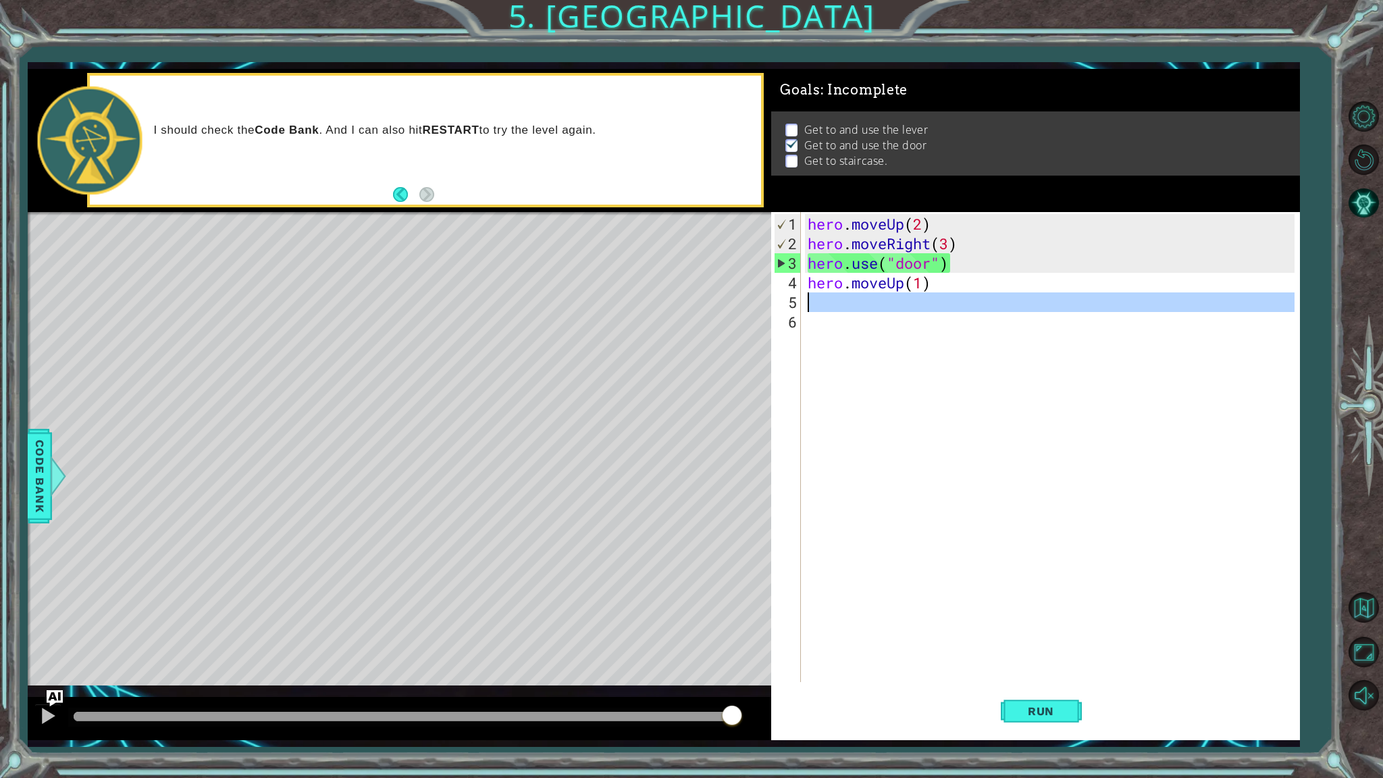
click at [794, 299] on div "5" at bounding box center [787, 303] width 27 height 20
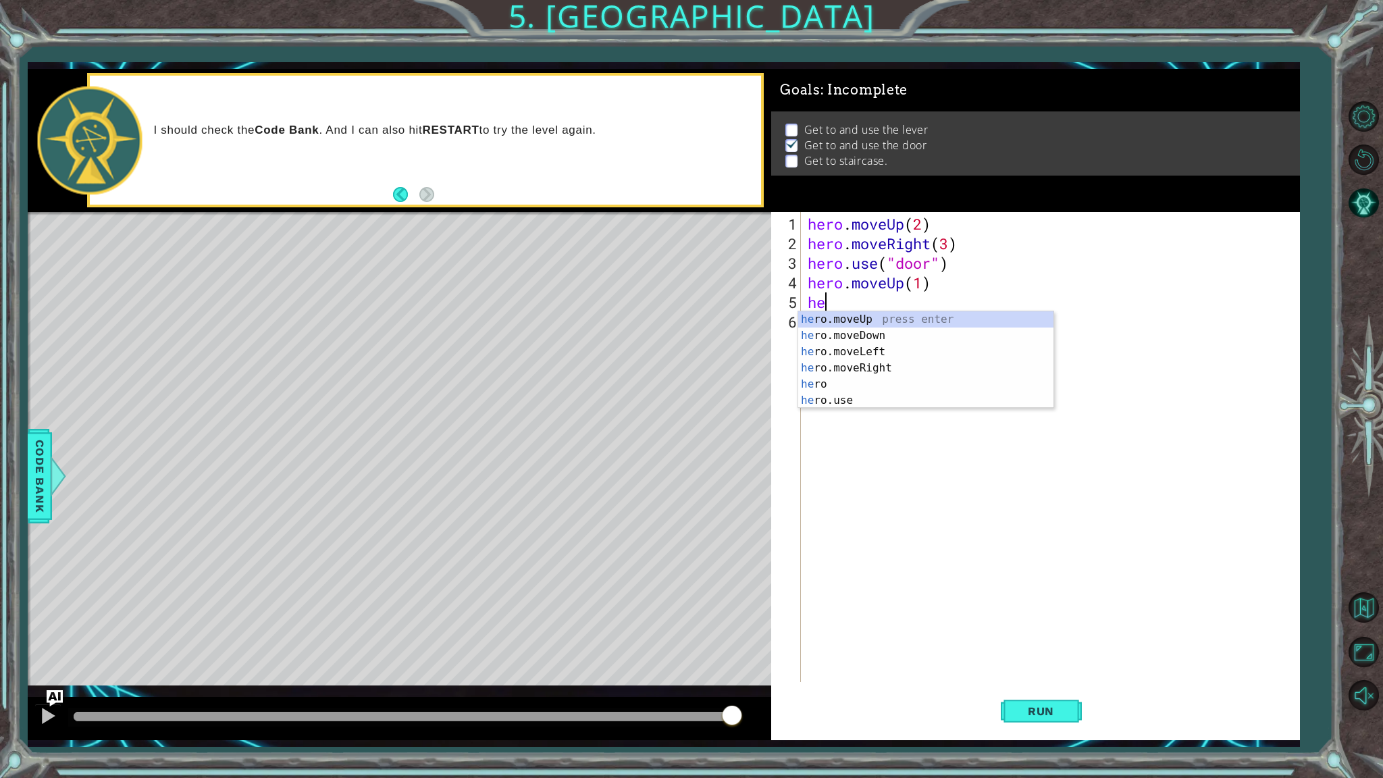
scroll to position [0, 0]
type textarea "hero"
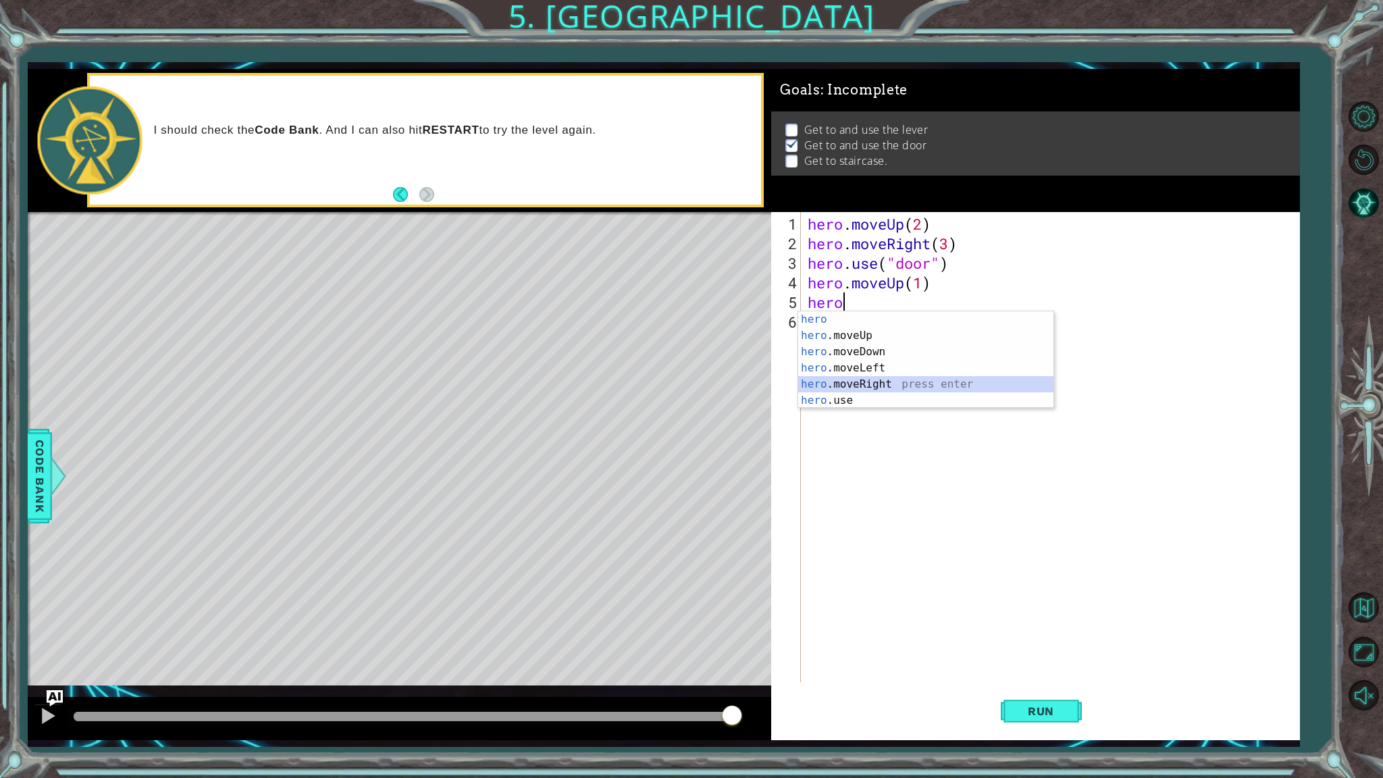
click at [884, 386] on div "hero press enter hero .moveUp press enter hero .moveDown press enter hero .move…" at bounding box center [925, 376] width 255 height 130
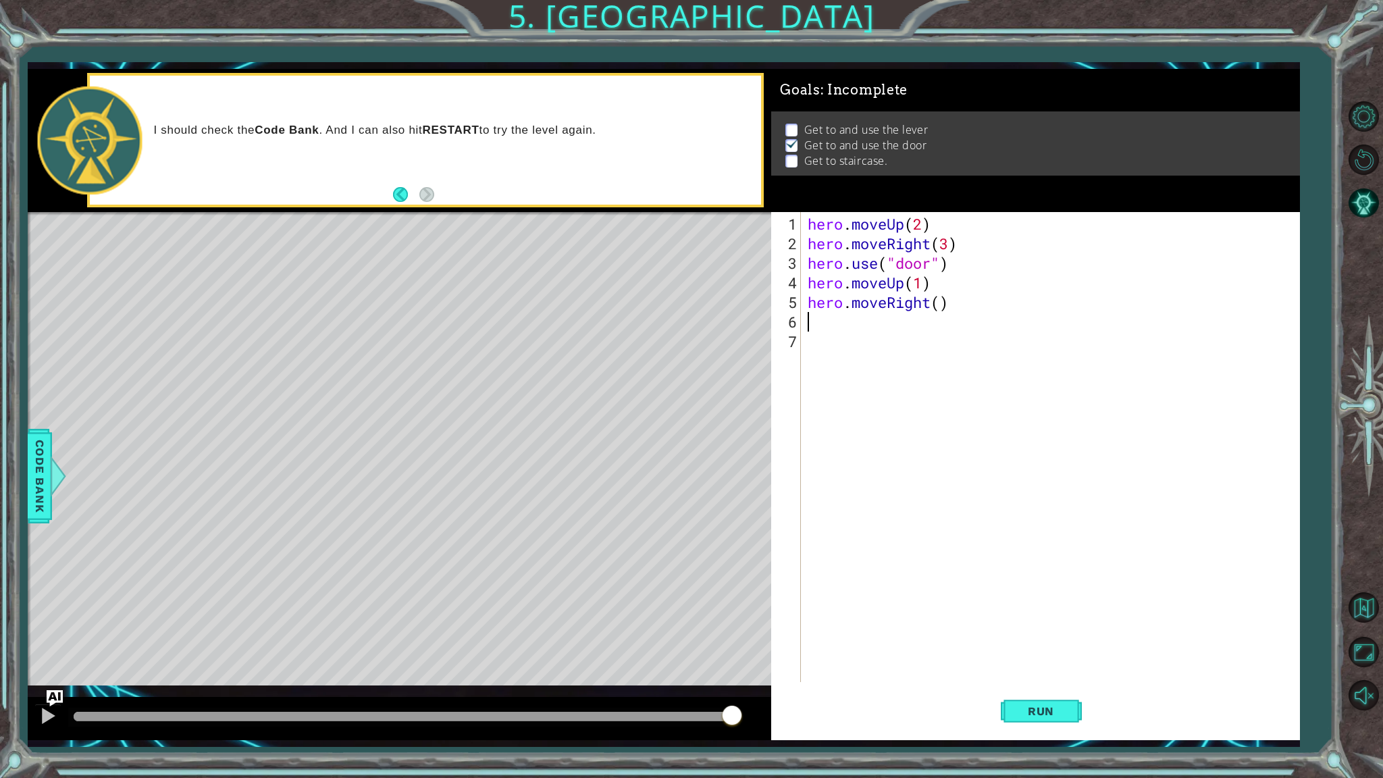
click at [930, 307] on div "hero . moveUp ( 2 ) hero . moveRight ( 3 ) hero . use ( "door" ) hero . moveUp …" at bounding box center [1053, 468] width 497 height 509
click at [875, 349] on div "hero.move Up press enter hero.move Down press enter hero.move Left press enter …" at bounding box center [925, 359] width 255 height 97
click at [1040, 619] on span "Run" at bounding box center [1041, 712] width 53 height 14
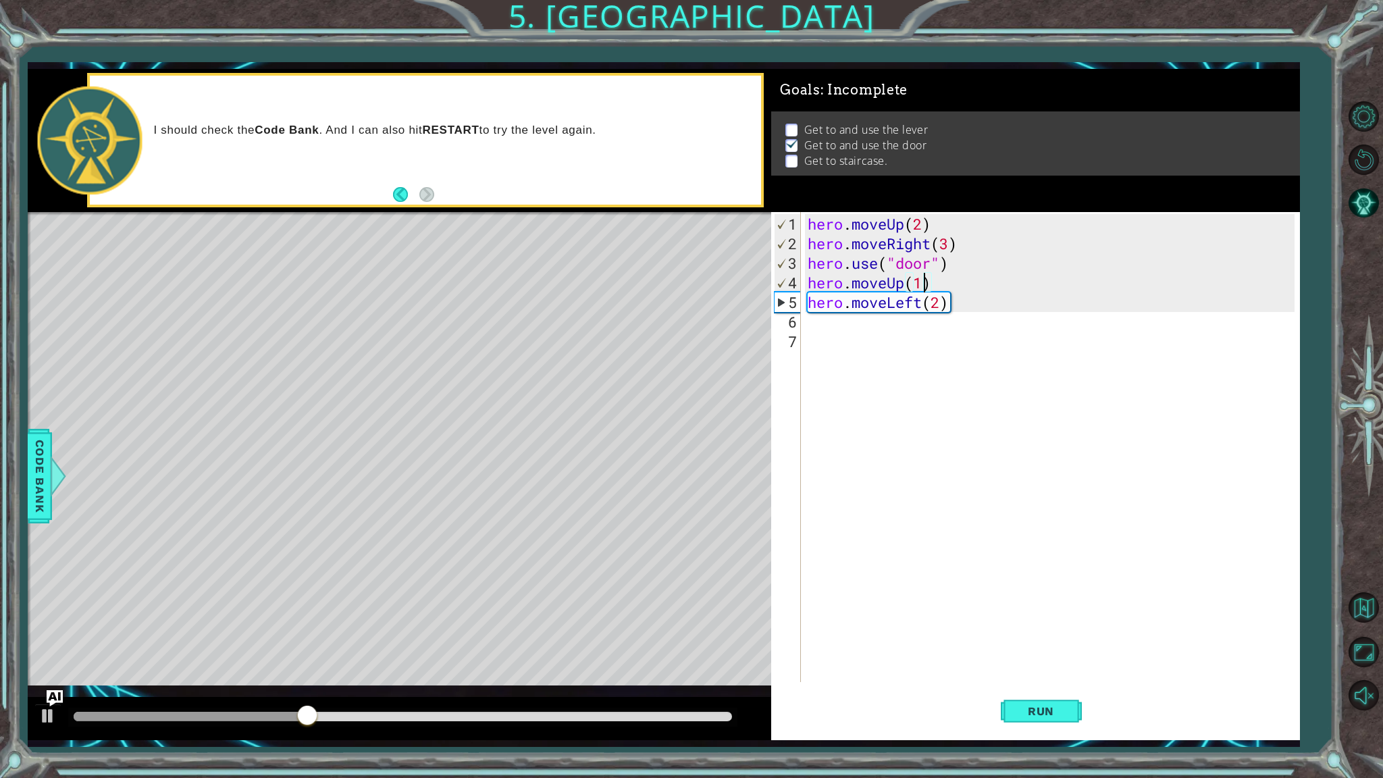
drag, startPoint x: 923, startPoint y: 284, endPoint x: 937, endPoint y: 298, distance: 19.6
click at [922, 285] on div "hero . moveUp ( 2 ) hero . moveRight ( 3 ) hero . use ( "door" ) hero . moveUp …" at bounding box center [1053, 468] width 497 height 509
type textarea "hero.moveUp(2)"
click at [1021, 619] on span "Run" at bounding box center [1041, 712] width 53 height 14
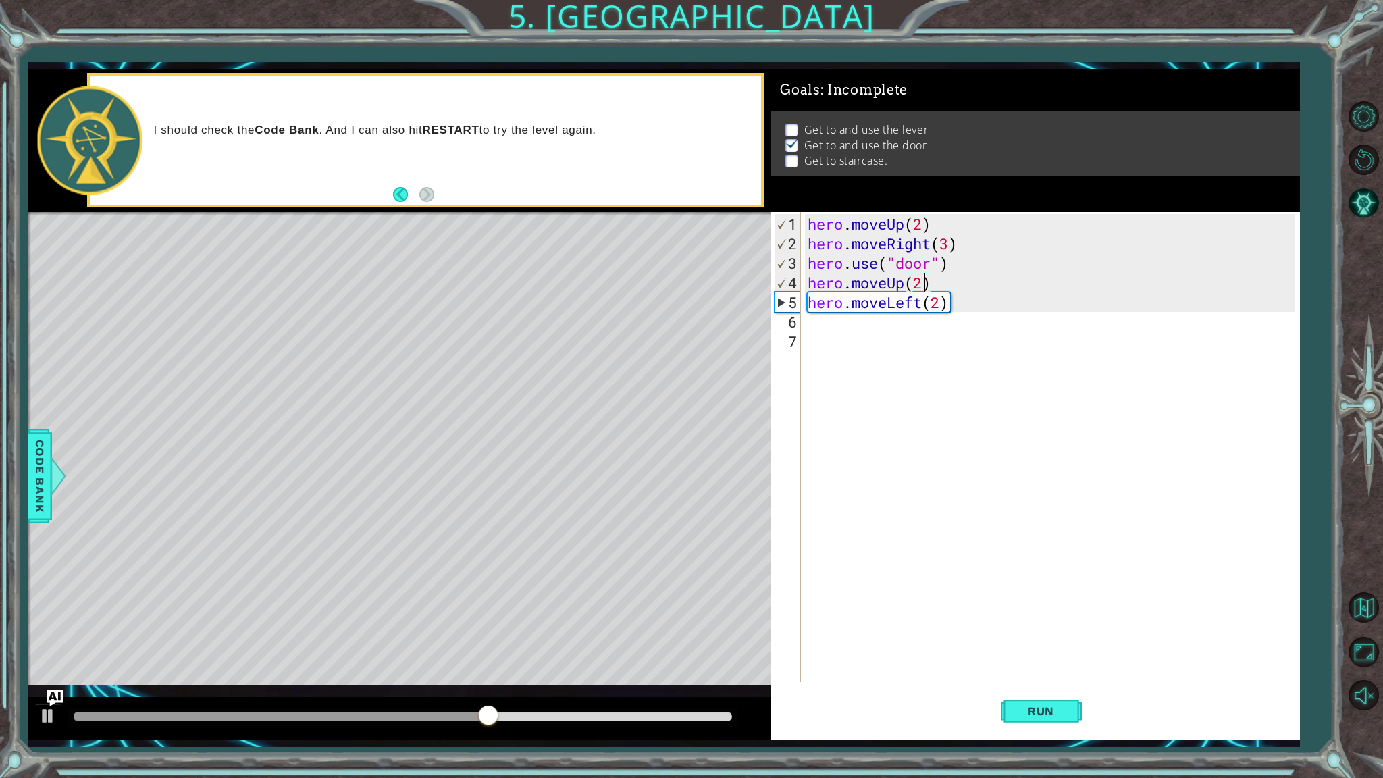
click at [785, 320] on div "6" at bounding box center [787, 322] width 27 height 20
click at [792, 324] on div "6" at bounding box center [787, 322] width 27 height 20
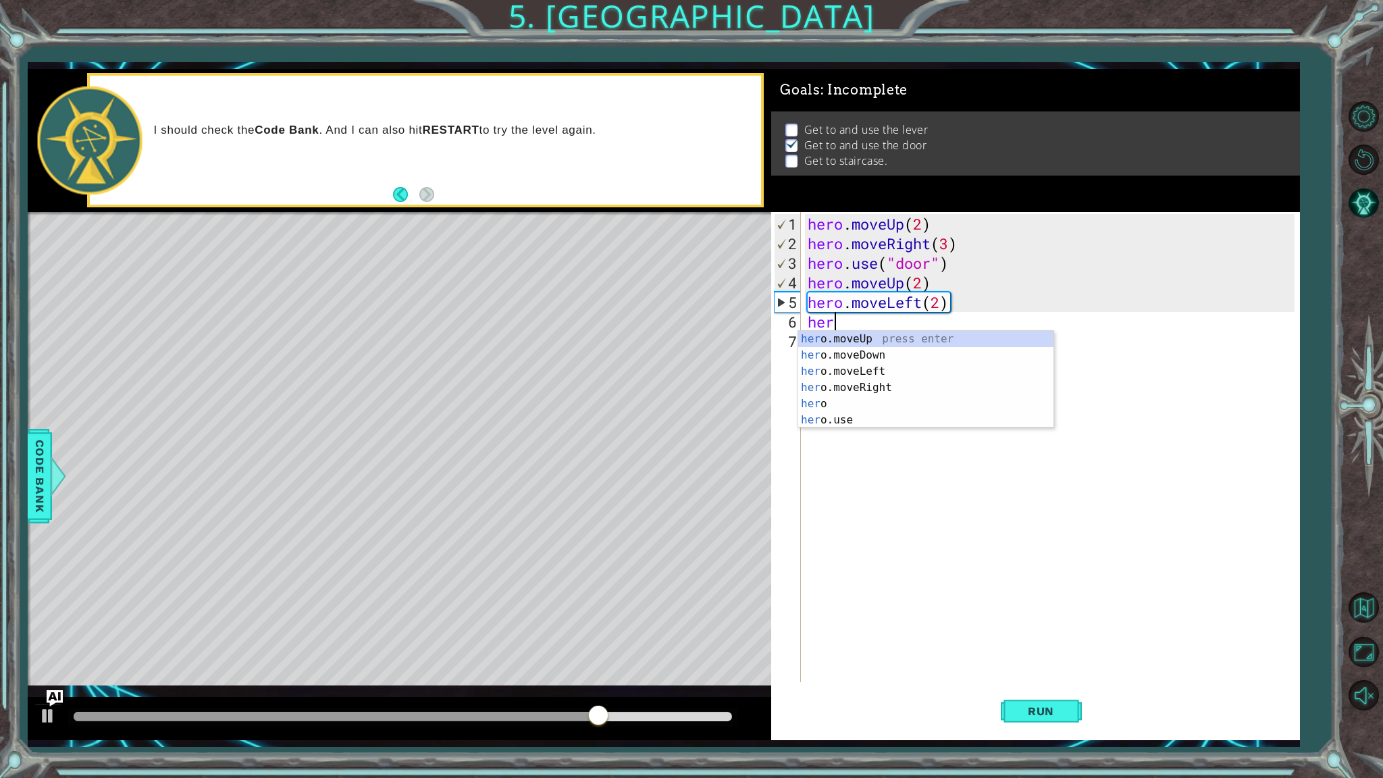
type textarea "hero"
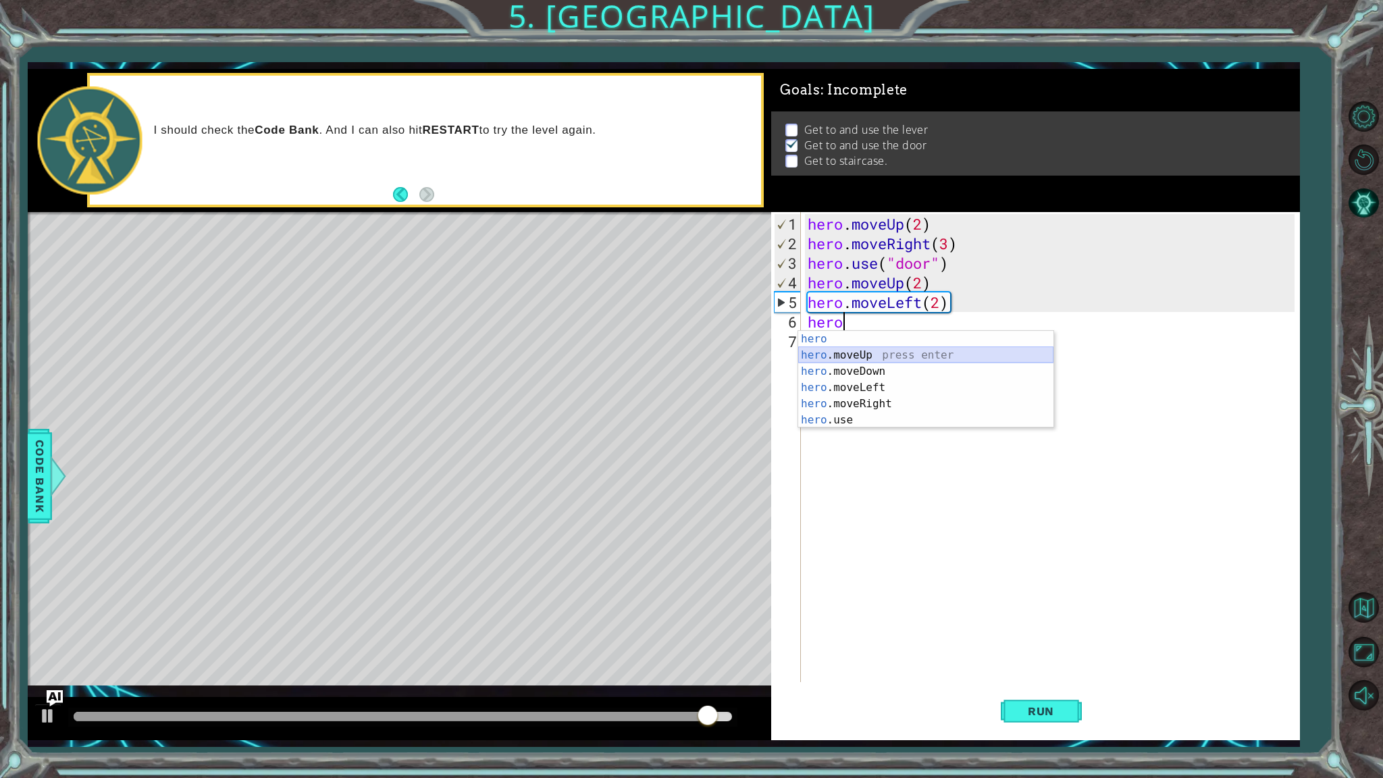
click at [866, 356] on div "hero press enter hero .moveUp press enter hero .moveDown press enter hero .move…" at bounding box center [925, 396] width 255 height 130
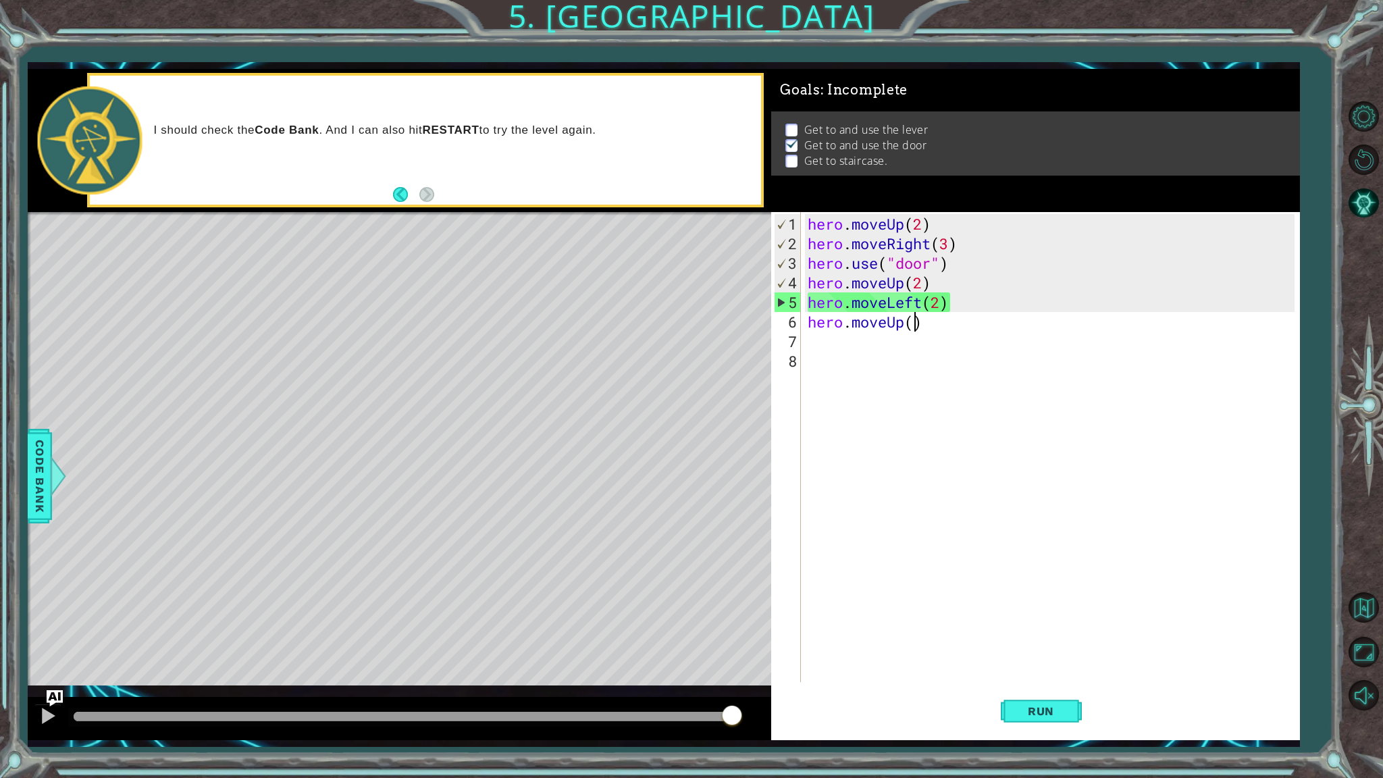
click at [916, 324] on div "hero . moveUp ( 2 ) hero . moveRight ( 3 ) hero . use ( "door" ) hero . moveUp …" at bounding box center [1053, 468] width 497 height 509
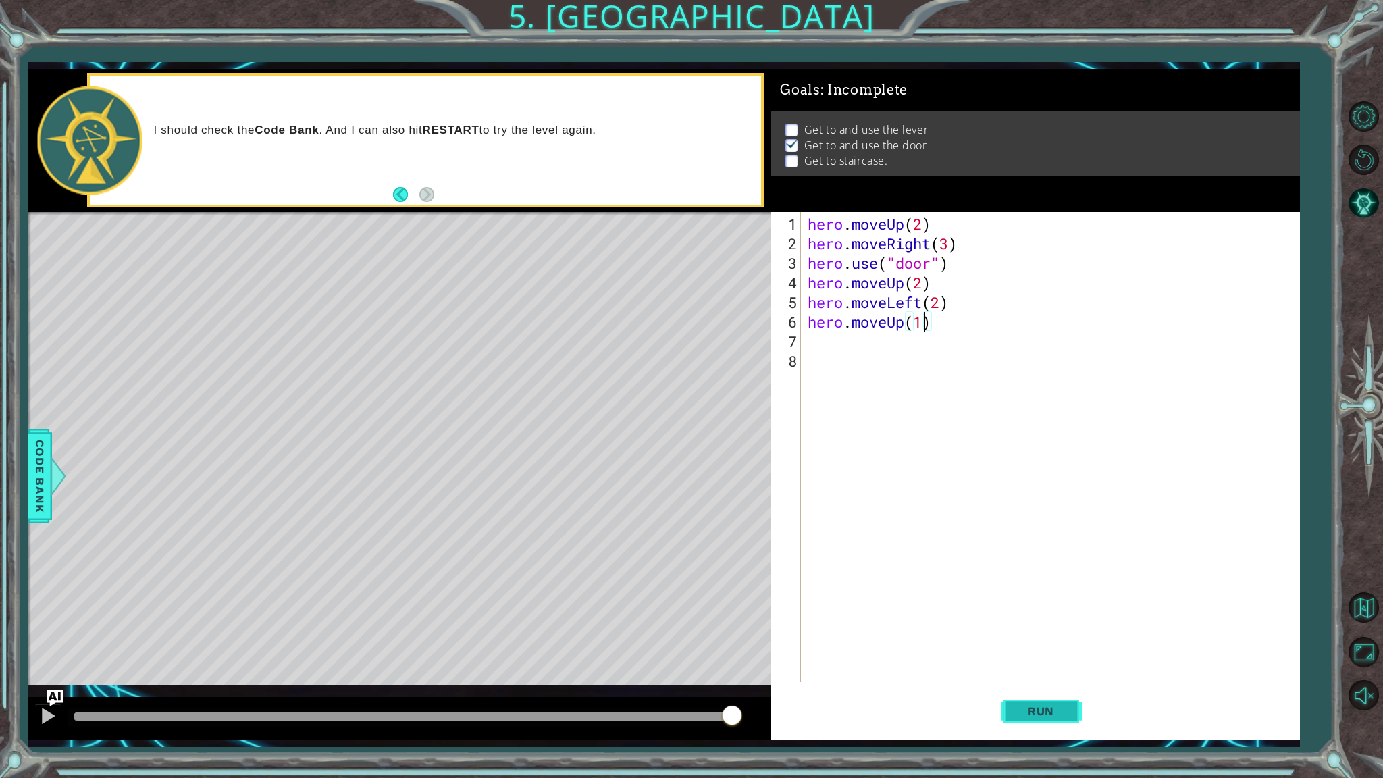
click at [1043, 619] on span "Run" at bounding box center [1041, 712] width 53 height 14
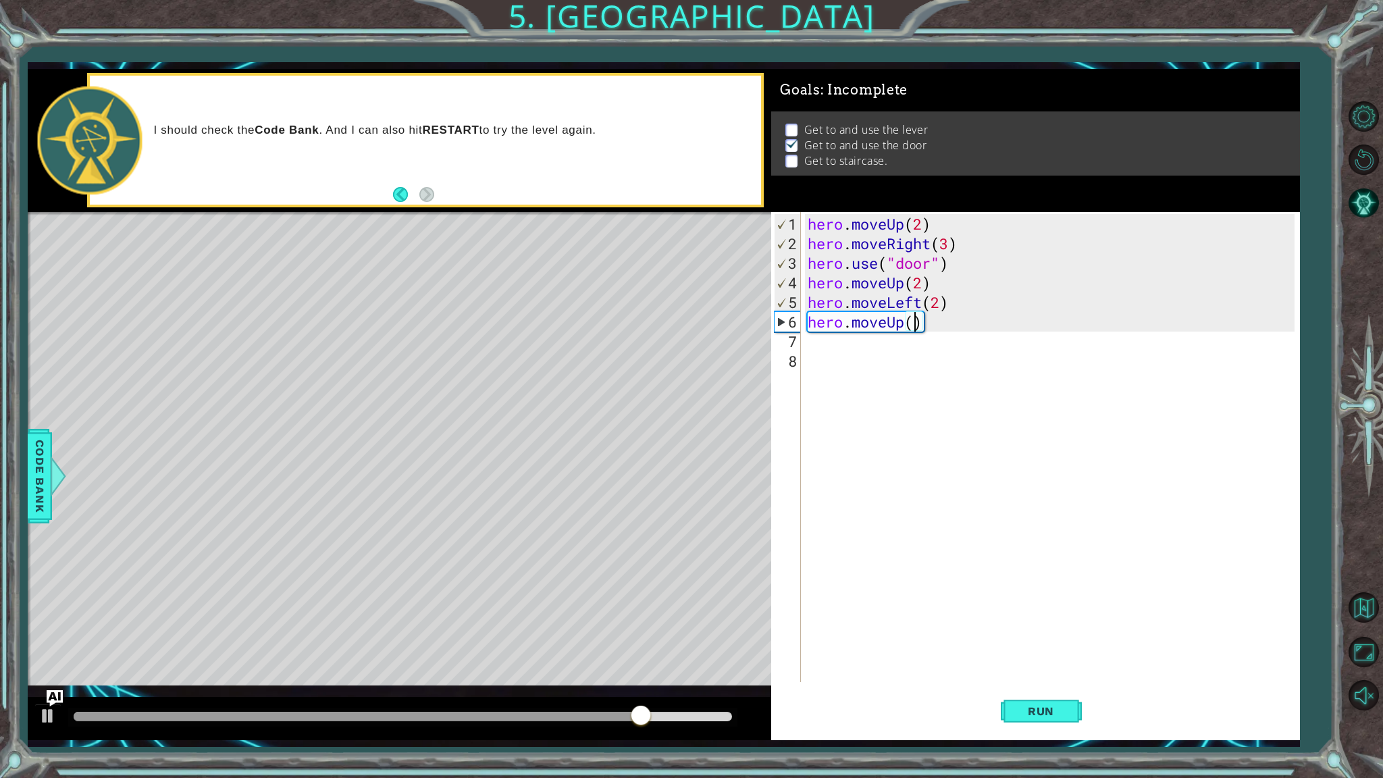
click at [920, 324] on div "hero . moveUp ( 2 ) hero . moveRight ( 3 ) hero . use ( "door" ) hero . moveUp …" at bounding box center [1053, 468] width 497 height 509
type textarea "hero.mov"
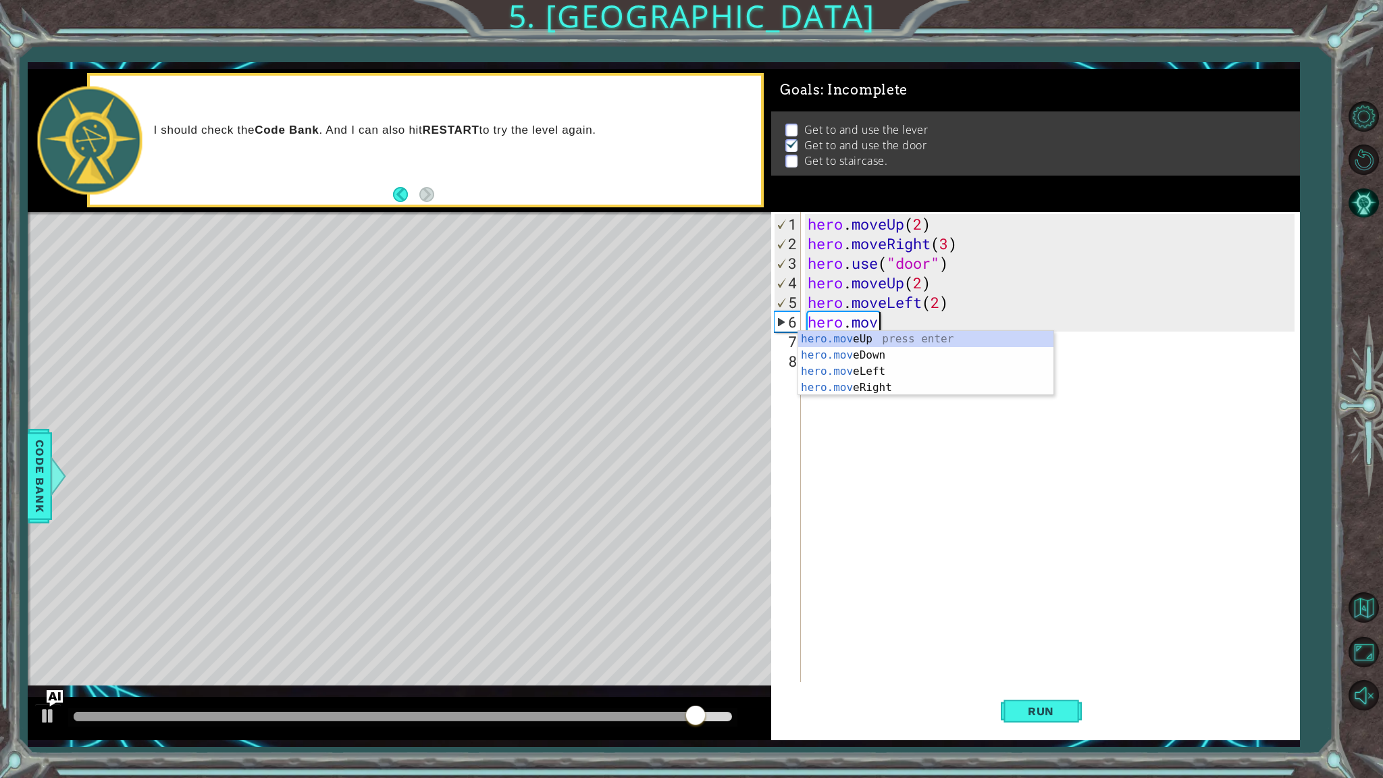
scroll to position [0, 3]
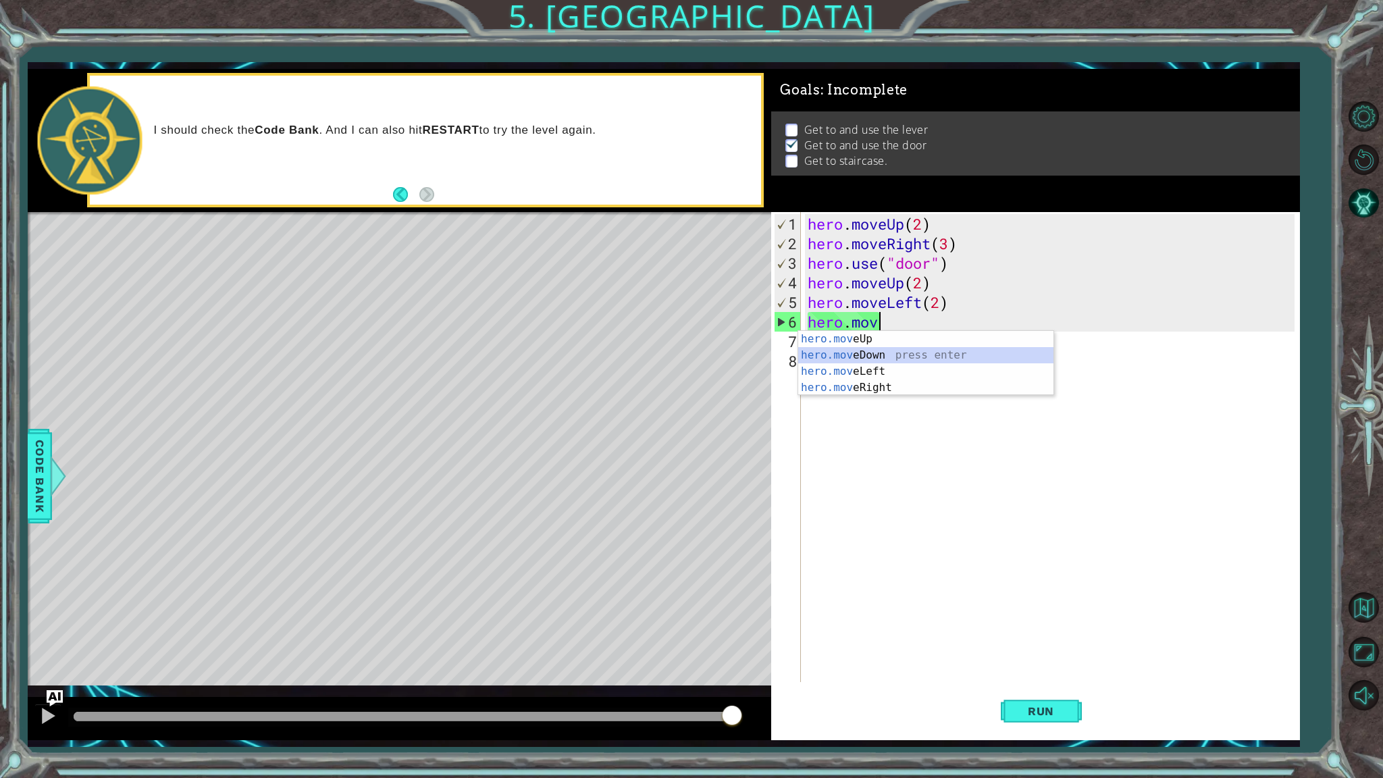
click at [905, 348] on div "hero.mov eUp press enter hero.mov eDown press enter hero.mov eLeft press enter …" at bounding box center [925, 379] width 255 height 97
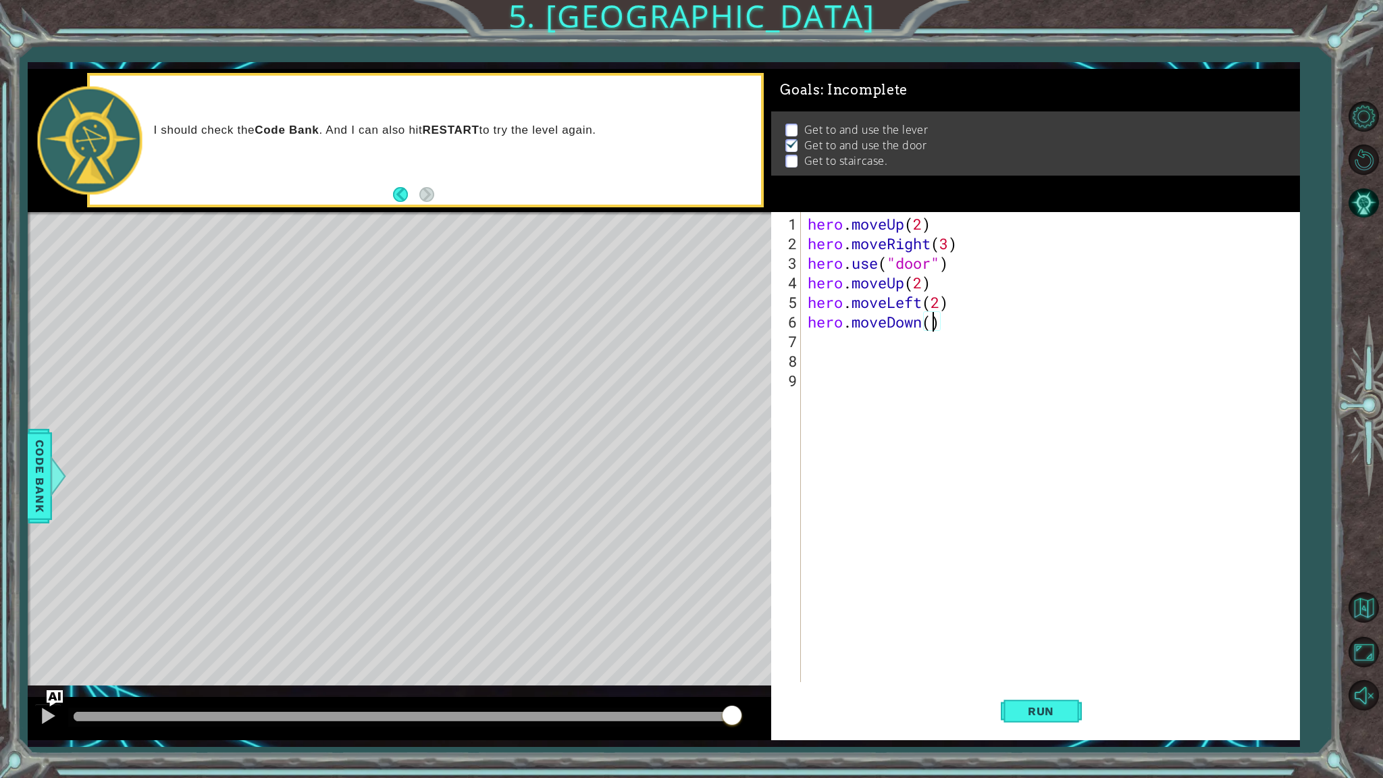
click at [934, 328] on div "hero . moveUp ( 2 ) hero . moveRight ( 3 ) hero . use ( "door" ) hero . moveUp …" at bounding box center [1053, 468] width 497 height 509
click at [1059, 619] on span "Run" at bounding box center [1041, 712] width 53 height 14
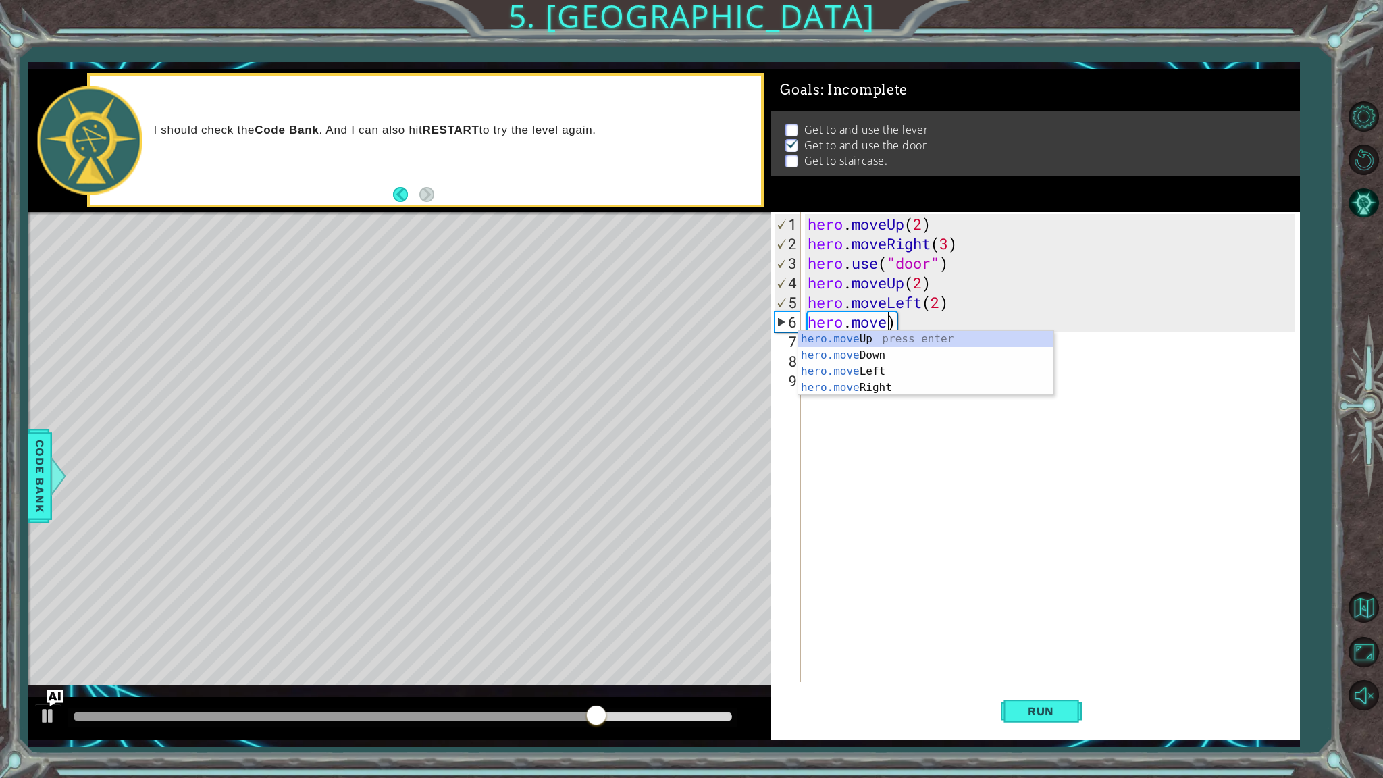
scroll to position [0, 3]
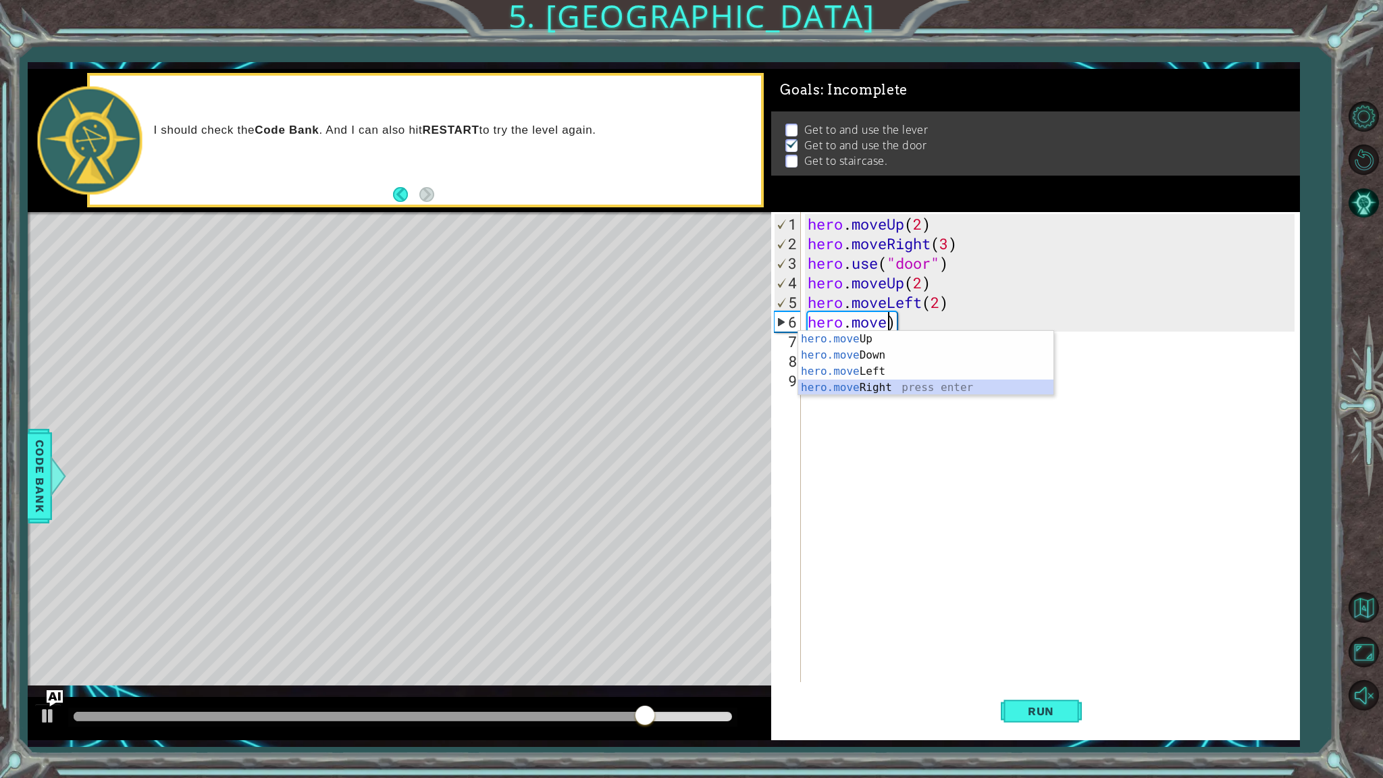
click at [905, 388] on div "hero.move Up press enter hero.move Down press enter hero.move Left press enter …" at bounding box center [925, 379] width 255 height 97
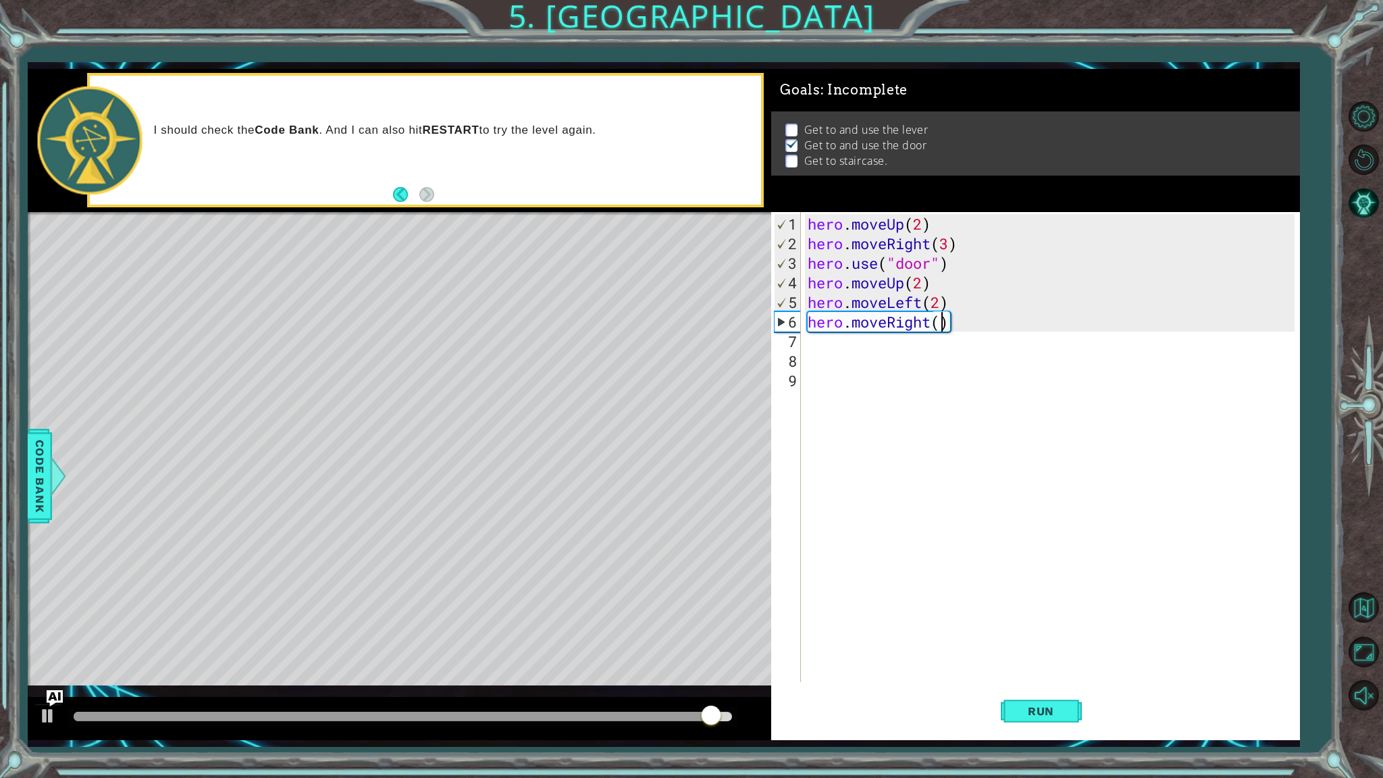
scroll to position [0, 6]
type textarea "hero.moveRight(3)"
click at [1044, 619] on span "Run" at bounding box center [1041, 712] width 53 height 14
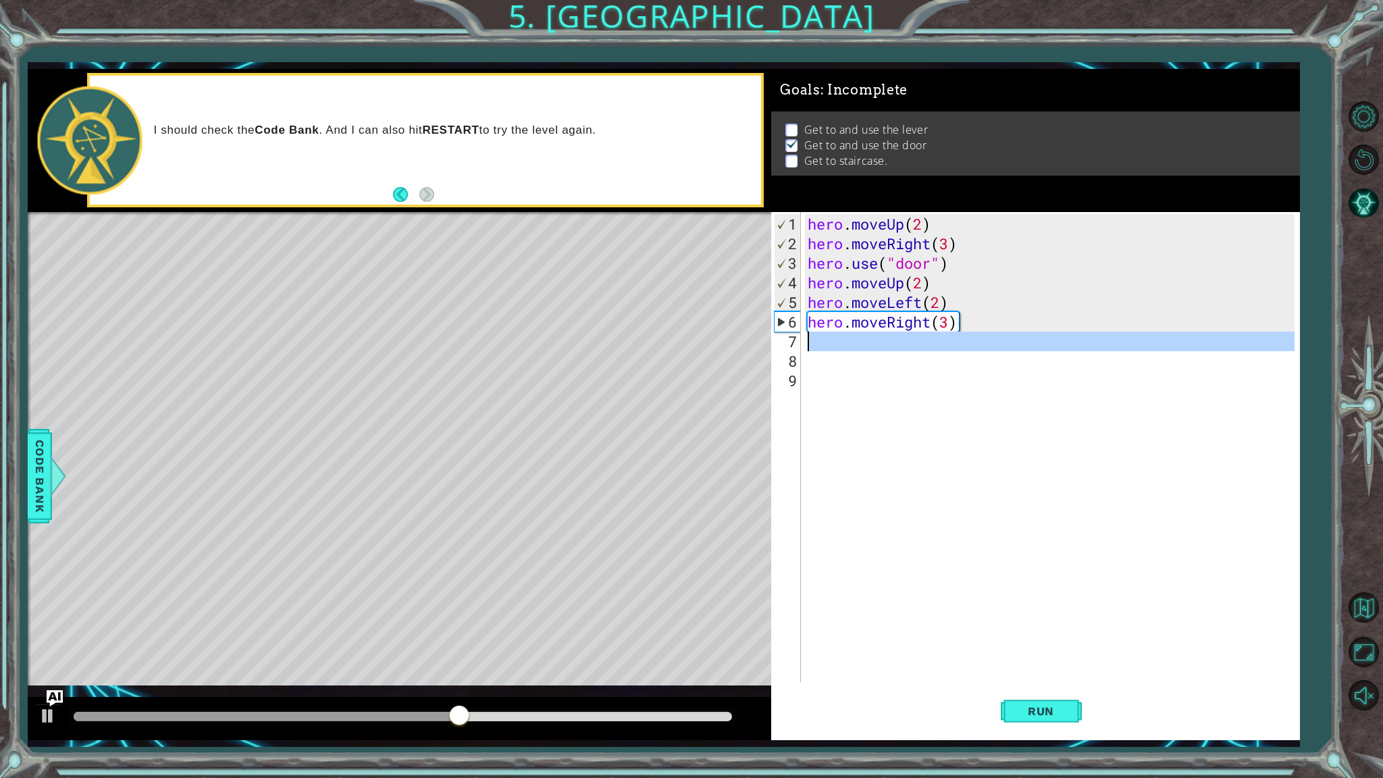
click at [794, 342] on div "7" at bounding box center [787, 342] width 27 height 20
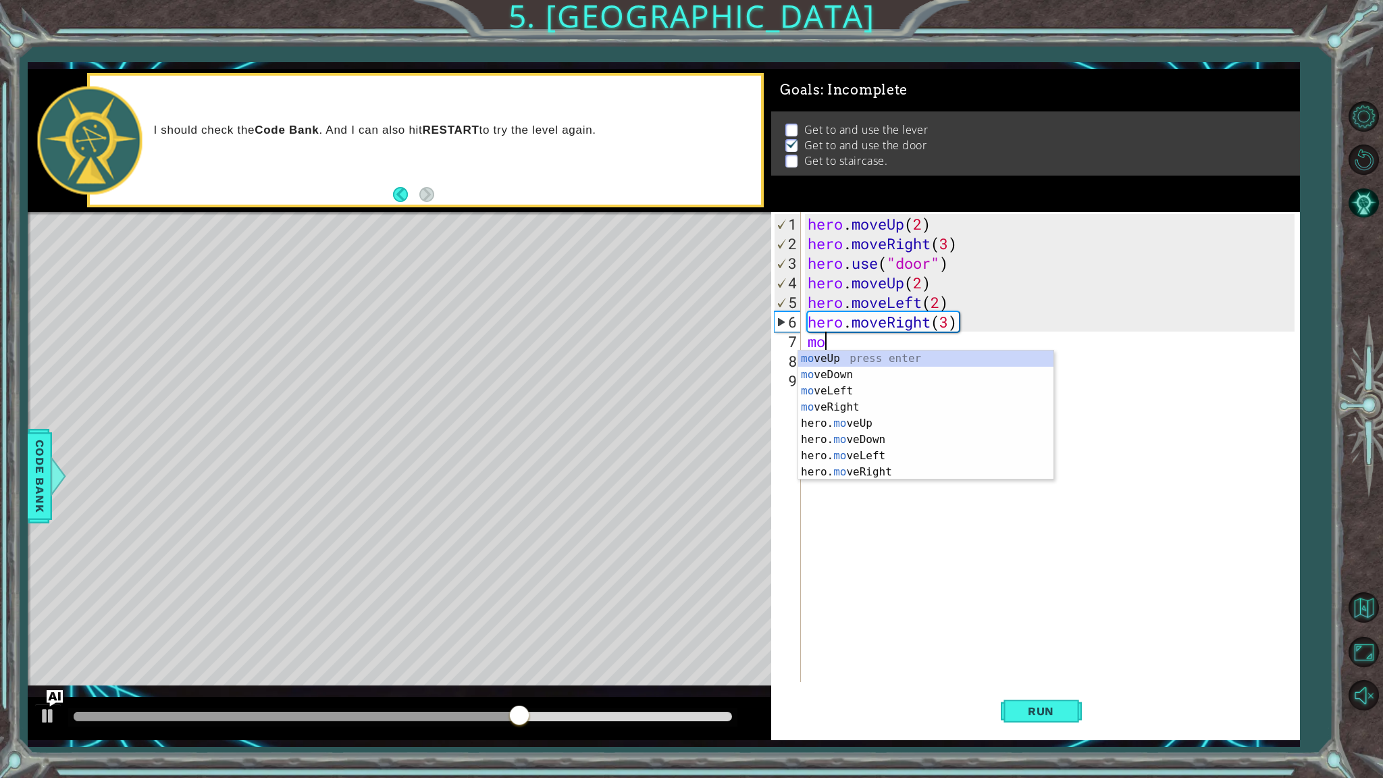
scroll to position [0, 0]
type textarea "move"
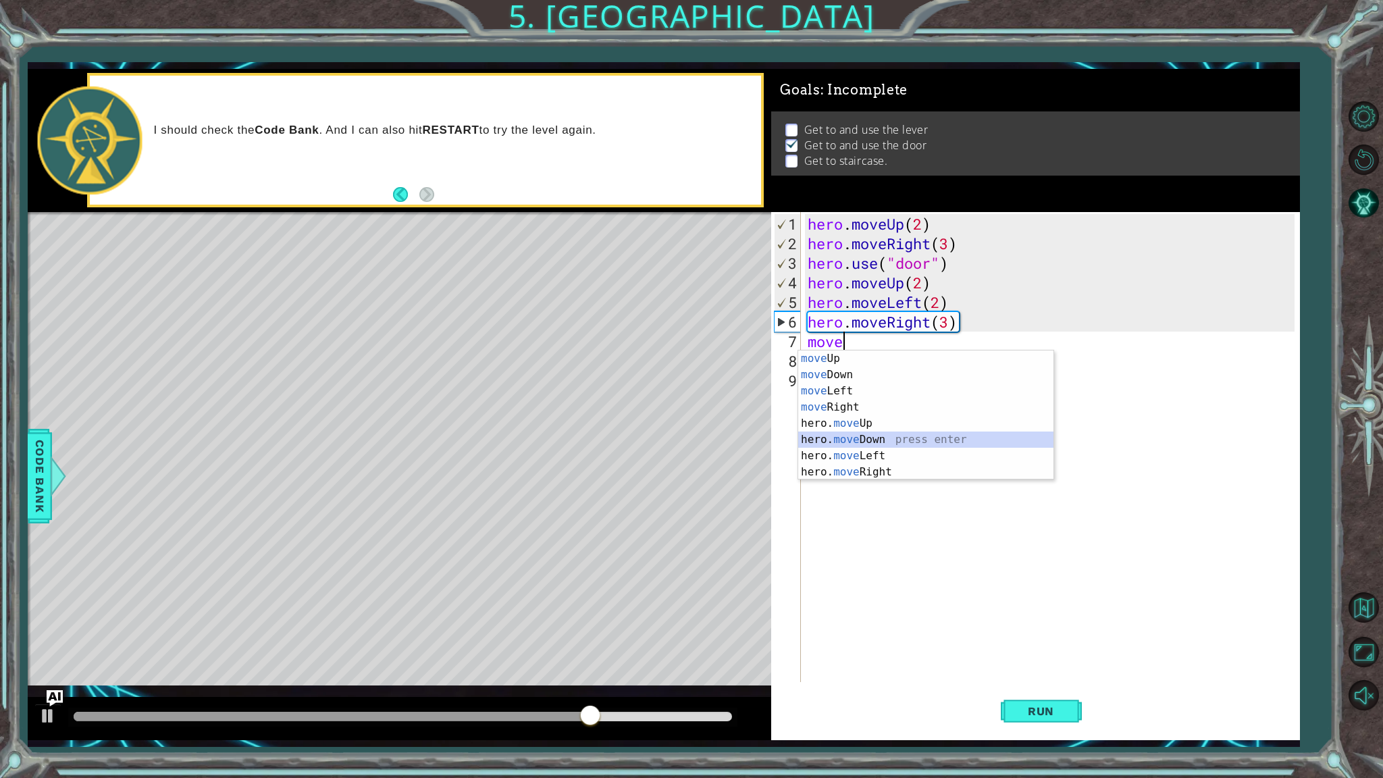
click at [860, 442] on div "move Up press enter move Down press enter move Left press enter move Right pres…" at bounding box center [925, 432] width 255 height 162
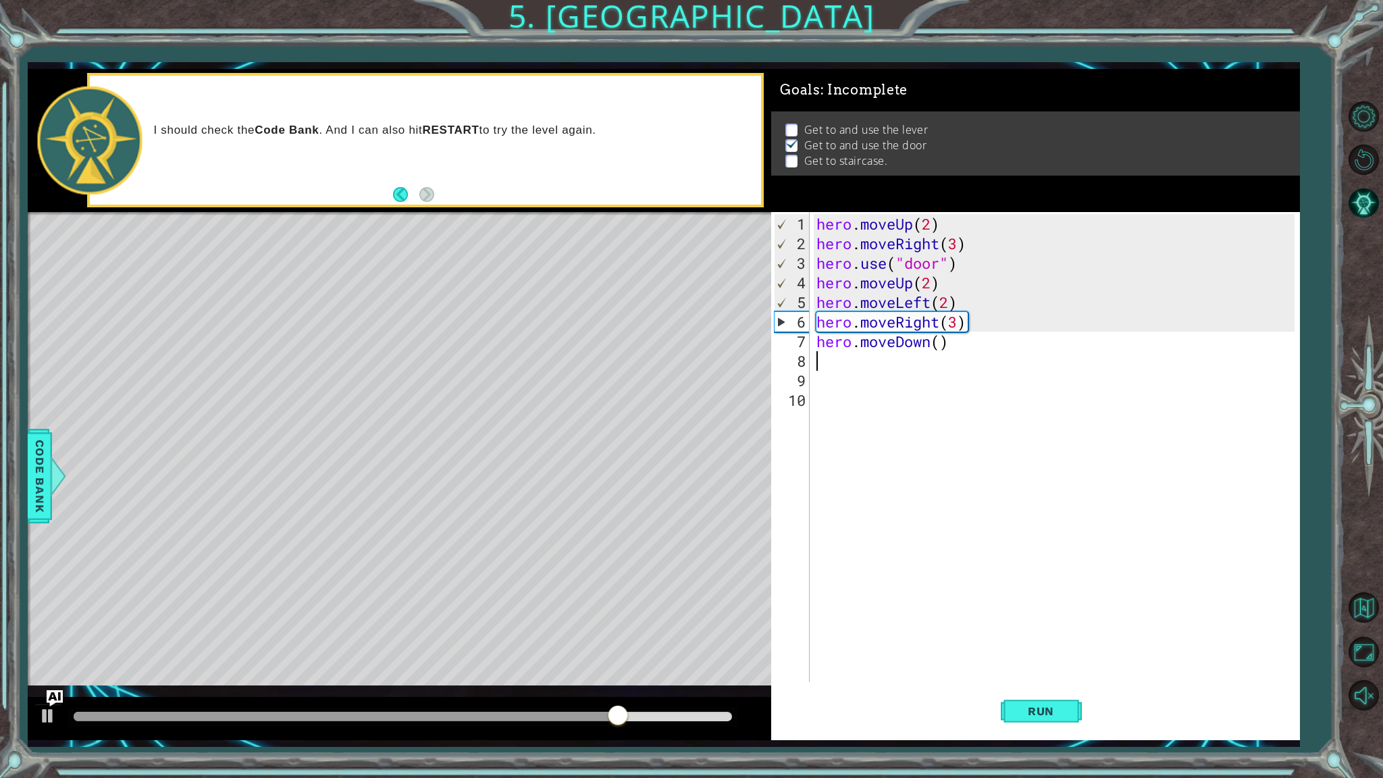
click at [942, 341] on div "hero . moveUp ( 2 ) hero . moveRight ( 3 ) hero . use ( "door" ) hero . moveUp …" at bounding box center [1058, 468] width 488 height 509
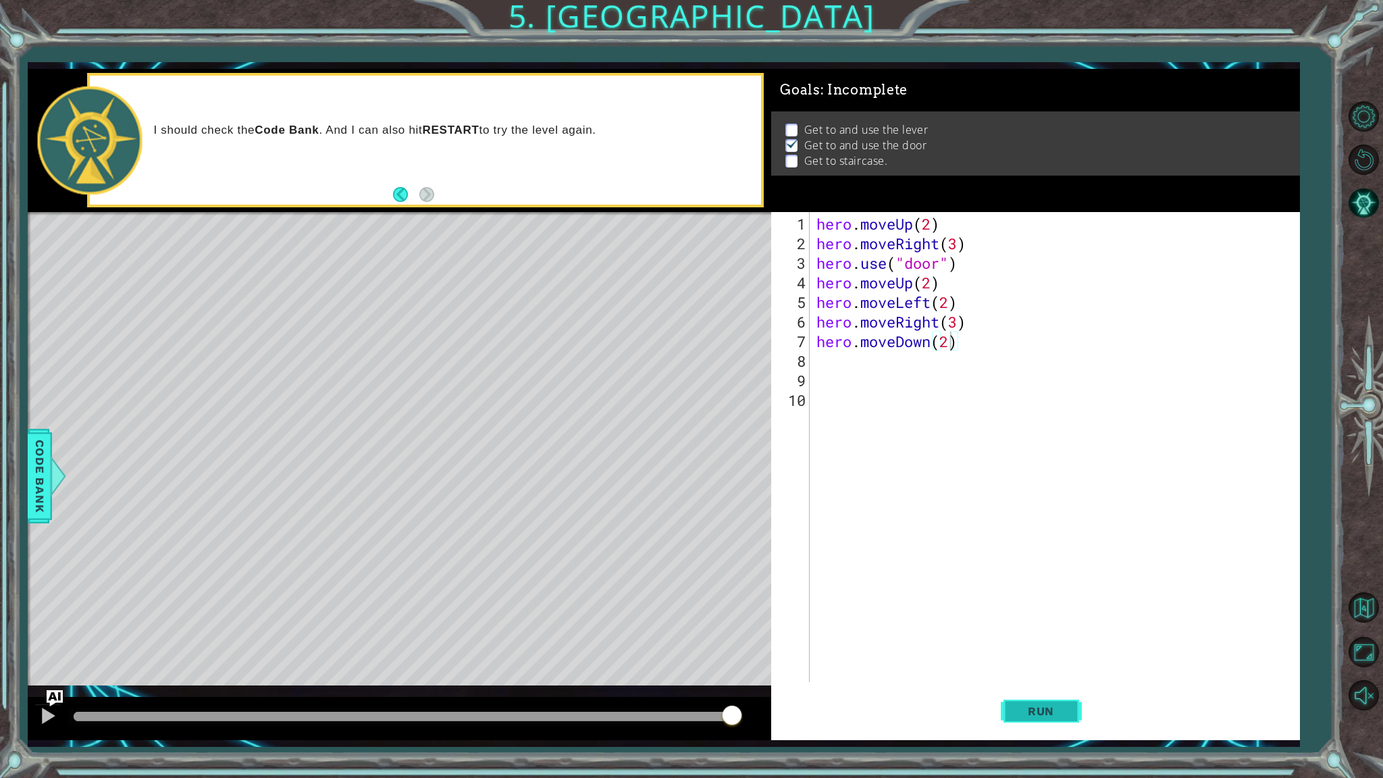
click at [1022, 619] on button "Run" at bounding box center [1041, 711] width 81 height 53
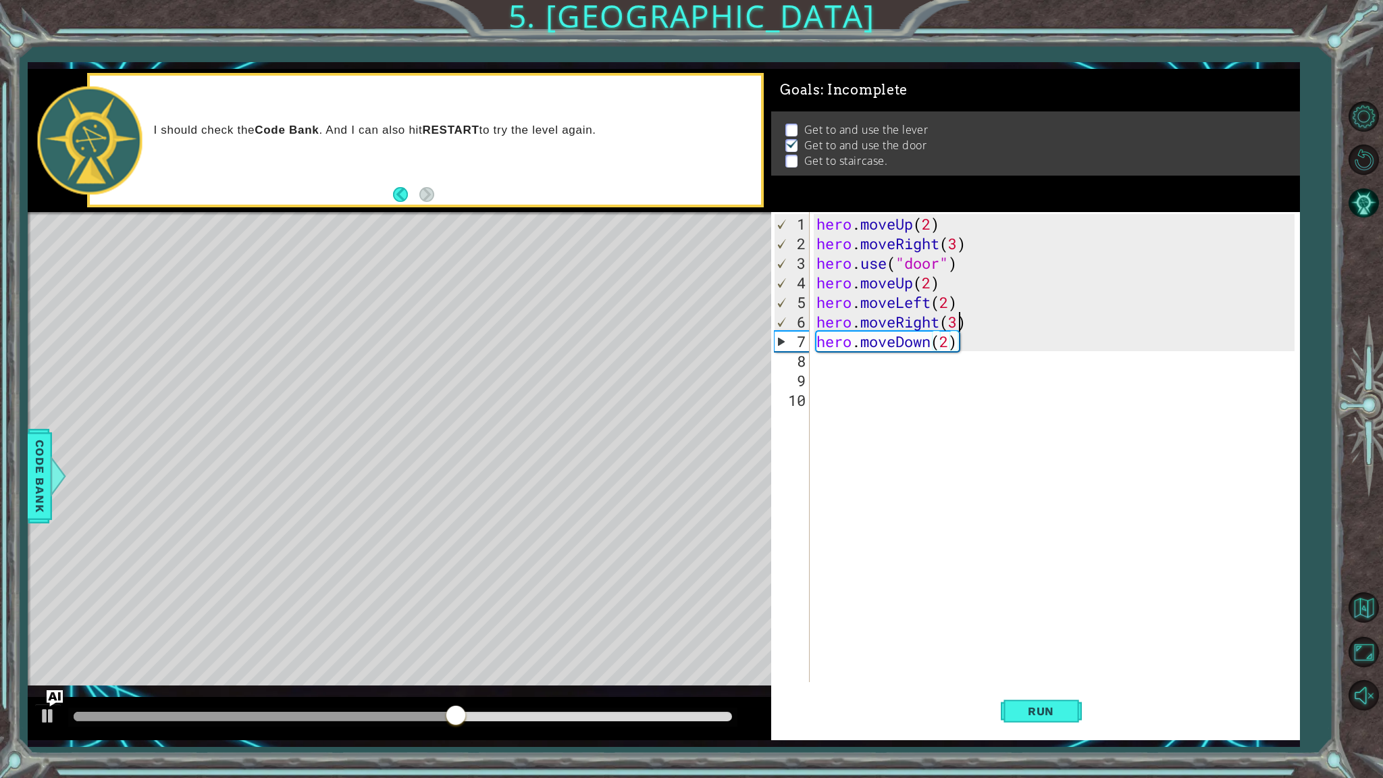
click at [957, 324] on div "hero . moveUp ( 2 ) hero . moveRight ( 3 ) hero . use ( "door" ) hero . moveUp …" at bounding box center [1058, 468] width 488 height 509
click at [950, 348] on div "hero . moveUp ( 2 ) hero . moveRight ( 3 ) hero . use ( "door" ) hero . moveUp …" at bounding box center [1058, 468] width 488 height 509
click at [1051, 619] on span "Run" at bounding box center [1041, 712] width 53 height 14
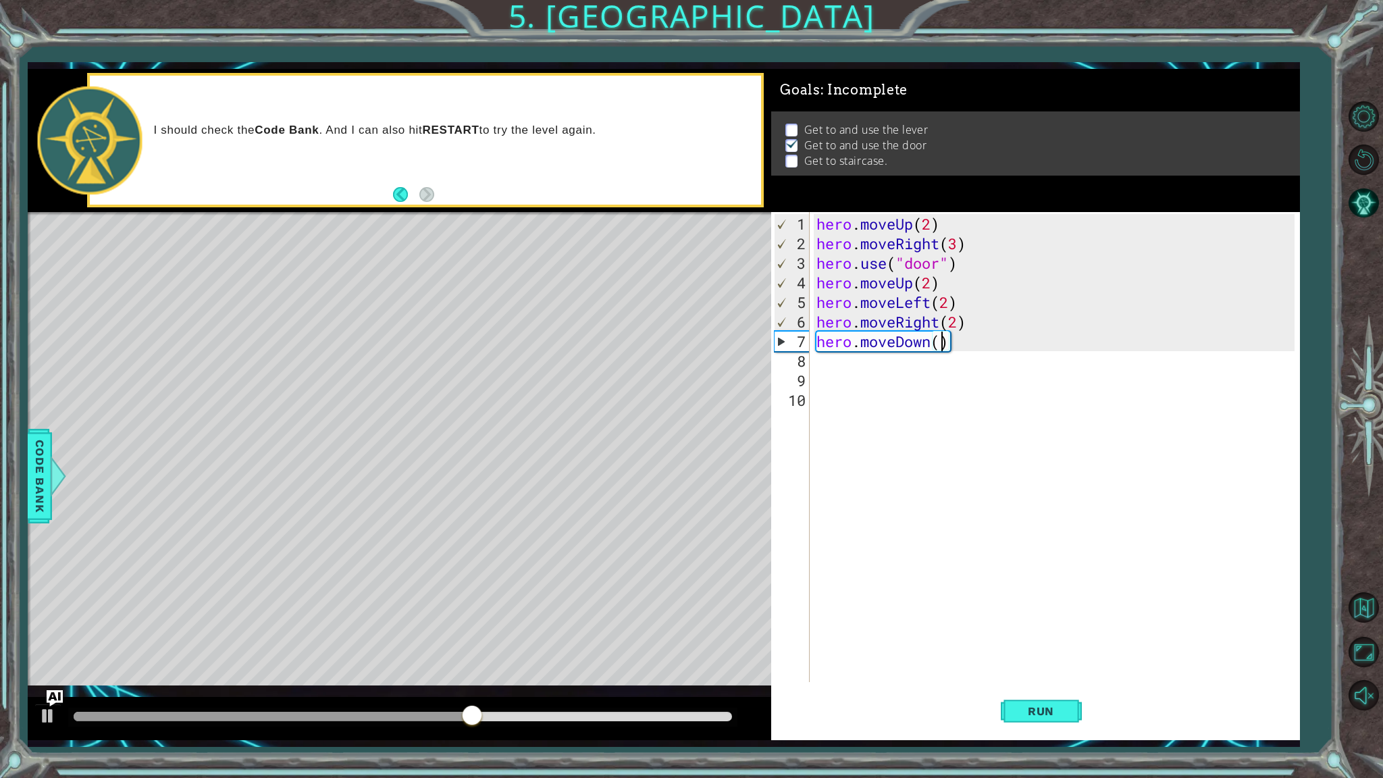
type textarea "hero.moveDown(2)"
click at [804, 361] on div "8" at bounding box center [792, 361] width 36 height 20
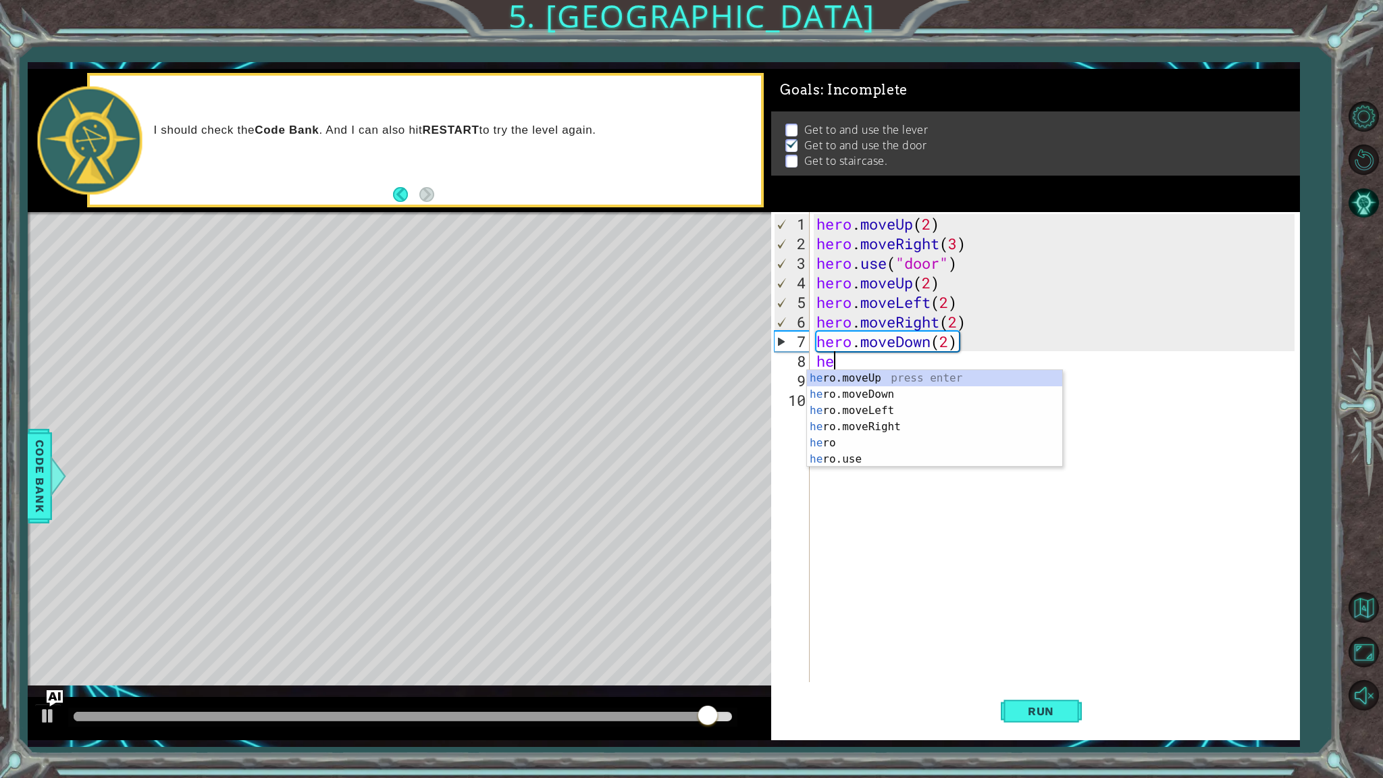
scroll to position [0, 0]
type textarea "hero"
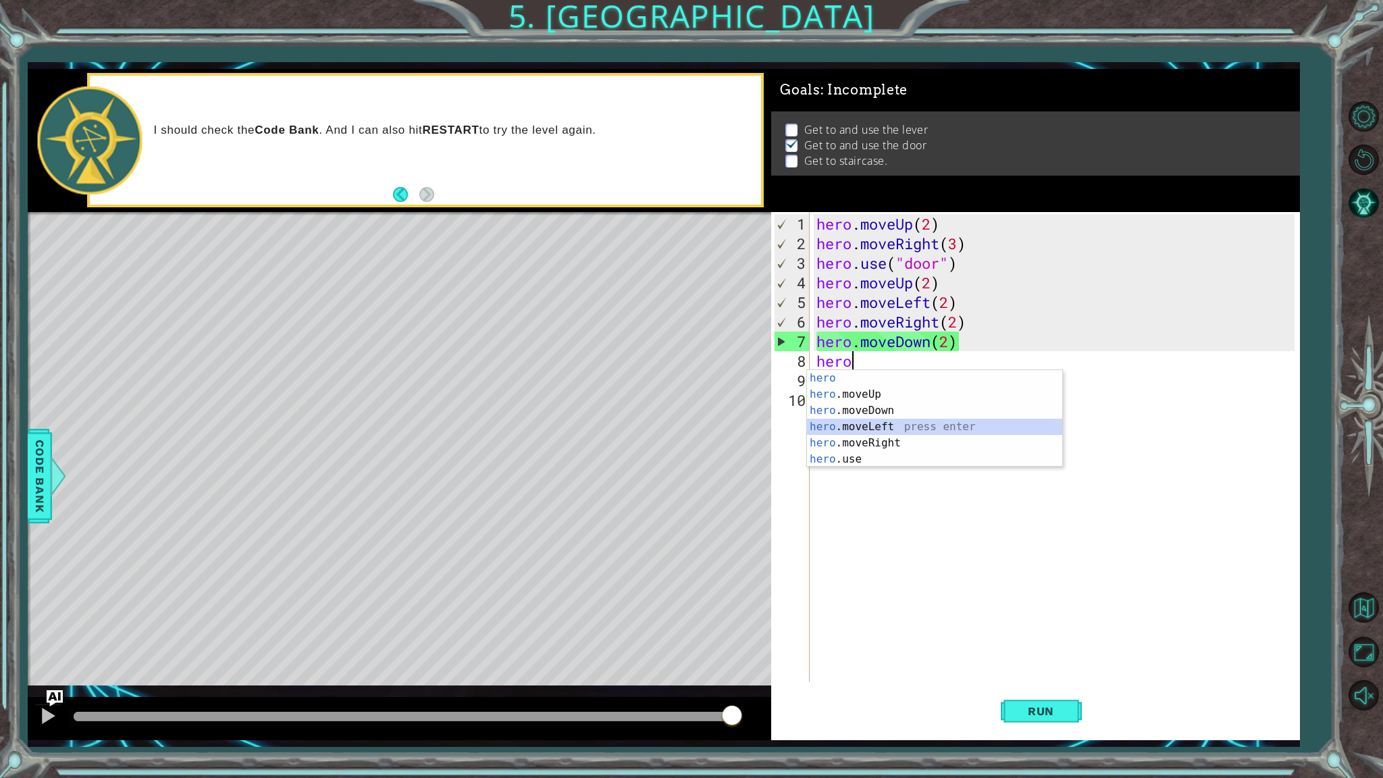
click at [888, 425] on div "hero press enter hero .moveUp press enter hero .moveDown press enter hero .move…" at bounding box center [934, 435] width 255 height 130
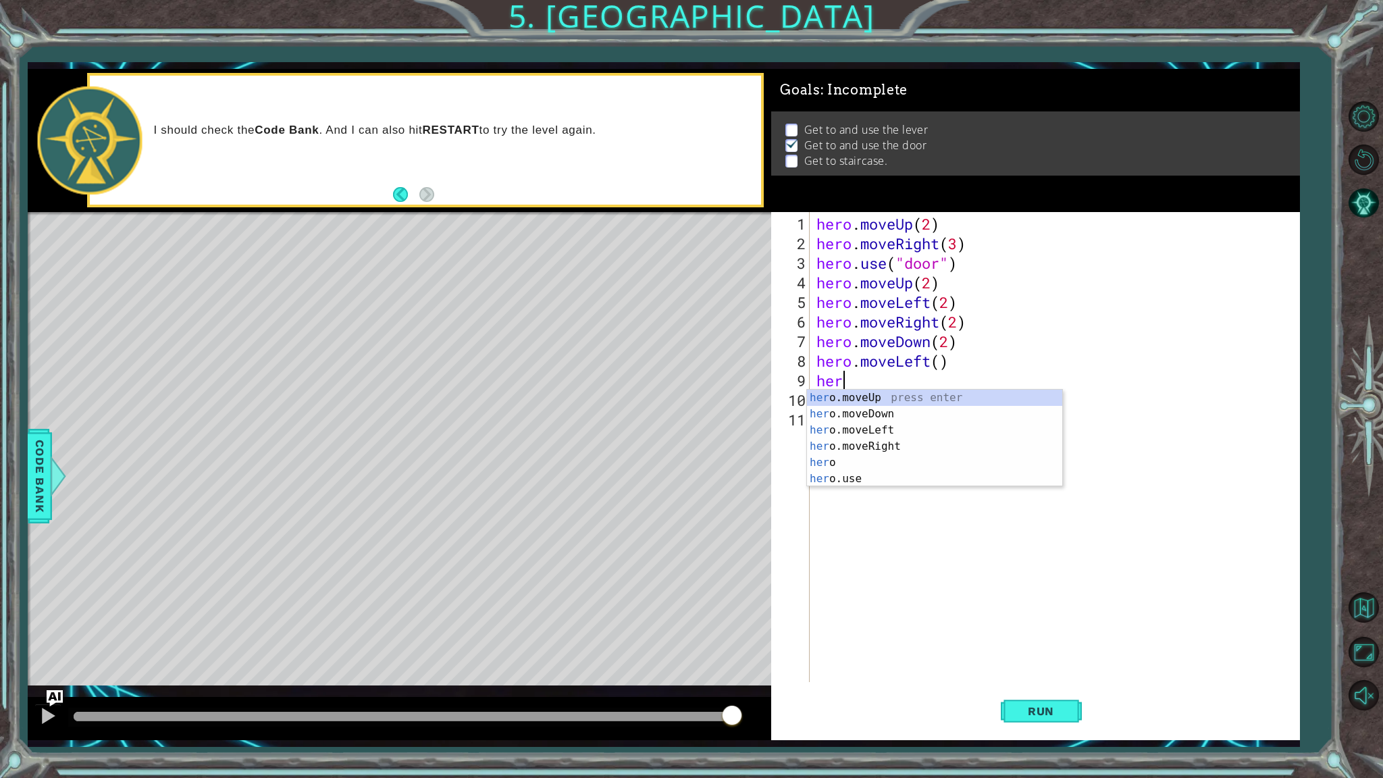
scroll to position [0, 0]
type textarea "hero"
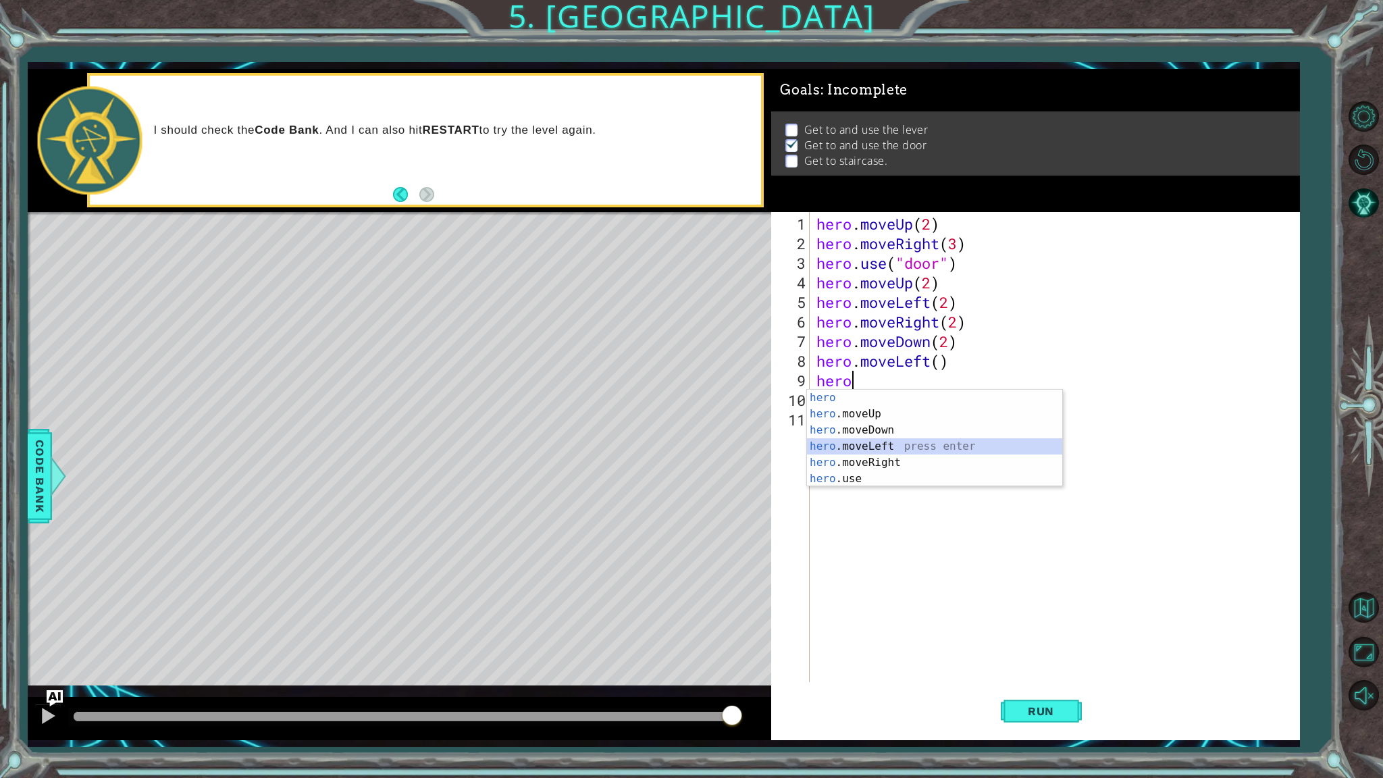
click at [890, 447] on div "hero press enter hero .moveUp press enter hero .moveDown press enter hero .move…" at bounding box center [934, 455] width 255 height 130
click at [946, 388] on div "hero . moveUp ( 2 ) hero . moveRight ( 3 ) hero . use ( "door" ) hero . moveUp …" at bounding box center [1058, 468] width 488 height 509
click at [943, 386] on div "hero . moveUp ( 2 ) hero . moveRight ( 3 ) hero . use ( "door" ) hero . moveUp …" at bounding box center [1058, 468] width 488 height 509
click at [951, 385] on div "hero . moveUp ( 2 ) hero . moveRight ( 3 ) hero . use ( "door" ) hero . moveUp …" at bounding box center [1058, 468] width 488 height 509
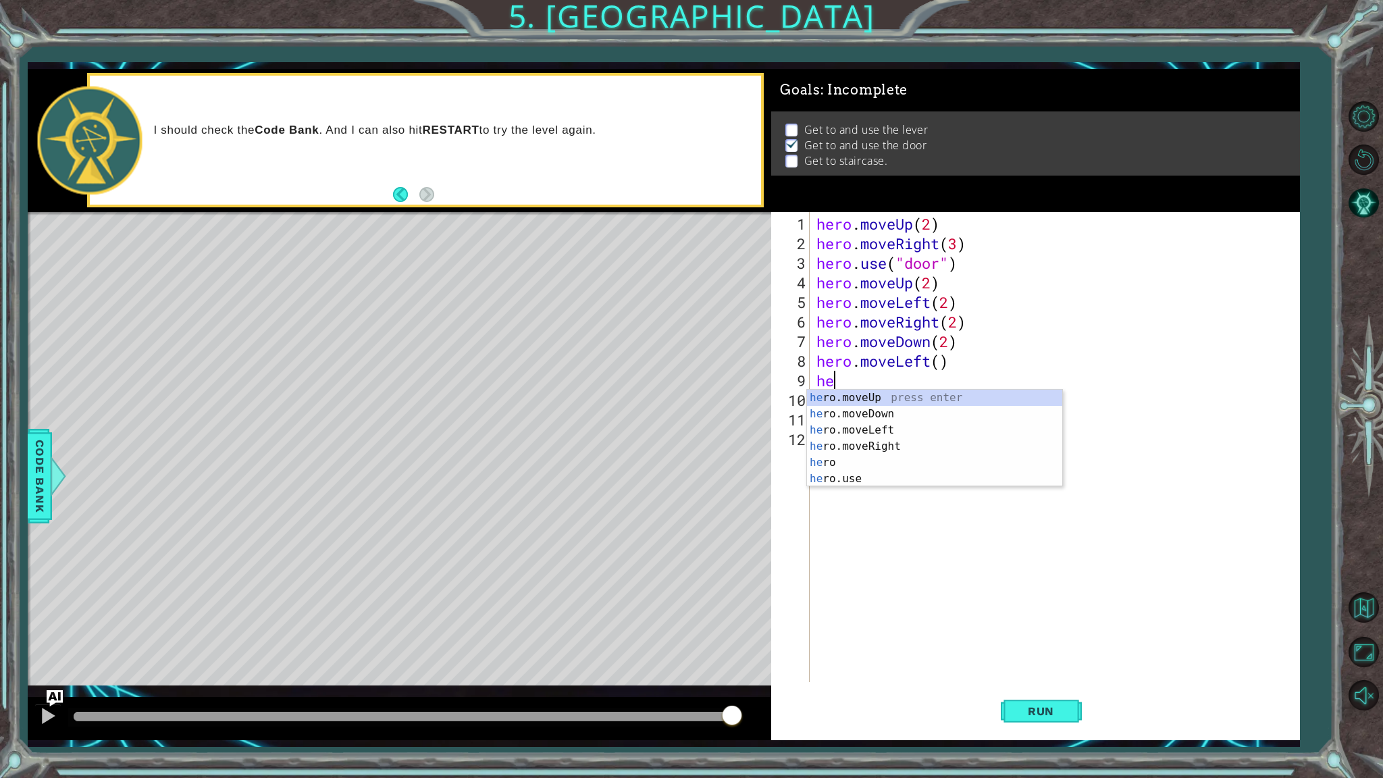
type textarea "h"
click at [938, 366] on div "hero . moveUp ( 2 ) hero . moveRight ( 3 ) hero . use ( "door" ) hero . moveUp …" at bounding box center [1058, 468] width 488 height 509
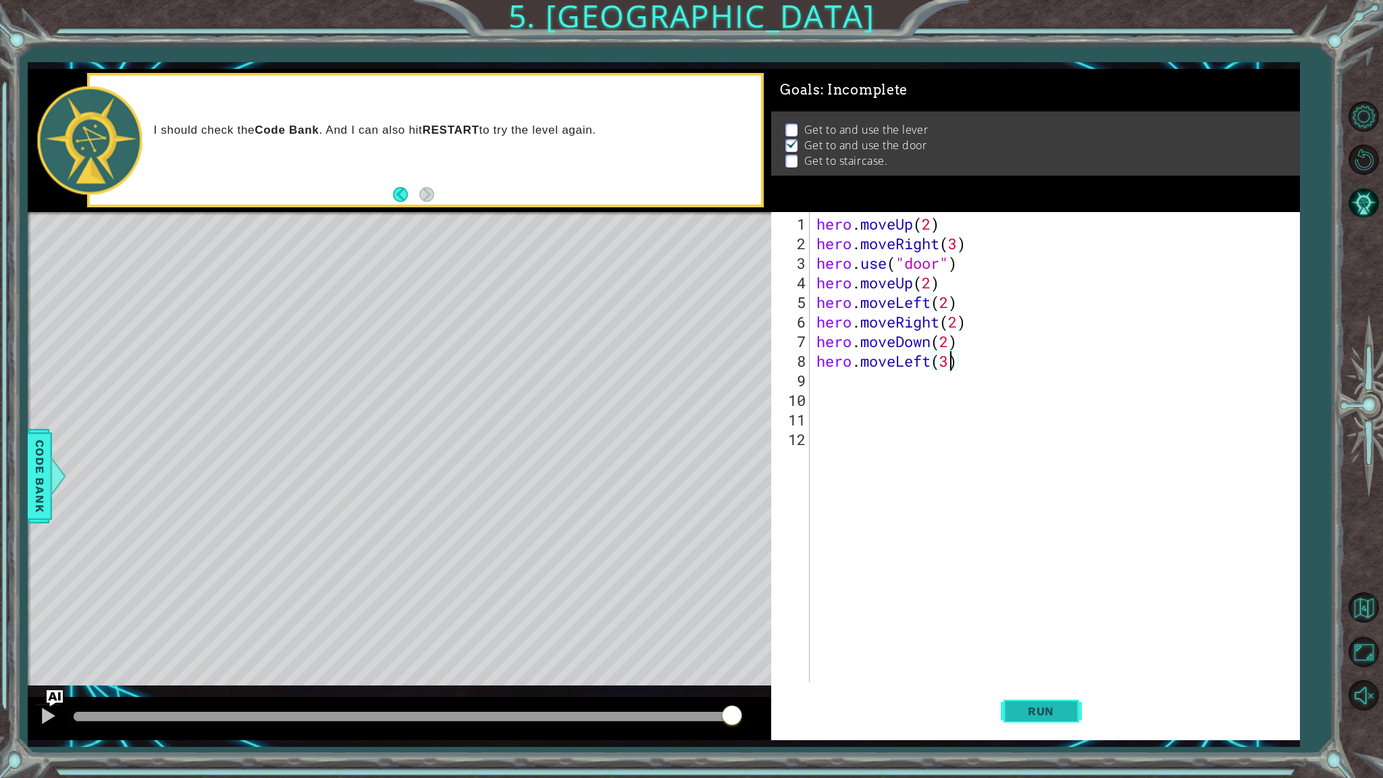
type textarea "hero.moveLeft(3)"
click at [1058, 619] on span "Run" at bounding box center [1041, 712] width 53 height 14
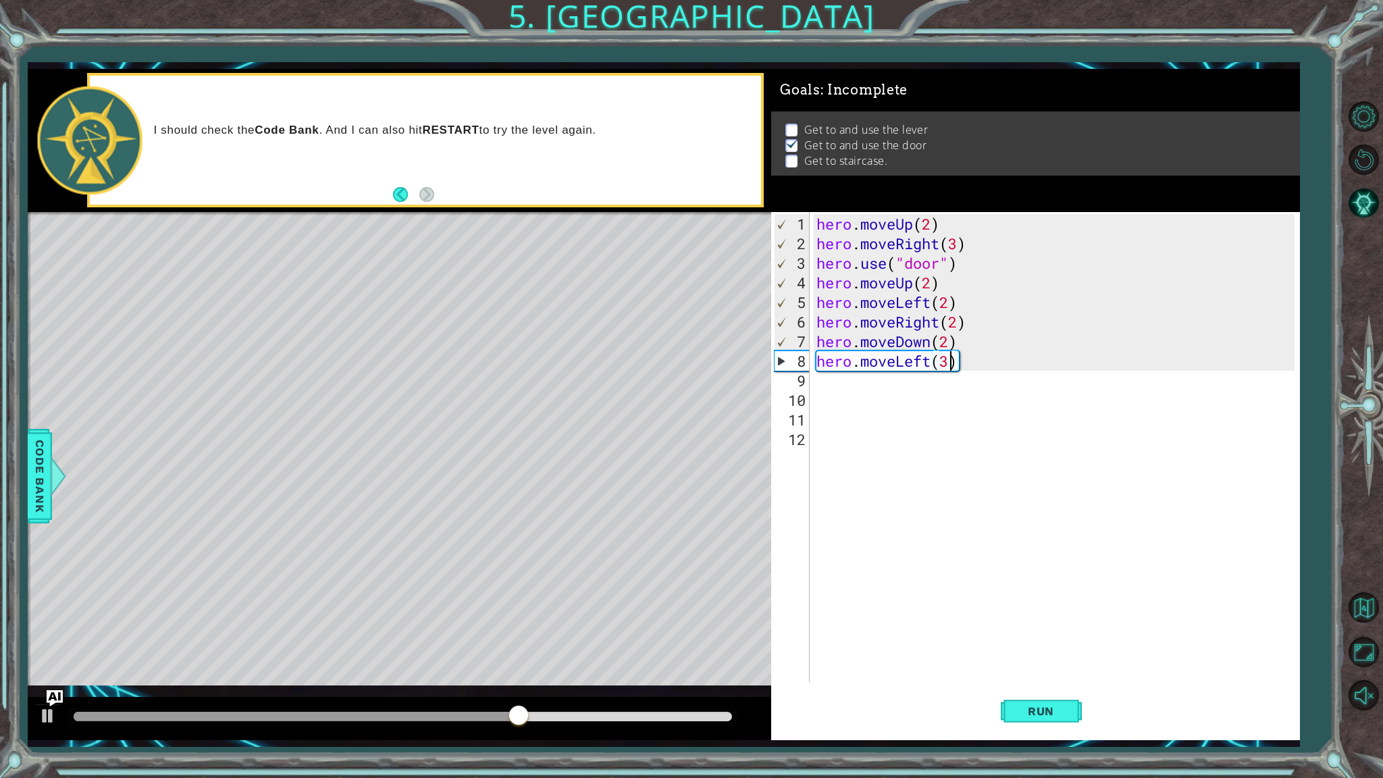
click at [800, 385] on div "9" at bounding box center [792, 381] width 36 height 20
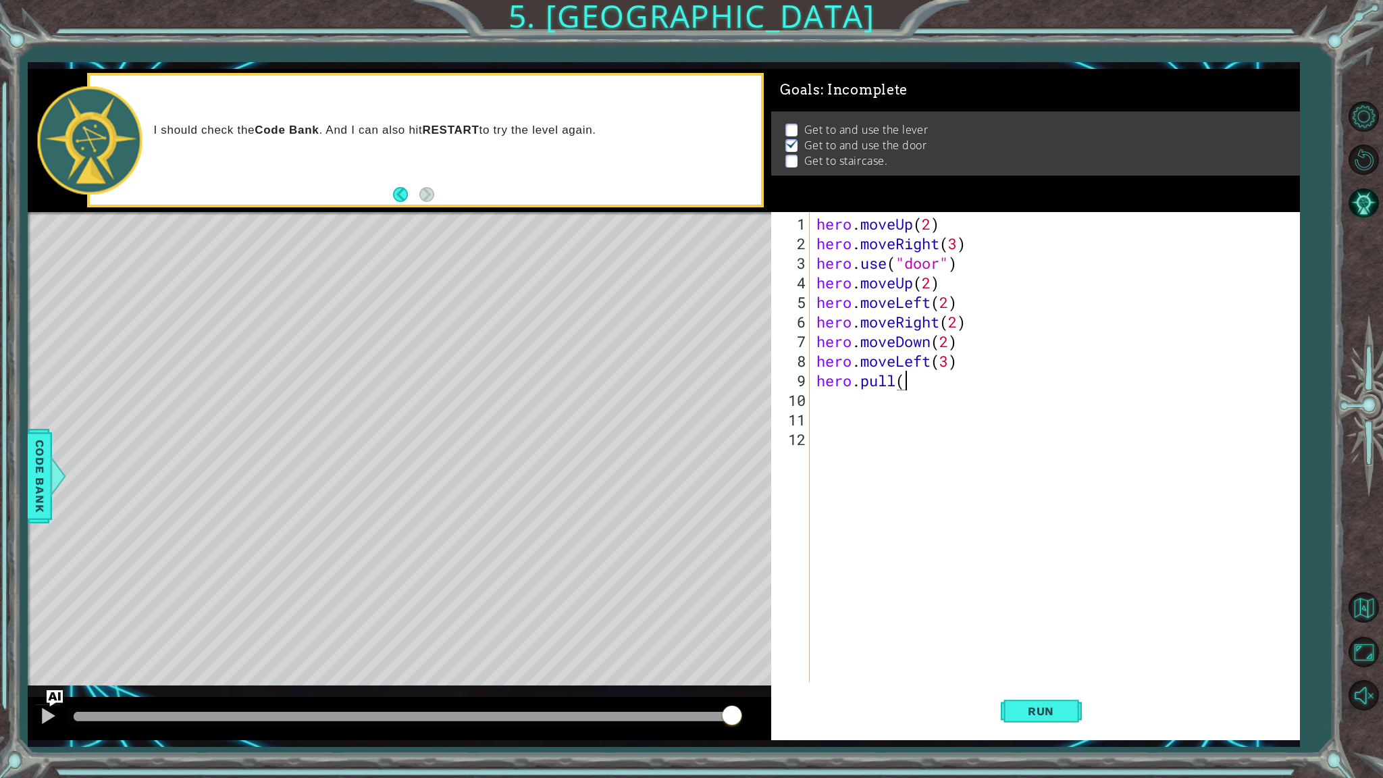
scroll to position [0, 3]
click at [941, 397] on div "" l ever" press enter hero.move L eft press enter" at bounding box center [1023, 422] width 255 height 65
click at [1042, 619] on span "Run" at bounding box center [1041, 712] width 53 height 14
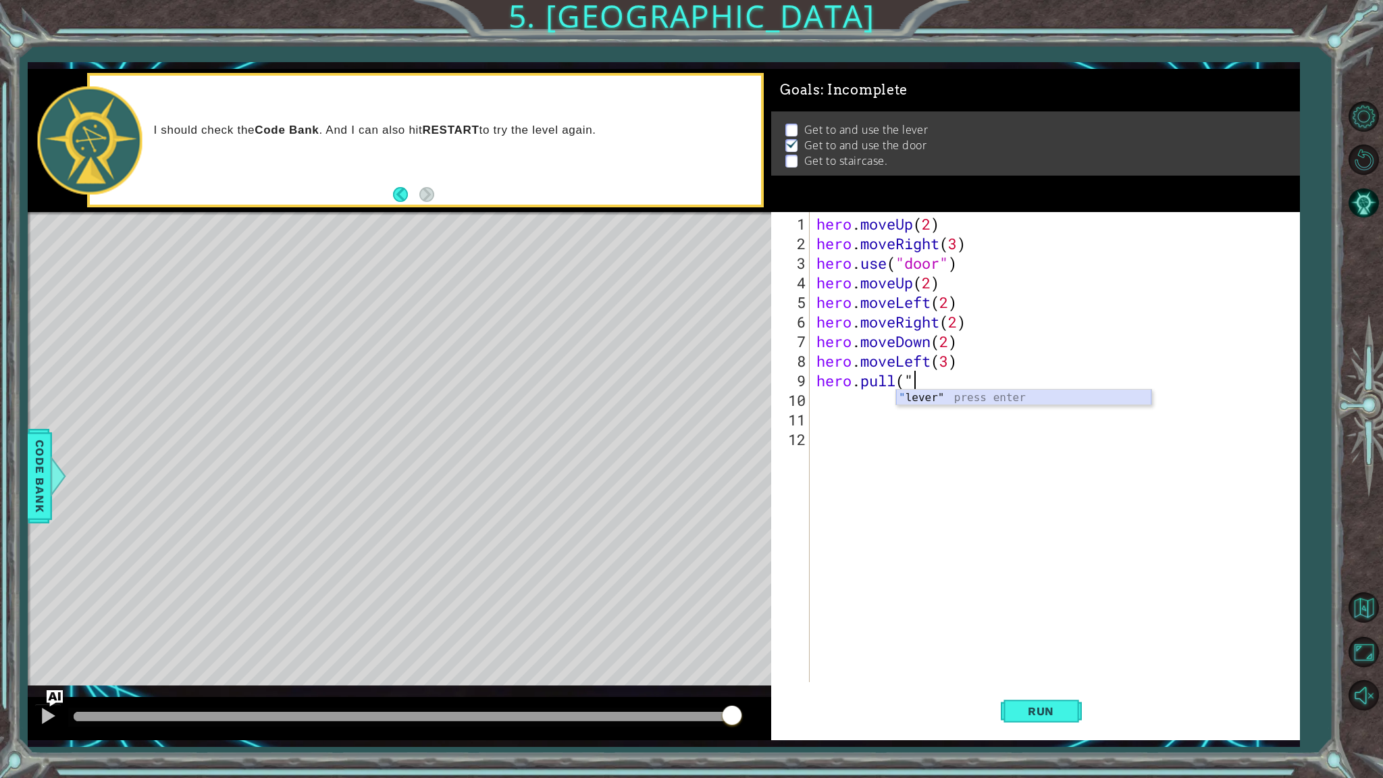
click at [918, 398] on div "" lever" press enter" at bounding box center [1023, 414] width 255 height 49
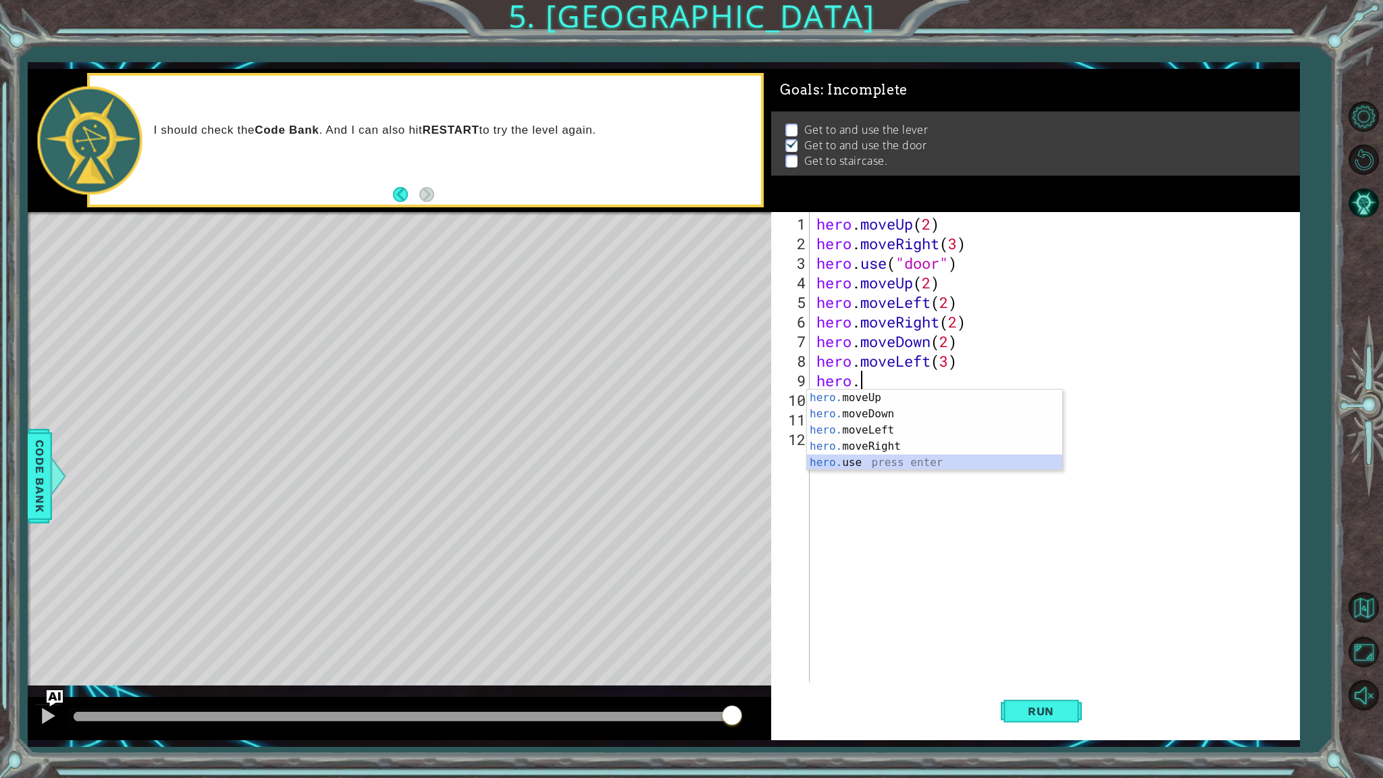
click at [852, 459] on div "hero. moveUp press enter hero. moveDown press enter hero. moveLeft press enter …" at bounding box center [934, 446] width 255 height 113
type textarea "hero.use("")"
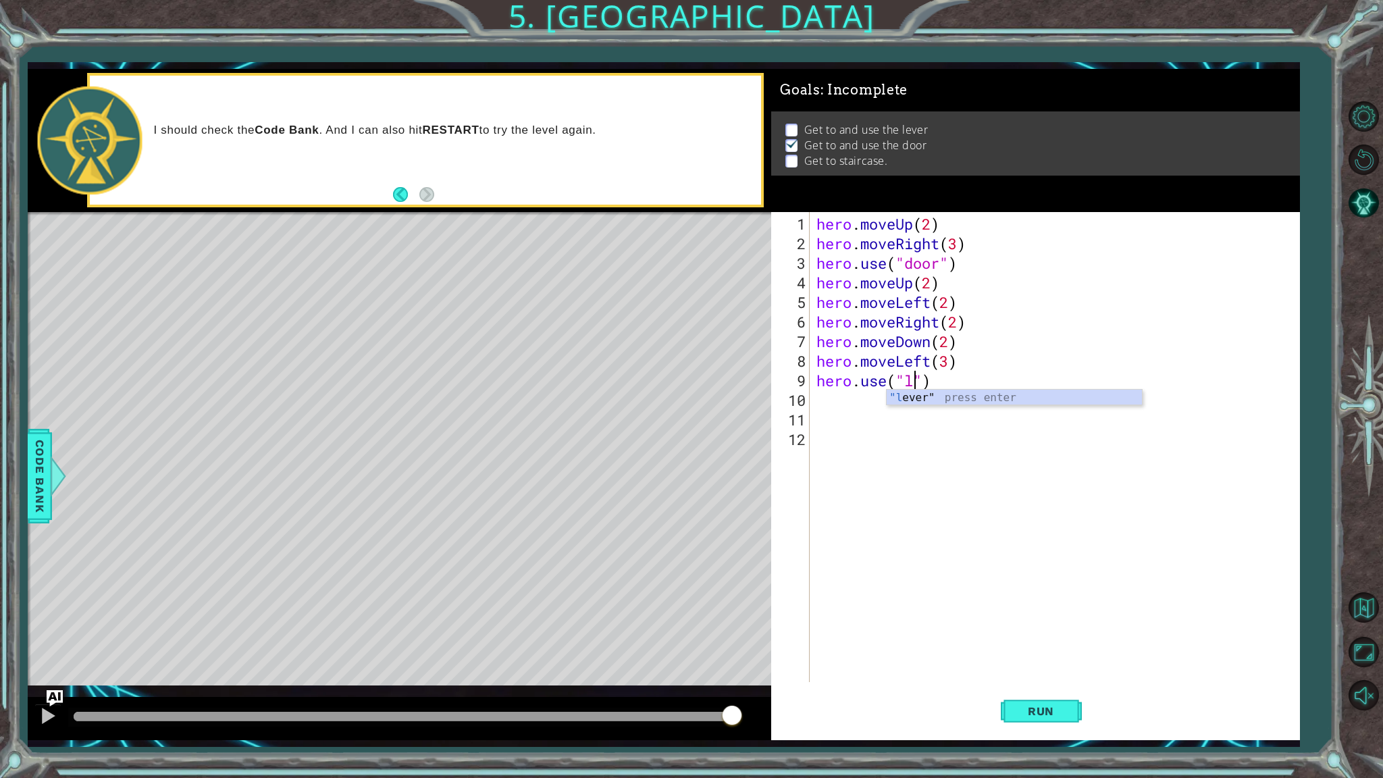
scroll to position [0, 4]
click at [924, 397] on div ""l ever" press enter" at bounding box center [1014, 414] width 255 height 49
type textarea "hero.use("lever")"
click at [1019, 619] on span "Run" at bounding box center [1041, 712] width 53 height 14
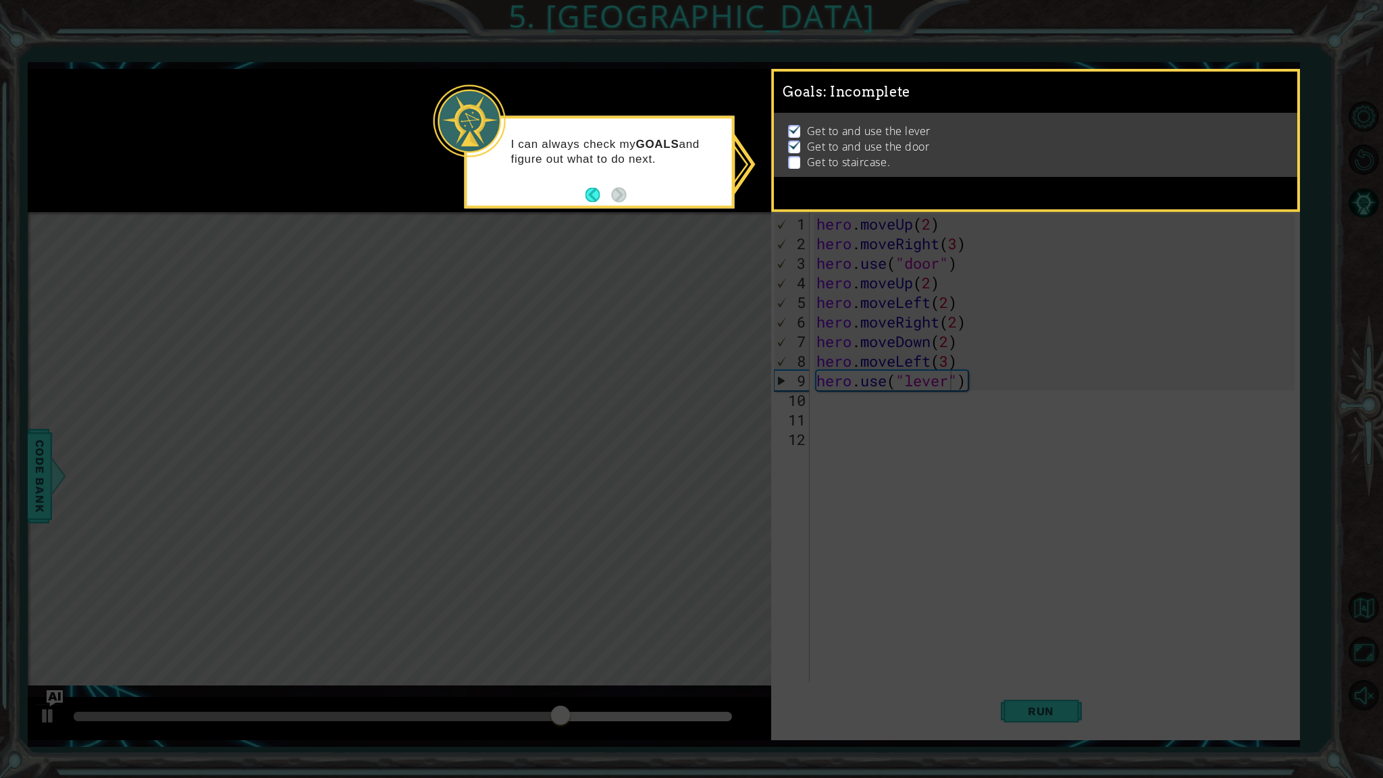
click at [873, 420] on icon at bounding box center [691, 389] width 1383 height 778
click at [591, 190] on button "Back" at bounding box center [599, 194] width 26 height 15
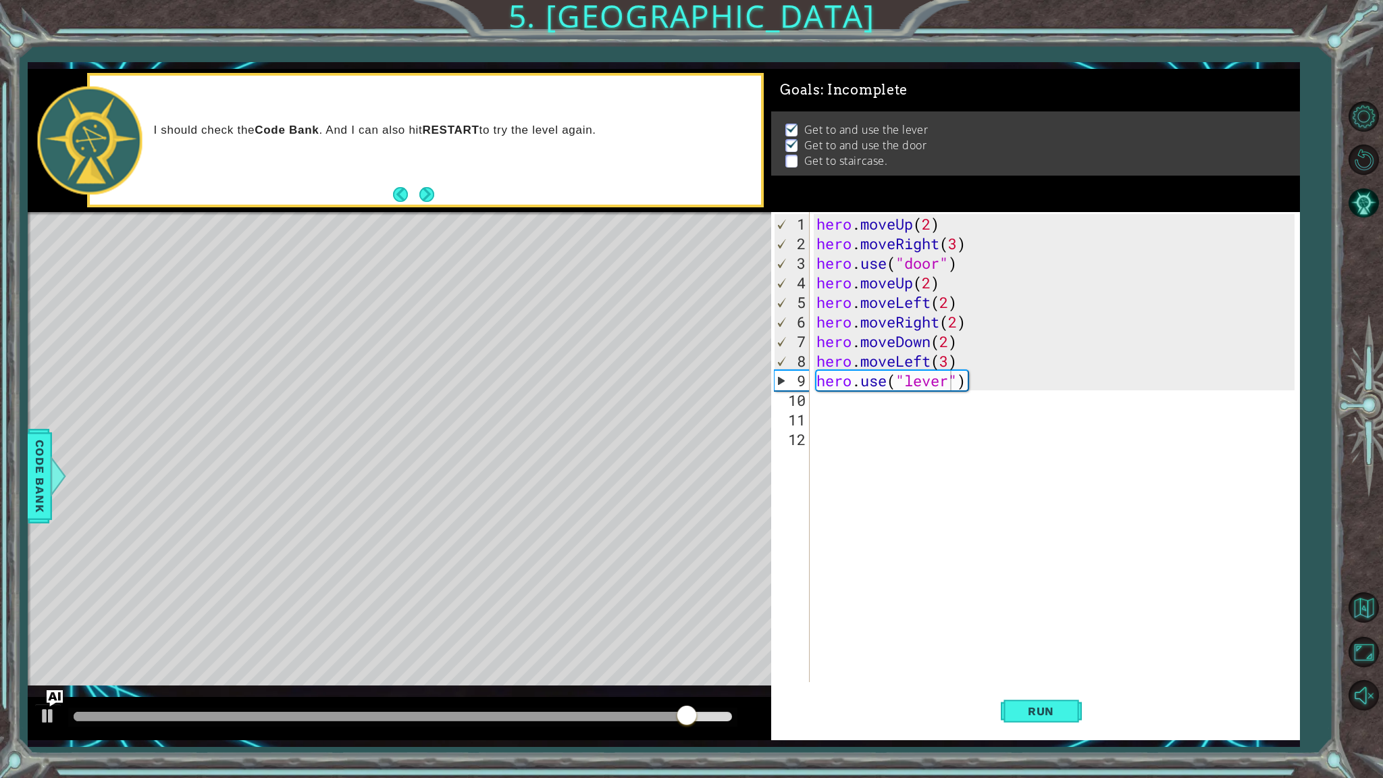
click at [812, 412] on div "hero.use("lever") 1 2 3 4 5 6 7 8 9 10 11 12 hero . moveUp ( 2 ) hero . moveRig…" at bounding box center [1033, 447] width 524 height 470
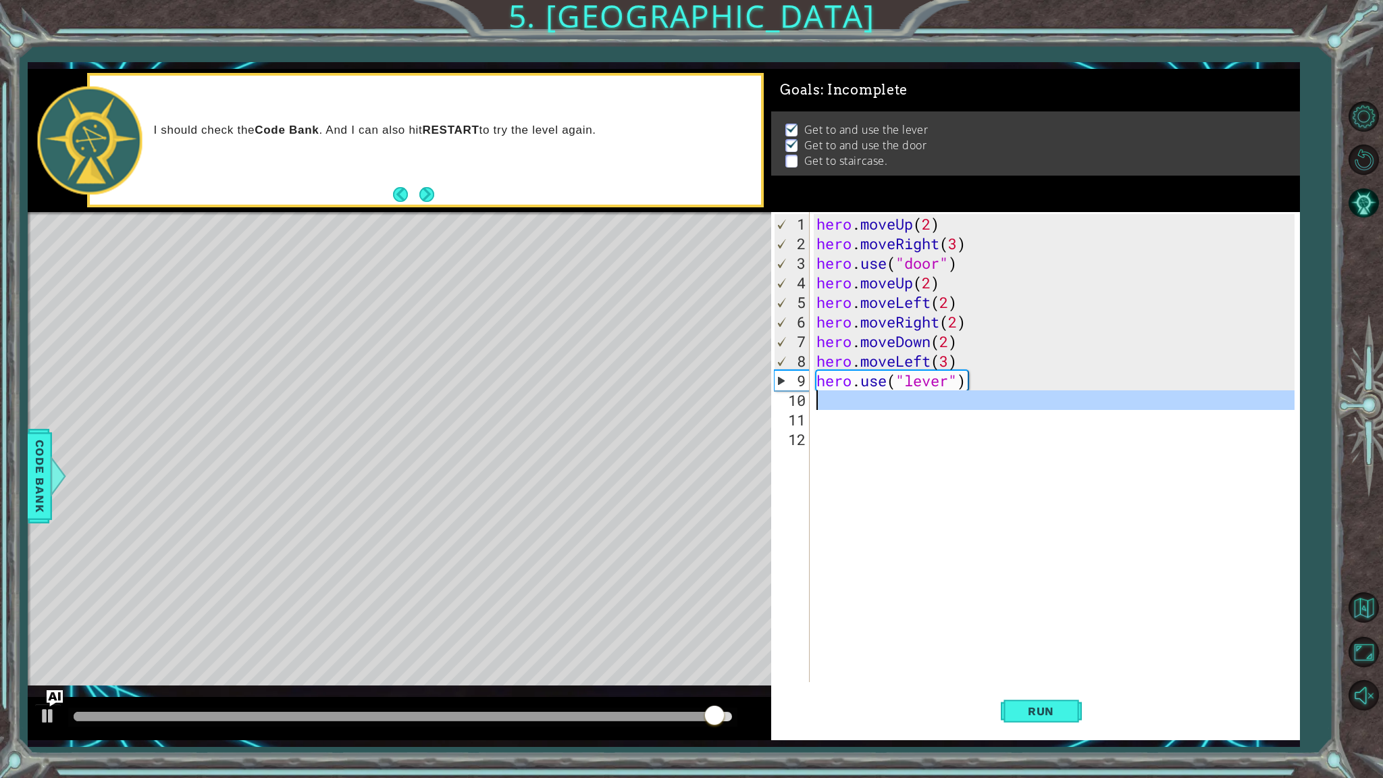
click at [809, 400] on div "10" at bounding box center [792, 400] width 36 height 20
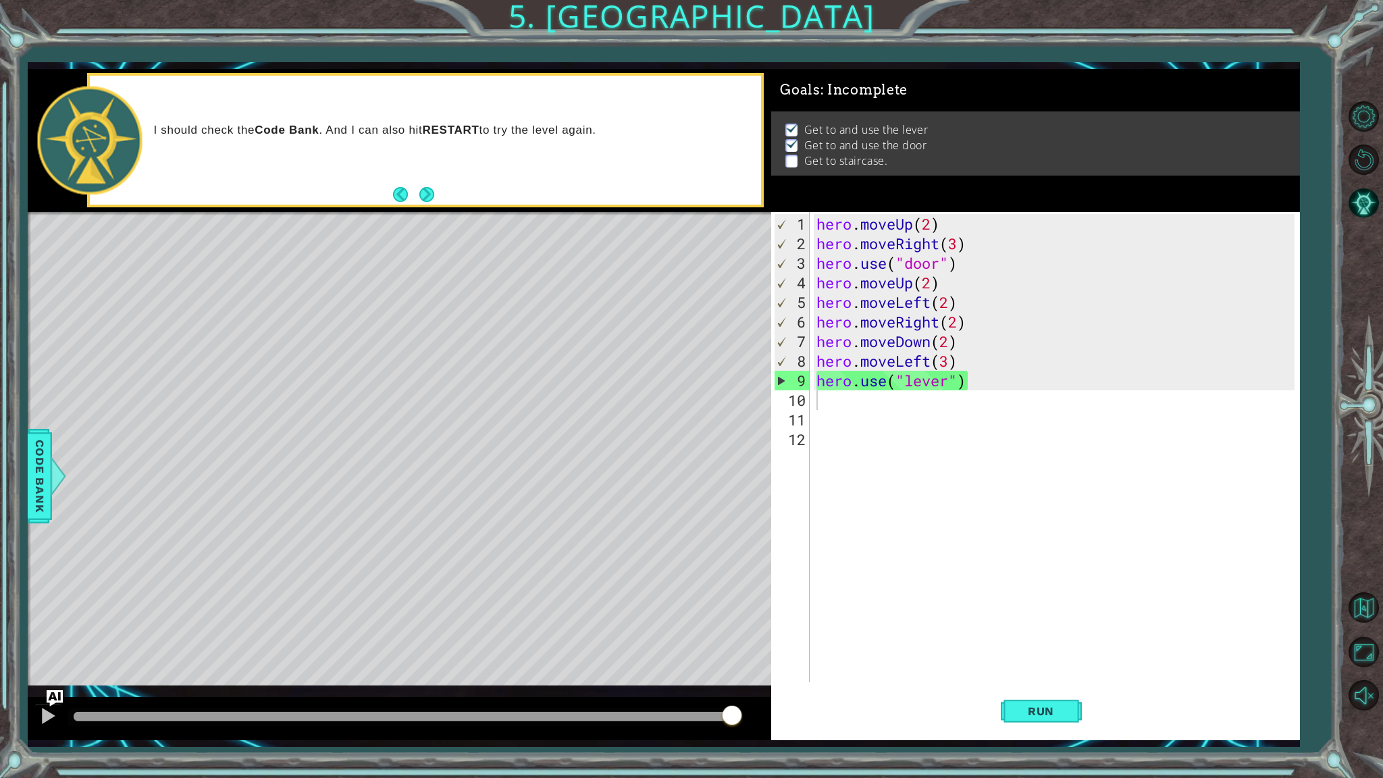
click at [812, 403] on div "1 2 3 4 5 6 7 8 9 10 11 12 hero . moveUp ( 2 ) hero . moveRight ( 3 ) hero . us…" at bounding box center [1033, 447] width 524 height 470
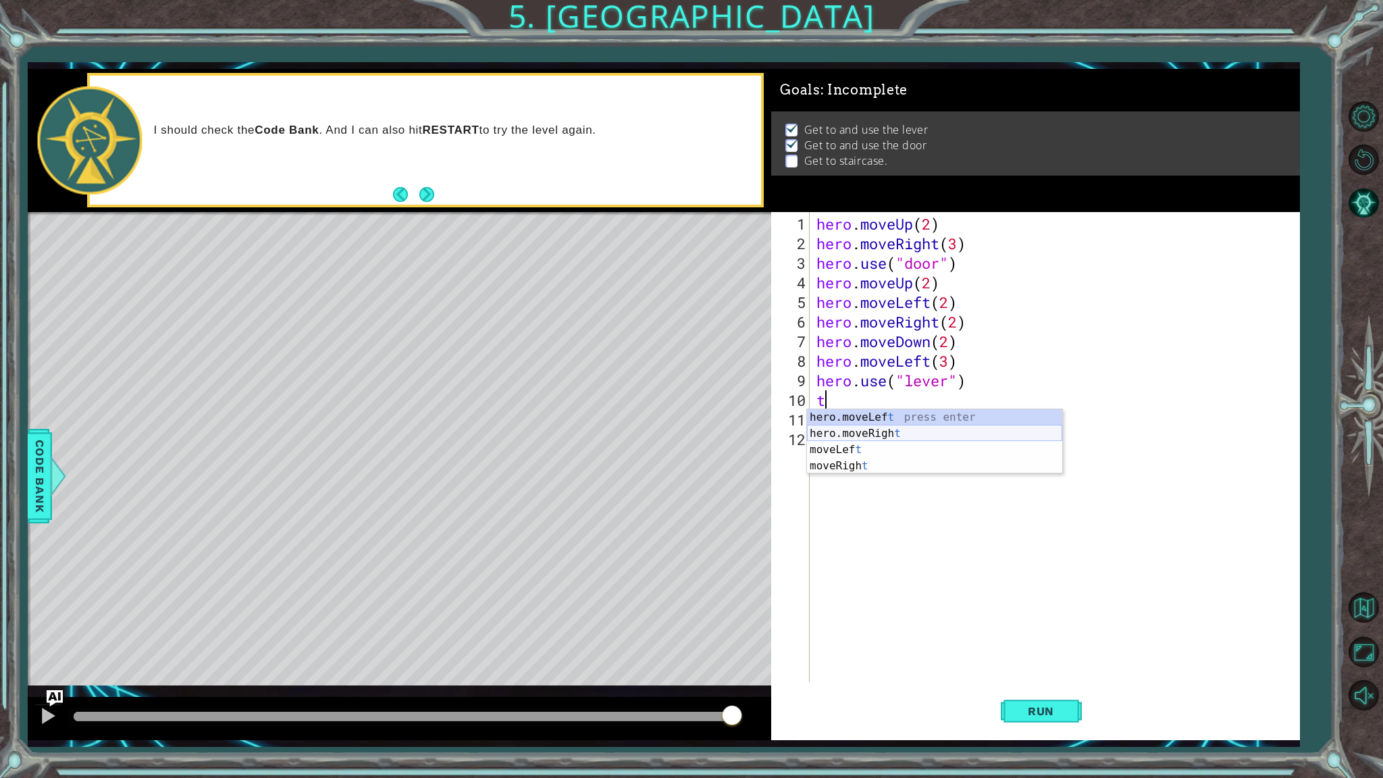
type textarea "t"
type textarea "m"
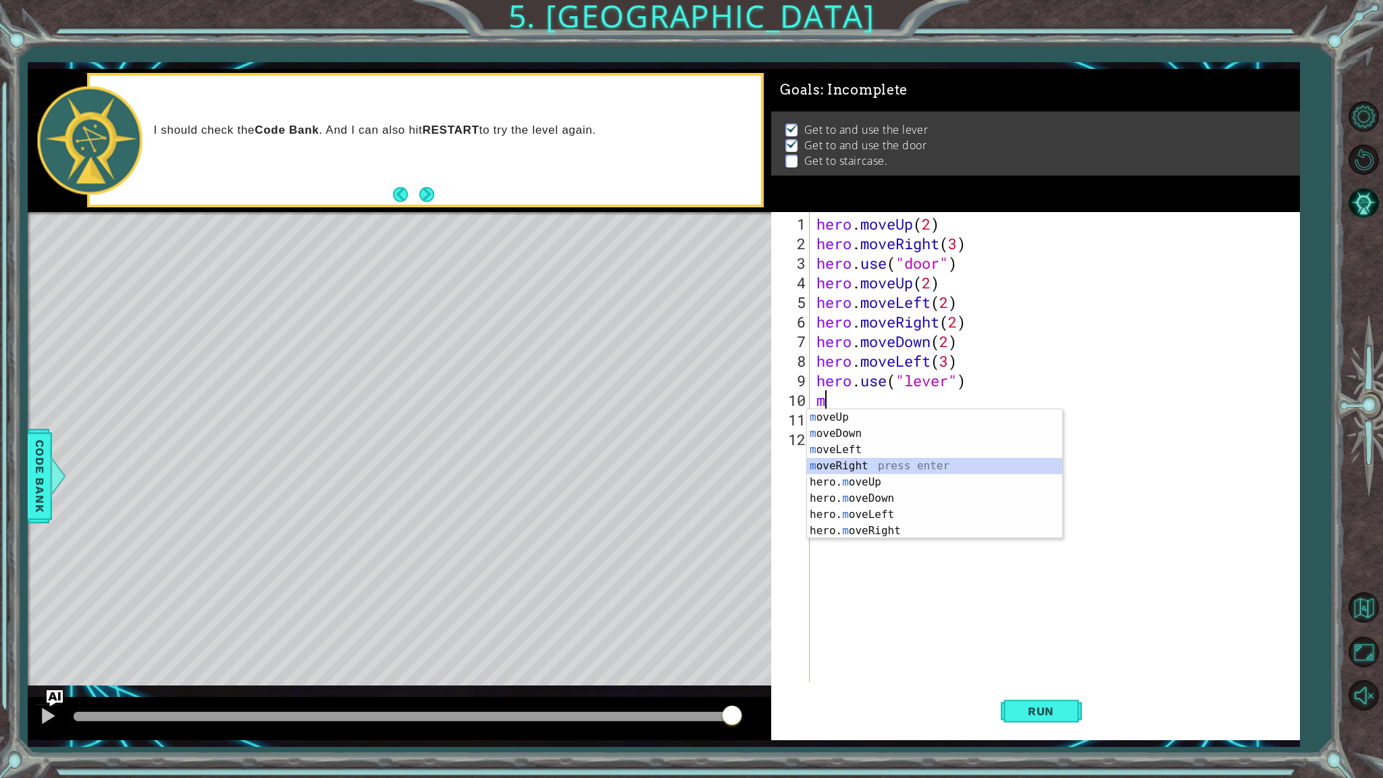
click at [848, 461] on div "m oveUp press enter m oveDown press enter m oveLeft press enter m oveRight pres…" at bounding box center [934, 490] width 255 height 162
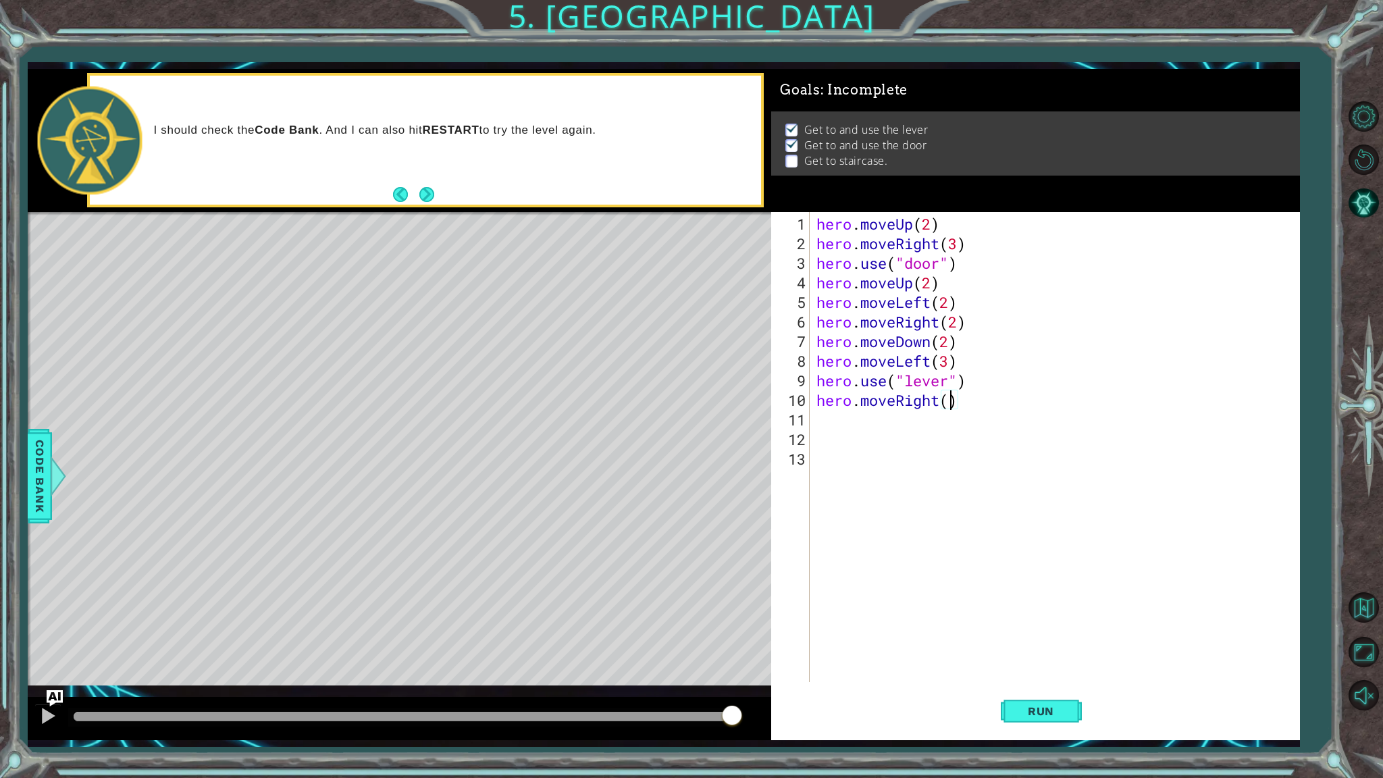
click at [949, 402] on div "hero . moveUp ( 2 ) hero . moveRight ( 3 ) hero . use ( "door" ) hero . moveUp …" at bounding box center [1058, 468] width 488 height 509
type textarea "hero.moveRight(3)"
click at [809, 417] on div "11" at bounding box center [792, 420] width 36 height 20
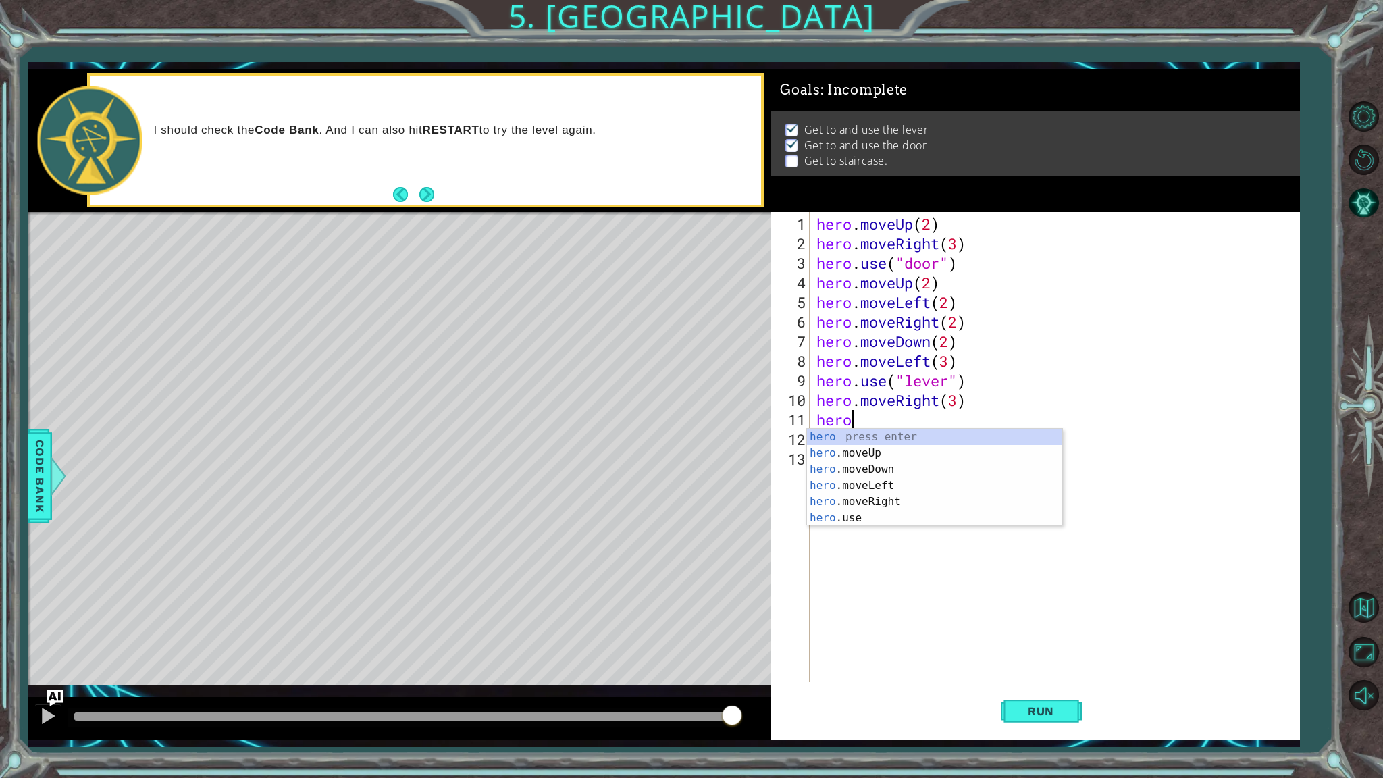
scroll to position [0, 1]
type textarea "hero"
click at [865, 451] on div "hero press enter hero .moveUp press enter hero .moveDown press enter hero .move…" at bounding box center [934, 494] width 255 height 130
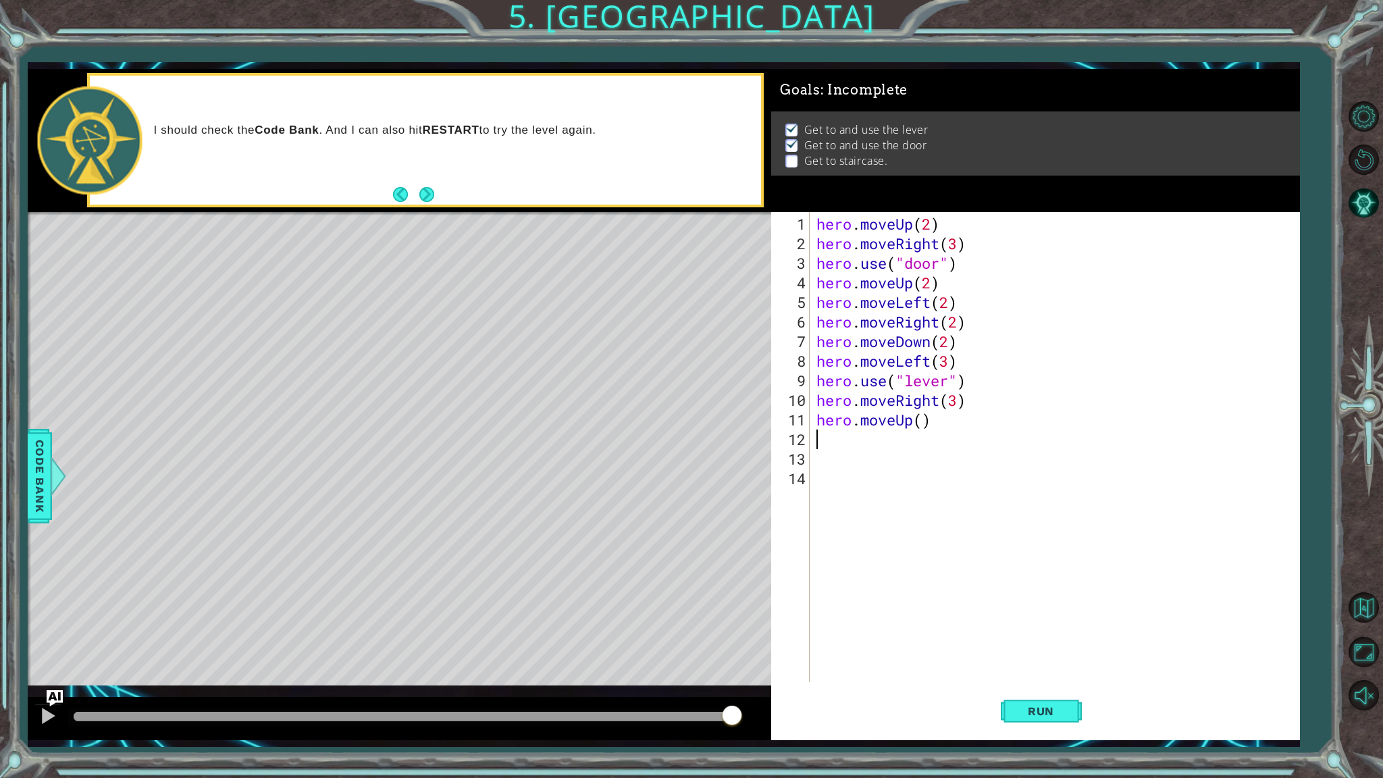
scroll to position [0, 0]
click at [926, 422] on div "hero . moveUp ( 2 ) hero . moveRight ( 3 ) hero . use ( "door" ) hero . moveUp …" at bounding box center [1058, 468] width 488 height 509
click at [1048, 619] on span "Run" at bounding box center [1041, 712] width 53 height 14
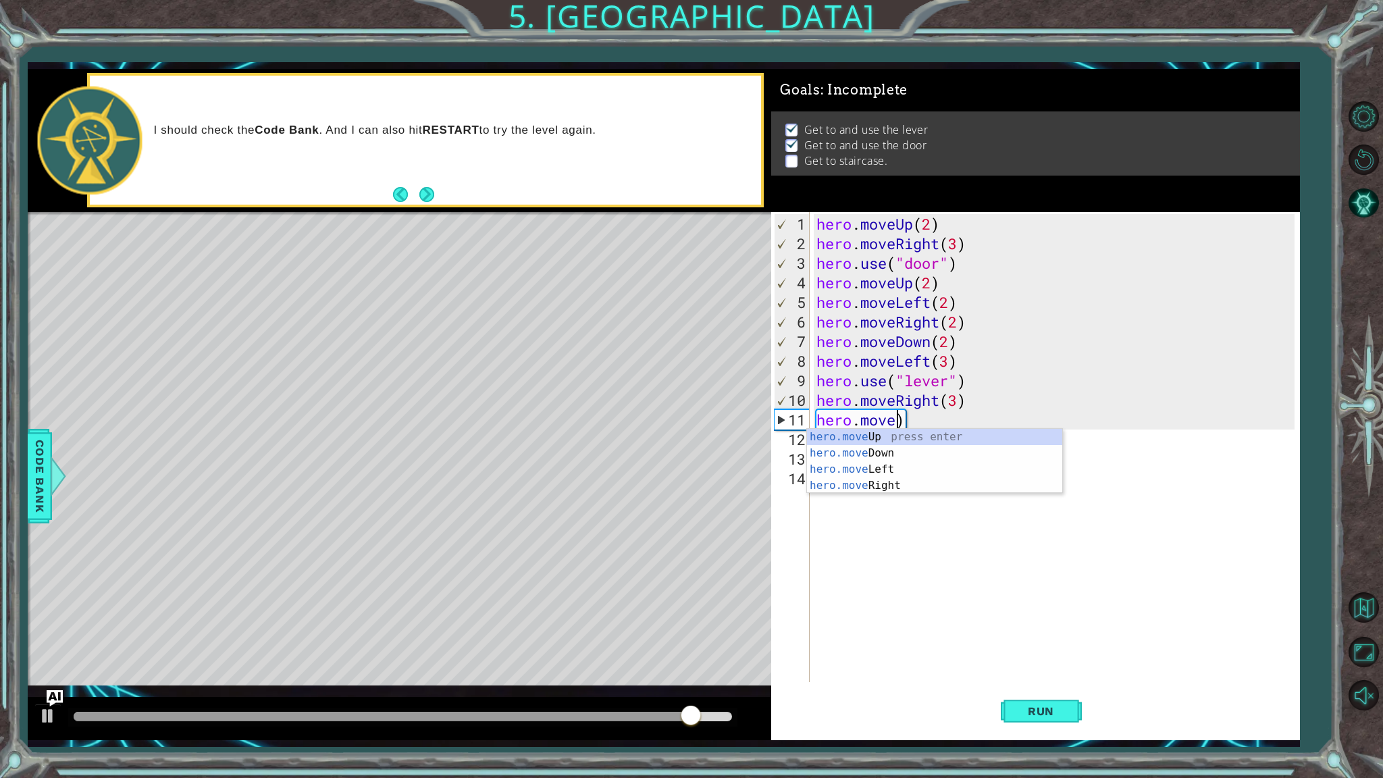
scroll to position [0, 3]
click at [896, 486] on div "hero.move Up press enter hero.move Down press enter hero.move Left press enter …" at bounding box center [934, 477] width 255 height 97
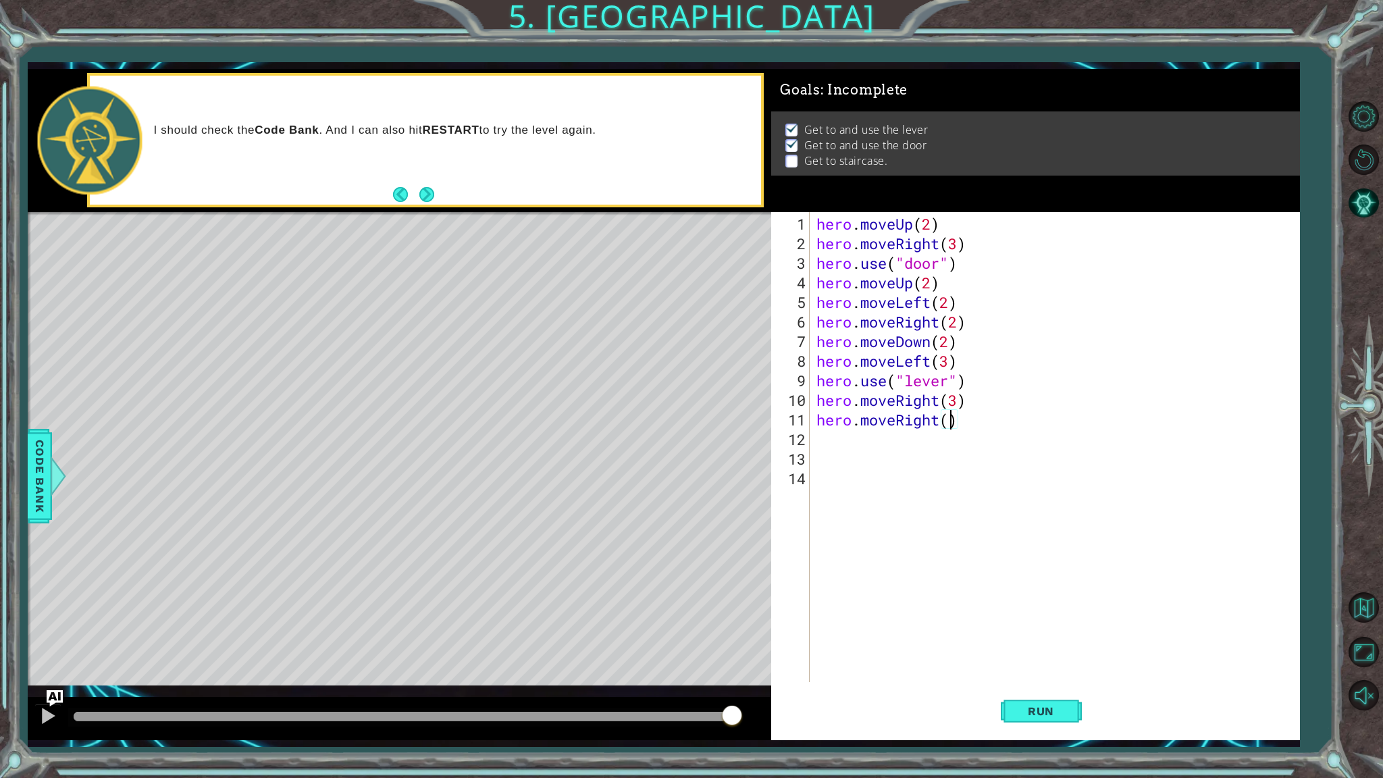
scroll to position [0, 6]
click at [1045, 619] on span "Run" at bounding box center [1041, 712] width 53 height 14
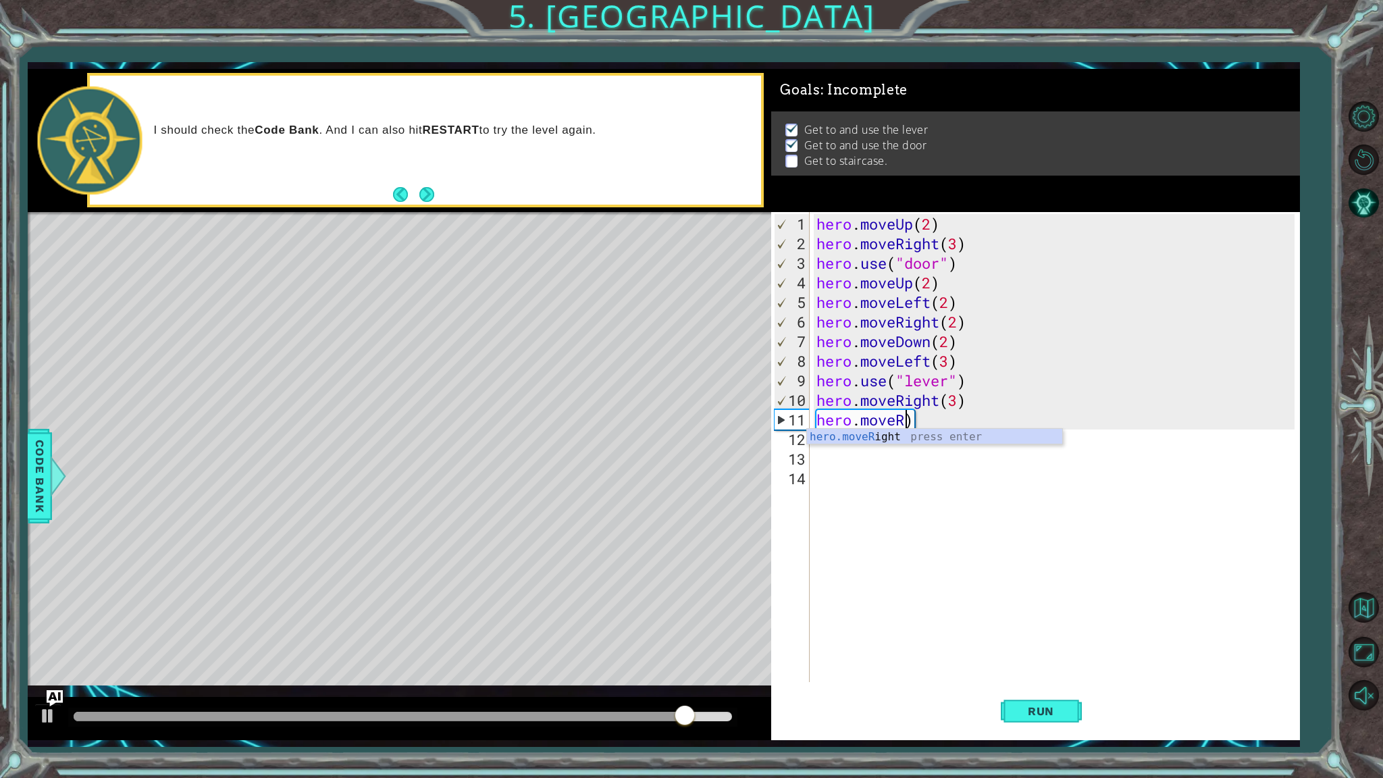
scroll to position [0, 3]
click at [882, 438] on div "hero.move Up press enter hero.move Down press enter hero.move Left press enter …" at bounding box center [934, 477] width 255 height 97
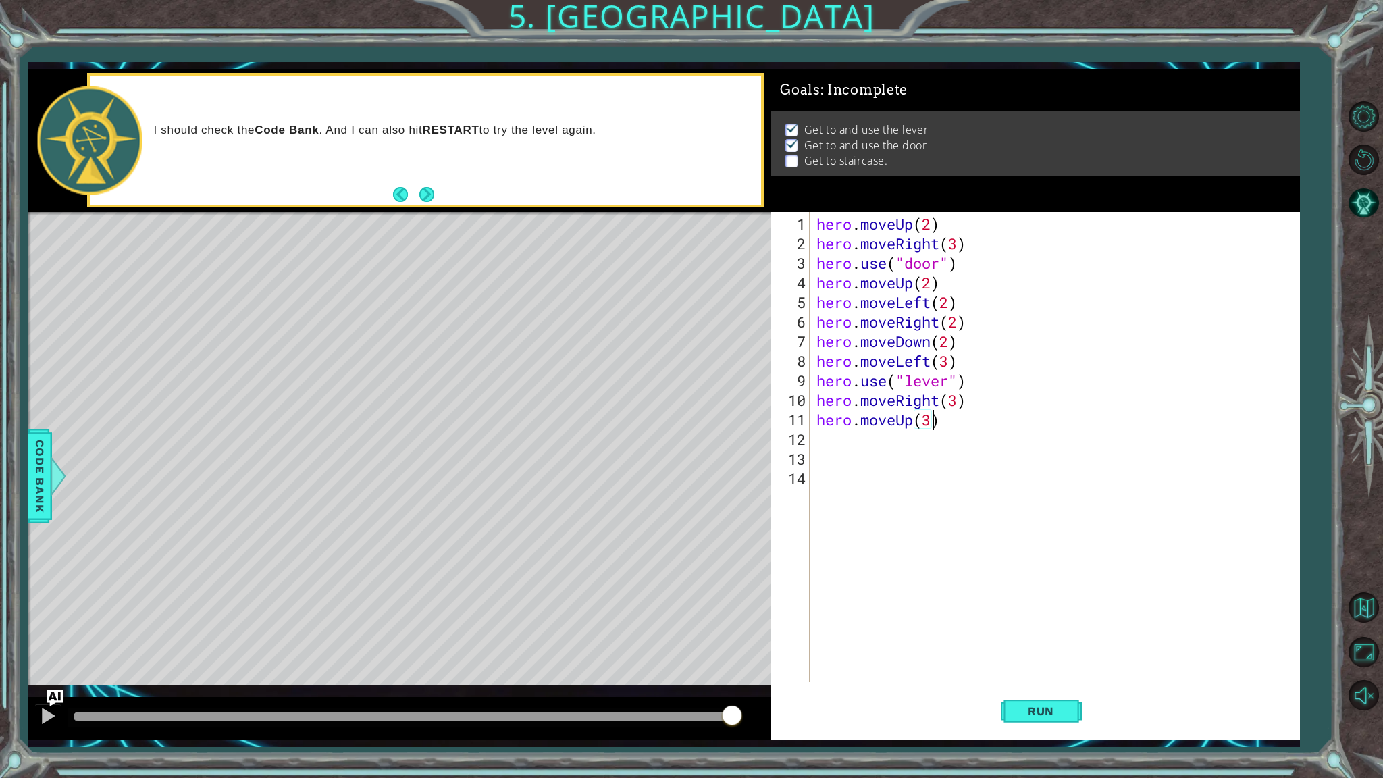
scroll to position [0, 5]
click at [1038, 619] on span "Run" at bounding box center [1041, 712] width 53 height 14
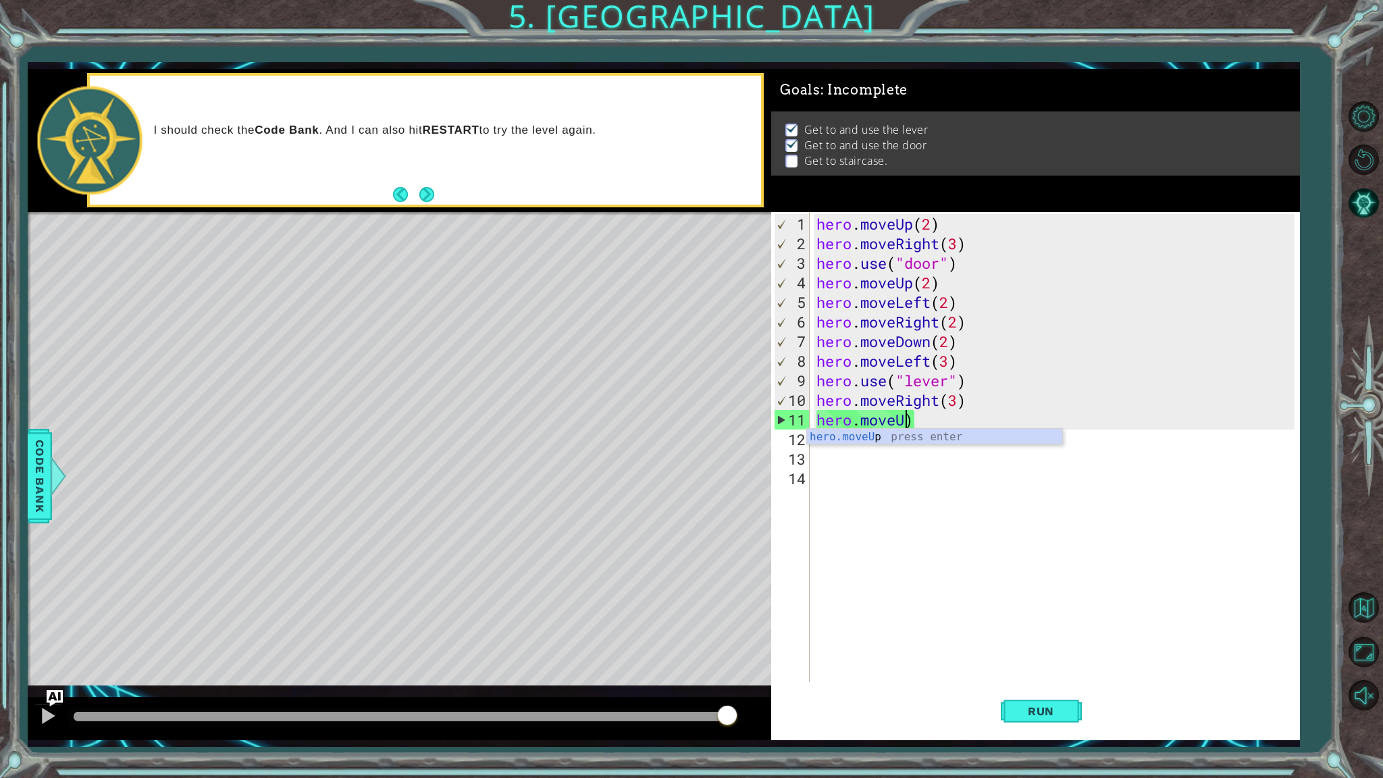
scroll to position [0, 3]
click at [873, 467] on div "hero.move Up press enter hero.move Down press enter hero.move Left press enter …" at bounding box center [934, 477] width 255 height 97
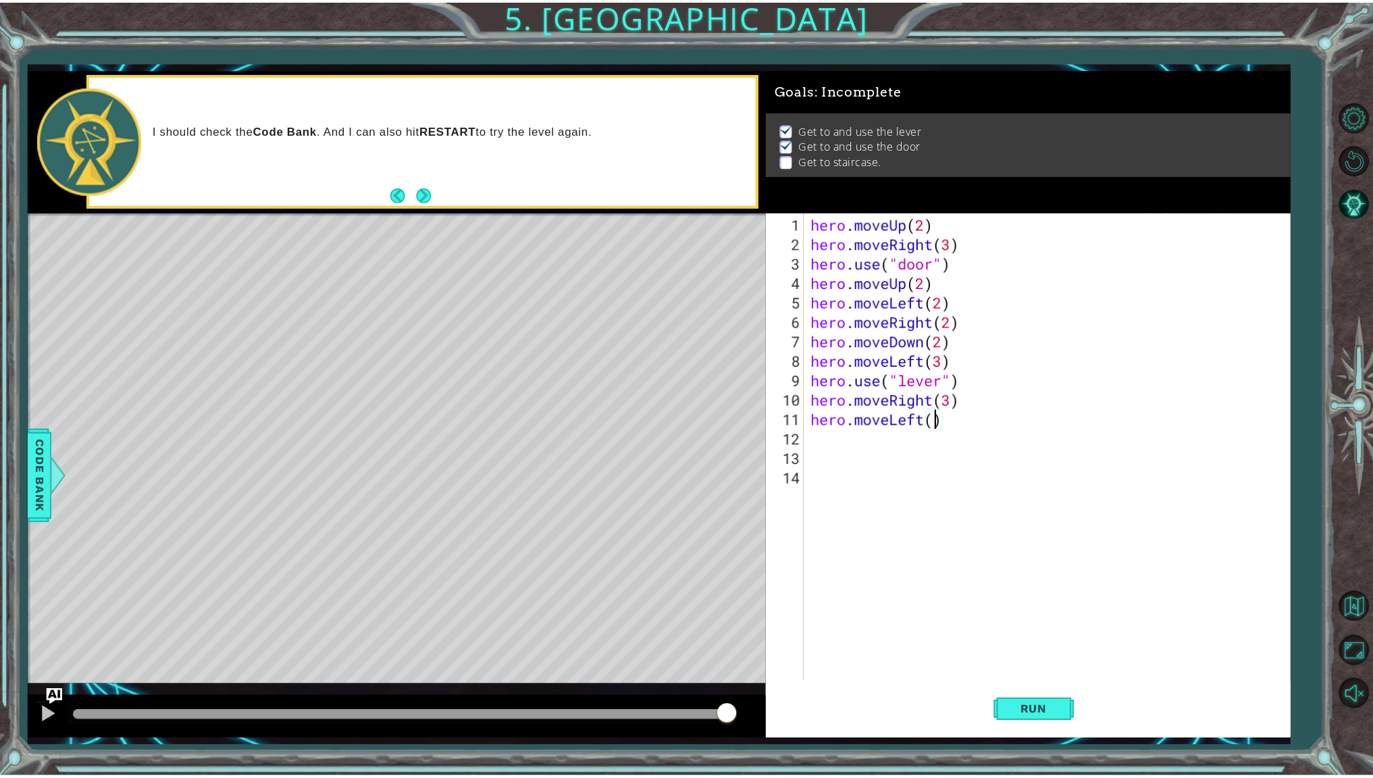
scroll to position [0, 5]
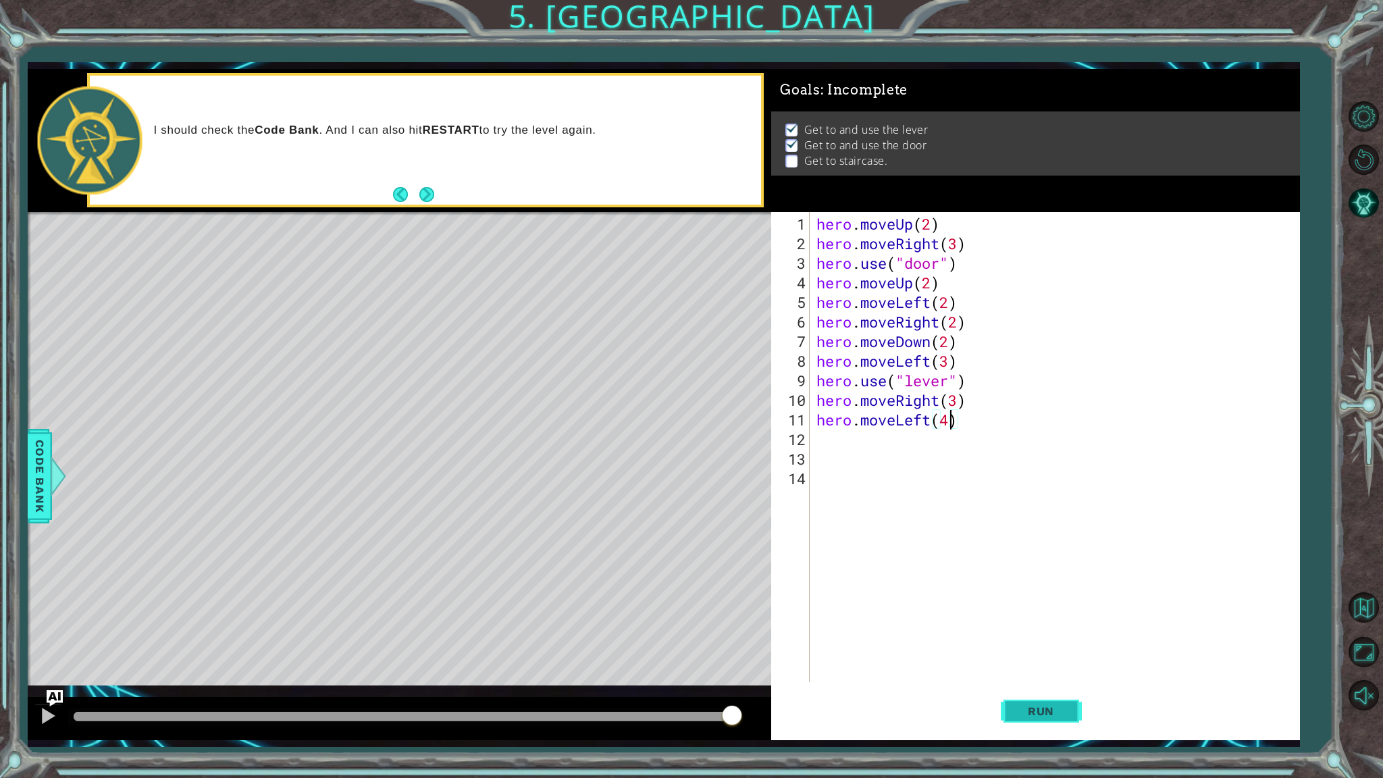
type textarea "hero.moveLeft(4)"
click at [1030, 619] on span "Run" at bounding box center [1041, 712] width 53 height 14
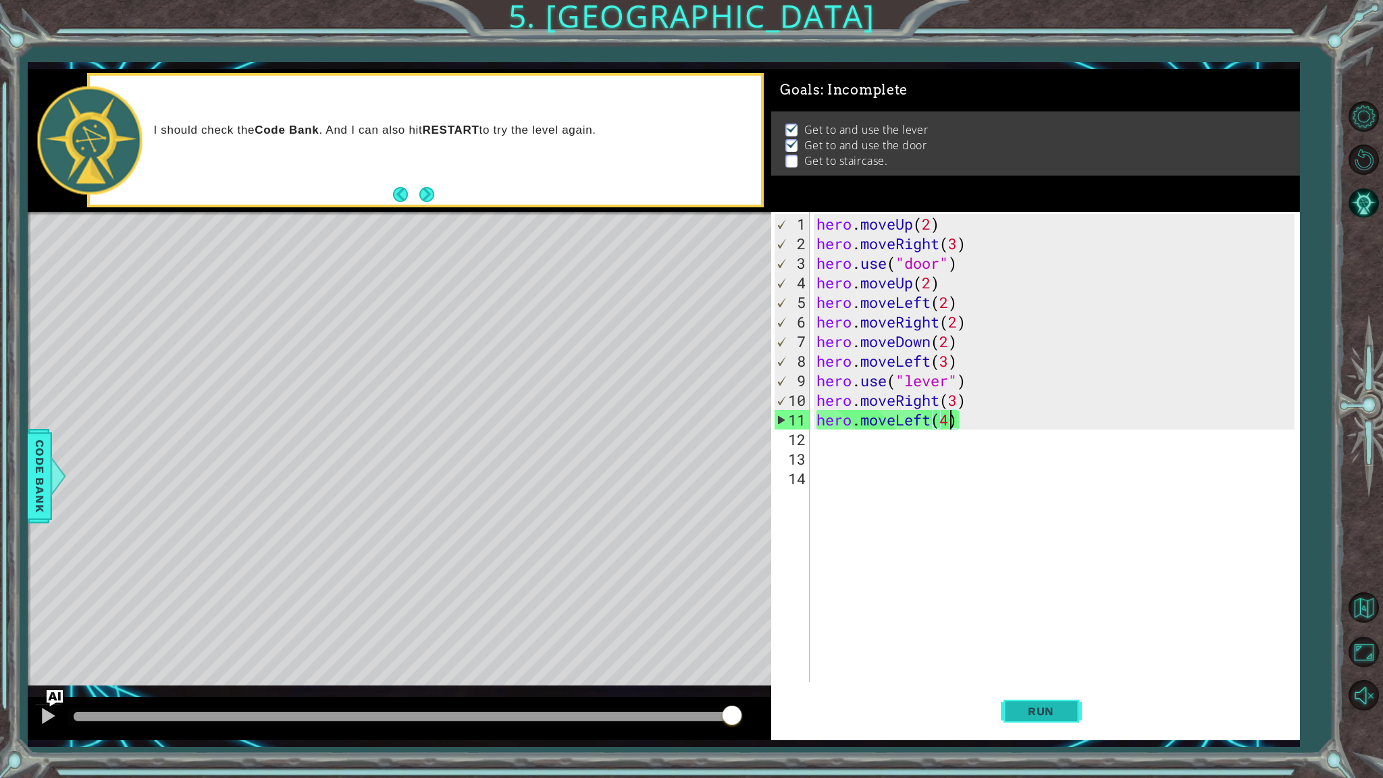
click at [1032, 619] on span "Run" at bounding box center [1041, 712] width 53 height 14
drag, startPoint x: 67, startPoint y: 7, endPoint x: 0, endPoint y: 91, distance: 107.2
click at [0, 88] on div "1 ההההההההההההההההההההההההההההההההההההההההההההההההההההההההההההההההההההההההההההה…" at bounding box center [691, 389] width 1383 height 778
drag, startPoint x: 93, startPoint y: 103, endPoint x: 157, endPoint y: 193, distance: 109.5
click at [117, 157] on div at bounding box center [90, 140] width 105 height 108
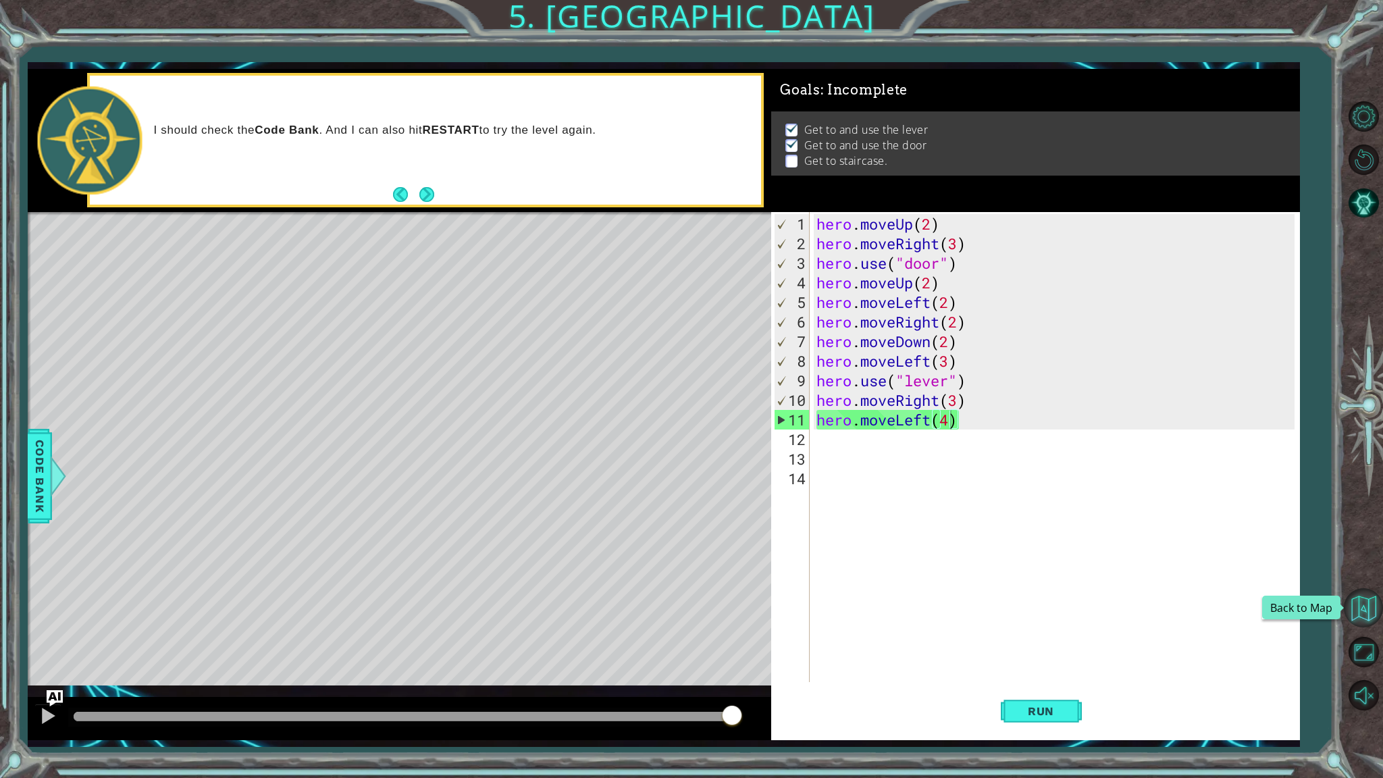
click at [1367, 617] on button "Back to Map" at bounding box center [1363, 607] width 39 height 39
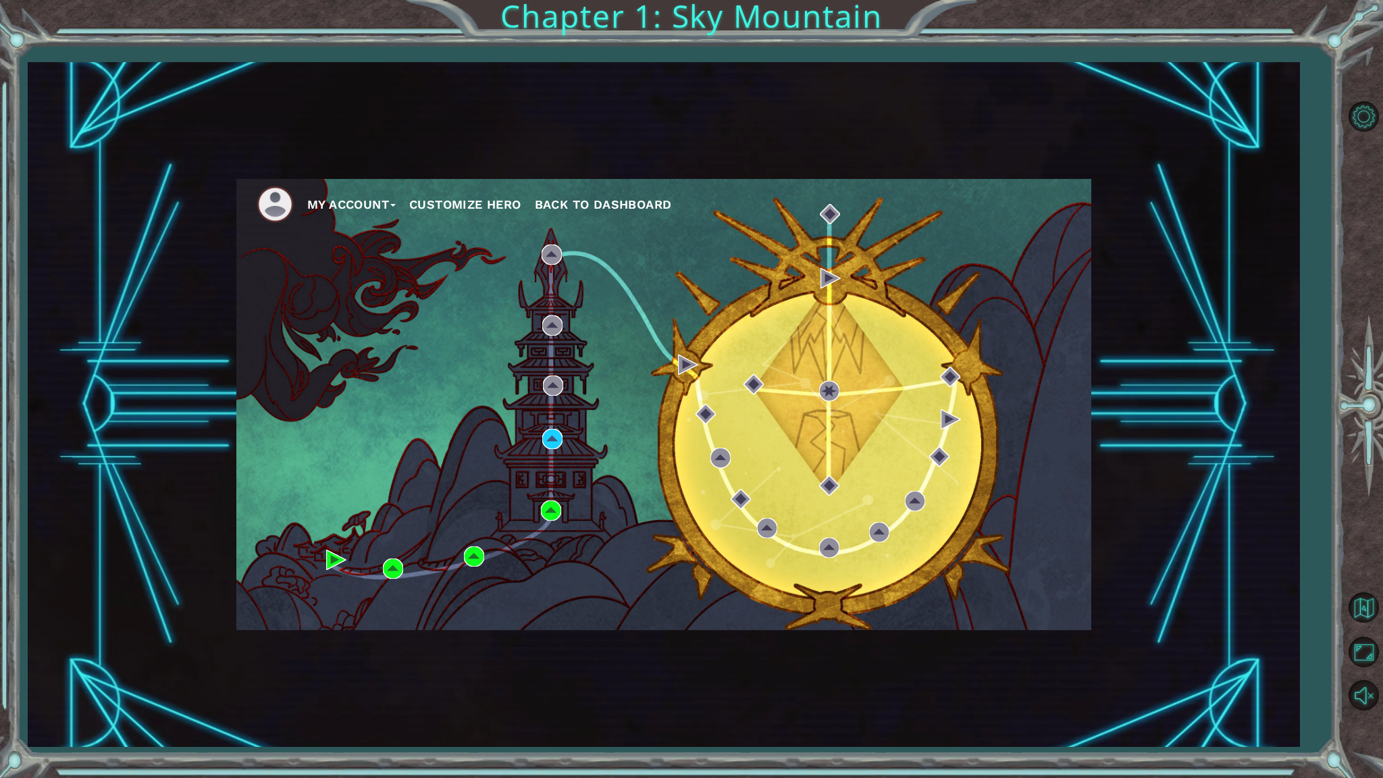
click at [376, 204] on button "My Account" at bounding box center [351, 205] width 88 height 20
click at [370, 256] on li "Logout" at bounding box center [367, 254] width 101 height 15
click at [348, 256] on button "Logout" at bounding box center [340, 254] width 47 height 15
